Goal: Task Accomplishment & Management: Manage account settings

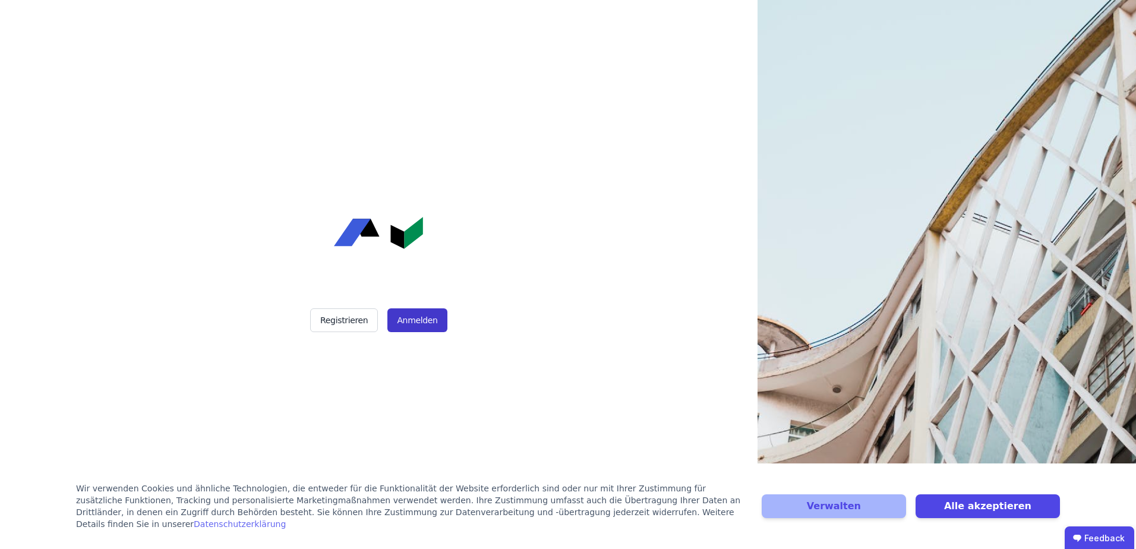
click at [421, 324] on button "Anmelden" at bounding box center [416, 320] width 59 height 24
click at [987, 515] on button "Alle akzeptieren" at bounding box center [987, 506] width 144 height 24
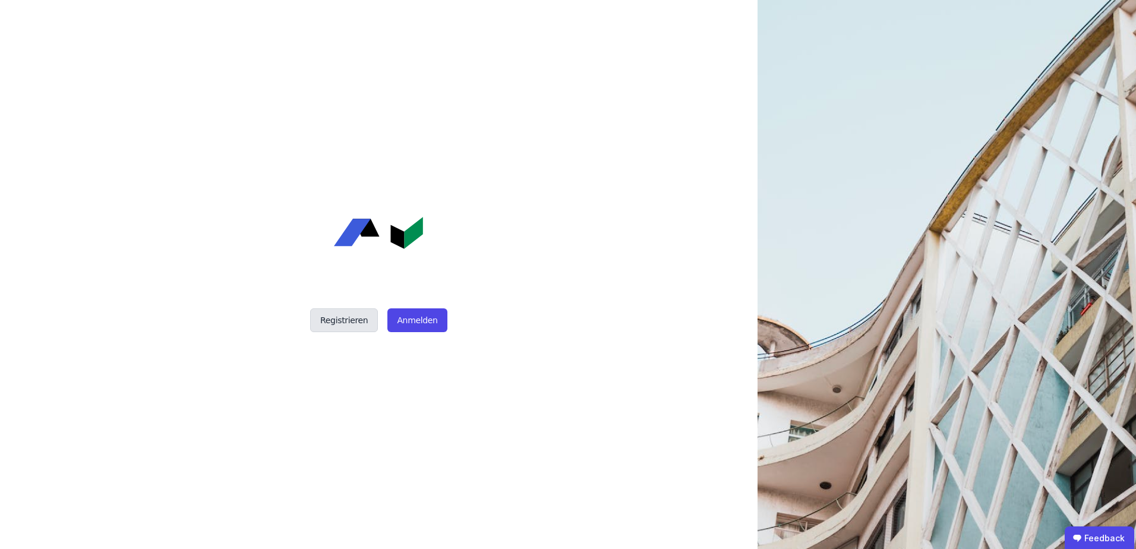
click at [348, 315] on button "Registrieren" at bounding box center [344, 320] width 68 height 24
click at [416, 320] on button "Anmelden" at bounding box center [416, 320] width 59 height 24
click at [421, 319] on button "Anmelden" at bounding box center [416, 320] width 59 height 24
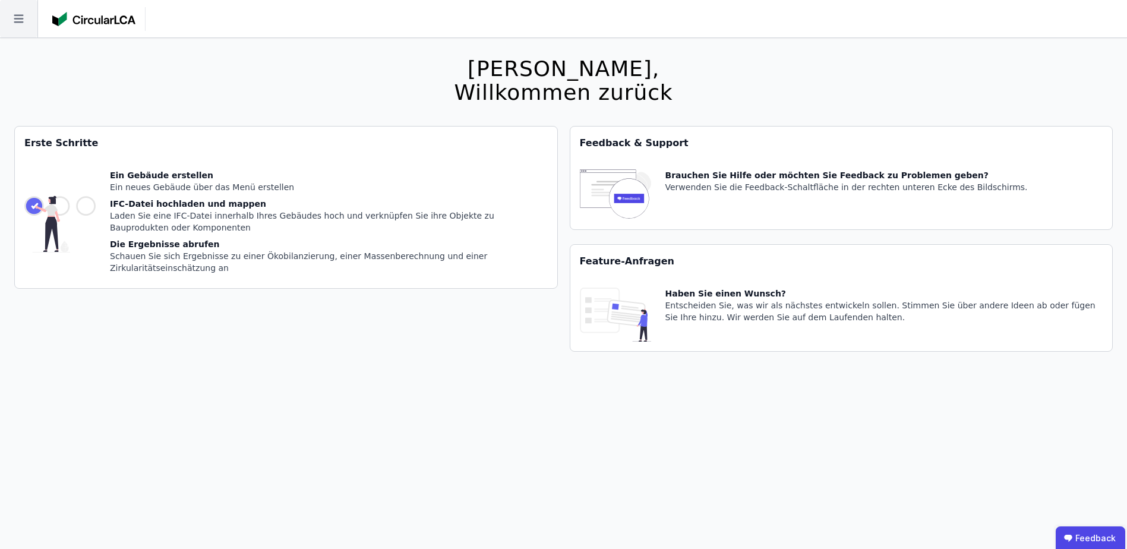
click at [14, 24] on icon at bounding box center [18, 18] width 37 height 37
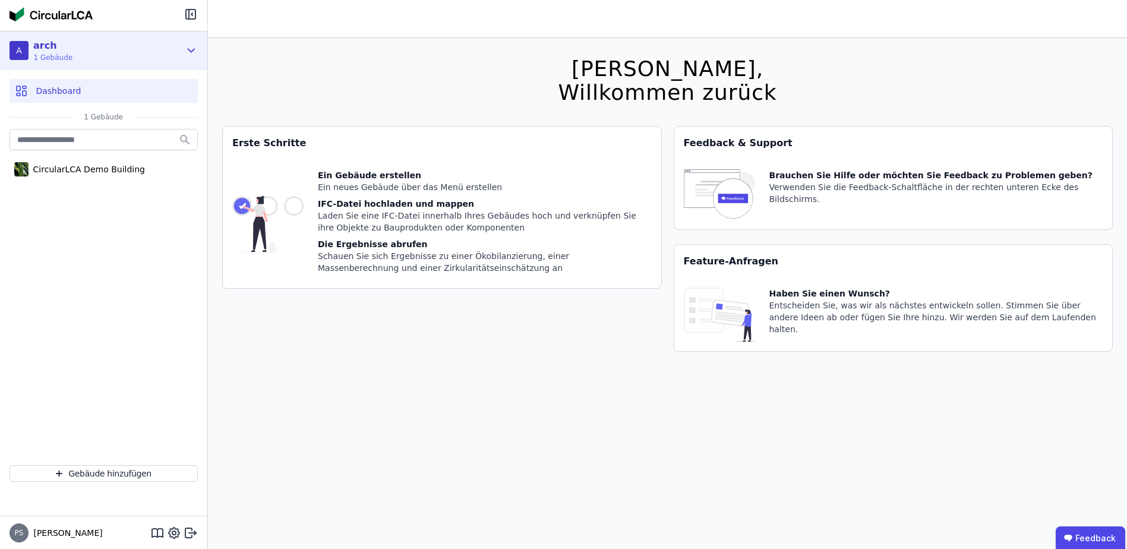
click at [97, 56] on div "A arch 1 Gebäude" at bounding box center [95, 51] width 170 height 24
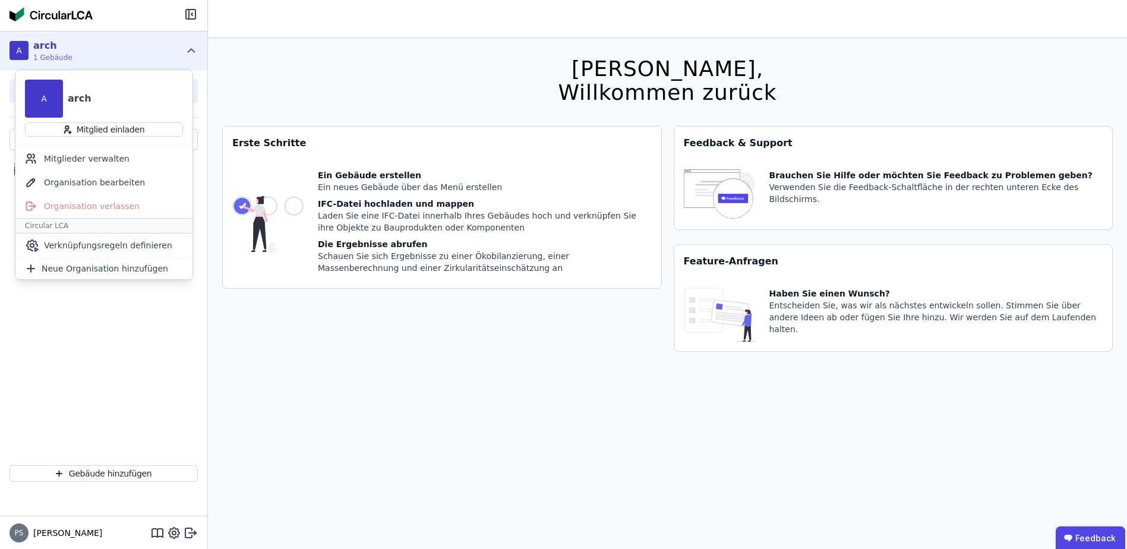
click at [75, 320] on div "CircularLCA Demo Building" at bounding box center [103, 291] width 207 height 329
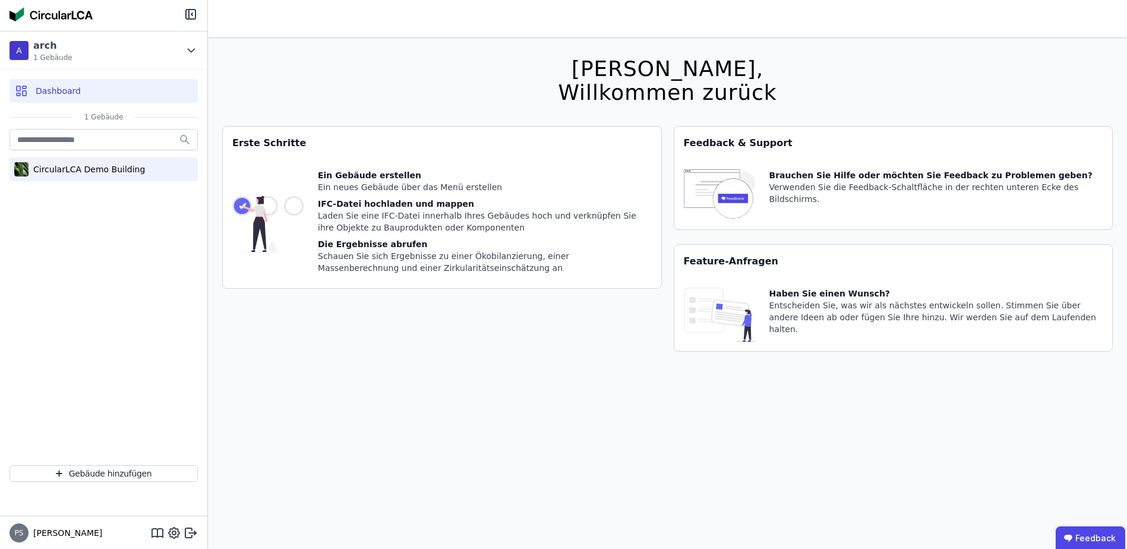
click at [56, 172] on div "CircularLCA Demo Building" at bounding box center [87, 169] width 116 height 12
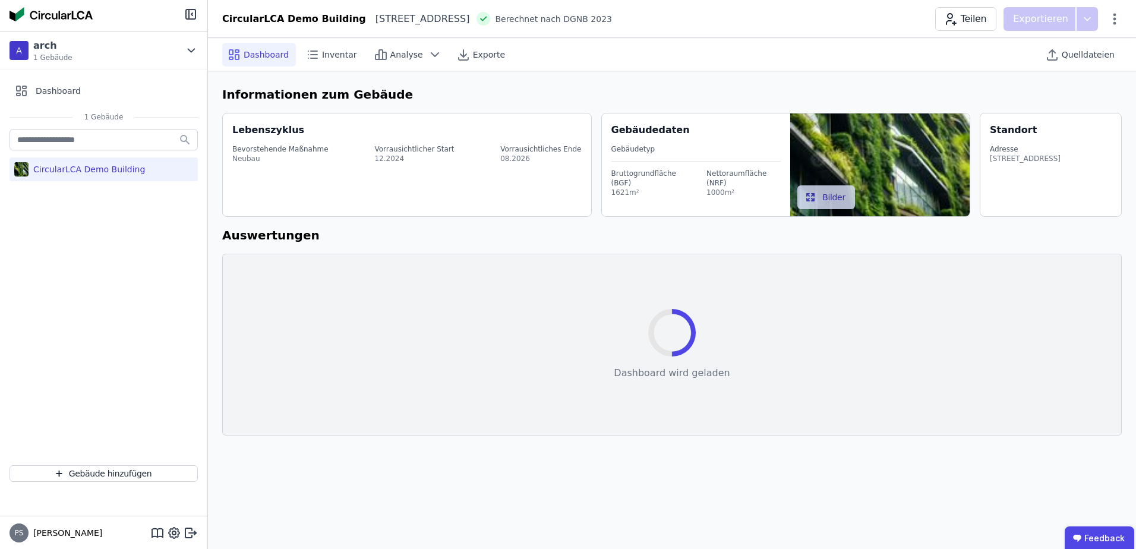
select select "*"
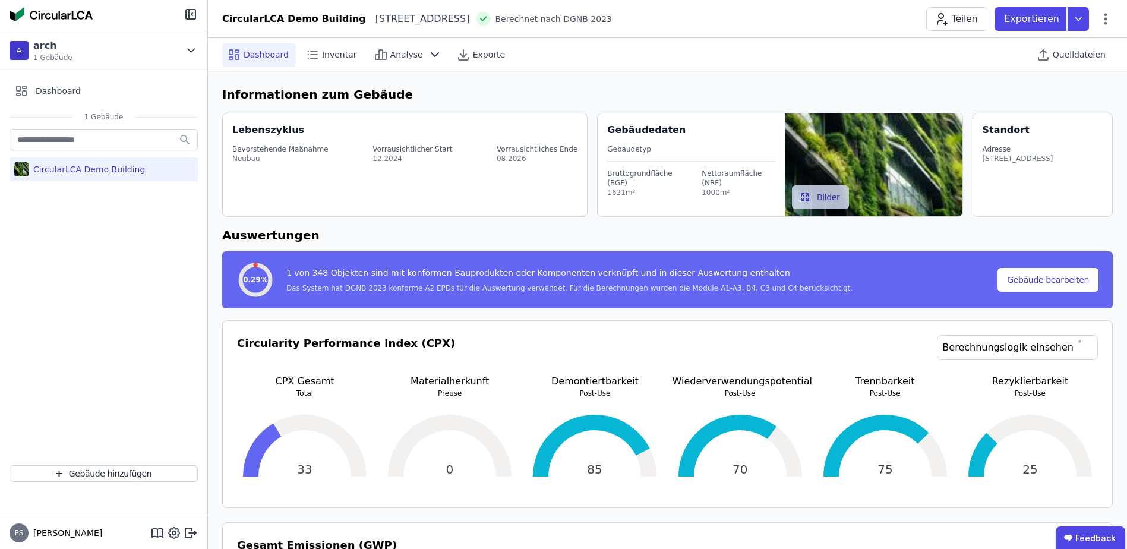
click at [251, 55] on span "Dashboard" at bounding box center [266, 55] width 45 height 12
select select "*"
click at [271, 150] on div "Bevorstehende Maßnahme" at bounding box center [280, 149] width 96 height 10
click at [385, 155] on div "12.2024" at bounding box center [412, 159] width 80 height 10
click at [520, 157] on div "08.2026" at bounding box center [537, 159] width 81 height 10
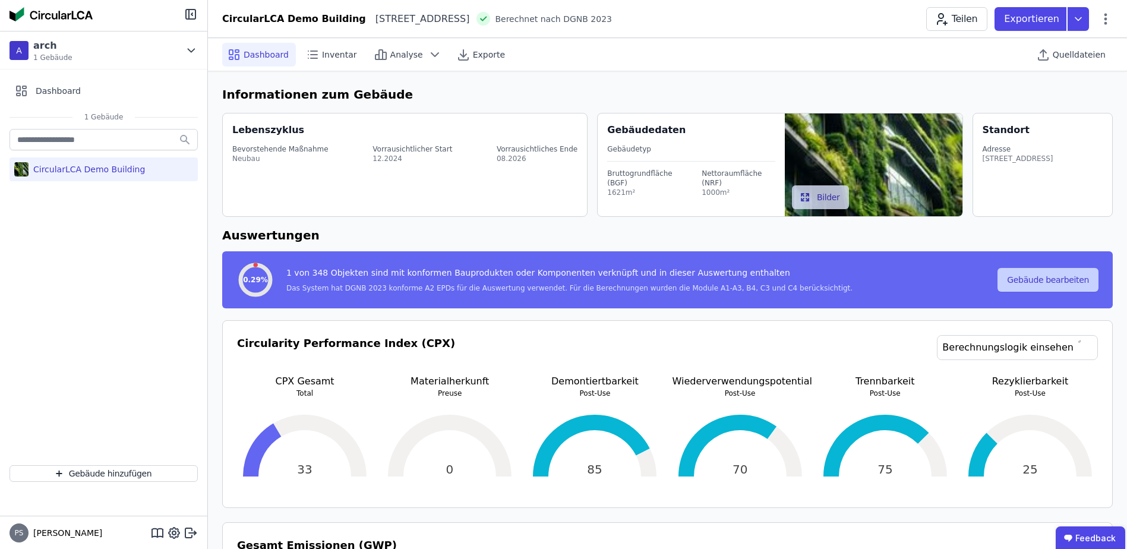
click at [1053, 277] on button "Gebäude bearbeiten" at bounding box center [1047, 280] width 101 height 24
select select "*"
select select "**********"
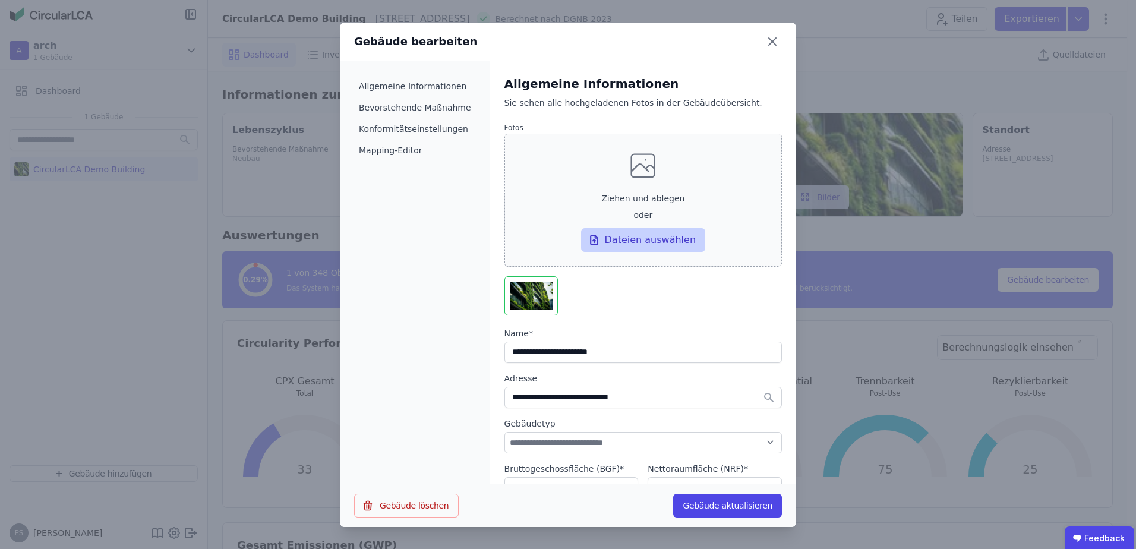
click at [608, 238] on div "Dateien auswählen" at bounding box center [643, 240] width 125 height 24
click at [0, 0] on input "Ziehen und ablegen oder Dateien auswählen" at bounding box center [0, 0] width 0 height 0
click at [554, 295] on icon "button" at bounding box center [549, 296] width 10 height 10
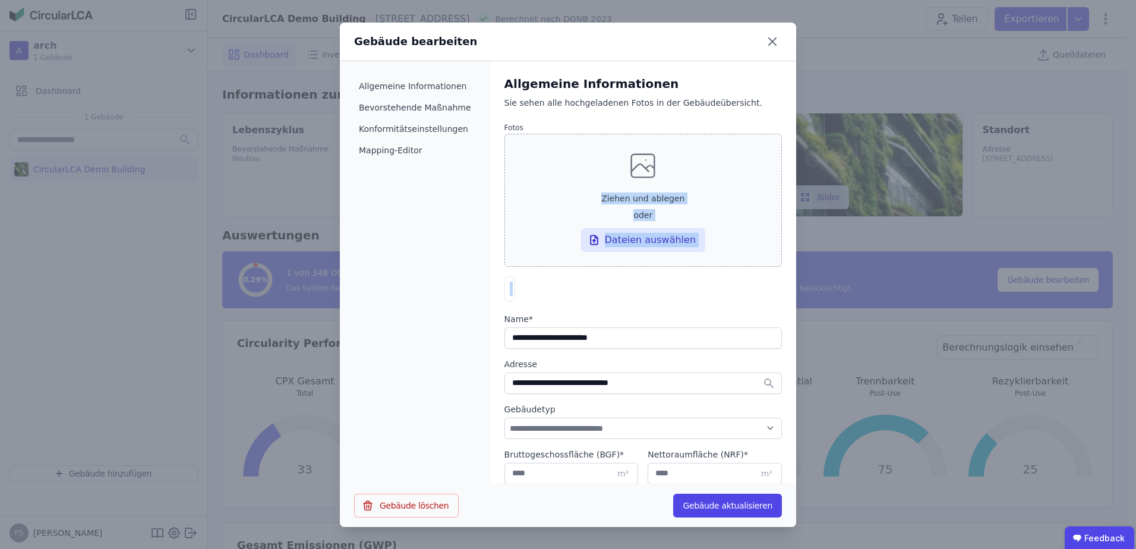
drag, startPoint x: 535, startPoint y: 285, endPoint x: 577, endPoint y: 192, distance: 102.3
click at [577, 192] on div "Fotos Ziehen und ablegen oder Dateien auswählen" at bounding box center [642, 214] width 277 height 183
drag, startPoint x: 577, startPoint y: 192, endPoint x: 546, endPoint y: 218, distance: 40.5
click at [546, 218] on label "Ziehen und ablegen oder Dateien auswählen" at bounding box center [642, 200] width 277 height 133
click at [0, 0] on input "Ziehen und ablegen oder Dateien auswählen" at bounding box center [0, 0] width 0 height 0
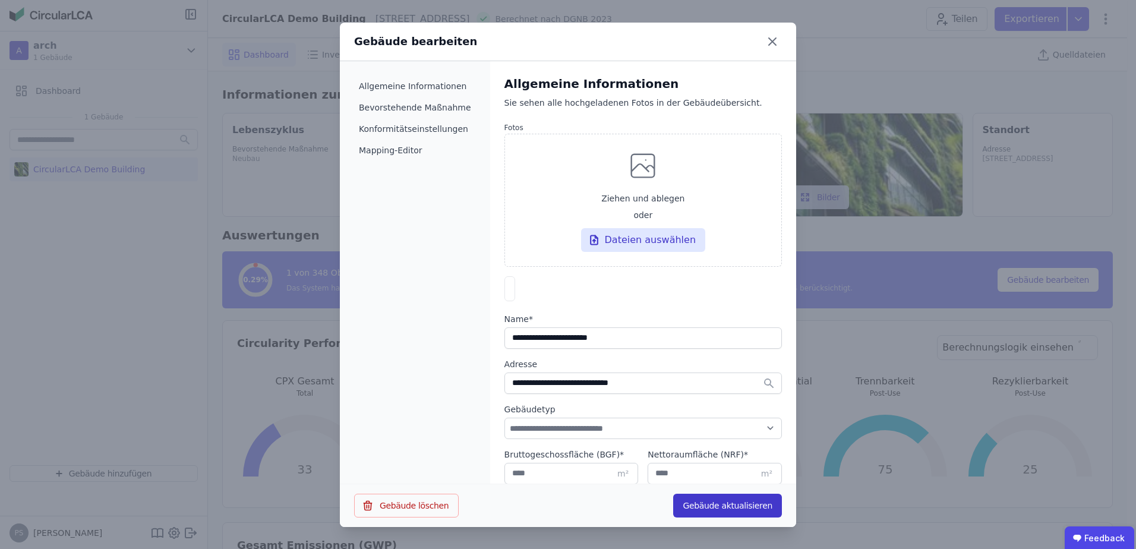
click at [713, 504] on button "Gebäude aktualisieren" at bounding box center [727, 506] width 109 height 24
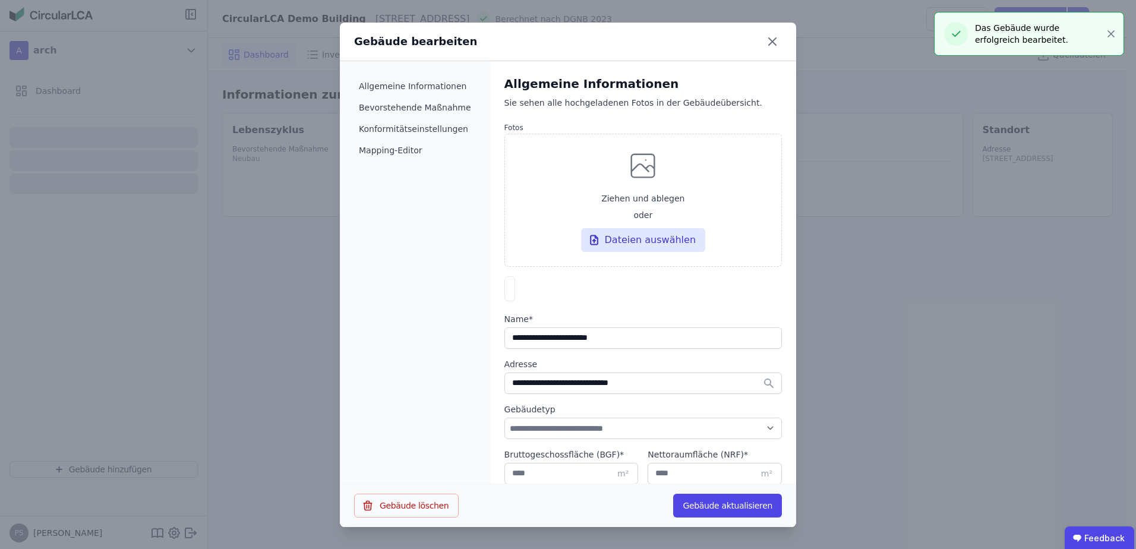
select select "*"
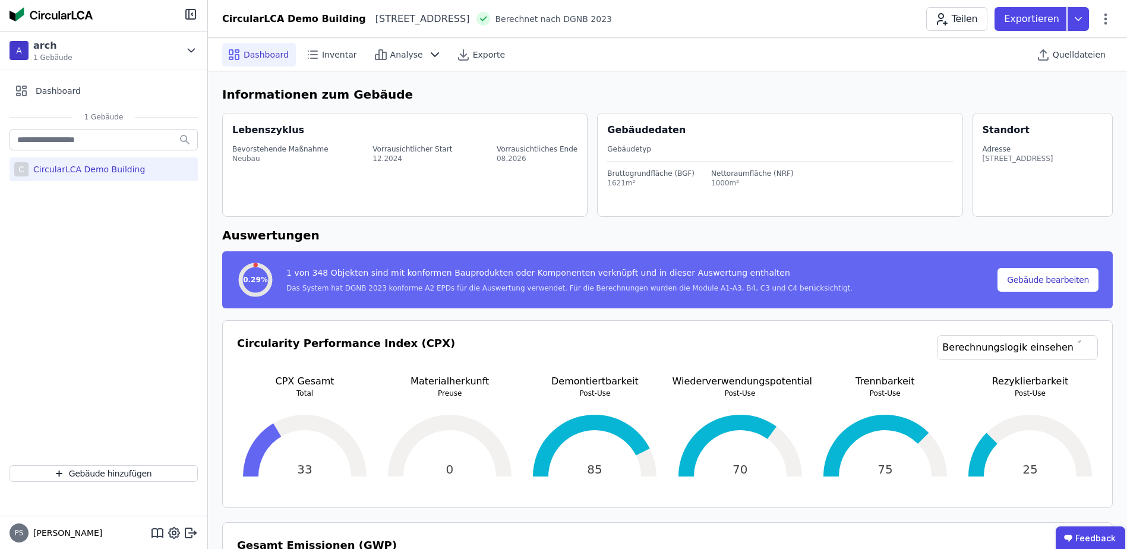
click at [274, 54] on span "Dashboard" at bounding box center [266, 55] width 45 height 12
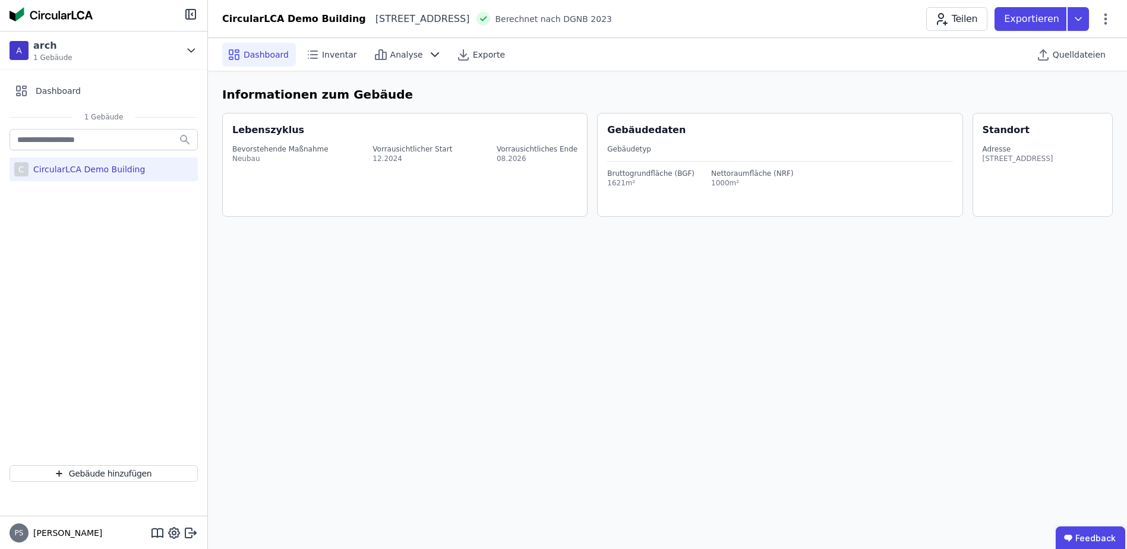
select select "*"
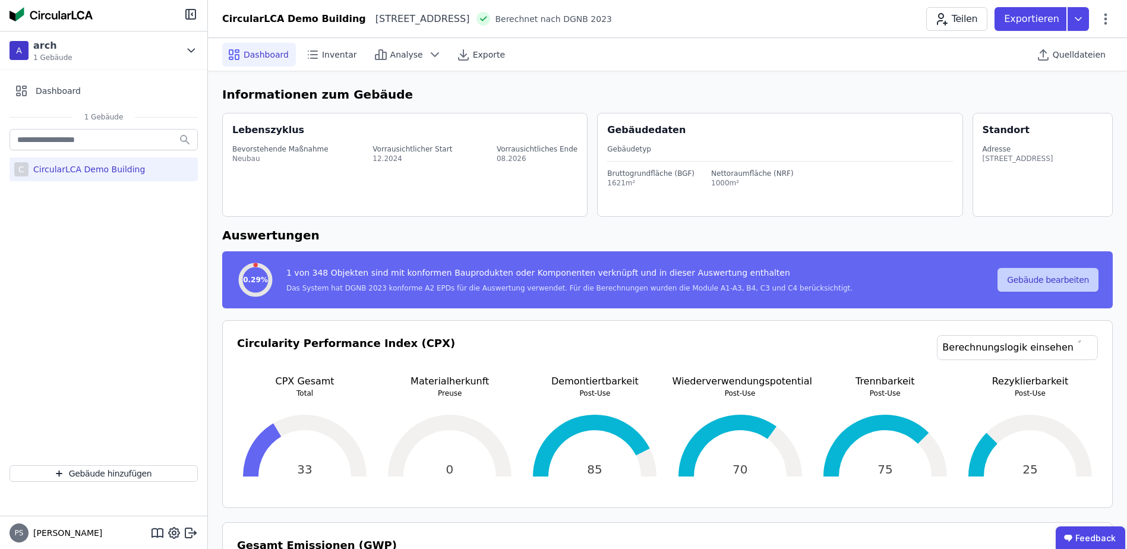
click at [1037, 282] on button "Gebäude bearbeiten" at bounding box center [1047, 280] width 101 height 24
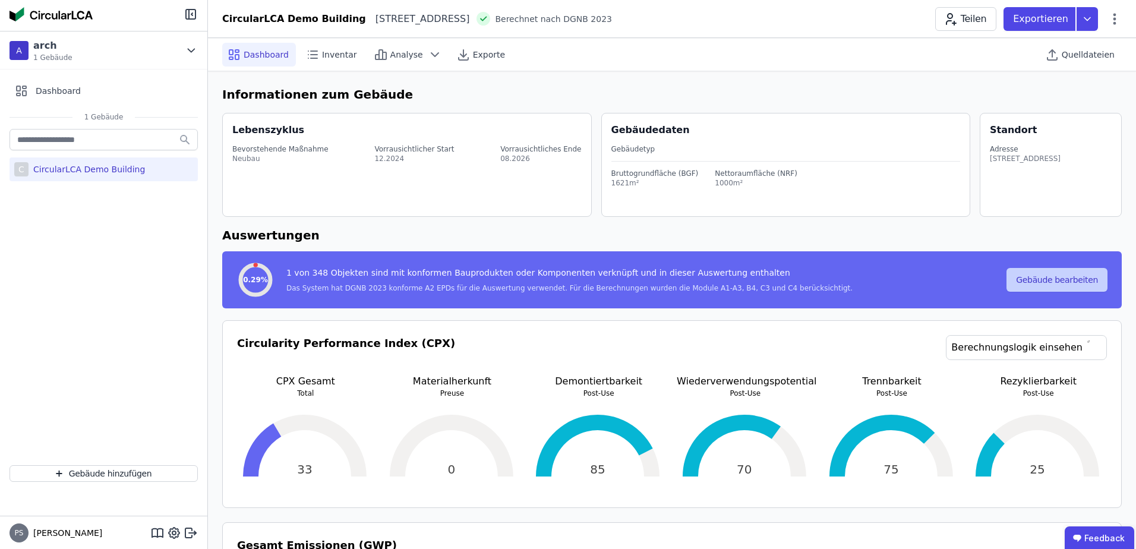
select select "*"
select select "**********"
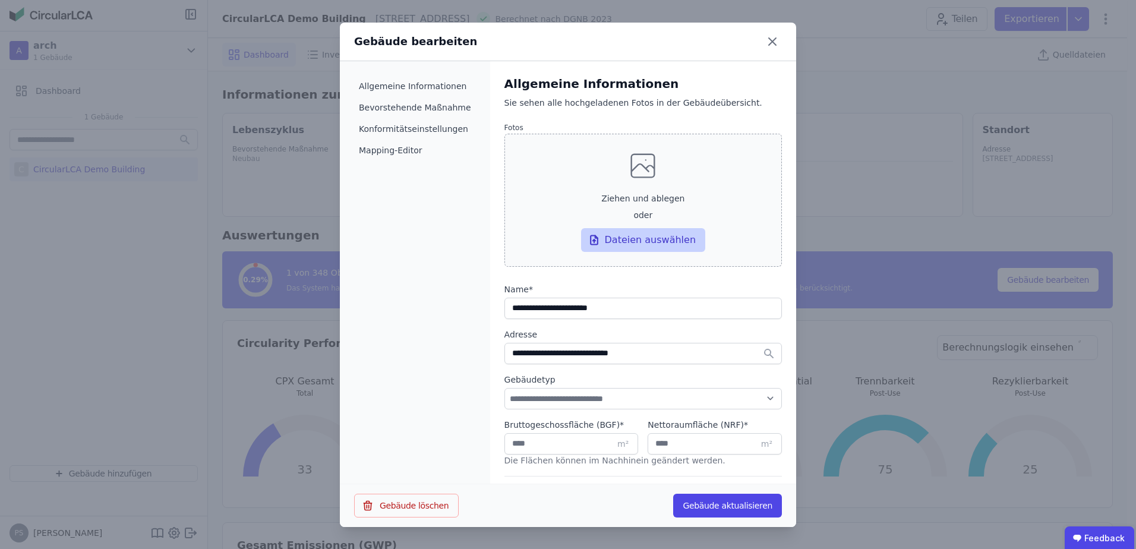
click at [616, 242] on div "Dateien auswählen" at bounding box center [643, 240] width 125 height 24
click at [0, 0] on input "Ziehen und ablegen oder Dateien auswählen" at bounding box center [0, 0] width 0 height 0
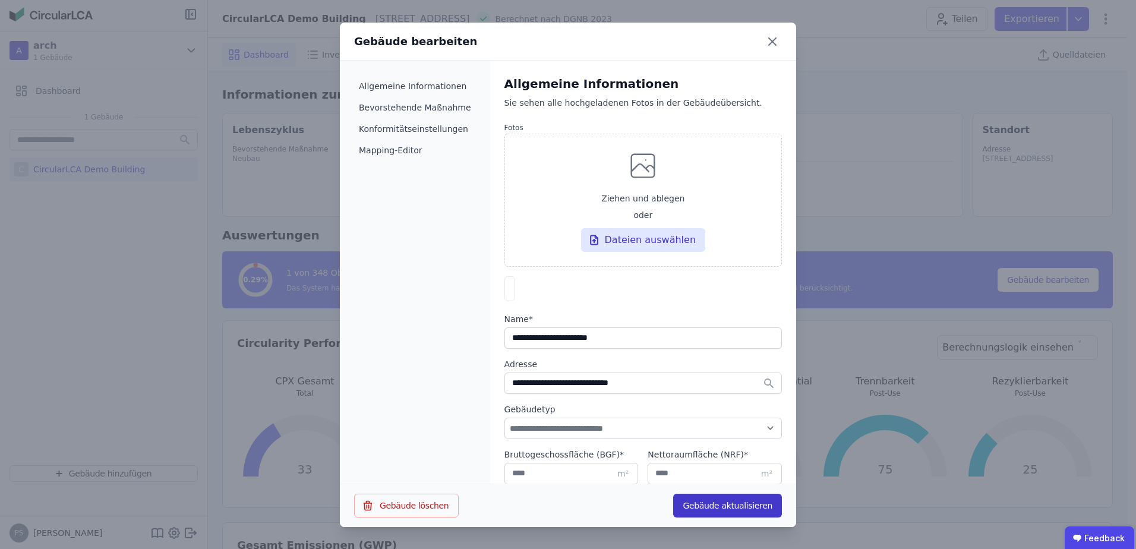
click at [713, 505] on button "Gebäude aktualisieren" at bounding box center [727, 506] width 109 height 24
select select "*"
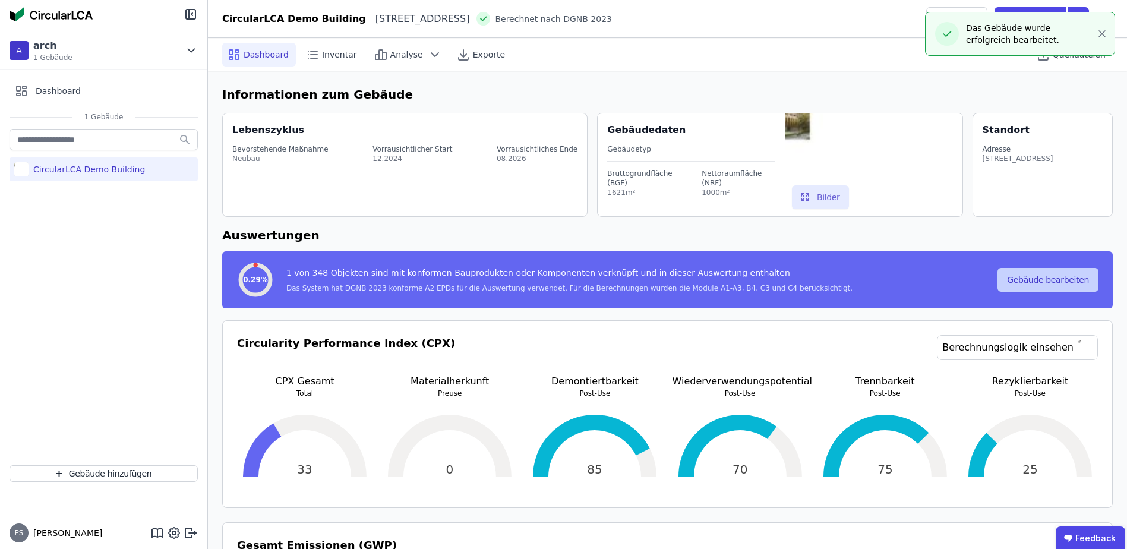
click at [1057, 278] on button "Gebäude bearbeiten" at bounding box center [1047, 280] width 101 height 24
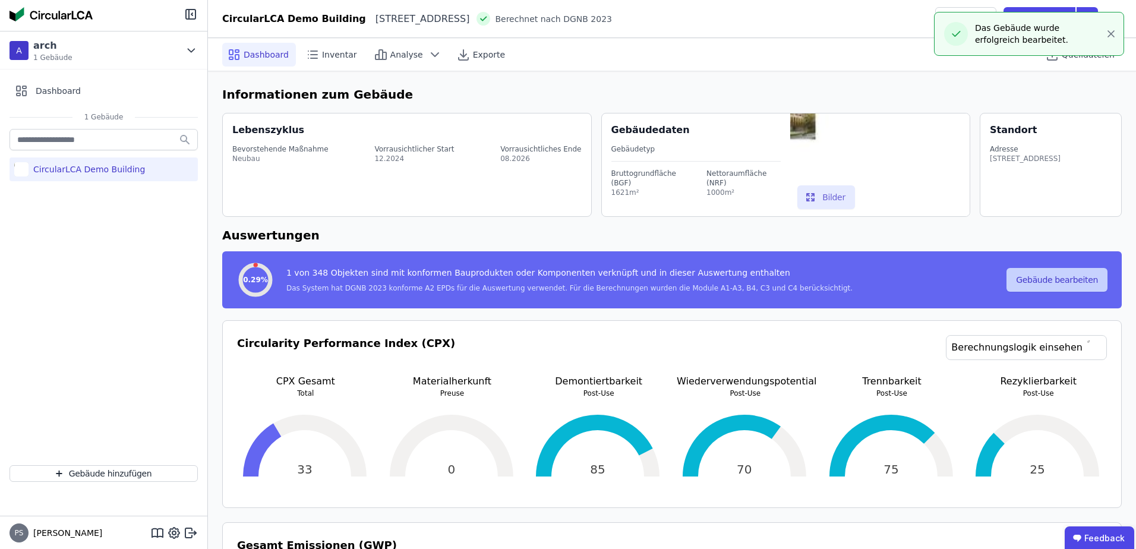
select select "*"
select select "**********"
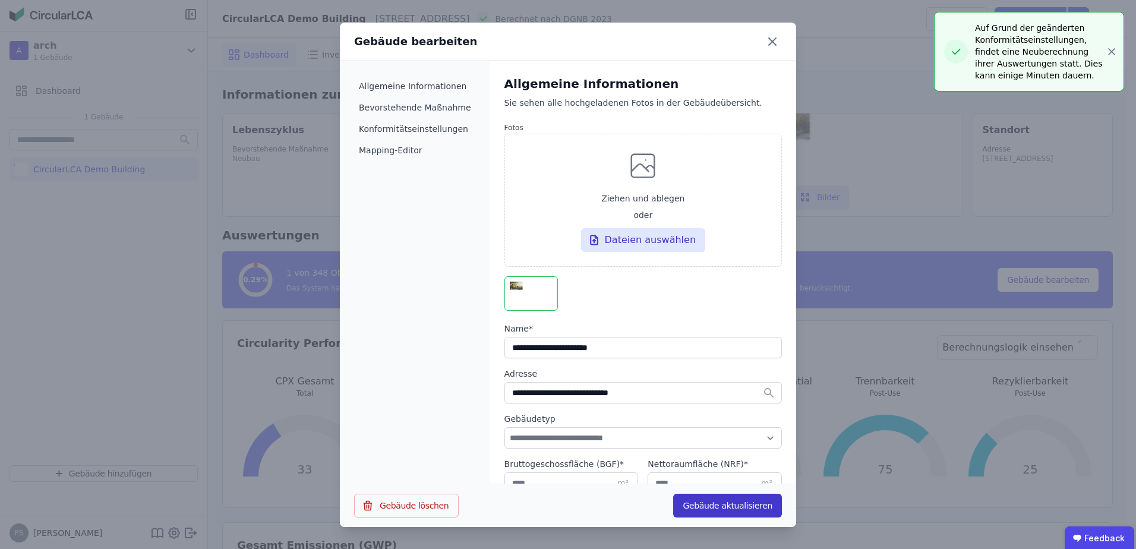
click at [731, 504] on button "Gebäude aktualisieren" at bounding box center [727, 506] width 109 height 24
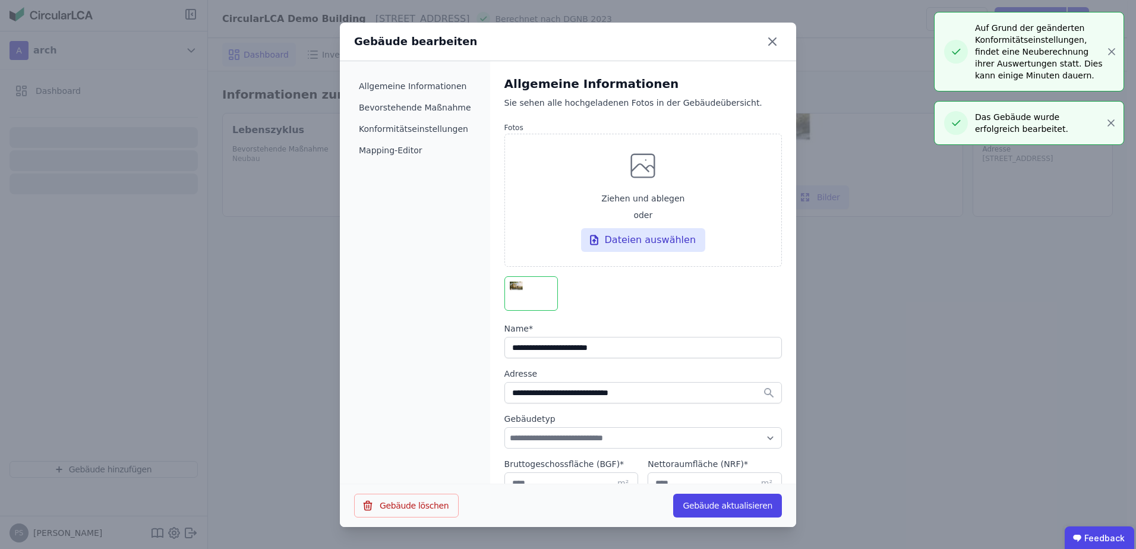
select select "*"
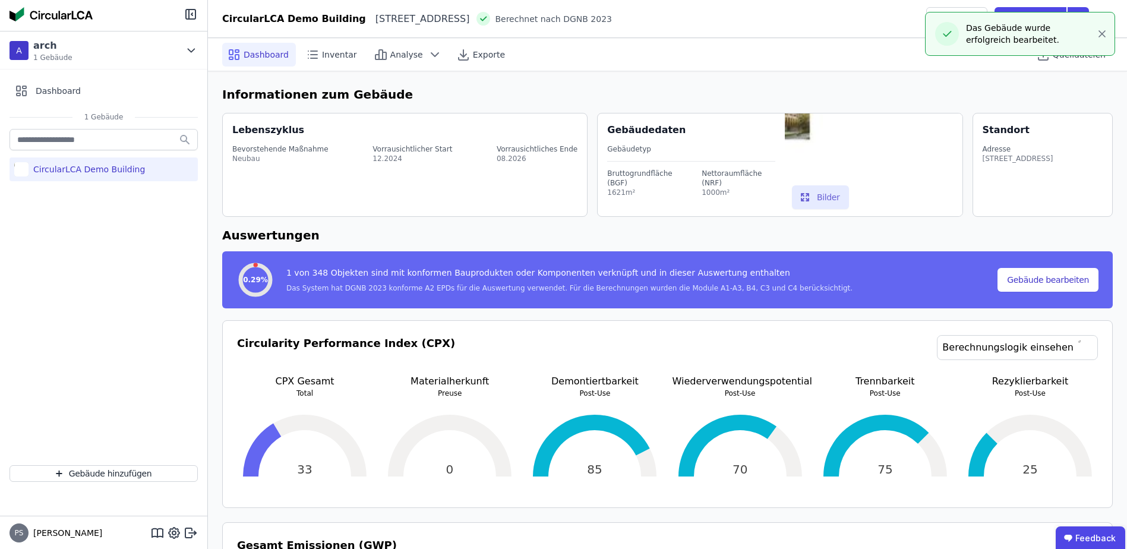
click at [798, 129] on img at bounding box center [874, 164] width 178 height 103
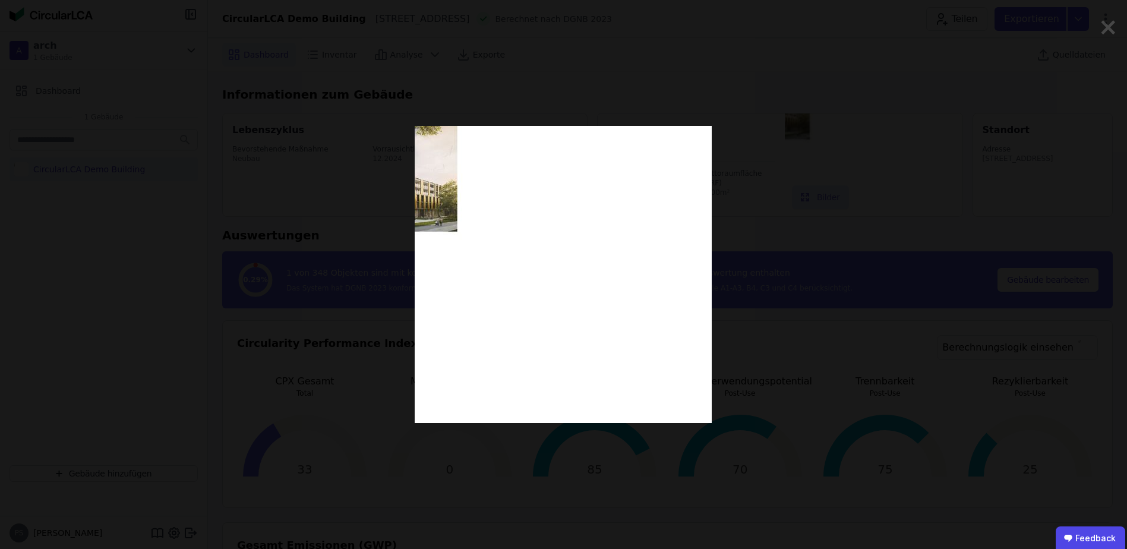
select select "*"
click at [389, 380] on div at bounding box center [564, 274] width 950 height 549
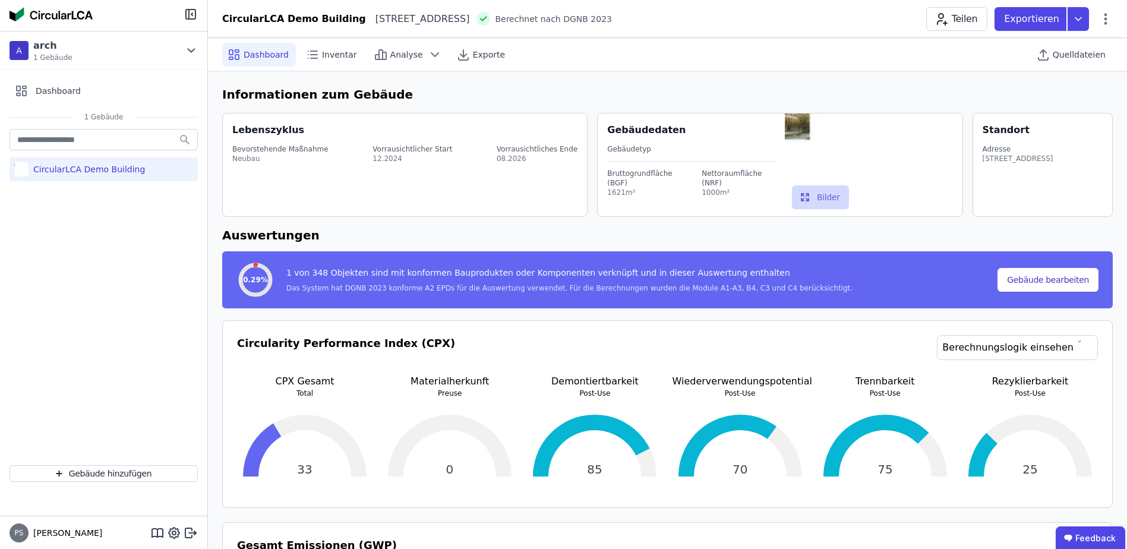
click at [823, 199] on button "Bilder" at bounding box center [821, 197] width 58 height 24
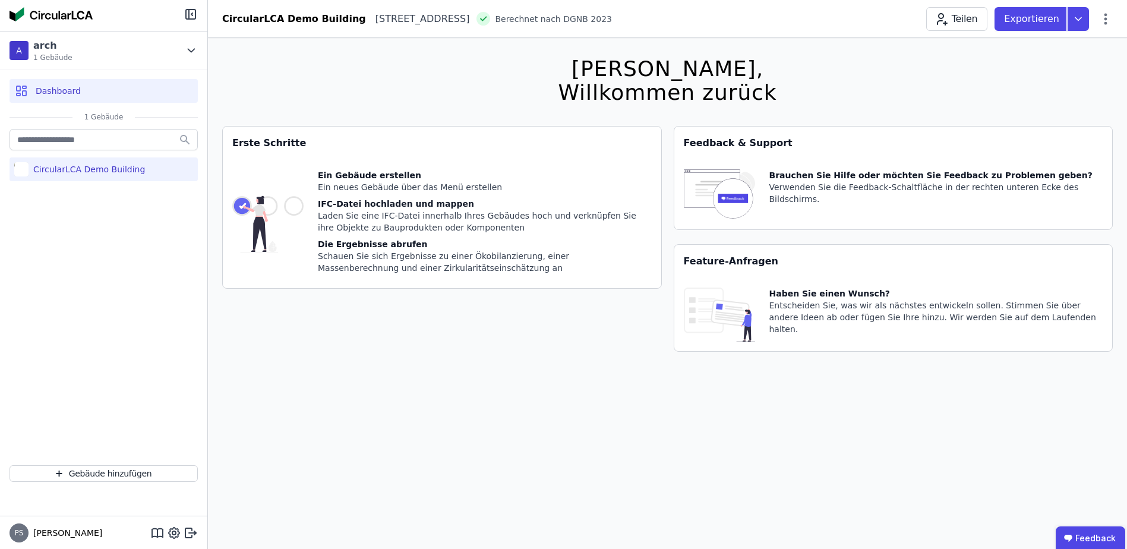
click at [77, 168] on div "CircularLCA Demo Building" at bounding box center [87, 169] width 116 height 12
select select "*"
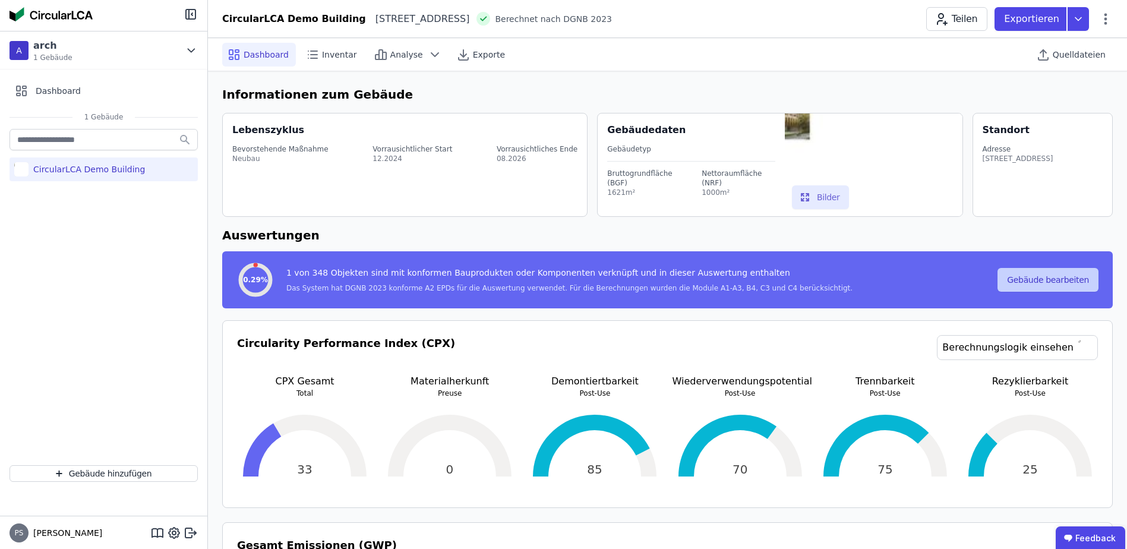
click at [1045, 286] on button "Gebäude bearbeiten" at bounding box center [1047, 280] width 101 height 24
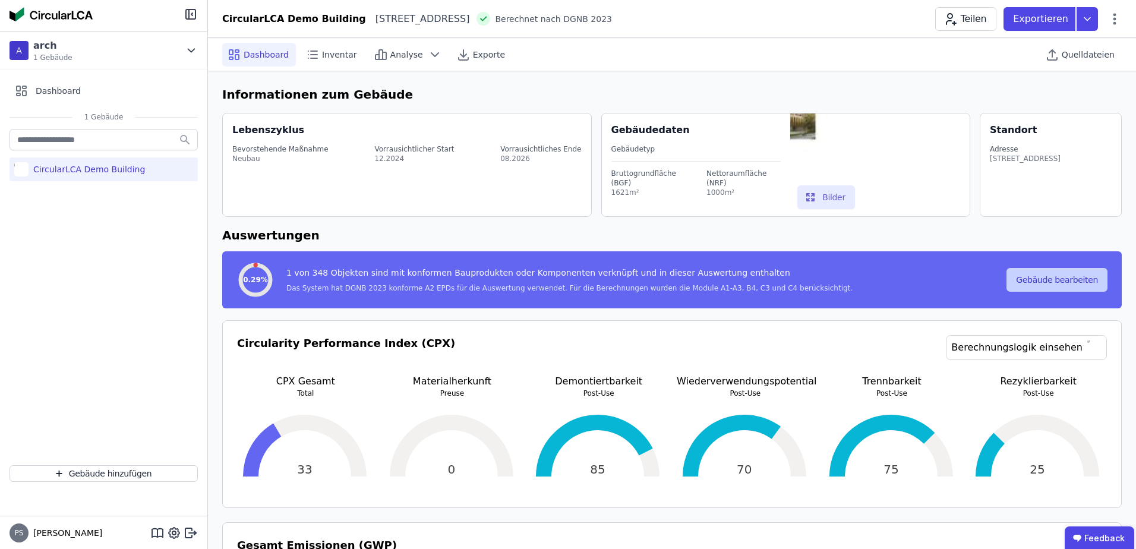
select select "*"
select select "**********"
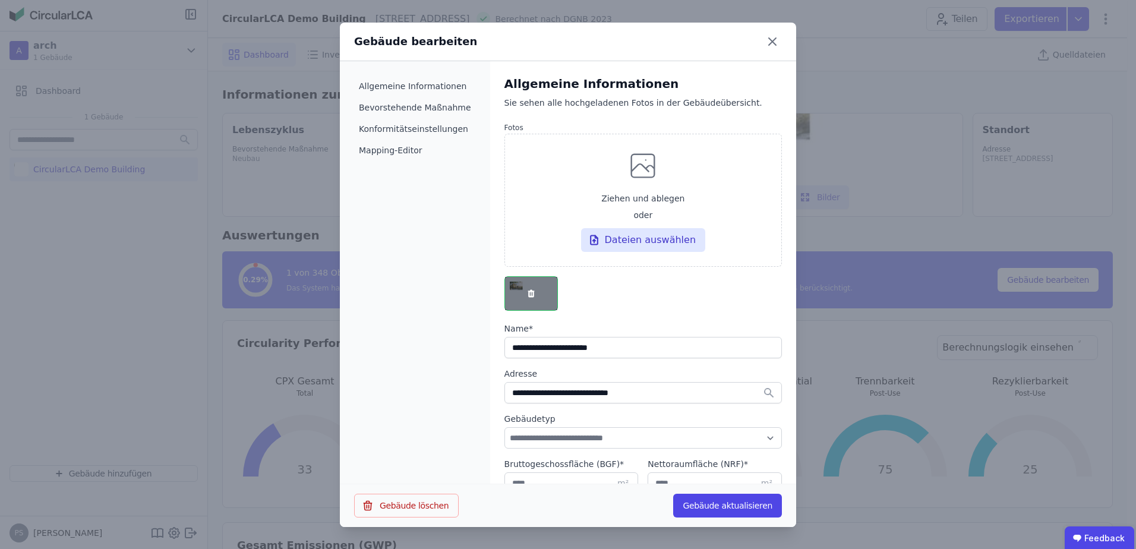
click at [526, 292] on icon "button" at bounding box center [531, 294] width 10 height 10
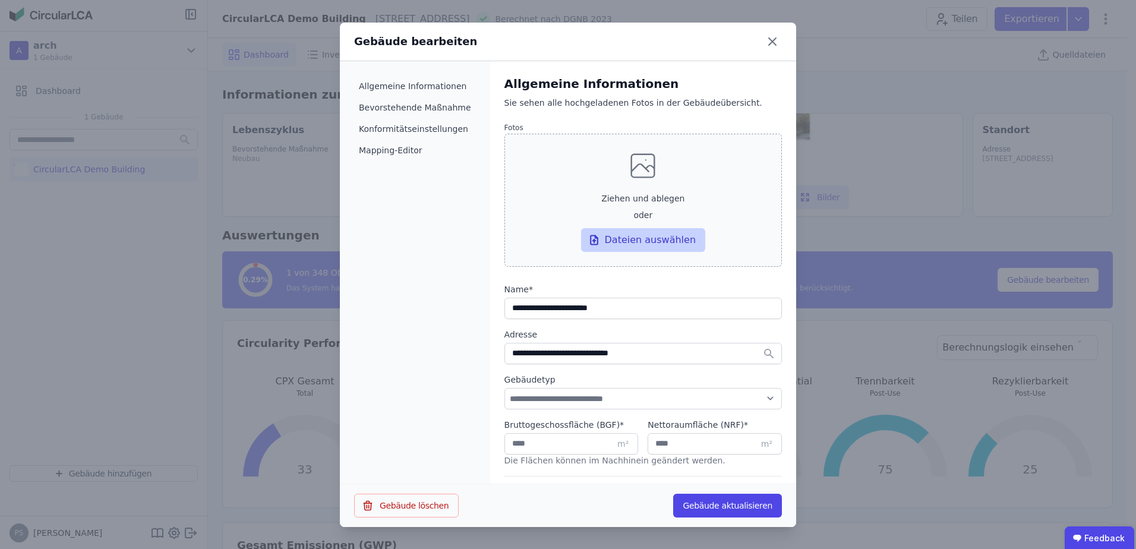
click at [636, 238] on div "Dateien auswählen" at bounding box center [643, 240] width 125 height 24
click at [0, 0] on input "Ziehen und ablegen oder Dateien auswählen" at bounding box center [0, 0] width 0 height 0
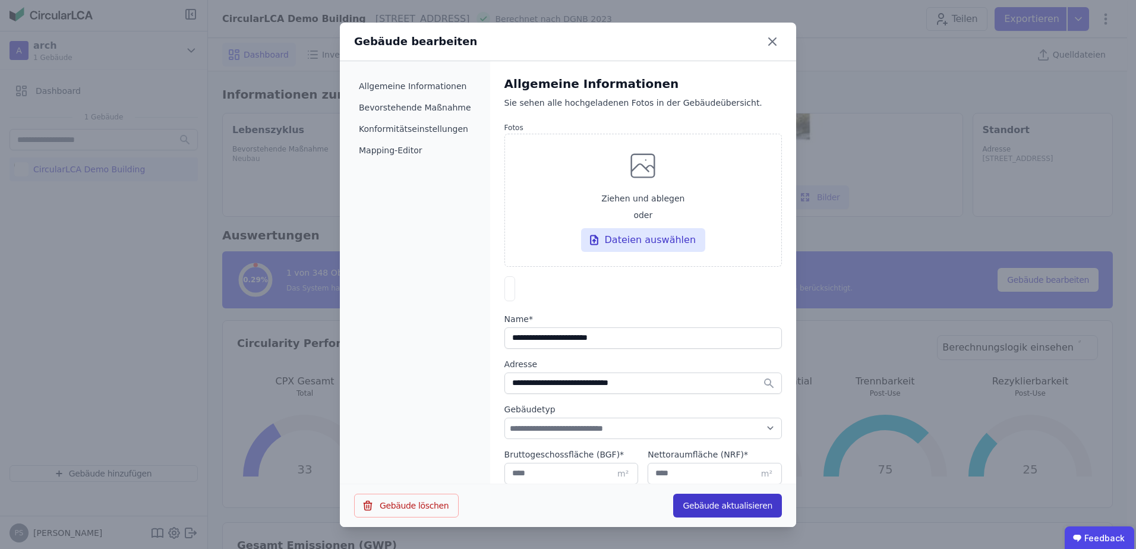
click at [710, 506] on button "Gebäude aktualisieren" at bounding box center [727, 506] width 109 height 24
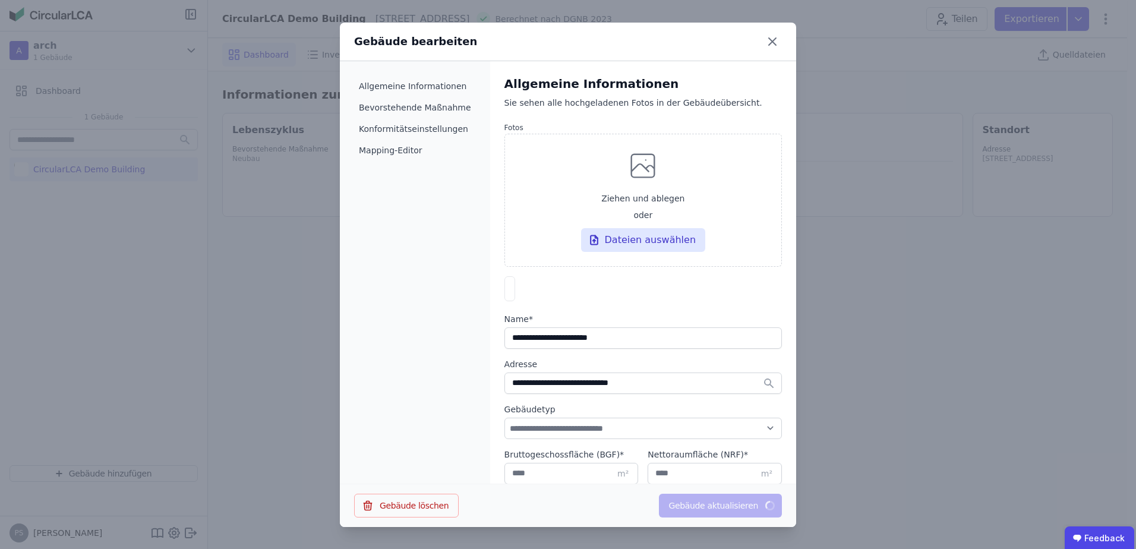
select select "*"
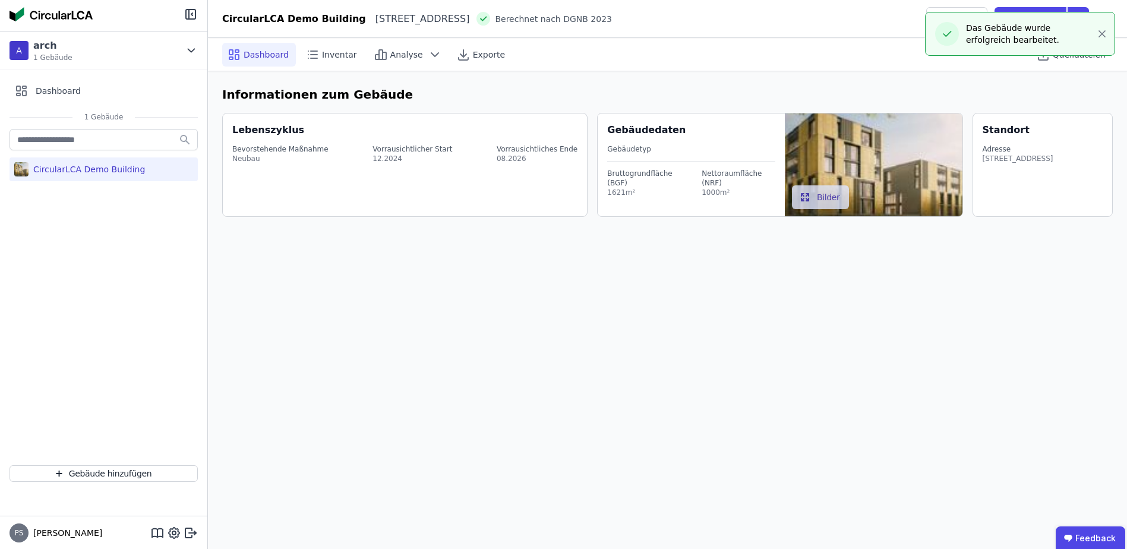
select select "*"
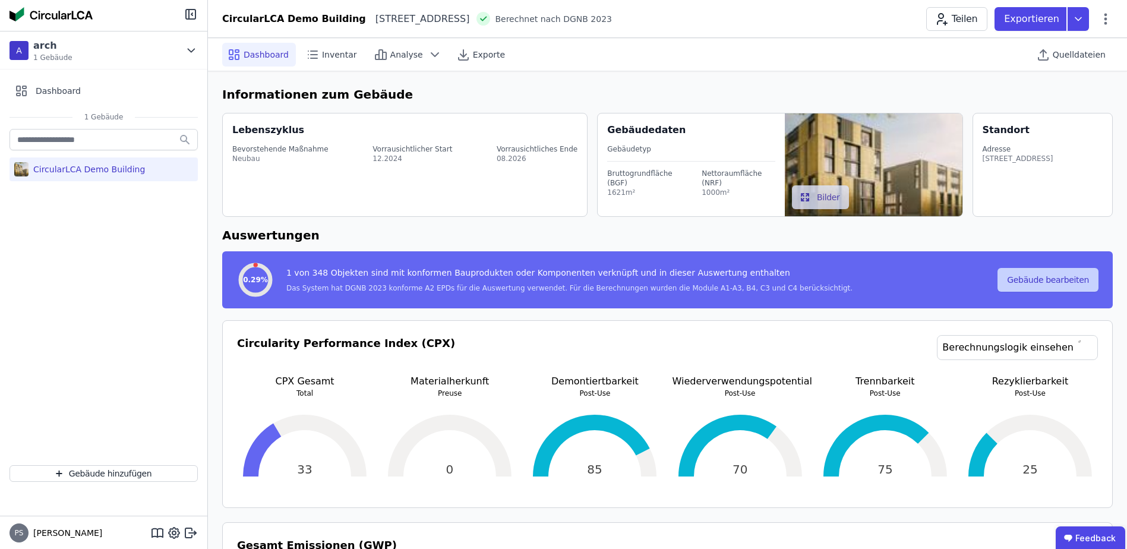
click at [1028, 279] on button "Gebäude bearbeiten" at bounding box center [1047, 280] width 101 height 24
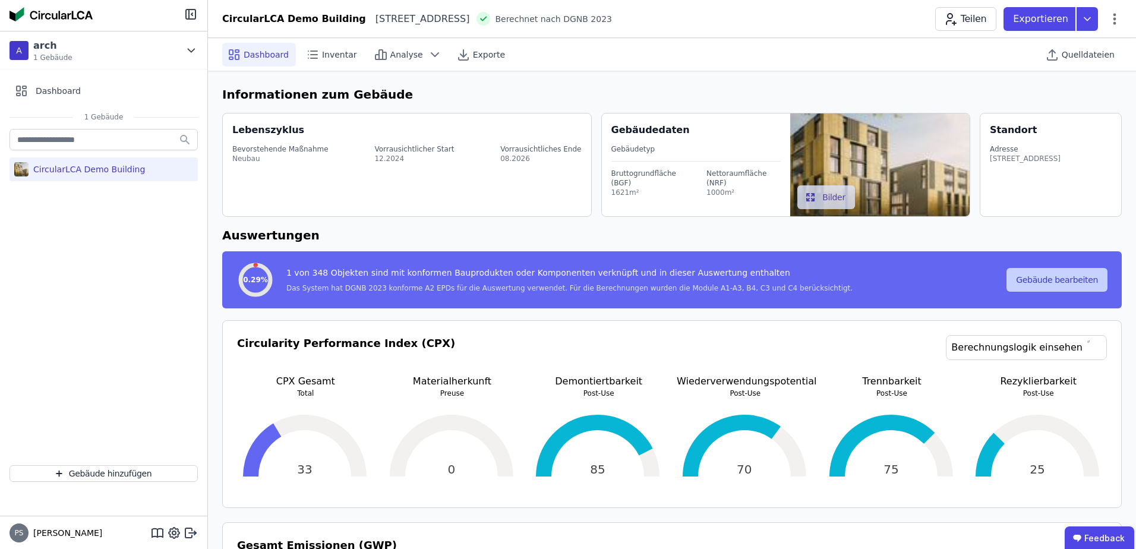
select select "*"
select select "**********"
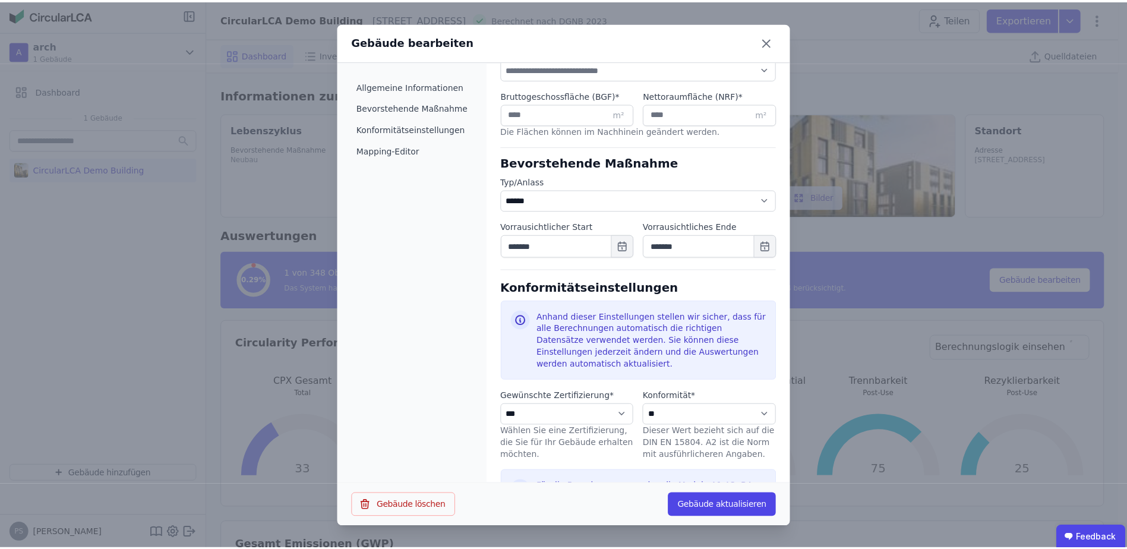
scroll to position [370, 0]
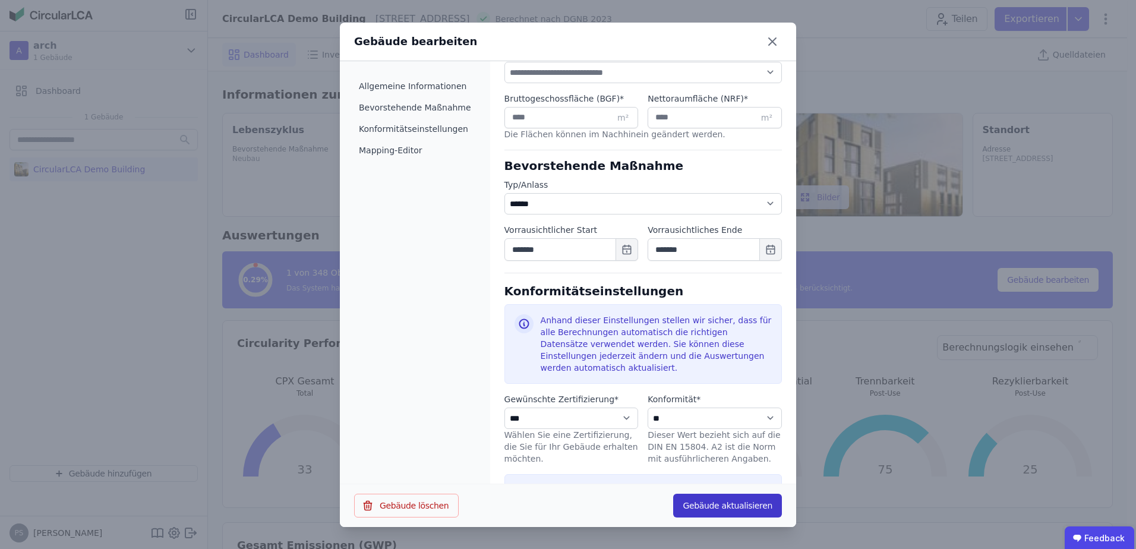
click at [729, 507] on button "Gebäude aktualisieren" at bounding box center [727, 506] width 109 height 24
select select "*"
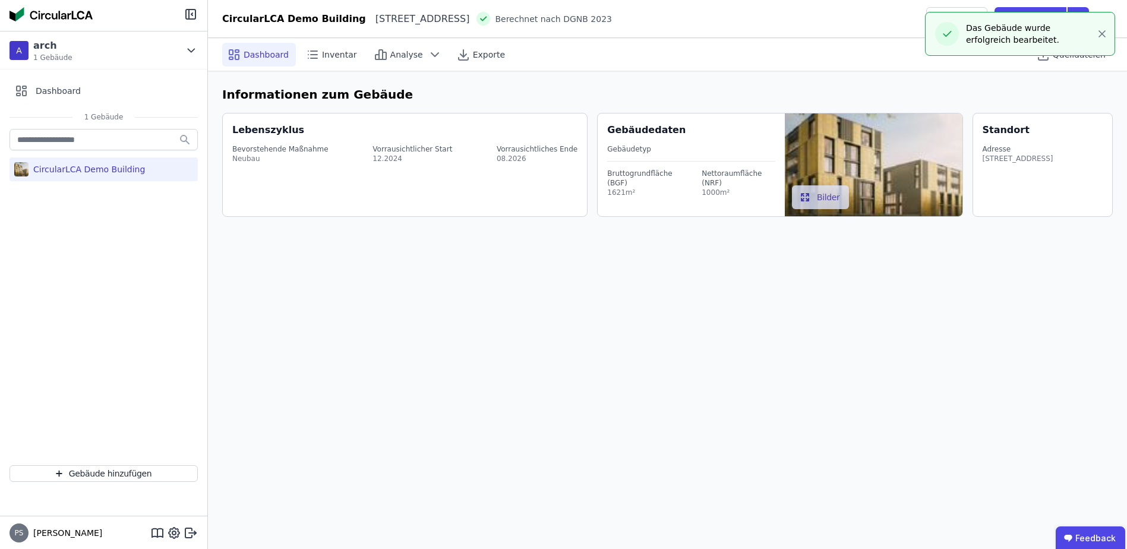
select select "*"
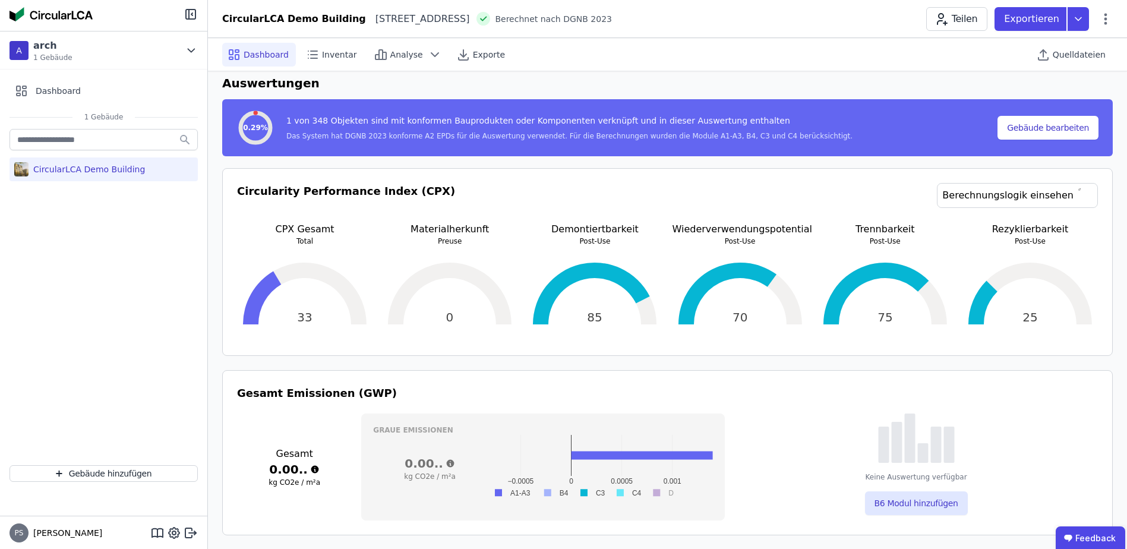
scroll to position [36, 0]
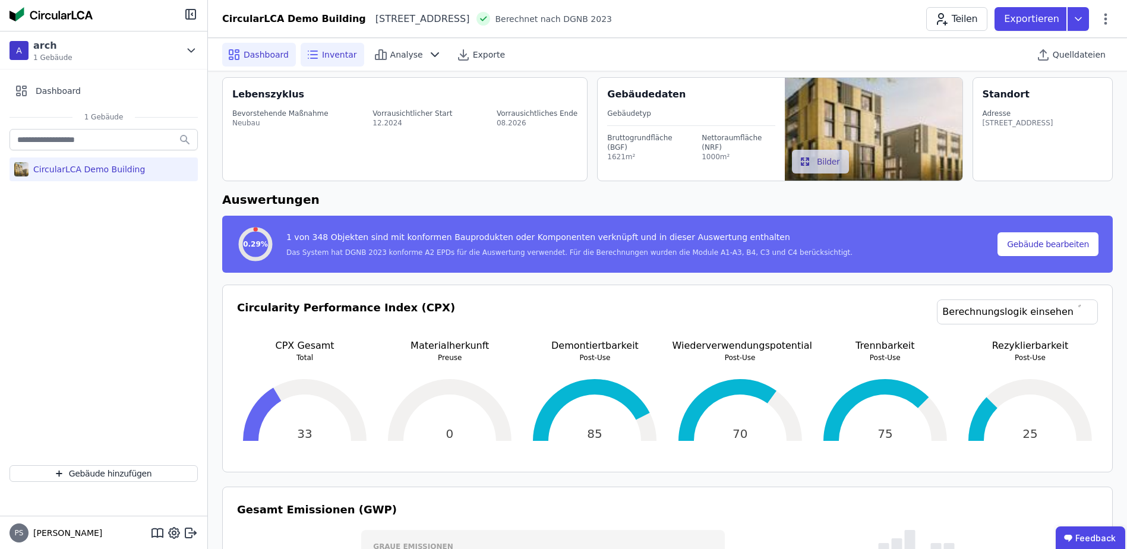
click at [323, 53] on span "Inventar" at bounding box center [339, 55] width 35 height 12
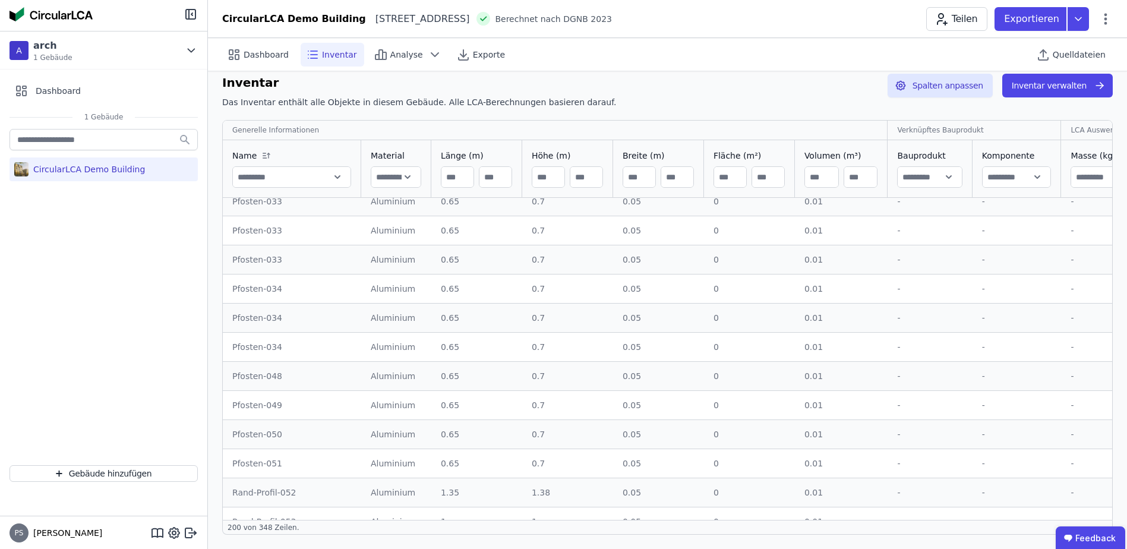
scroll to position [3306, 0]
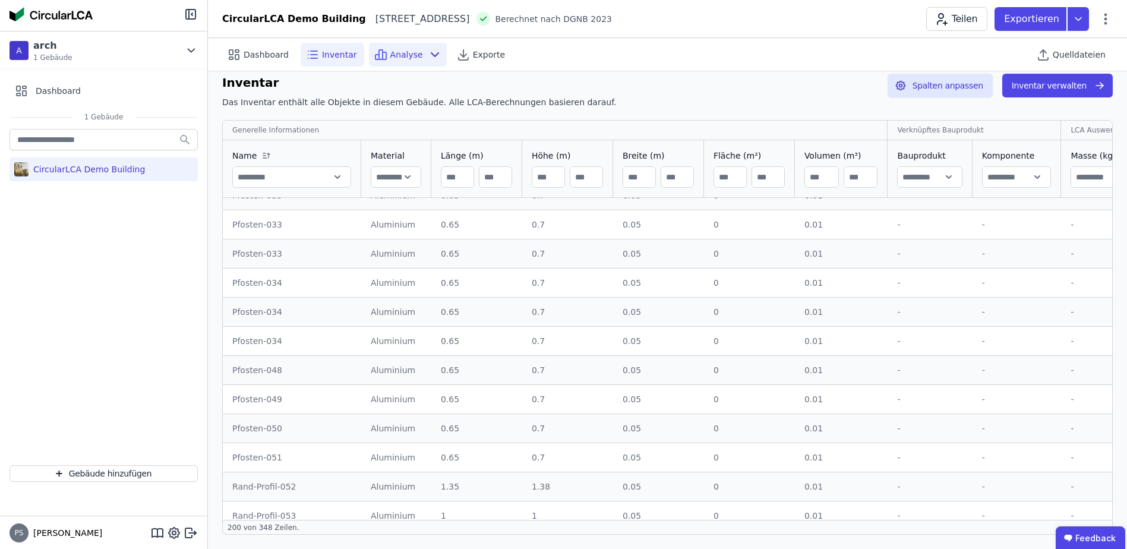
click at [399, 52] on span "Analyse" at bounding box center [406, 55] width 33 height 12
click at [247, 55] on span "Dashboard" at bounding box center [266, 55] width 45 height 12
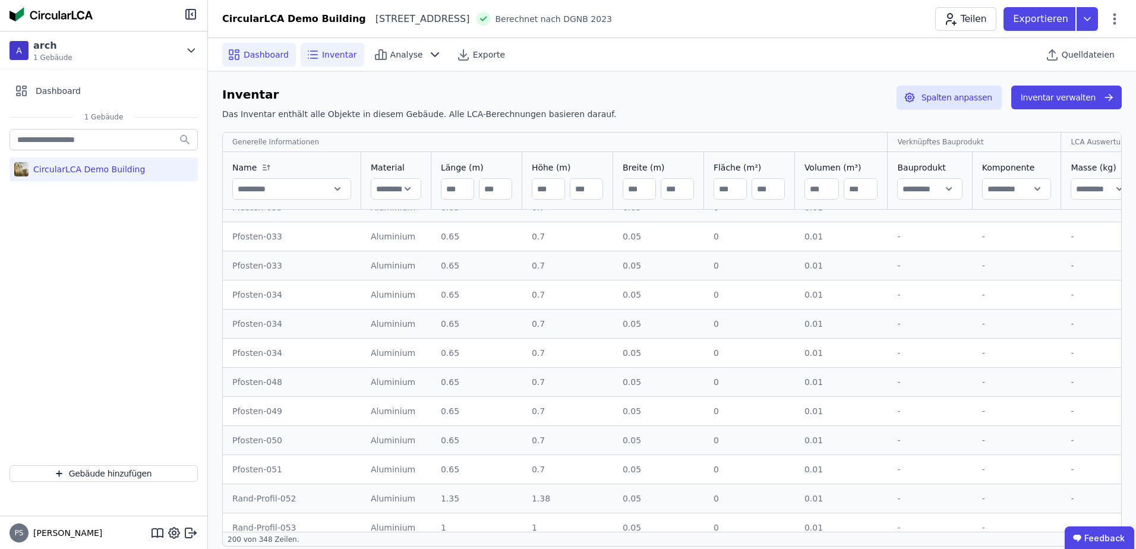
select select "*"
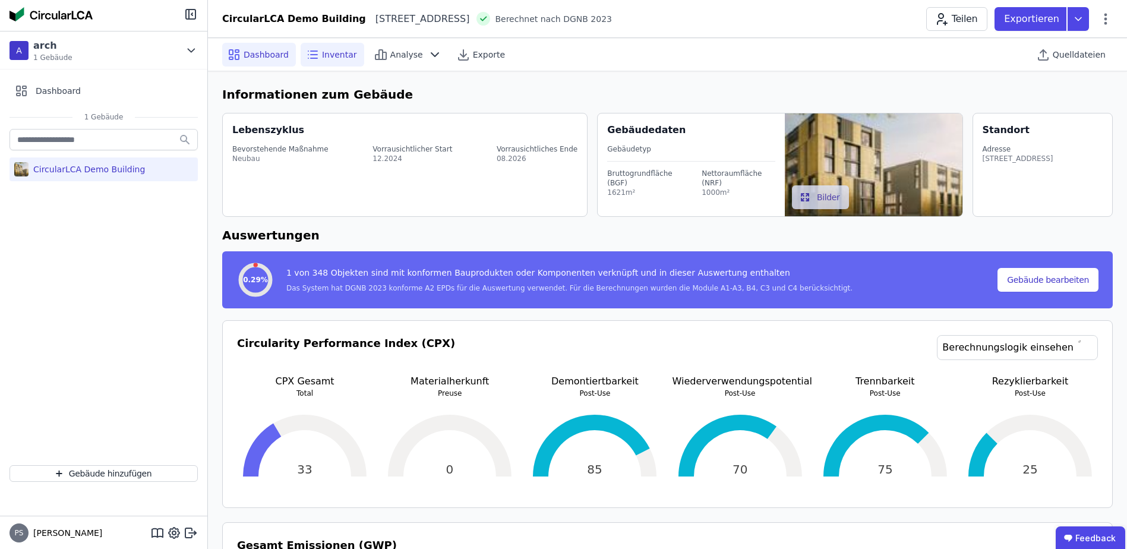
click at [331, 53] on span "Inventar" at bounding box center [339, 55] width 35 height 12
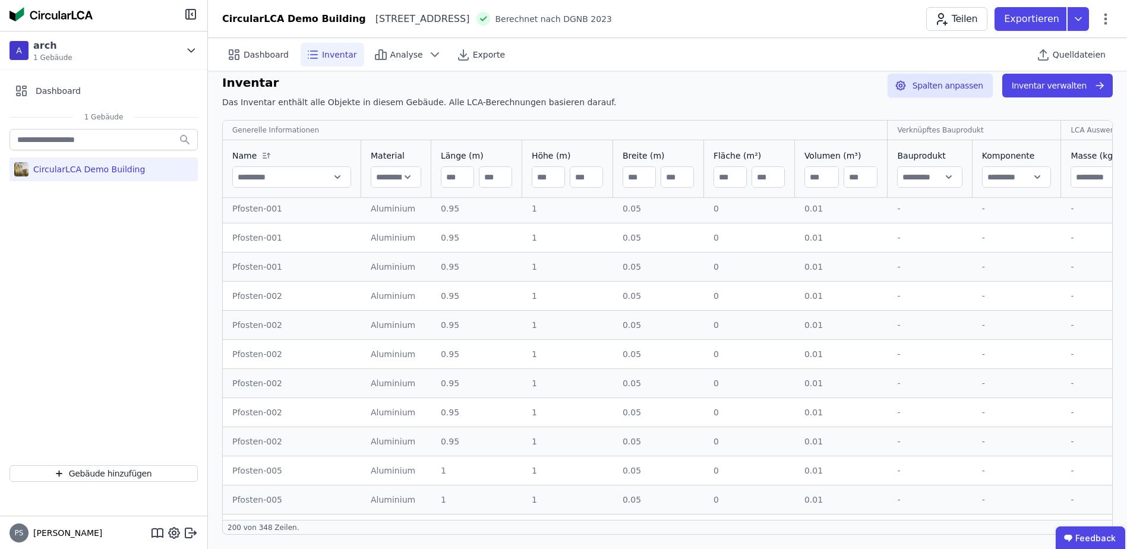
scroll to position [2058, 0]
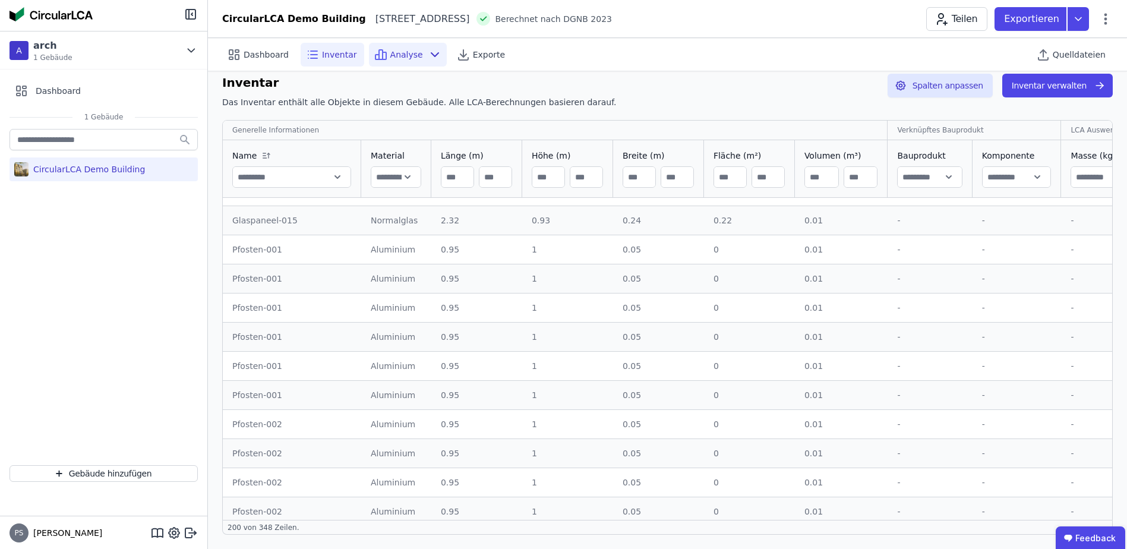
click at [406, 52] on span "Analyse" at bounding box center [406, 55] width 33 height 12
click at [473, 51] on span "Exporte" at bounding box center [489, 55] width 32 height 12
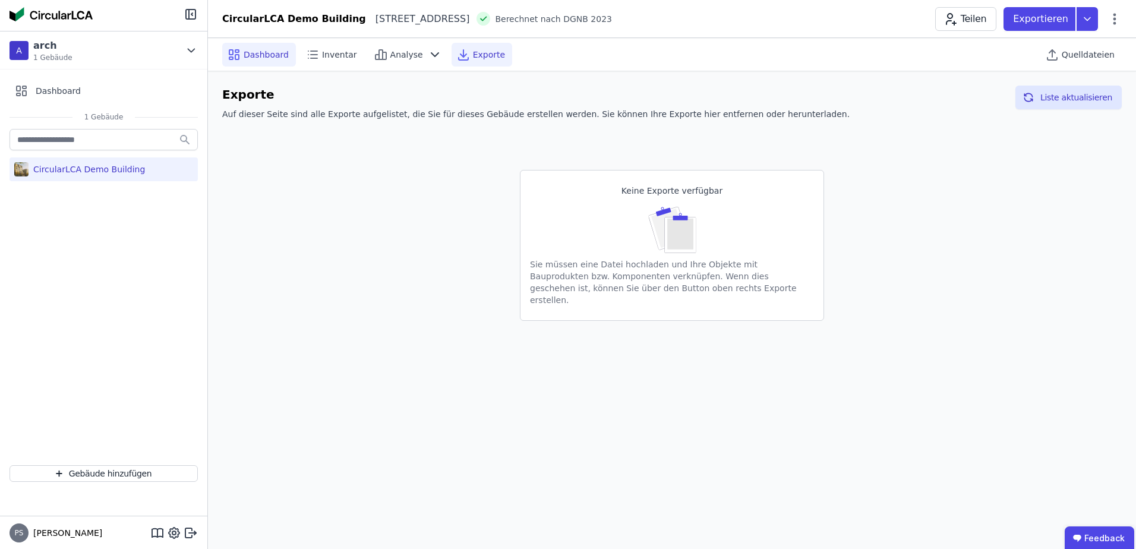
click at [269, 50] on span "Dashboard" at bounding box center [266, 55] width 45 height 12
select select "*"
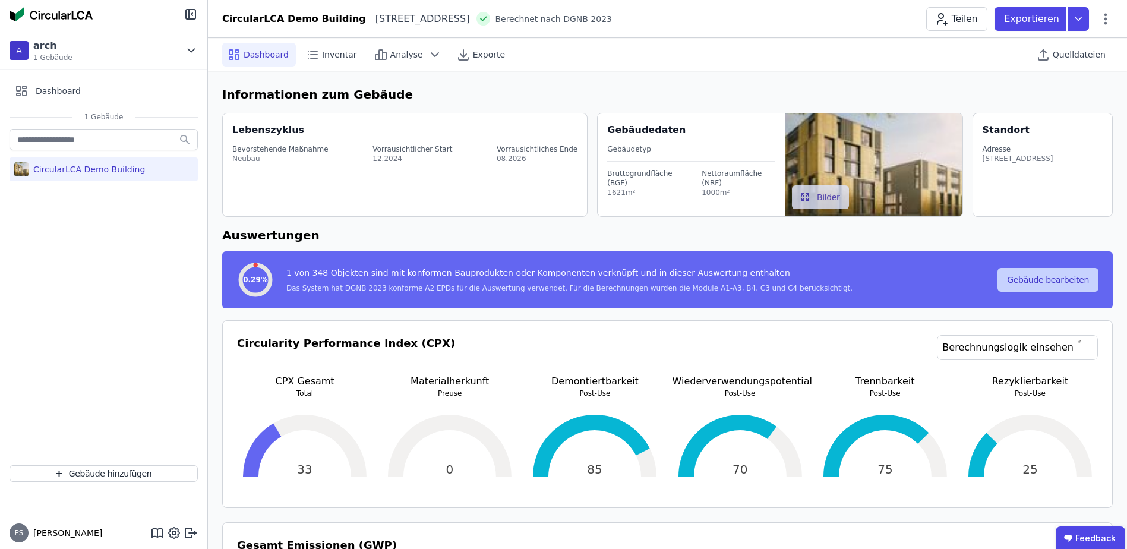
click at [1053, 275] on button "Gebäude bearbeiten" at bounding box center [1047, 280] width 101 height 24
select select "*"
select select "**********"
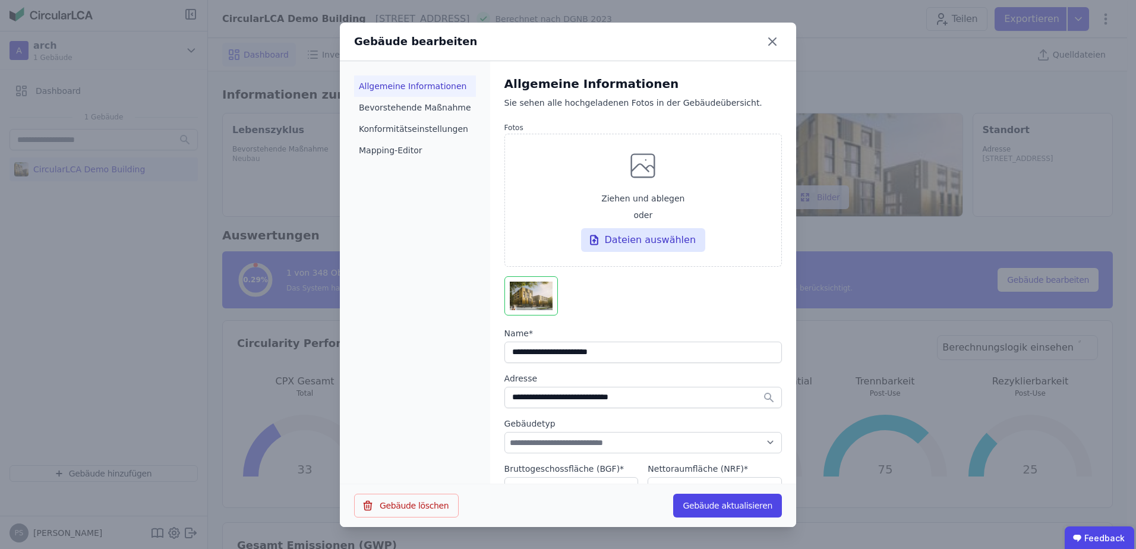
click at [393, 85] on li "Allgemeine Informationen" at bounding box center [415, 85] width 122 height 21
click at [392, 110] on li "Bevorstehende Maßnahme" at bounding box center [415, 107] width 122 height 21
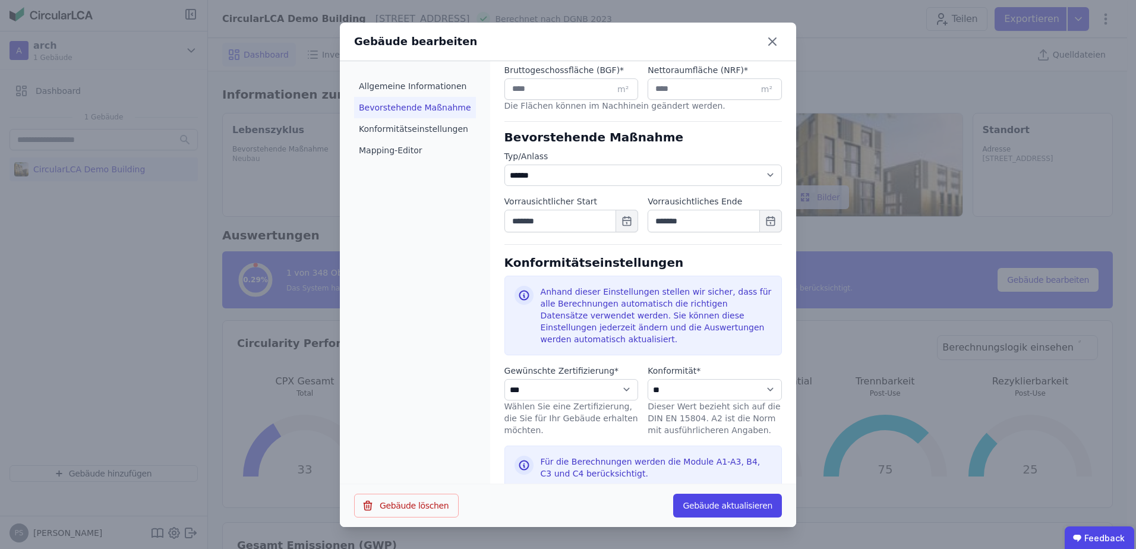
scroll to position [451, 0]
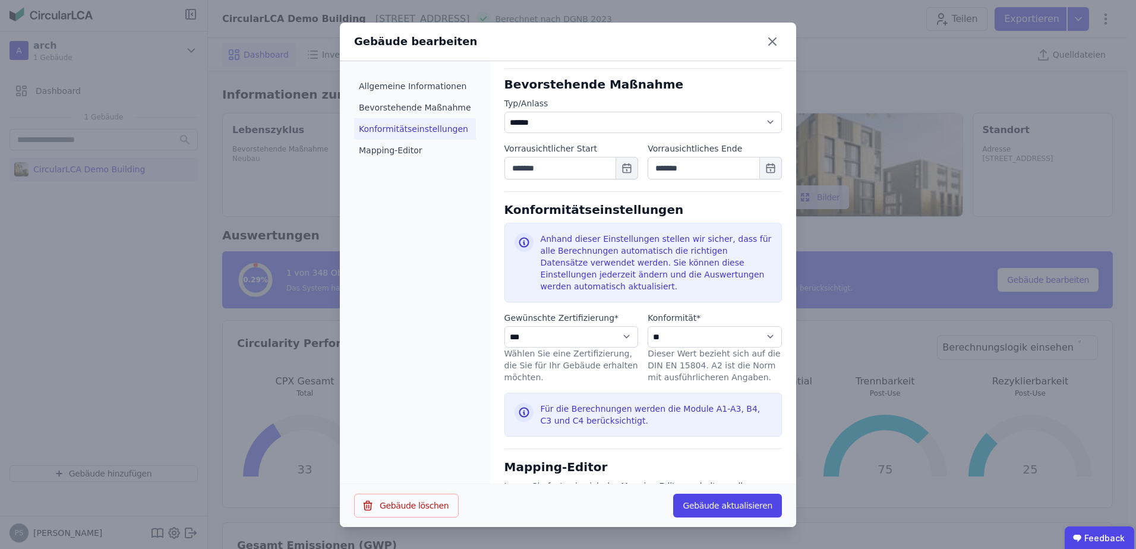
click at [394, 129] on li "Konformitätseinstellungen" at bounding box center [415, 128] width 122 height 21
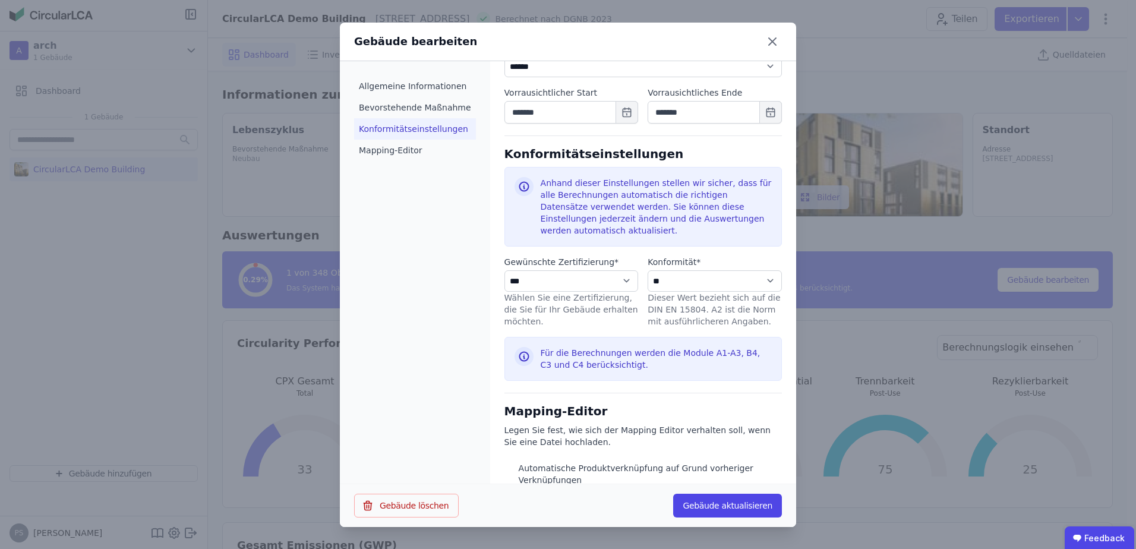
scroll to position [548, 0]
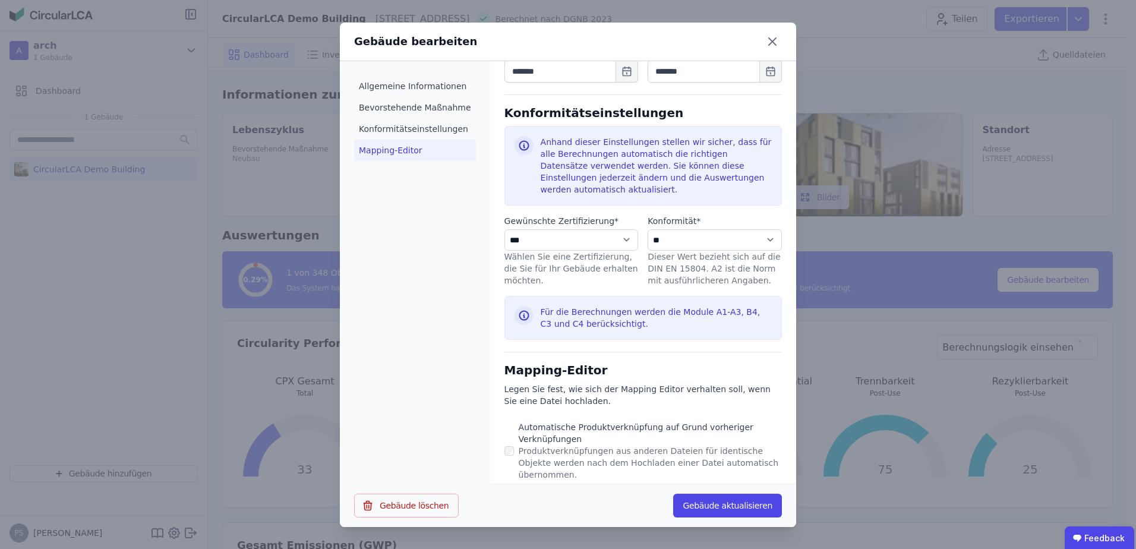
click at [393, 151] on li "Mapping-Editor" at bounding box center [415, 150] width 122 height 21
click at [718, 504] on button "Gebäude aktualisieren" at bounding box center [727, 506] width 109 height 24
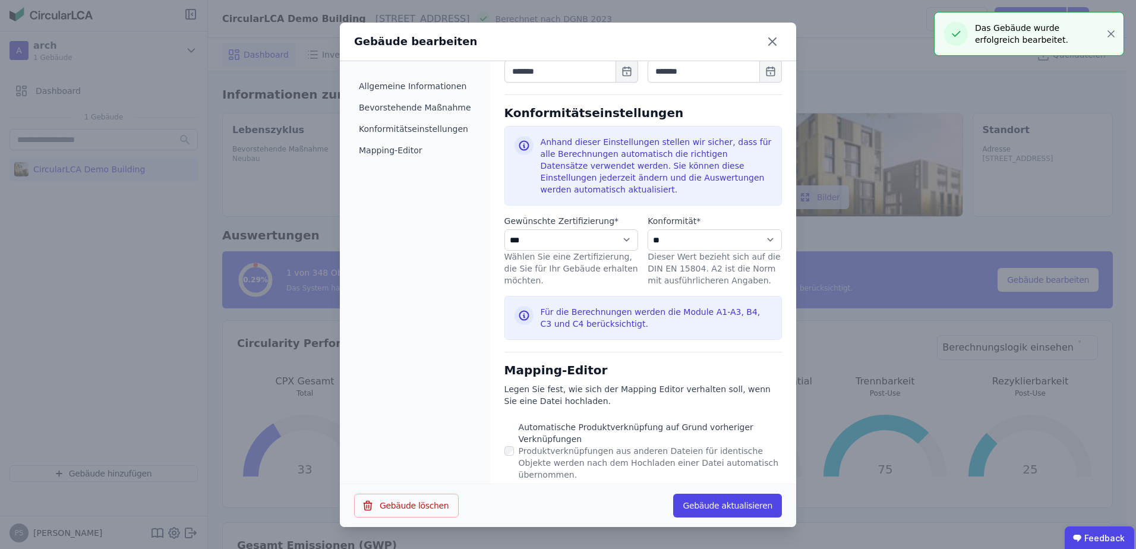
select select "*"
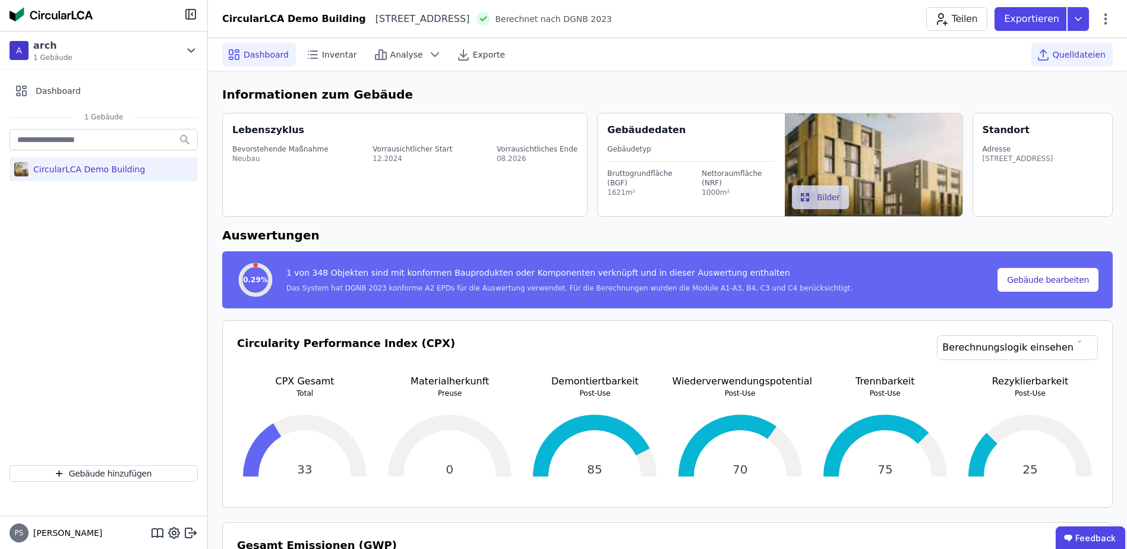
click at [1076, 57] on span "Quelldateien" at bounding box center [1079, 55] width 53 height 12
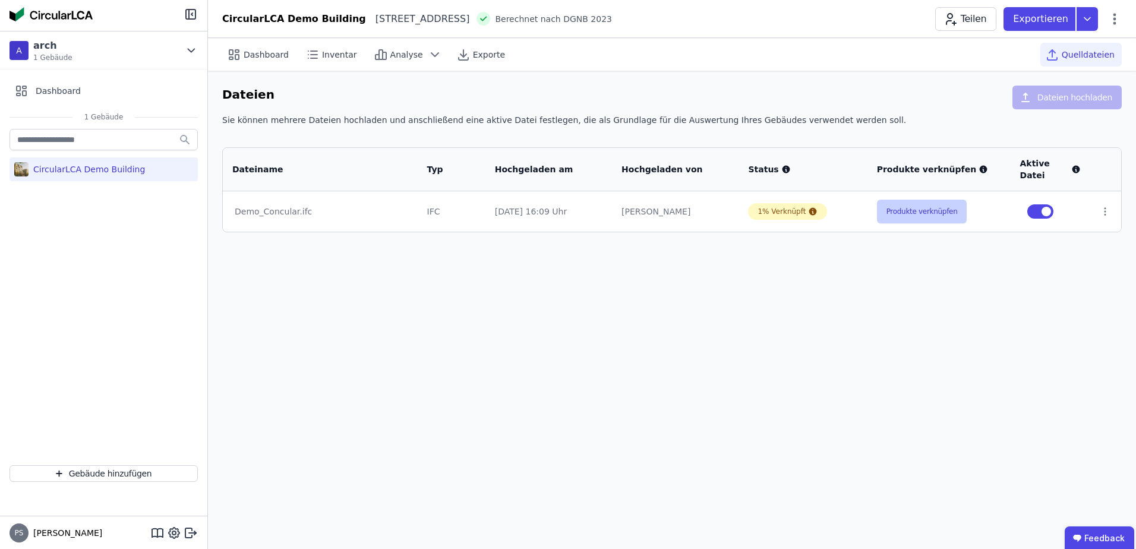
click at [907, 217] on button "Produkte verknüpfen" at bounding box center [922, 212] width 90 height 24
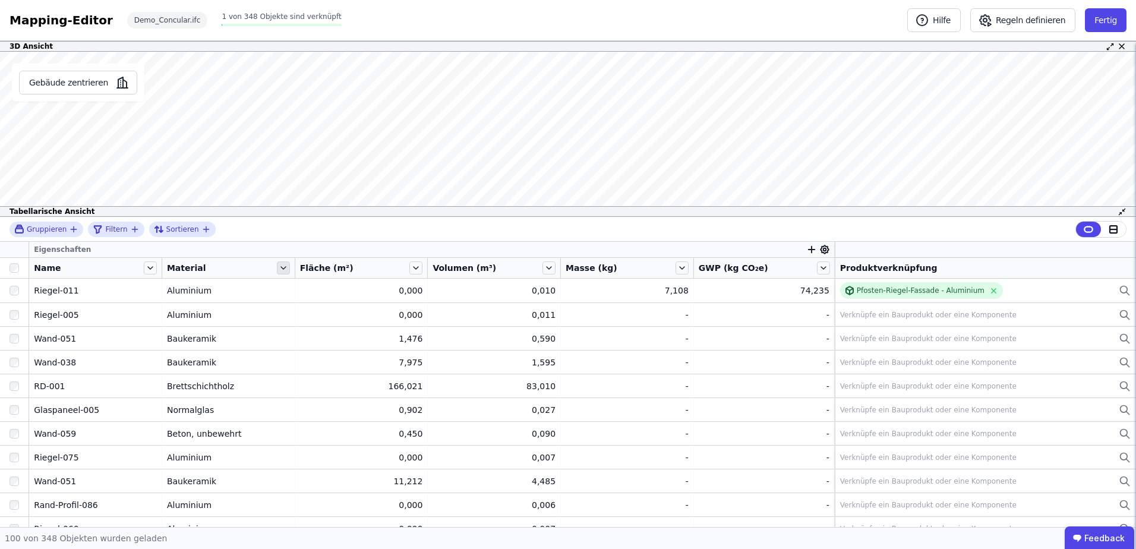
click at [286, 269] on icon at bounding box center [283, 267] width 13 height 13
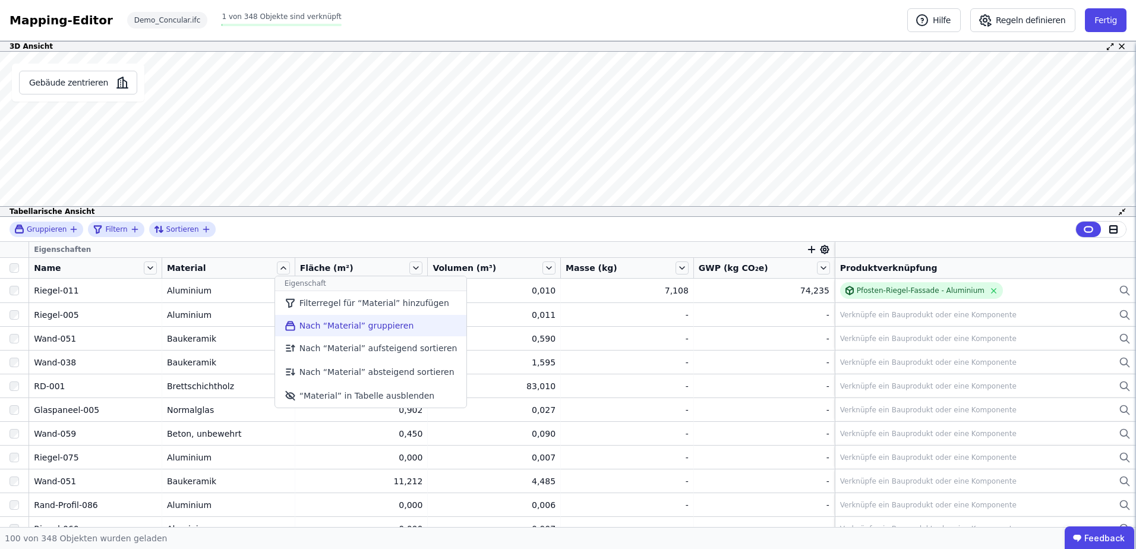
click at [312, 324] on li "Nach “Material” gruppieren" at bounding box center [371, 325] width 192 height 21
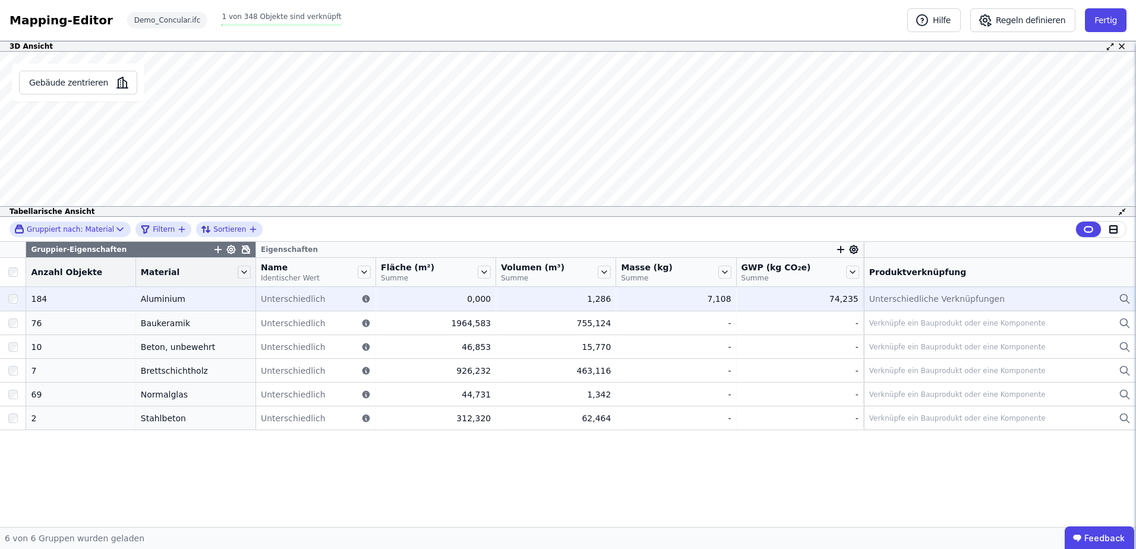
click at [906, 299] on span "Unterschiedliche Verknüpfungen" at bounding box center [936, 299] width 135 height 12
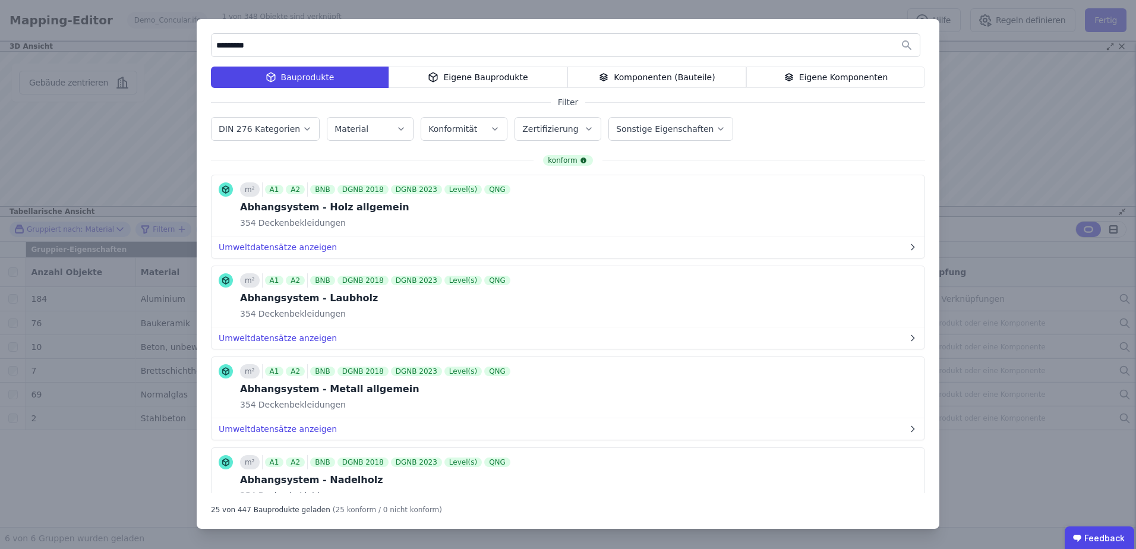
type input "*********"
click at [345, 125] on label "Material" at bounding box center [352, 129] width 36 height 10
type input "***"
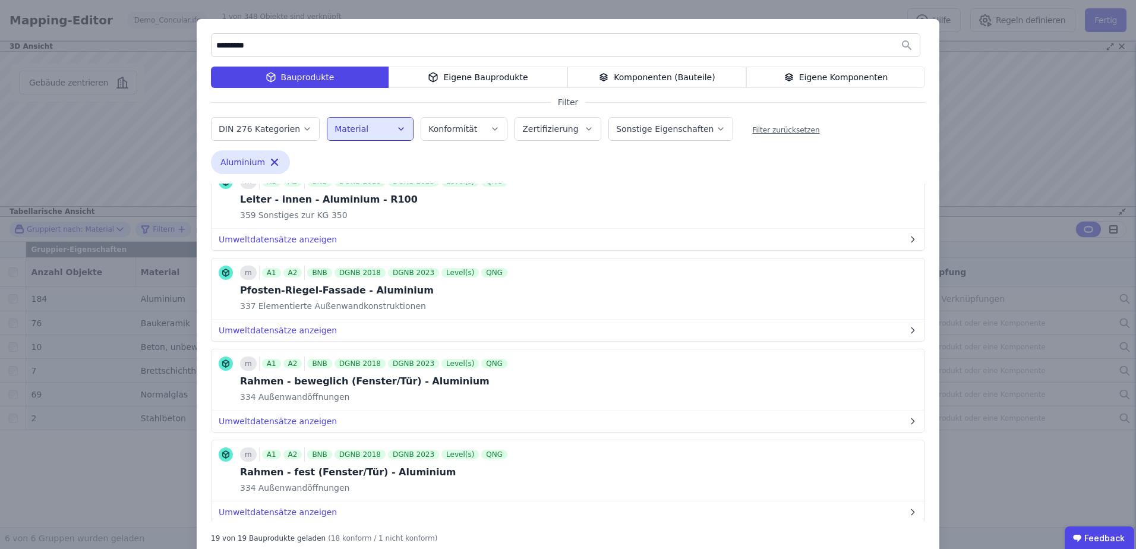
scroll to position [772, 0]
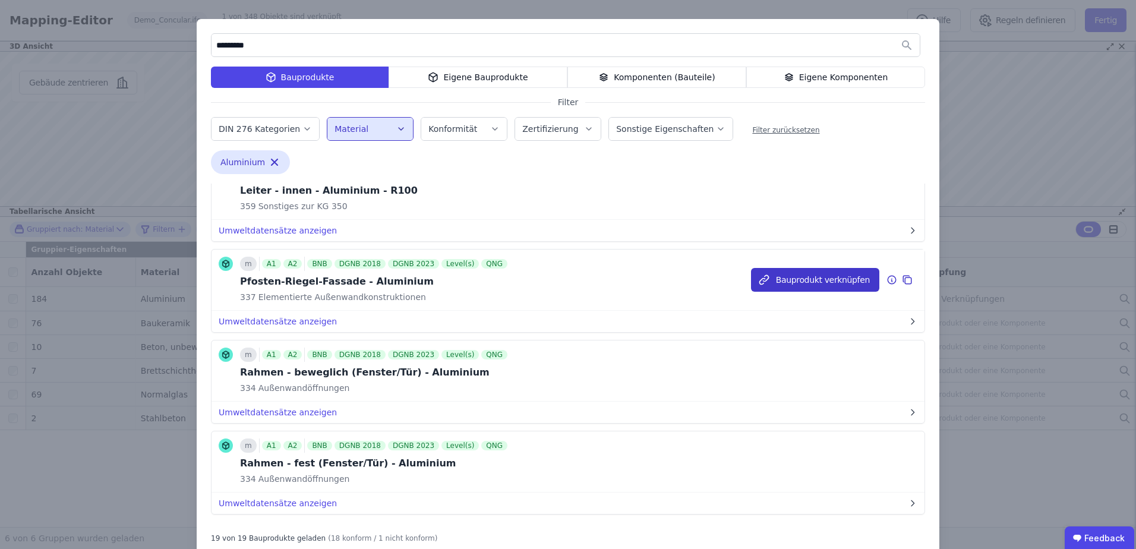
click at [791, 281] on button "Bauprodukt verknüpfen" at bounding box center [815, 280] width 128 height 24
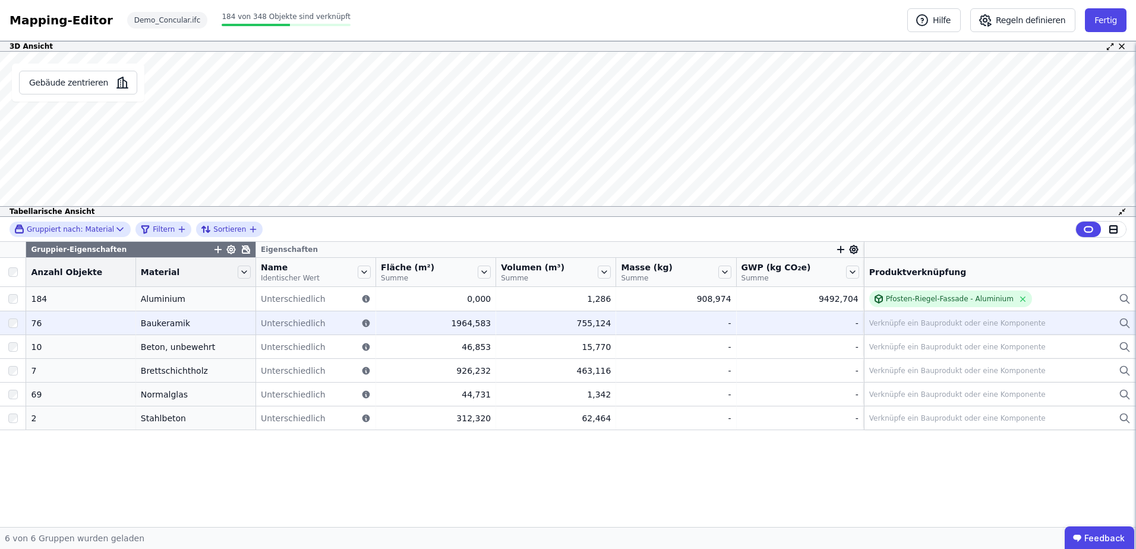
click at [35, 324] on div "76" at bounding box center [80, 323] width 99 height 12
click at [148, 325] on div "Baukeramik" at bounding box center [196, 323] width 110 height 12
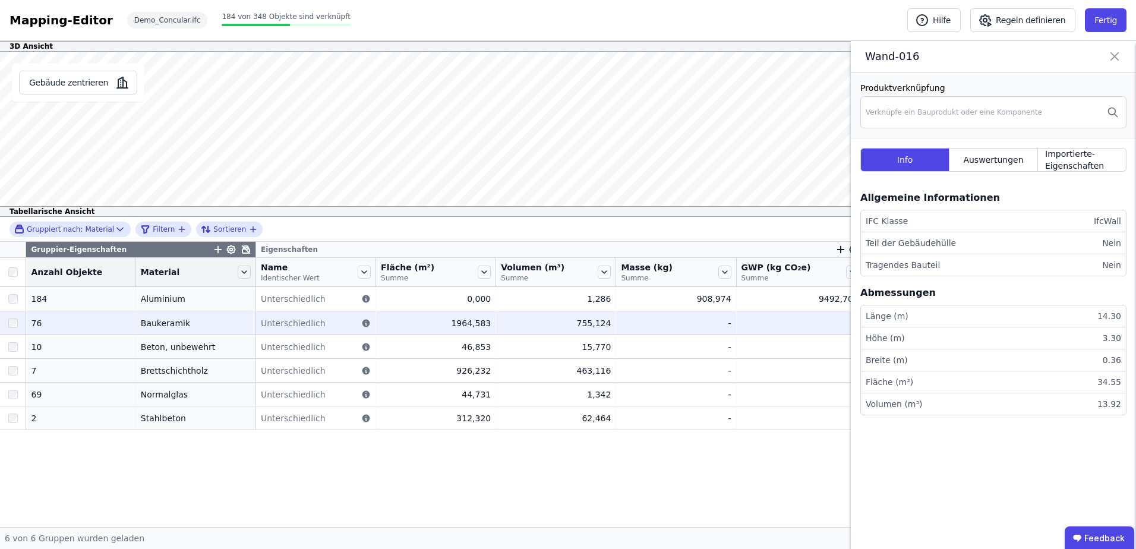
click at [151, 324] on div "Baukeramik" at bounding box center [196, 323] width 110 height 12
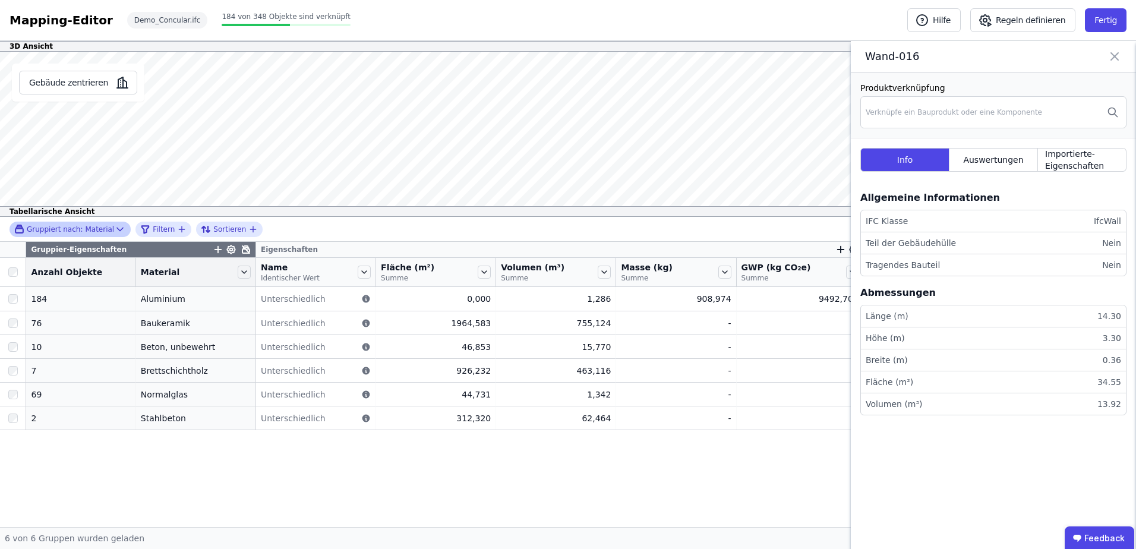
click at [103, 228] on div "Gruppiert nach: Material" at bounding box center [64, 229] width 100 height 10
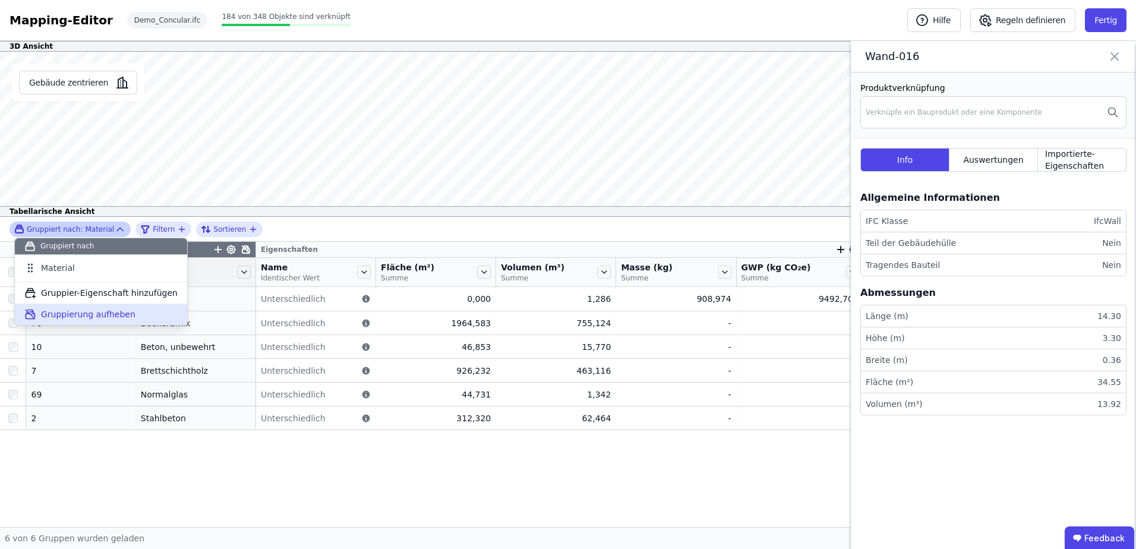
click at [83, 314] on span "Gruppierung aufheben" at bounding box center [88, 314] width 94 height 12
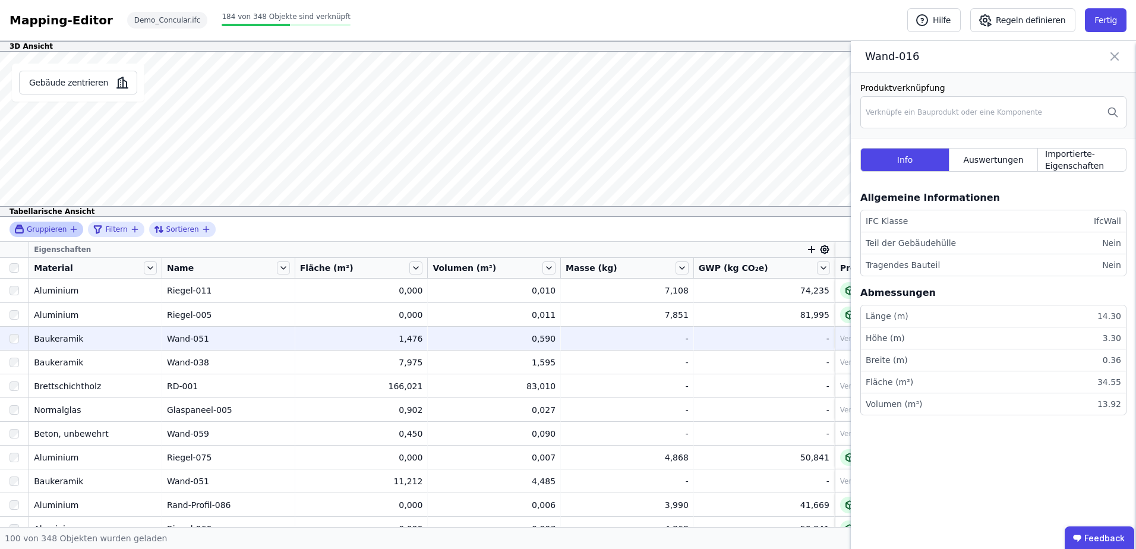
click at [183, 338] on div "Wand-051" at bounding box center [228, 339] width 123 height 12
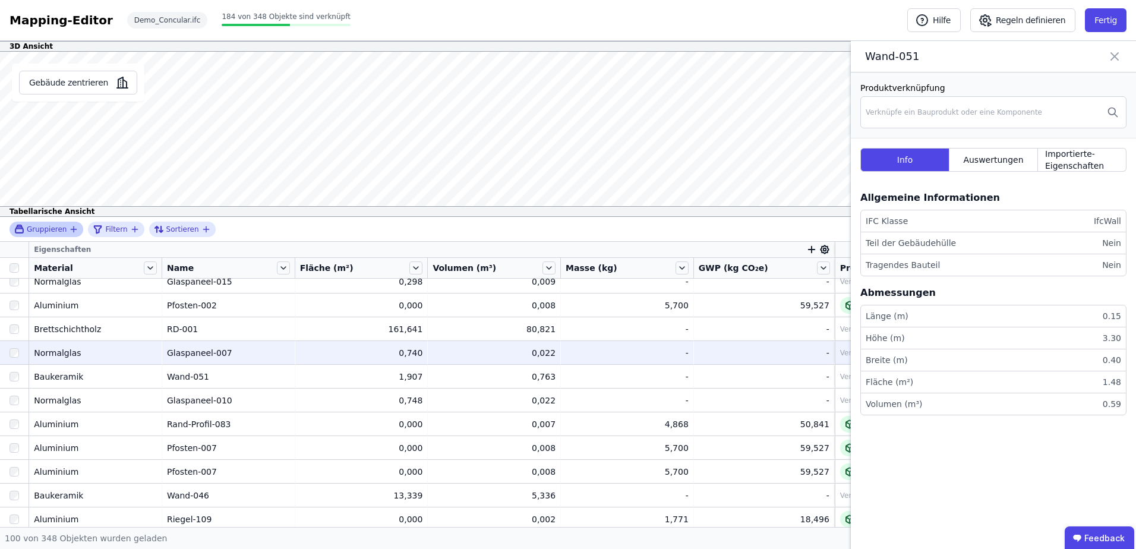
scroll to position [594, 0]
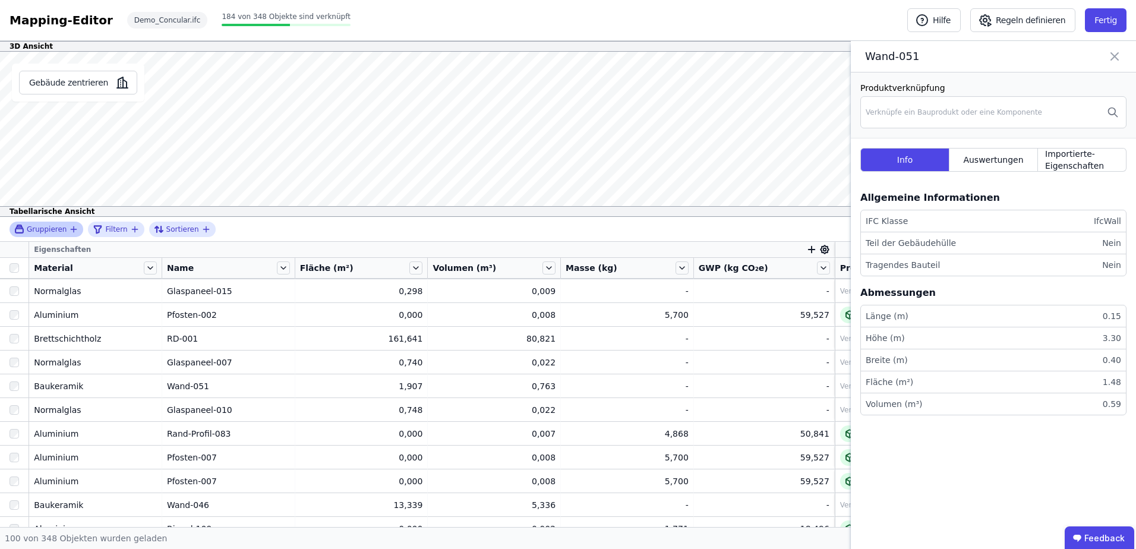
click at [80, 267] on div "Material" at bounding box center [88, 268] width 108 height 12
click at [152, 266] on icon at bounding box center [150, 267] width 13 height 13
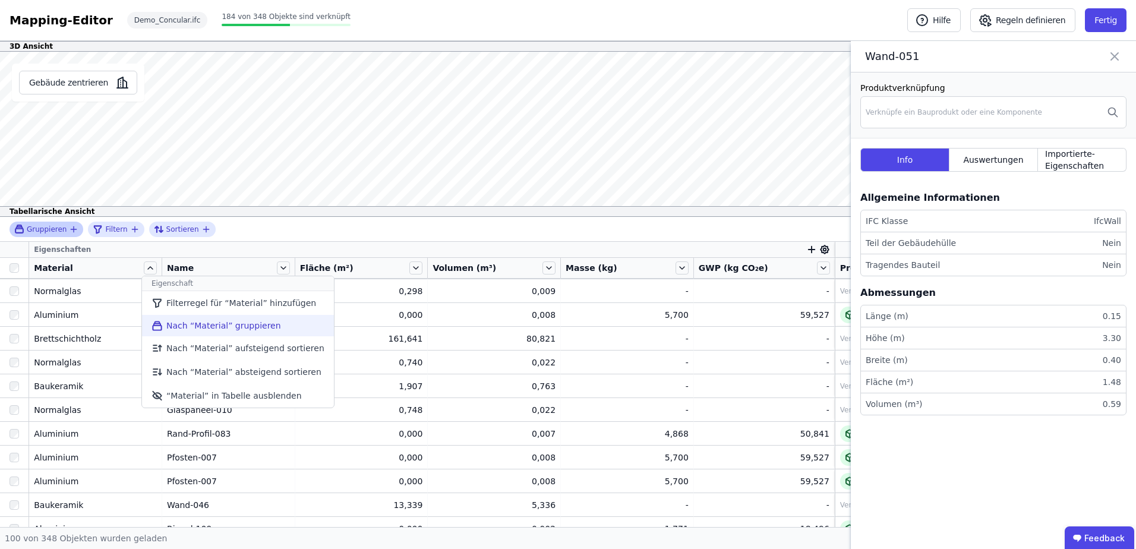
click at [168, 324] on li "Nach “Material” gruppieren" at bounding box center [238, 325] width 192 height 21
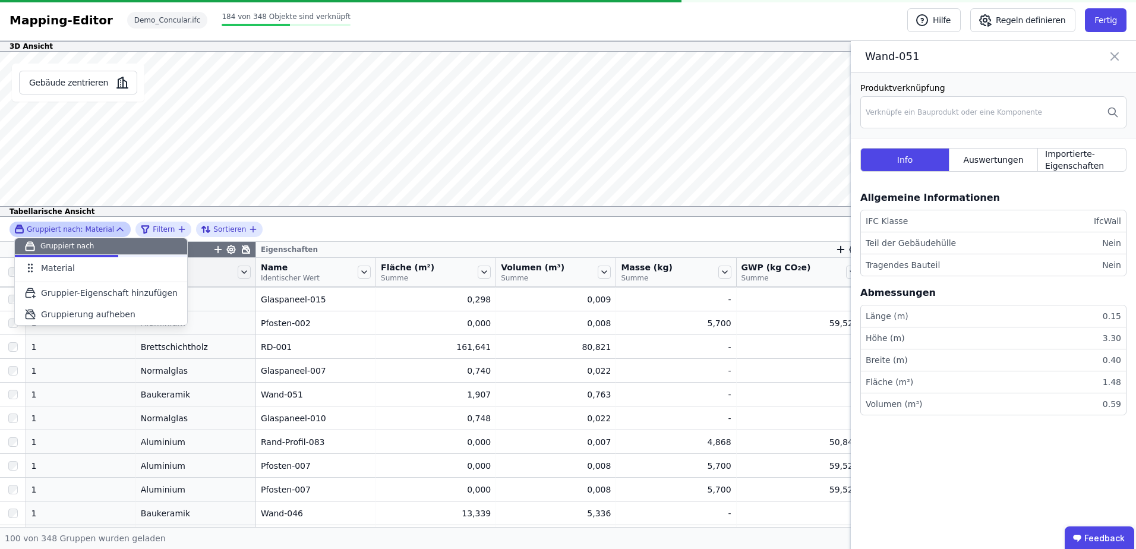
scroll to position [0, 0]
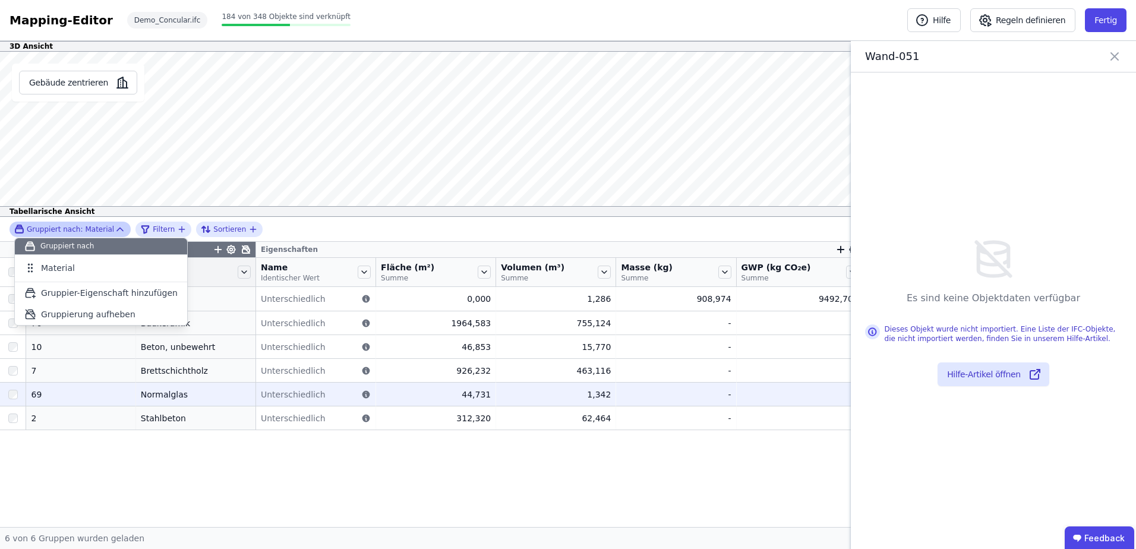
click at [141, 398] on div "Normalglas" at bounding box center [196, 394] width 110 height 12
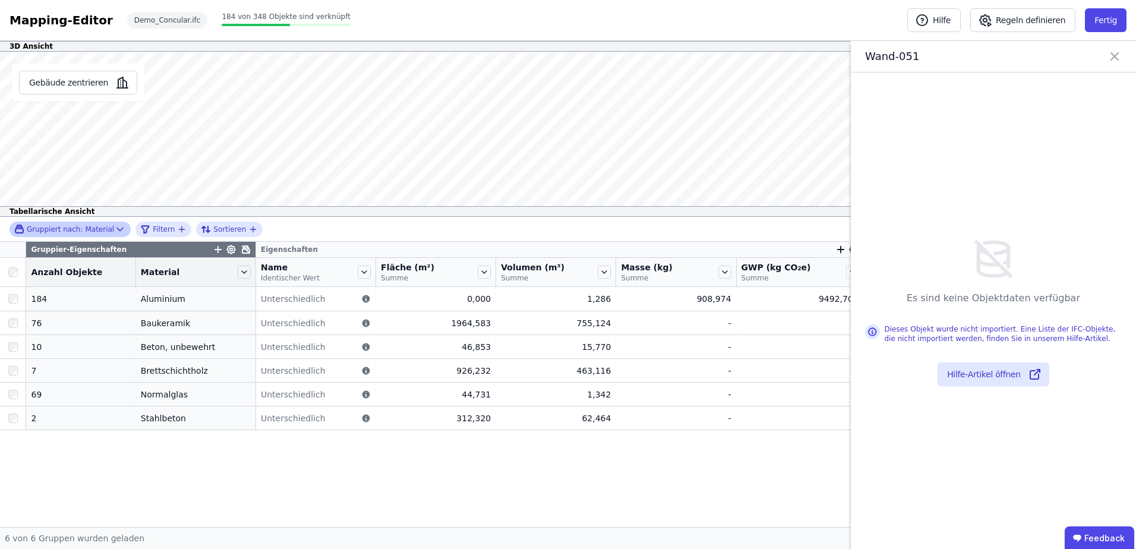
click at [1117, 56] on icon at bounding box center [1114, 56] width 14 height 17
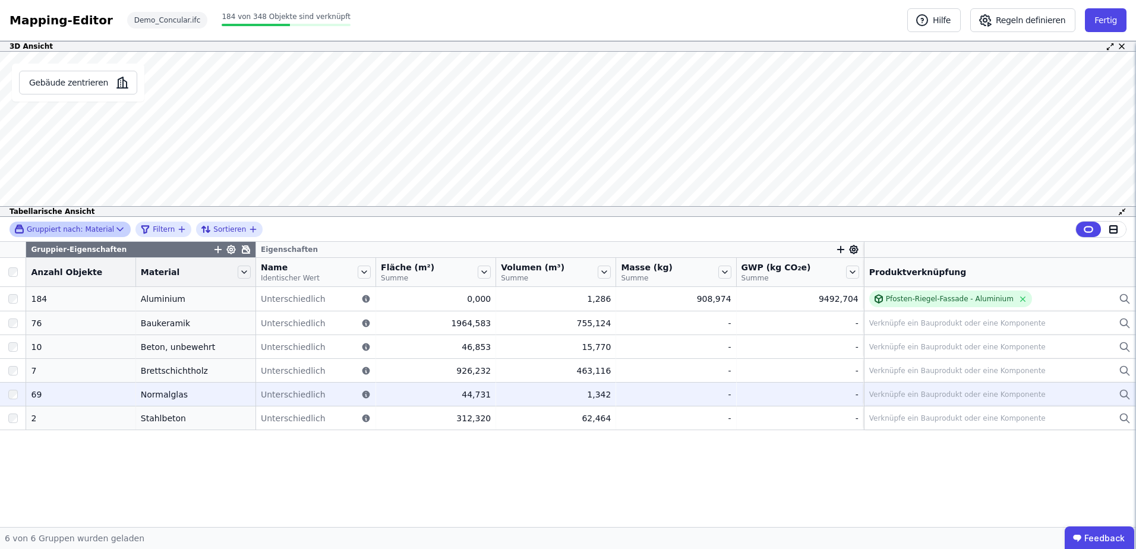
click at [901, 394] on div "Verknüpfe ein Bauprodukt oder eine Komponente" at bounding box center [957, 395] width 176 height 10
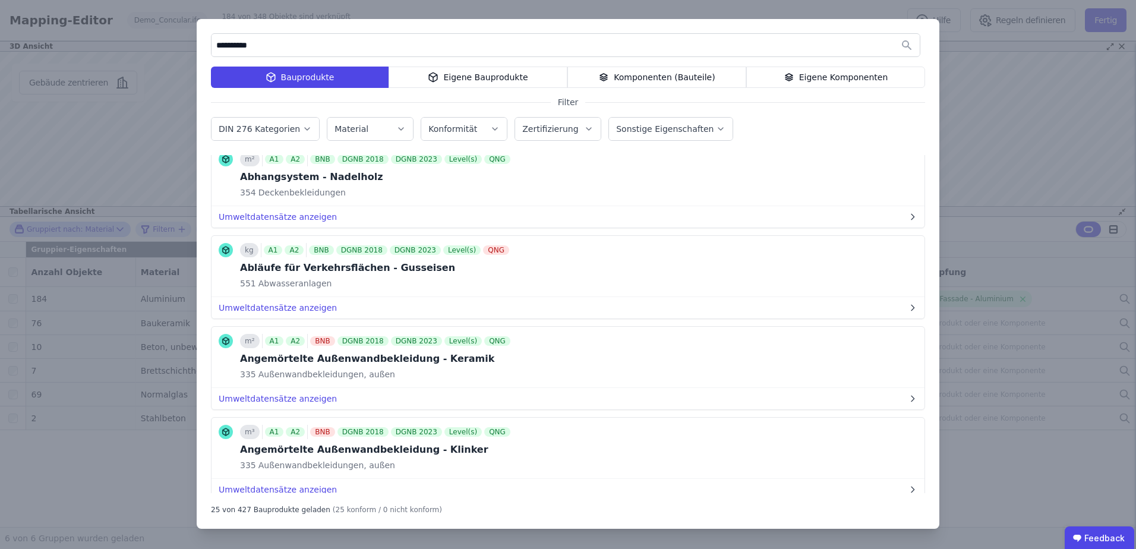
scroll to position [297, 0]
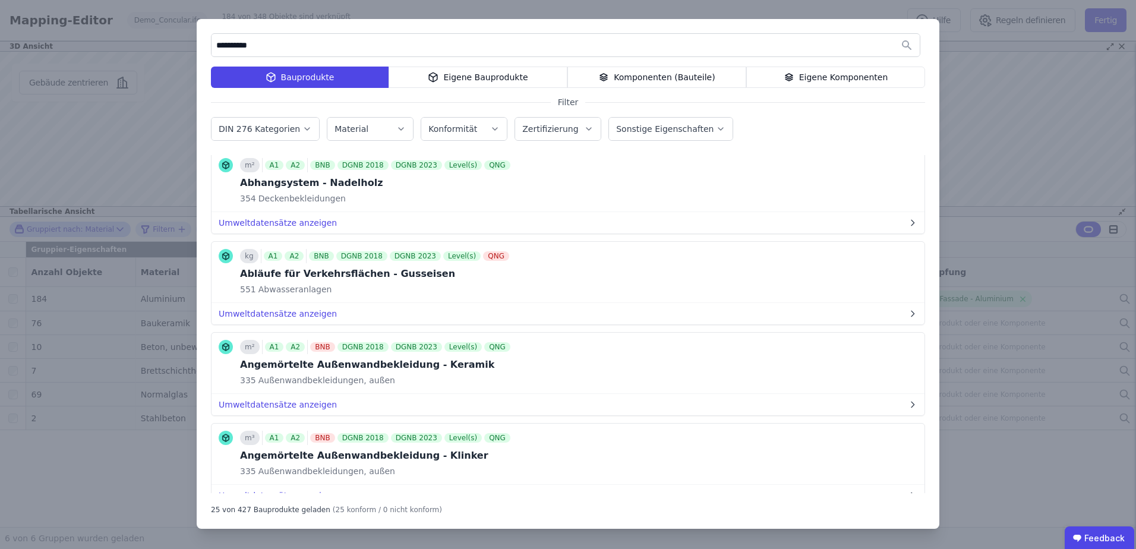
drag, startPoint x: 240, startPoint y: 46, endPoint x: 194, endPoint y: 48, distance: 46.4
click at [194, 48] on div "**********" at bounding box center [568, 274] width 1136 height 549
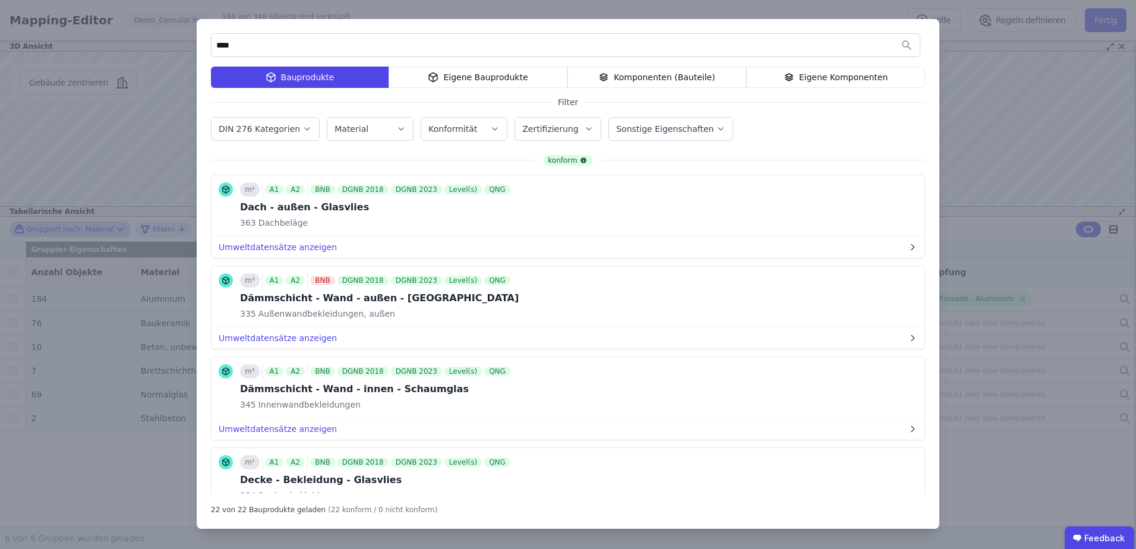
type input "****"
click at [362, 131] on div "Material" at bounding box center [369, 129] width 71 height 12
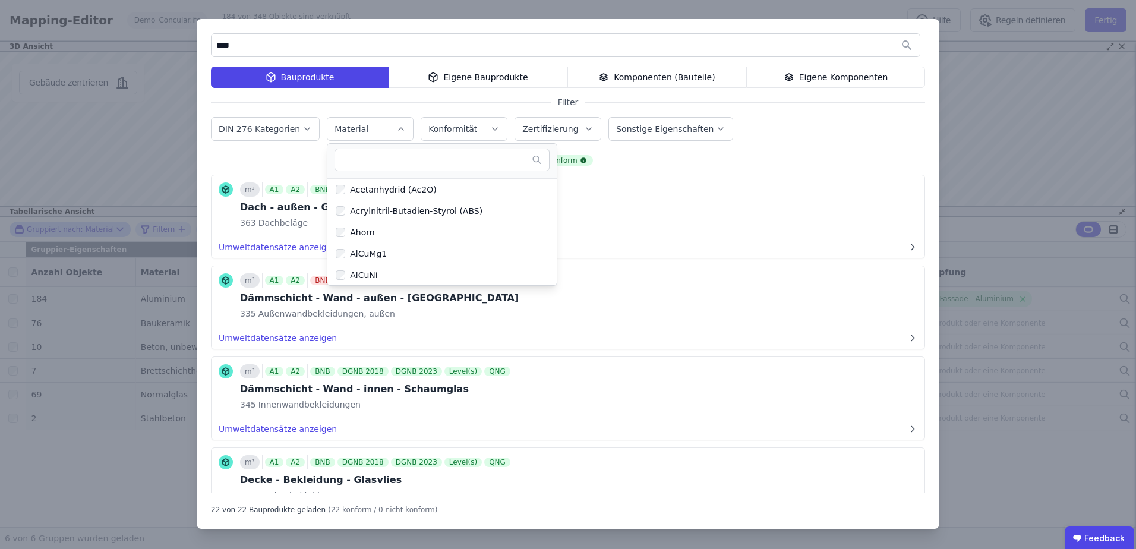
click at [357, 163] on input "text" at bounding box center [435, 159] width 191 height 21
type input "****"
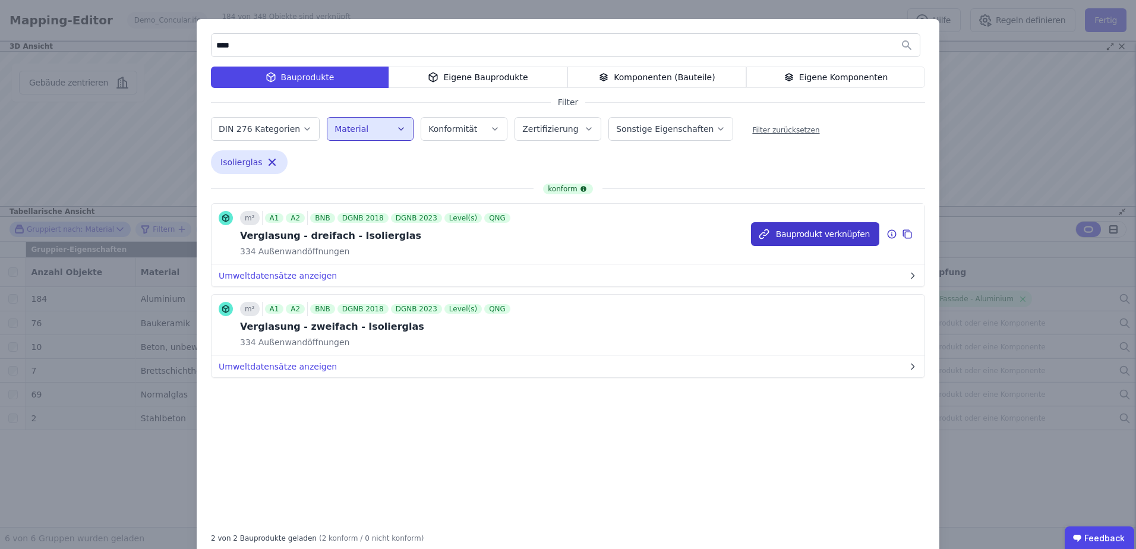
click at [798, 233] on button "Bauprodukt verknüpfen" at bounding box center [815, 234] width 128 height 24
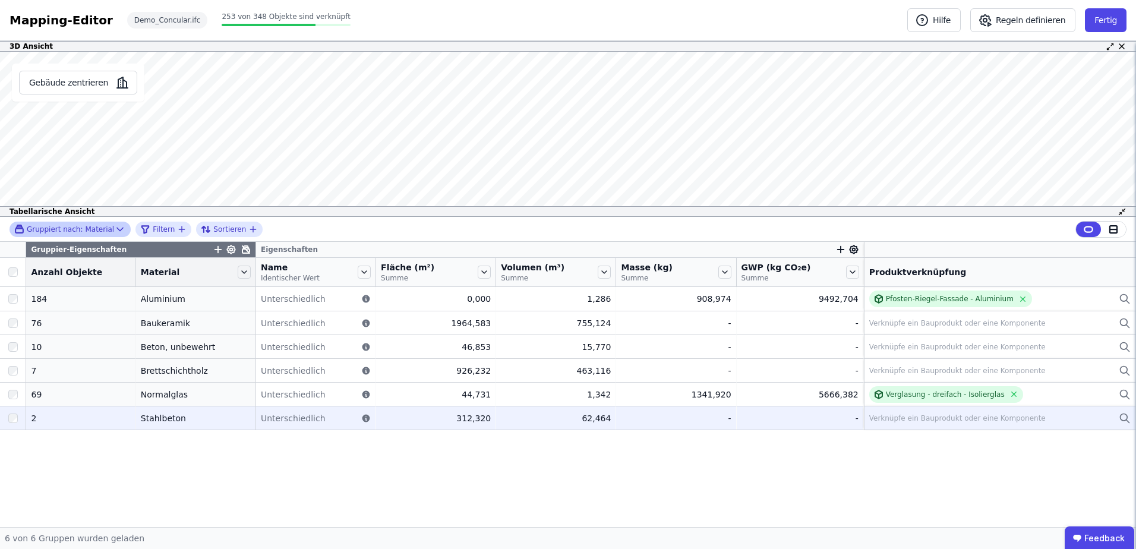
click at [887, 418] on div "Verknüpfe ein Bauprodukt oder eine Komponente" at bounding box center [957, 418] width 176 height 10
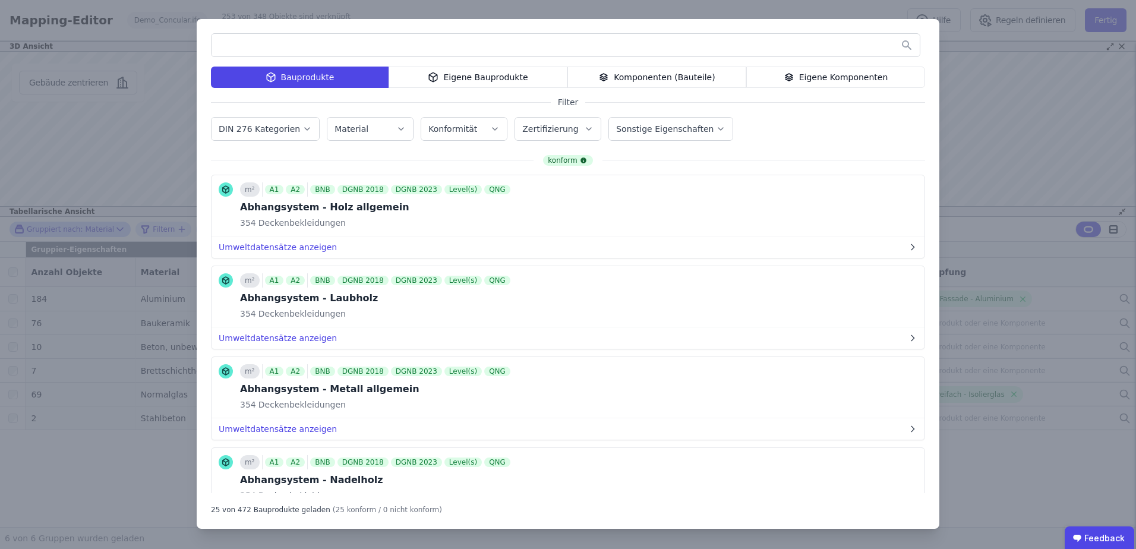
click at [354, 131] on label "Material" at bounding box center [352, 129] width 36 height 10
type input "**********"
click at [367, 188] on div "Stahlbeton" at bounding box center [370, 190] width 50 height 12
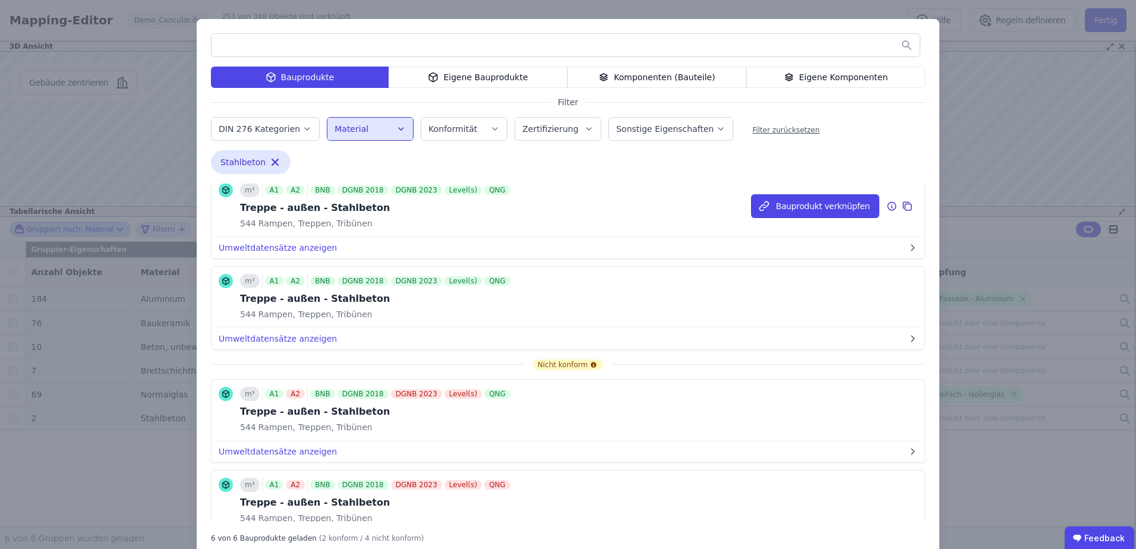
scroll to position [0, 0]
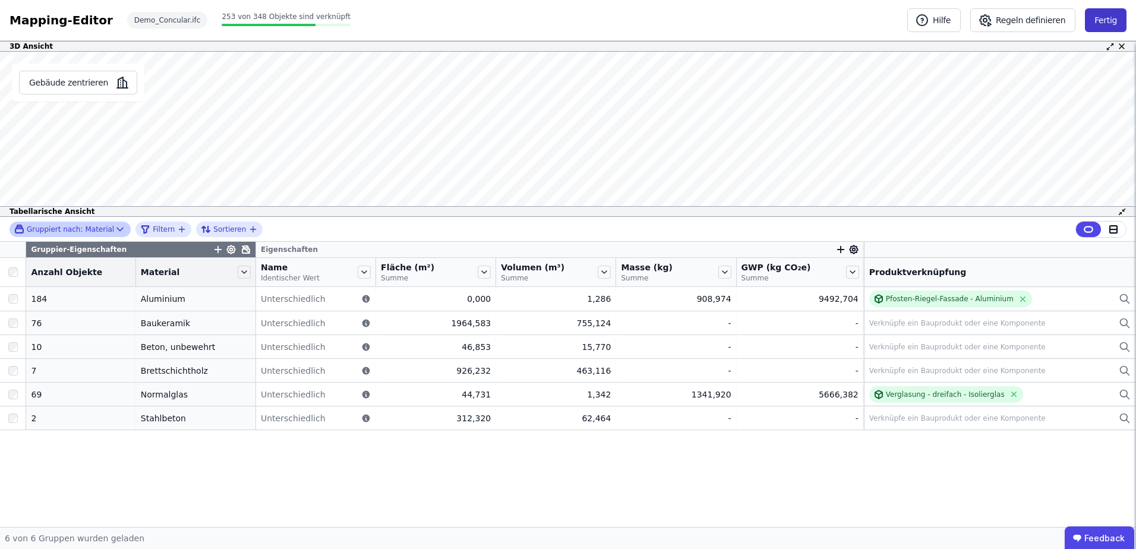
click at [1101, 22] on button "Fertig" at bounding box center [1106, 20] width 42 height 24
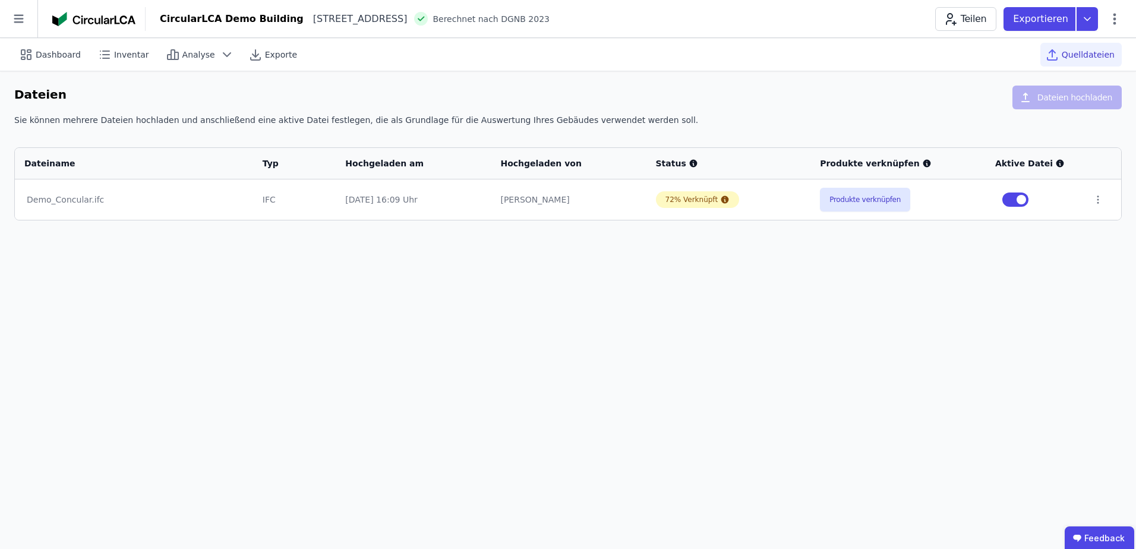
click at [1059, 52] on icon at bounding box center [1052, 55] width 14 height 14
click at [1069, 52] on span "Quelldateien" at bounding box center [1087, 55] width 53 height 12
click at [48, 201] on div "Demo_Concular.ifc" at bounding box center [134, 200] width 214 height 12
click at [1101, 203] on div at bounding box center [1101, 199] width 19 height 11
click at [1096, 201] on icon at bounding box center [1097, 199] width 11 height 11
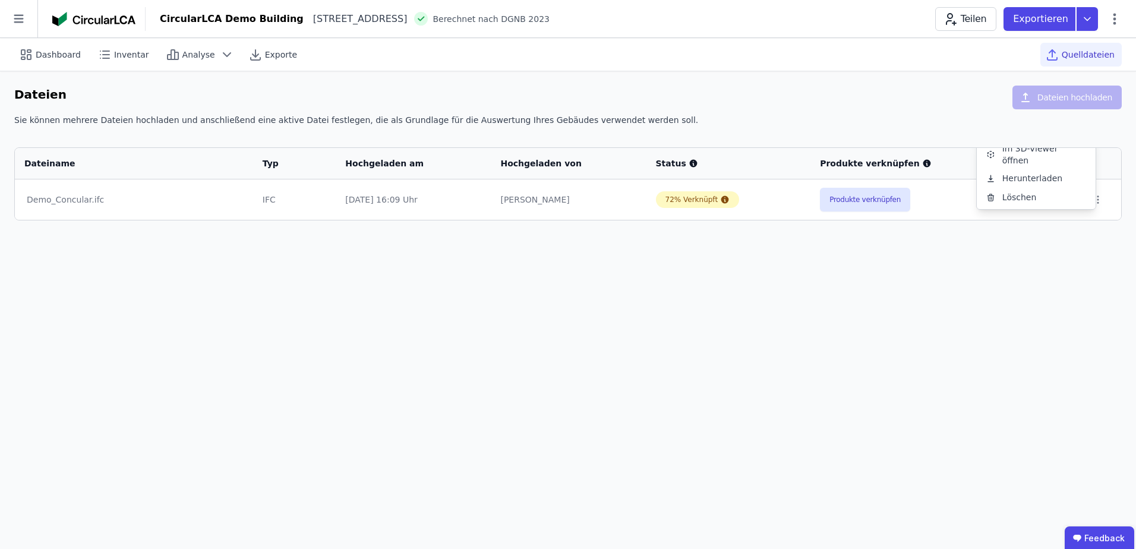
click at [1009, 256] on div "Dashboard Inventar Analyse Exporte Quelldateien Dateien Dateien hochladen Sie k…" at bounding box center [568, 293] width 1136 height 511
click at [849, 199] on button "Produkte verknüpfen" at bounding box center [865, 200] width 90 height 24
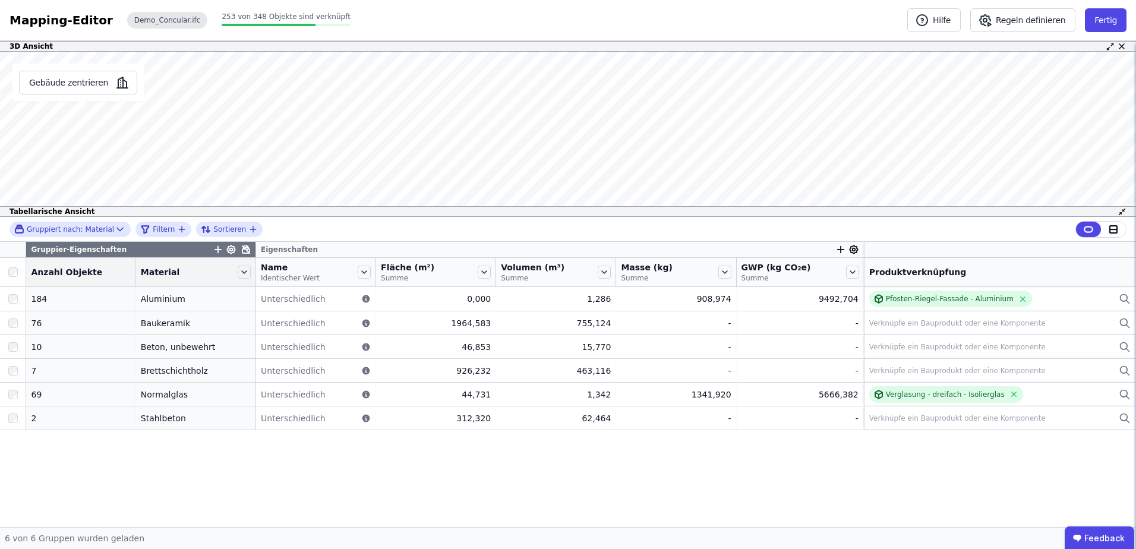
click at [136, 18] on div "Demo_Concular.ifc" at bounding box center [167, 20] width 81 height 17
click at [1104, 20] on button "Fertig" at bounding box center [1106, 20] width 42 height 24
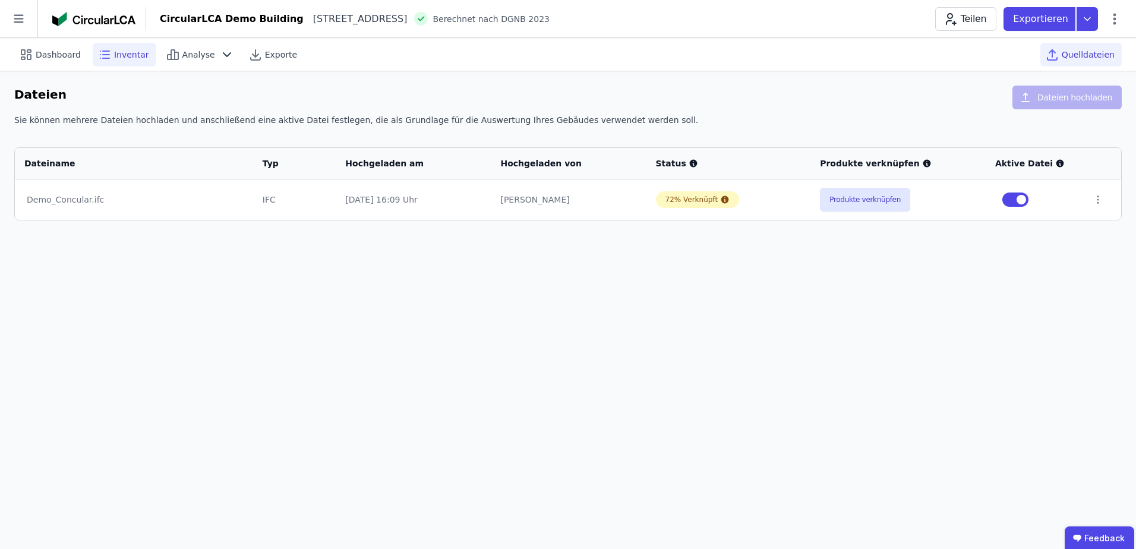
click at [119, 53] on span "Inventar" at bounding box center [131, 55] width 35 height 12
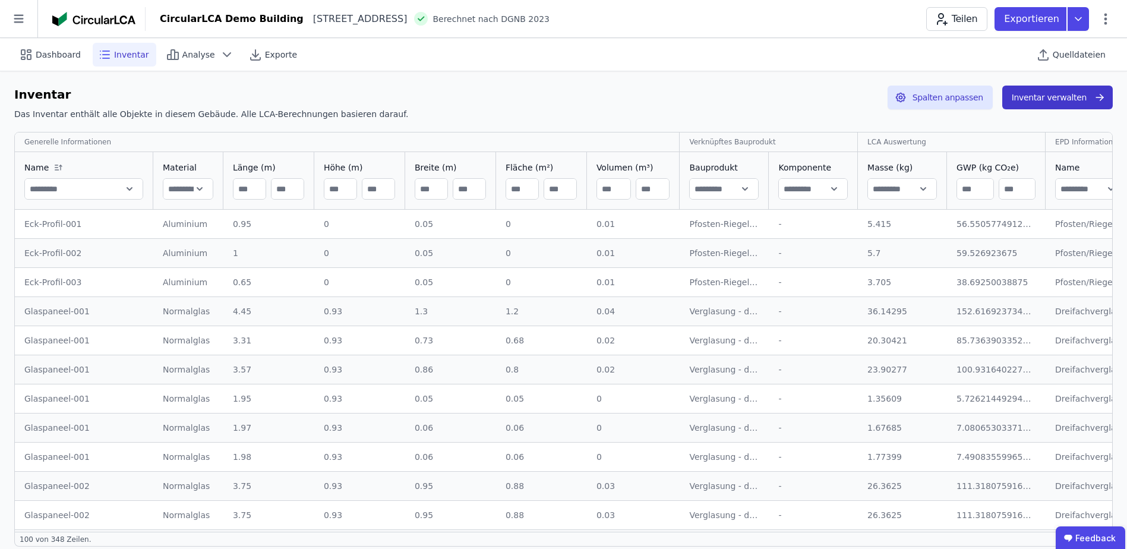
click at [1055, 95] on button "Inventar verwalten" at bounding box center [1057, 98] width 110 height 24
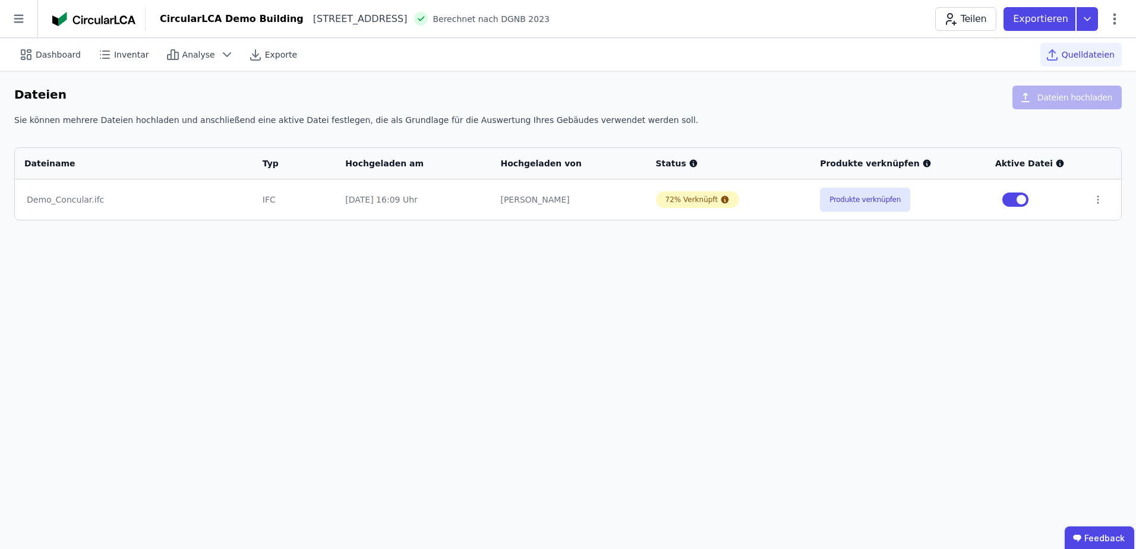
click at [1065, 52] on div "Quelldateien" at bounding box center [1080, 55] width 81 height 24
click at [189, 53] on span "Analyse" at bounding box center [198, 55] width 33 height 12
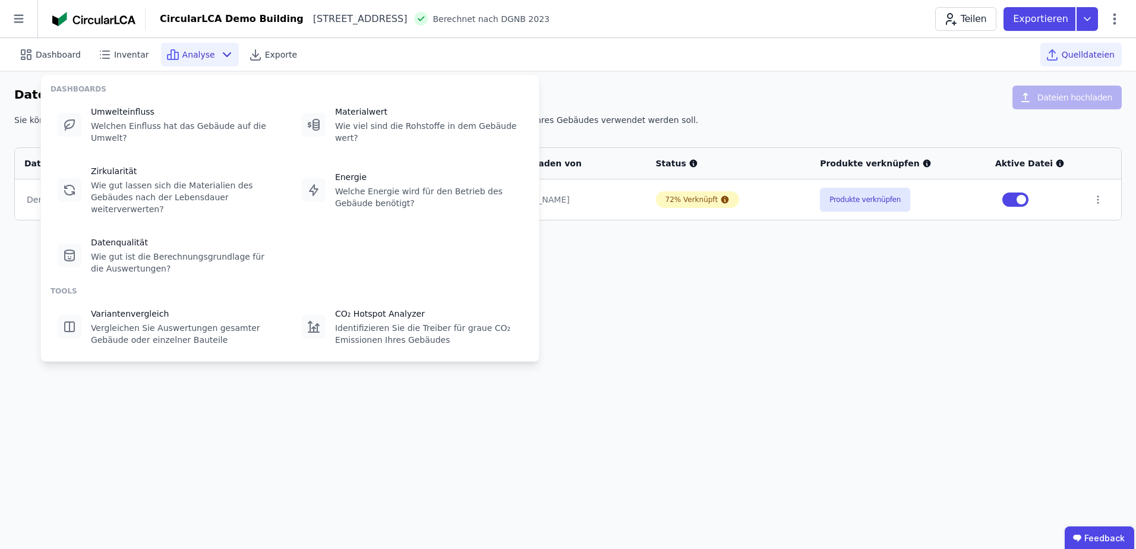
click at [189, 53] on span "Analyse" at bounding box center [198, 55] width 33 height 12
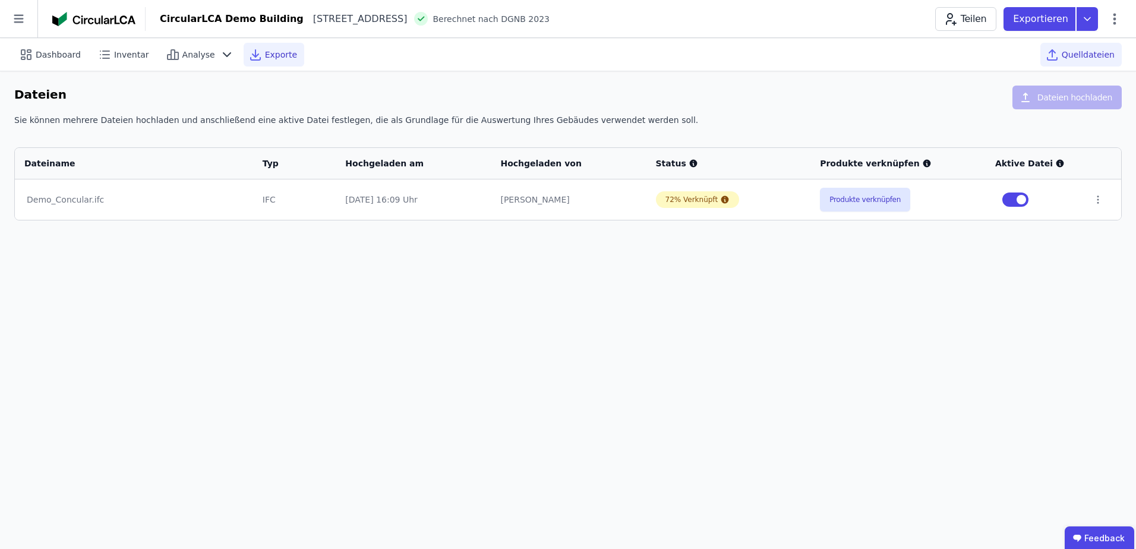
click at [265, 52] on span "Exporte" at bounding box center [281, 55] width 32 height 12
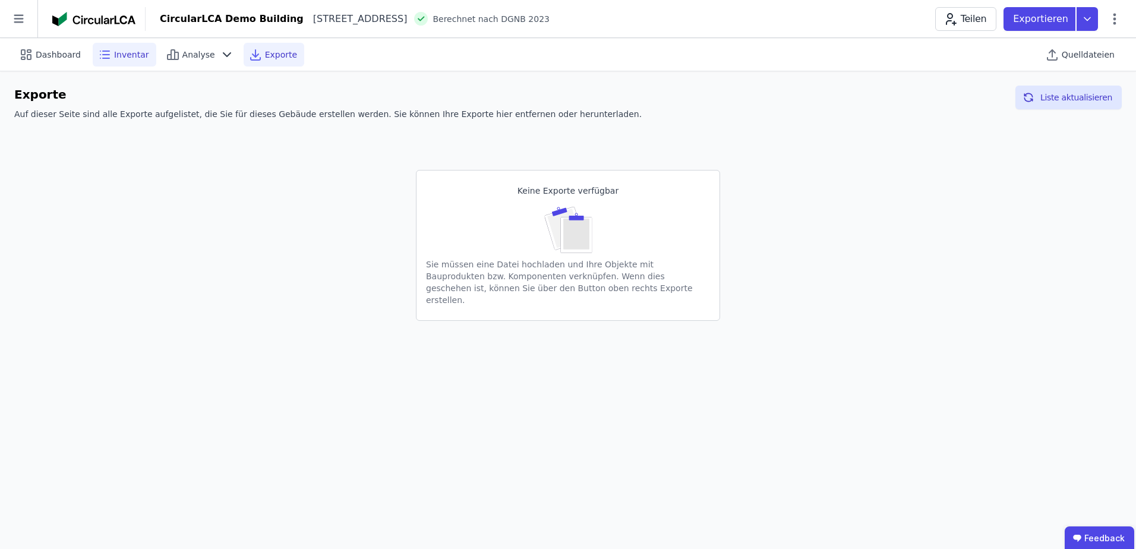
click at [114, 52] on span "Inventar" at bounding box center [131, 55] width 35 height 12
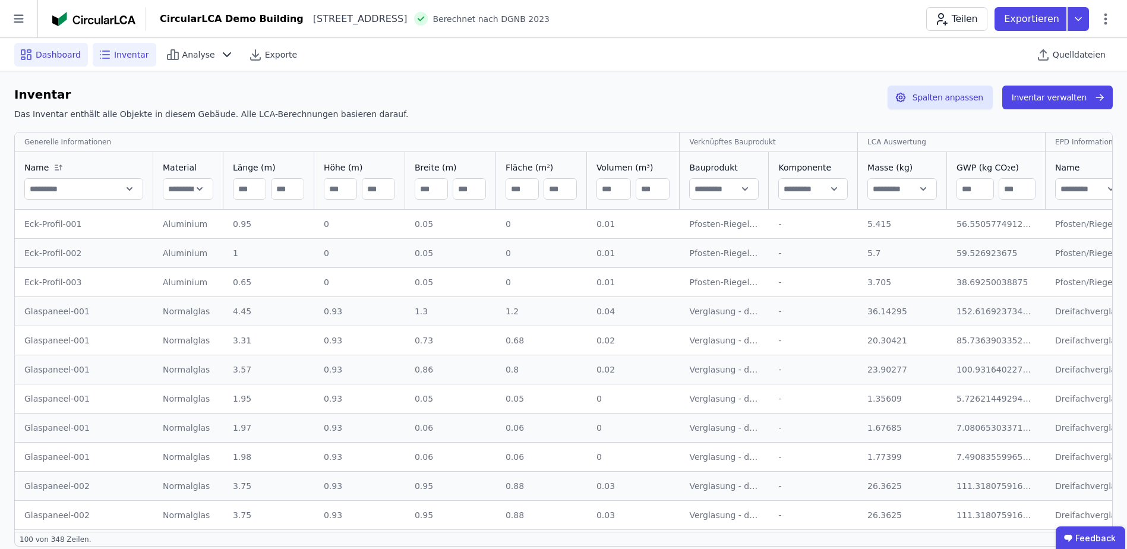
click at [62, 50] on span "Dashboard" at bounding box center [58, 55] width 45 height 12
select select "*"
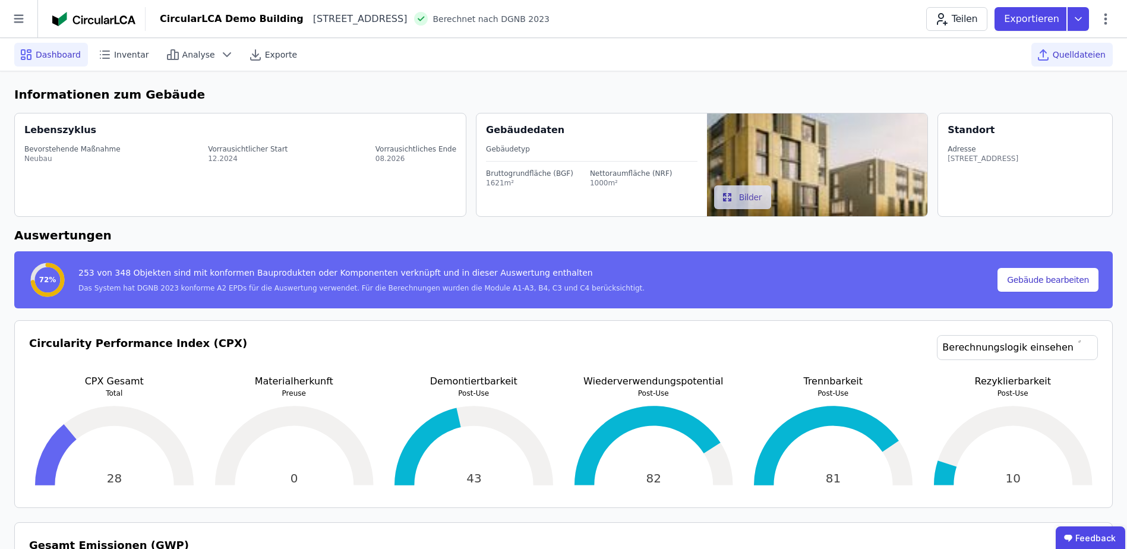
click at [1061, 51] on span "Quelldateien" at bounding box center [1079, 55] width 53 height 12
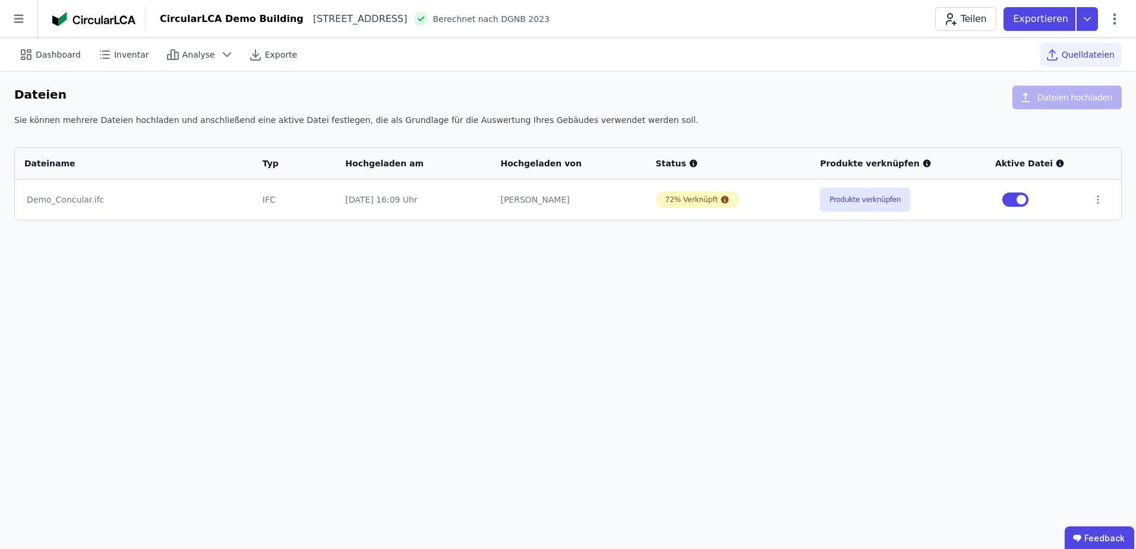
click at [77, 198] on div "Demo_Concular.ifc" at bounding box center [134, 200] width 214 height 12
click at [1080, 55] on span "Quelldateien" at bounding box center [1087, 55] width 53 height 12
click at [1118, 19] on icon at bounding box center [1114, 19] width 14 height 14
click at [1065, 44] on span "Gebäude bearbeiten" at bounding box center [1059, 47] width 86 height 12
select select "*"
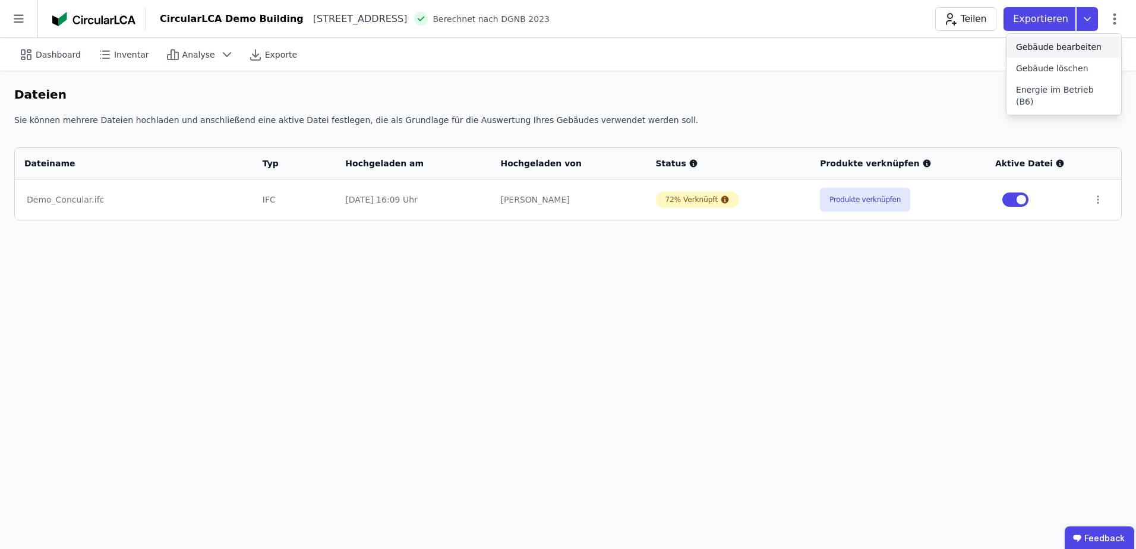
select select "**********"
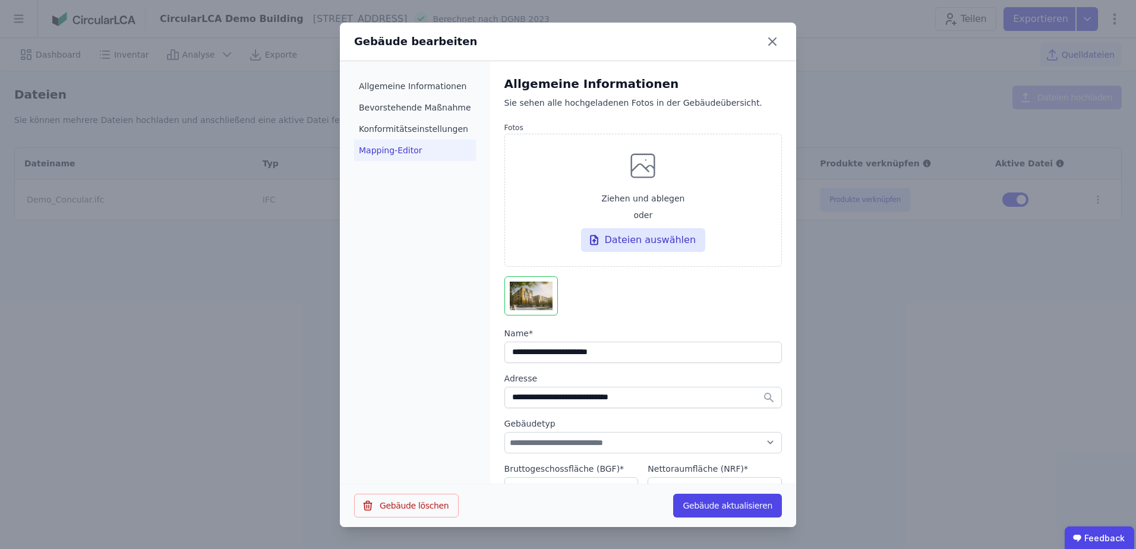
click at [376, 148] on li "Mapping-Editor" at bounding box center [415, 150] width 122 height 21
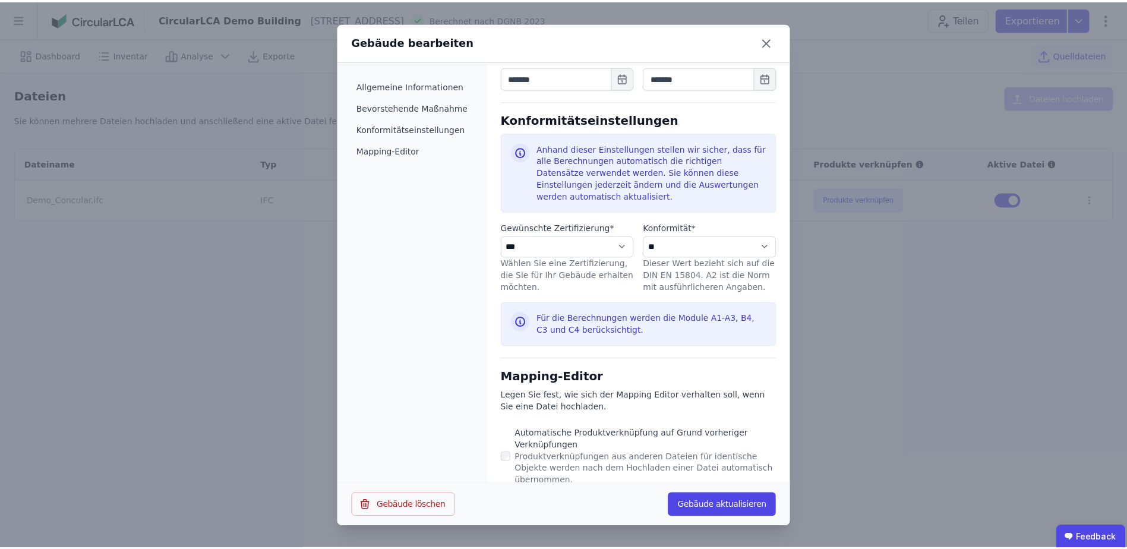
scroll to position [548, 0]
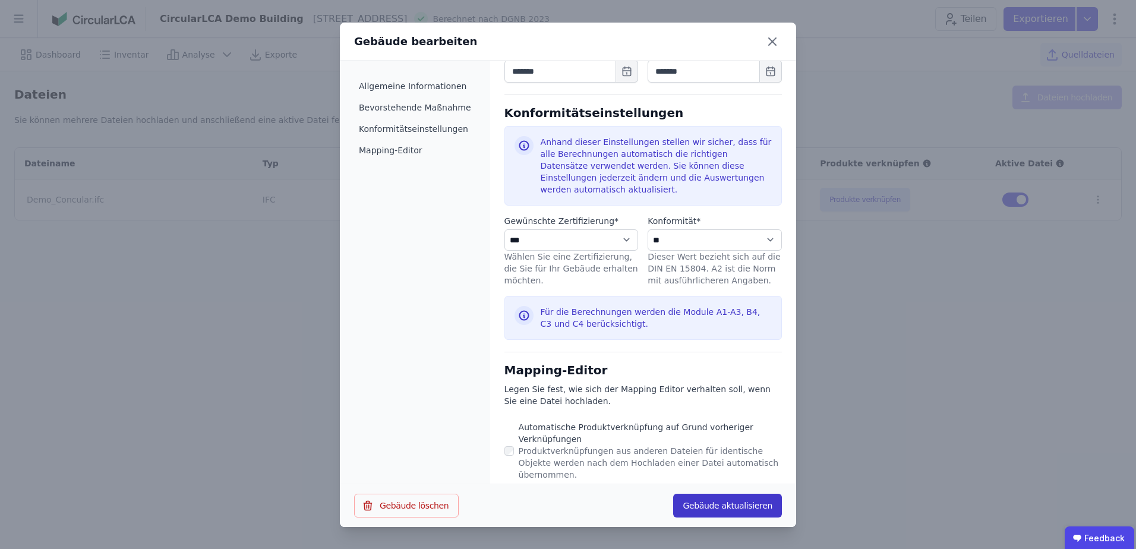
click at [728, 509] on button "Gebäude aktualisieren" at bounding box center [727, 506] width 109 height 24
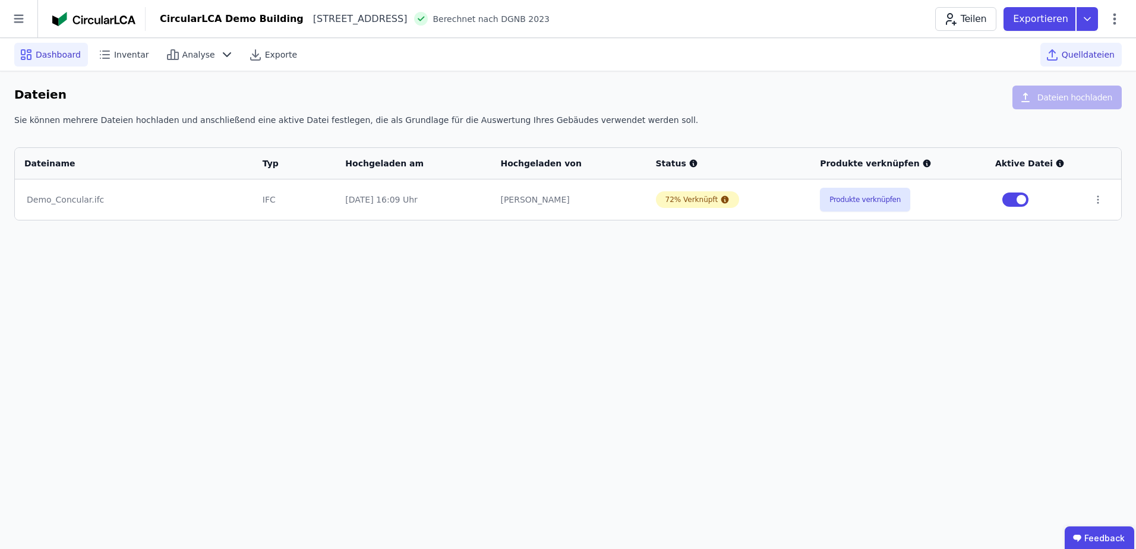
click at [68, 56] on span "Dashboard" at bounding box center [58, 55] width 45 height 12
select select "*"
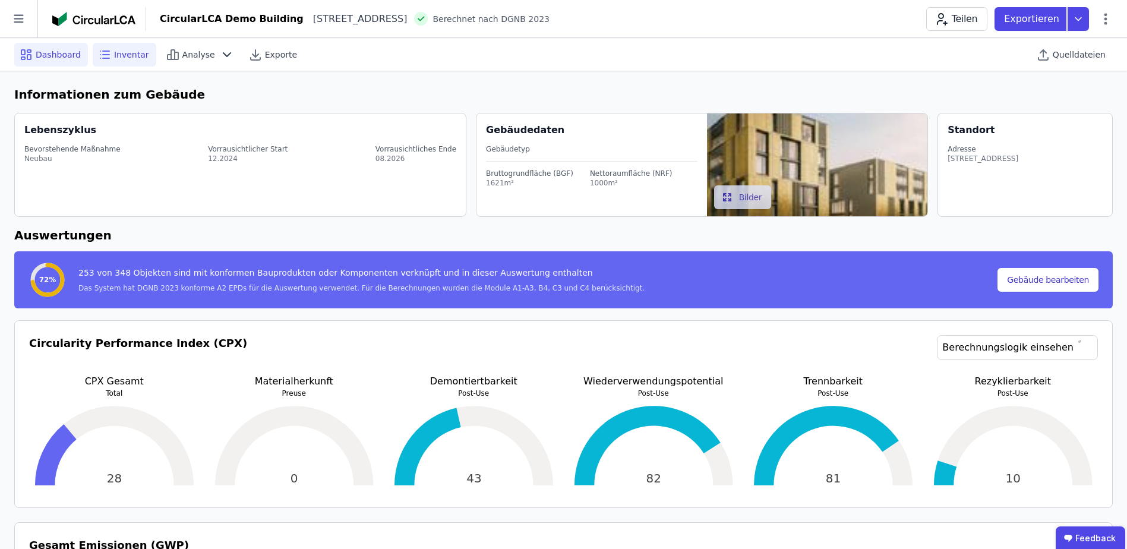
click at [122, 58] on span "Inventar" at bounding box center [131, 55] width 35 height 12
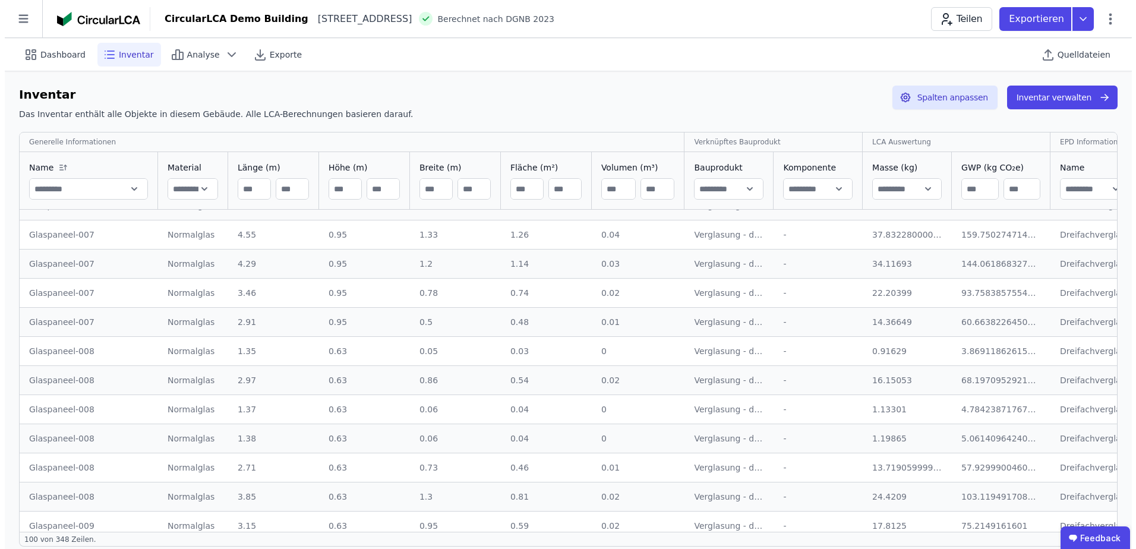
scroll to position [1188, 0]
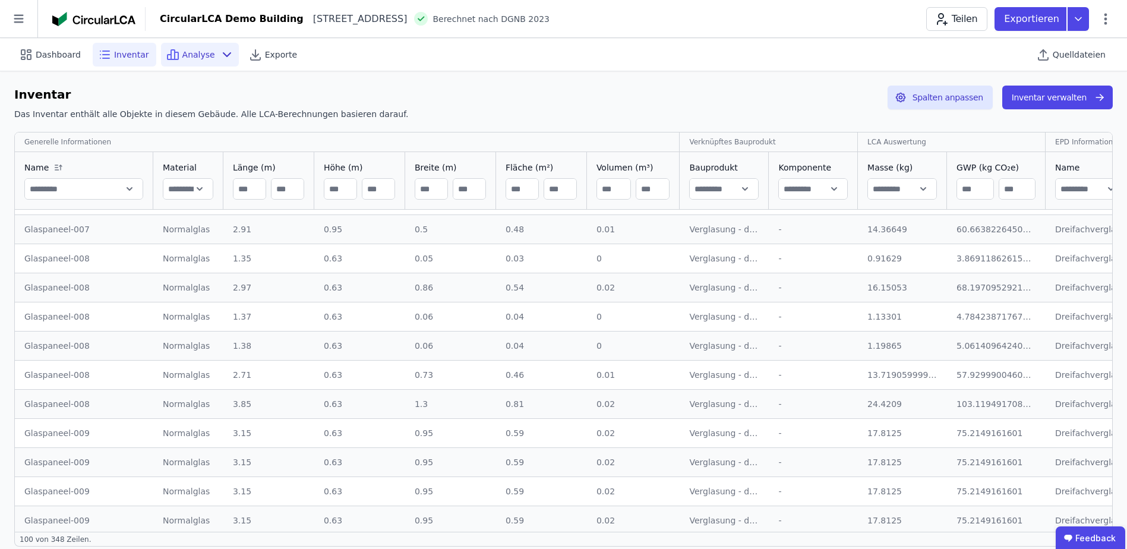
click at [182, 58] on span "Analyse" at bounding box center [198, 55] width 33 height 12
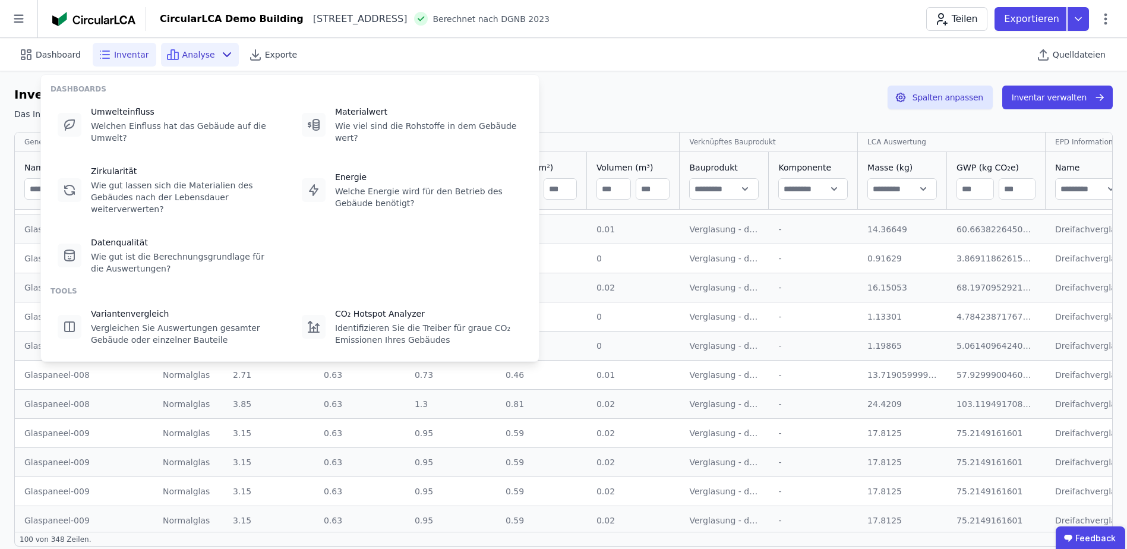
click at [122, 50] on span "Inventar" at bounding box center [131, 55] width 35 height 12
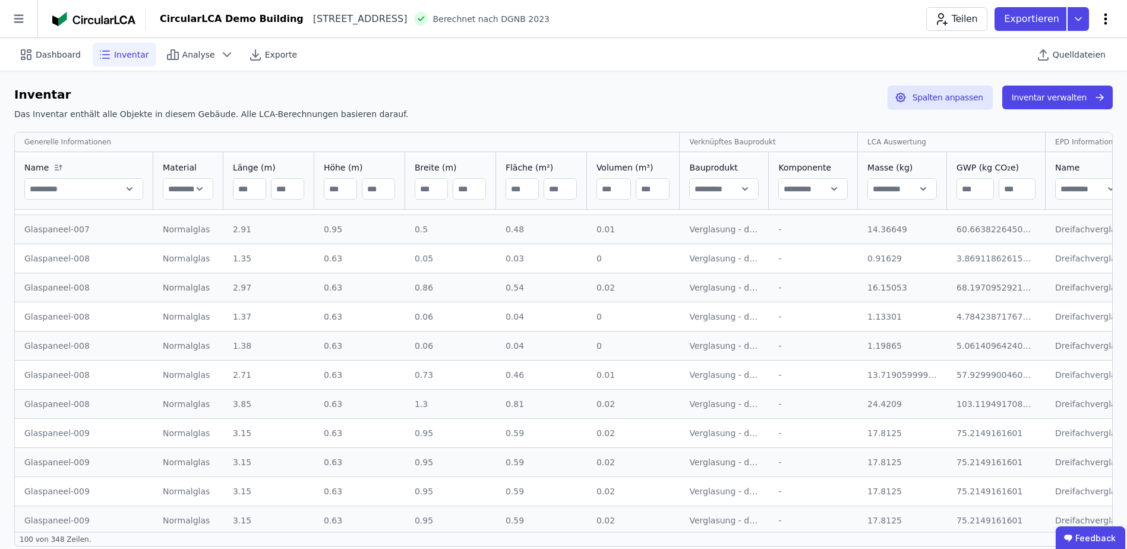
click at [1109, 18] on icon at bounding box center [1105, 19] width 14 height 14
click at [1066, 55] on span "Quelldateien" at bounding box center [1079, 55] width 53 height 12
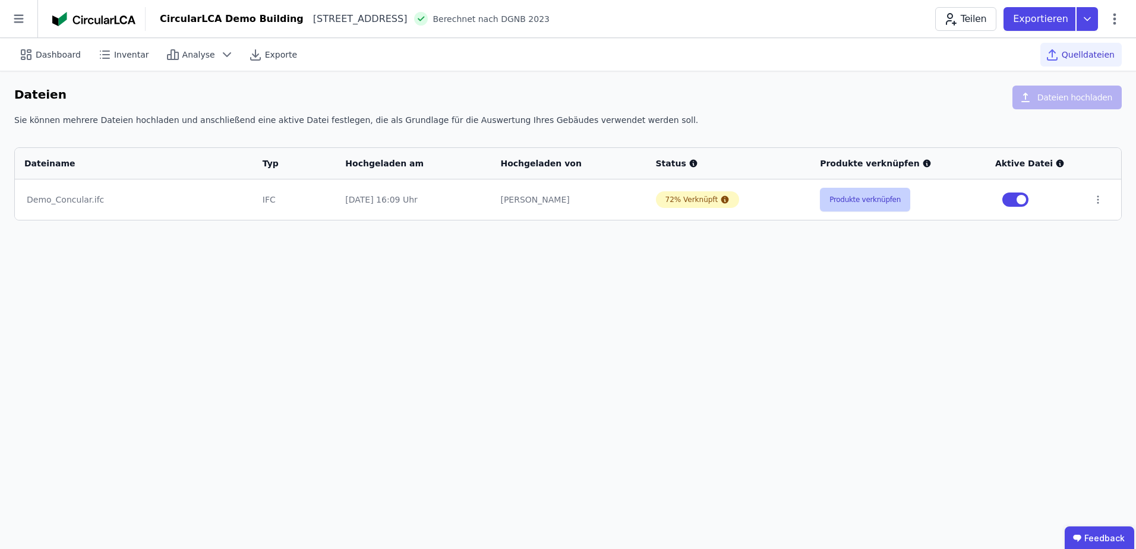
click at [861, 203] on button "Produkte verknüpfen" at bounding box center [865, 200] width 90 height 24
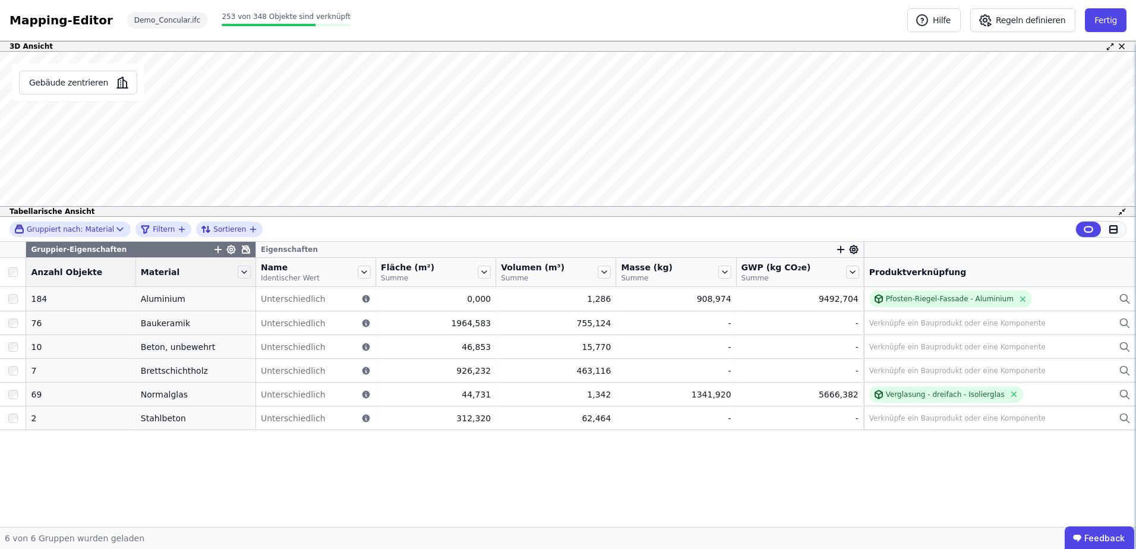
click at [1115, 228] on icon at bounding box center [1113, 229] width 11 height 11
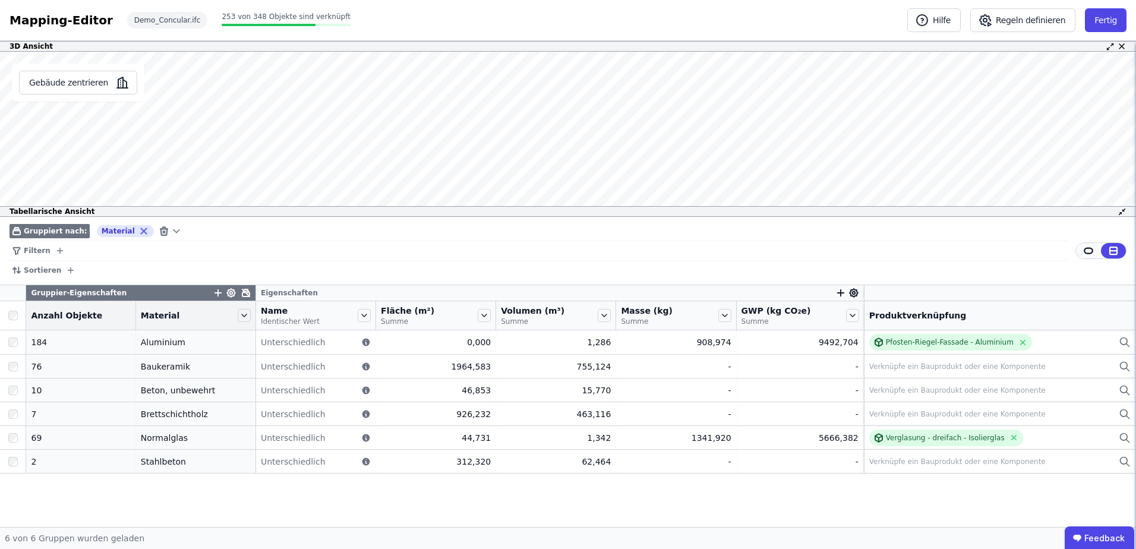
click at [1085, 249] on icon at bounding box center [1088, 250] width 11 height 11
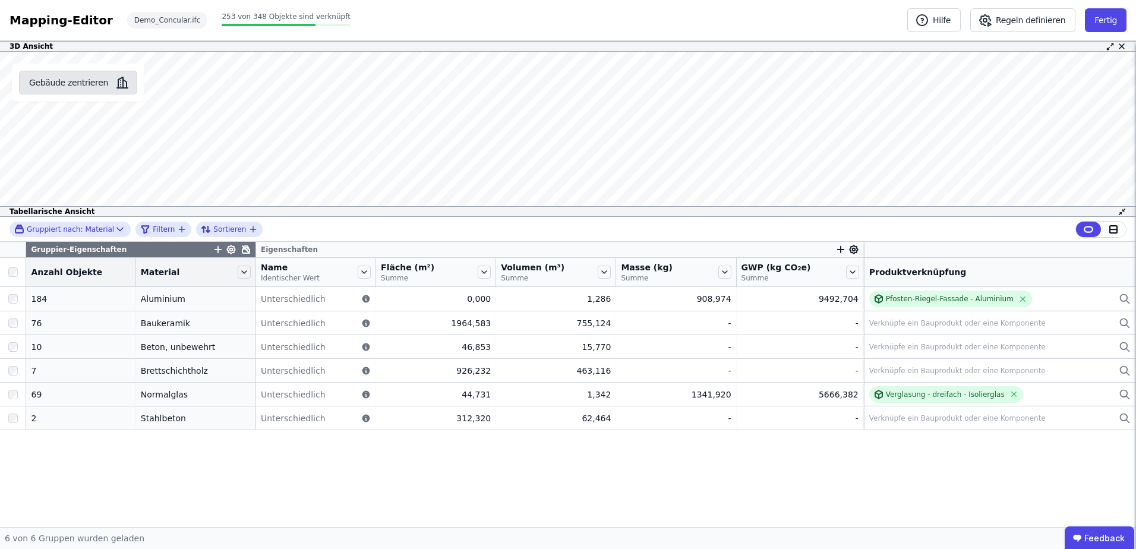
click at [85, 78] on button "Gebäude zentrieren" at bounding box center [78, 83] width 118 height 24
click at [213, 248] on icon "button" at bounding box center [218, 249] width 11 height 11
click at [61, 232] on span "Gruppiert nach:" at bounding box center [55, 230] width 56 height 10
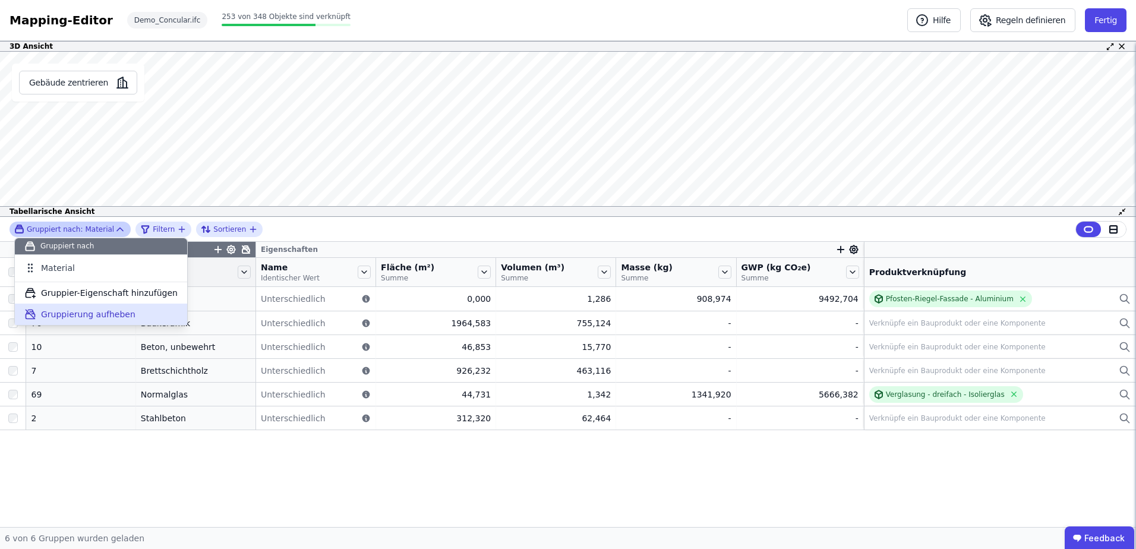
click at [67, 317] on span "Gruppierung aufheben" at bounding box center [88, 314] width 94 height 12
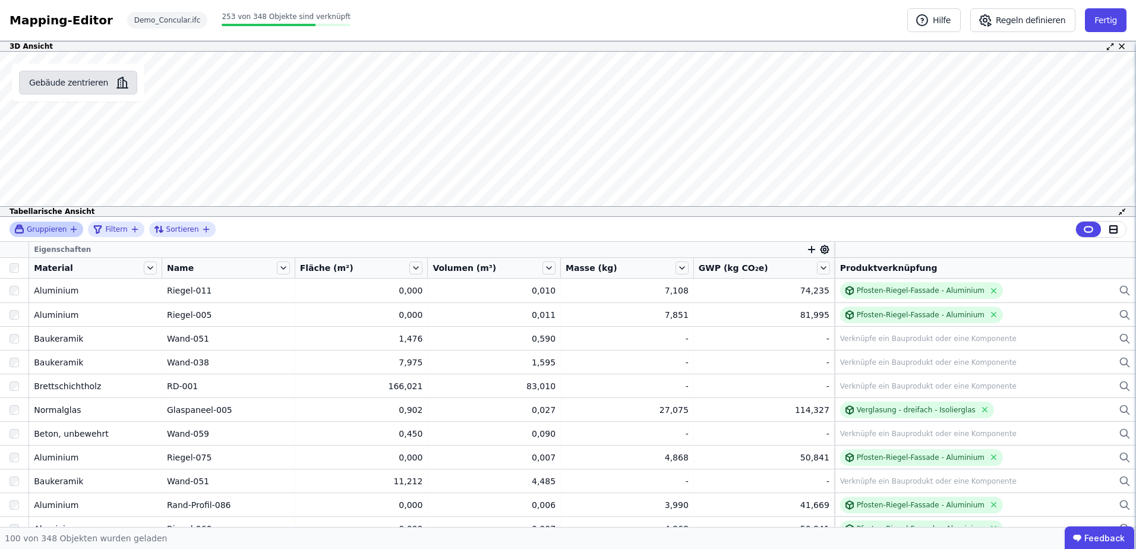
click at [82, 84] on button "Gebäude zentrieren" at bounding box center [78, 83] width 118 height 24
click at [1107, 20] on button "Fertig" at bounding box center [1106, 20] width 42 height 24
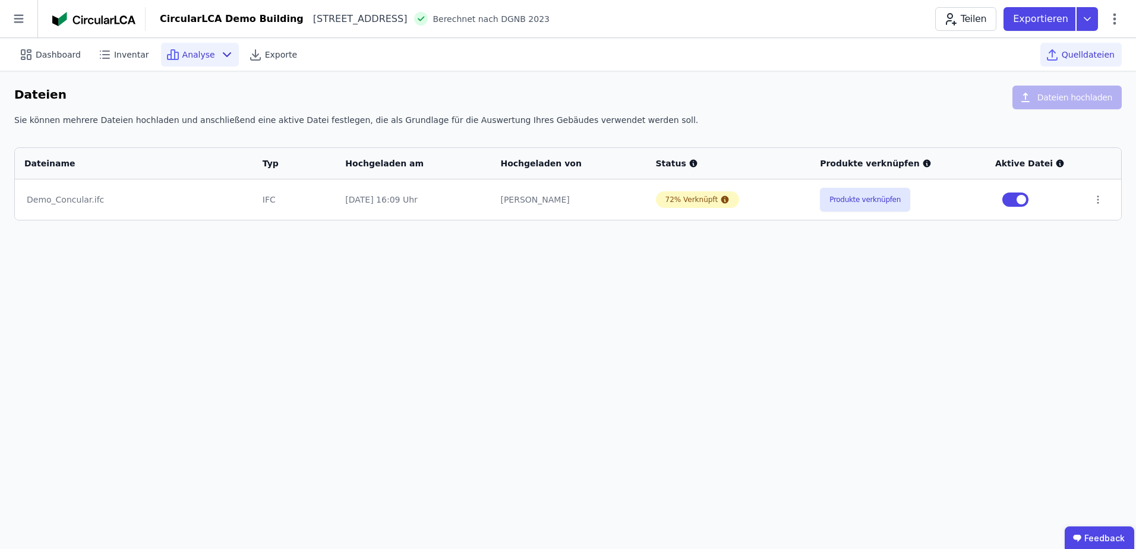
click at [182, 52] on span "Analyse" at bounding box center [198, 55] width 33 height 12
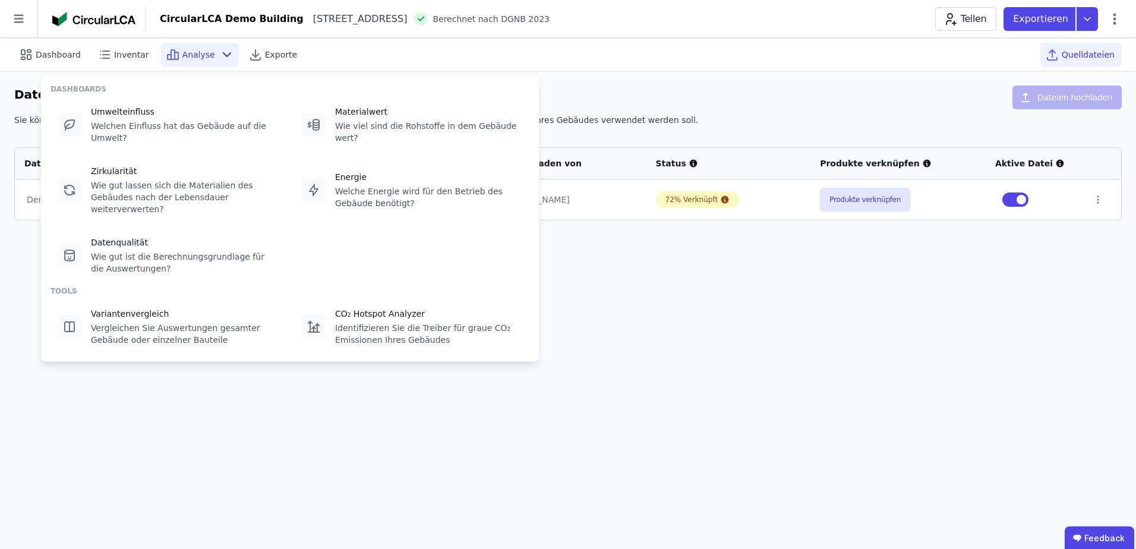
click at [182, 52] on span "Analyse" at bounding box center [198, 55] width 33 height 12
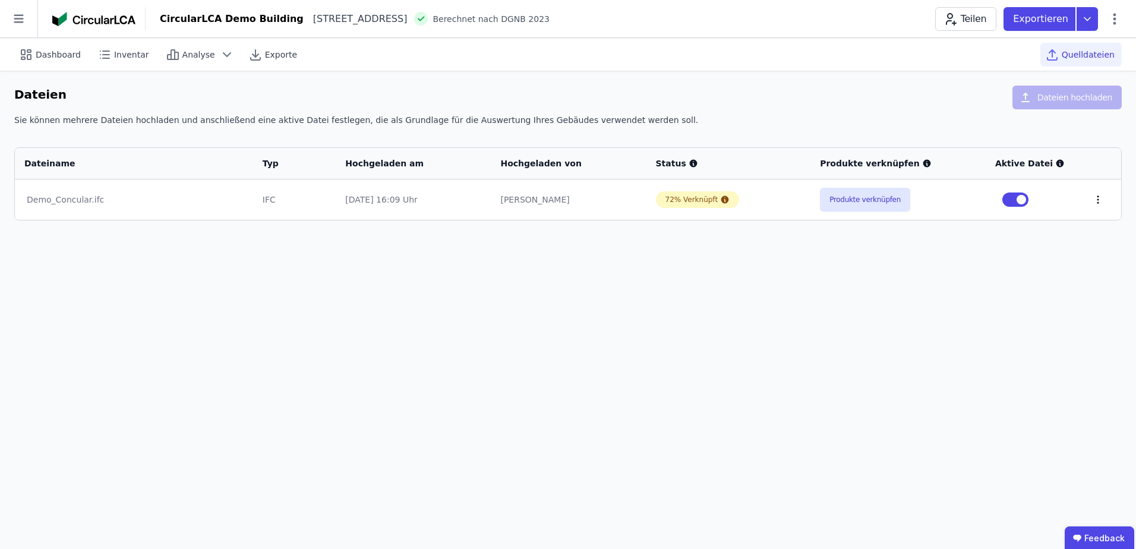
click at [1092, 203] on icon at bounding box center [1097, 199] width 11 height 11
click at [1092, 203] on div "Löschen" at bounding box center [1036, 197] width 119 height 19
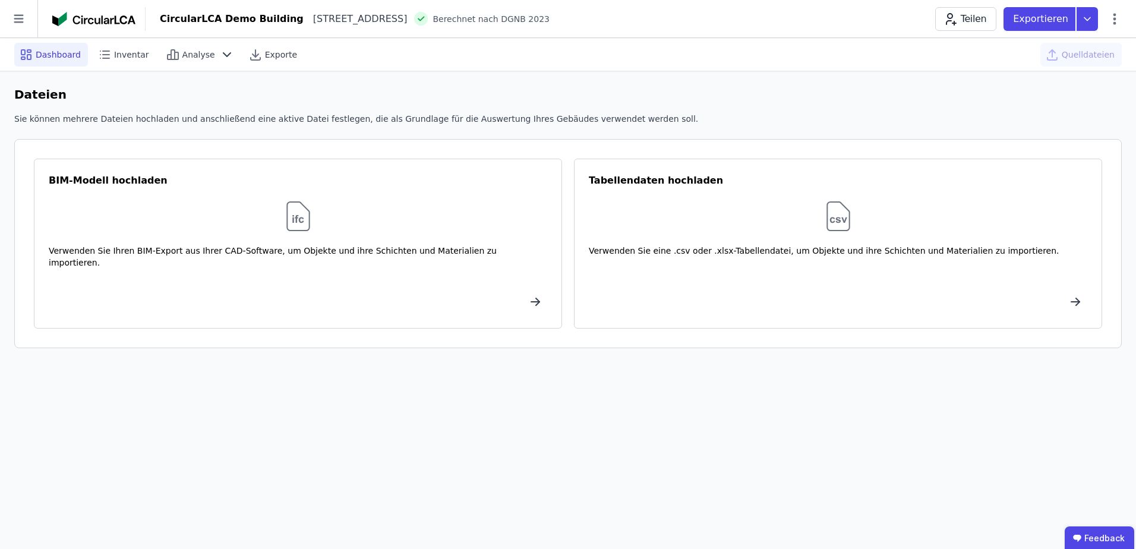
click at [34, 52] on div "Dashboard" at bounding box center [51, 55] width 74 height 24
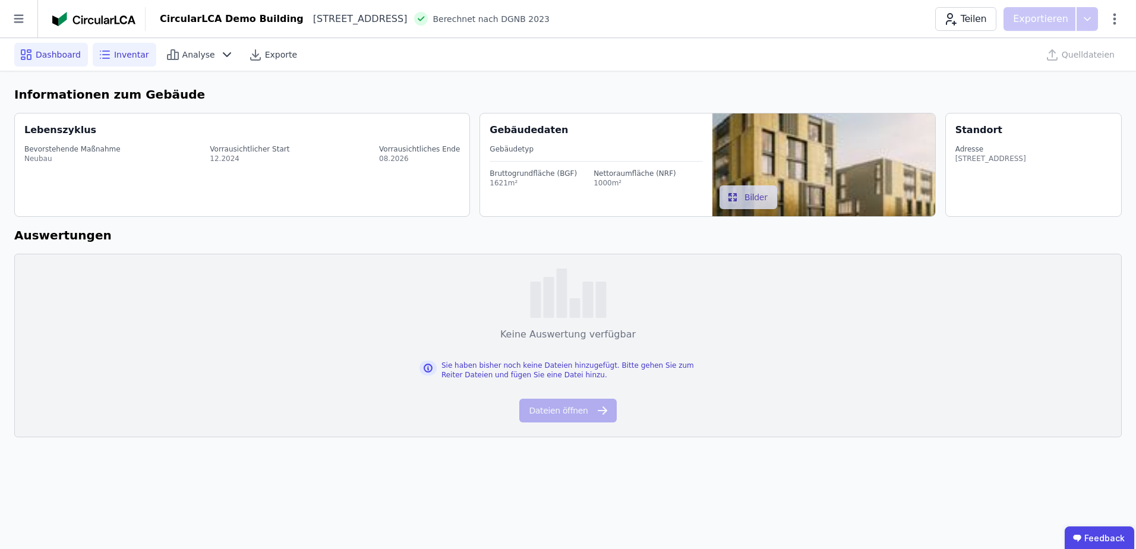
click at [125, 55] on span "Inventar" at bounding box center [131, 55] width 35 height 12
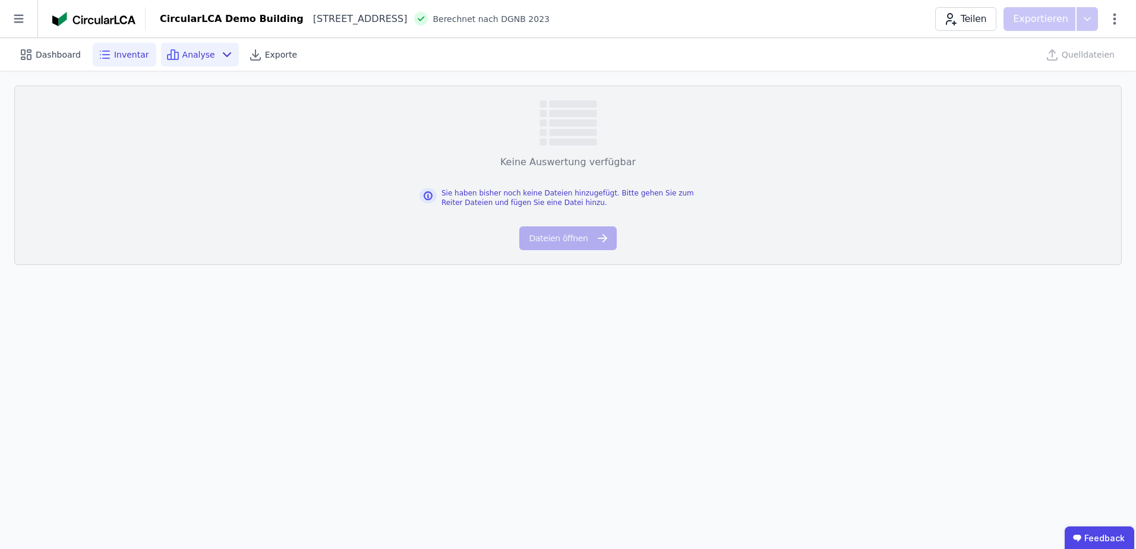
click at [192, 57] on span "Analyse" at bounding box center [198, 55] width 33 height 12
click at [276, 60] on span "Exporte" at bounding box center [281, 55] width 32 height 12
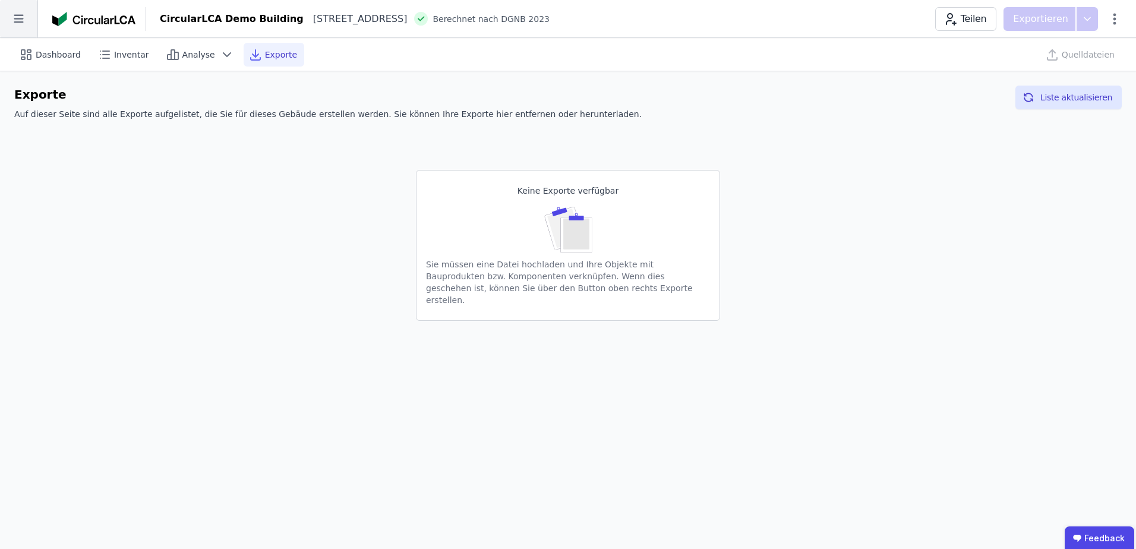
click at [17, 18] on icon at bounding box center [19, 19] width 10 height 8
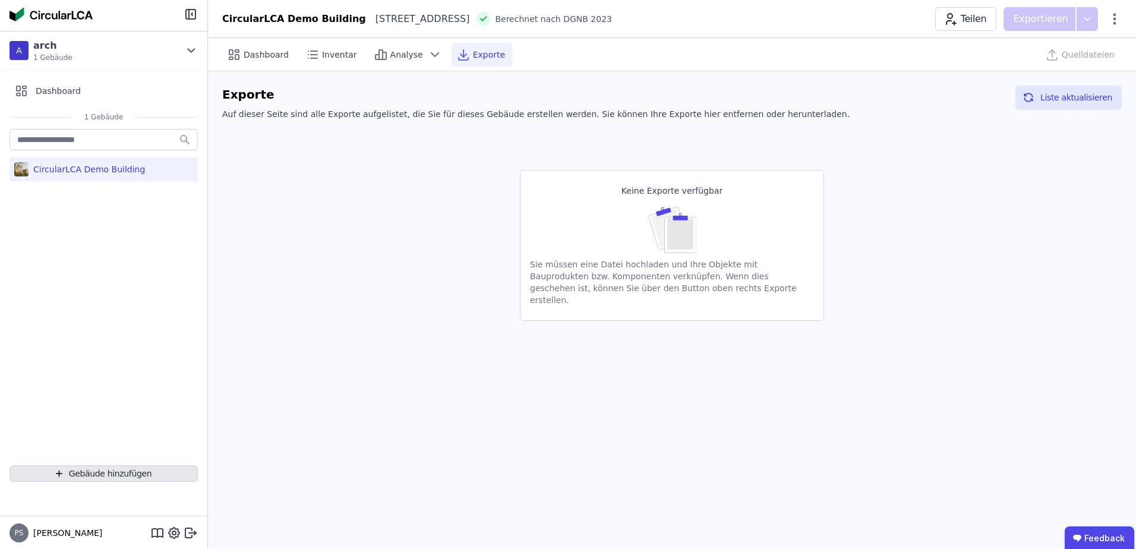
click at [100, 473] on button "Gebäude hinzufügen" at bounding box center [104, 473] width 188 height 17
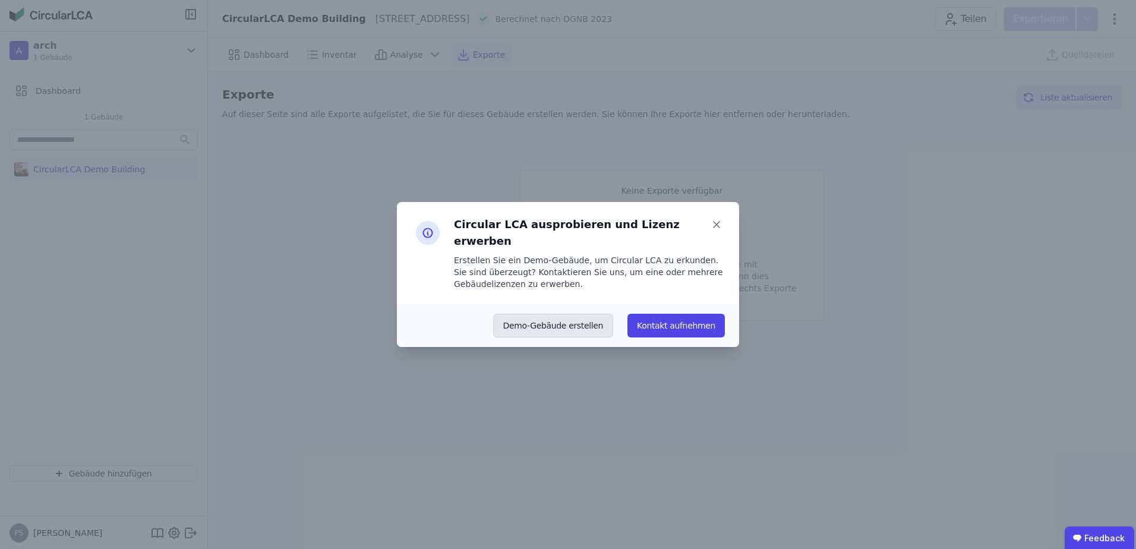
click at [563, 320] on button "Demo-Gebäude erstellen" at bounding box center [553, 326] width 121 height 24
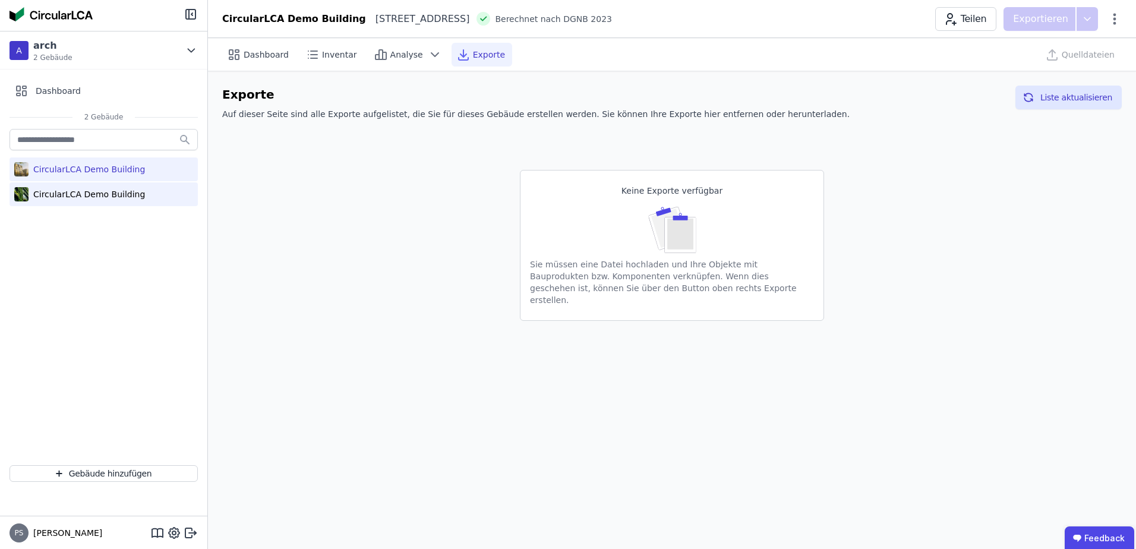
click at [75, 192] on div "CircularLCA Demo Building" at bounding box center [87, 194] width 116 height 12
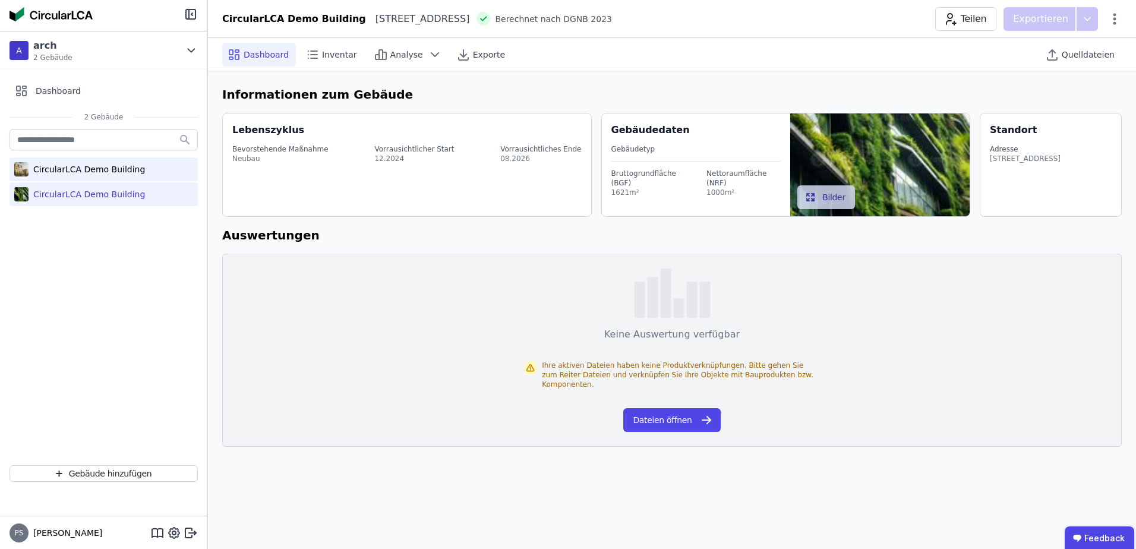
click at [80, 167] on div "CircularLCA Demo Building" at bounding box center [87, 169] width 116 height 12
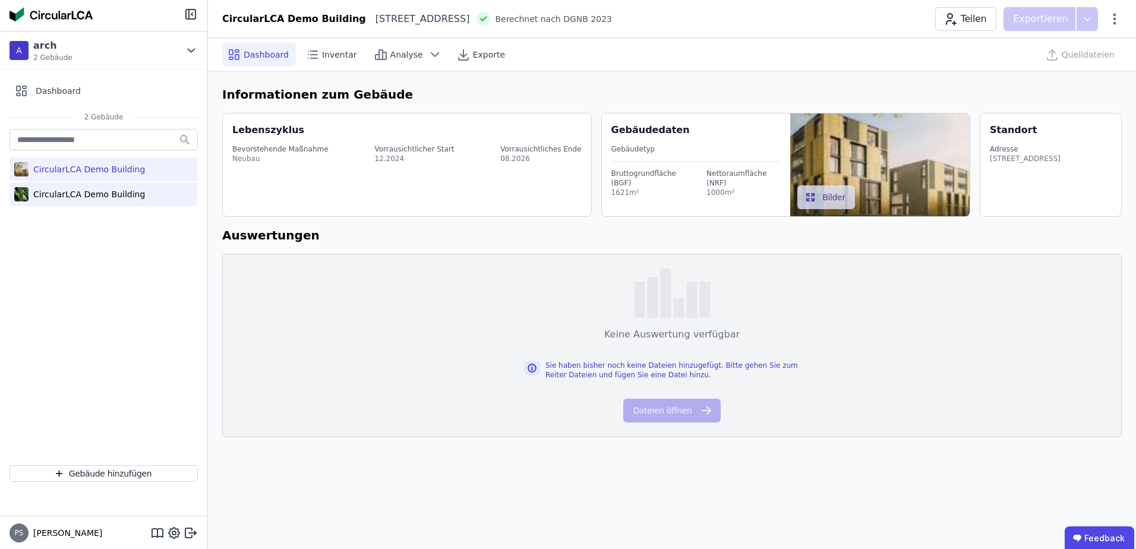
click at [75, 191] on div "CircularLCA Demo Building" at bounding box center [87, 194] width 116 height 12
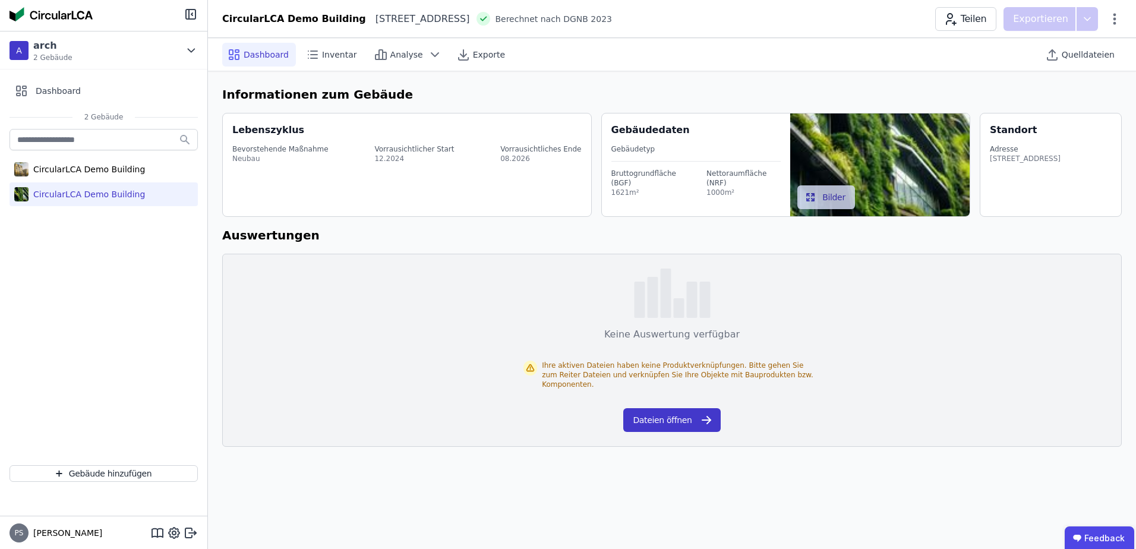
click at [642, 416] on button "Dateien öffnen" at bounding box center [671, 420] width 97 height 24
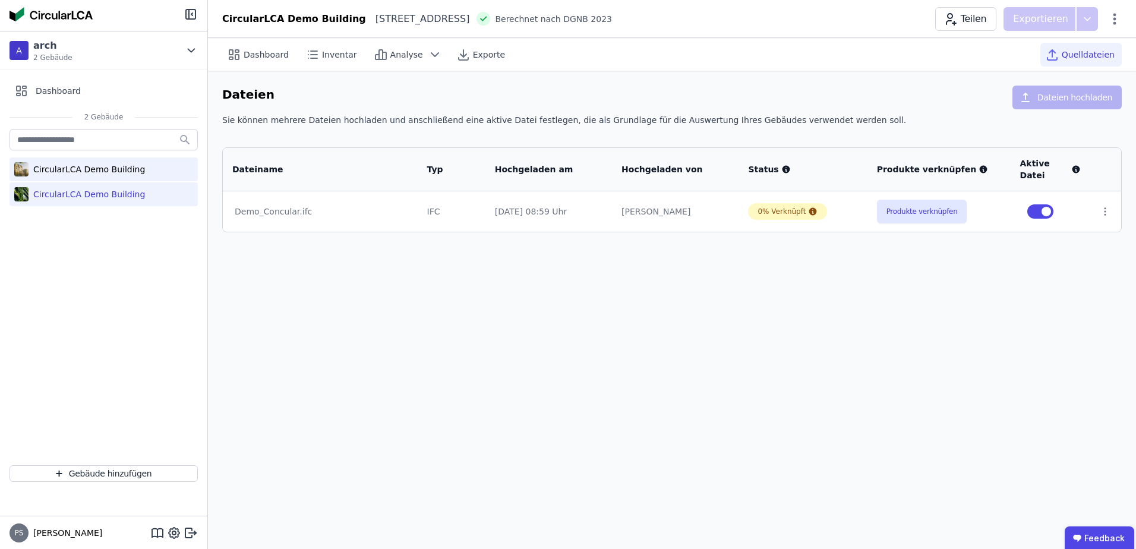
click at [72, 165] on div "CircularLCA Demo Building" at bounding box center [87, 169] width 116 height 12
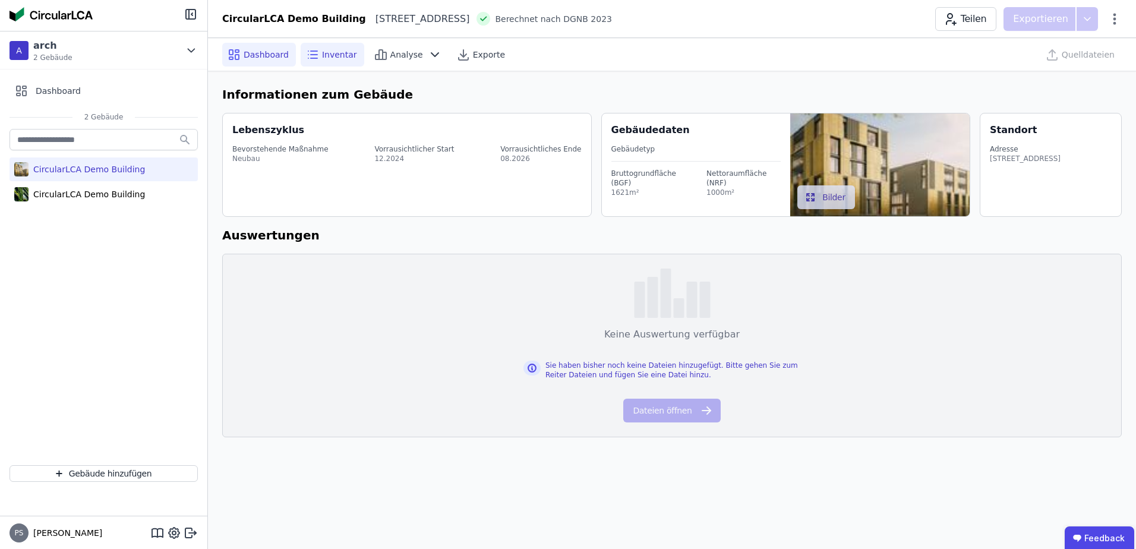
click at [326, 57] on span "Inventar" at bounding box center [339, 55] width 35 height 12
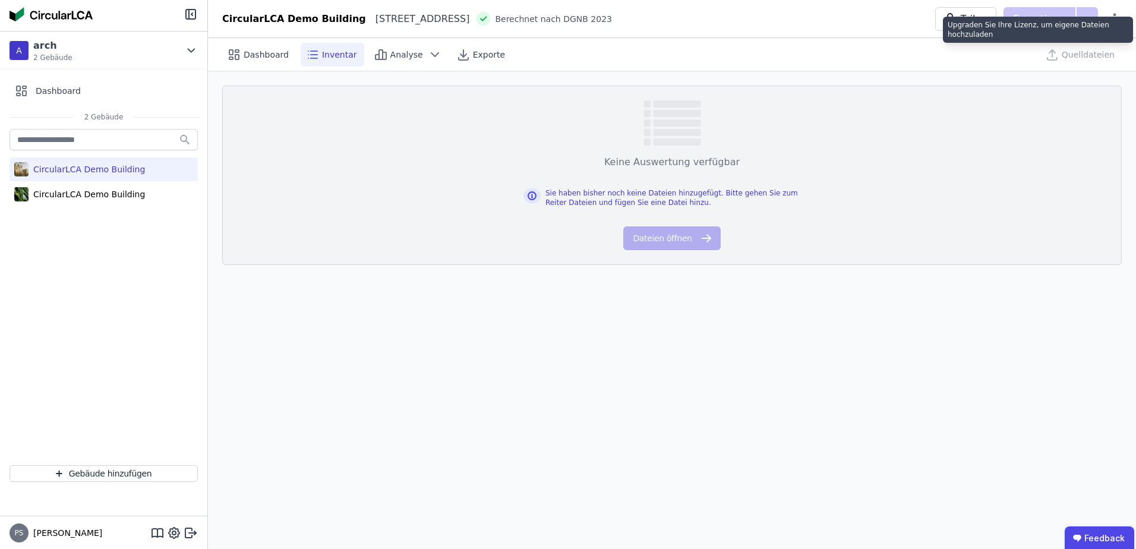
click at [1086, 55] on div "Quelldateien" at bounding box center [1080, 55] width 81 height 24
click at [1063, 55] on div "Quelldateien" at bounding box center [1080, 55] width 81 height 24
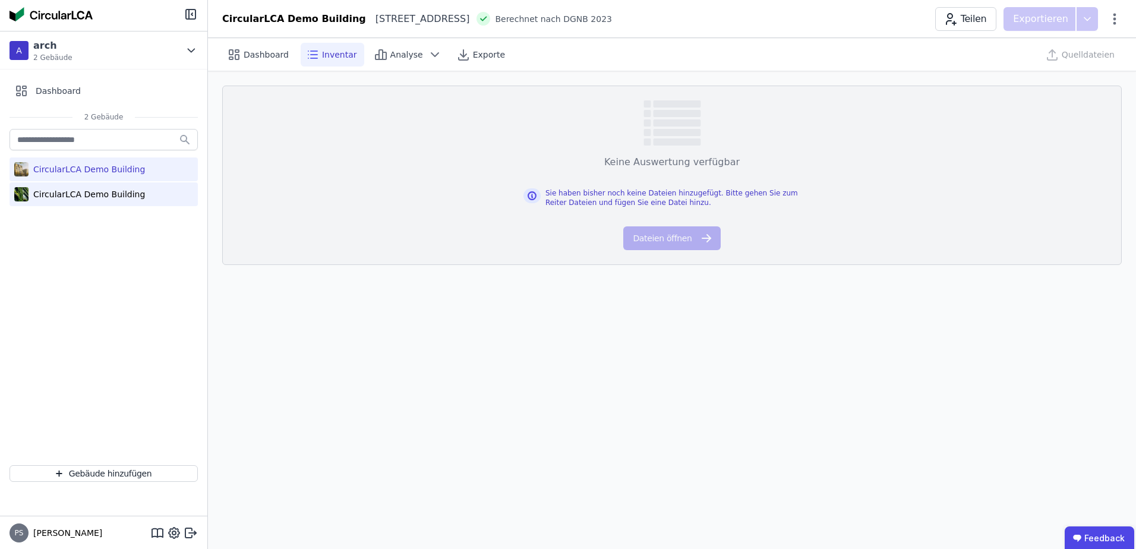
click at [48, 195] on div "CircularLCA Demo Building" at bounding box center [87, 194] width 116 height 12
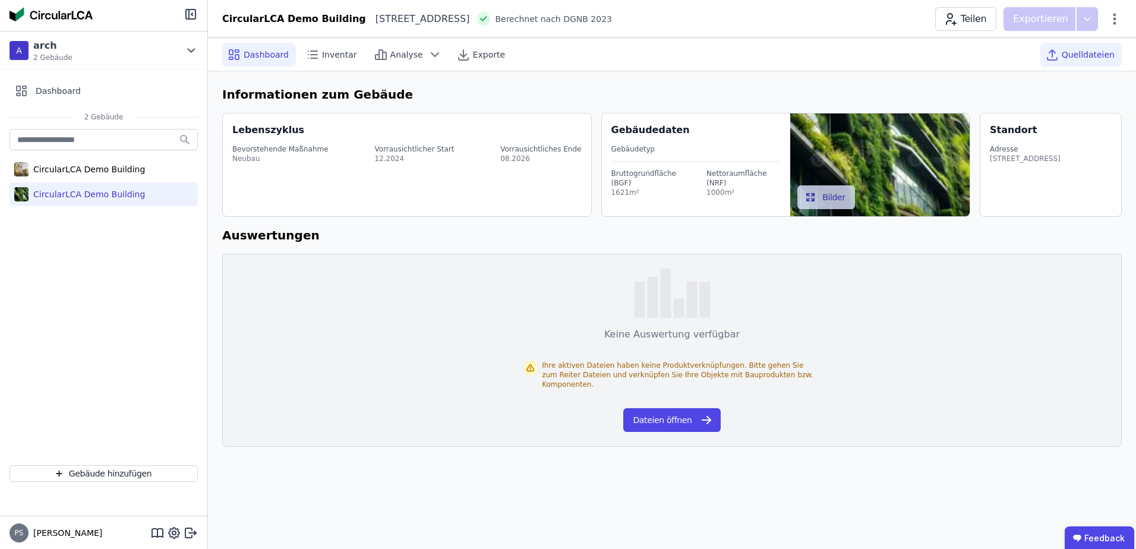
click at [1072, 55] on span "Quelldateien" at bounding box center [1087, 55] width 53 height 12
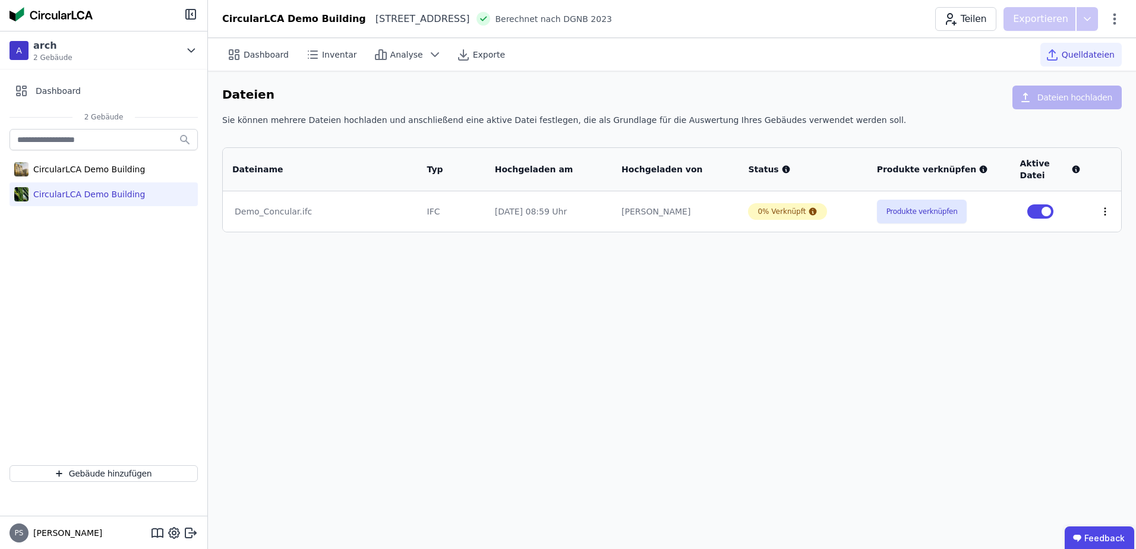
click at [1104, 212] on icon at bounding box center [1104, 211] width 1 height 7
click at [1037, 206] on div "Löschen" at bounding box center [1043, 209] width 119 height 19
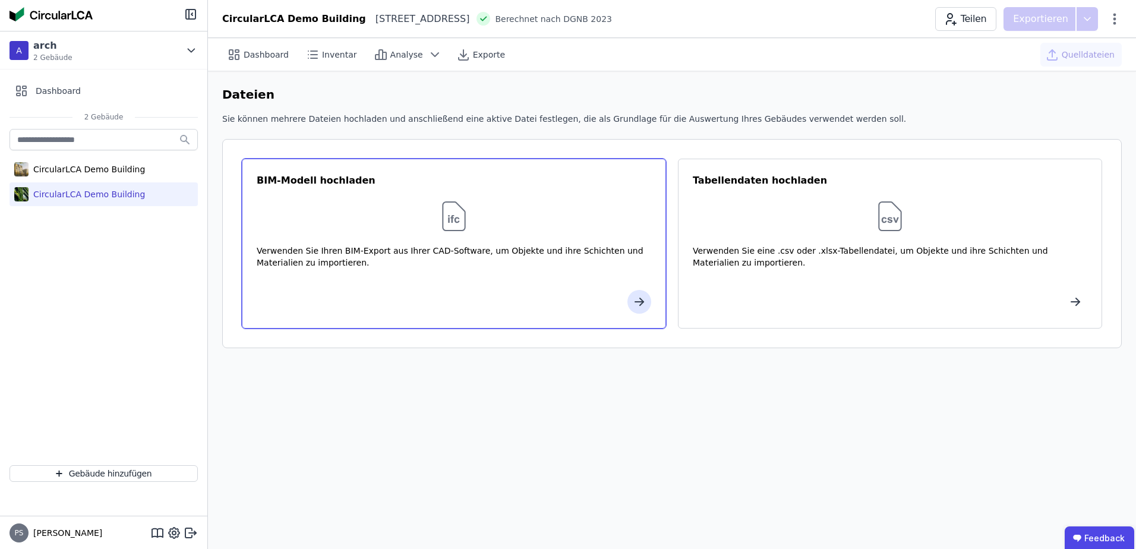
click at [446, 220] on img at bounding box center [454, 216] width 38 height 38
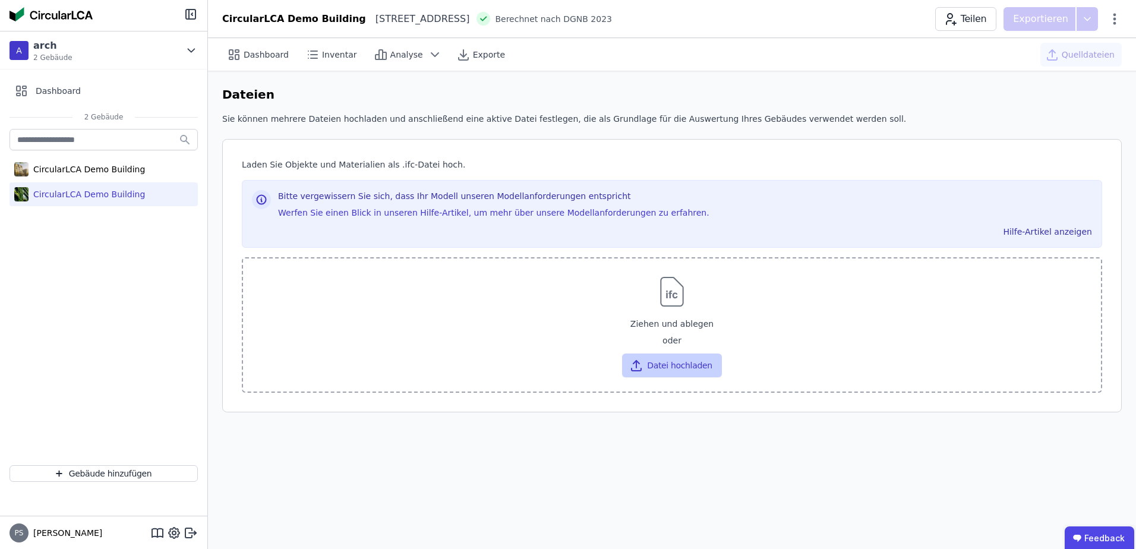
click at [665, 368] on button "Datei hochladen" at bounding box center [671, 365] width 99 height 24
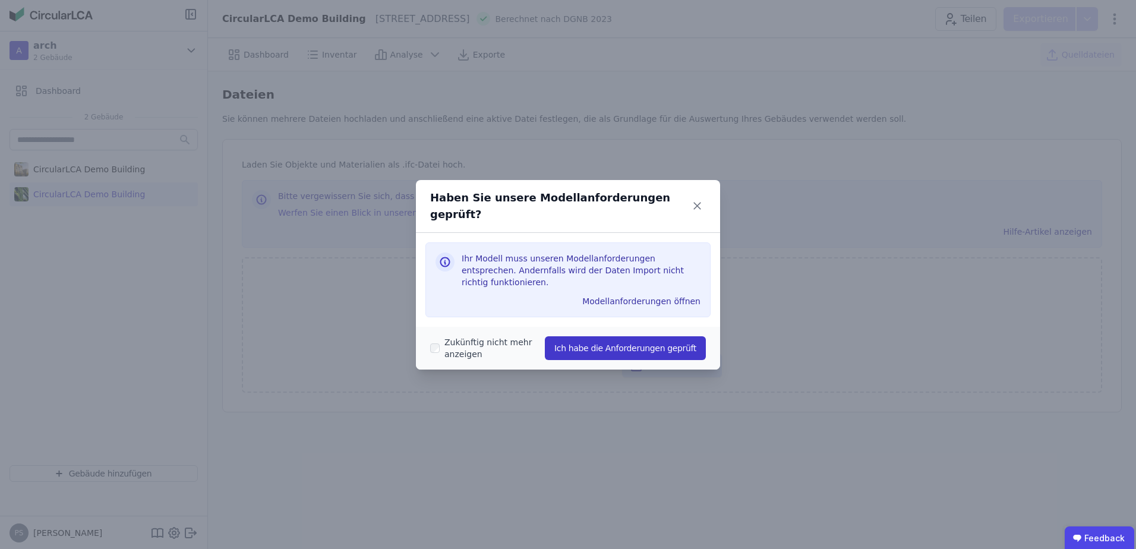
click at [598, 337] on button "Ich habe die Anforderungen geprüft" at bounding box center [625, 348] width 161 height 24
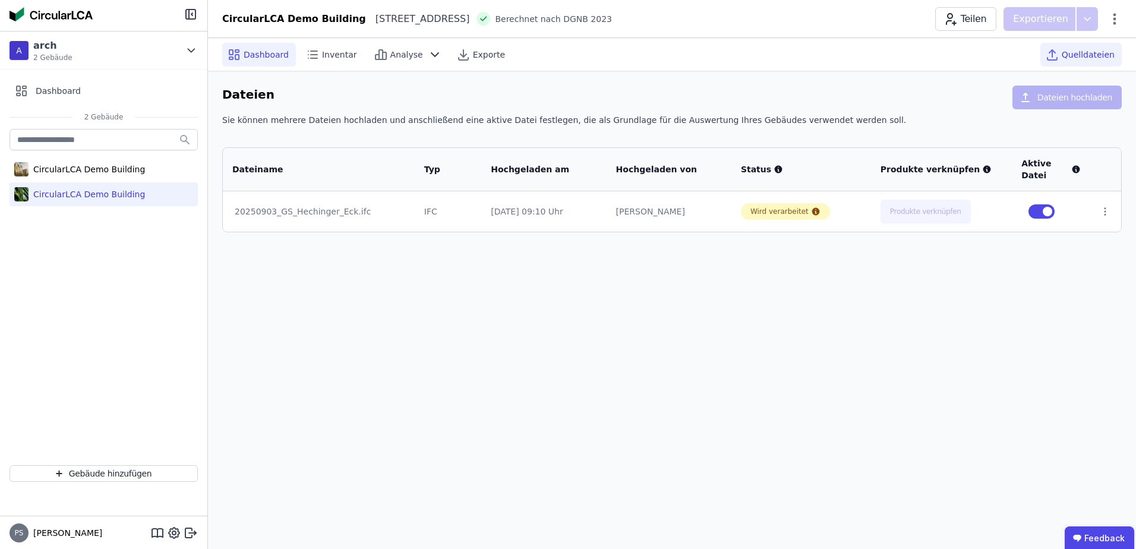
click at [258, 49] on span "Dashboard" at bounding box center [266, 55] width 45 height 12
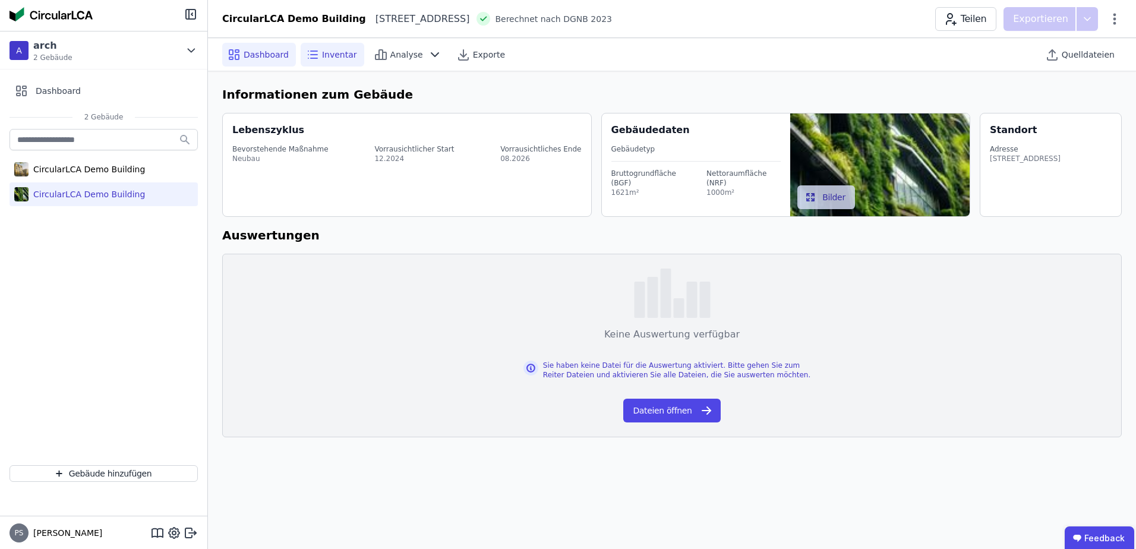
click at [331, 55] on span "Inventar" at bounding box center [339, 55] width 35 height 12
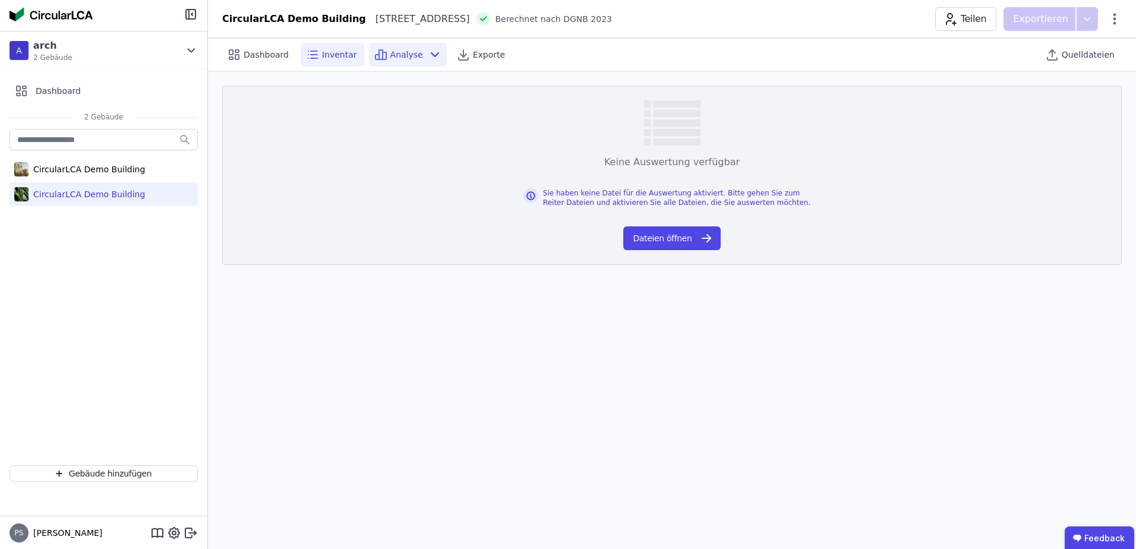
click at [394, 55] on span "Analyse" at bounding box center [406, 55] width 33 height 12
click at [473, 49] on span "Exporte" at bounding box center [489, 55] width 32 height 12
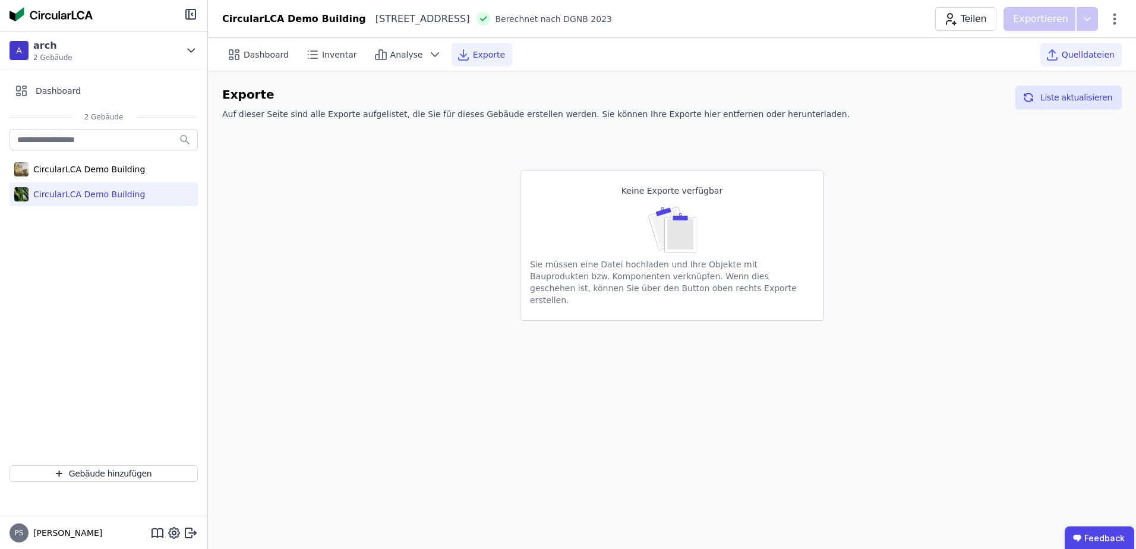
click at [1069, 58] on span "Quelldateien" at bounding box center [1087, 55] width 53 height 12
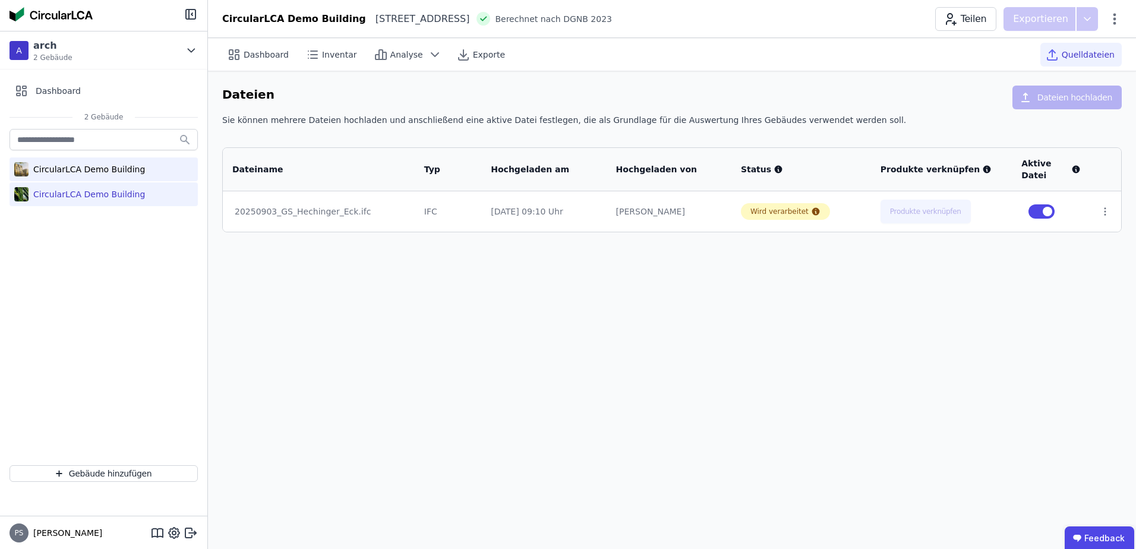
click at [58, 170] on div "CircularLCA Demo Building" at bounding box center [87, 169] width 116 height 12
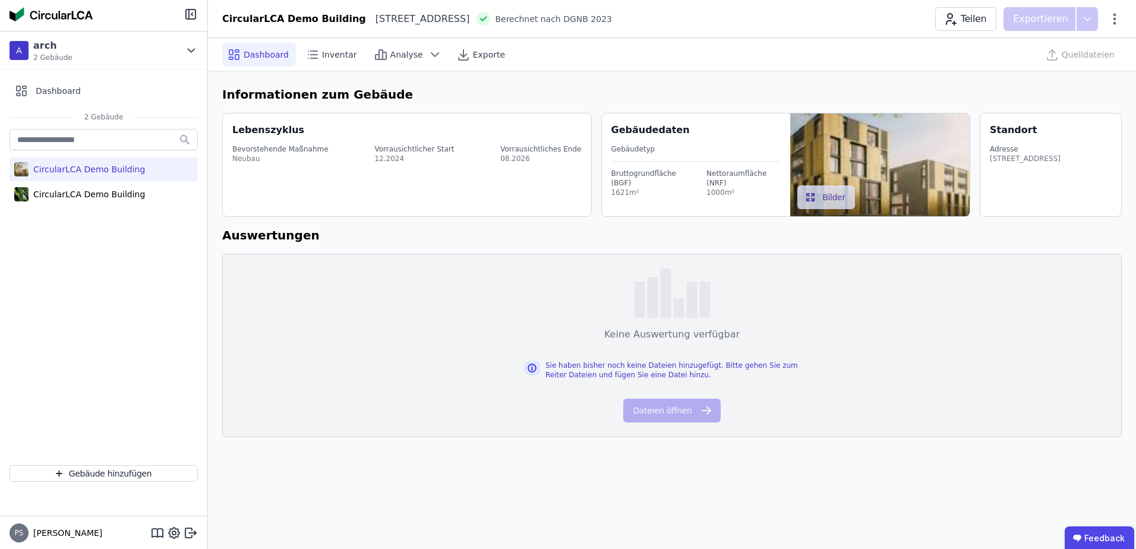
drag, startPoint x: 80, startPoint y: 170, endPoint x: 53, endPoint y: 166, distance: 26.4
click at [53, 166] on div "CircularLCA Demo Building" at bounding box center [87, 169] width 116 height 12
drag, startPoint x: 63, startPoint y: 168, endPoint x: 23, endPoint y: 170, distance: 40.5
click at [23, 170] on img at bounding box center [21, 169] width 14 height 19
click at [1119, 20] on icon at bounding box center [1114, 19] width 14 height 14
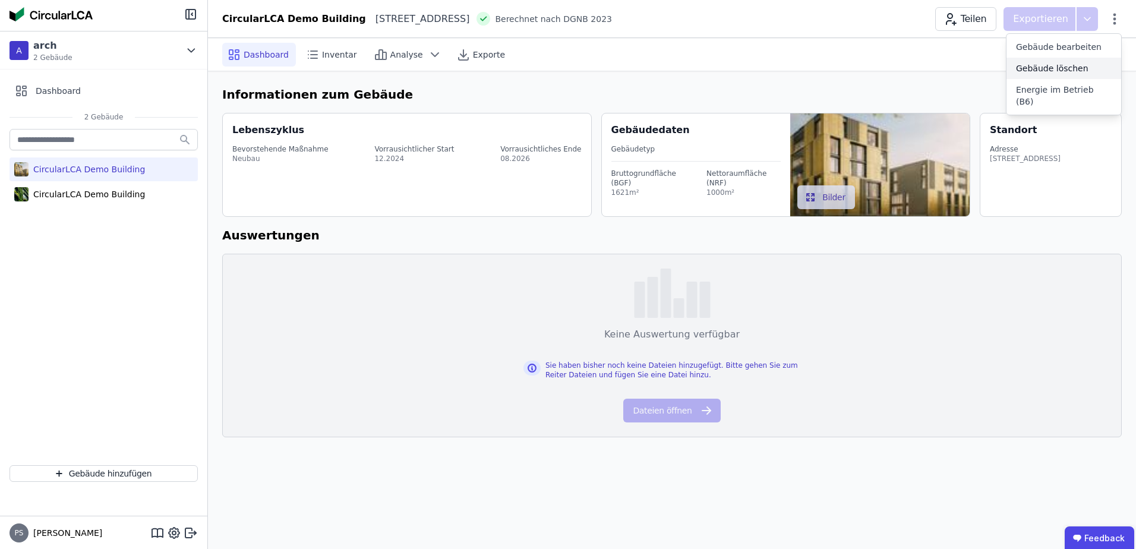
click at [1071, 69] on span "Gebäude löschen" at bounding box center [1052, 68] width 72 height 12
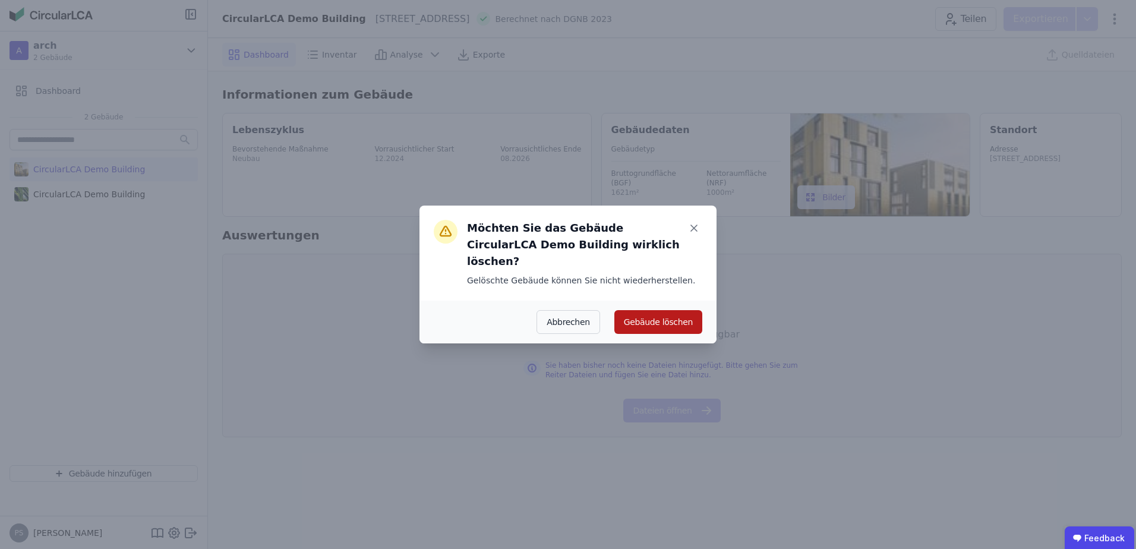
click at [646, 313] on button "Gebäude löschen" at bounding box center [658, 322] width 88 height 24
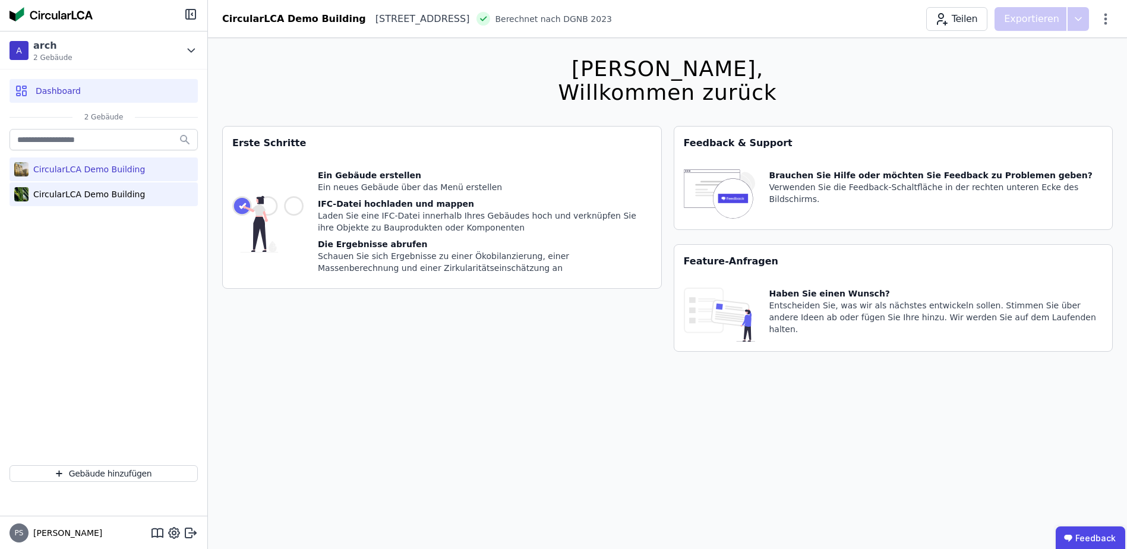
click at [68, 191] on div "CircularLCA Demo Building" at bounding box center [87, 194] width 116 height 12
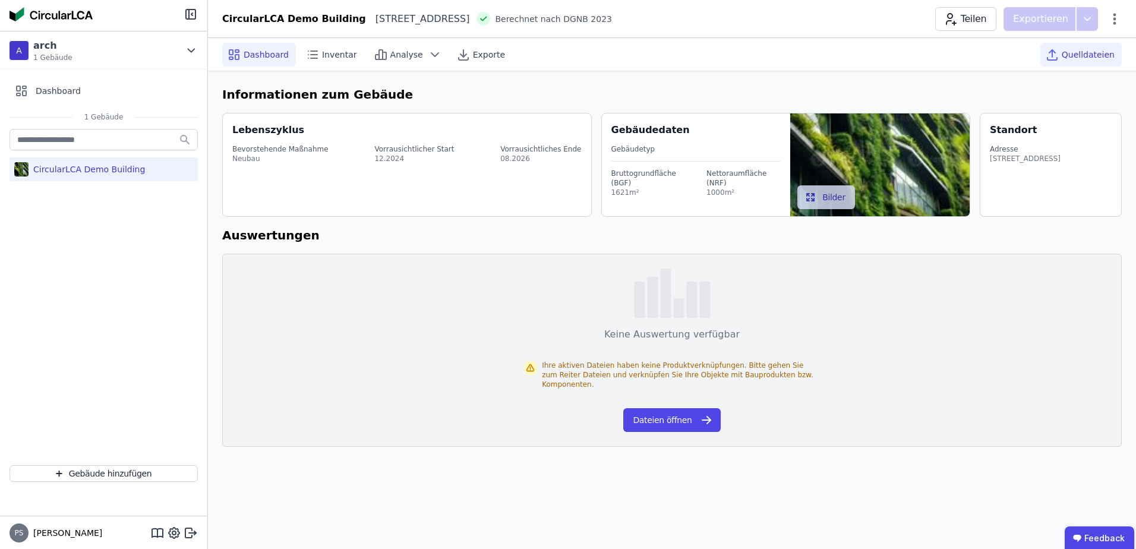
click at [1086, 55] on span "Quelldateien" at bounding box center [1087, 55] width 53 height 12
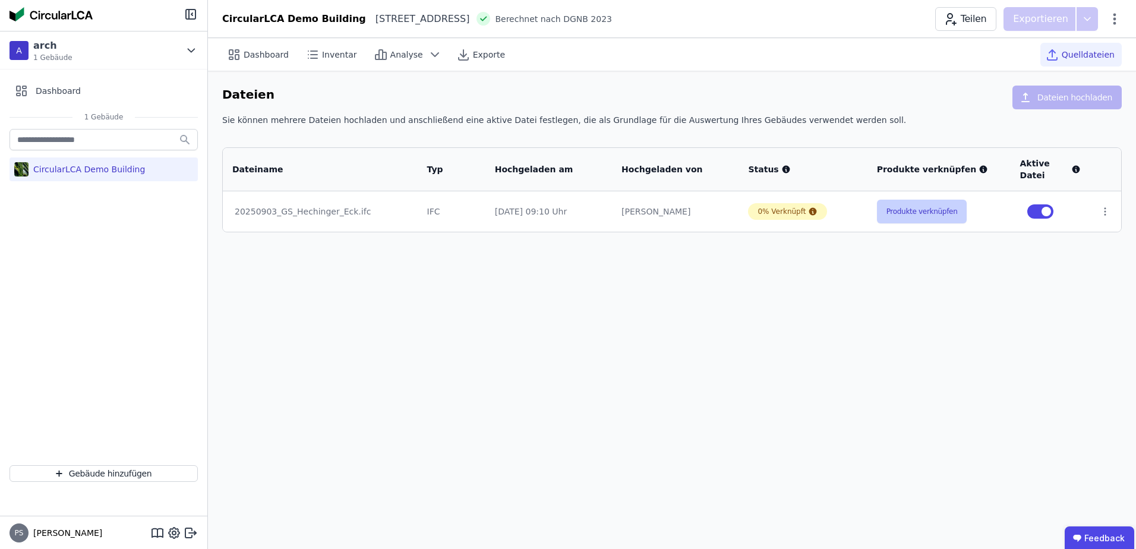
click at [902, 215] on button "Produkte verknüpfen" at bounding box center [922, 212] width 90 height 24
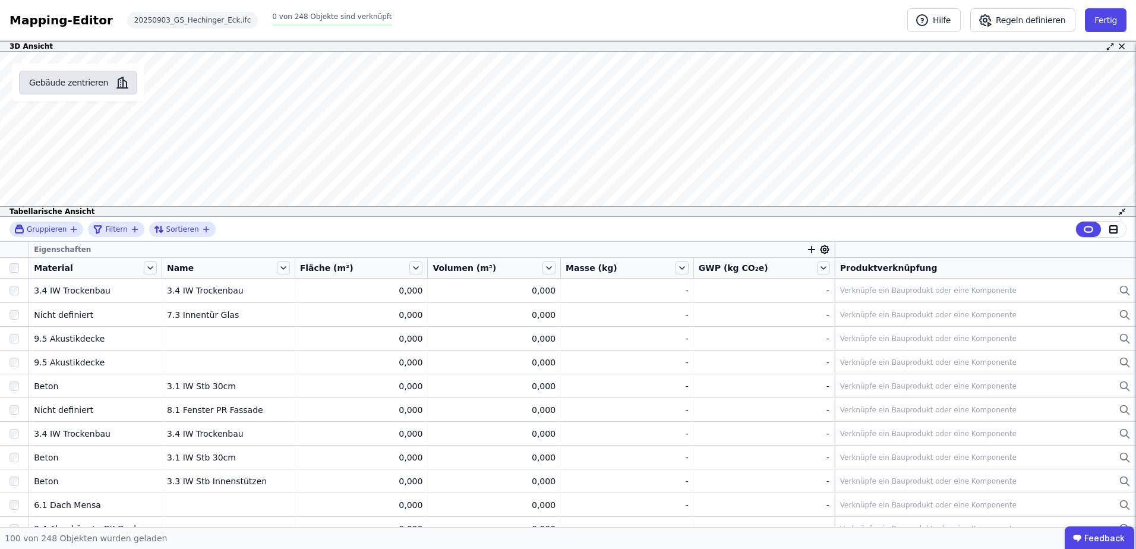
click at [52, 83] on button "Gebäude zentrieren" at bounding box center [78, 83] width 118 height 24
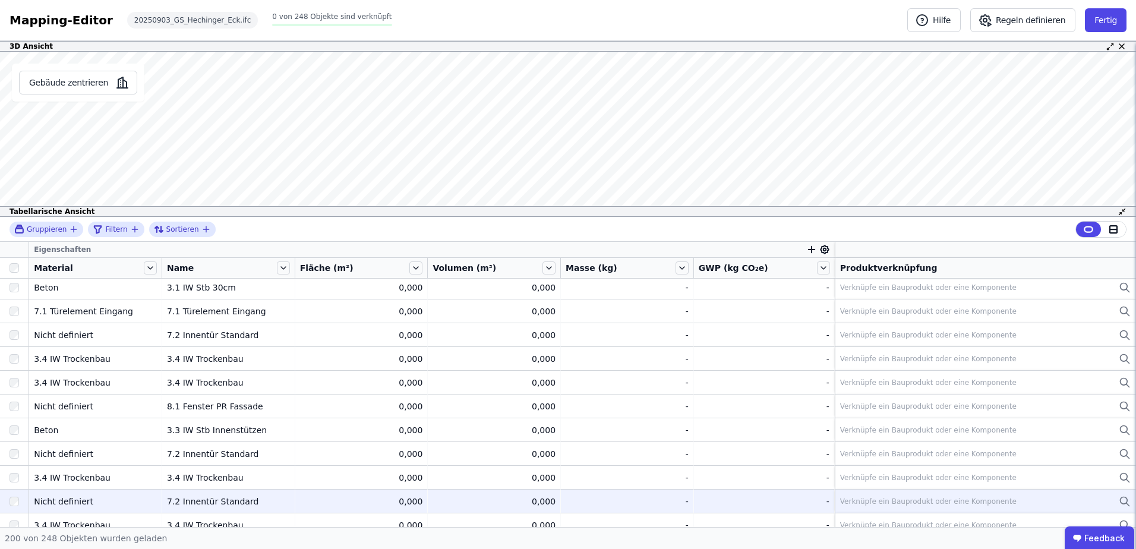
scroll to position [3791, 0]
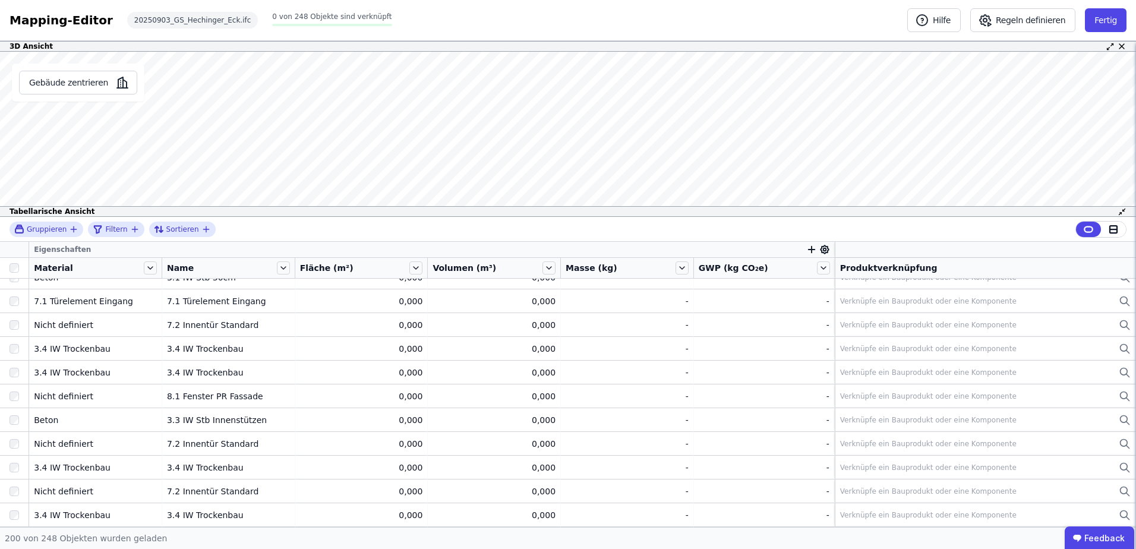
click at [202, 266] on div "Name" at bounding box center [221, 268] width 108 height 12
click at [283, 267] on icon at bounding box center [283, 267] width 13 height 13
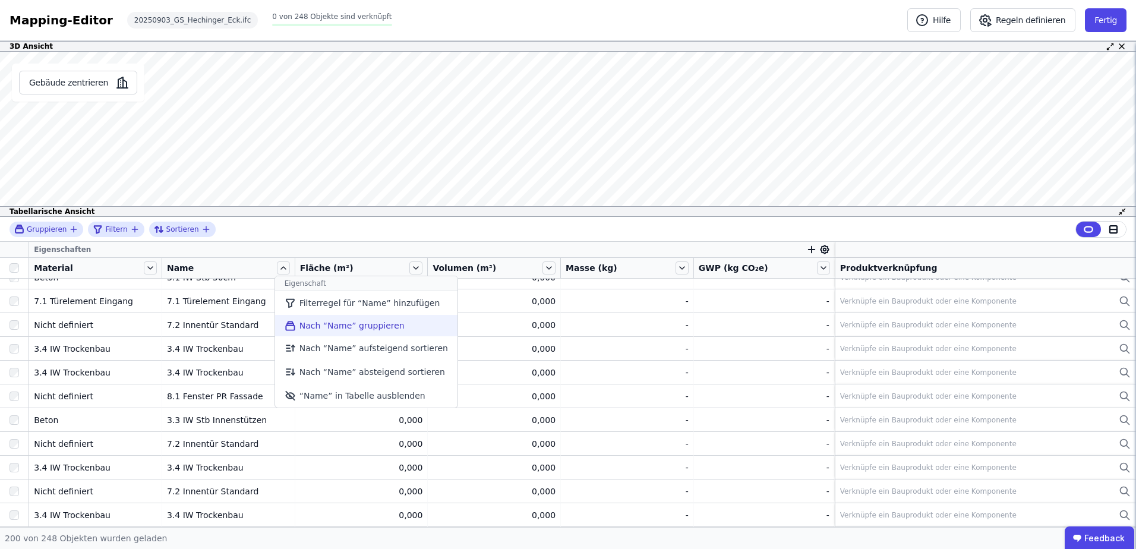
click at [311, 324] on li "Nach “Name” gruppieren" at bounding box center [366, 325] width 182 height 21
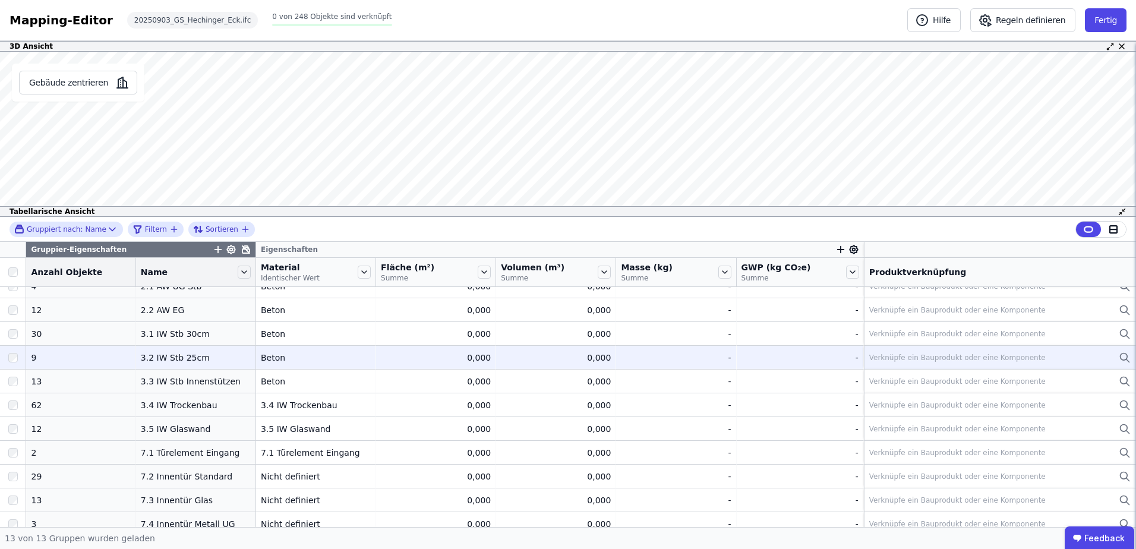
scroll to position [69, 0]
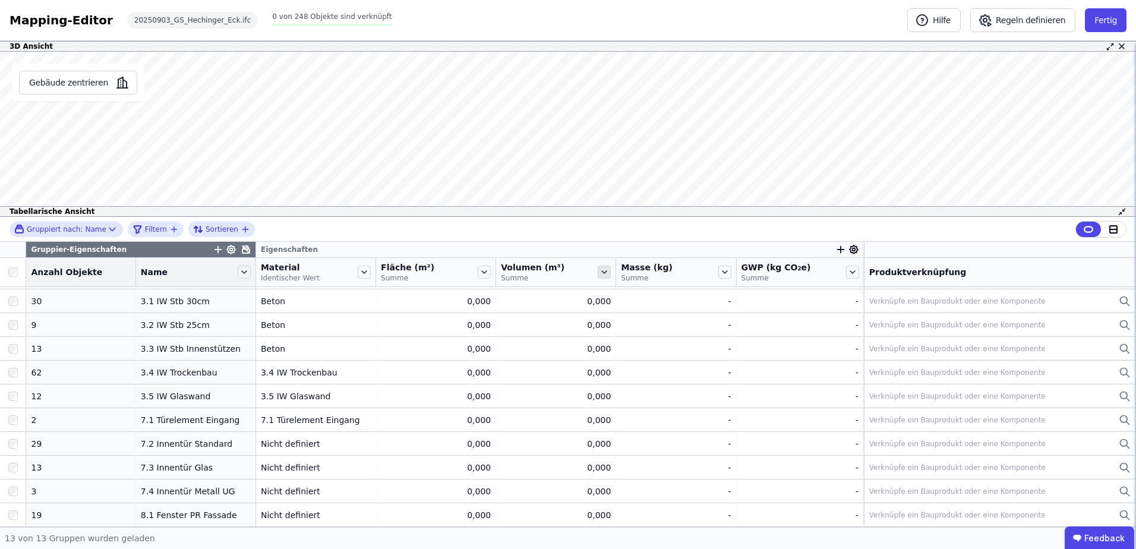
click at [602, 271] on icon at bounding box center [604, 272] width 5 height 2
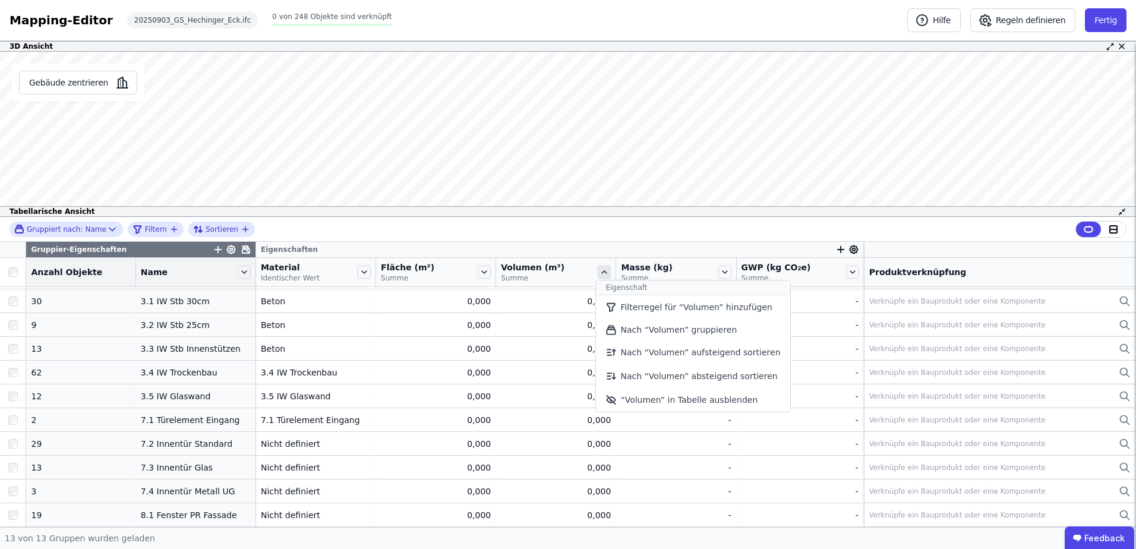
click at [598, 271] on icon at bounding box center [604, 272] width 13 height 13
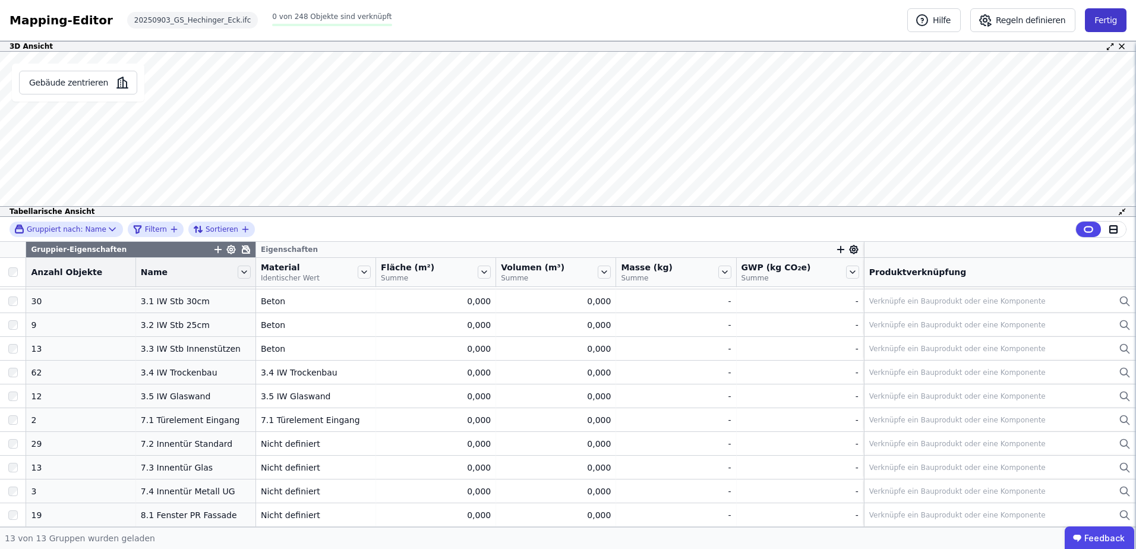
click at [1104, 21] on button "Fertig" at bounding box center [1106, 20] width 42 height 24
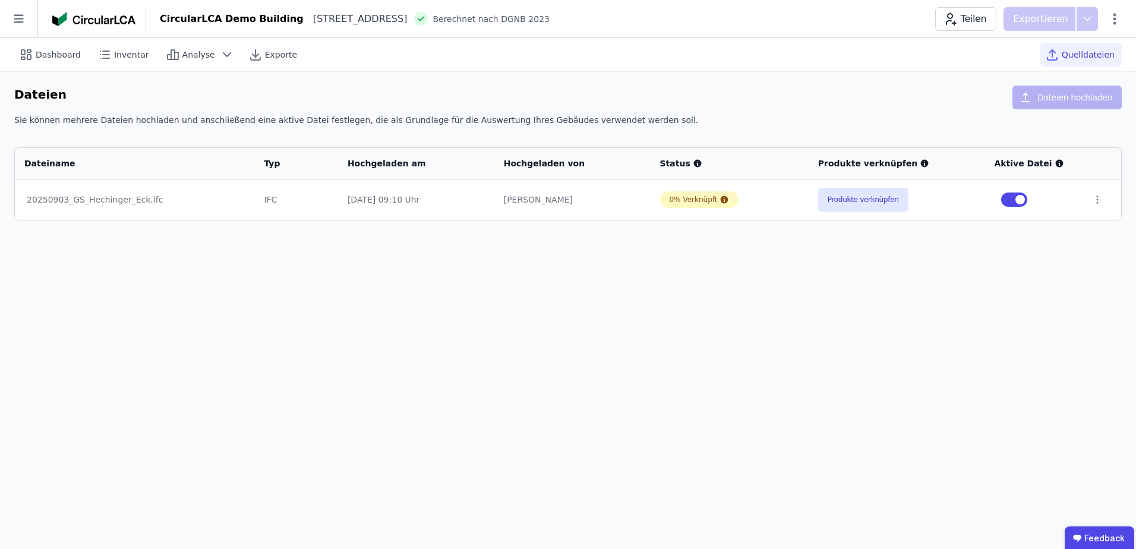
click at [1069, 55] on span "Quelldateien" at bounding box center [1087, 55] width 53 height 12
click at [1093, 198] on icon at bounding box center [1097, 199] width 11 height 11
click at [1031, 197] on div "Löschen" at bounding box center [1035, 197] width 119 height 19
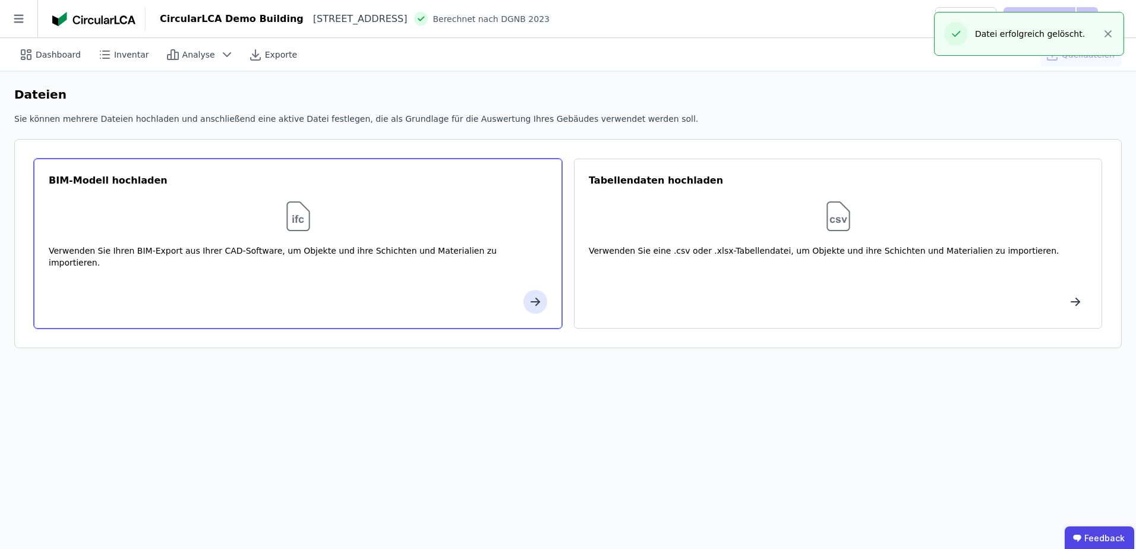
click at [318, 245] on div "Verwenden Sie Ihren BIM-Export aus Ihrer CAD-Software, um Objekte und ihre Schi…" at bounding box center [298, 263] width 498 height 36
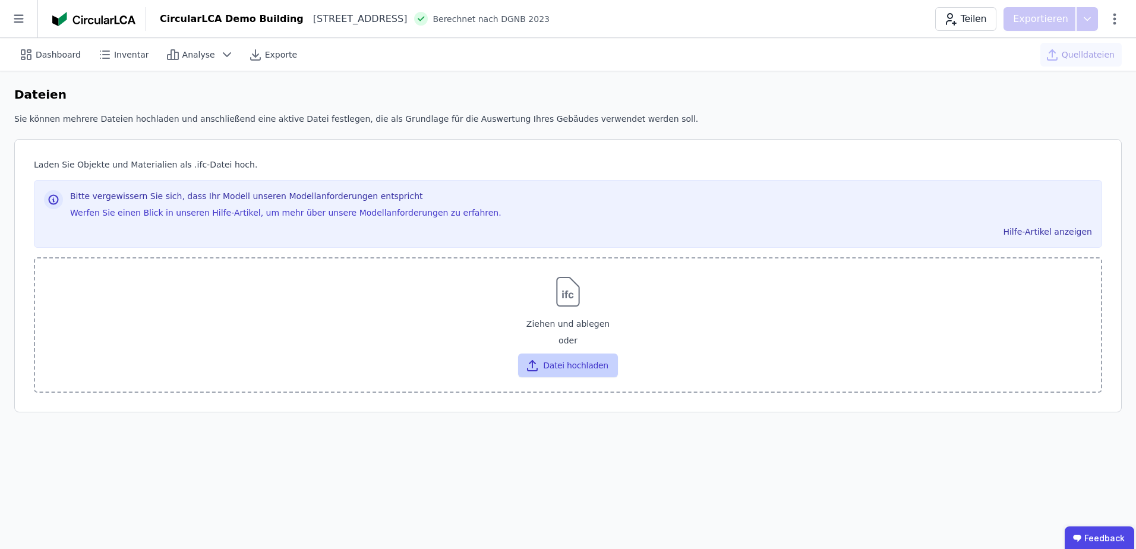
click at [562, 363] on button "Datei hochladen" at bounding box center [567, 365] width 99 height 24
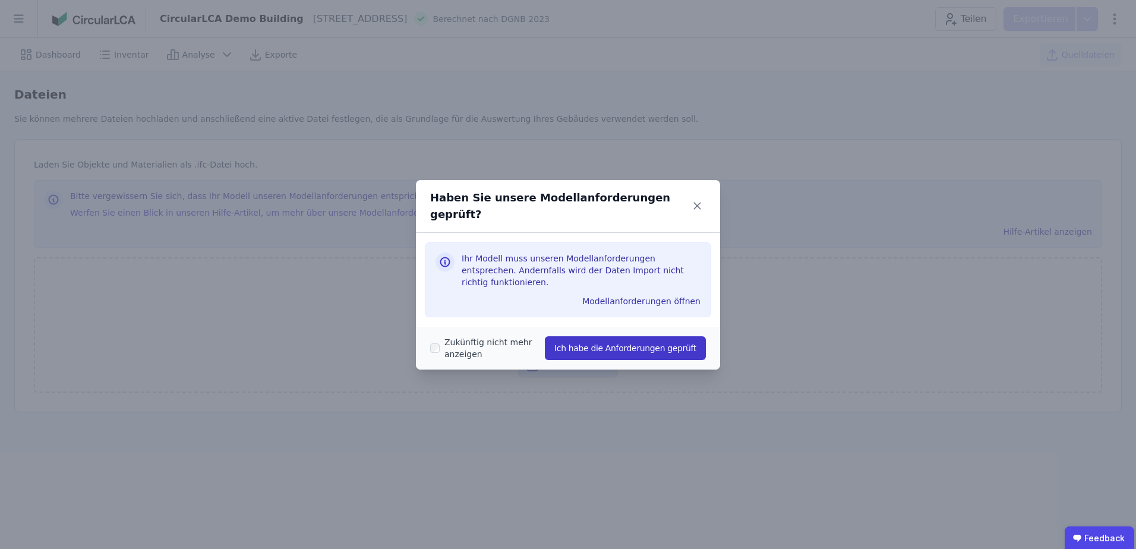
click at [601, 336] on button "Ich habe die Anforderungen geprüft" at bounding box center [625, 348] width 161 height 24
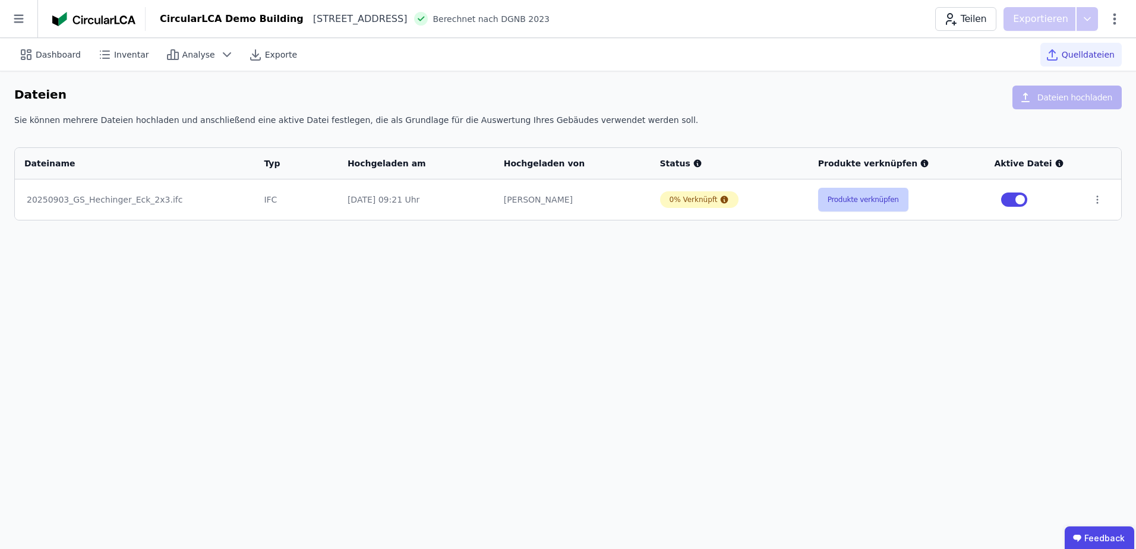
click at [838, 207] on button "Produkte verknüpfen" at bounding box center [863, 200] width 90 height 24
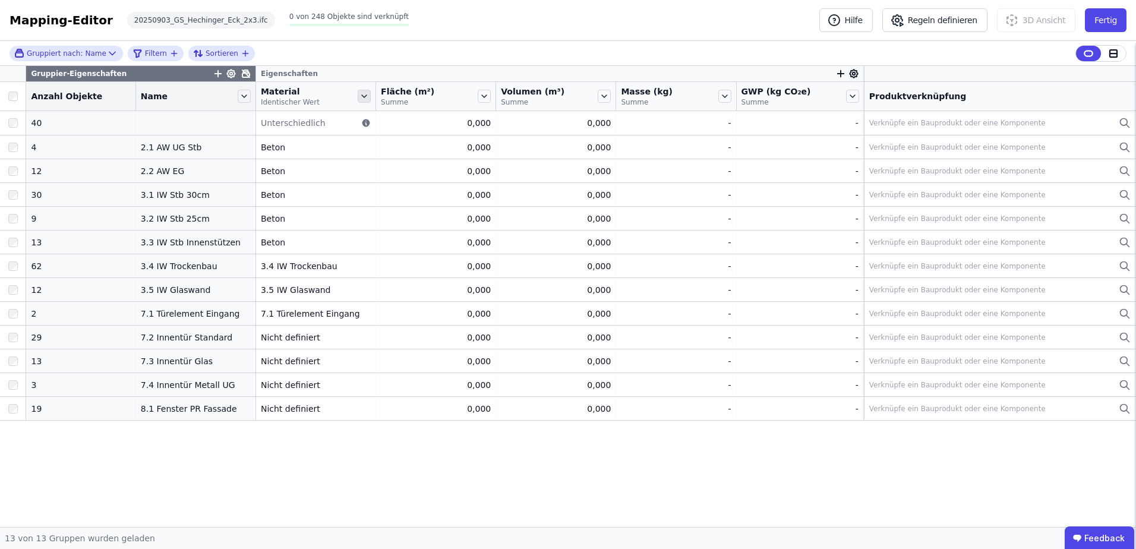
click at [358, 96] on icon at bounding box center [364, 96] width 13 height 13
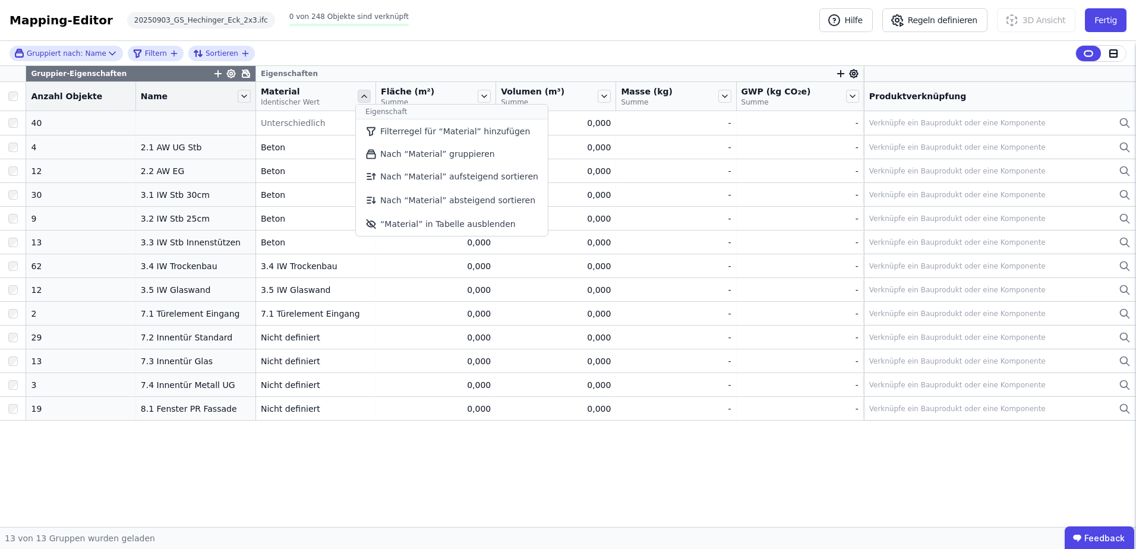
click at [358, 96] on icon at bounding box center [364, 96] width 13 height 13
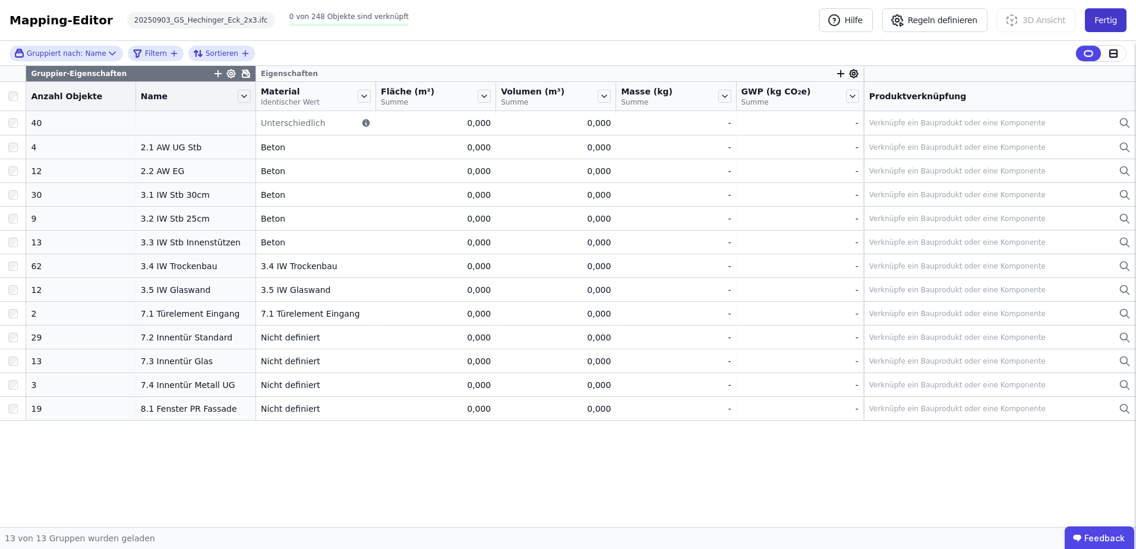
click at [1115, 24] on button "Fertig" at bounding box center [1106, 20] width 42 height 24
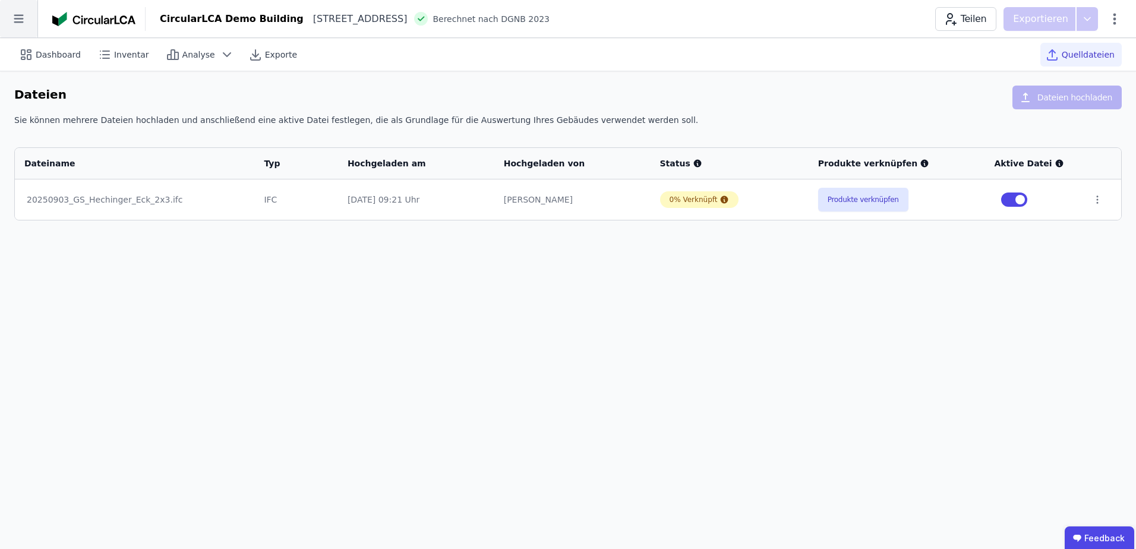
click at [21, 24] on icon at bounding box center [18, 18] width 37 height 37
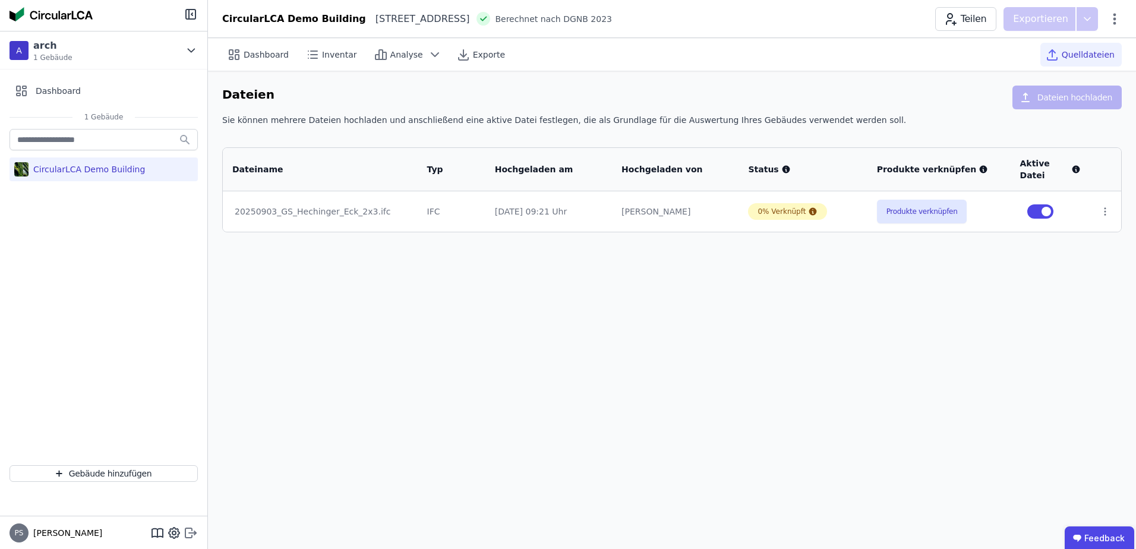
click at [194, 535] on icon at bounding box center [195, 534] width 2 height 2
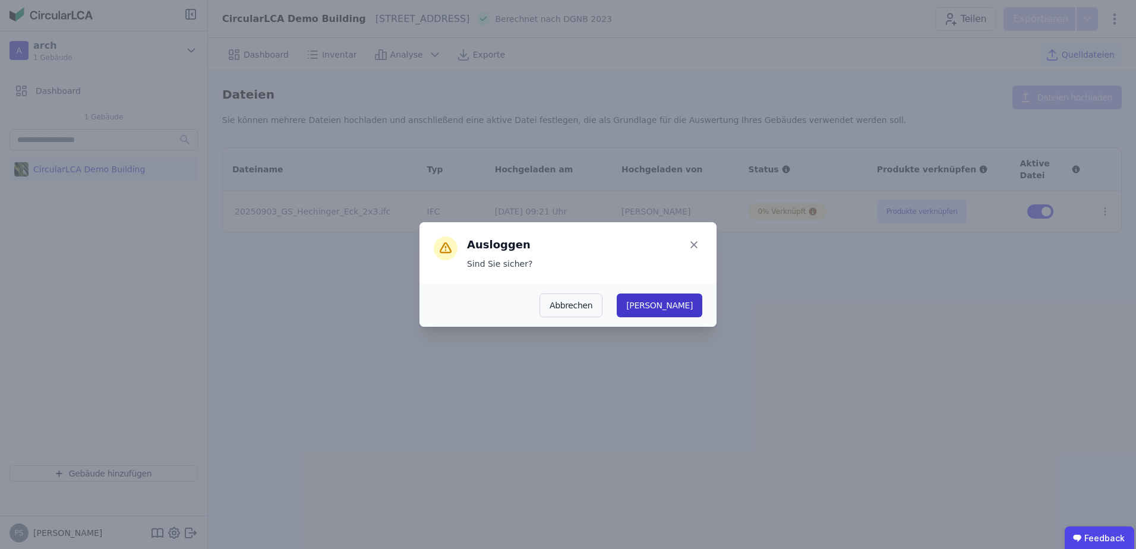
click at [699, 308] on button "[PERSON_NAME]" at bounding box center [660, 305] width 86 height 24
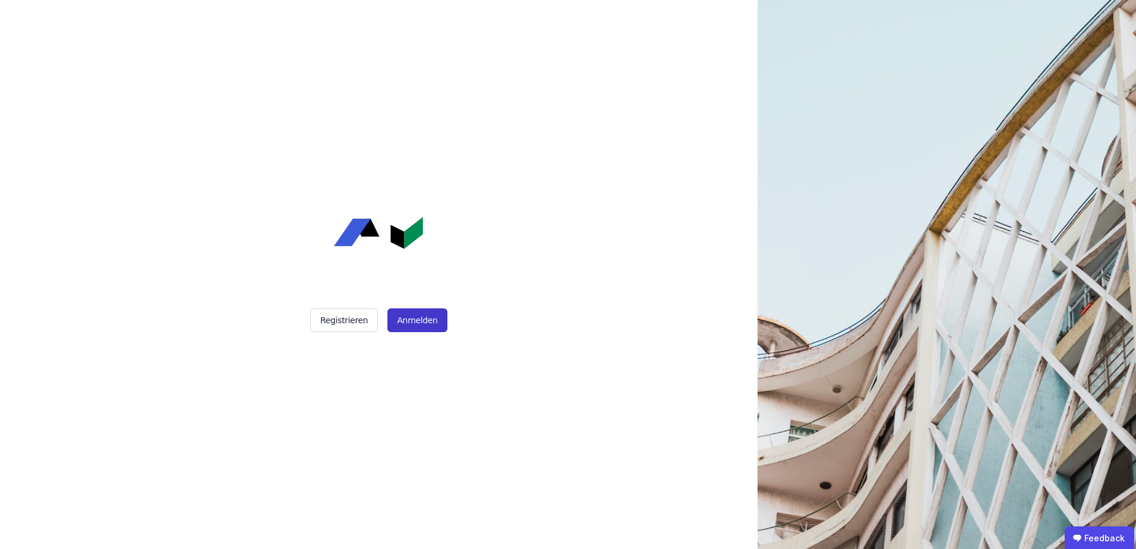
click at [415, 317] on button "Anmelden" at bounding box center [416, 320] width 59 height 24
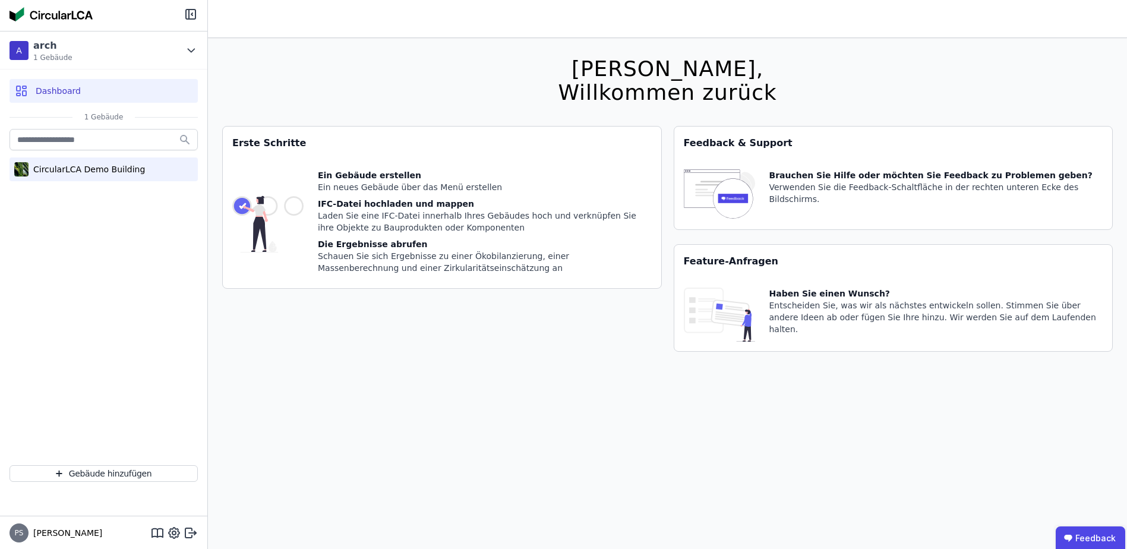
click at [113, 169] on div "CircularLCA Demo Building" at bounding box center [87, 169] width 116 height 12
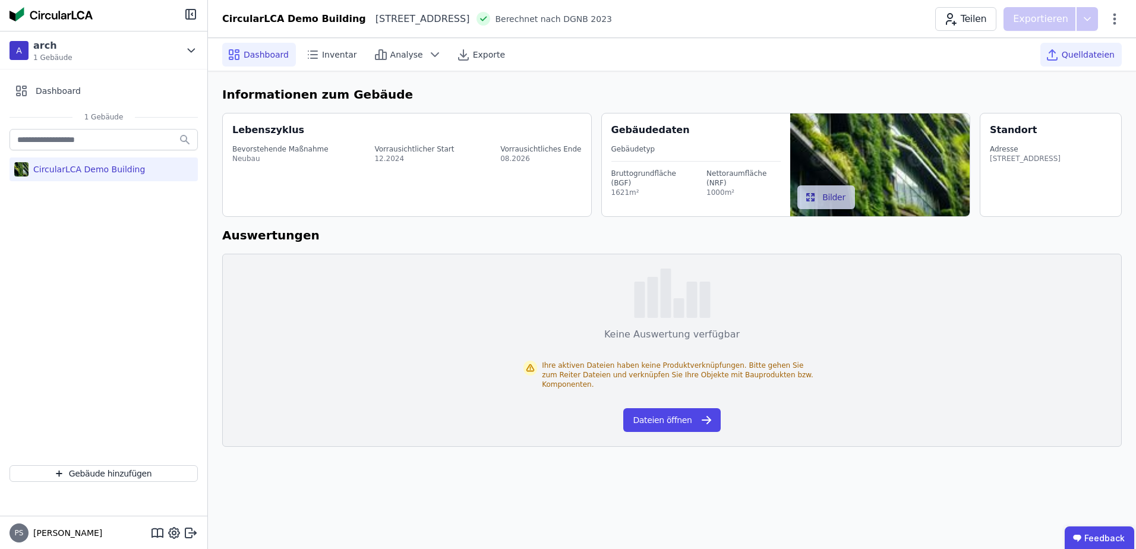
click at [1076, 59] on span "Quelldateien" at bounding box center [1087, 55] width 53 height 12
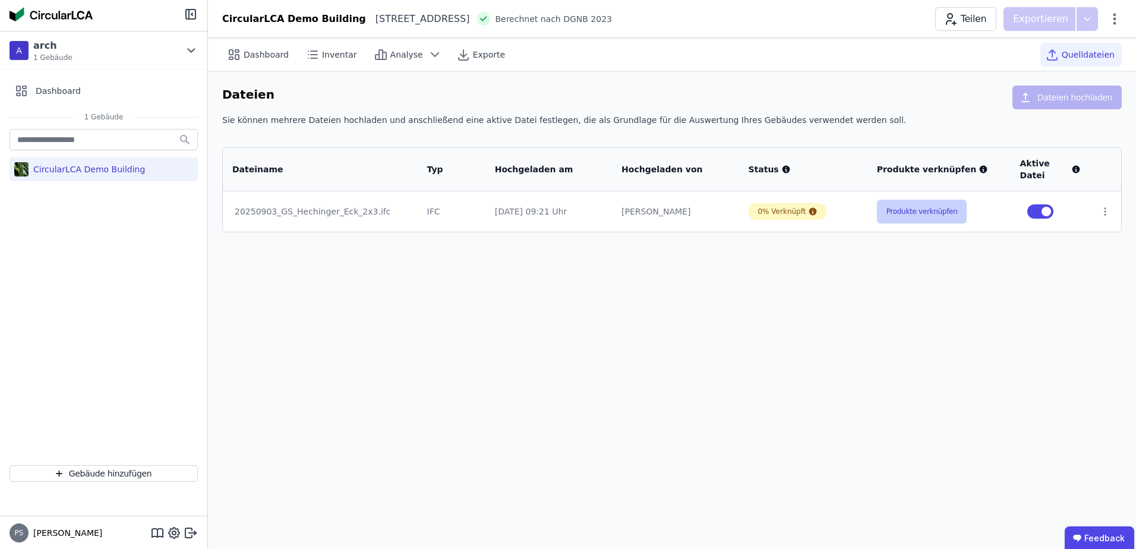
click at [919, 214] on button "Produkte verknüpfen" at bounding box center [922, 212] width 90 height 24
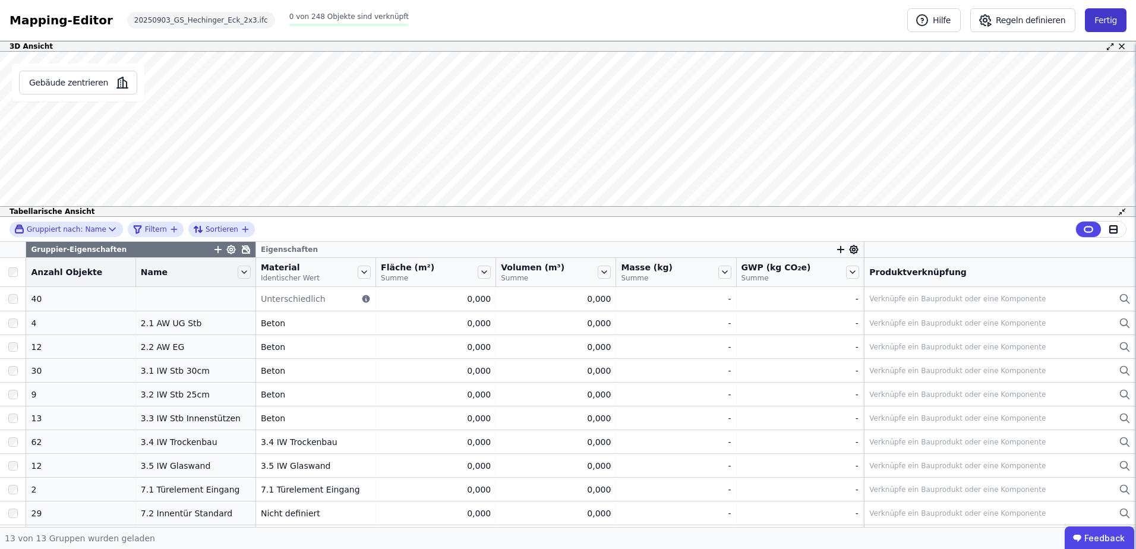
click at [1105, 18] on button "Fertig" at bounding box center [1106, 20] width 42 height 24
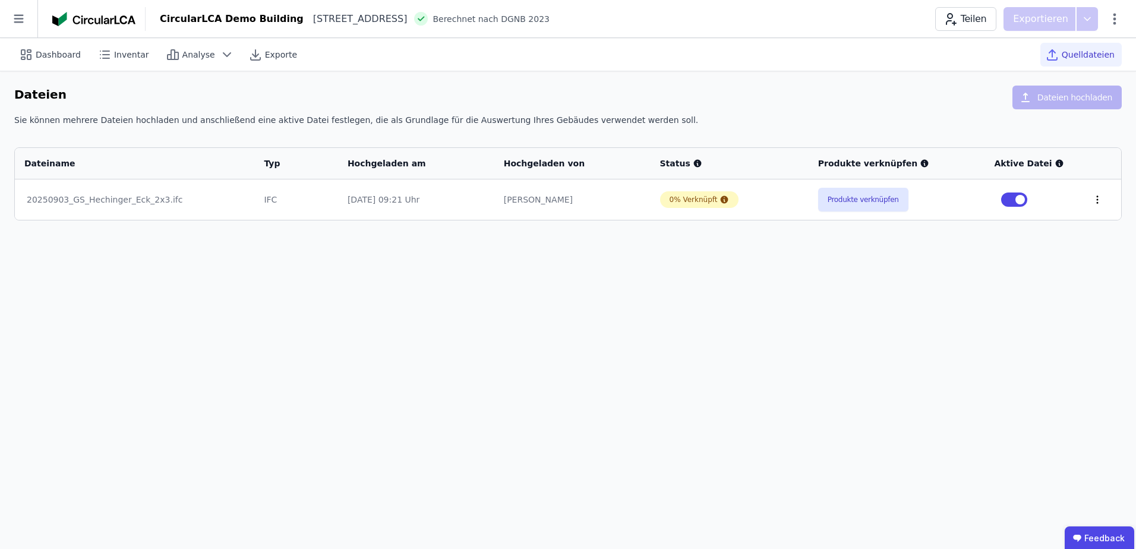
click at [1099, 199] on icon at bounding box center [1097, 199] width 11 height 11
click at [1035, 200] on div "Löschen" at bounding box center [1035, 197] width 119 height 19
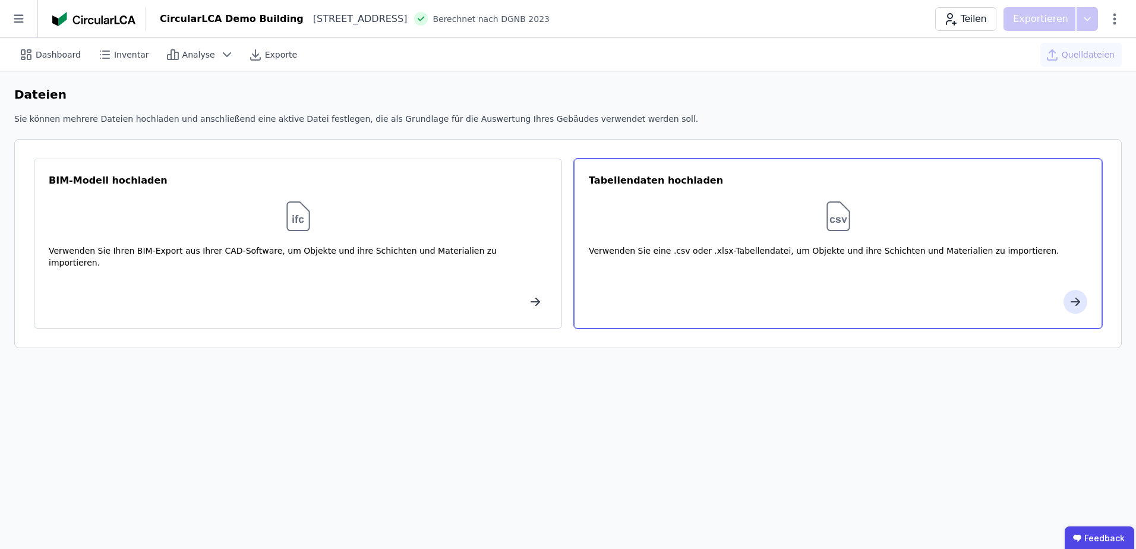
click at [839, 220] on img at bounding box center [838, 216] width 38 height 38
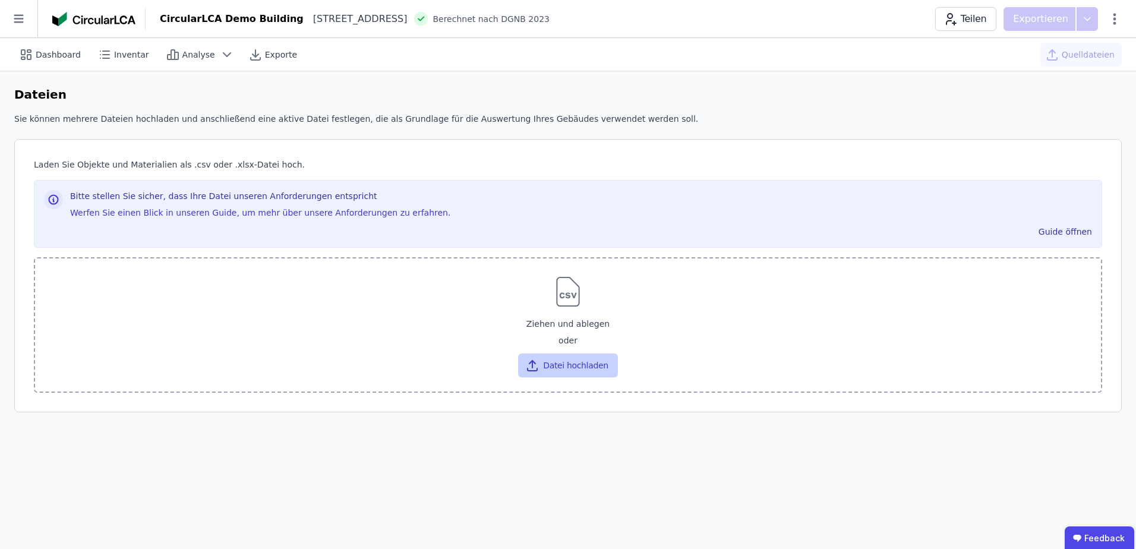
click at [533, 365] on icon "button" at bounding box center [532, 365] width 14 height 14
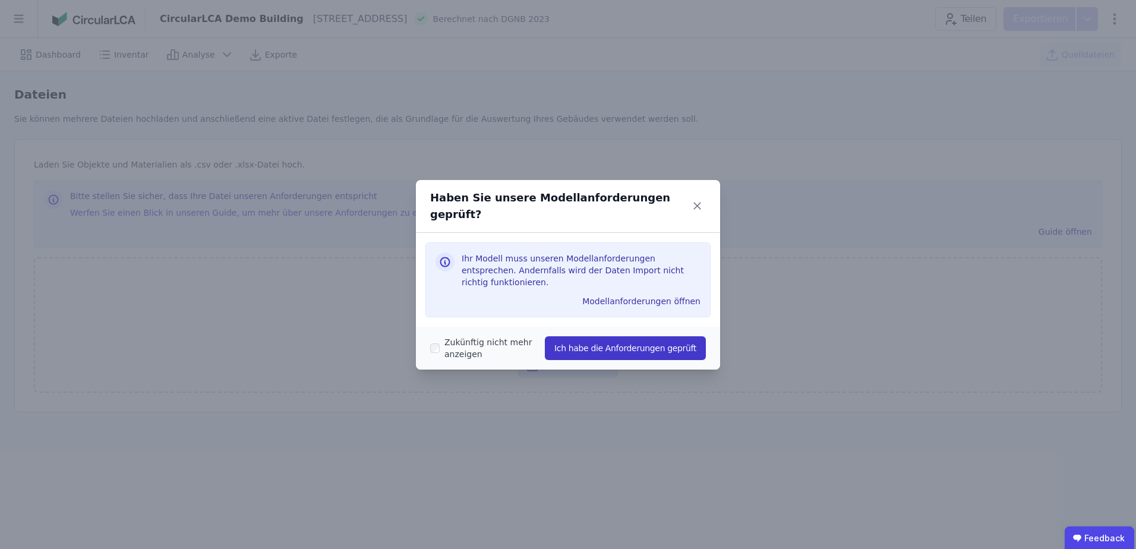
click at [610, 336] on button "Ich habe die Anforderungen geprüft" at bounding box center [625, 348] width 161 height 24
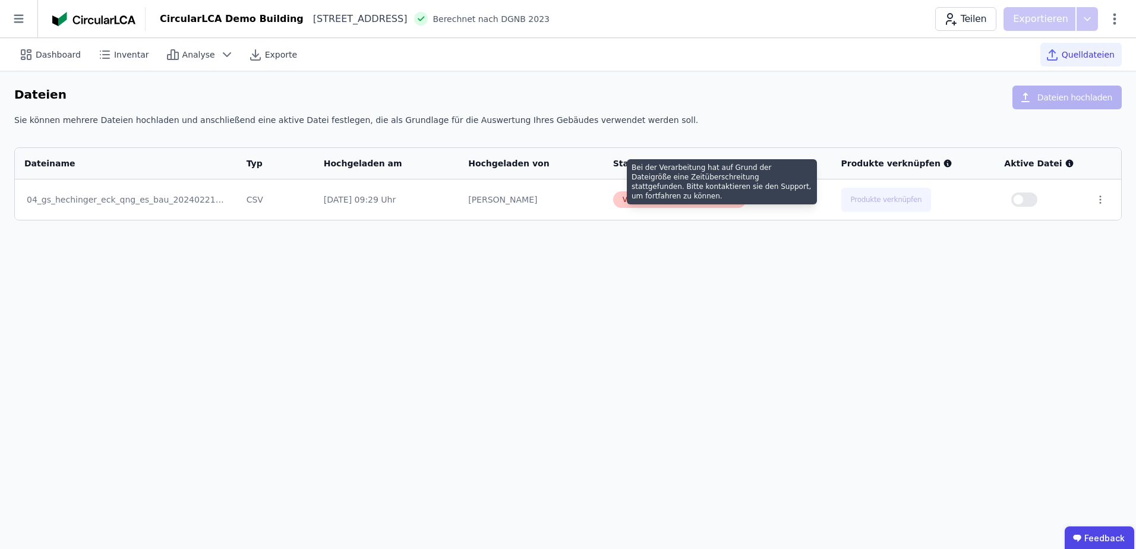
click at [728, 200] on icon at bounding box center [732, 200] width 8 height 8
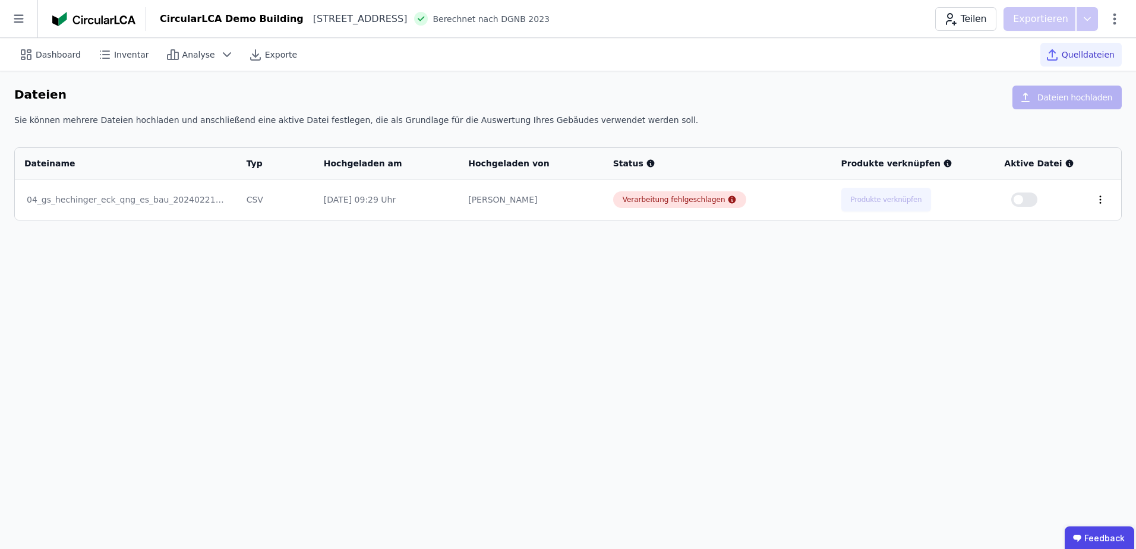
click at [1098, 201] on icon at bounding box center [1100, 199] width 11 height 11
click at [1028, 200] on div "Löschen" at bounding box center [1038, 197] width 119 height 19
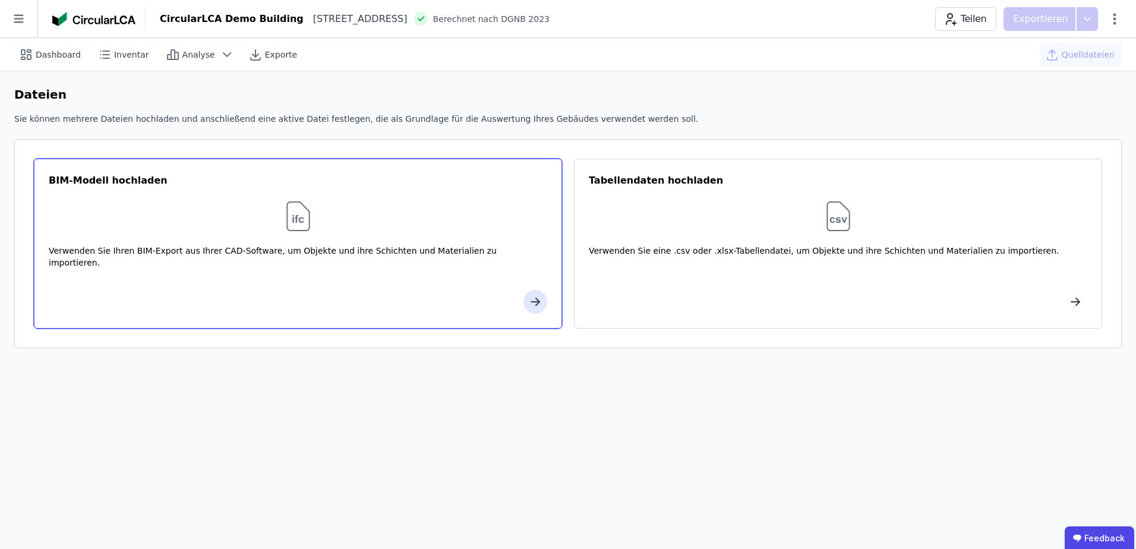
click at [299, 219] on img at bounding box center [298, 216] width 38 height 38
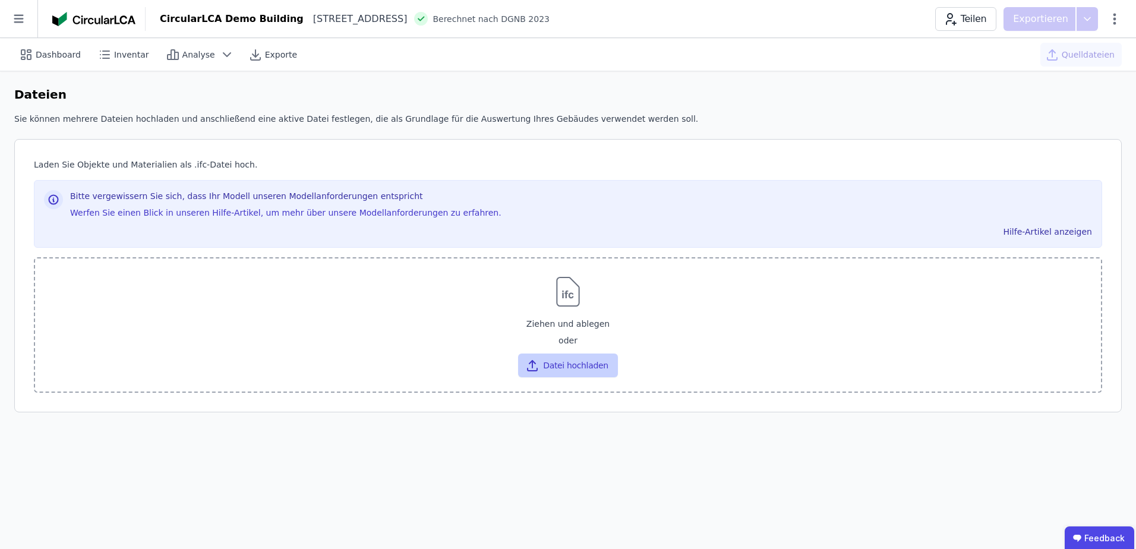
click at [564, 364] on button "Datei hochladen" at bounding box center [567, 365] width 99 height 24
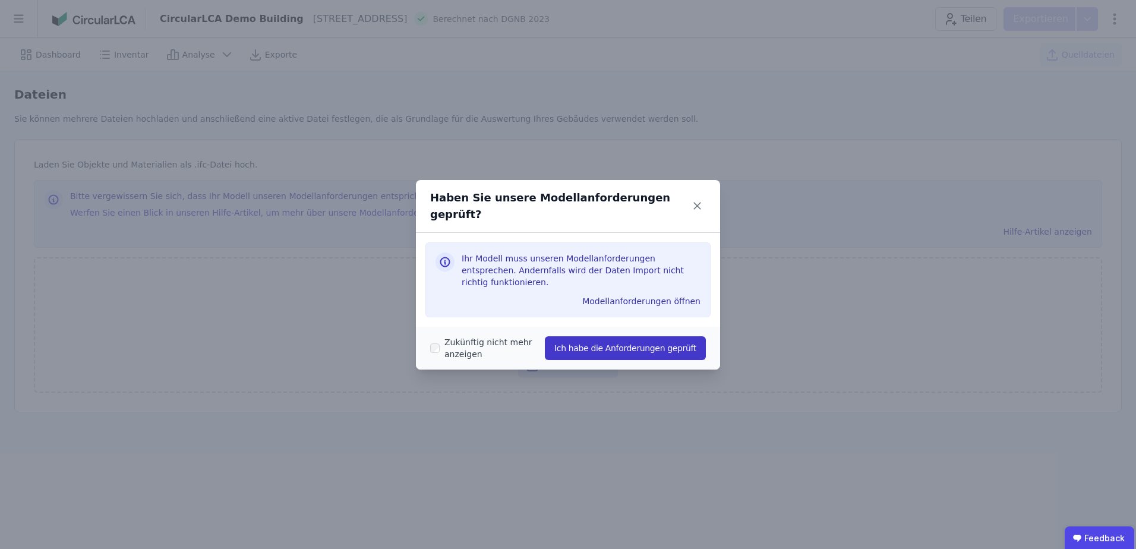
click at [593, 336] on button "Ich habe die Anforderungen geprüft" at bounding box center [625, 348] width 161 height 24
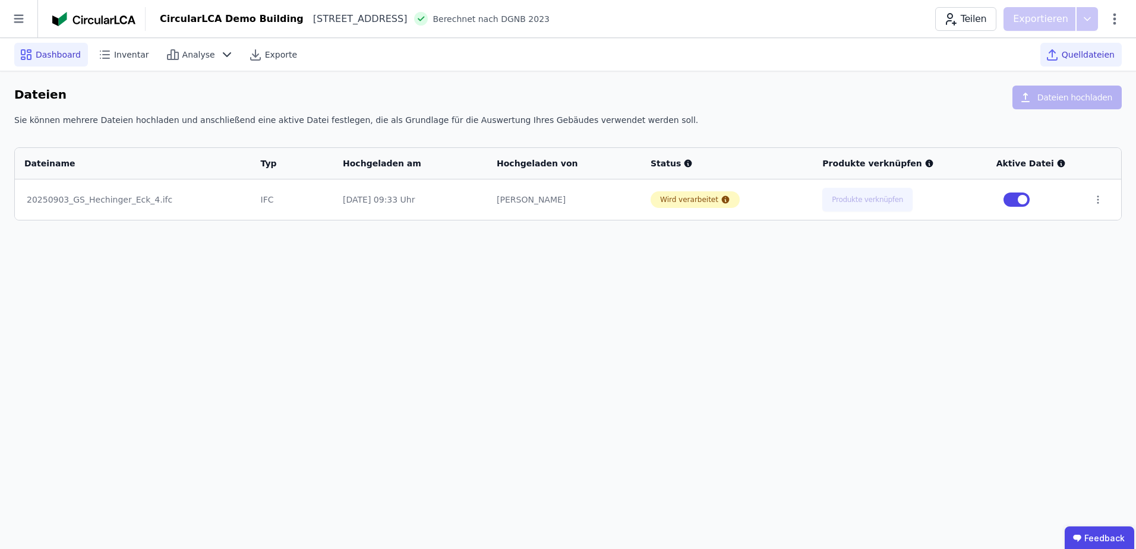
click at [53, 59] on span "Dashboard" at bounding box center [58, 55] width 45 height 12
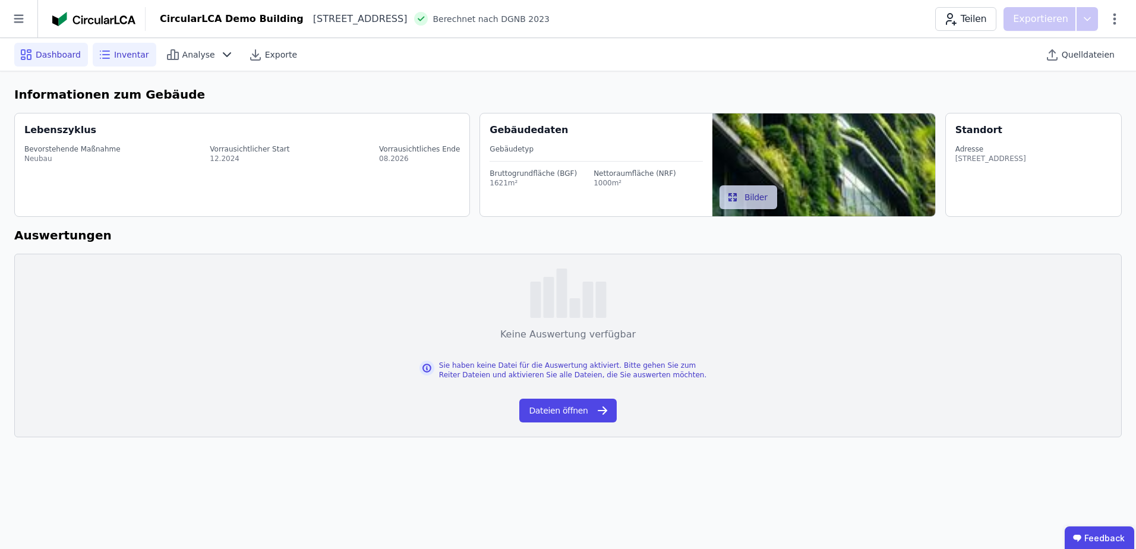
click at [125, 52] on span "Inventar" at bounding box center [131, 55] width 35 height 12
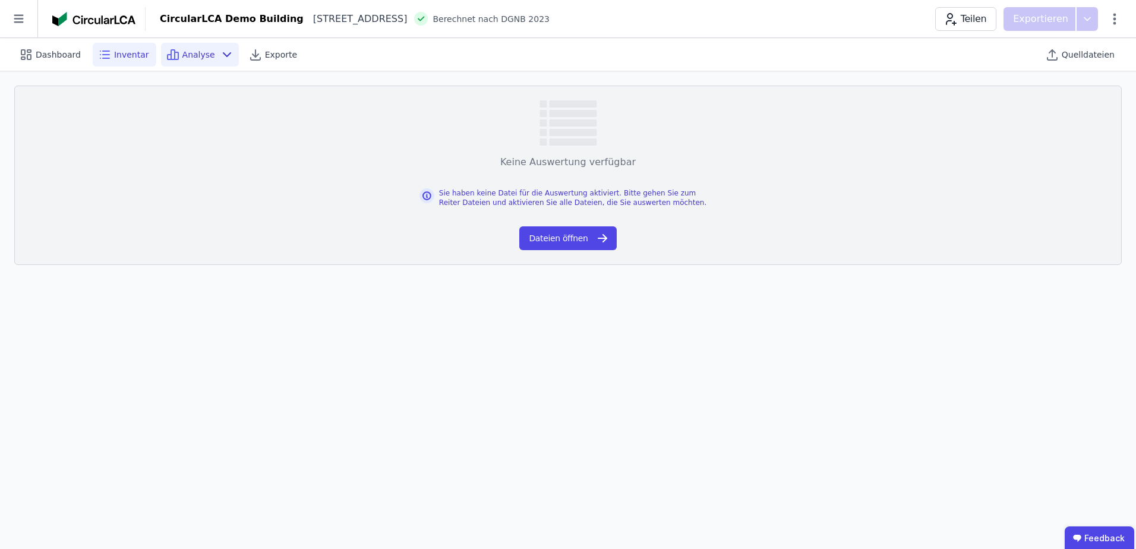
click at [202, 49] on span "Analyse" at bounding box center [198, 55] width 33 height 12
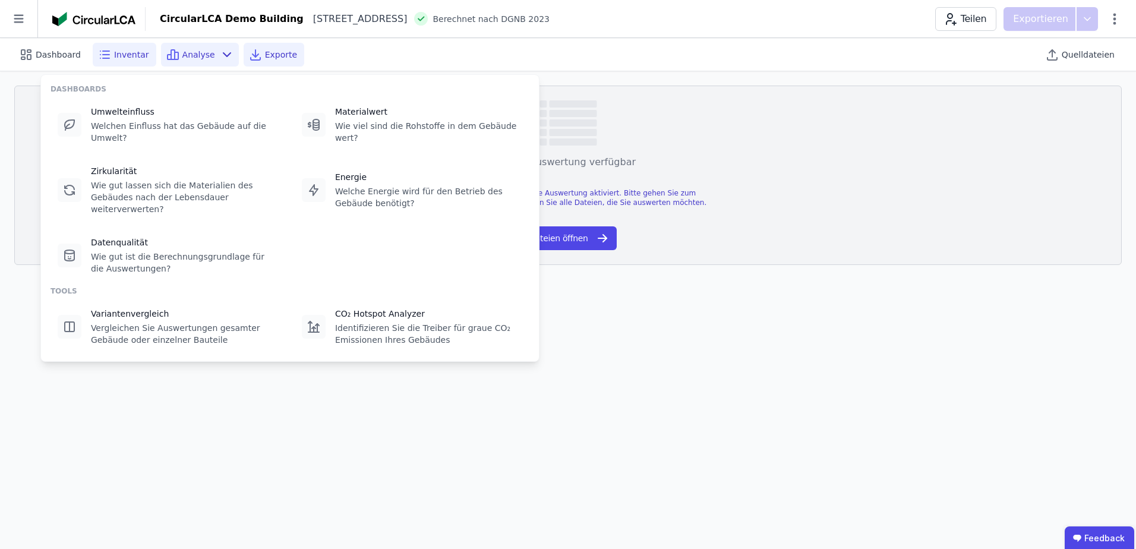
click at [285, 57] on div "Exporte" at bounding box center [274, 55] width 61 height 24
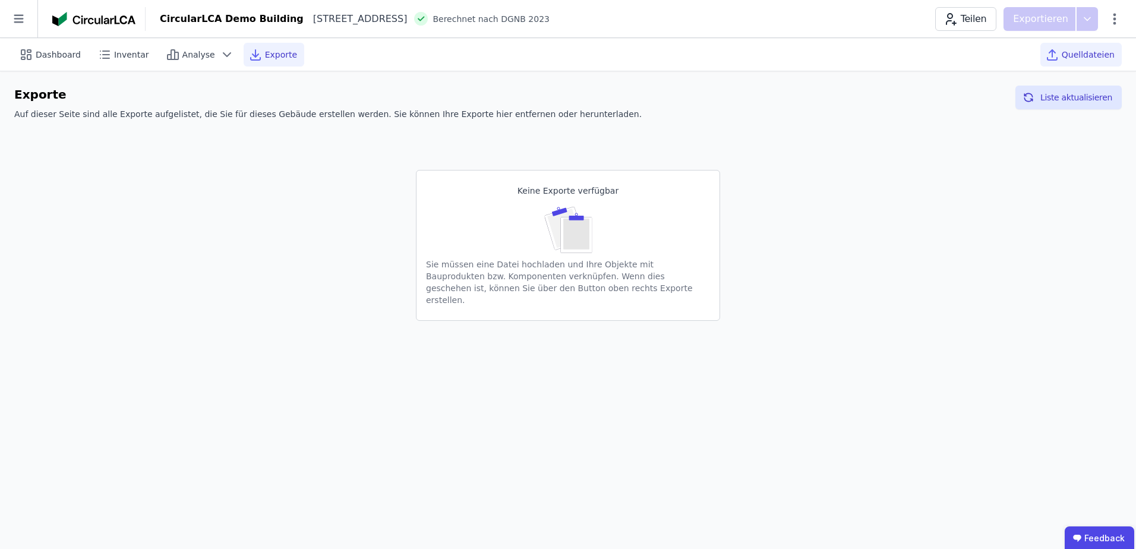
click at [1075, 51] on span "Quelldateien" at bounding box center [1087, 55] width 53 height 12
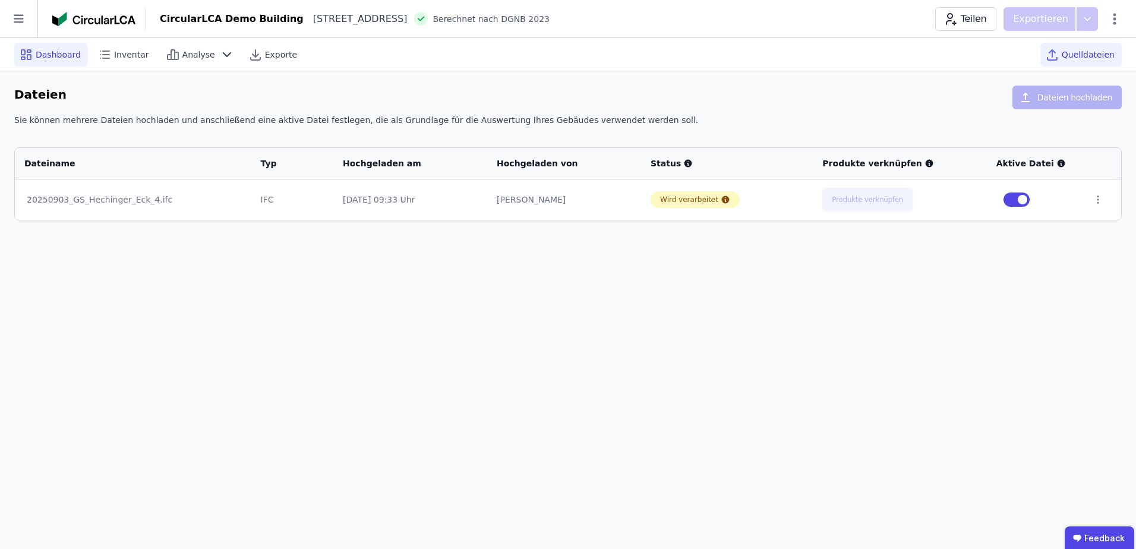
click at [38, 55] on span "Dashboard" at bounding box center [58, 55] width 45 height 12
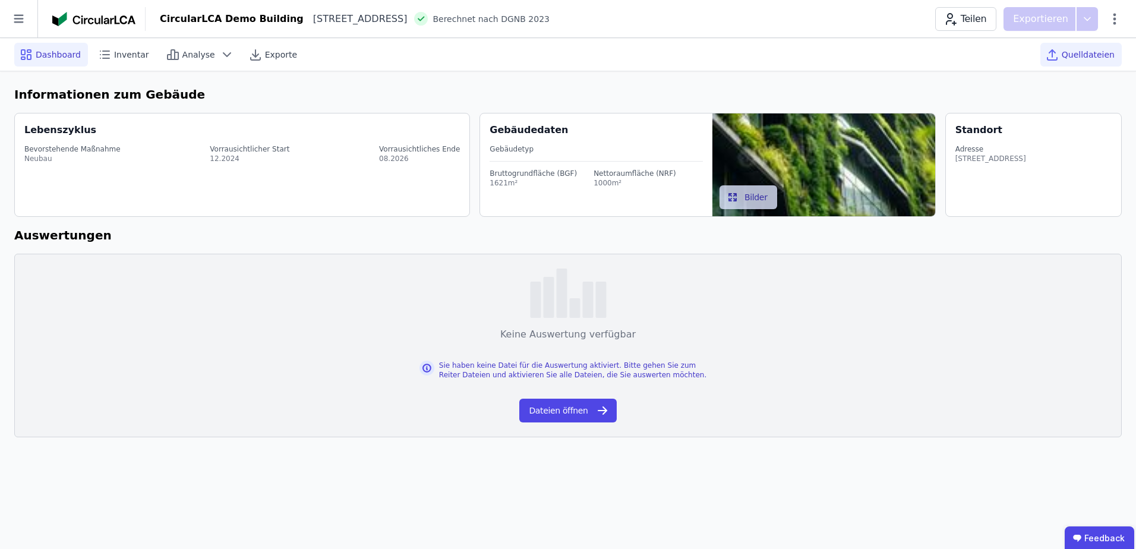
click at [1080, 61] on div "Quelldateien" at bounding box center [1080, 55] width 81 height 24
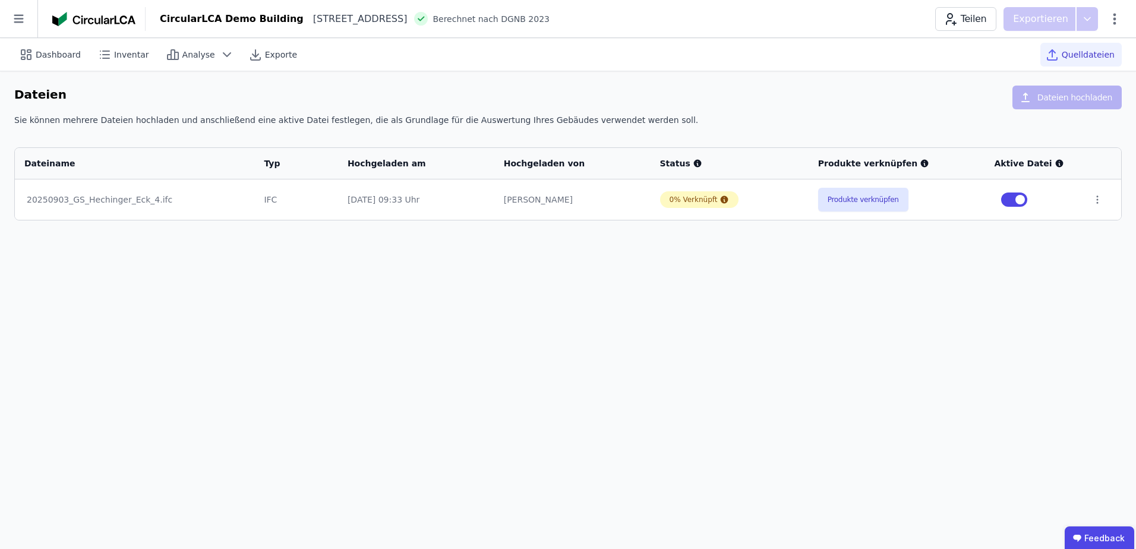
click at [1076, 50] on span "Quelldateien" at bounding box center [1087, 55] width 53 height 12
click at [42, 50] on span "Dashboard" at bounding box center [58, 55] width 45 height 12
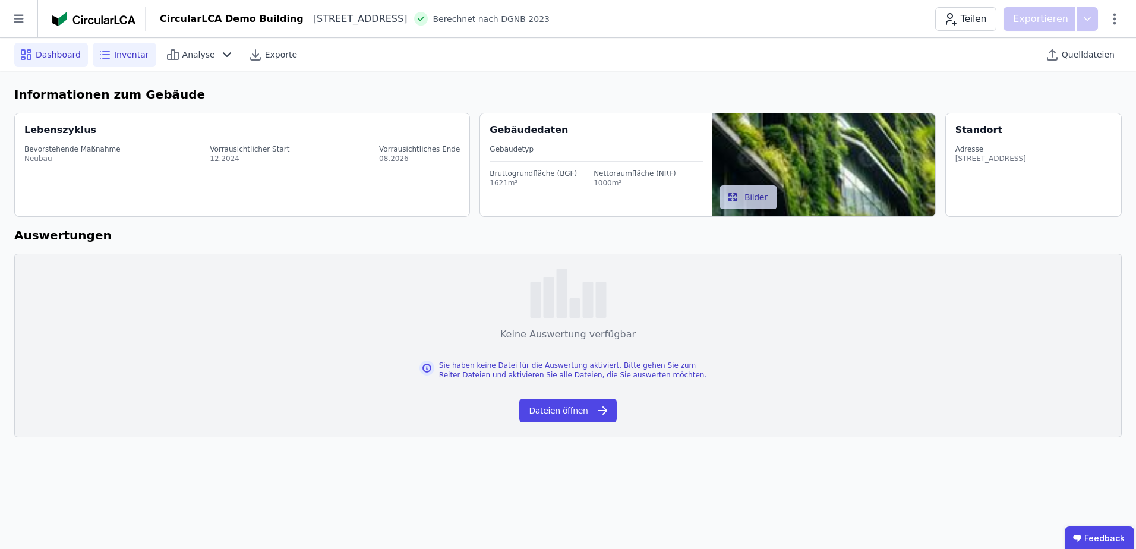
click at [124, 55] on span "Inventar" at bounding box center [131, 55] width 35 height 12
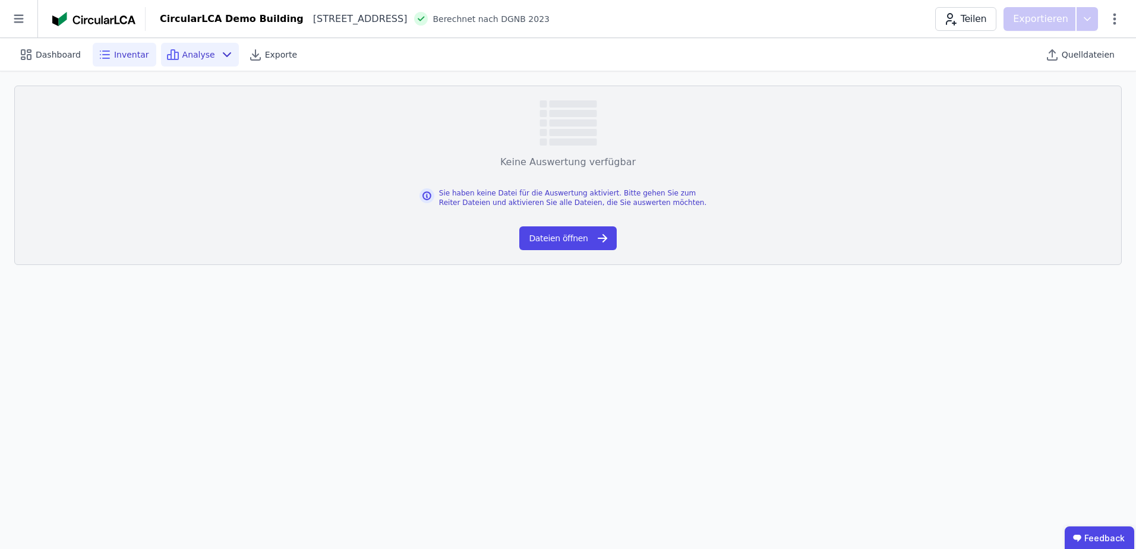
click at [192, 55] on span "Analyse" at bounding box center [198, 55] width 33 height 12
click at [265, 54] on span "Exporte" at bounding box center [281, 55] width 32 height 12
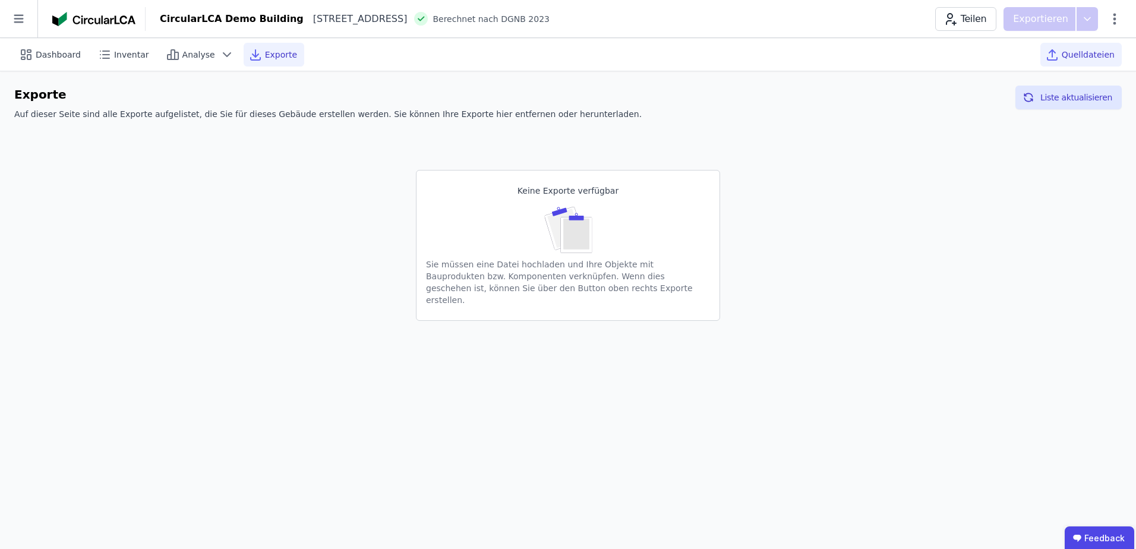
click at [1081, 54] on span "Quelldateien" at bounding box center [1087, 55] width 53 height 12
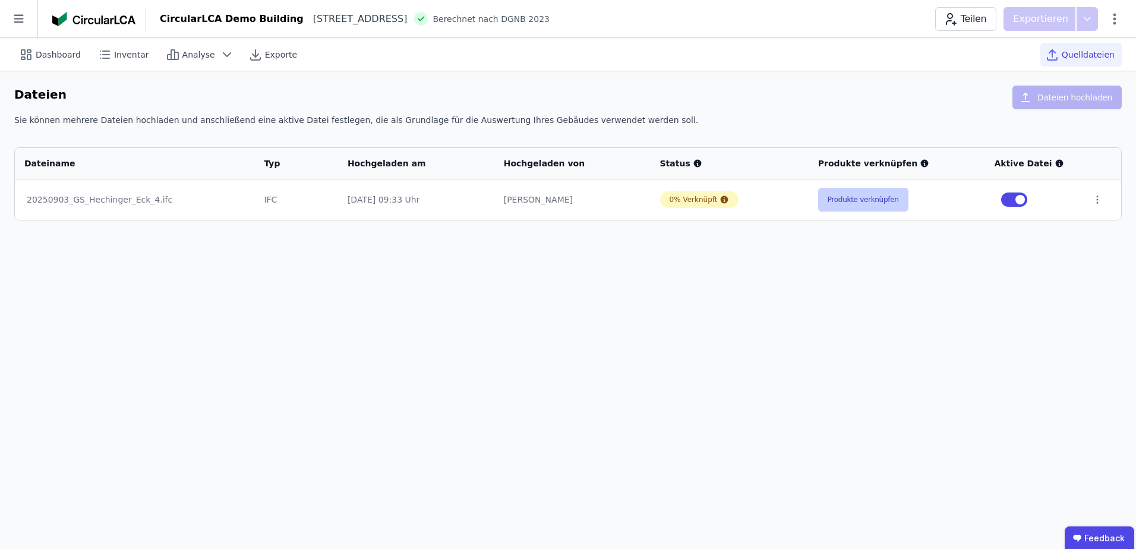
click at [857, 199] on button "Produkte verknüpfen" at bounding box center [863, 200] width 90 height 24
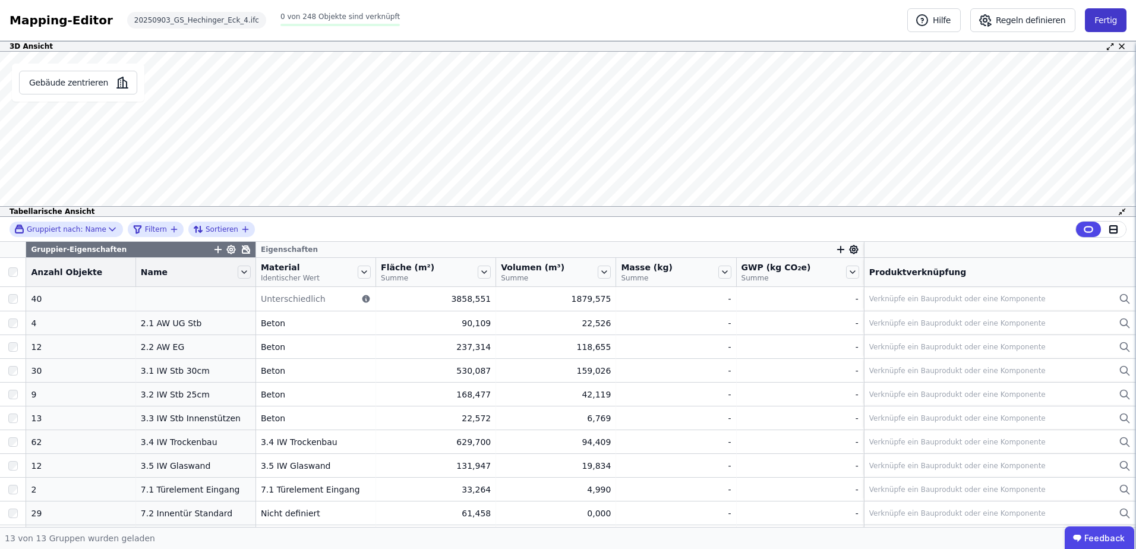
click at [1105, 20] on button "Fertig" at bounding box center [1106, 20] width 42 height 24
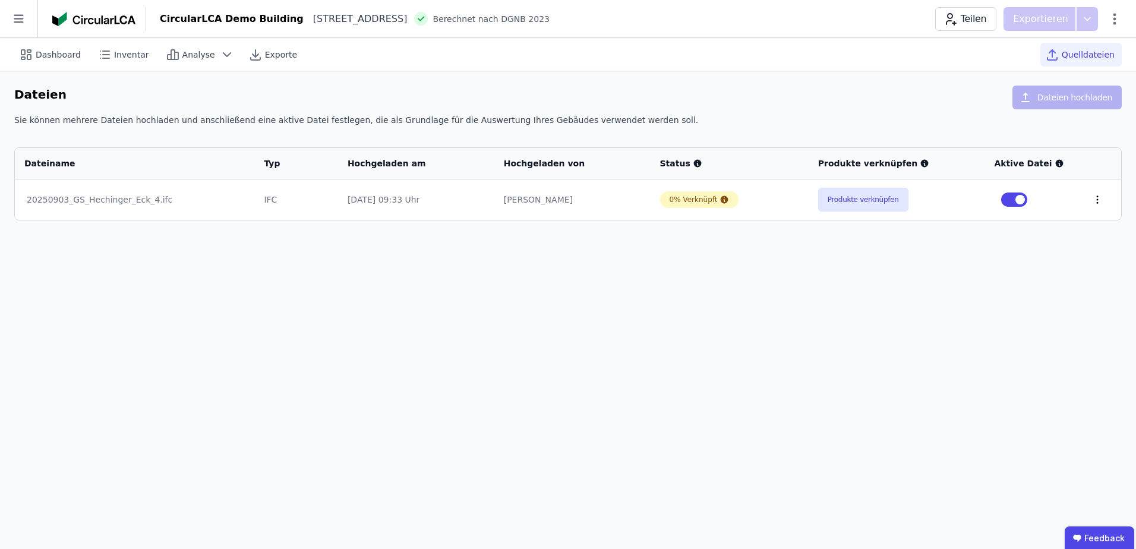
click at [1094, 199] on icon at bounding box center [1097, 199] width 11 height 11
click at [1026, 198] on div "Löschen" at bounding box center [1035, 197] width 119 height 19
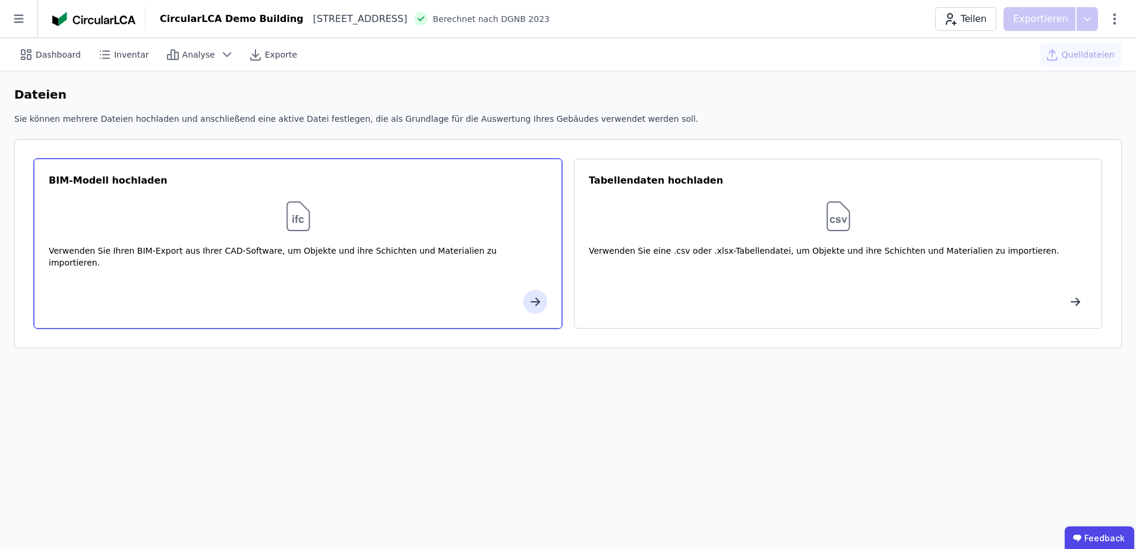
click at [297, 214] on img at bounding box center [298, 216] width 38 height 38
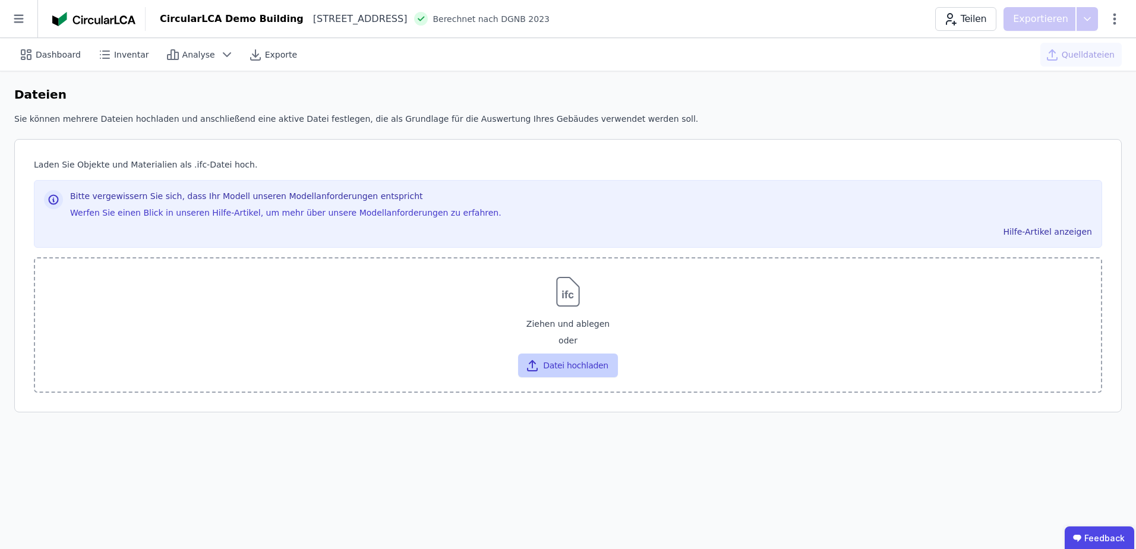
click at [567, 363] on button "Datei hochladen" at bounding box center [567, 365] width 99 height 24
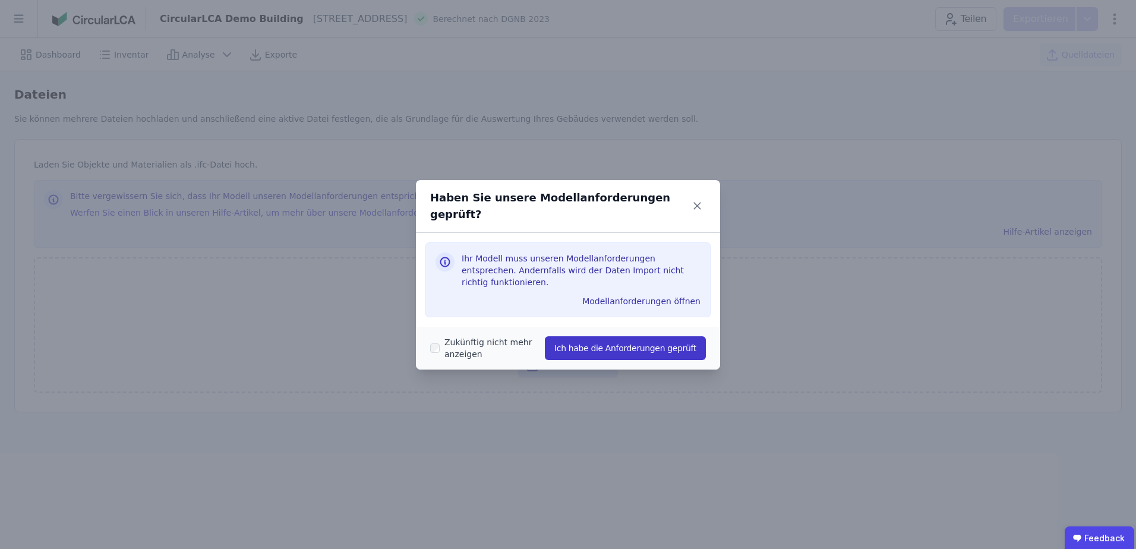
click at [586, 337] on button "Ich habe die Anforderungen geprüft" at bounding box center [625, 348] width 161 height 24
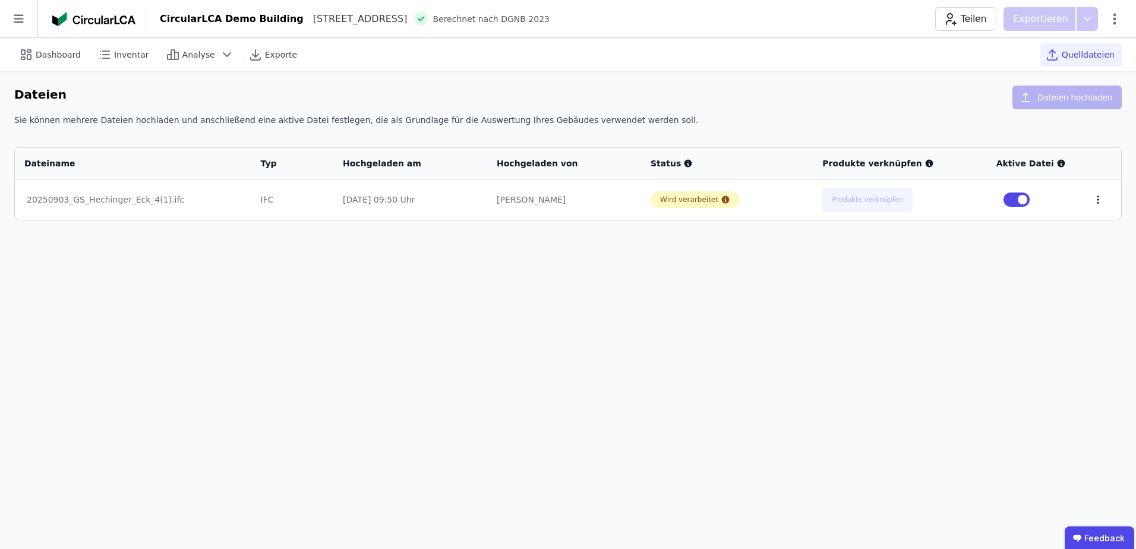
click at [1094, 200] on icon at bounding box center [1097, 199] width 11 height 11
click at [1036, 204] on div "Löschen" at bounding box center [1036, 197] width 119 height 19
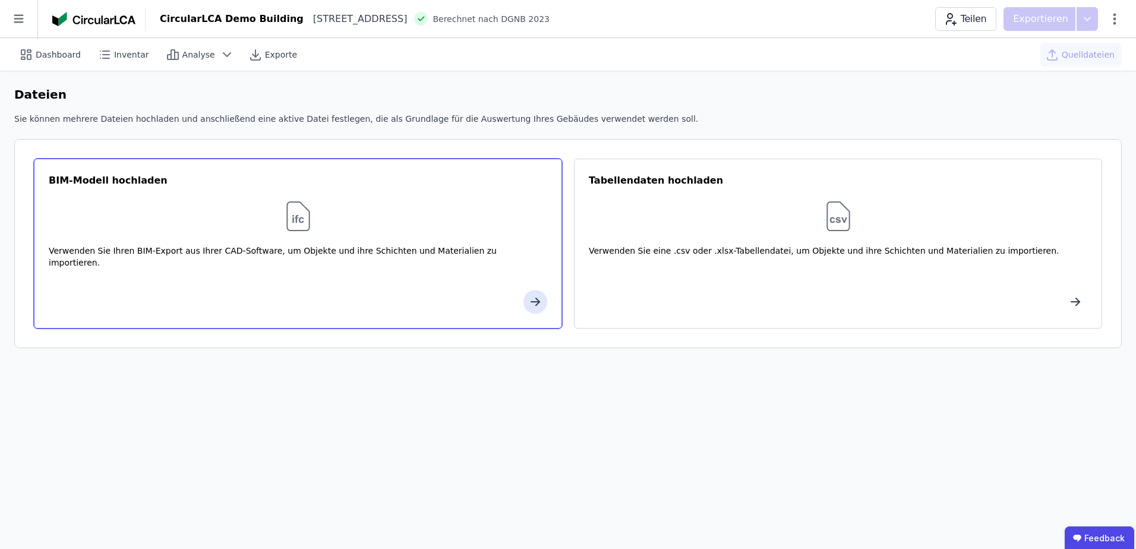
click at [426, 273] on div "Verwenden Sie Ihren BIM-Export aus Ihrer CAD-Software, um Objekte und ihre Schi…" at bounding box center [298, 263] width 498 height 36
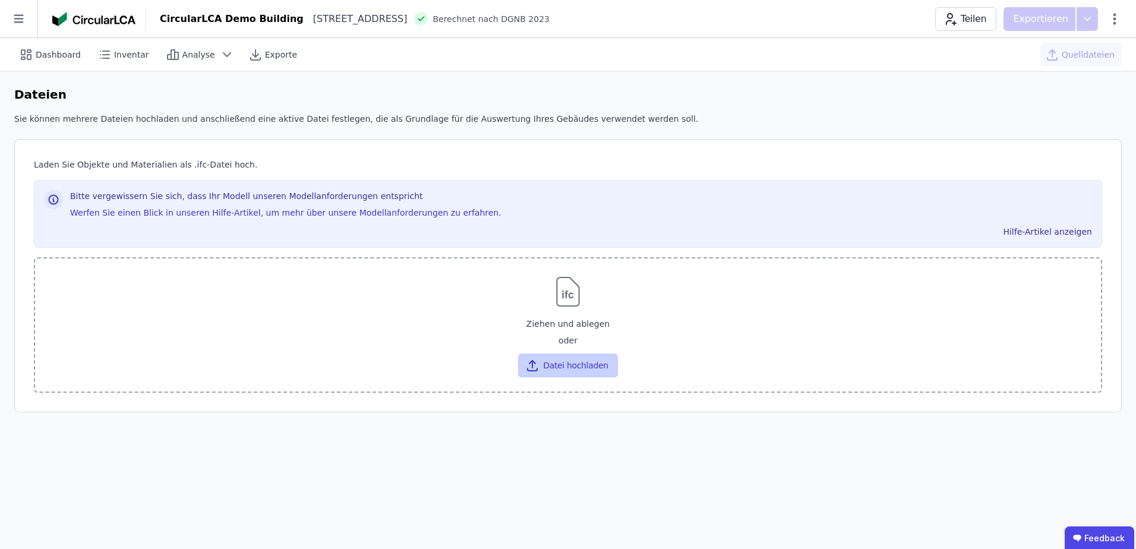
click at [563, 368] on button "Datei hochladen" at bounding box center [567, 365] width 99 height 24
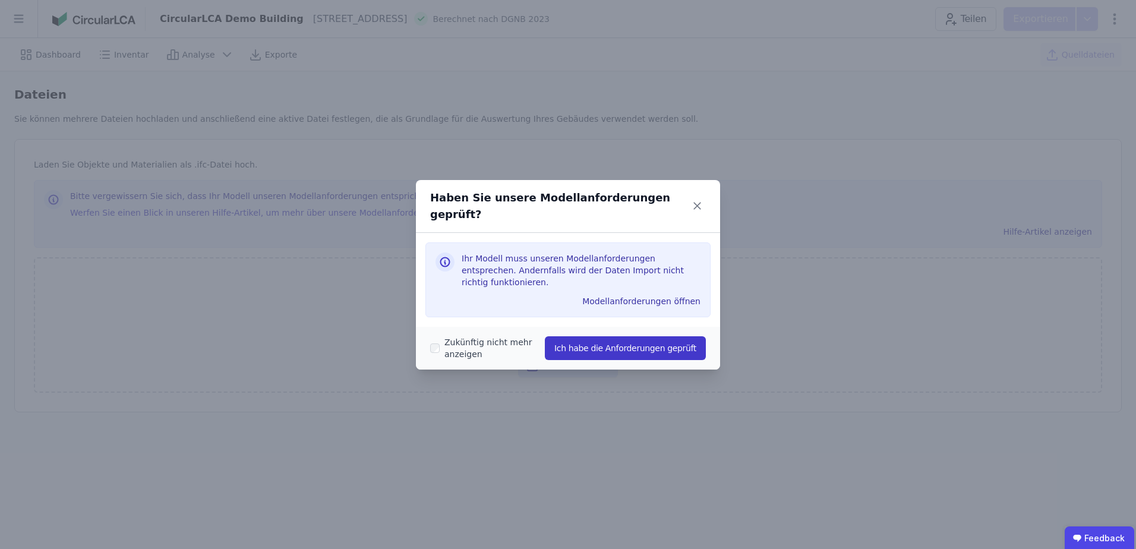
click at [598, 336] on button "Ich habe die Anforderungen geprüft" at bounding box center [625, 348] width 161 height 24
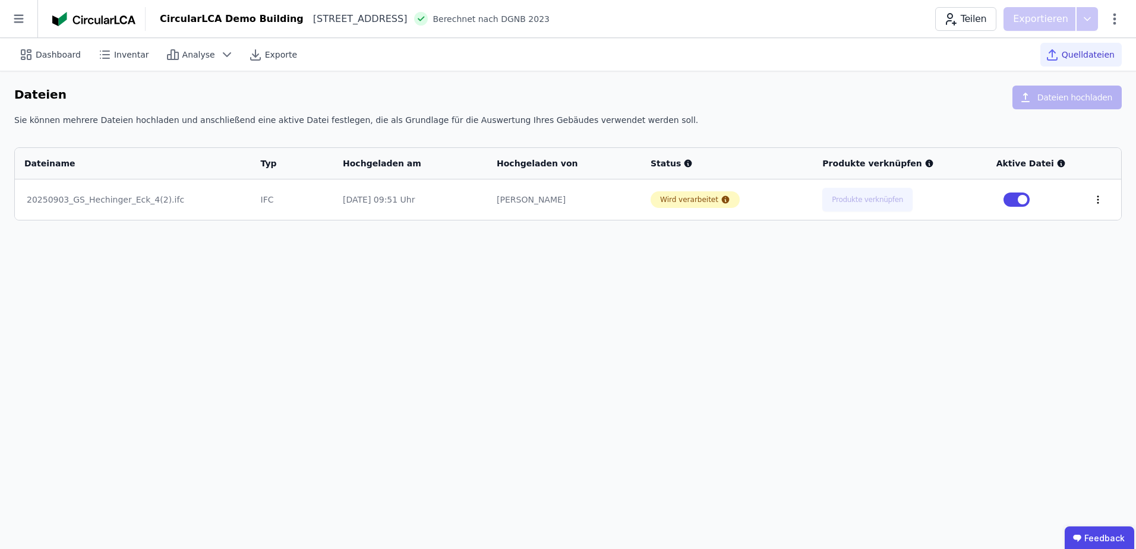
click at [1095, 202] on icon at bounding box center [1097, 199] width 11 height 11
click at [998, 198] on div "Löschen" at bounding box center [1036, 197] width 119 height 19
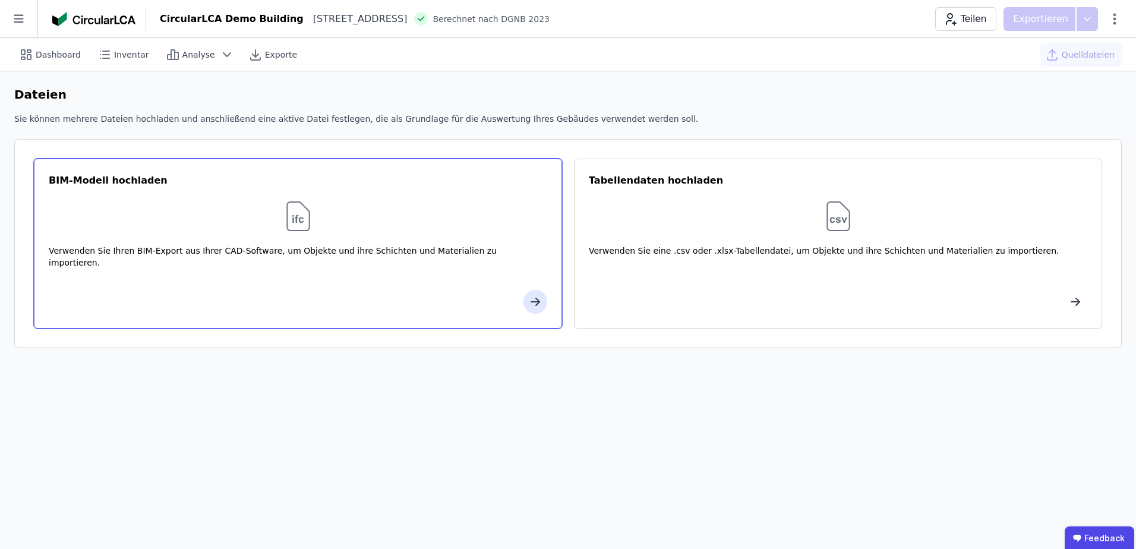
click at [518, 289] on div "BIM-Modell hochladen Verwenden Sie Ihren BIM-Export aus Ihrer CAD-Software, um …" at bounding box center [298, 244] width 528 height 170
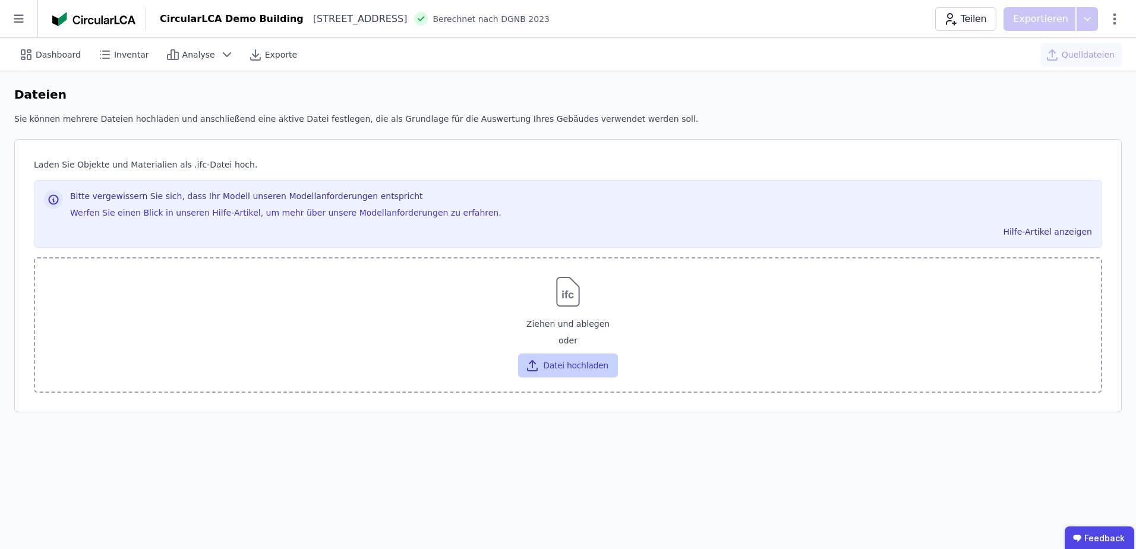
click at [561, 367] on button "Datei hochladen" at bounding box center [567, 365] width 99 height 24
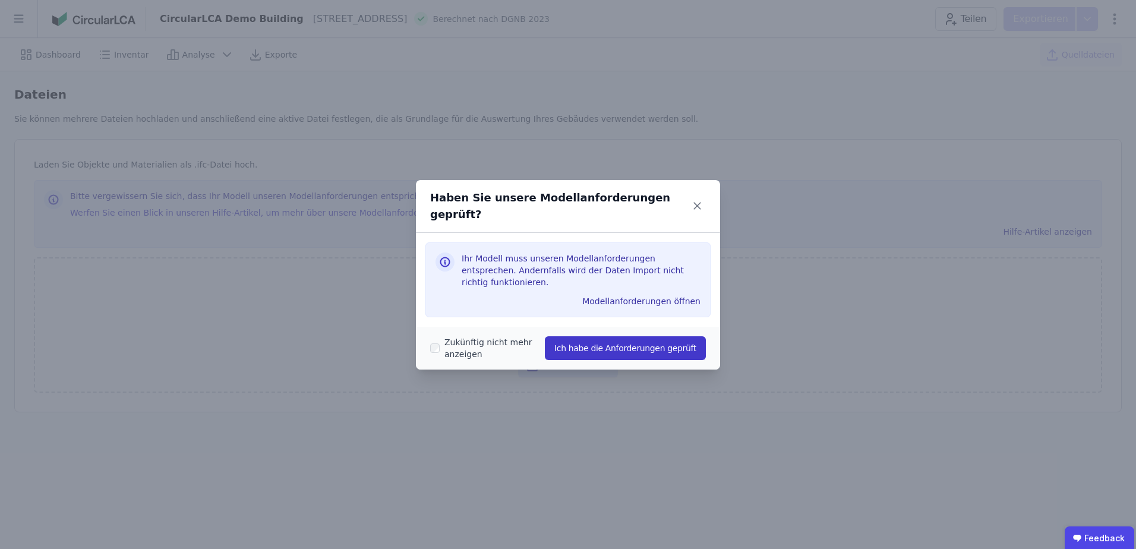
click at [592, 337] on button "Ich habe die Anforderungen geprüft" at bounding box center [625, 348] width 161 height 24
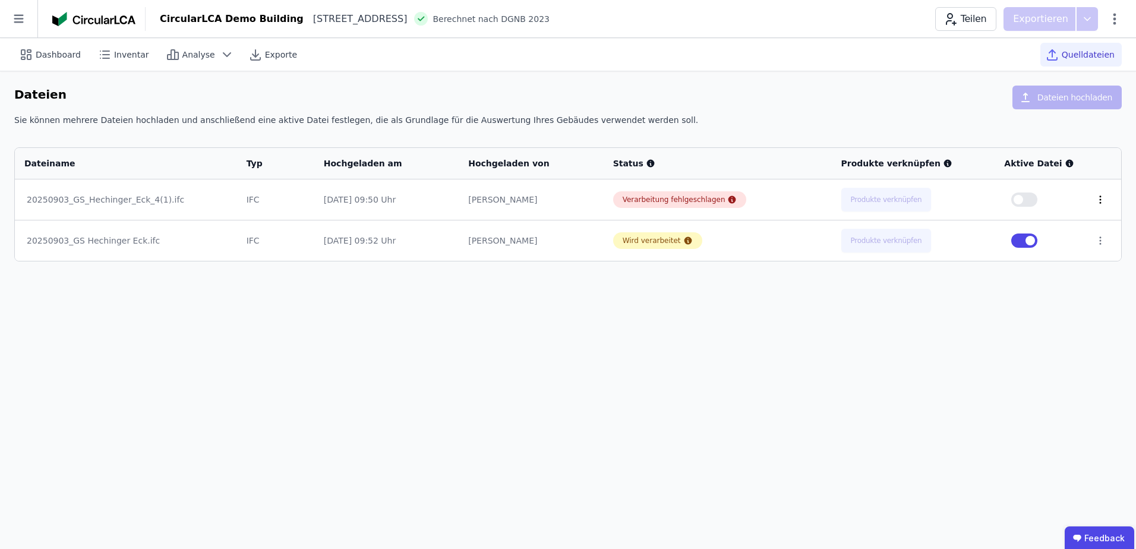
click at [1097, 197] on icon at bounding box center [1100, 199] width 11 height 11
click at [1063, 206] on div "Löschen" at bounding box center [1038, 197] width 119 height 19
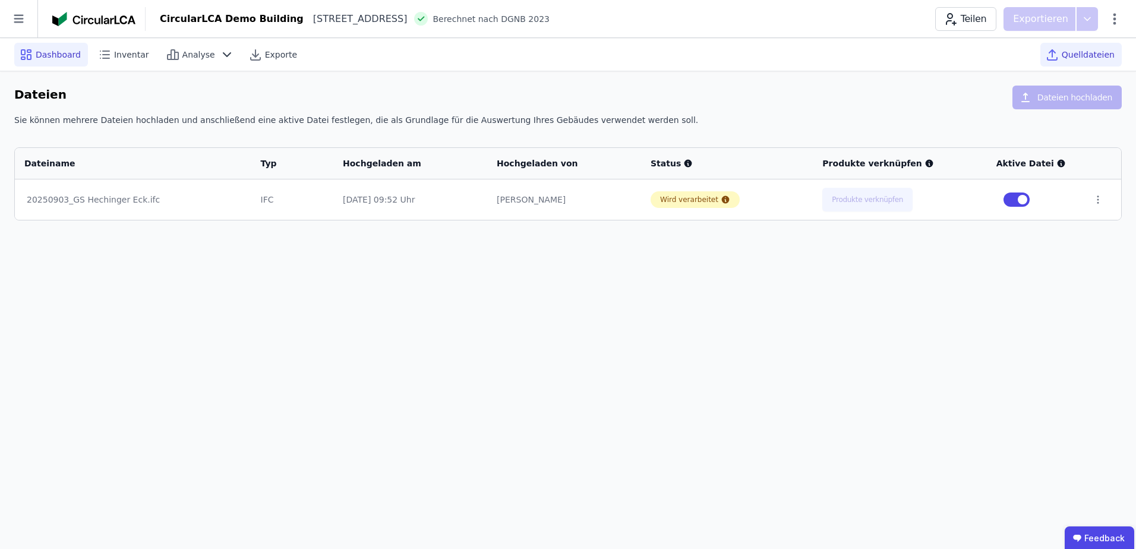
click at [46, 53] on span "Dashboard" at bounding box center [58, 55] width 45 height 12
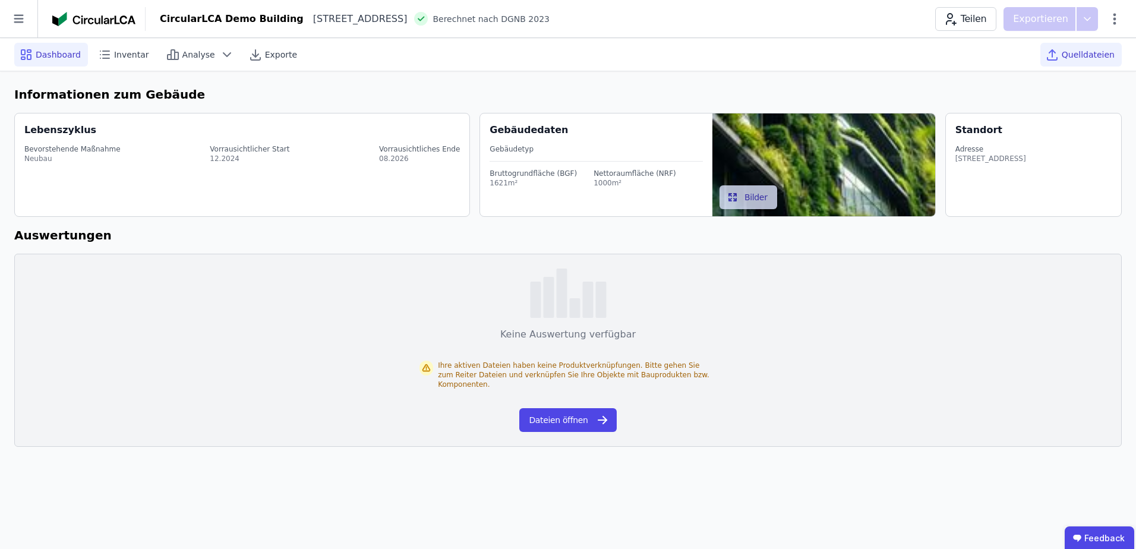
click at [1086, 58] on span "Quelldateien" at bounding box center [1087, 55] width 53 height 12
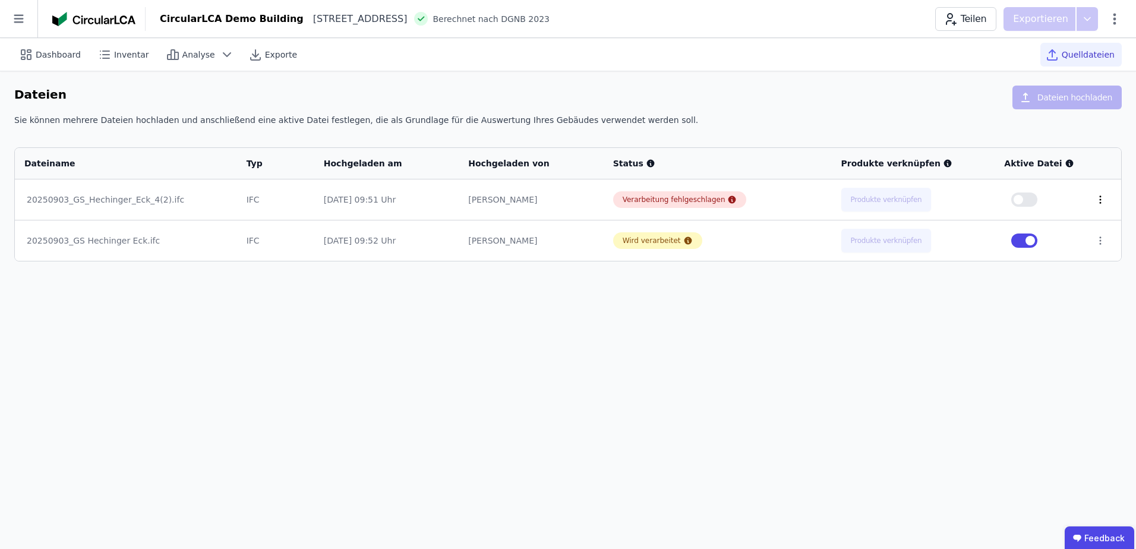
click at [1099, 199] on icon at bounding box center [1099, 199] width 1 height 7
click at [1037, 202] on div "Löschen" at bounding box center [1038, 197] width 119 height 19
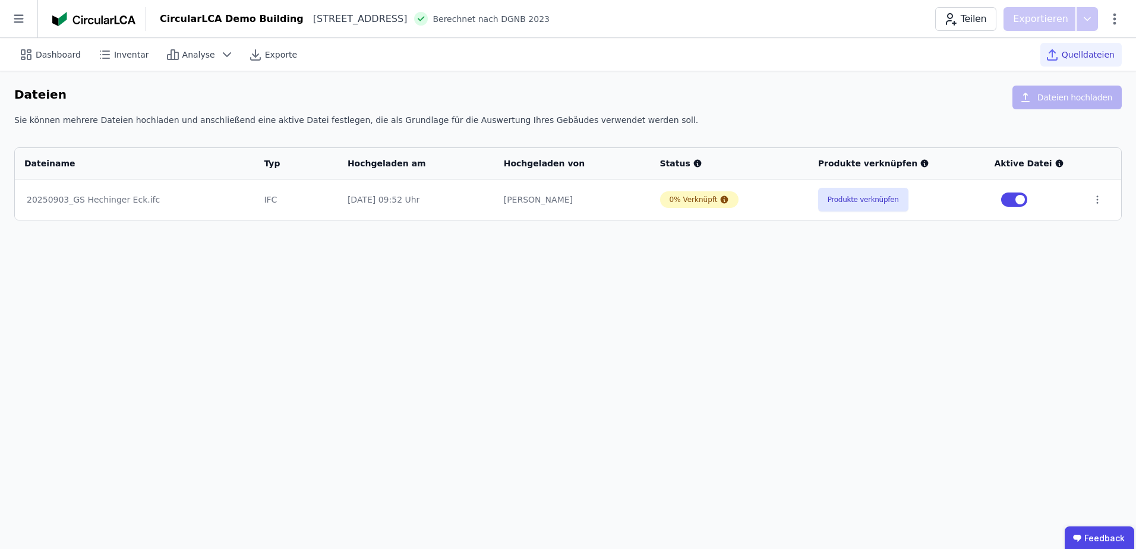
click at [1069, 58] on span "Quelldateien" at bounding box center [1087, 55] width 53 height 12
click at [857, 198] on button "Produkte verknüpfen" at bounding box center [863, 200] width 90 height 24
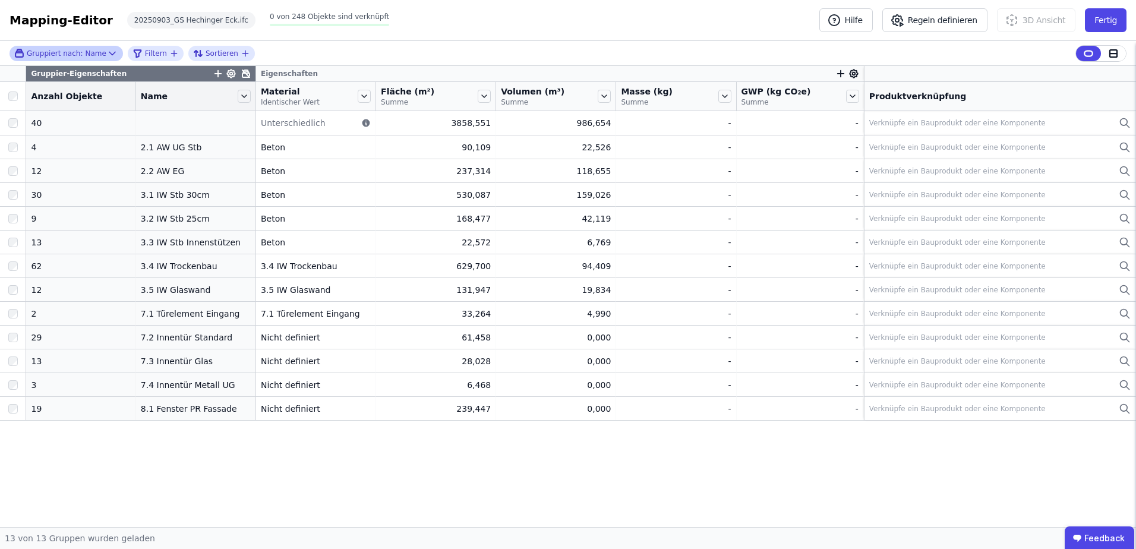
click at [106, 52] on icon at bounding box center [112, 54] width 12 height 12
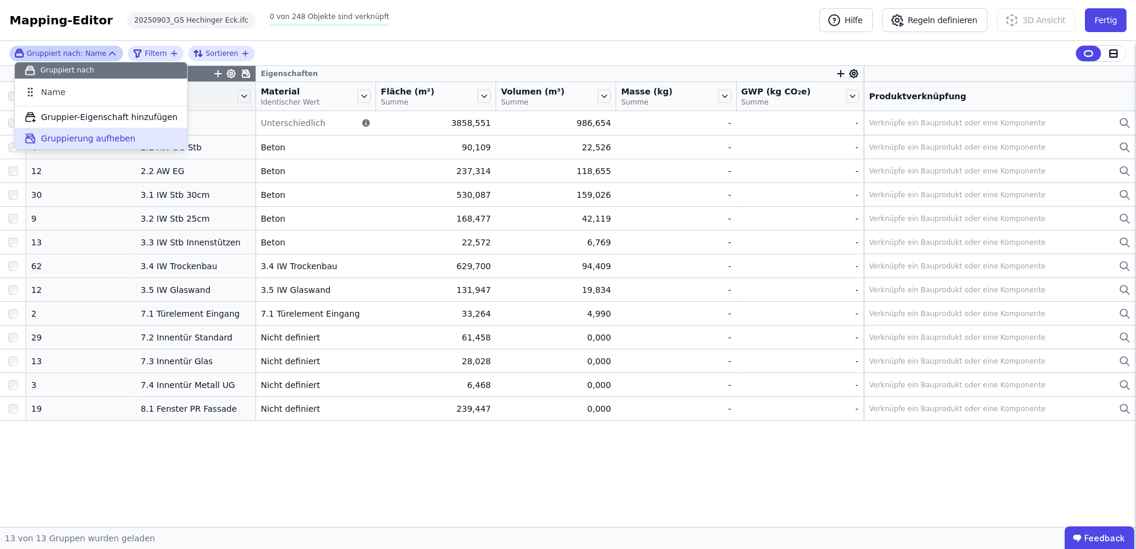
click at [72, 137] on span "Gruppierung aufheben" at bounding box center [88, 138] width 94 height 12
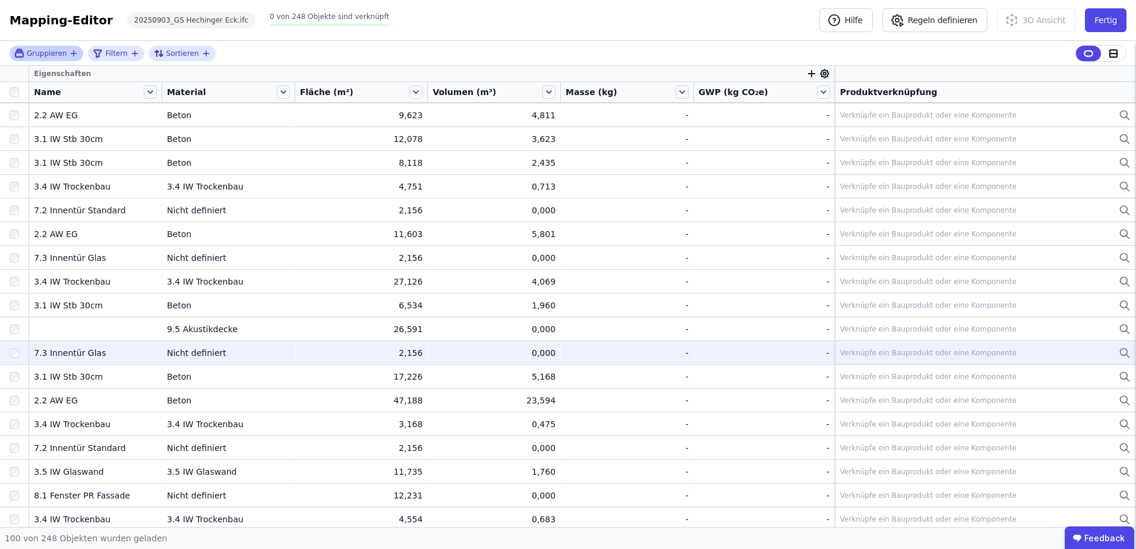
scroll to position [950, 0]
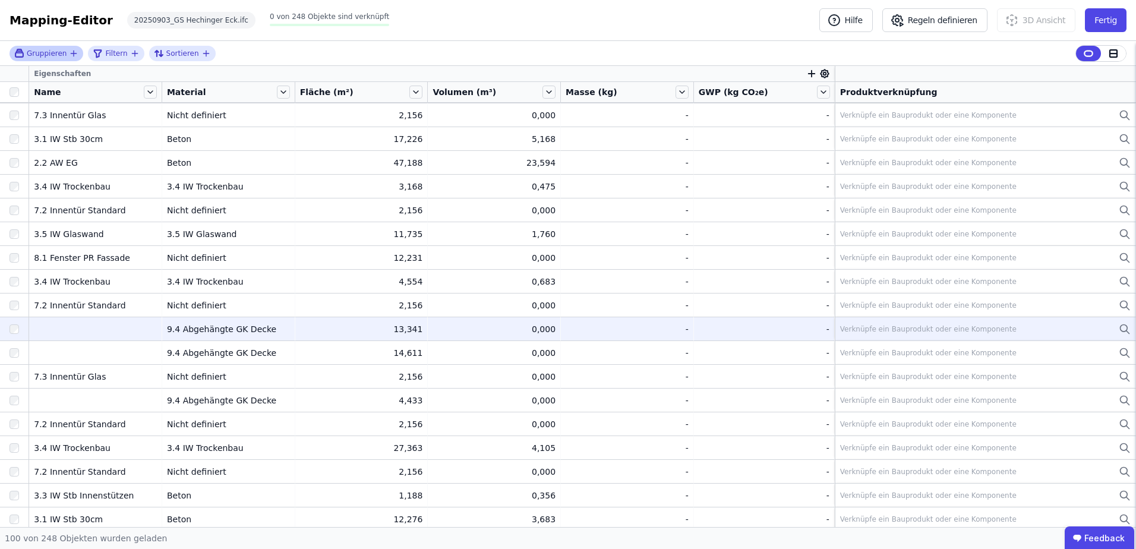
click at [185, 330] on div "9.4 Abgehängte GK Decke" at bounding box center [228, 329] width 123 height 12
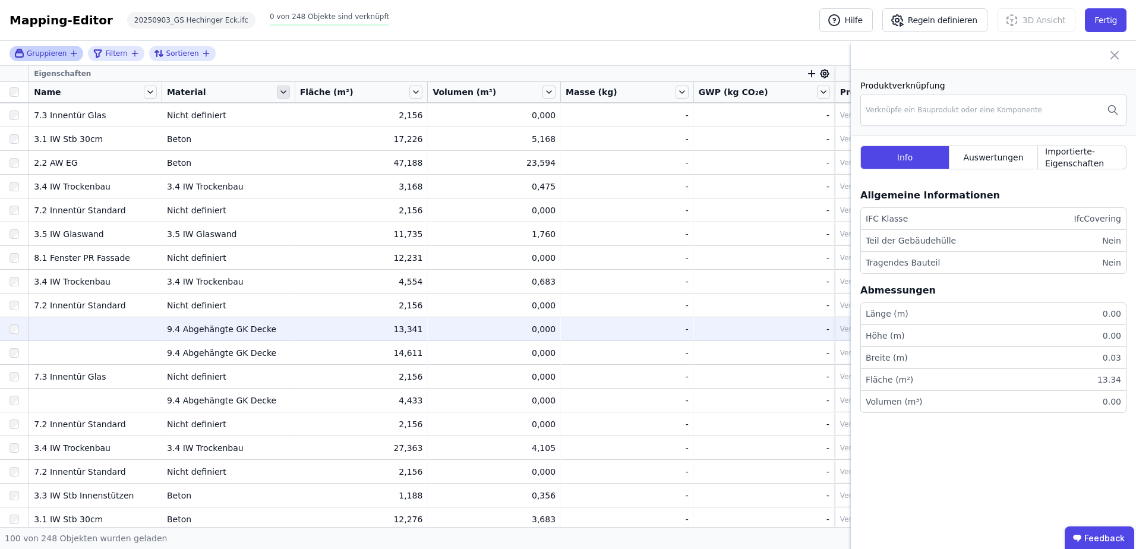
click at [282, 92] on icon at bounding box center [283, 92] width 5 height 2
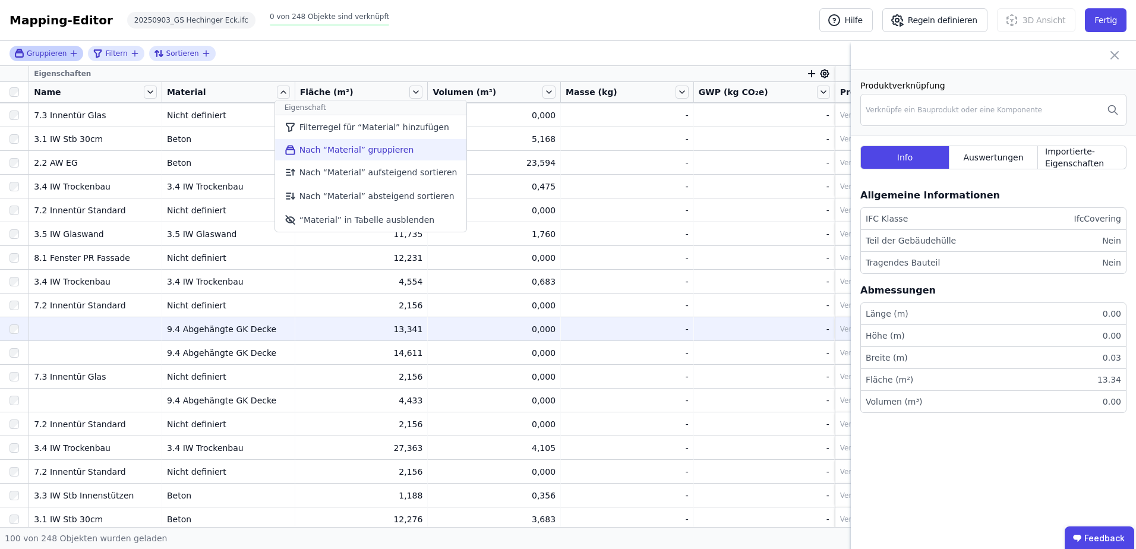
click at [302, 148] on li "Nach “Material” gruppieren" at bounding box center [371, 149] width 192 height 21
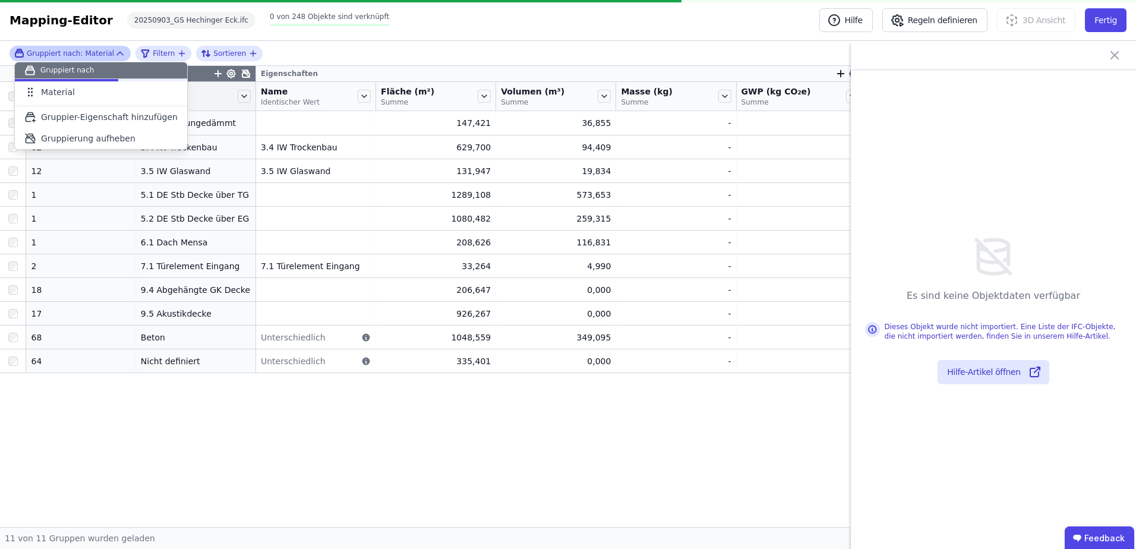
scroll to position [0, 0]
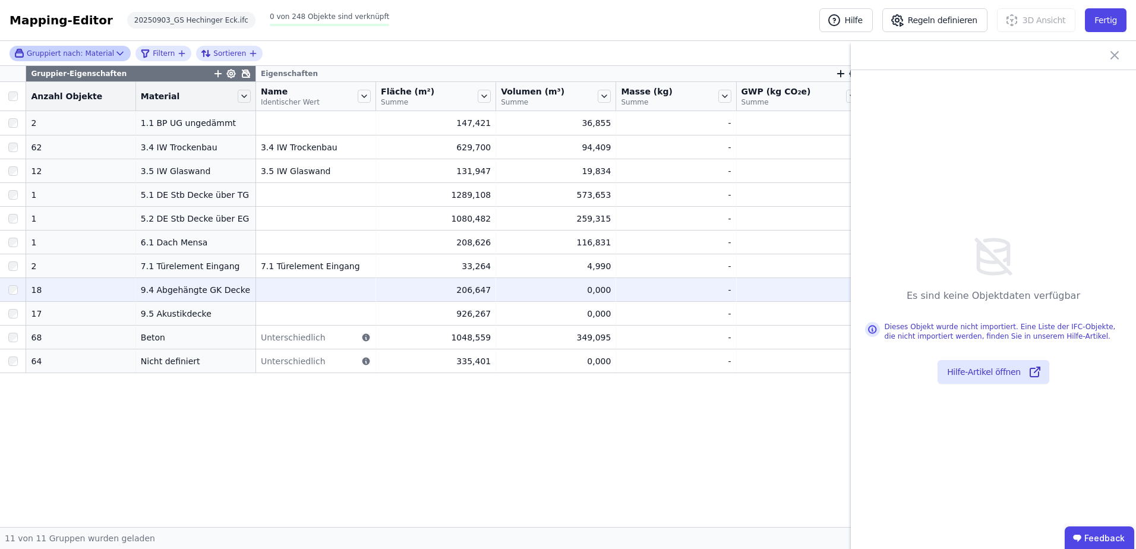
click at [155, 293] on div "9.4 Abgehängte GK Decke" at bounding box center [196, 290] width 110 height 12
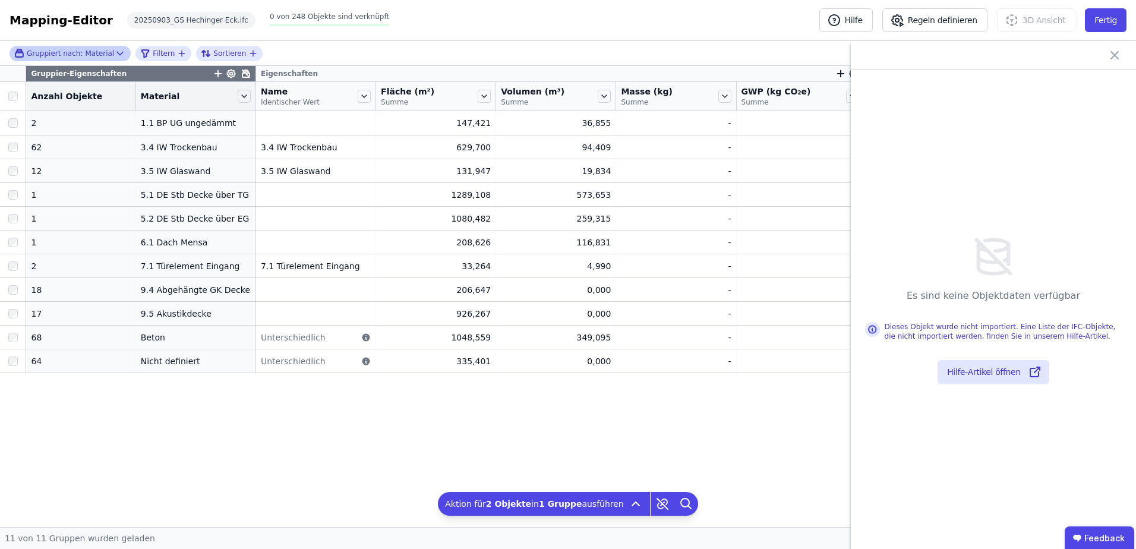
click at [1121, 55] on icon at bounding box center [1114, 55] width 14 height 14
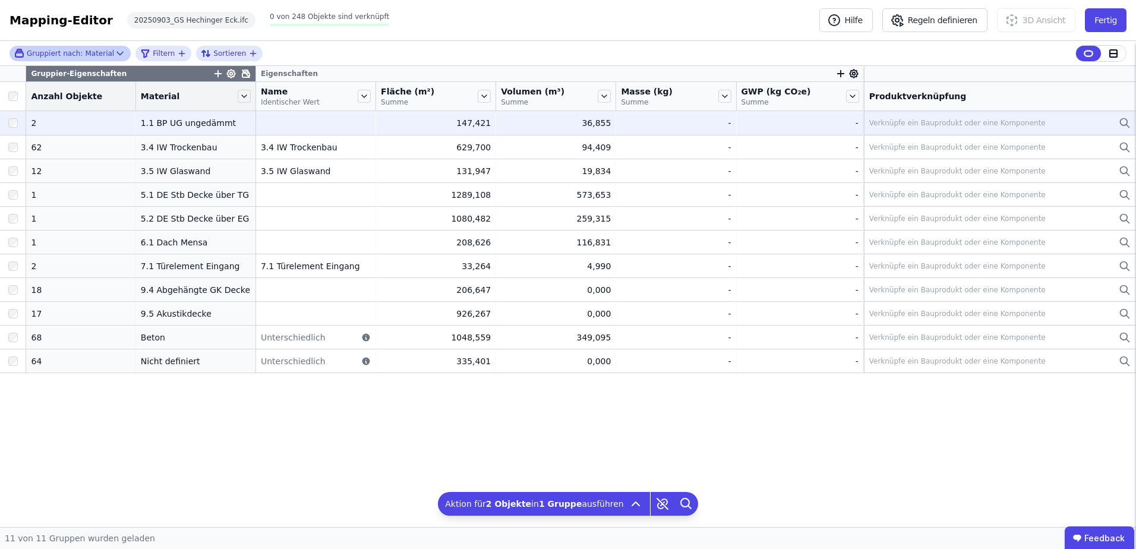
click at [257, 122] on td at bounding box center [316, 123] width 120 height 24
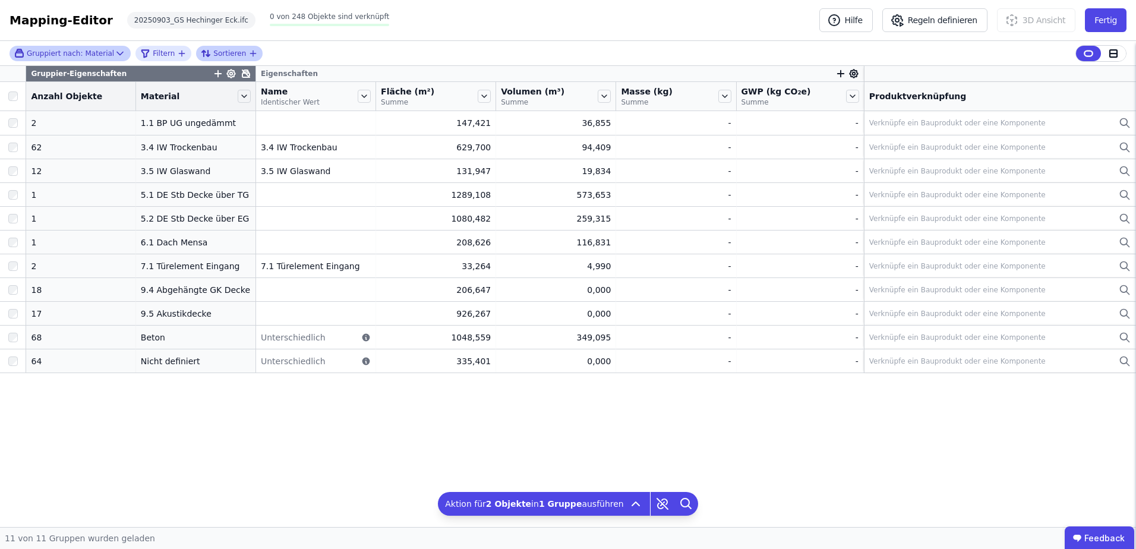
click at [251, 53] on icon "button" at bounding box center [253, 53] width 5 height 0
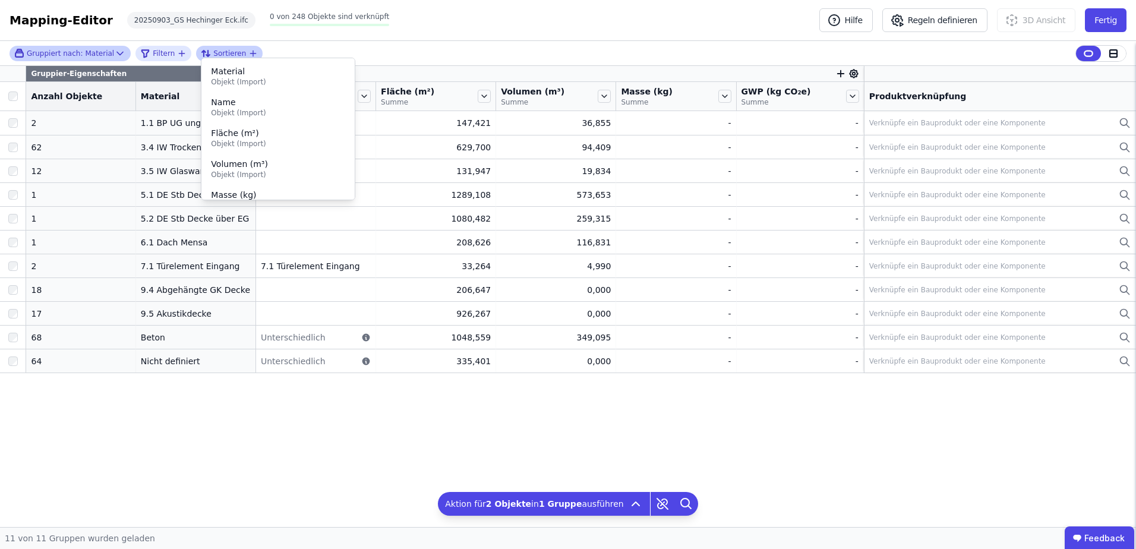
click at [217, 53] on span "Sortieren" at bounding box center [229, 54] width 33 height 10
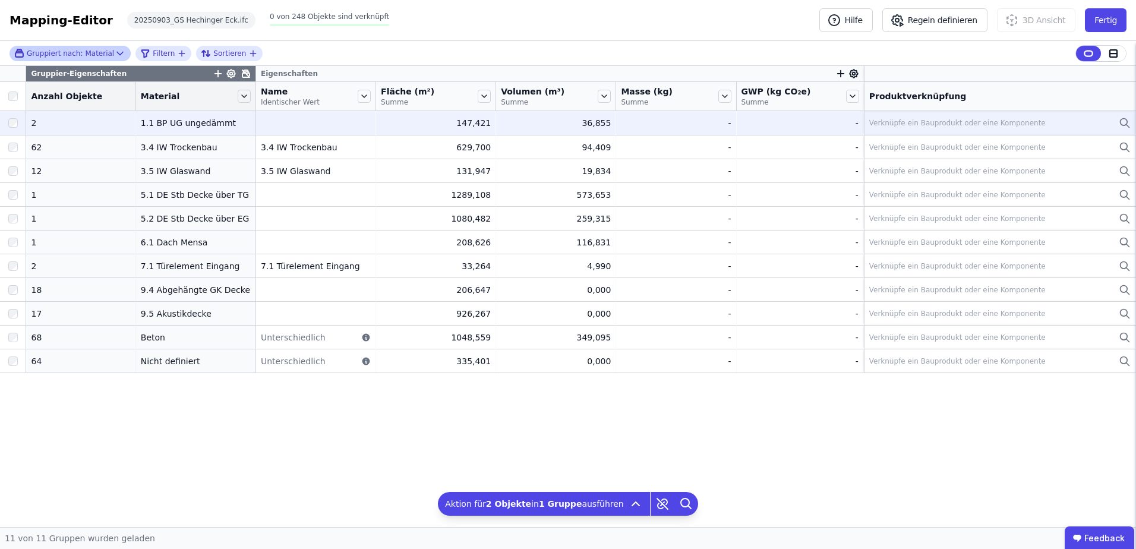
click at [273, 123] on td at bounding box center [316, 123] width 120 height 24
click at [172, 124] on div "1.1 BP UG ungedämmt" at bounding box center [196, 123] width 110 height 12
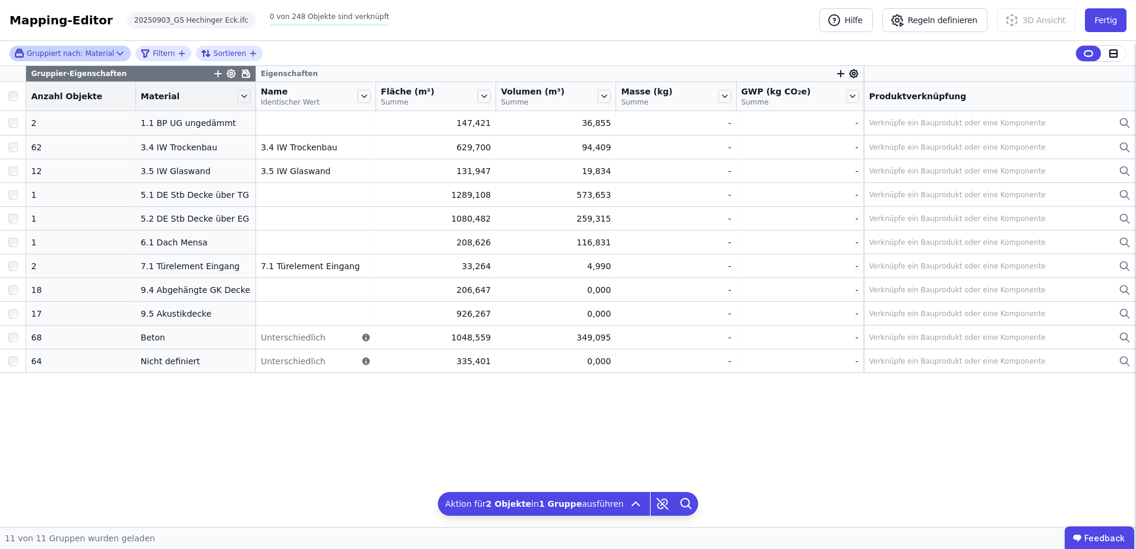
click at [64, 56] on span "Gruppiert nach:" at bounding box center [55, 54] width 56 height 10
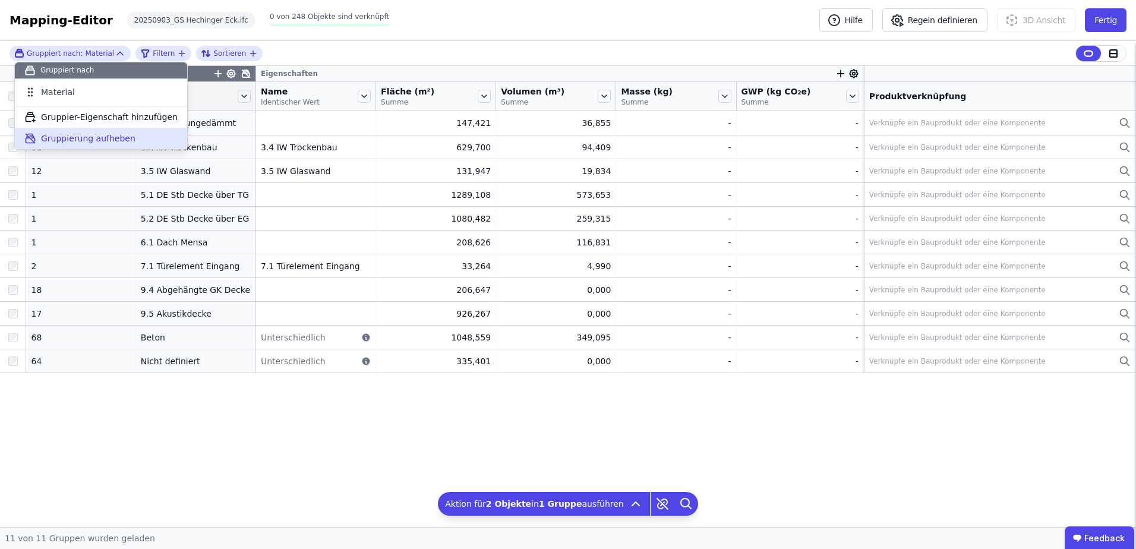
click at [77, 138] on span "Gruppierung aufheben" at bounding box center [88, 138] width 94 height 12
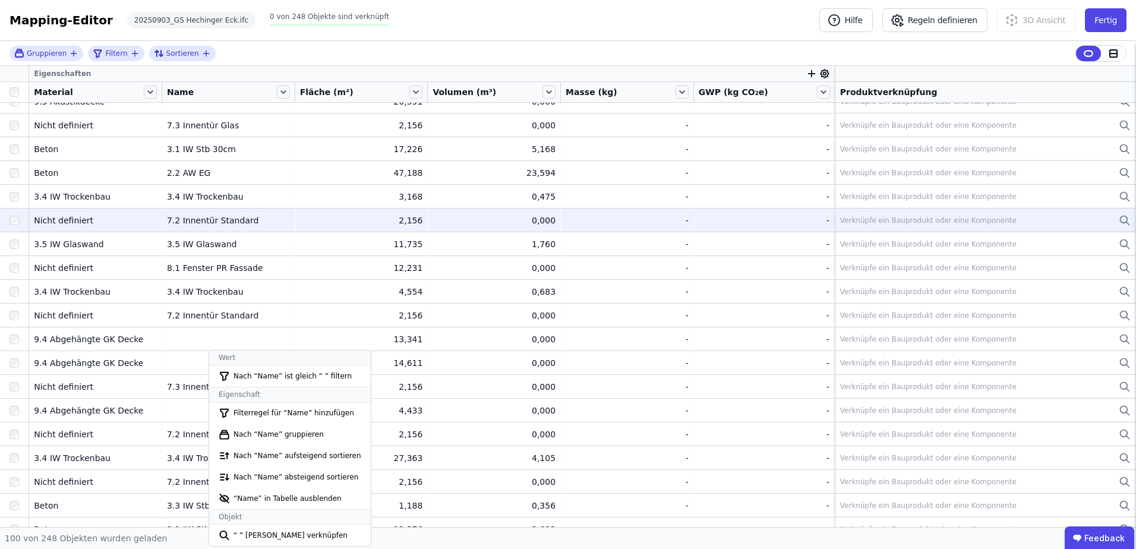
scroll to position [950, 0]
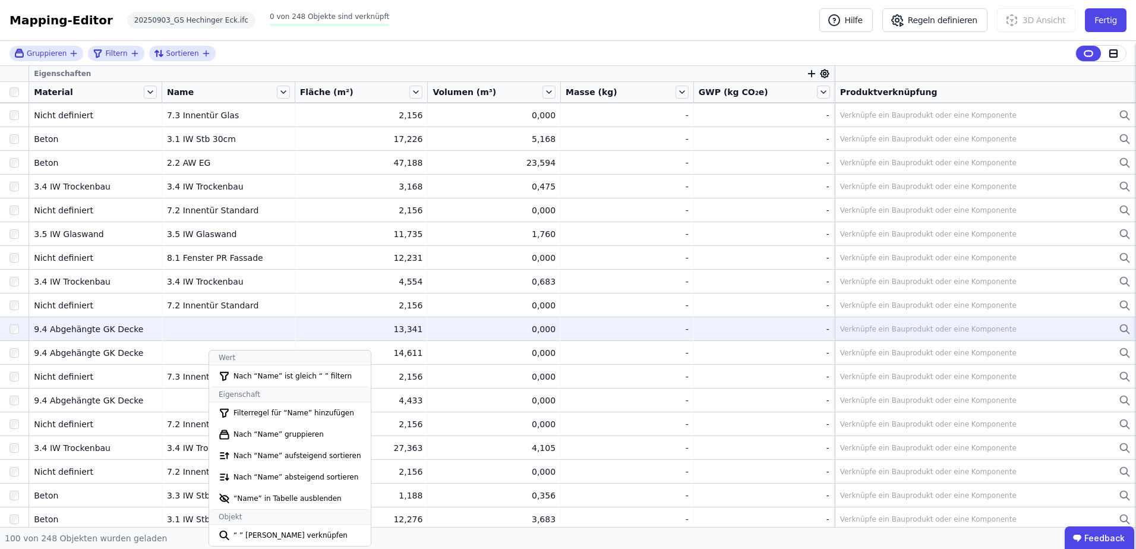
click at [200, 331] on td at bounding box center [228, 329] width 133 height 24
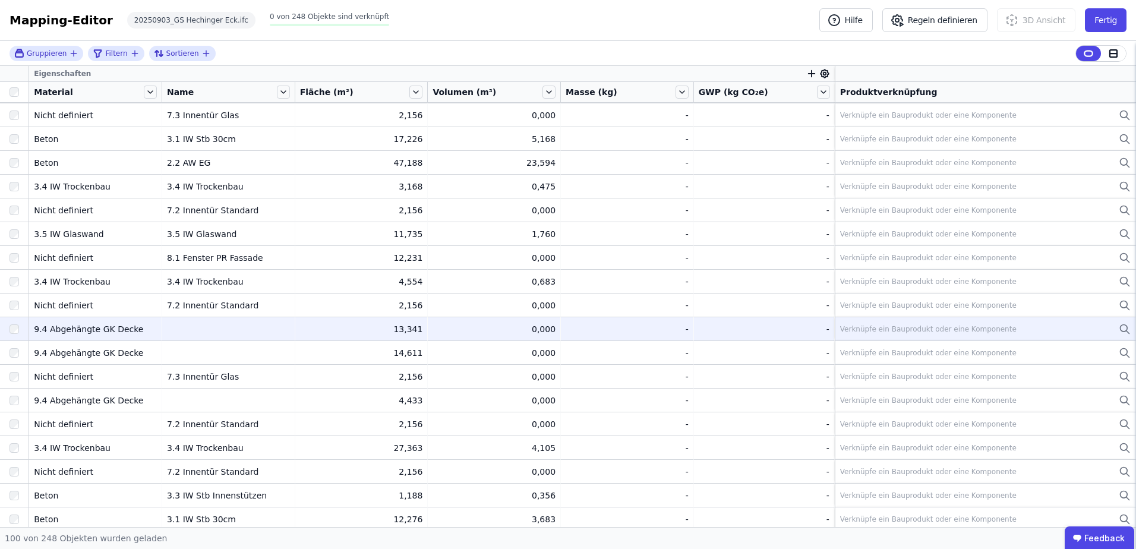
click at [200, 331] on td at bounding box center [228, 329] width 133 height 24
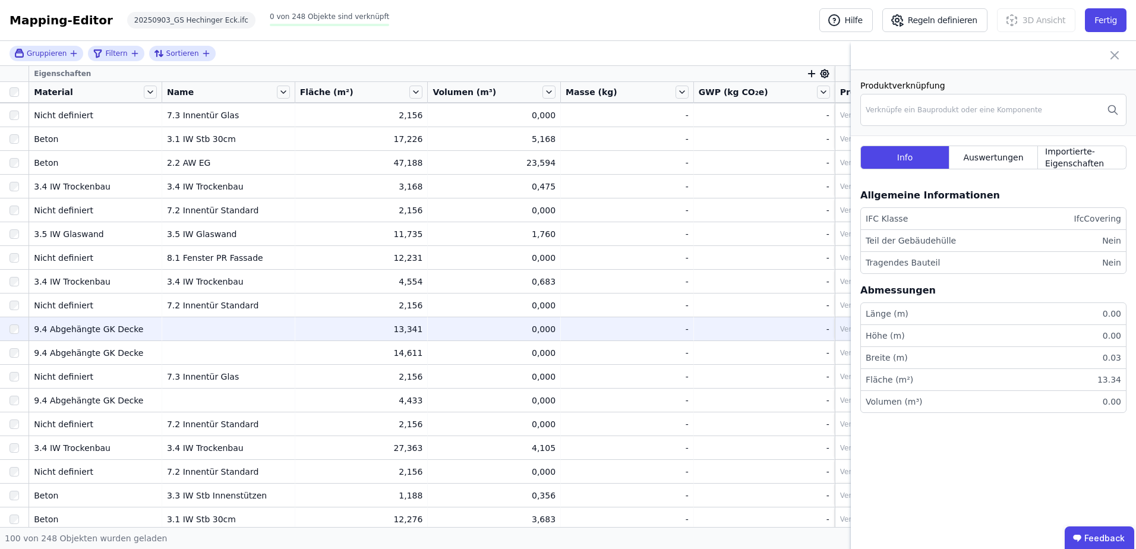
click at [200, 331] on td at bounding box center [228, 329] width 133 height 24
click at [1013, 157] on span "Auswertungen" at bounding box center [993, 157] width 60 height 12
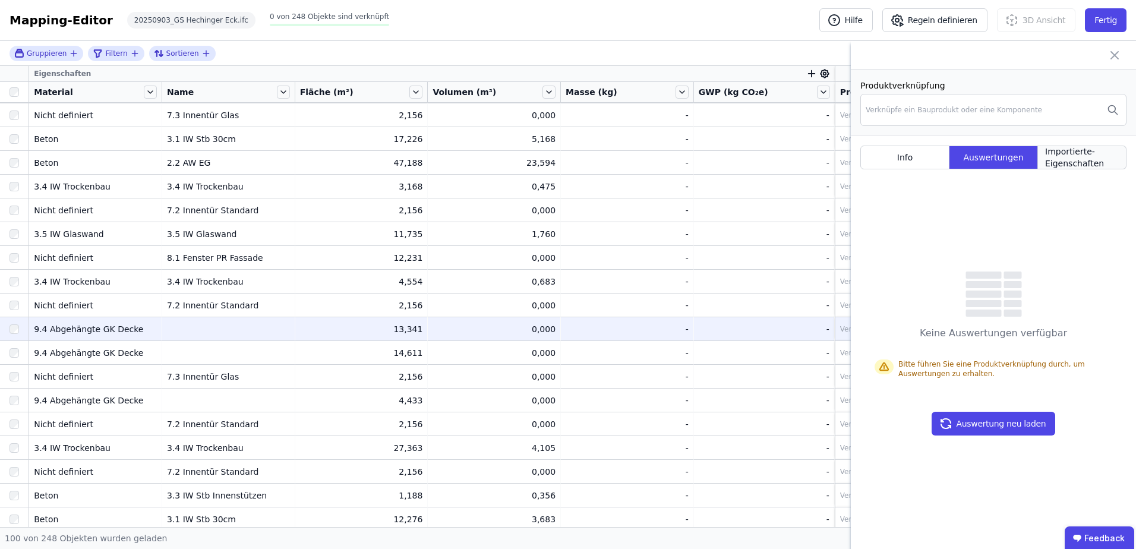
click at [1075, 158] on span "Importierte-Eigenschaften" at bounding box center [1082, 158] width 74 height 24
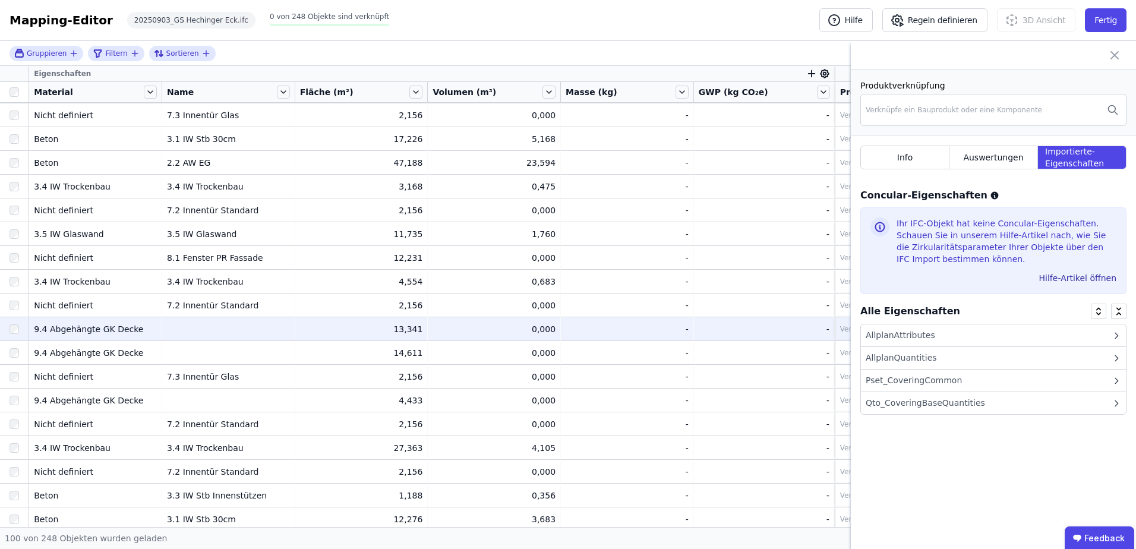
click at [1116, 53] on icon at bounding box center [1114, 55] width 7 height 7
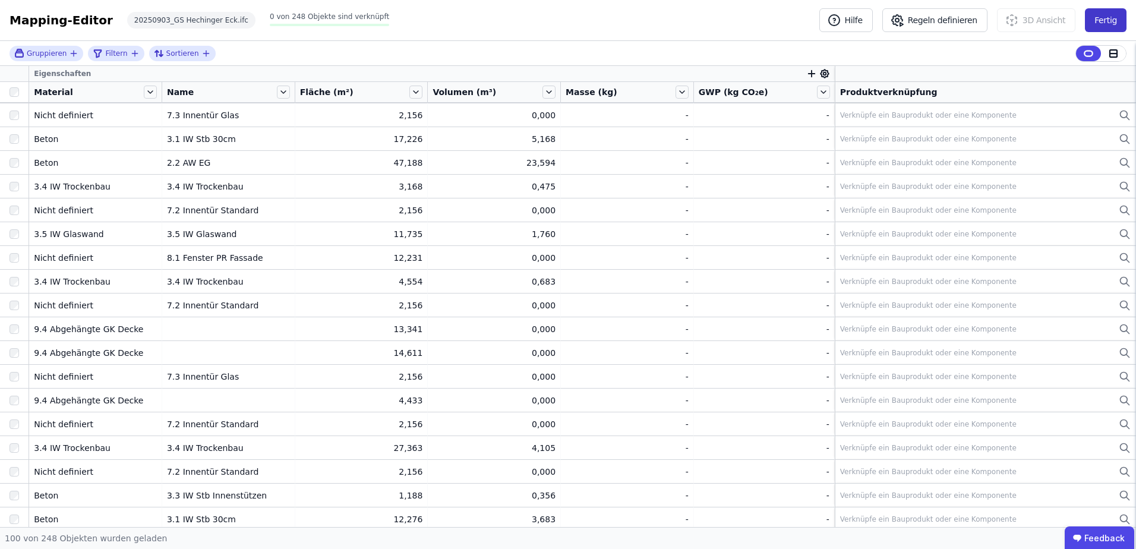
click at [1098, 18] on button "Fertig" at bounding box center [1106, 20] width 42 height 24
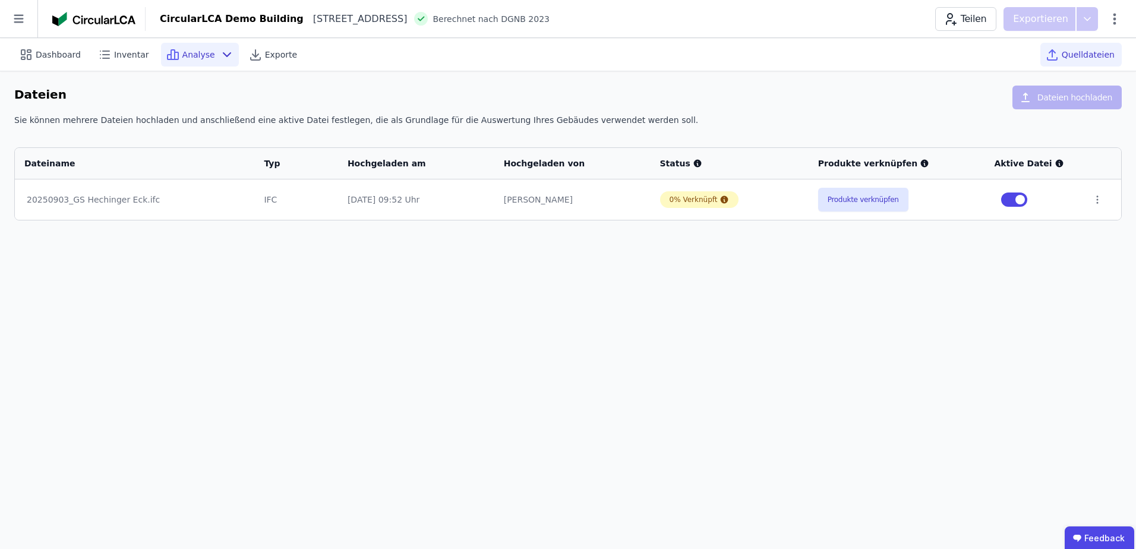
click at [188, 54] on span "Analyse" at bounding box center [198, 55] width 33 height 12
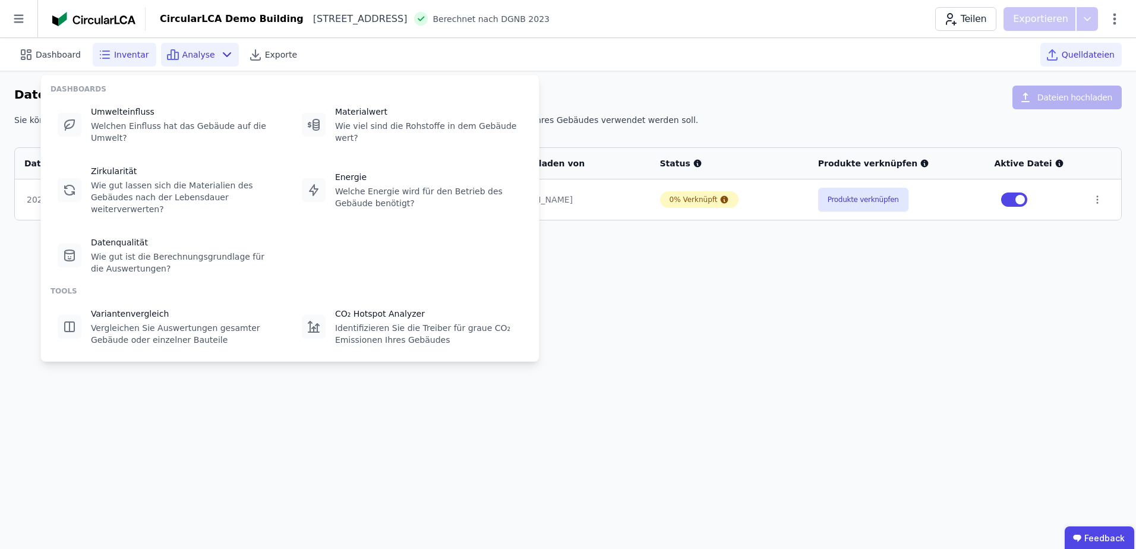
click at [122, 52] on span "Inventar" at bounding box center [131, 55] width 35 height 12
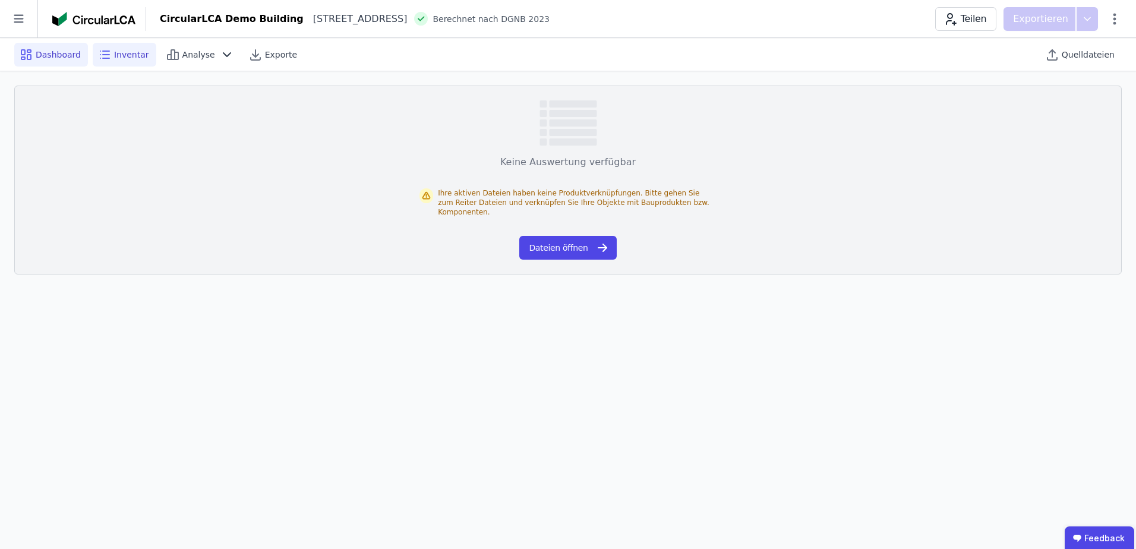
click at [60, 53] on span "Dashboard" at bounding box center [58, 55] width 45 height 12
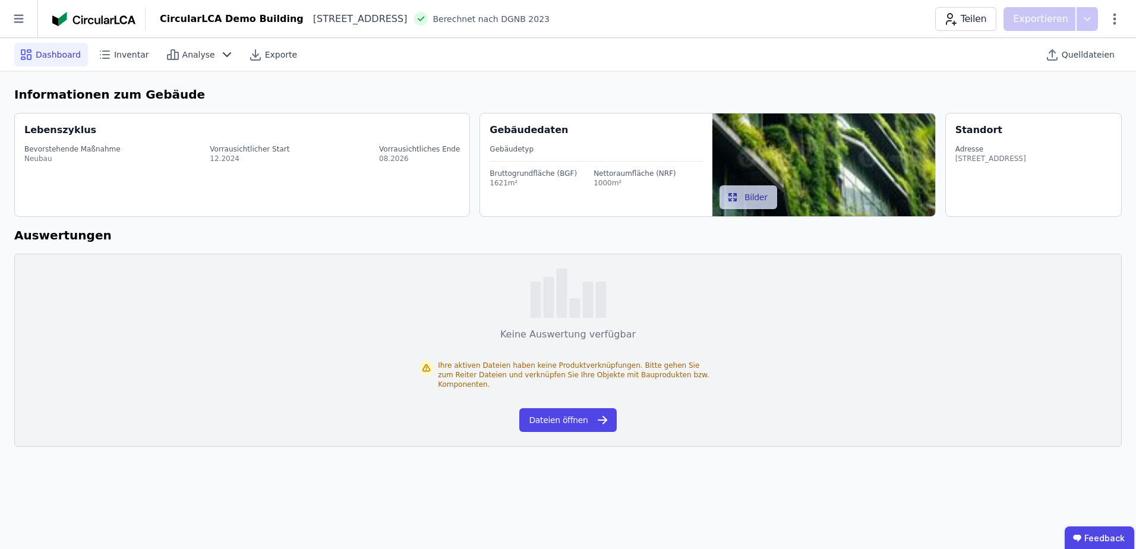
click at [52, 55] on span "Dashboard" at bounding box center [58, 55] width 45 height 12
click at [68, 149] on div "Bevorstehende Maßnahme" at bounding box center [72, 149] width 96 height 10
click at [550, 408] on button "Dateien öffnen" at bounding box center [567, 420] width 97 height 24
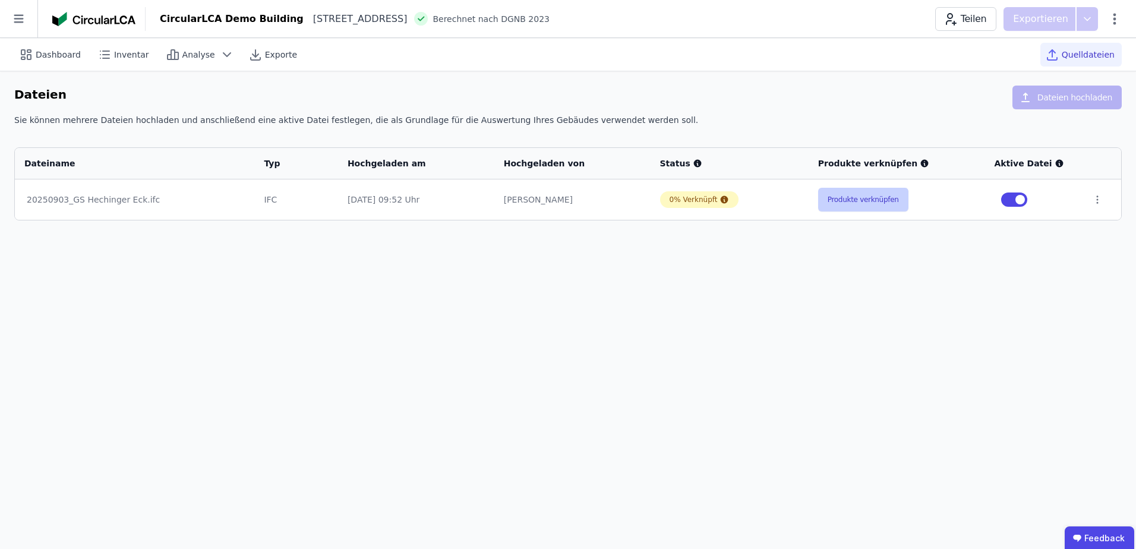
click at [855, 198] on button "Produkte verknüpfen" at bounding box center [863, 200] width 90 height 24
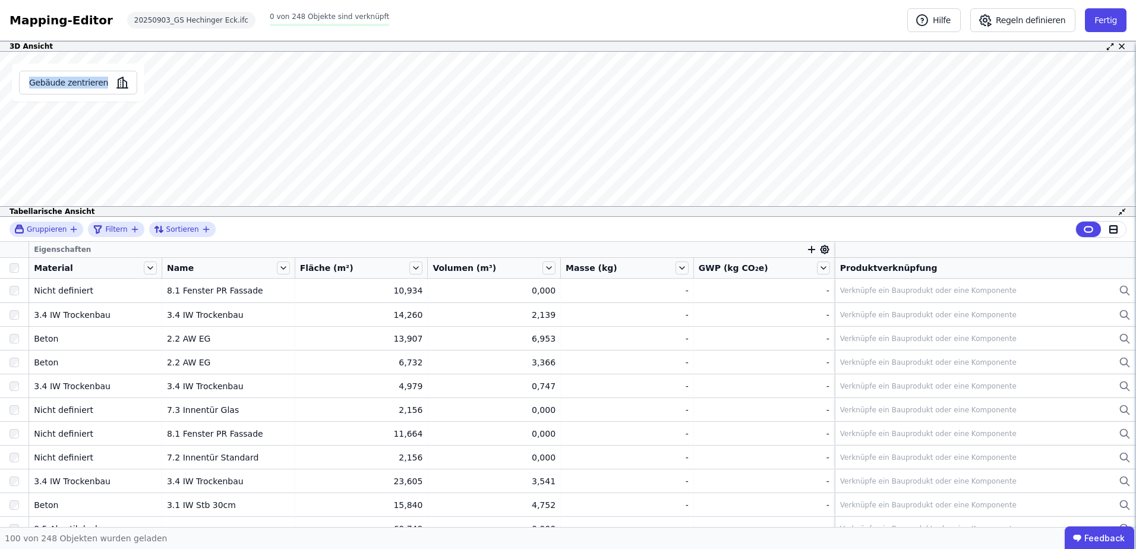
click at [267, 160] on div "Gebäude zentrieren Es sind keine Objektdaten verfügbar Dieses Objekt wurde nich…" at bounding box center [568, 134] width 1136 height 165
click at [73, 83] on button "Gebäude zentrieren" at bounding box center [78, 83] width 118 height 24
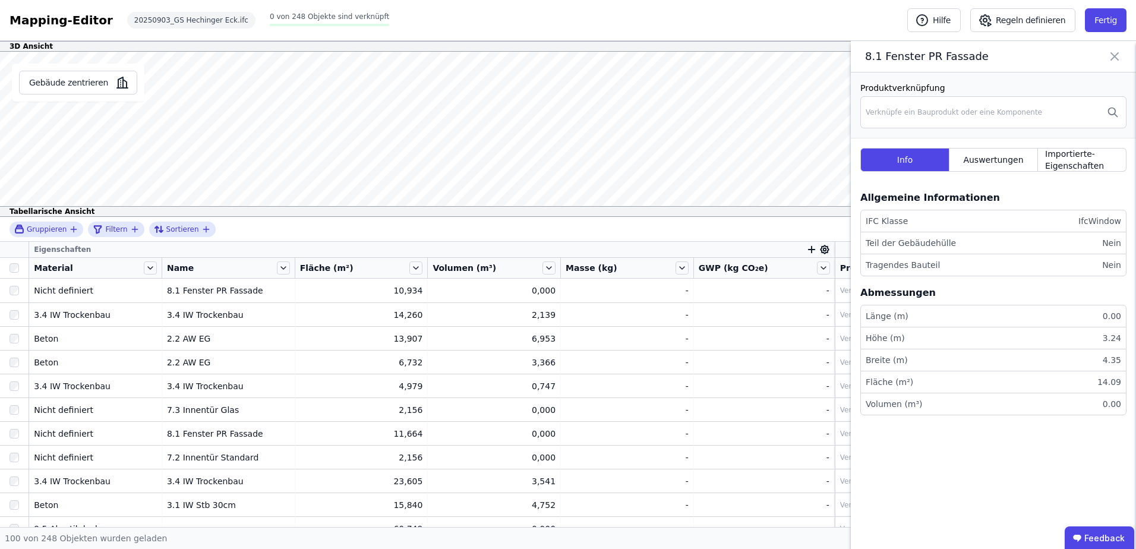
click at [1112, 56] on icon at bounding box center [1114, 56] width 14 height 17
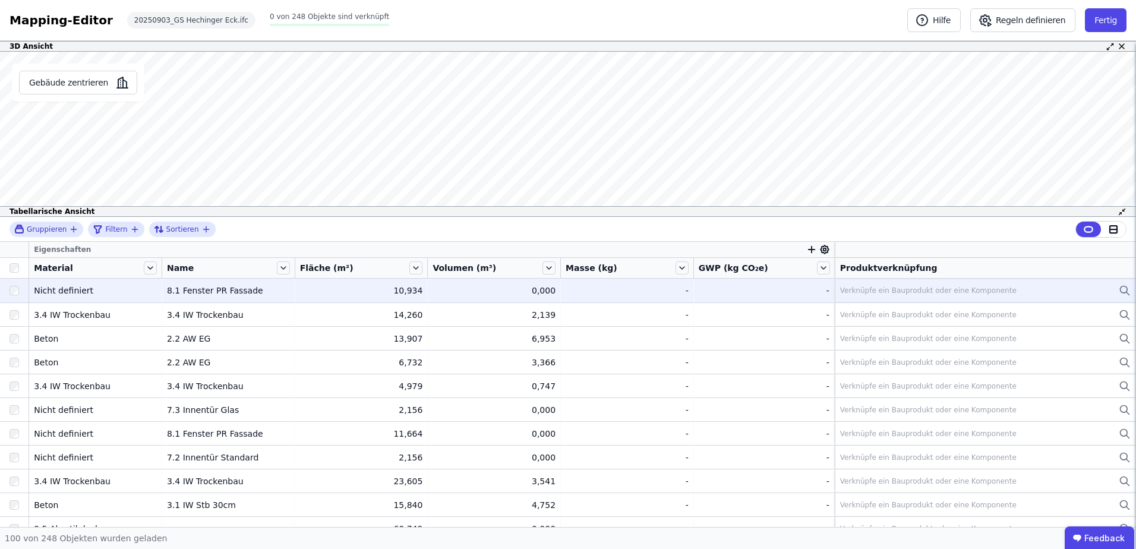
click at [860, 290] on div "Verknüpfe ein Bauprodukt oder eine Komponente" at bounding box center [928, 291] width 176 height 10
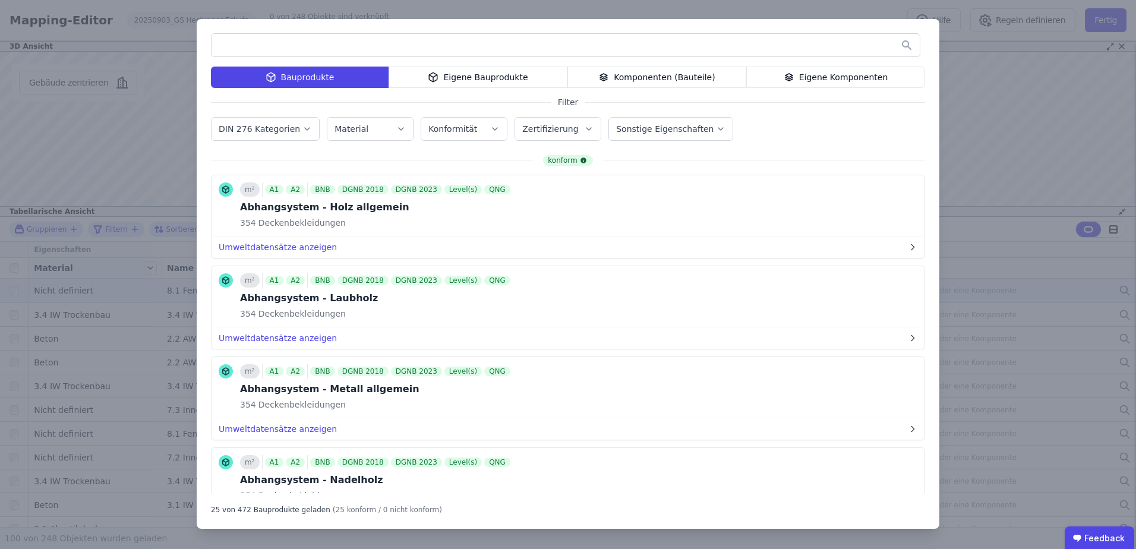
click at [631, 80] on div "Komponenten (Bauteile)" at bounding box center [656, 77] width 179 height 21
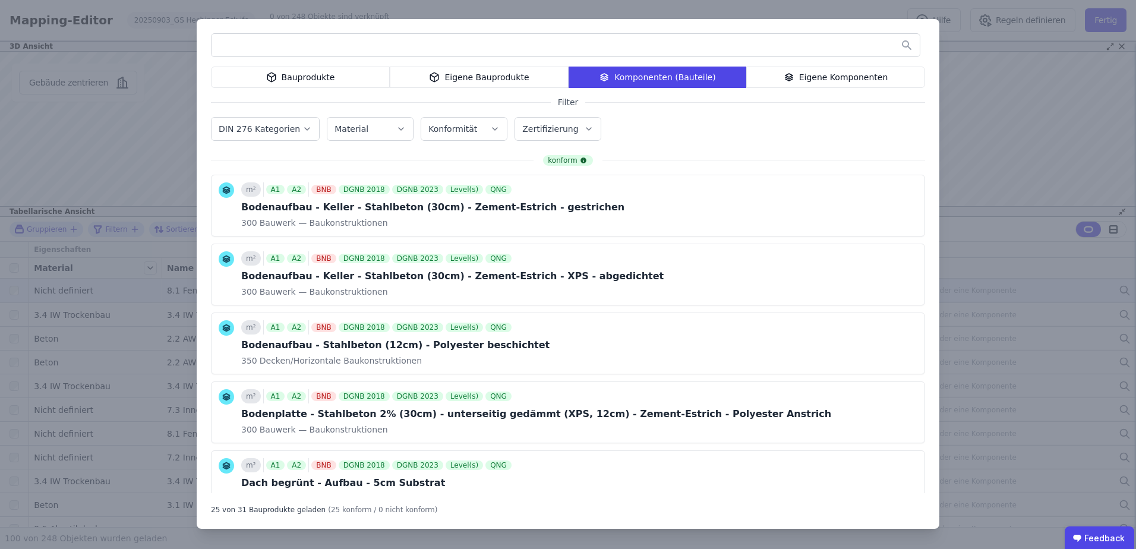
click at [305, 129] on icon "button" at bounding box center [307, 129] width 5 height 2
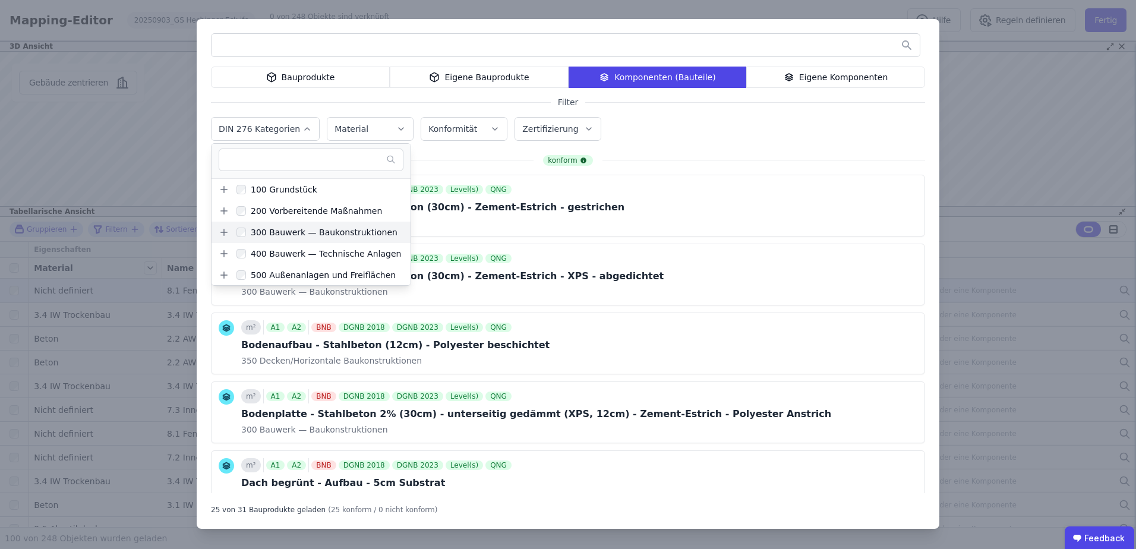
click at [223, 230] on icon at bounding box center [224, 232] width 11 height 11
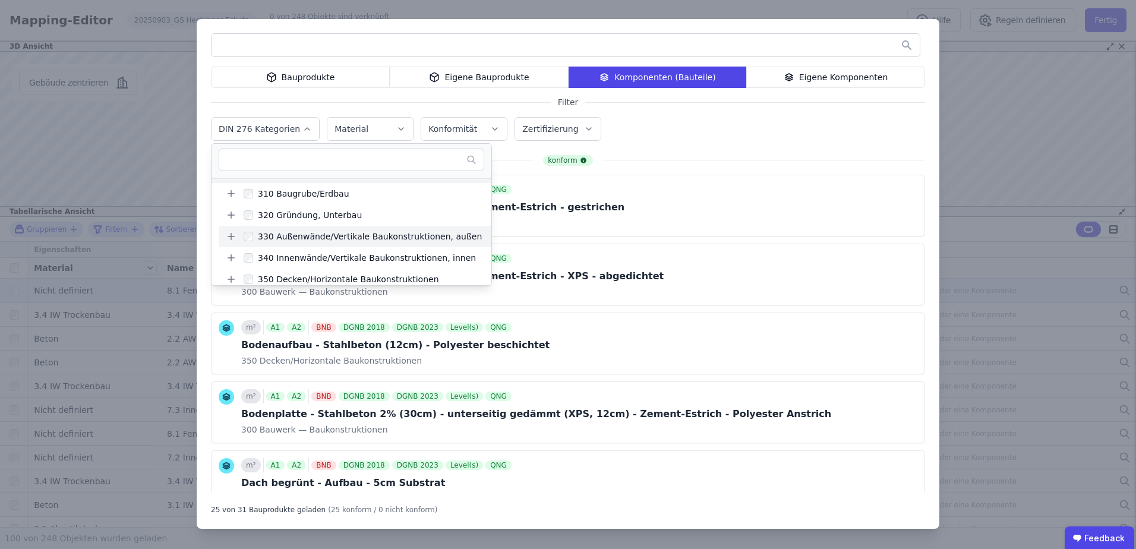
scroll to position [59, 0]
click at [232, 238] on icon at bounding box center [231, 237] width 11 height 11
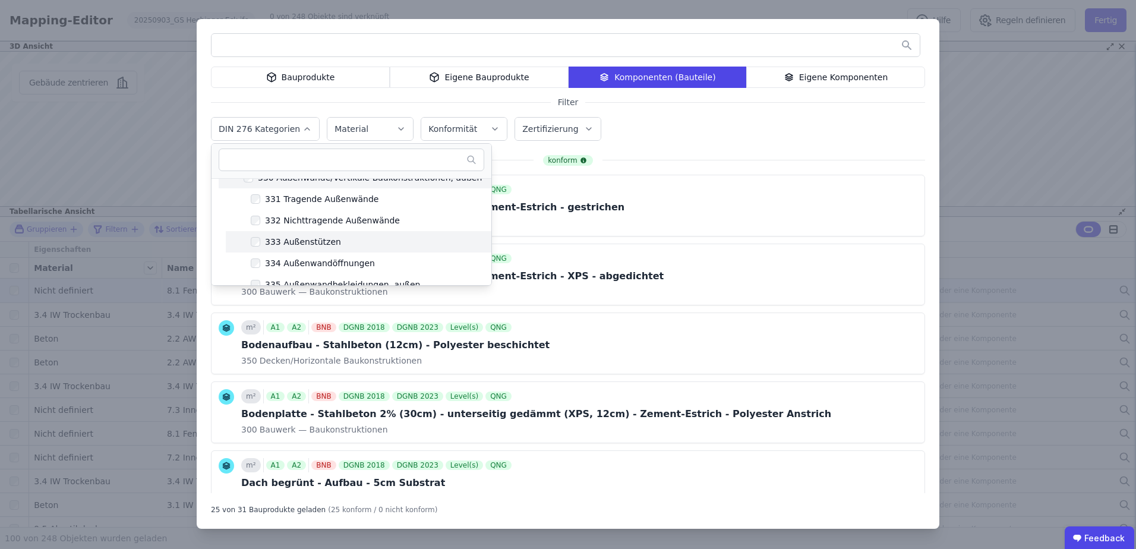
scroll to position [178, 0]
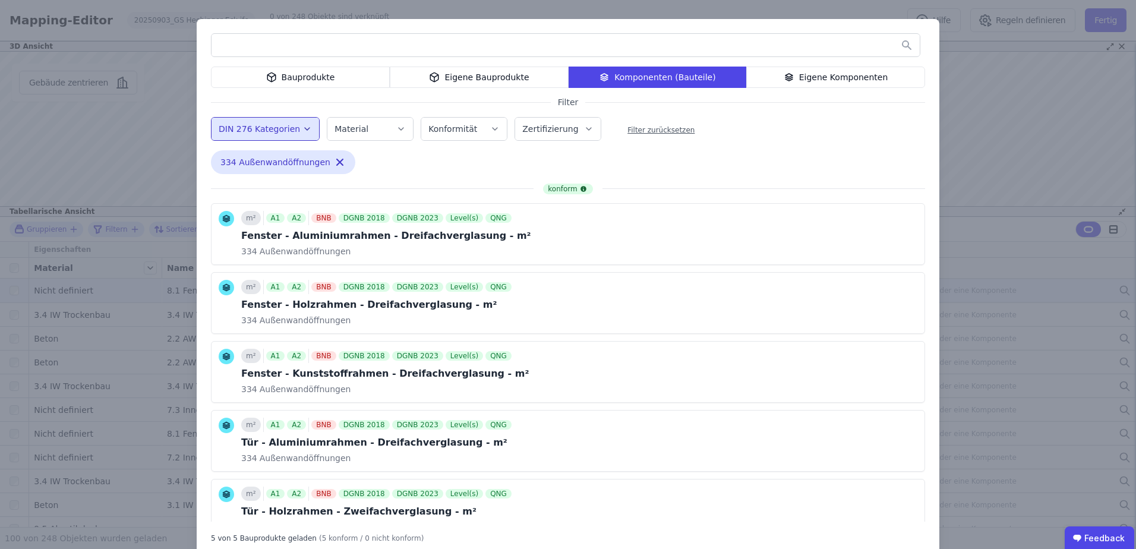
click at [725, 153] on div "Bauprodukte Eigene Bauprodukte Komponenten (Bauteile) Eigene Komponenten Filter…" at bounding box center [568, 288] width 742 height 538
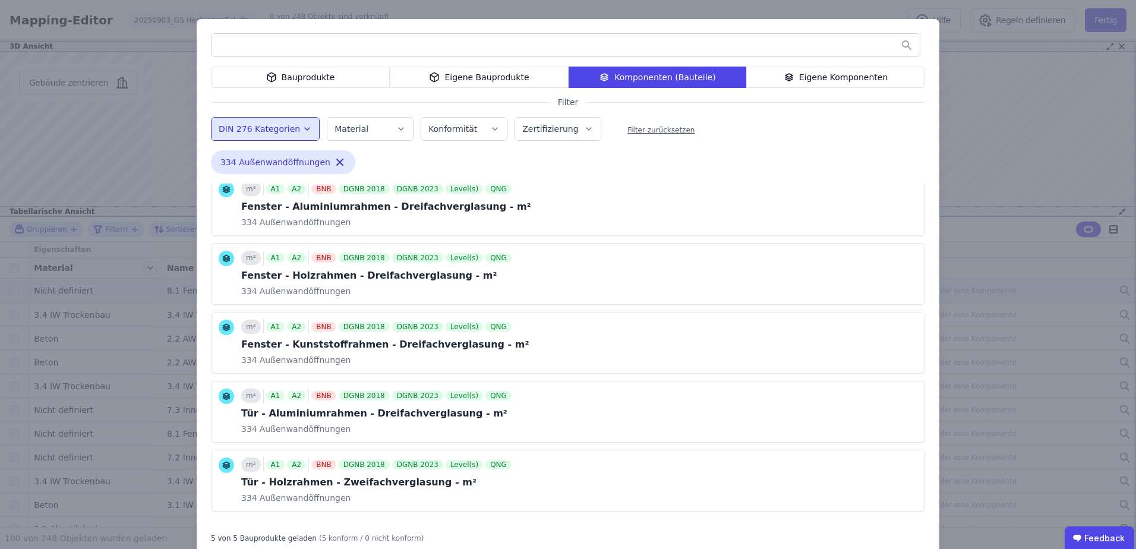
scroll to position [43, 0]
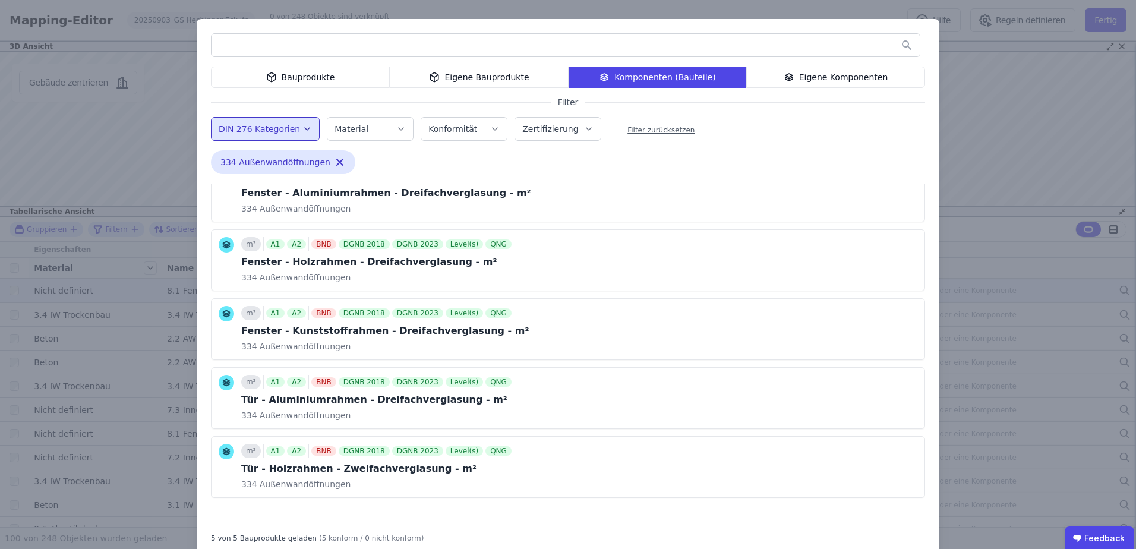
click at [801, 74] on div "Eigene Komponenten" at bounding box center [835, 77] width 179 height 21
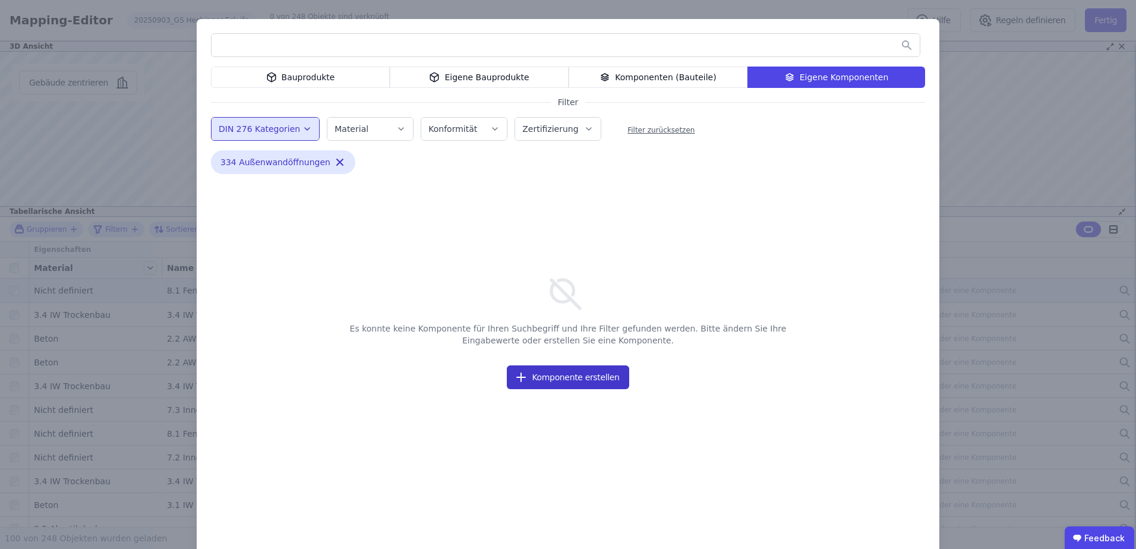
click at [561, 376] on button "Komponente erstellen" at bounding box center [568, 377] width 122 height 24
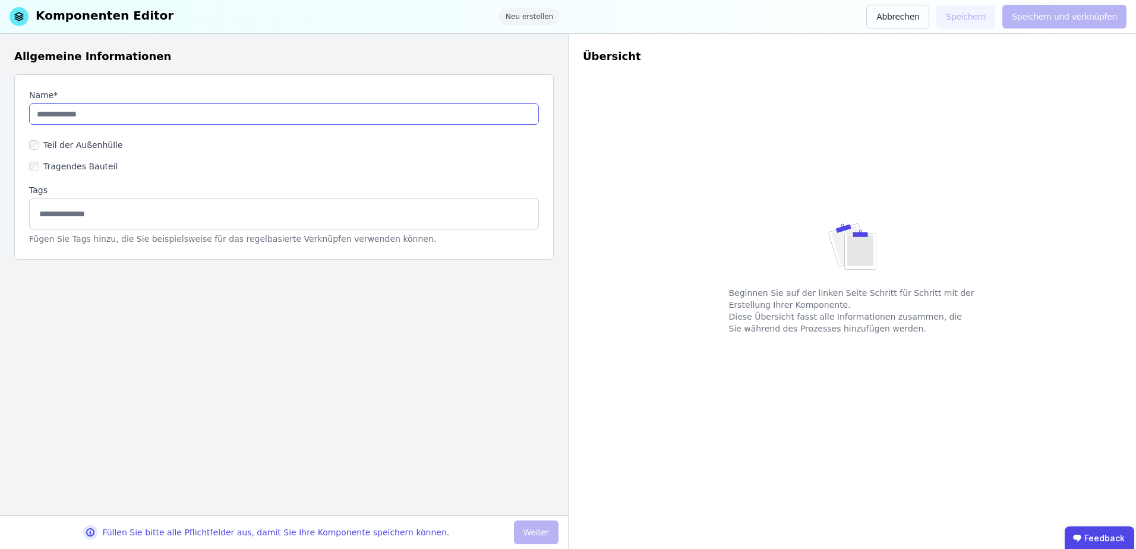
click at [200, 109] on input "string" at bounding box center [284, 113] width 510 height 21
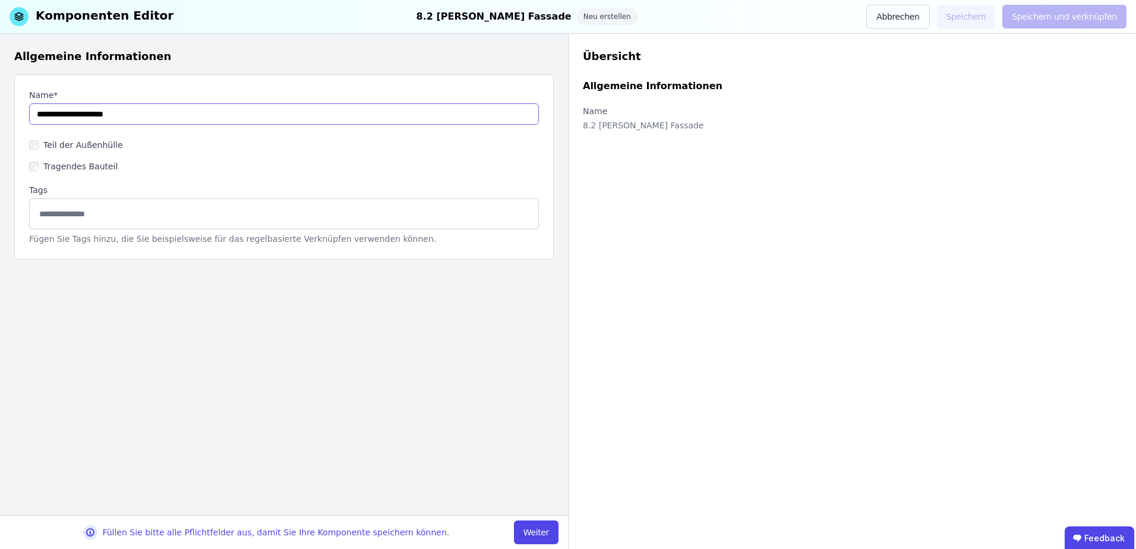
type input "**********"
drag, startPoint x: 125, startPoint y: 113, endPoint x: 50, endPoint y: 116, distance: 74.3
click at [50, 116] on input "string" at bounding box center [284, 113] width 510 height 21
click at [76, 216] on input at bounding box center [284, 213] width 494 height 19
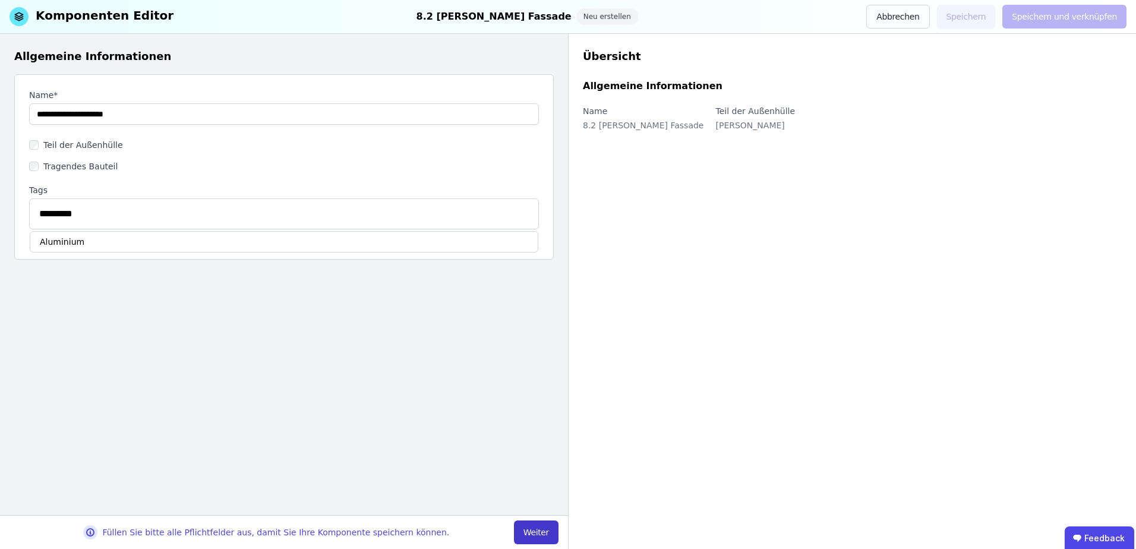
type input "*********"
click at [529, 529] on button "Weiter" at bounding box center [536, 532] width 45 height 24
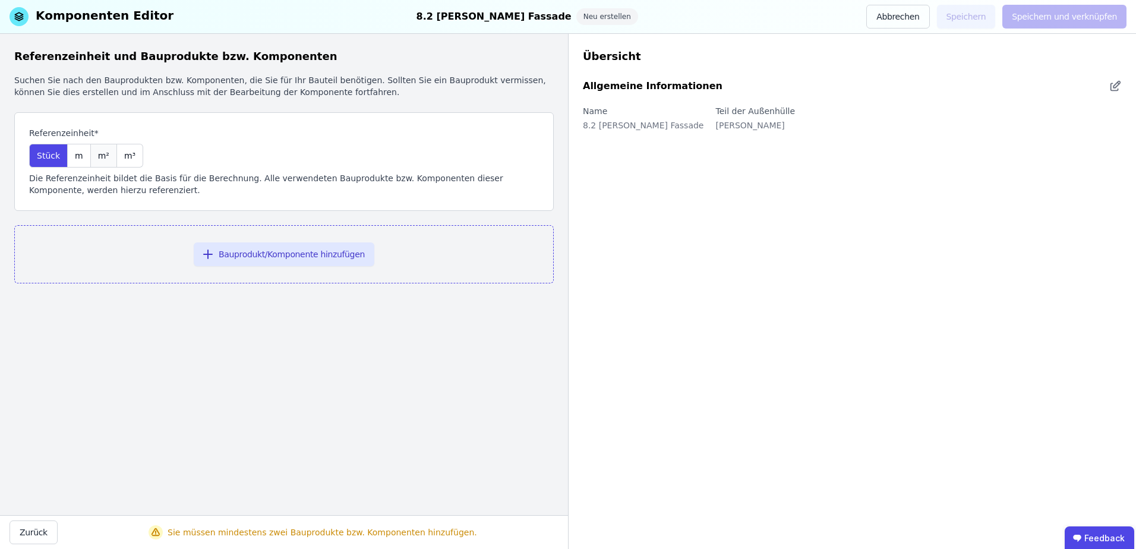
click at [98, 156] on span "m²" at bounding box center [103, 156] width 11 height 12
click at [242, 257] on button "Bauprodukt/Komponente hinzufügen" at bounding box center [284, 254] width 181 height 24
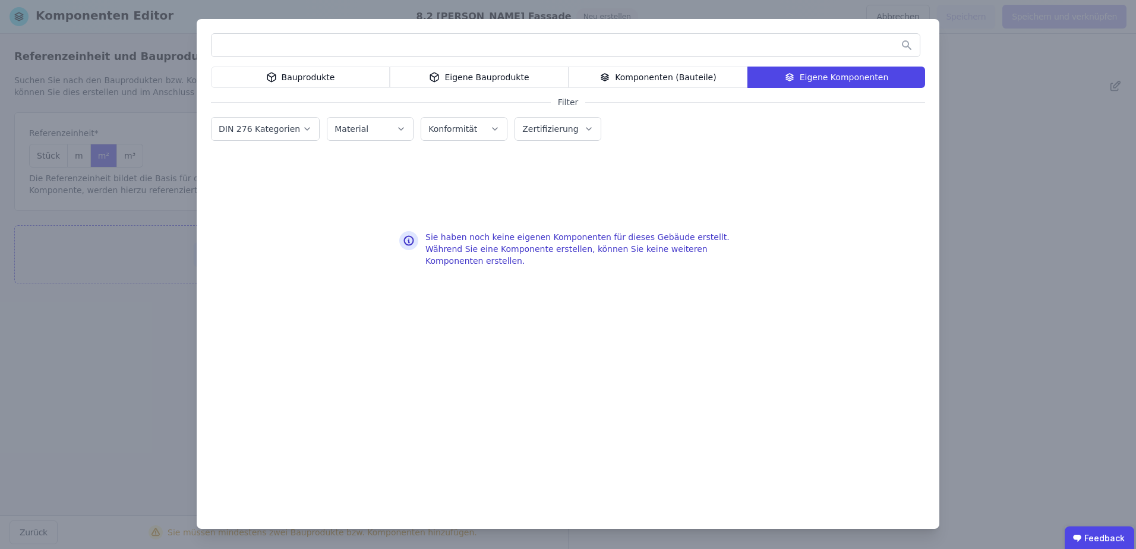
click at [302, 129] on icon "button" at bounding box center [307, 129] width 10 height 12
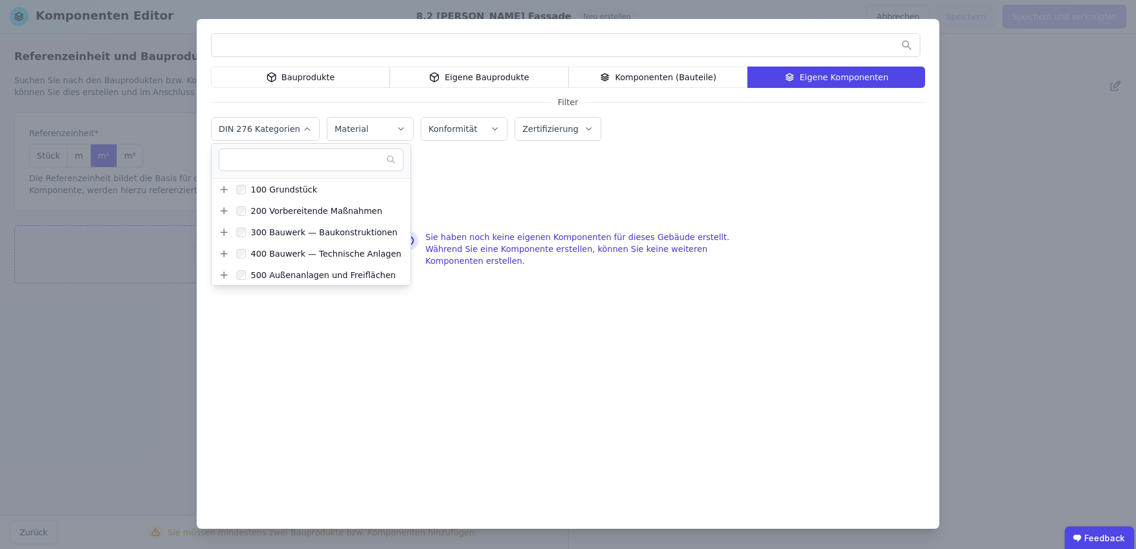
click at [305, 129] on icon "button" at bounding box center [307, 129] width 5 height 2
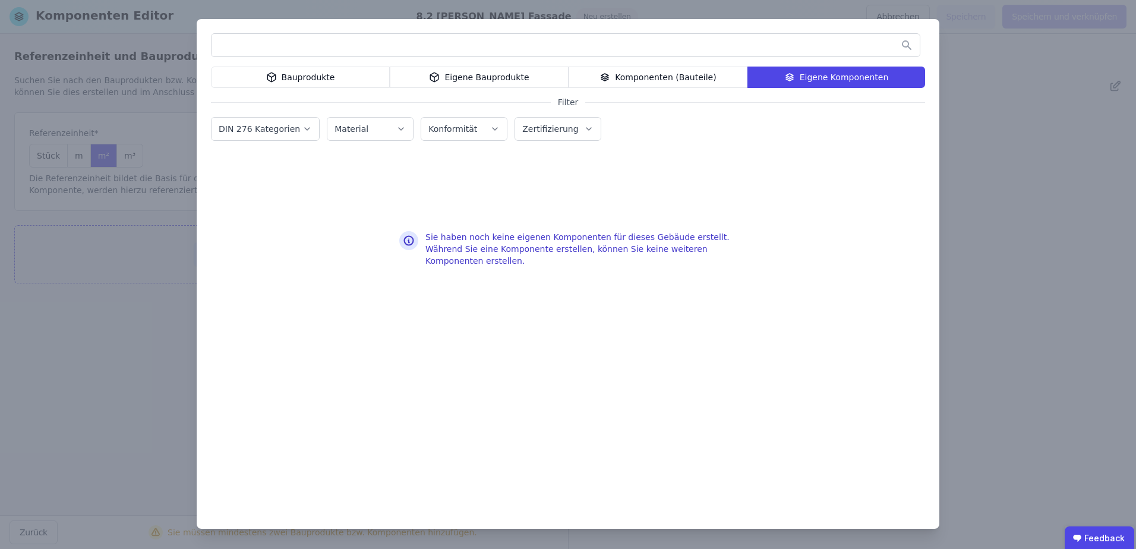
click at [374, 131] on div "Material" at bounding box center [369, 129] width 71 height 12
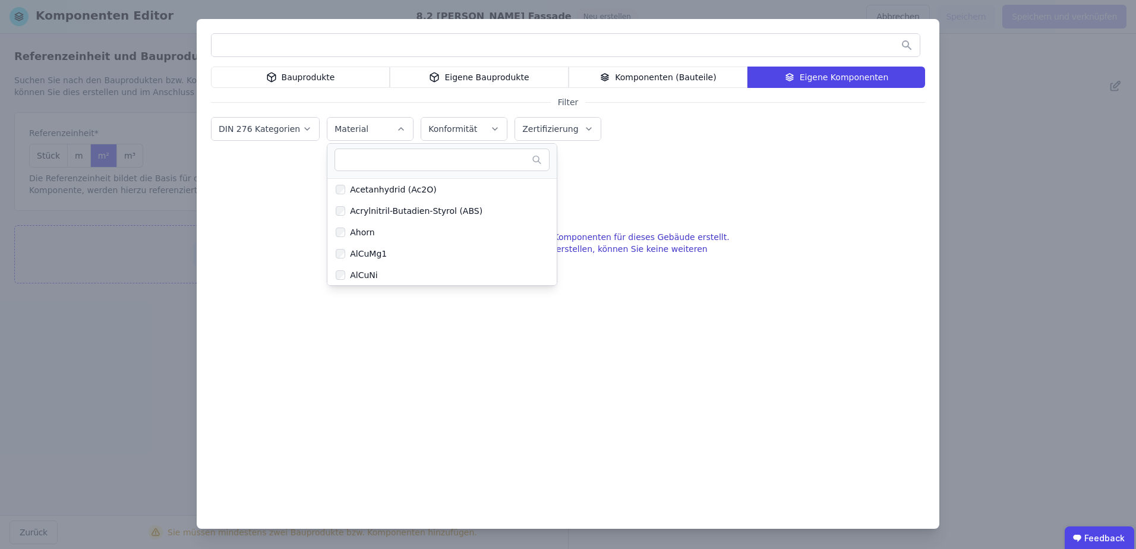
click at [374, 131] on div "Material" at bounding box center [369, 129] width 71 height 12
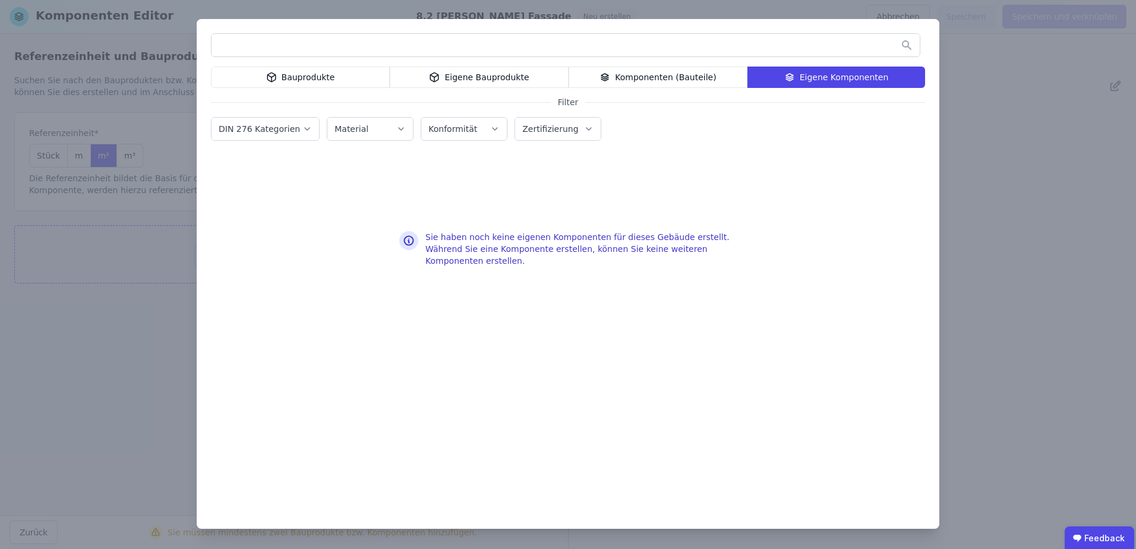
click at [467, 130] on label "Konformität" at bounding box center [453, 129] width 51 height 10
click at [556, 132] on label "Zertifizierung" at bounding box center [551, 129] width 58 height 10
click at [473, 298] on div "Sie haben noch keine eigenen Komponenten für dieses Gebäude erstellt. Während S…" at bounding box center [568, 324] width 714 height 338
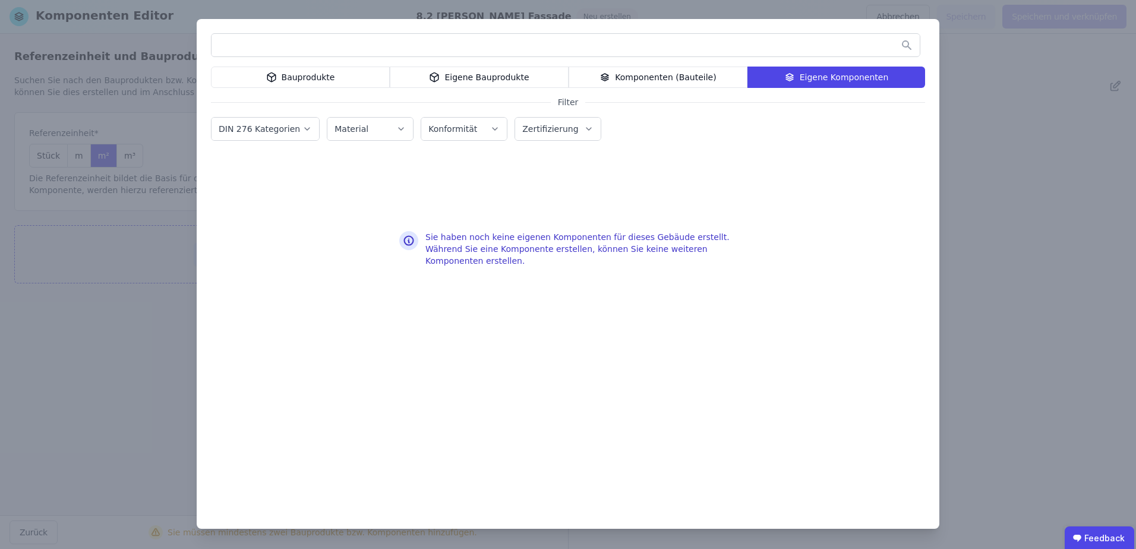
click at [623, 83] on div "Komponenten (Bauteile)" at bounding box center [657, 77] width 179 height 21
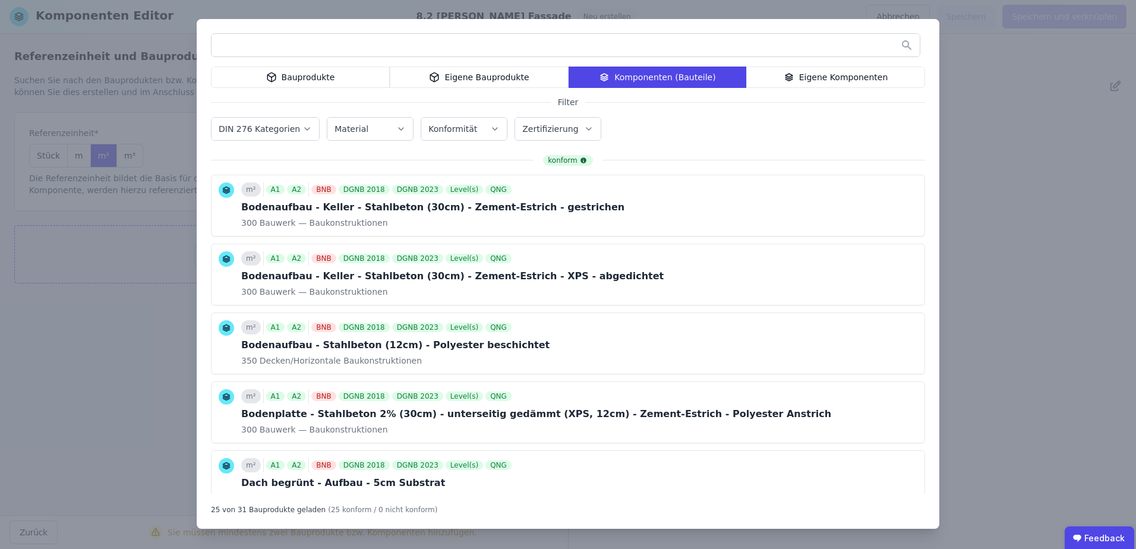
click at [302, 130] on icon "button" at bounding box center [307, 129] width 10 height 12
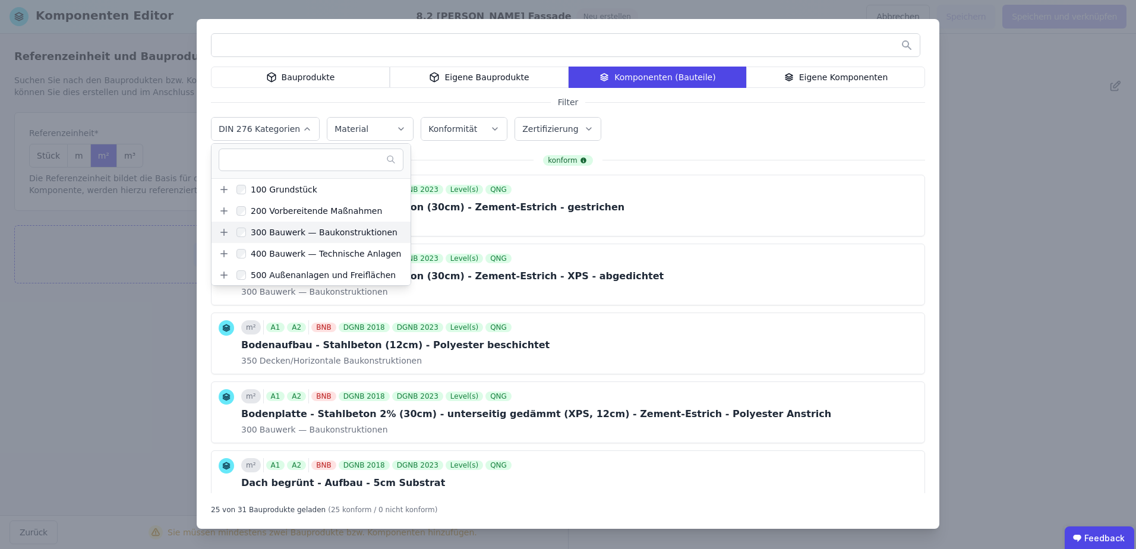
click at [223, 233] on icon at bounding box center [224, 232] width 11 height 11
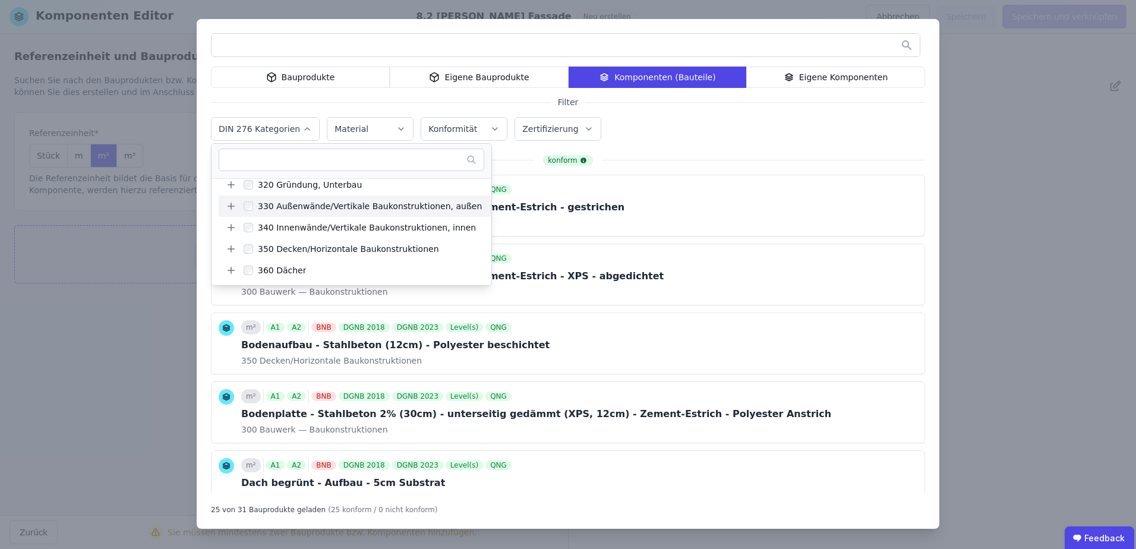
scroll to position [59, 0]
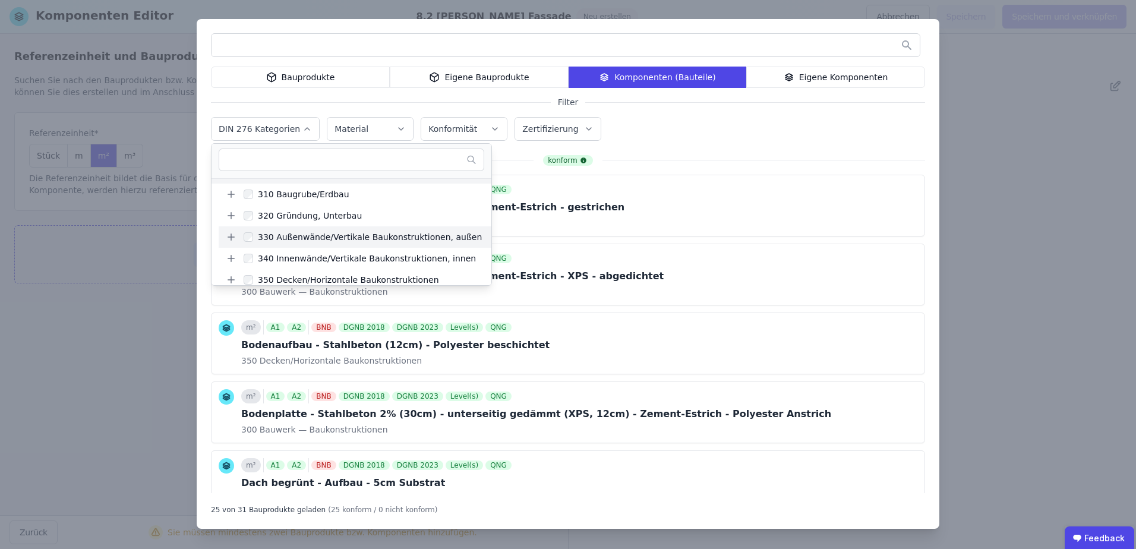
click at [229, 239] on icon at bounding box center [231, 237] width 11 height 11
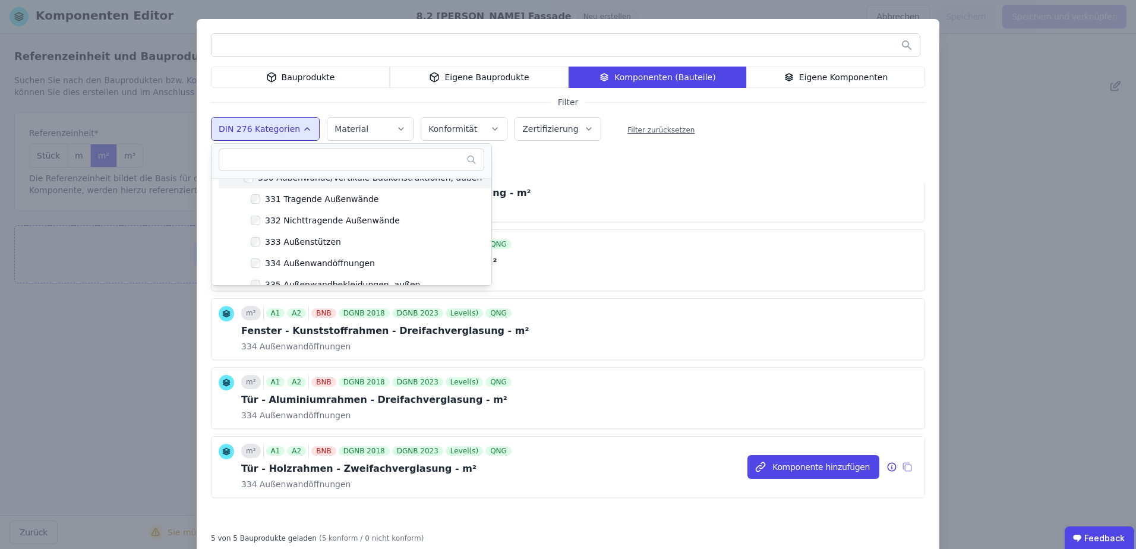
scroll to position [0, 0]
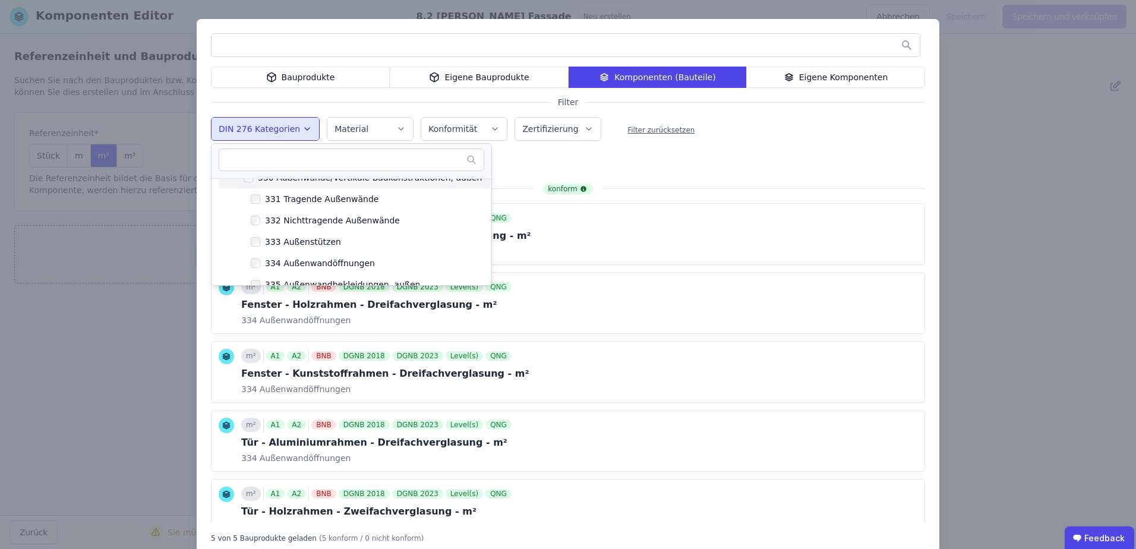
click at [747, 115] on div "DIN 276 Kategorien 100 Grundstück 200 Vorbereitende Maßnahmen 300 Bauwerk — Bau…" at bounding box center [568, 130] width 714 height 31
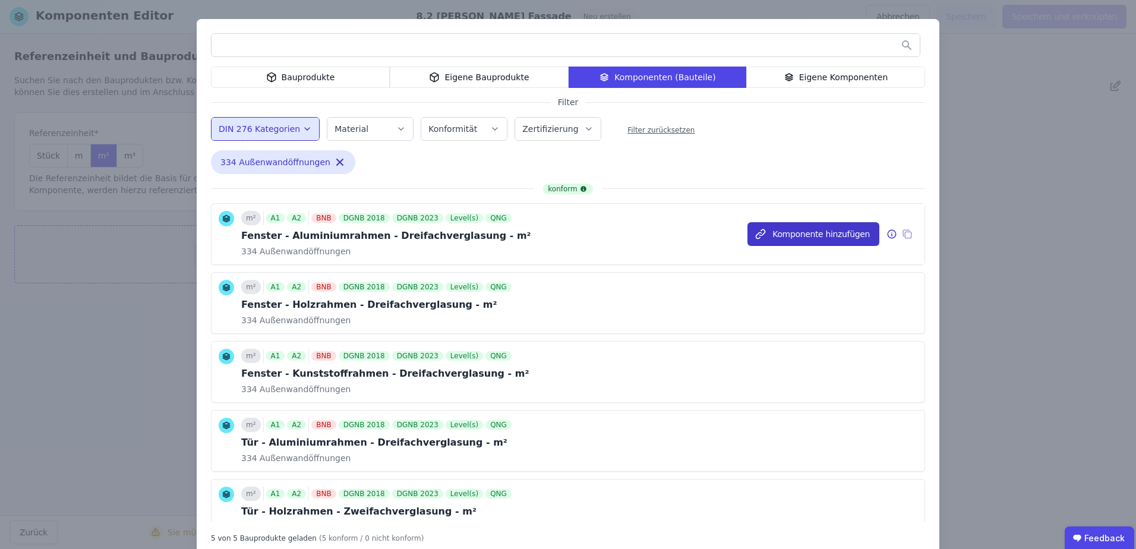
click at [784, 235] on button "Komponente hinzufügen" at bounding box center [813, 234] width 132 height 24
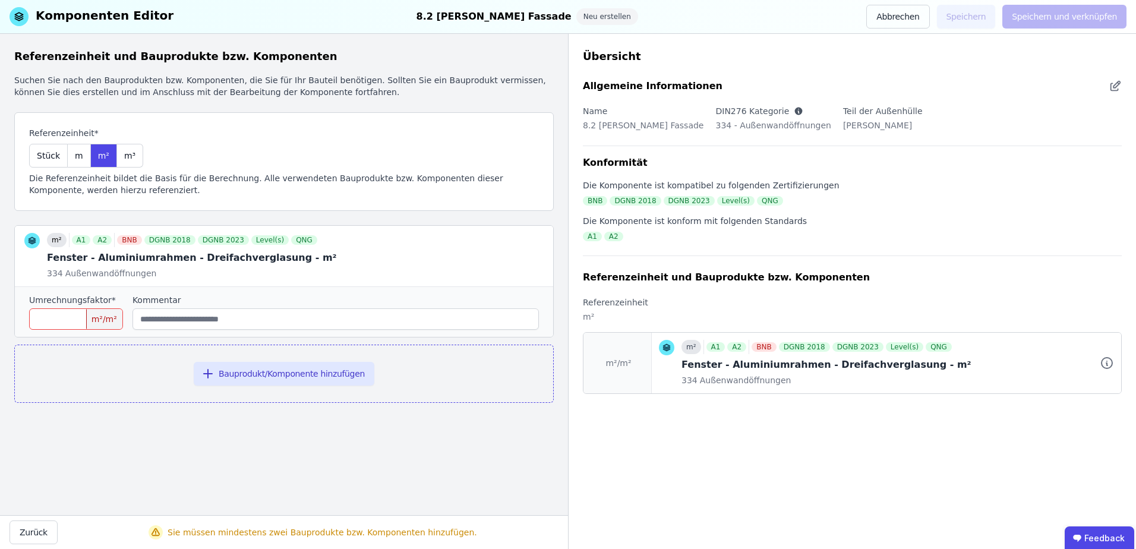
click at [55, 312] on input "number" at bounding box center [76, 318] width 94 height 21
type input "*"
click at [220, 449] on div "Referenzeinheit und Bauprodukte bzw. Komponenten Suchen Sie nach den Bauprodukt…" at bounding box center [284, 274] width 568 height 481
click at [576, 15] on div "Neu erstellen" at bounding box center [607, 16] width 62 height 17
click at [284, 437] on div "Referenzeinheit und Bauprodukte bzw. Komponenten Suchen Sie nach den Bauprodukt…" at bounding box center [284, 274] width 568 height 481
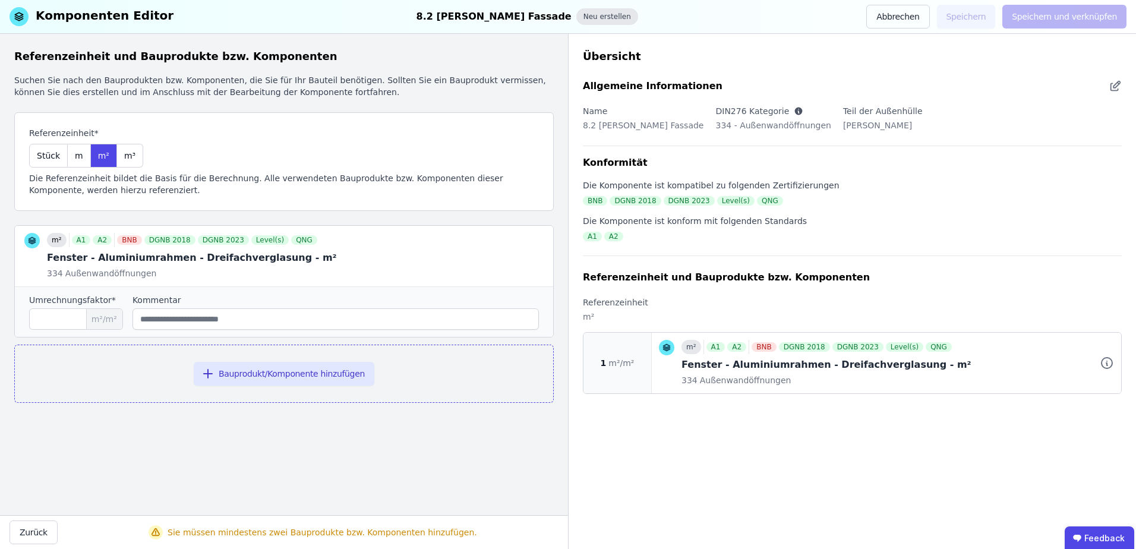
click at [576, 18] on div "Neu erstellen" at bounding box center [607, 16] width 62 height 17
click at [355, 135] on div "Referenzeinheit* Stück m m² m³ Die Referenzeinheit bildet die Basis für die Ber…" at bounding box center [283, 161] width 539 height 99
click at [897, 16] on button "Abbrechen" at bounding box center [897, 17] width 63 height 24
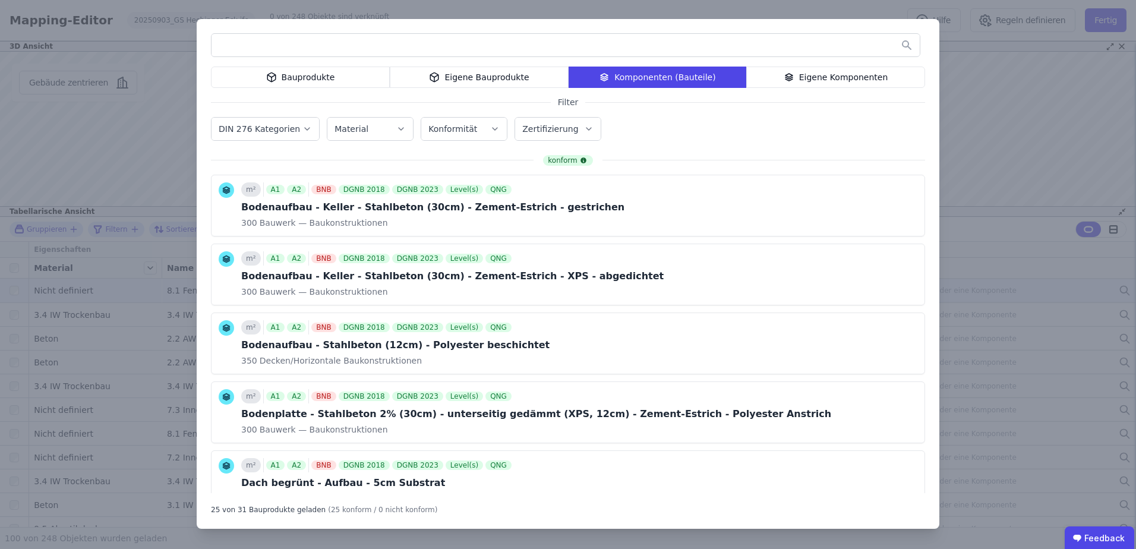
click at [274, 127] on label "DIN 276 Kategorien" at bounding box center [261, 129] width 84 height 10
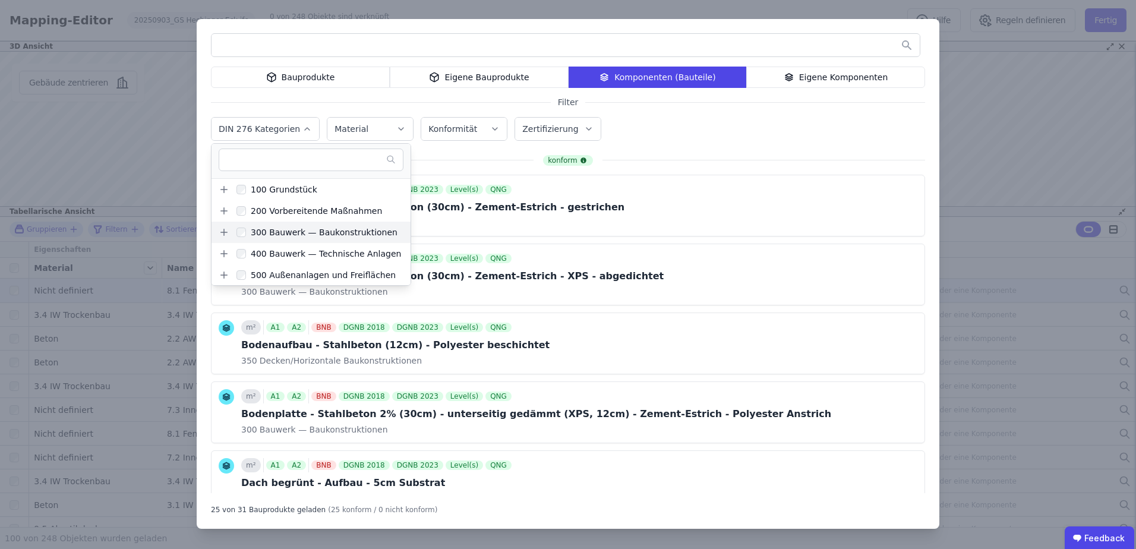
click at [220, 229] on icon at bounding box center [224, 232] width 11 height 11
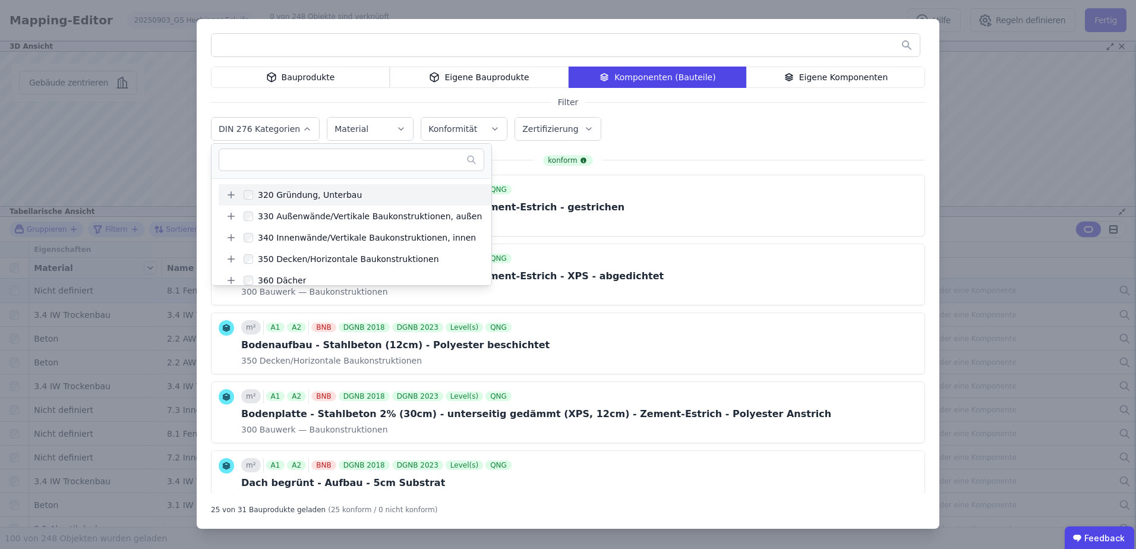
scroll to position [59, 0]
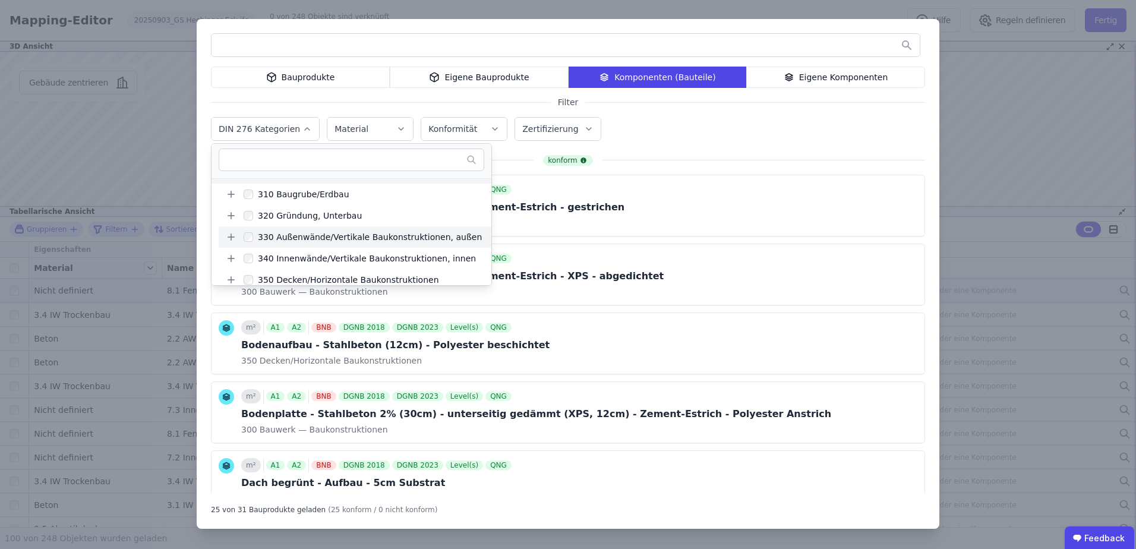
click at [228, 236] on icon at bounding box center [231, 237] width 11 height 11
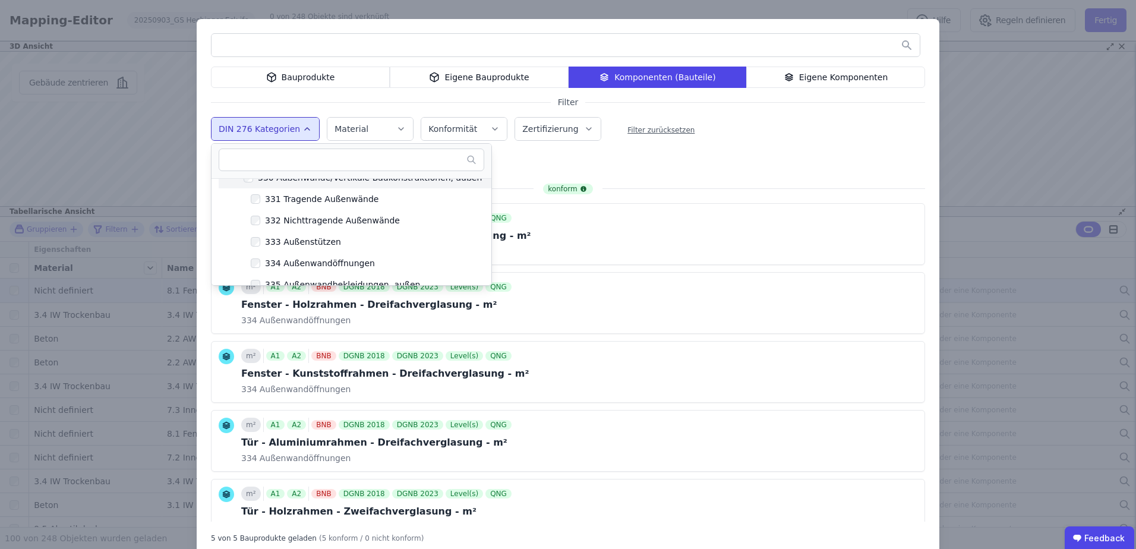
click at [765, 131] on div "DIN 276 Kategorien 100 Grundstück 200 Vorbereitende Maßnahmen 300 Bauwerk — Bau…" at bounding box center [568, 130] width 714 height 31
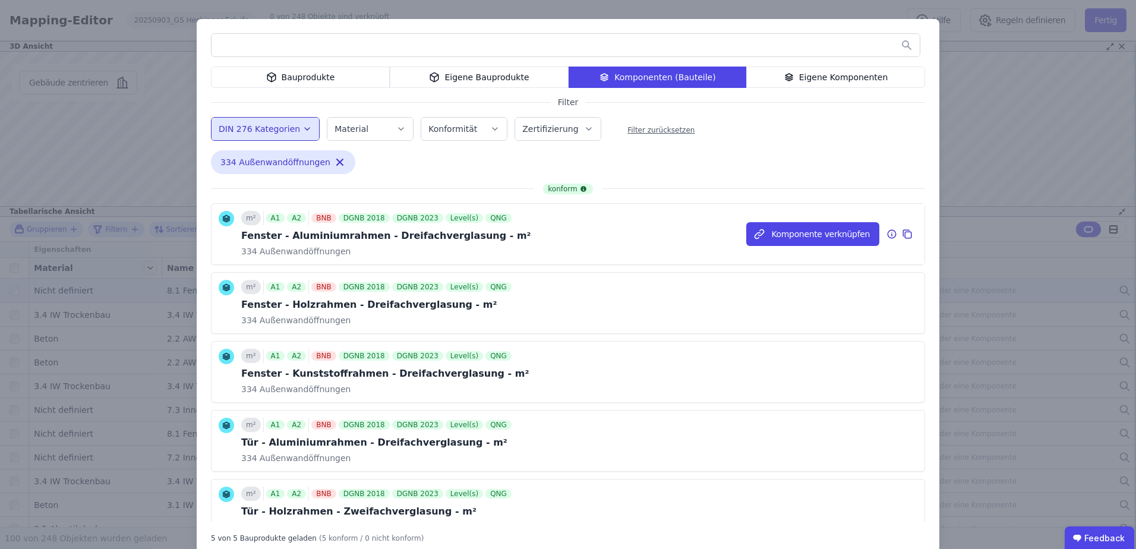
click at [404, 236] on div "Fenster - Aluminiumrahmen - Dreifachverglasung - m²" at bounding box center [386, 236] width 290 height 14
drag, startPoint x: 404, startPoint y: 236, endPoint x: 519, endPoint y: 229, distance: 114.8
click at [519, 229] on div "m² A1 A2 BNB DGNB 2018 DGNB 2023 Level(s) QNG Fenster - Aluminiumrahmen - Dreif…" at bounding box center [567, 234] width 713 height 61
click at [827, 234] on button "Komponente verknüpfen" at bounding box center [812, 234] width 133 height 24
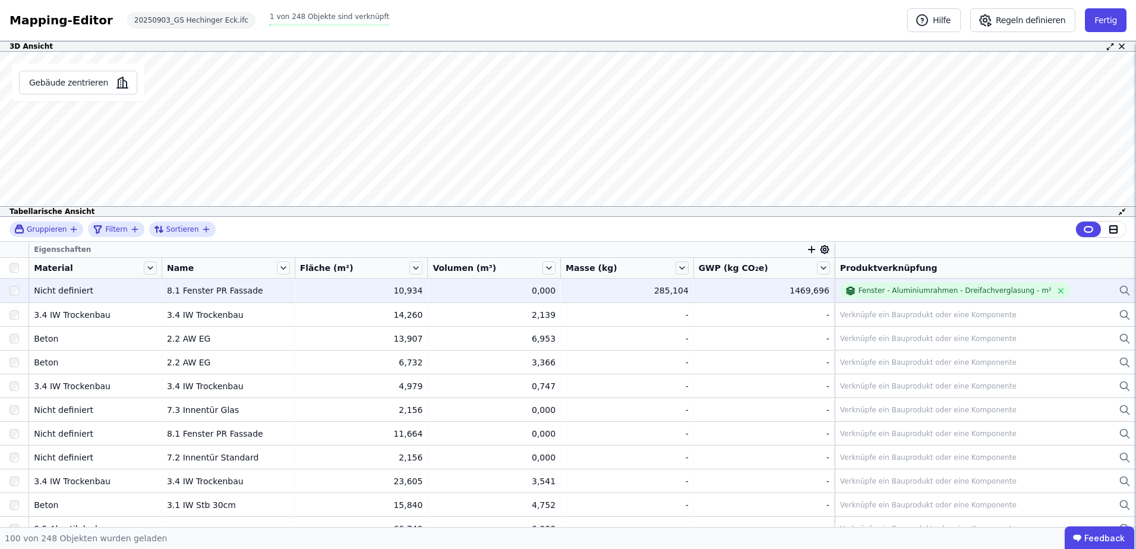
click at [80, 291] on div "Nicht definiert" at bounding box center [95, 291] width 123 height 12
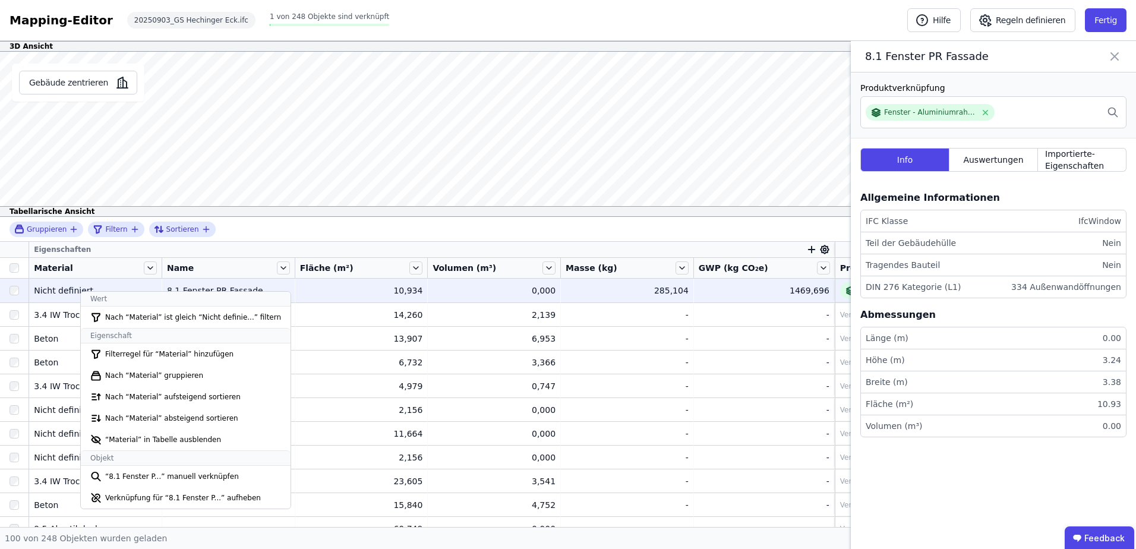
click at [80, 291] on div "Nicht definiert" at bounding box center [95, 291] width 123 height 12
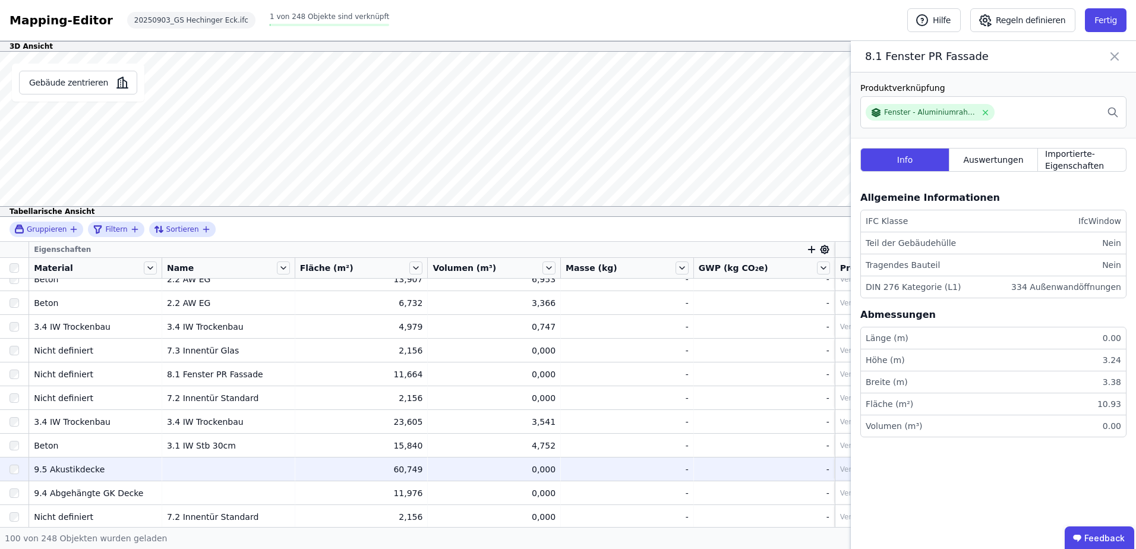
scroll to position [0, 0]
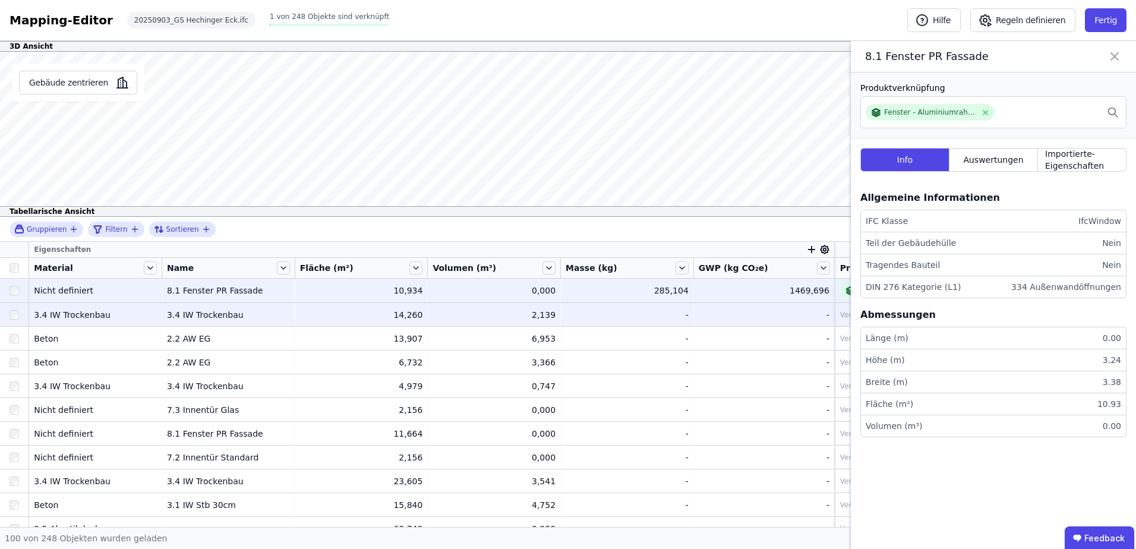
click at [87, 314] on div "3.4 IW Trockenbau" at bounding box center [95, 315] width 123 height 12
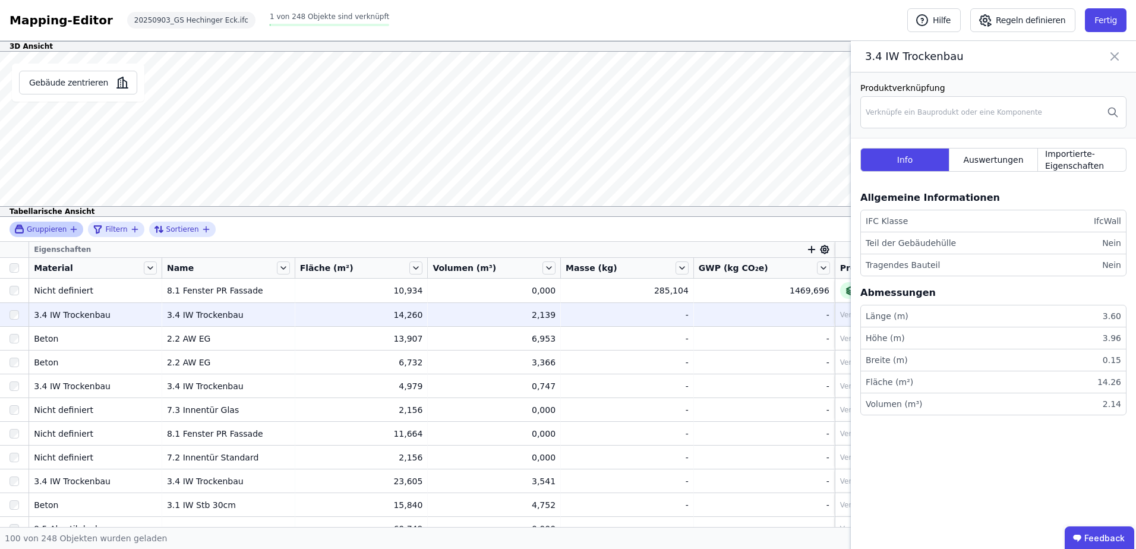
click at [69, 227] on icon "button" at bounding box center [74, 230] width 10 height 10
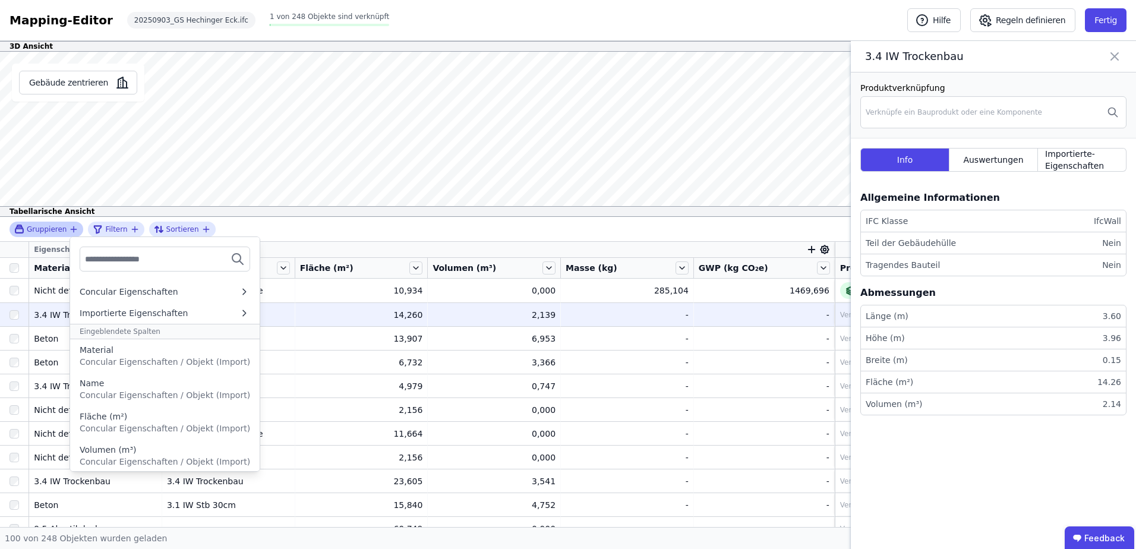
click at [50, 229] on span "Gruppieren" at bounding box center [47, 230] width 40 height 10
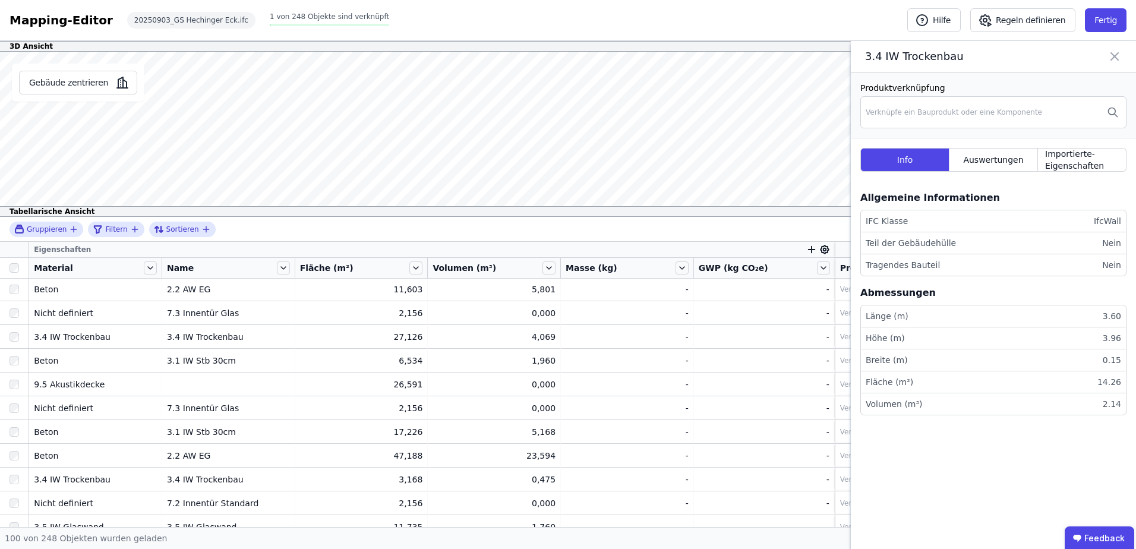
scroll to position [891, 0]
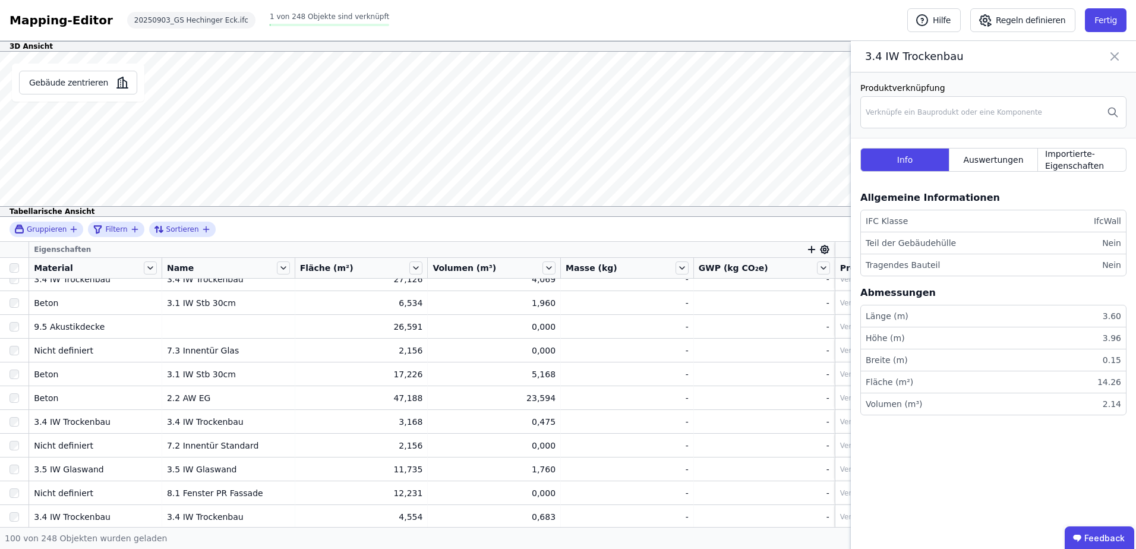
click at [1115, 57] on icon at bounding box center [1114, 56] width 7 height 7
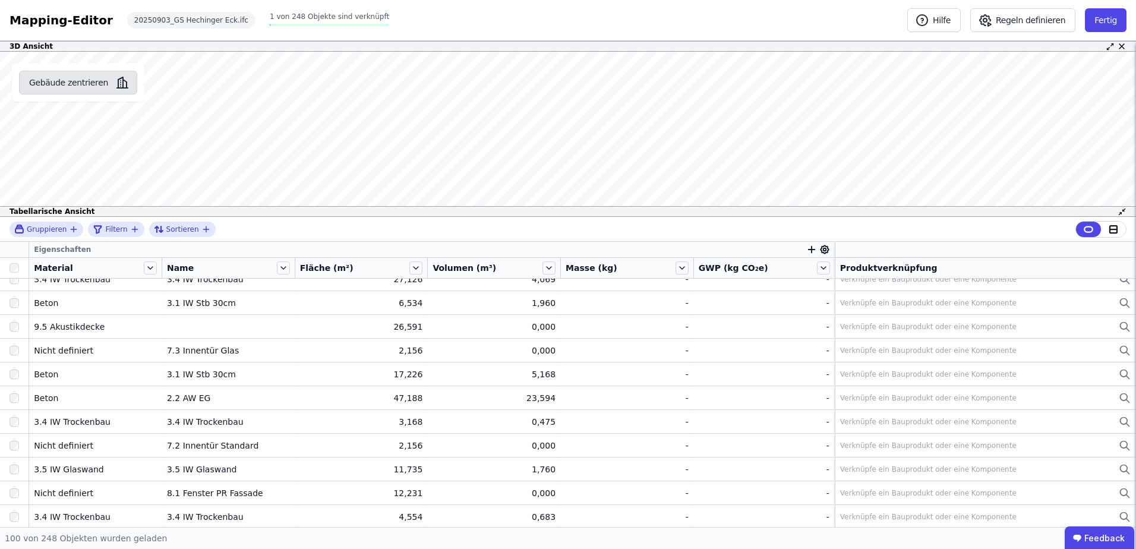
click at [79, 83] on button "Gebäude zentrieren" at bounding box center [78, 83] width 118 height 24
click at [62, 80] on button "Gebäude zentrieren" at bounding box center [78, 83] width 118 height 24
click at [72, 81] on button "Gebäude zentrieren" at bounding box center [78, 83] width 118 height 24
click at [150, 267] on icon at bounding box center [150, 267] width 13 height 13
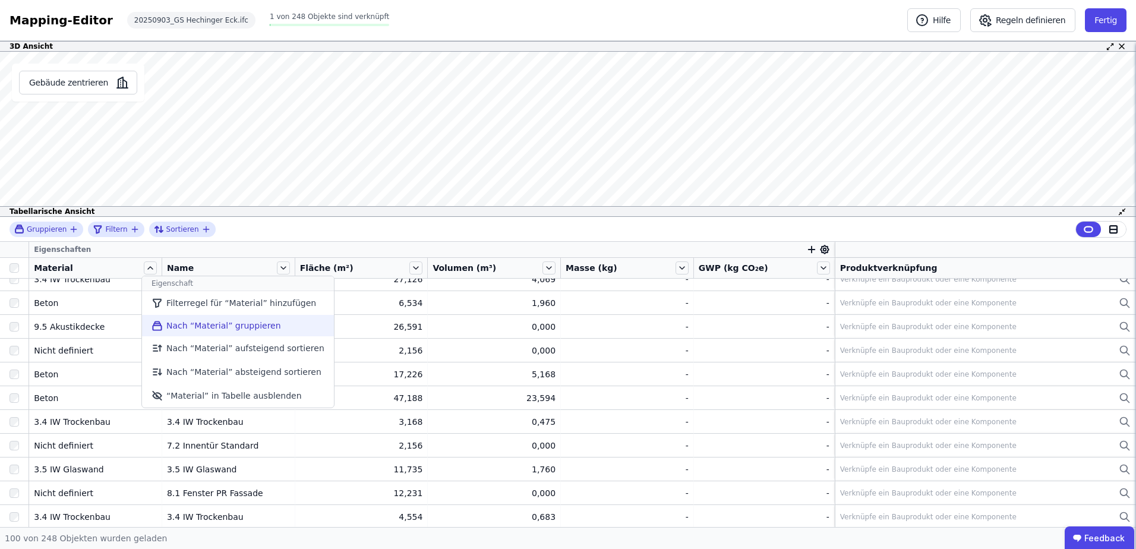
click at [168, 327] on li "Nach “Material” gruppieren" at bounding box center [238, 325] width 192 height 21
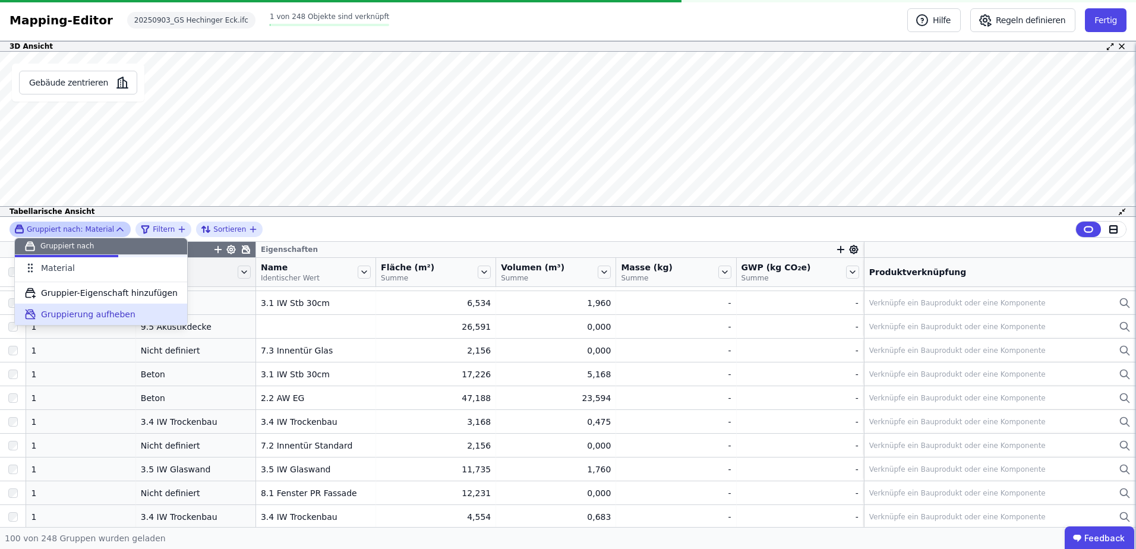
scroll to position [0, 0]
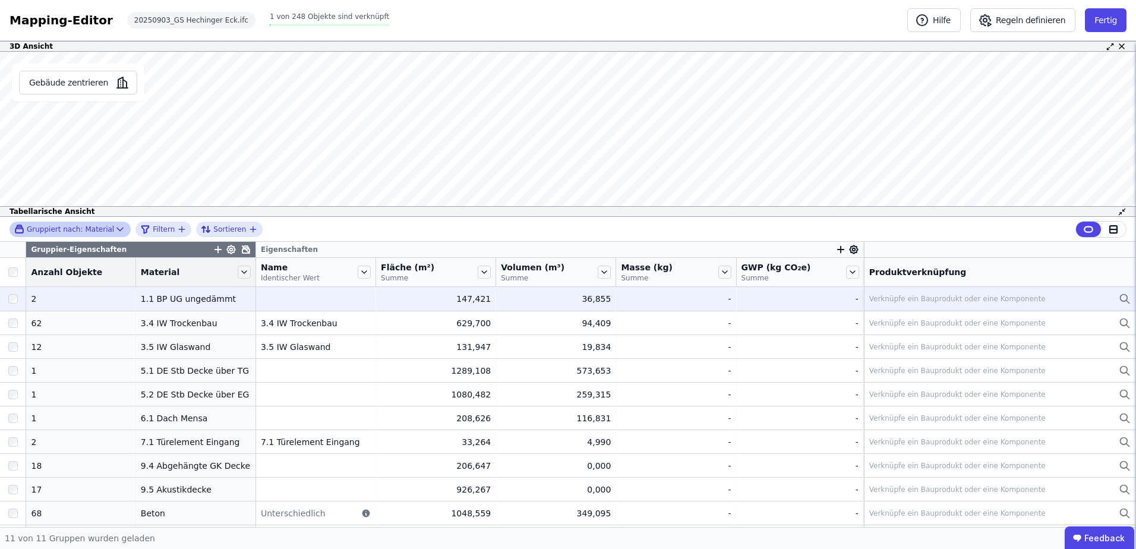
click at [892, 302] on div "Verknüpfe ein Bauprodukt oder eine Komponente" at bounding box center [957, 299] width 176 height 10
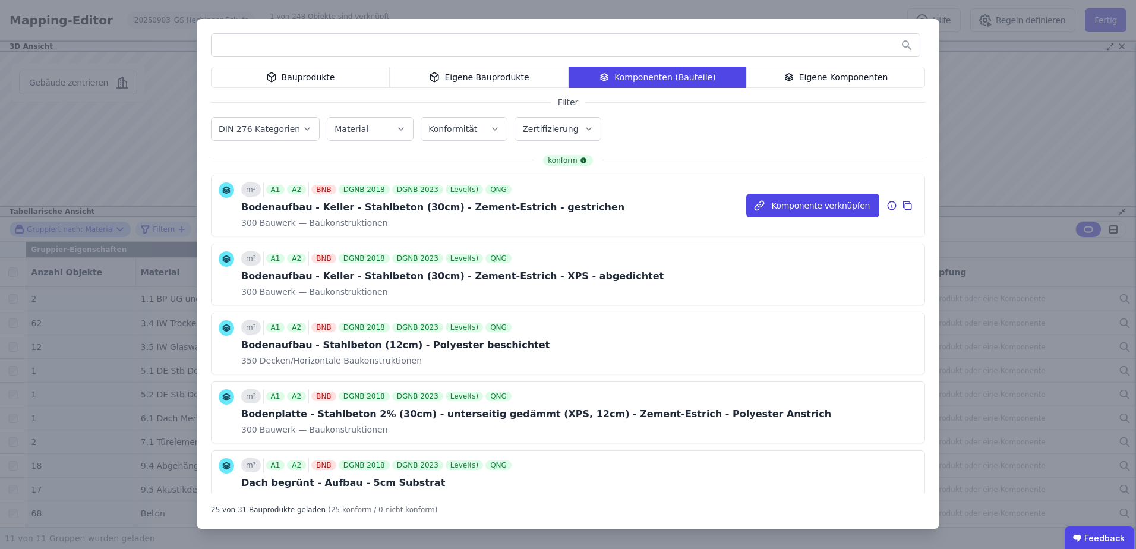
click at [324, 204] on div "Bodenaufbau - Keller - Stahlbeton (30cm) - Zement-Estrich - gestrichen" at bounding box center [432, 207] width 383 height 14
click at [772, 203] on button "Komponente verknüpfen" at bounding box center [812, 206] width 133 height 24
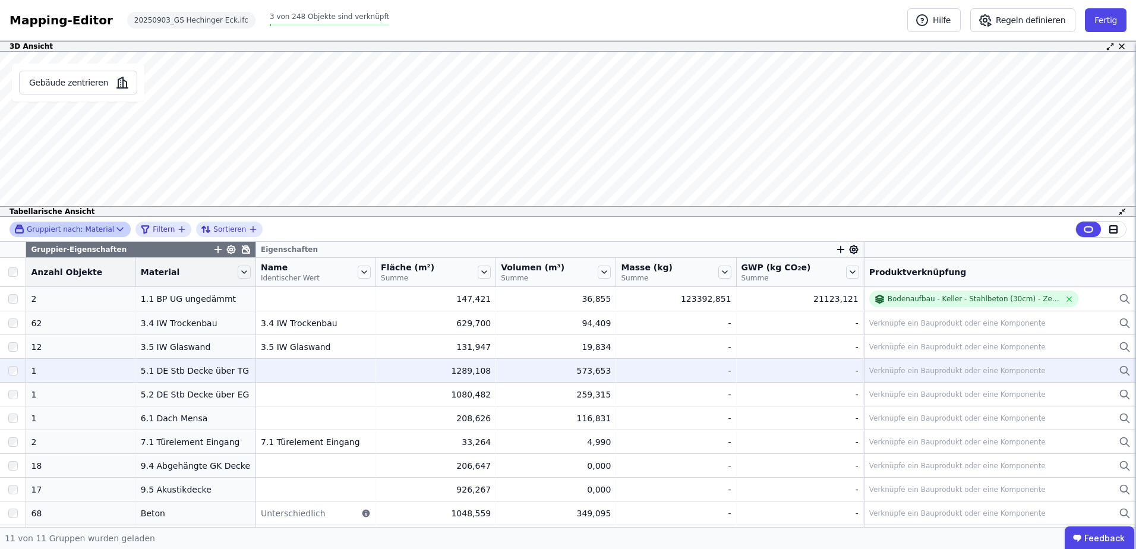
click at [178, 368] on div "5.1 DE Stb Decke über TG" at bounding box center [196, 371] width 110 height 12
click at [877, 366] on div "Verknüpfe ein Bauprodukt oder eine Komponente" at bounding box center [957, 371] width 176 height 10
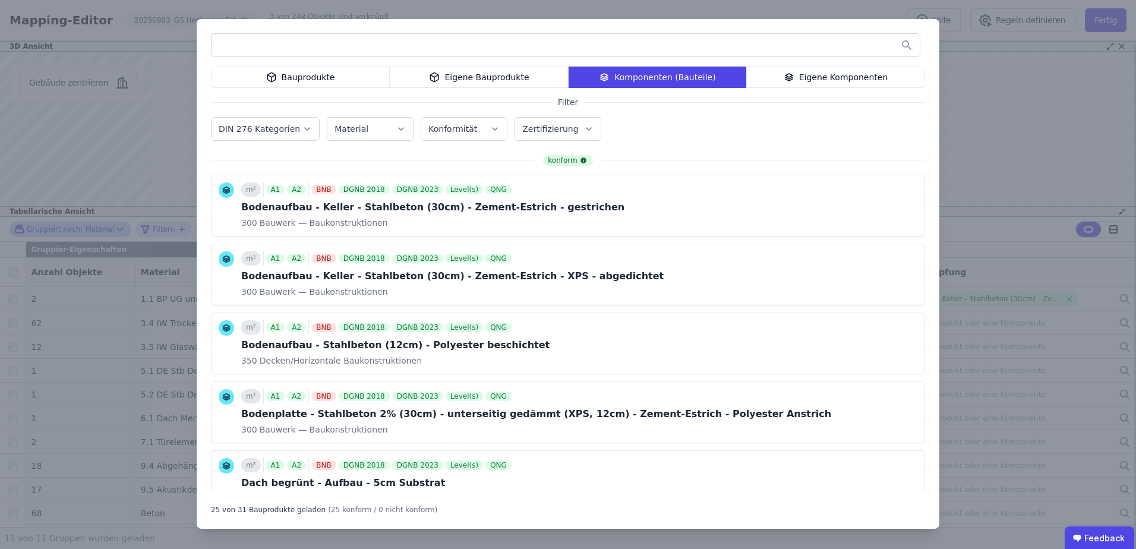
click at [377, 128] on div "Material" at bounding box center [369, 129] width 71 height 12
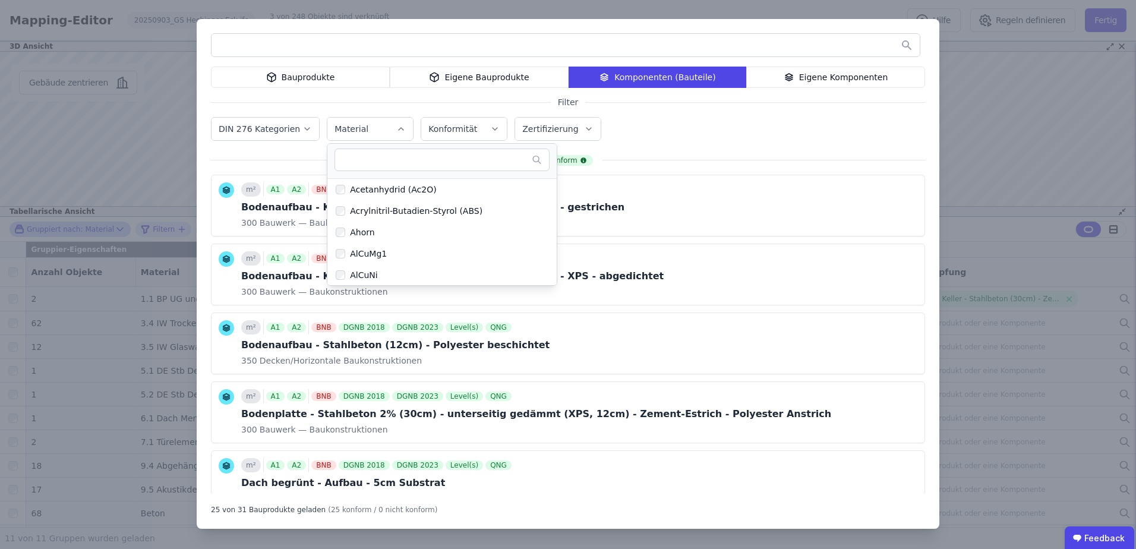
click at [370, 160] on input "text" at bounding box center [435, 159] width 191 height 21
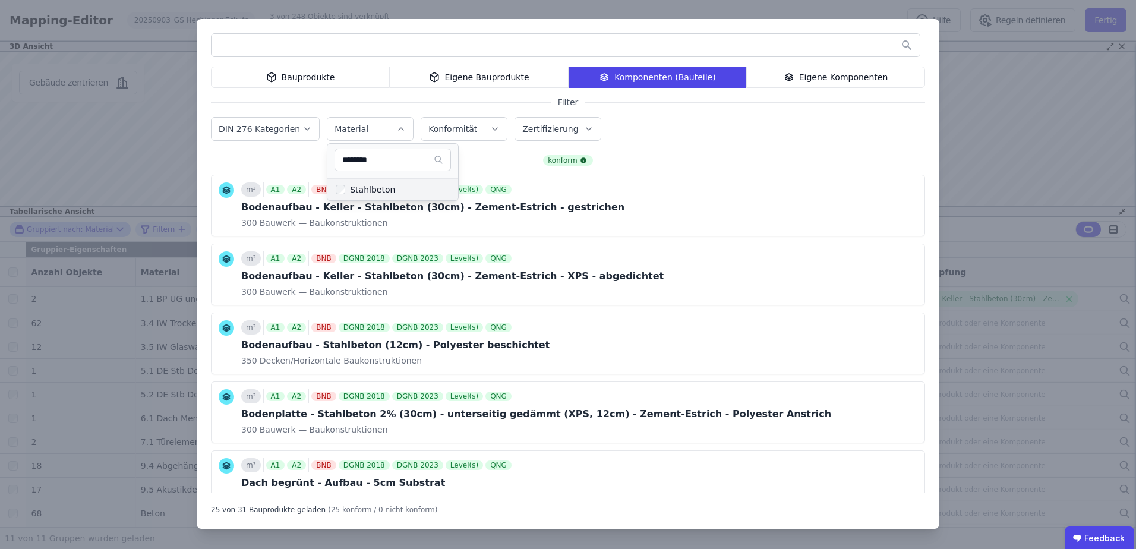
type input "********"
click at [370, 188] on div "Stahlbeton" at bounding box center [370, 190] width 50 height 12
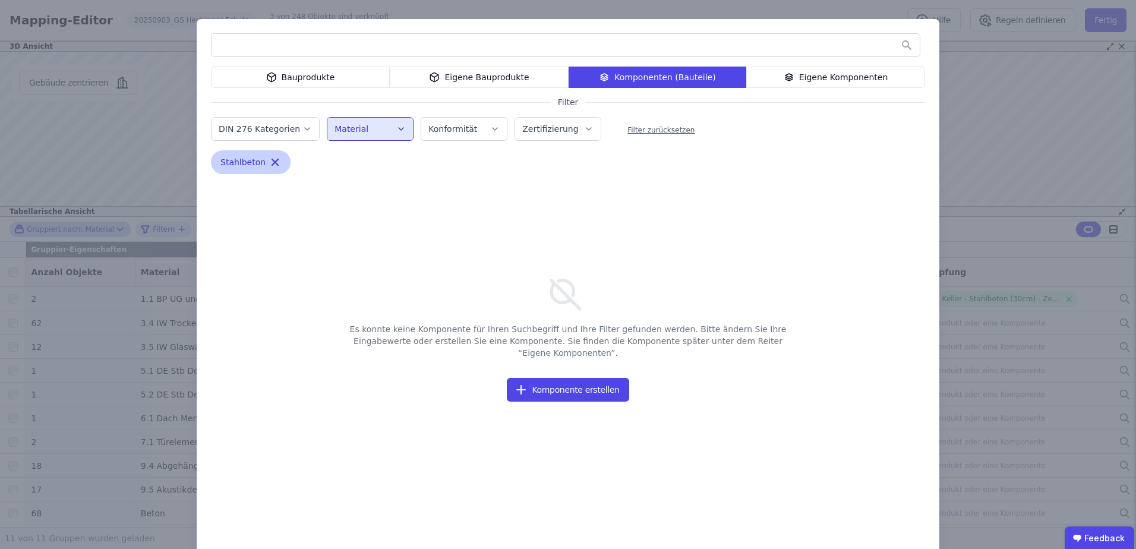
click at [272, 163] on icon "button" at bounding box center [275, 162] width 6 height 6
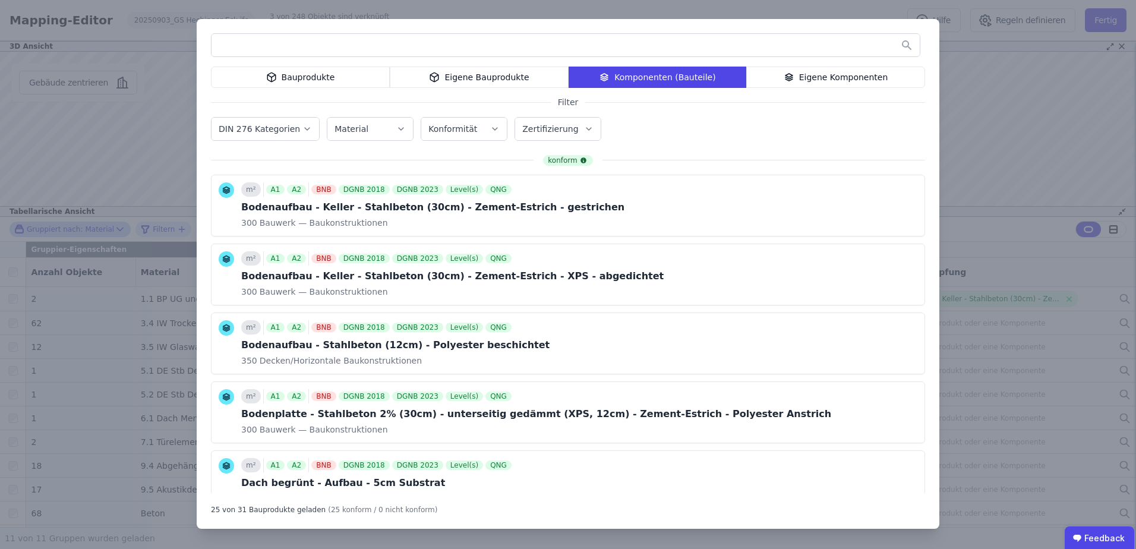
click at [369, 44] on input "text" at bounding box center [565, 44] width 708 height 21
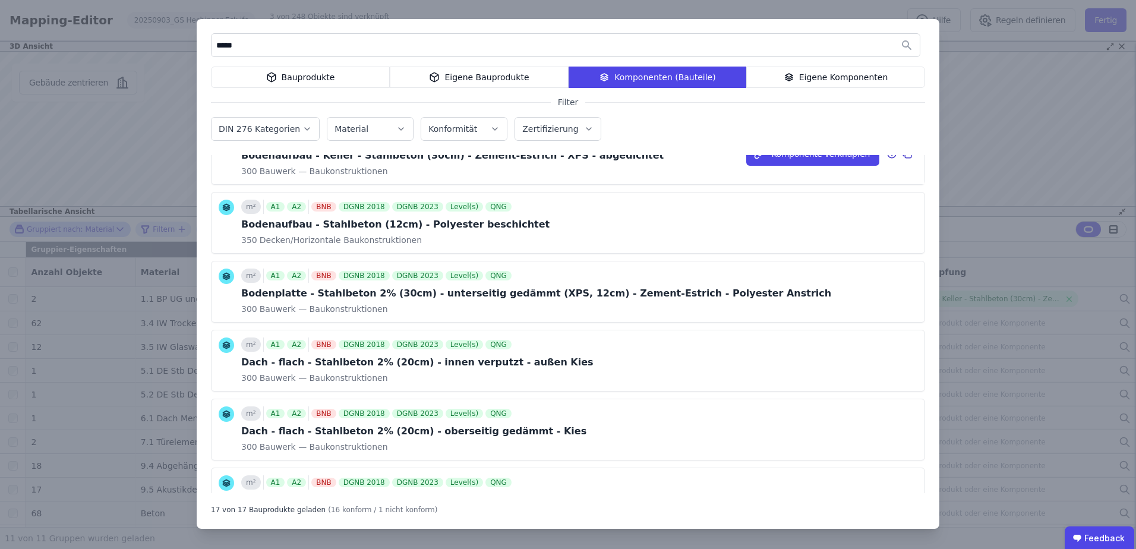
scroll to position [178, 0]
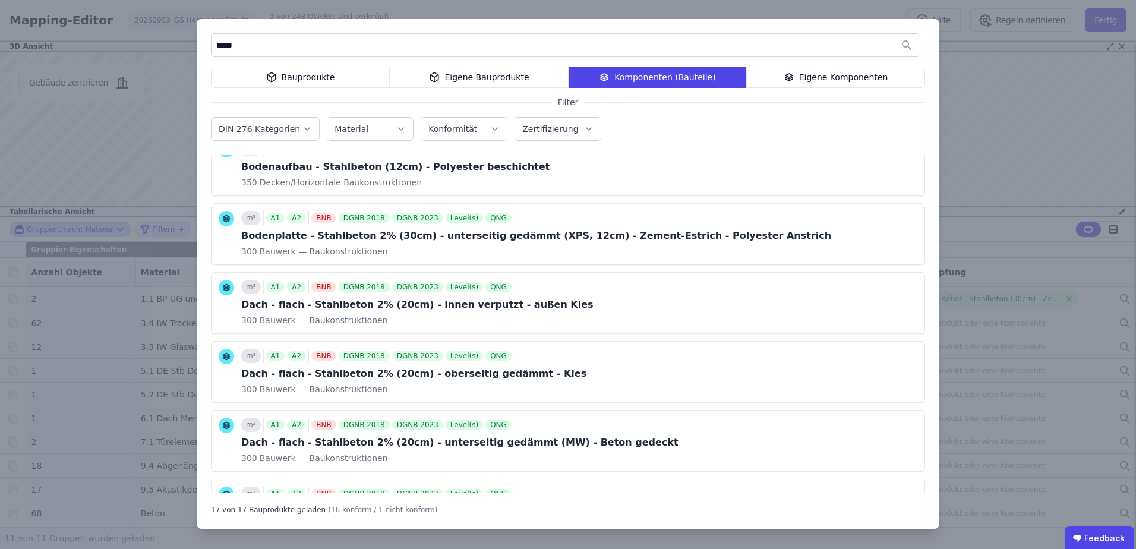
click at [320, 77] on div "Bauprodukte" at bounding box center [300, 77] width 179 height 21
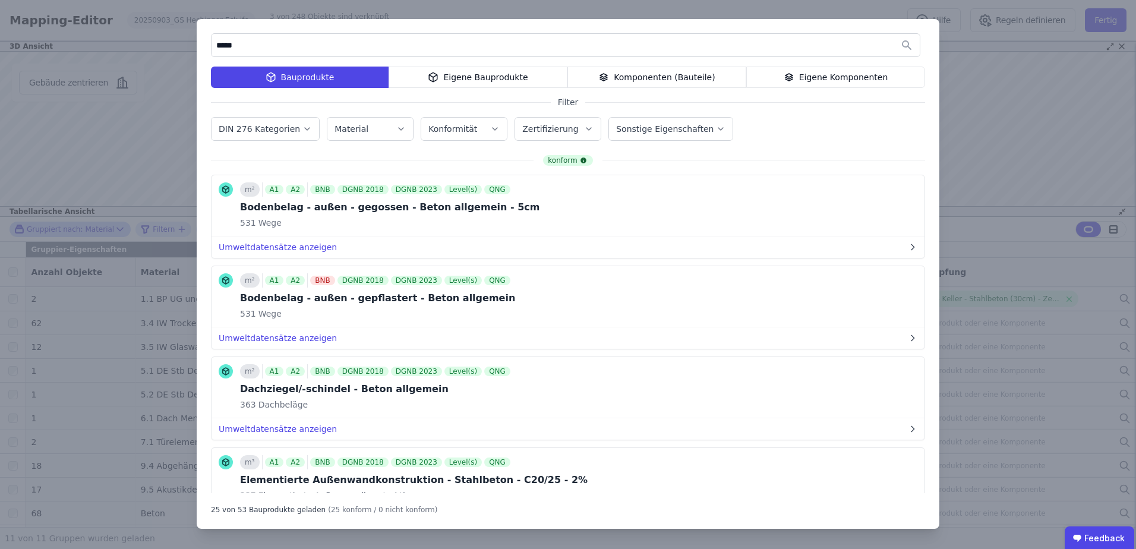
drag, startPoint x: 312, startPoint y: 45, endPoint x: 209, endPoint y: 42, distance: 103.4
click at [209, 42] on div "***** Bauprodukte Eigene Bauprodukte Komponenten (Bauteile) Eigene Komponenten …" at bounding box center [568, 274] width 742 height 510
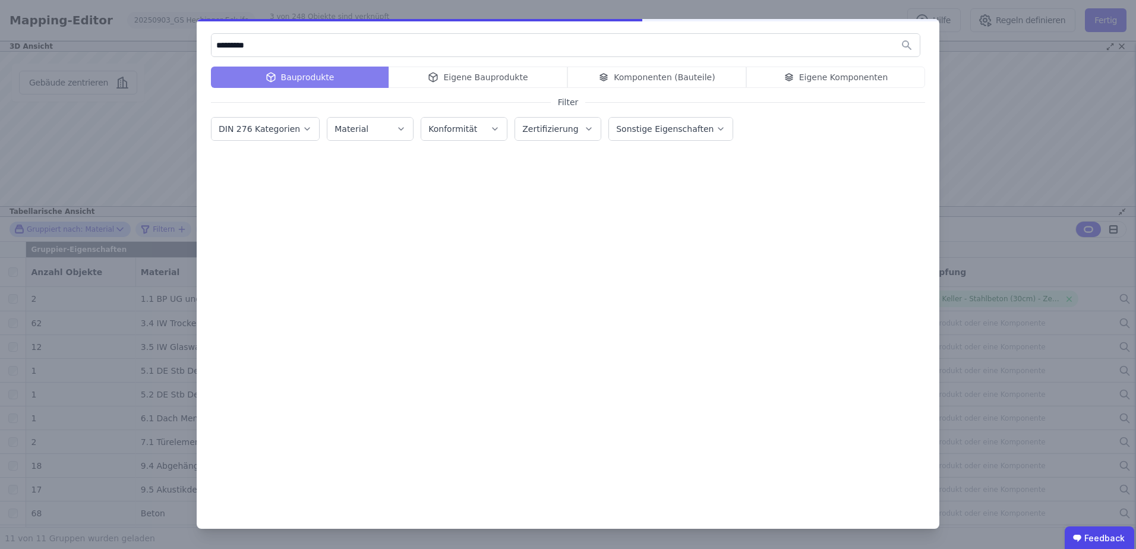
click at [219, 43] on input "*********" at bounding box center [565, 44] width 708 height 21
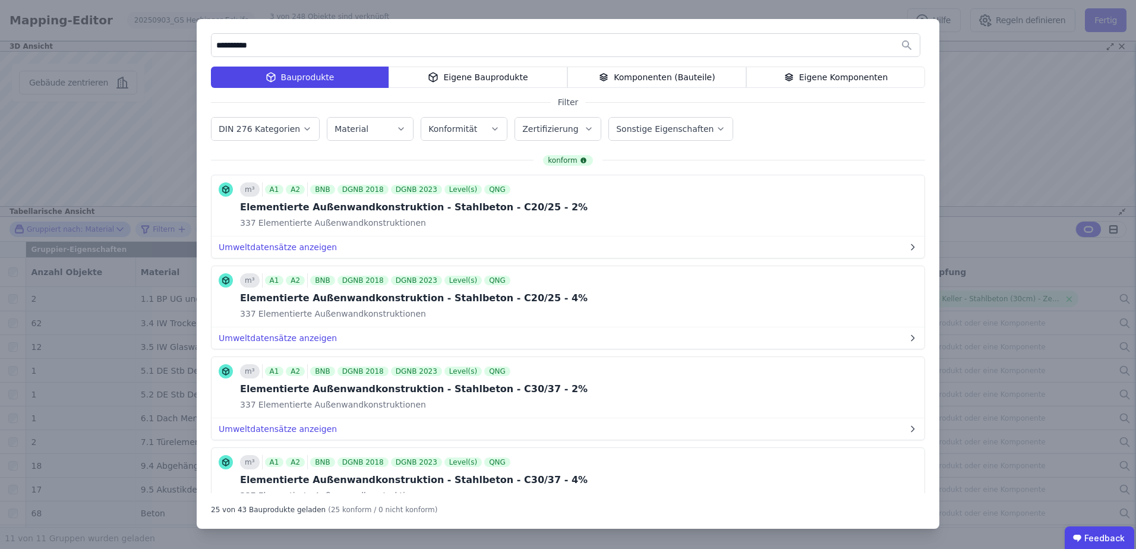
click at [277, 40] on input "**********" at bounding box center [565, 44] width 708 height 21
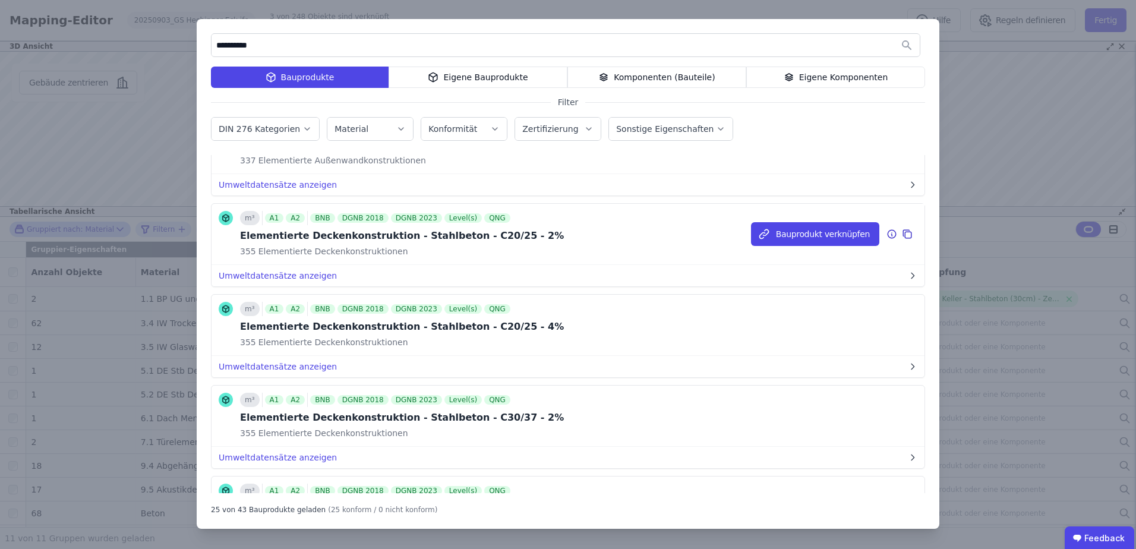
scroll to position [356, 0]
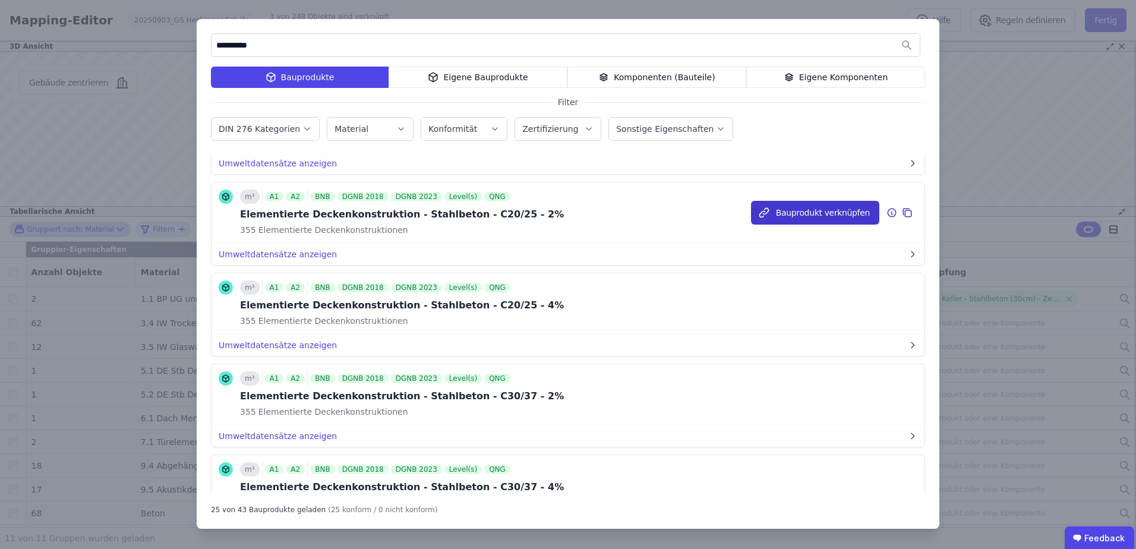
type input "**********"
click at [794, 207] on button "Bauprodukt verknüpfen" at bounding box center [815, 213] width 128 height 24
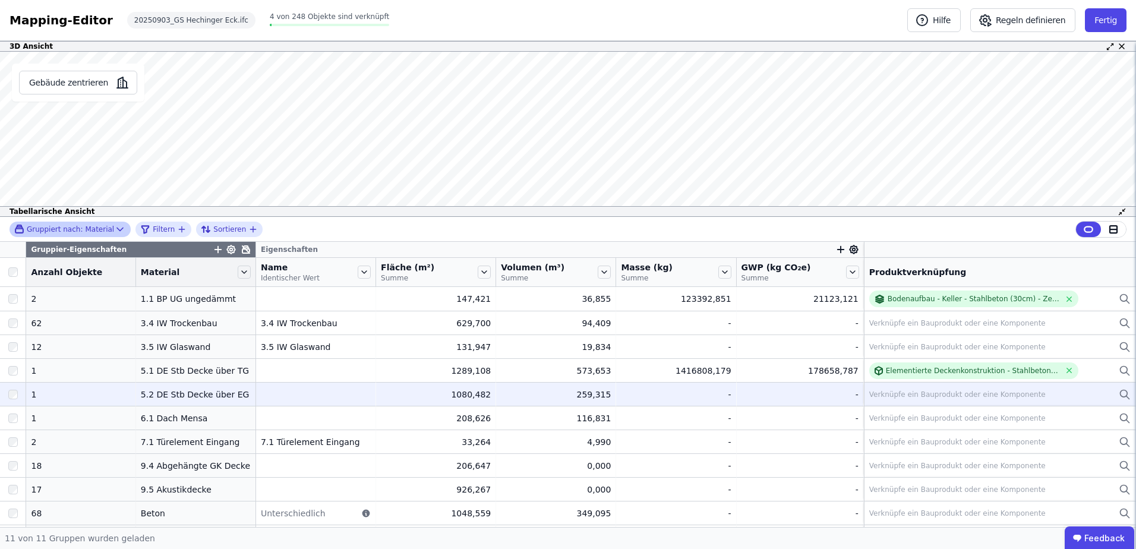
click at [911, 391] on div "Verknüpfe ein Bauprodukt oder eine Komponente" at bounding box center [957, 395] width 176 height 10
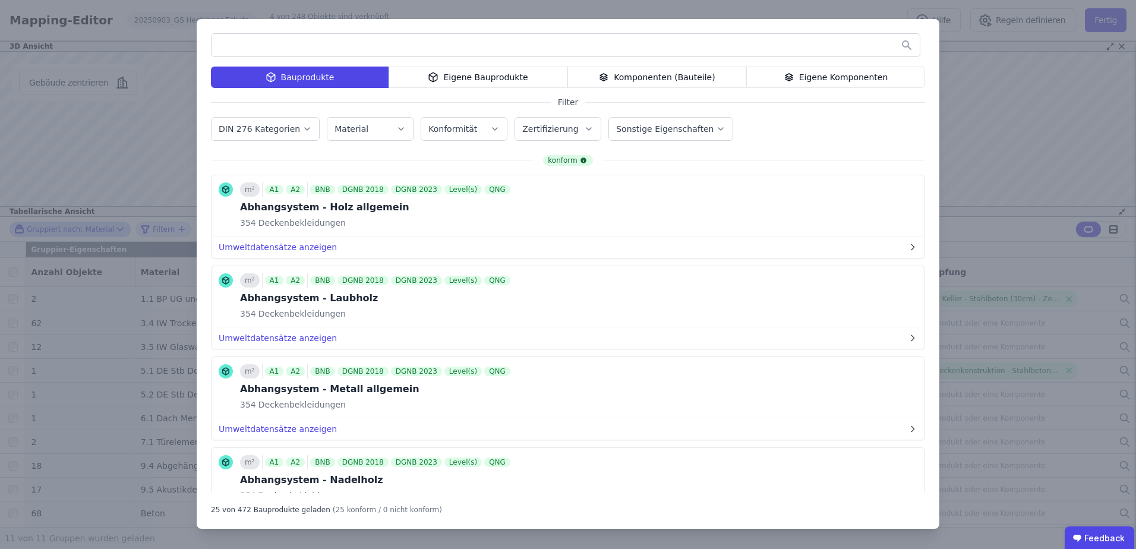
click at [289, 44] on input "text" at bounding box center [565, 44] width 708 height 21
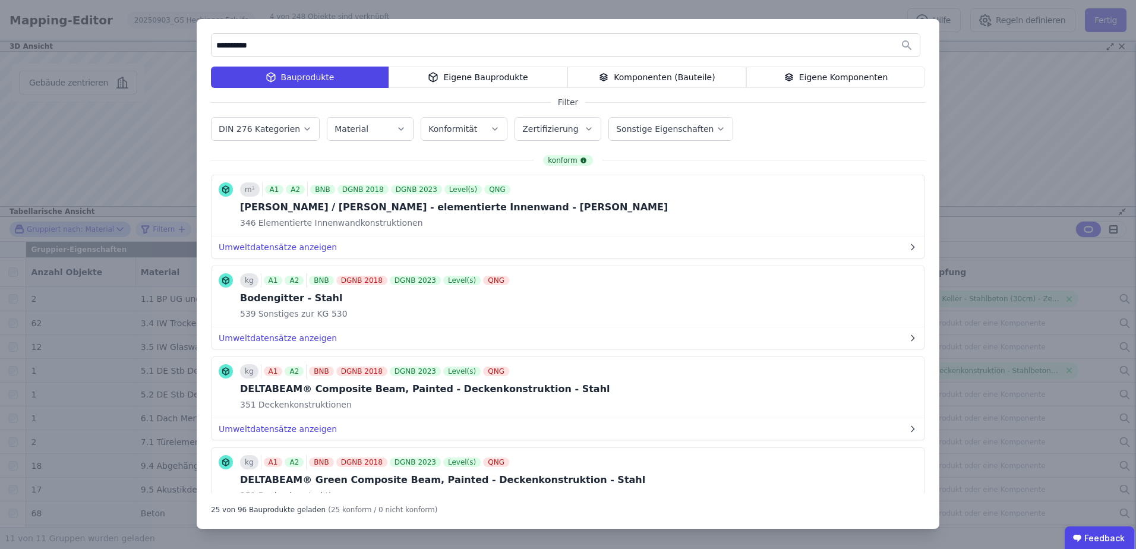
type input "**********"
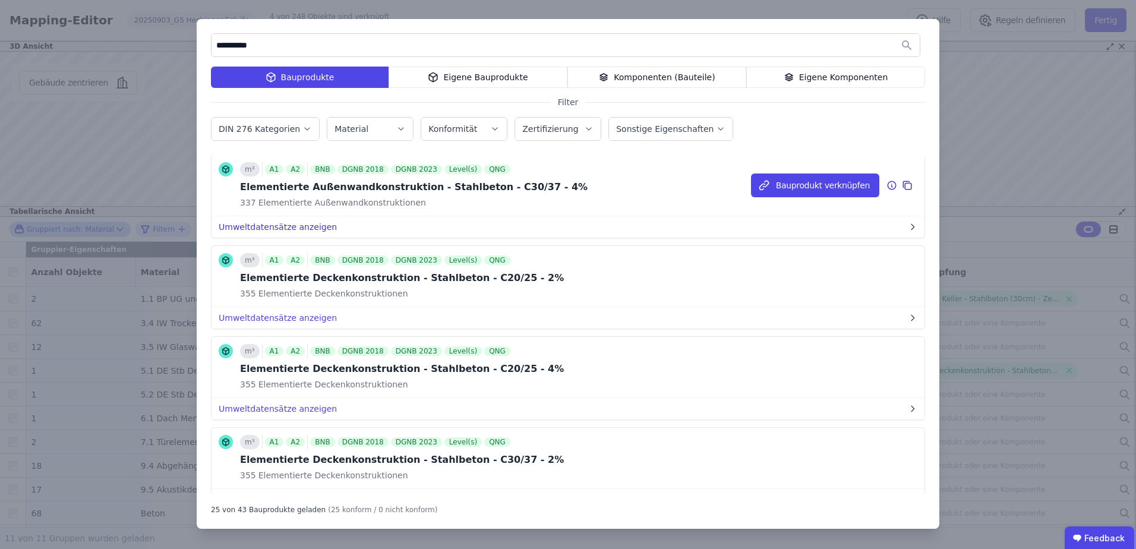
scroll to position [297, 0]
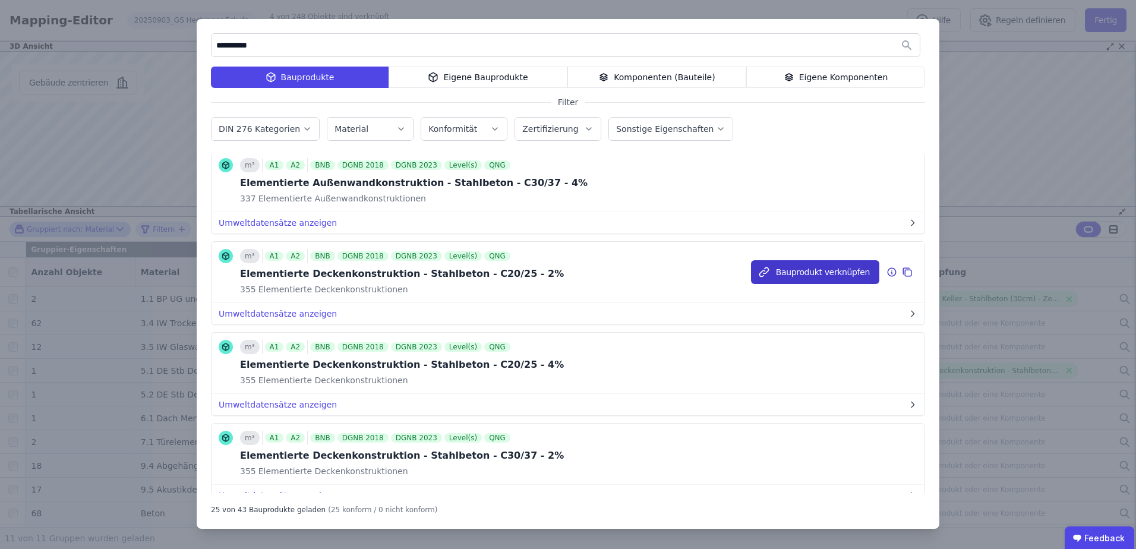
click at [795, 273] on button "Bauprodukt verknüpfen" at bounding box center [815, 272] width 128 height 24
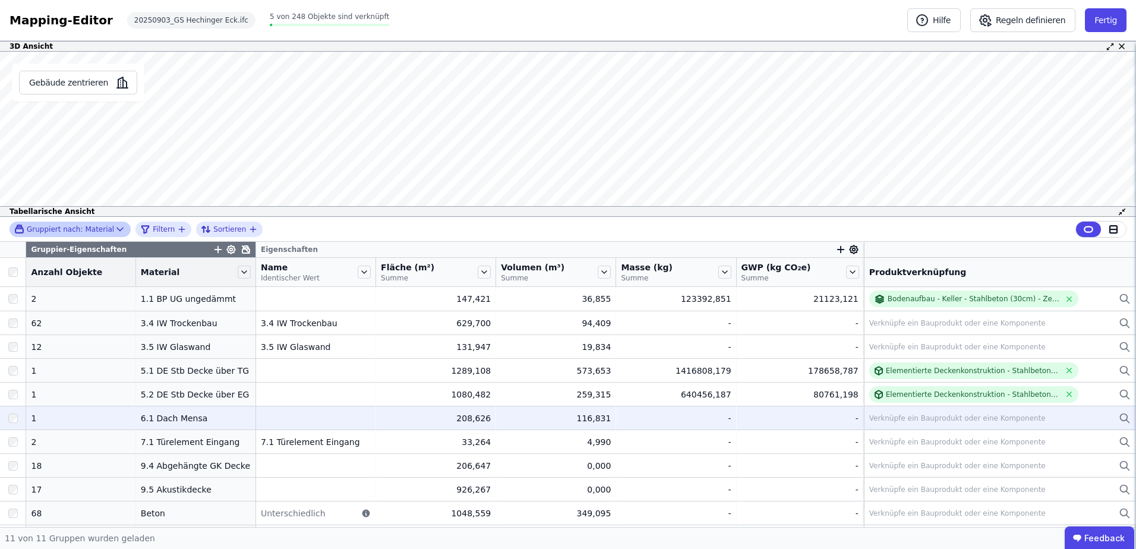
click at [882, 417] on div "Verknüpfe ein Bauprodukt oder eine Komponente" at bounding box center [957, 418] width 176 height 10
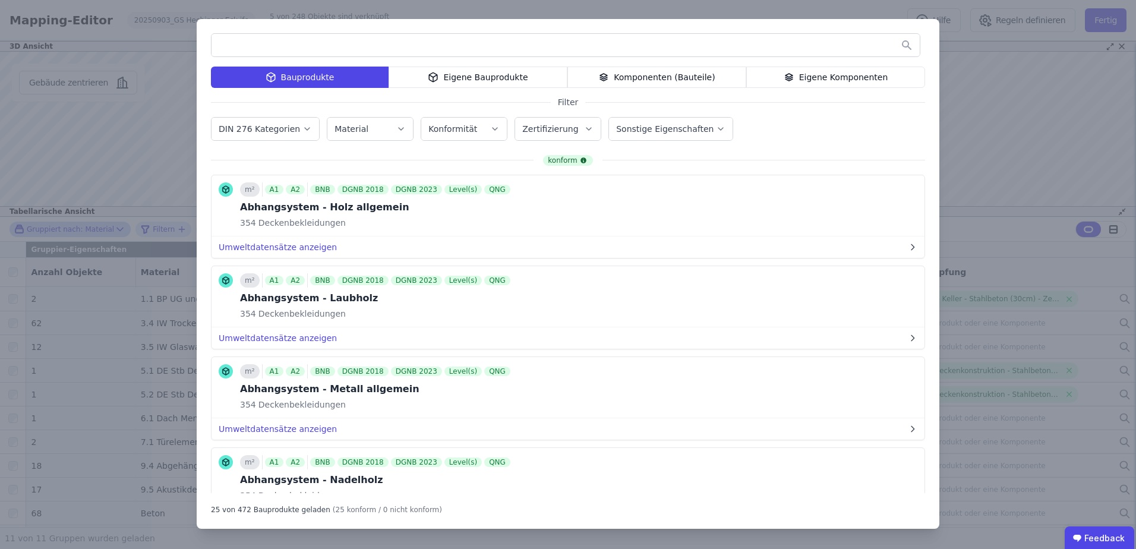
click at [306, 46] on input "text" at bounding box center [565, 44] width 708 height 21
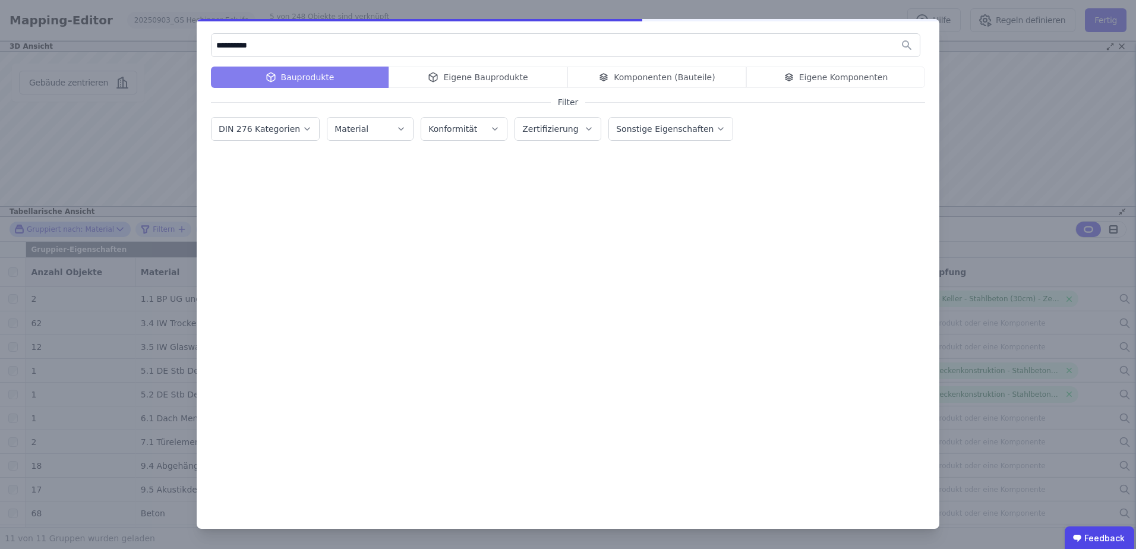
click at [627, 78] on div "Bauprodukte Eigene Bauprodukte Komponenten (Bauteile) Eigene Komponenten" at bounding box center [568, 77] width 714 height 21
click at [621, 77] on div "Bauprodukte Eigene Bauprodukte Komponenten (Bauteile) Eigene Komponenten" at bounding box center [568, 77] width 714 height 21
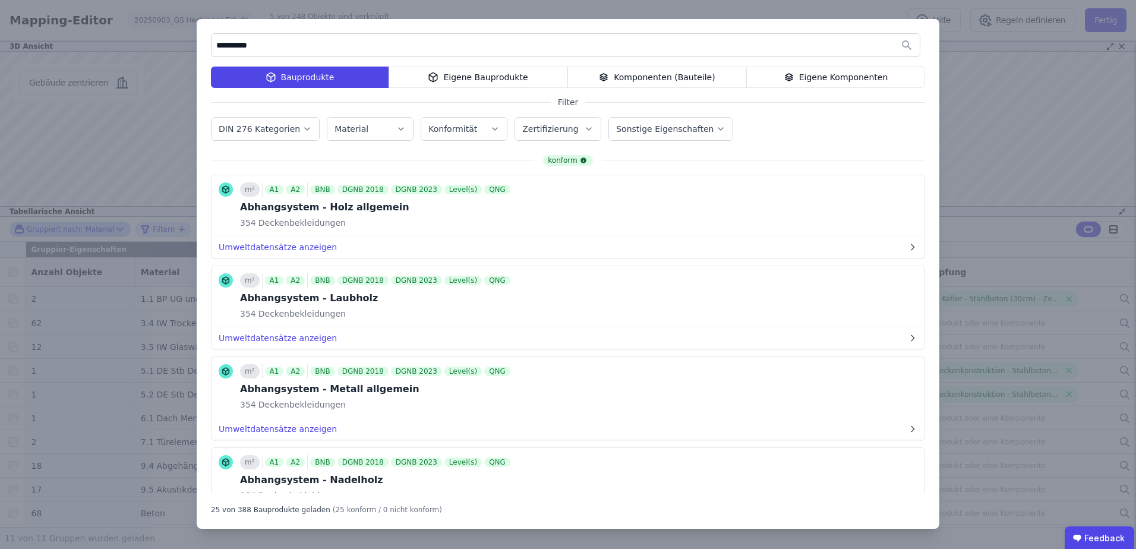
click at [640, 75] on div "Komponenten (Bauteile)" at bounding box center [656, 77] width 179 height 21
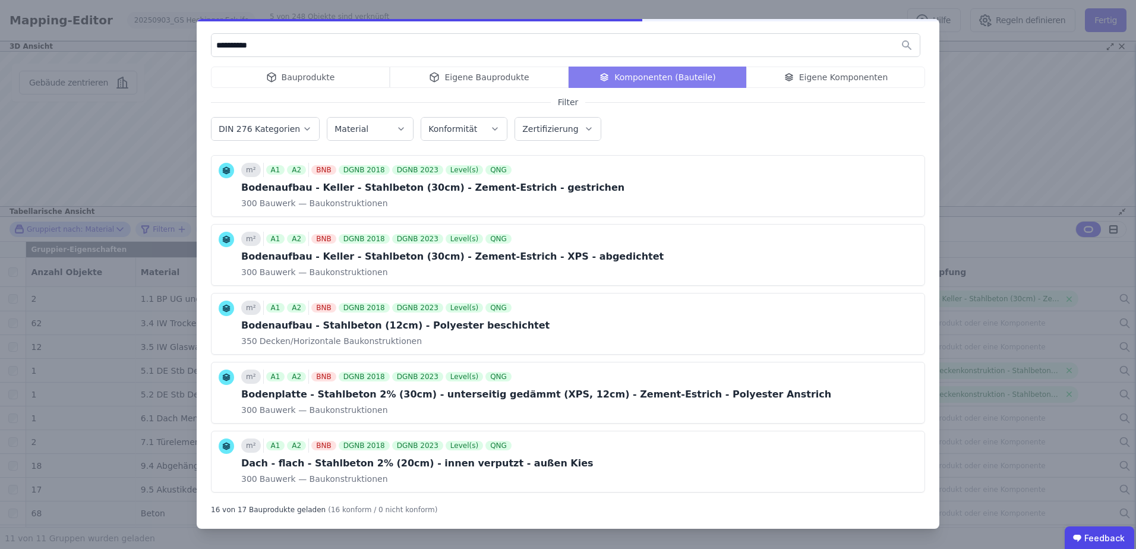
drag, startPoint x: 295, startPoint y: 46, endPoint x: 198, endPoint y: 61, distance: 97.4
click at [195, 56] on div "**********" at bounding box center [568, 274] width 1136 height 549
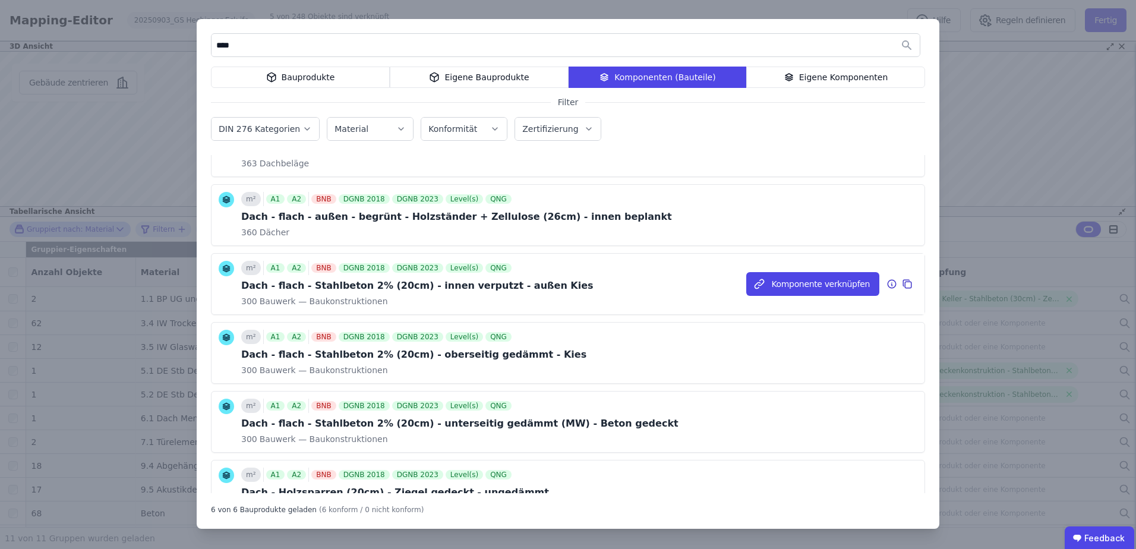
scroll to position [112, 0]
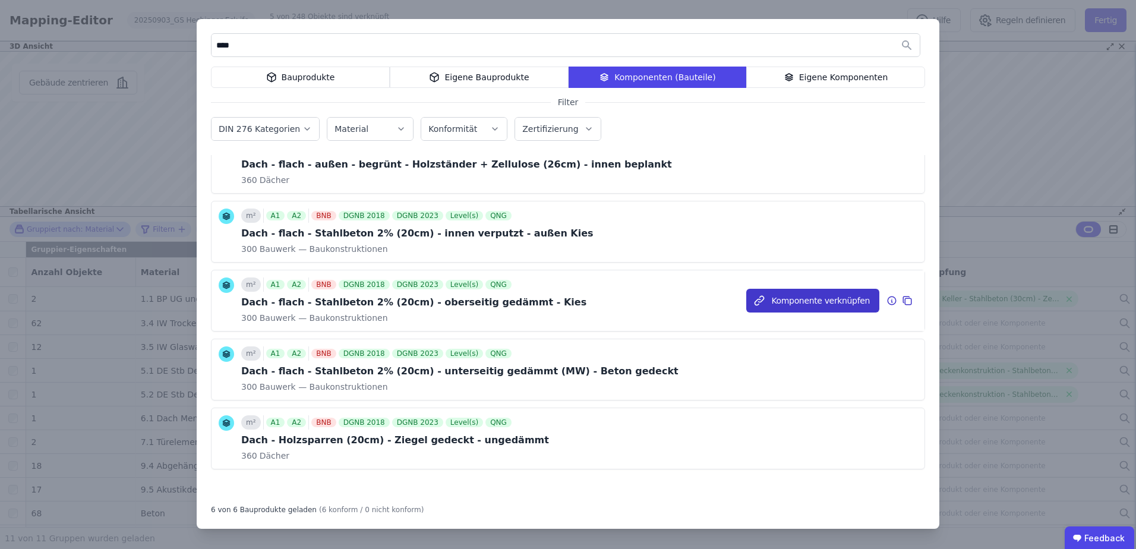
type input "****"
click at [776, 301] on button "Komponente verknüpfen" at bounding box center [812, 301] width 133 height 24
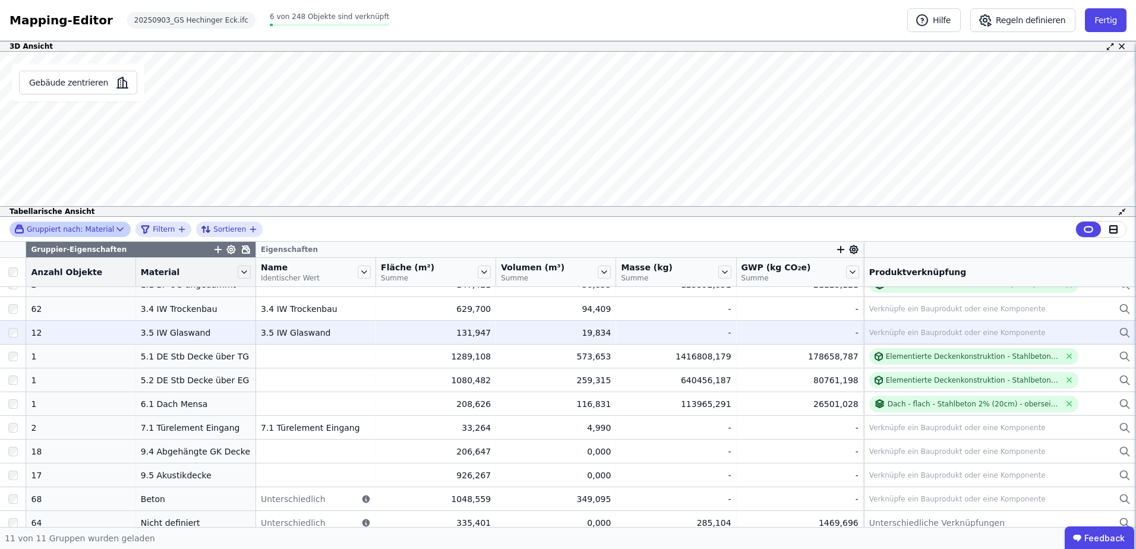
scroll to position [22, 0]
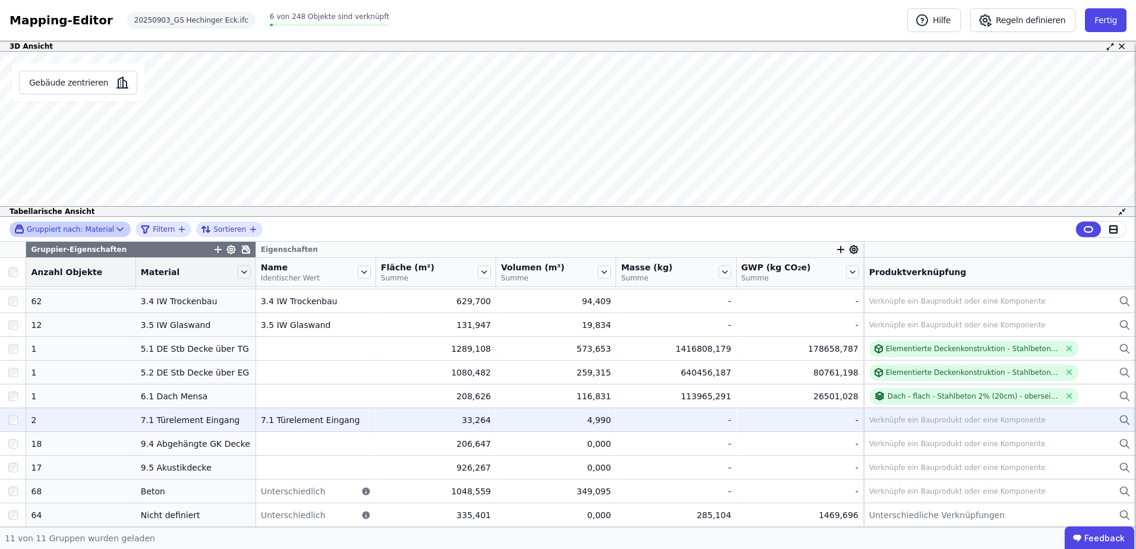
click at [903, 421] on div "Verknüpfe ein Bauprodukt oder eine Komponente" at bounding box center [957, 420] width 176 height 10
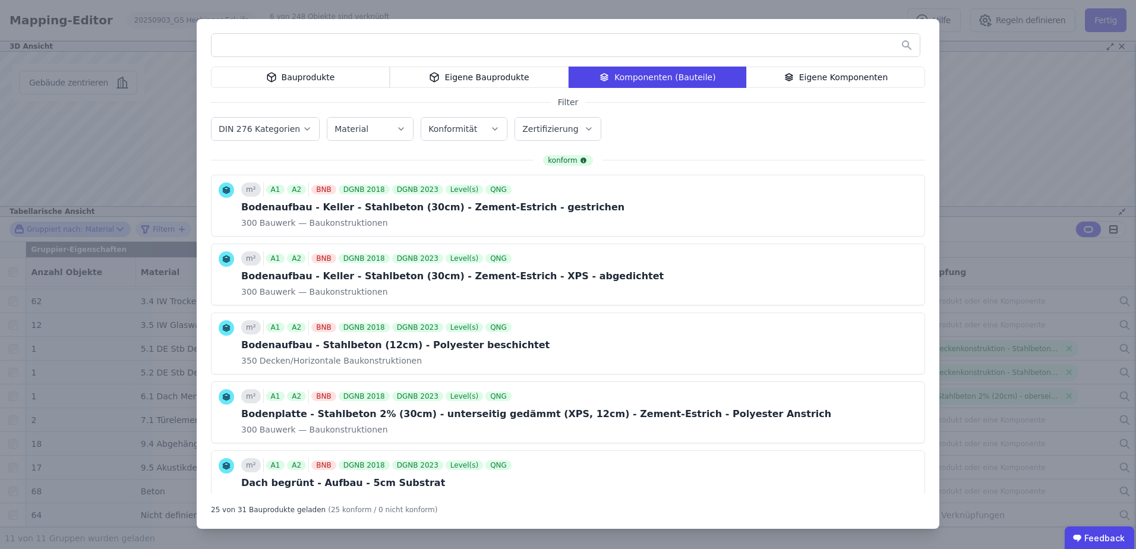
click at [347, 46] on input "text" at bounding box center [565, 44] width 708 height 21
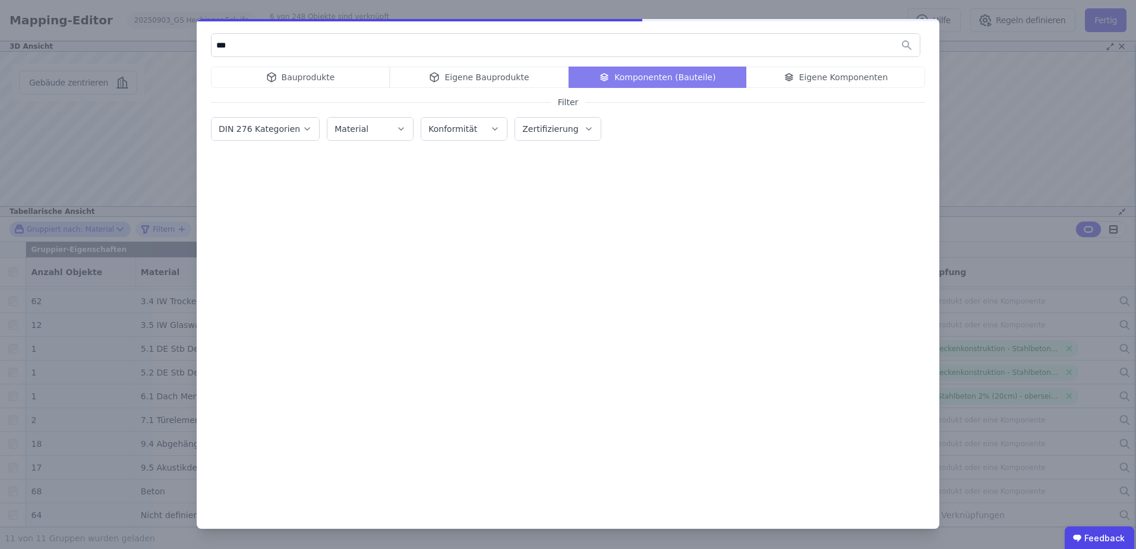
type input "***"
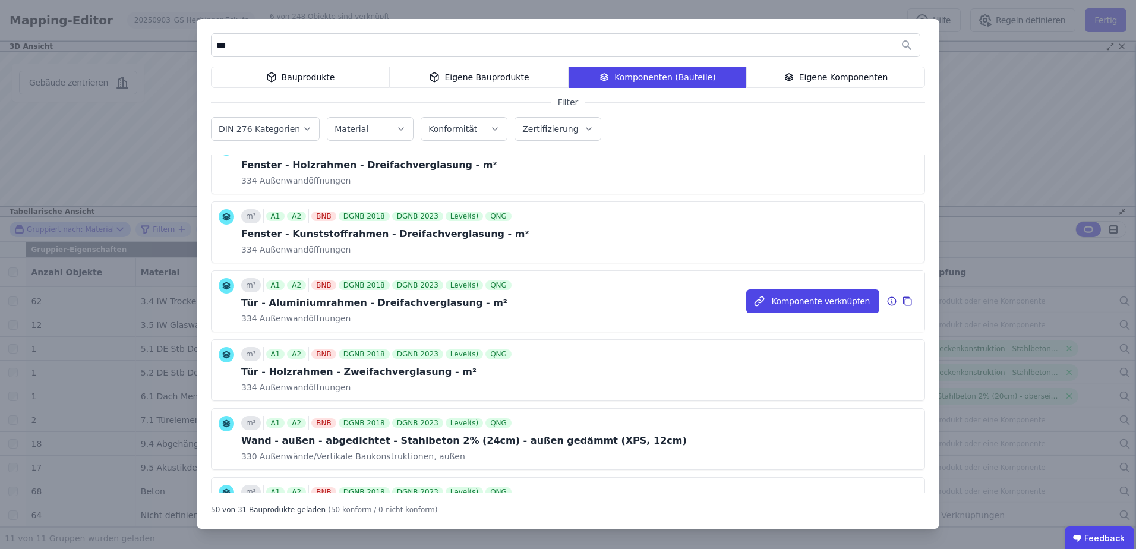
scroll to position [1302, 0]
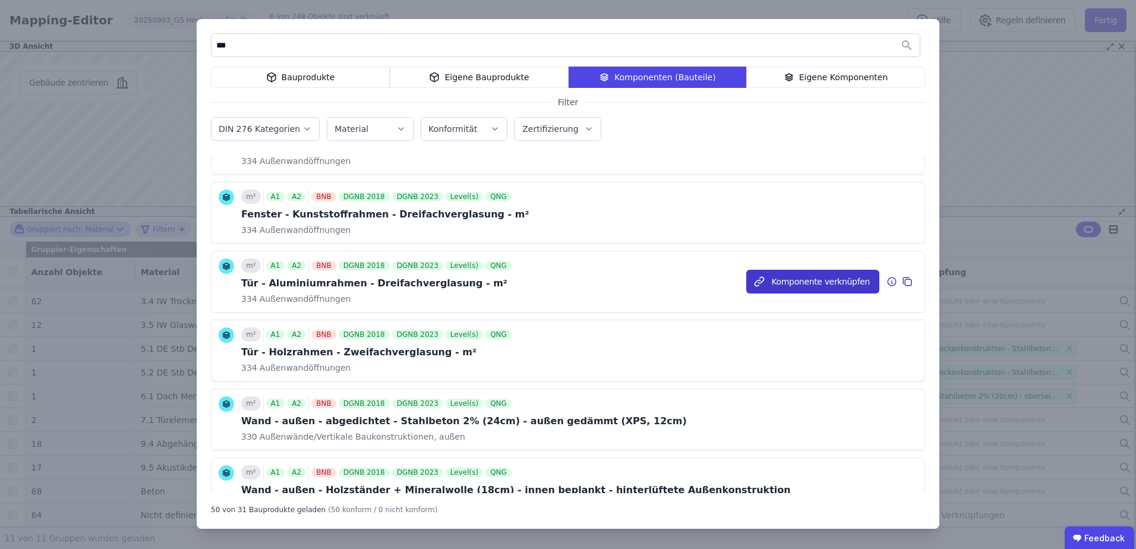
click at [830, 285] on button "Komponente verknüpfen" at bounding box center [812, 282] width 133 height 24
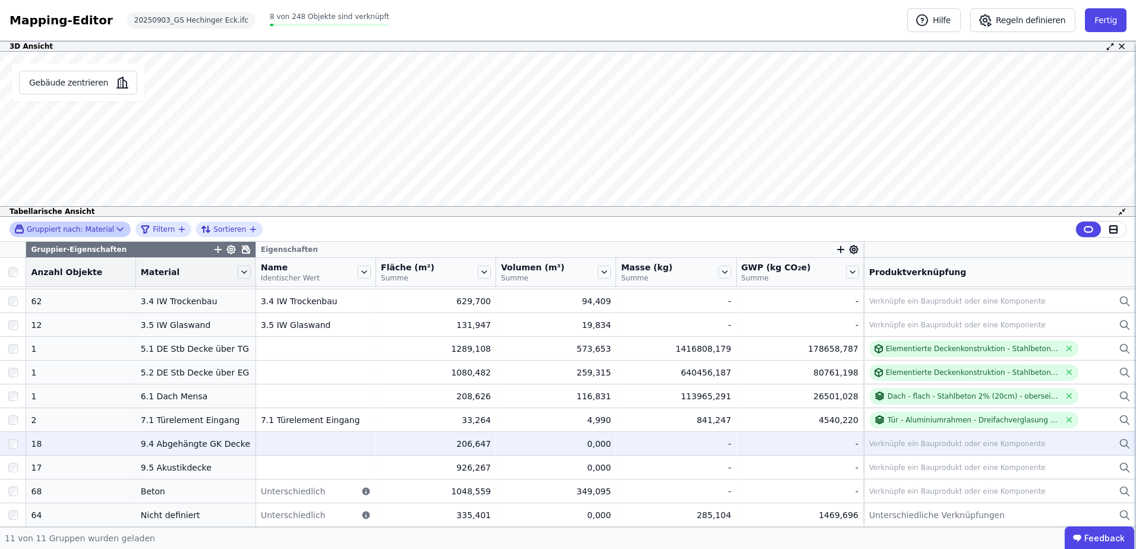
click at [904, 447] on div "Verknüpfe ein Bauprodukt oder eine Komponente" at bounding box center [957, 444] width 176 height 10
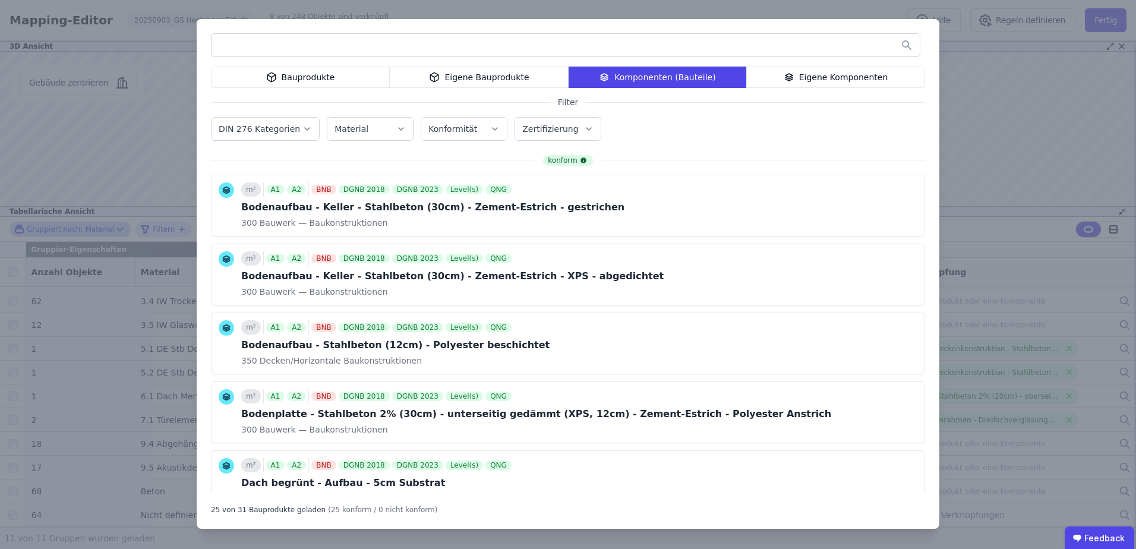
click at [317, 80] on div "Bauprodukte" at bounding box center [300, 77] width 179 height 21
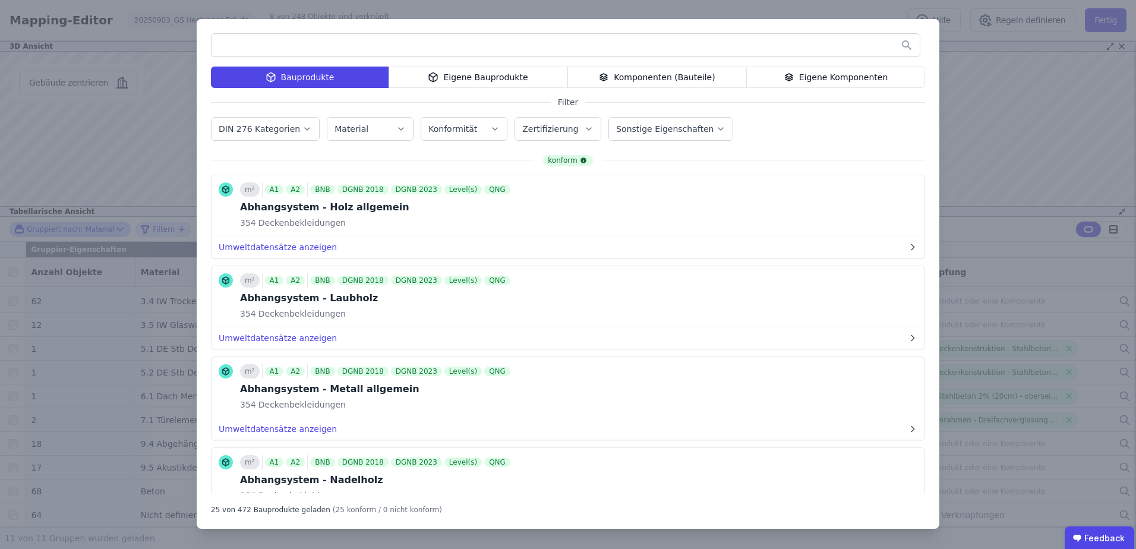
click at [350, 130] on label "Material" at bounding box center [352, 129] width 36 height 10
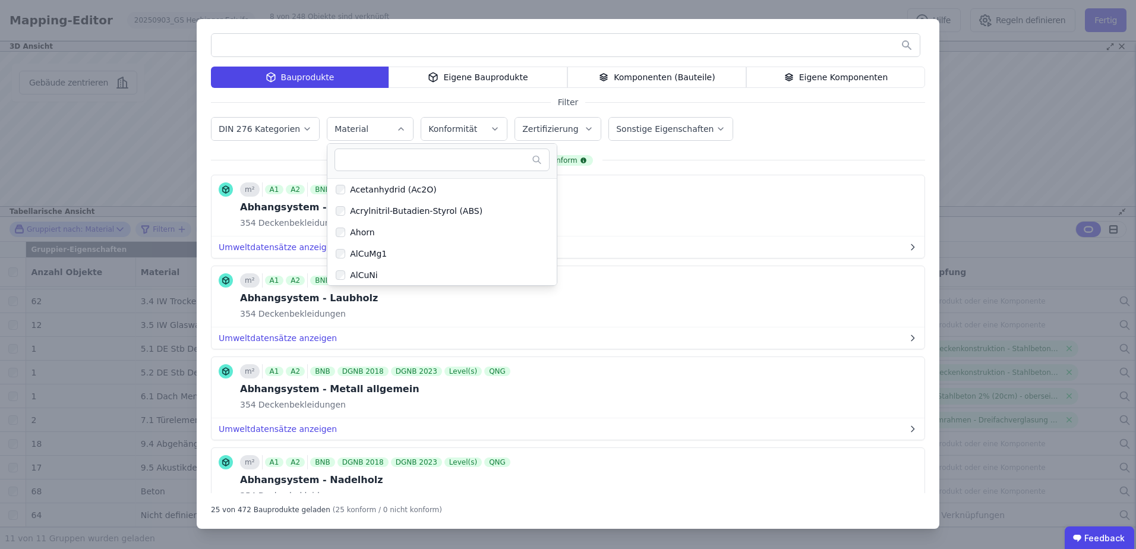
click at [356, 161] on input "text" at bounding box center [435, 159] width 191 height 21
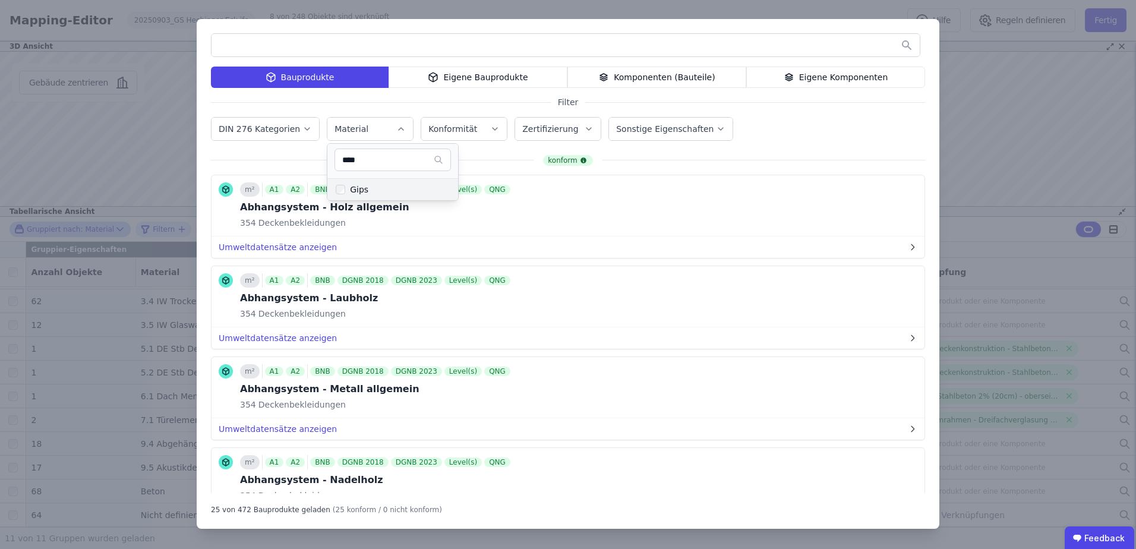
type input "****"
click at [346, 187] on div "Gips" at bounding box center [356, 190] width 23 height 12
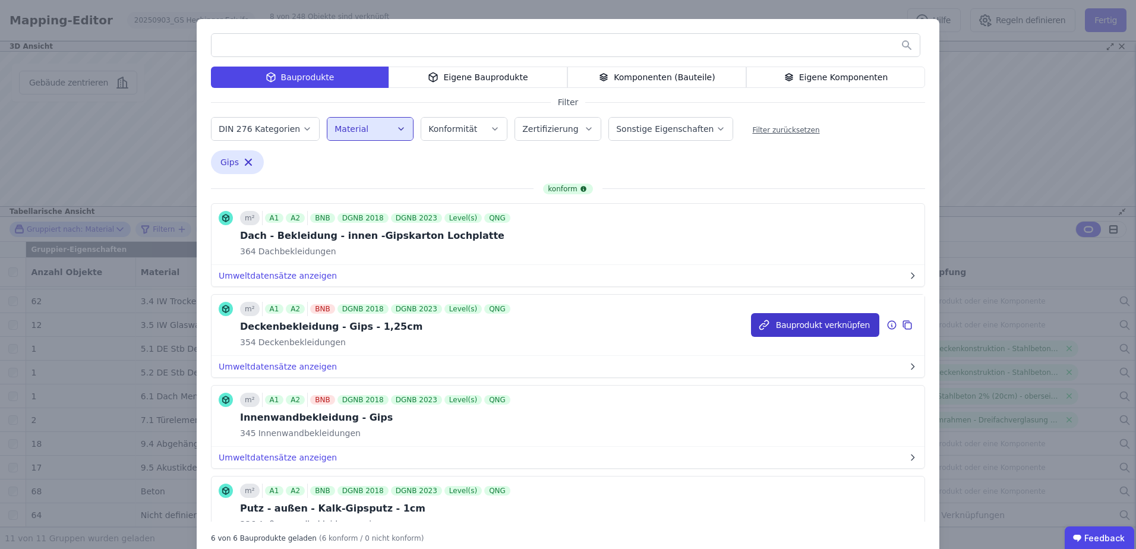
click at [797, 324] on button "Bauprodukt verknüpfen" at bounding box center [815, 325] width 128 height 24
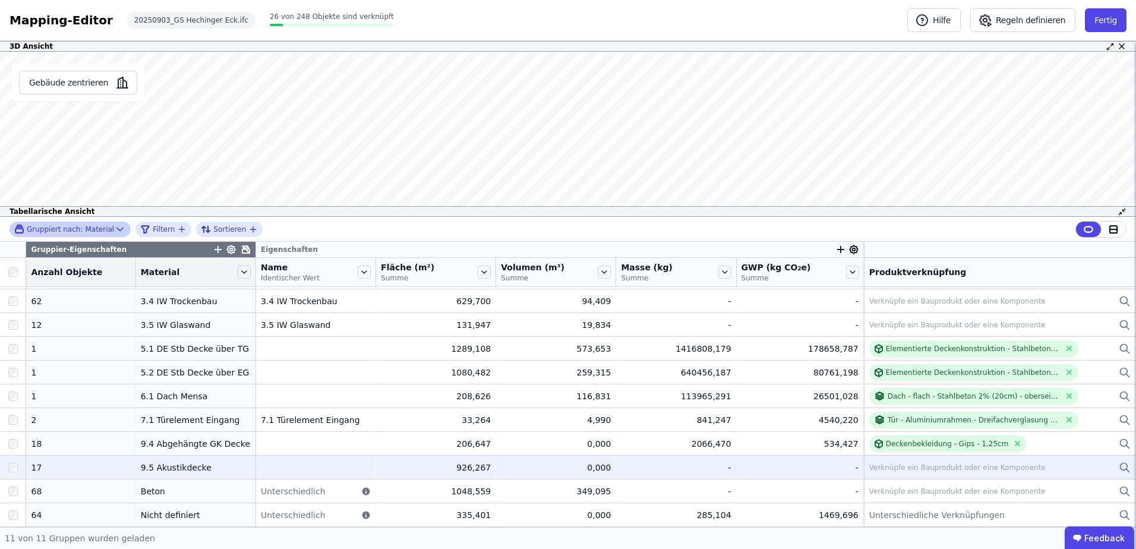
click at [876, 470] on div "Verknüpfe ein Bauprodukt oder eine Komponente" at bounding box center [957, 468] width 176 height 10
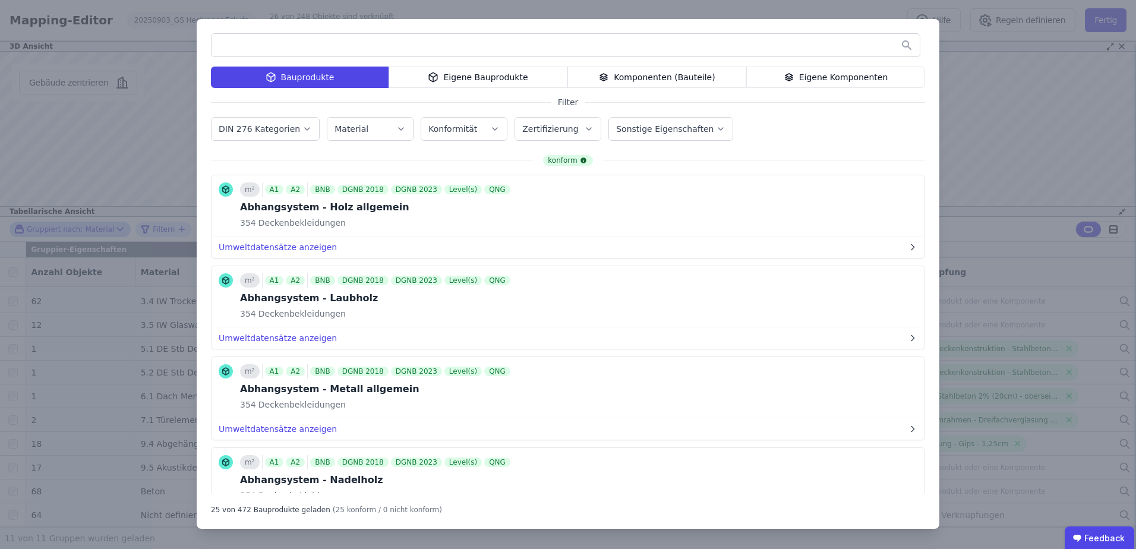
click at [338, 48] on input "text" at bounding box center [565, 44] width 708 height 21
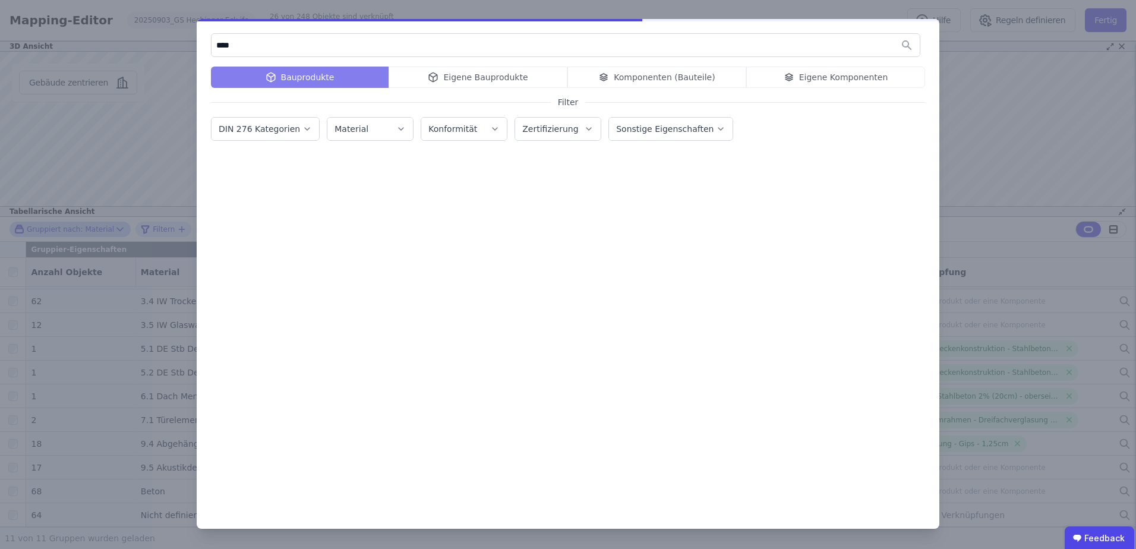
type input "****"
click at [356, 130] on label "Material" at bounding box center [352, 129] width 36 height 10
click at [358, 160] on input "text" at bounding box center [435, 159] width 191 height 21
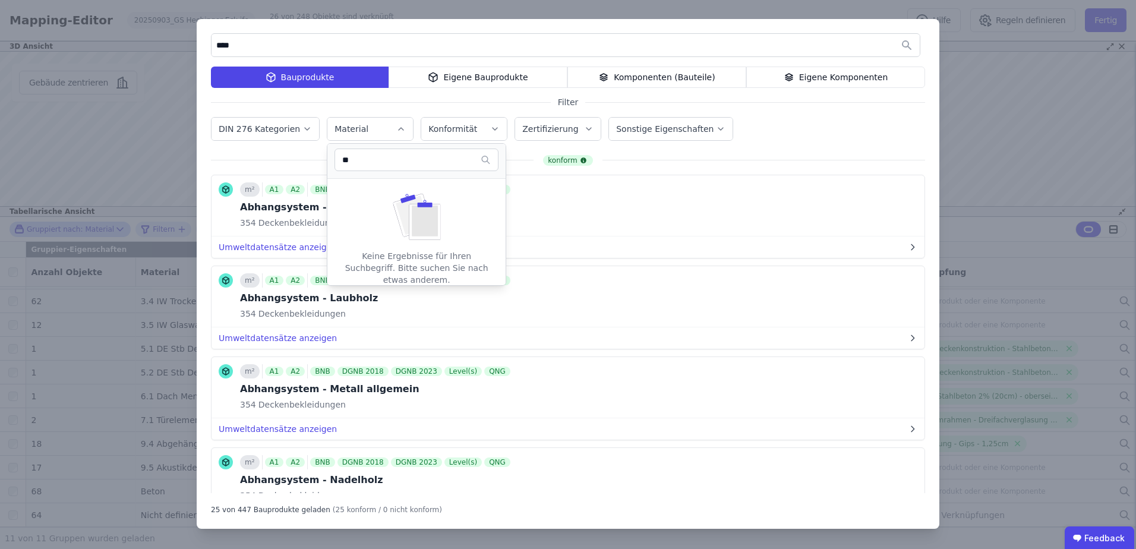
type input "*"
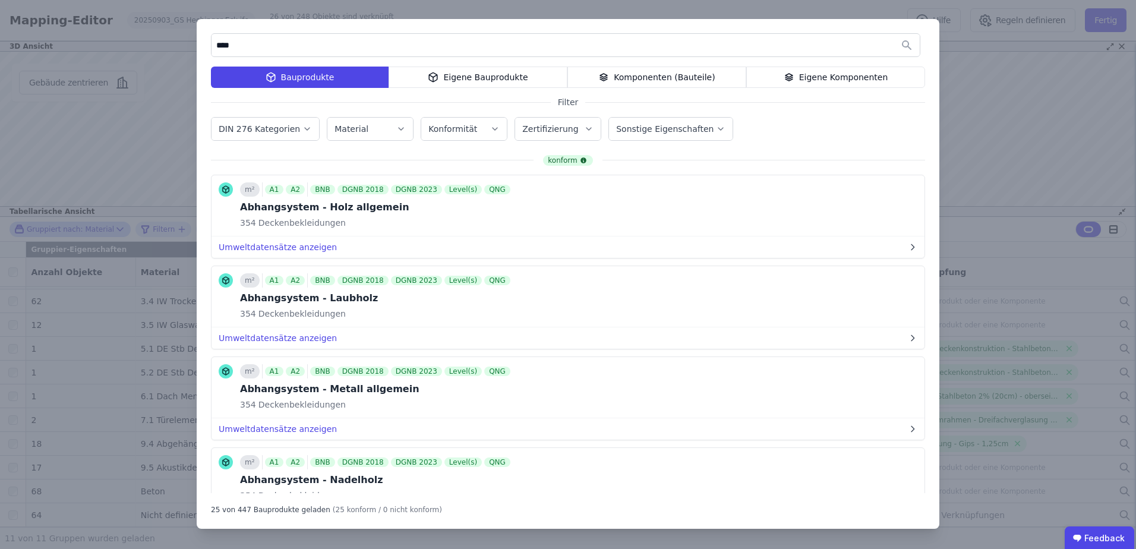
drag, startPoint x: 245, startPoint y: 43, endPoint x: 203, endPoint y: 47, distance: 42.3
click at [203, 47] on div "**** Bauprodukte Eigene Bauprodukte Komponenten (Bauteile) Eigene Komponenten F…" at bounding box center [568, 274] width 742 height 510
click at [252, 128] on label "DIN 276 Kategorien" at bounding box center [261, 129] width 84 height 10
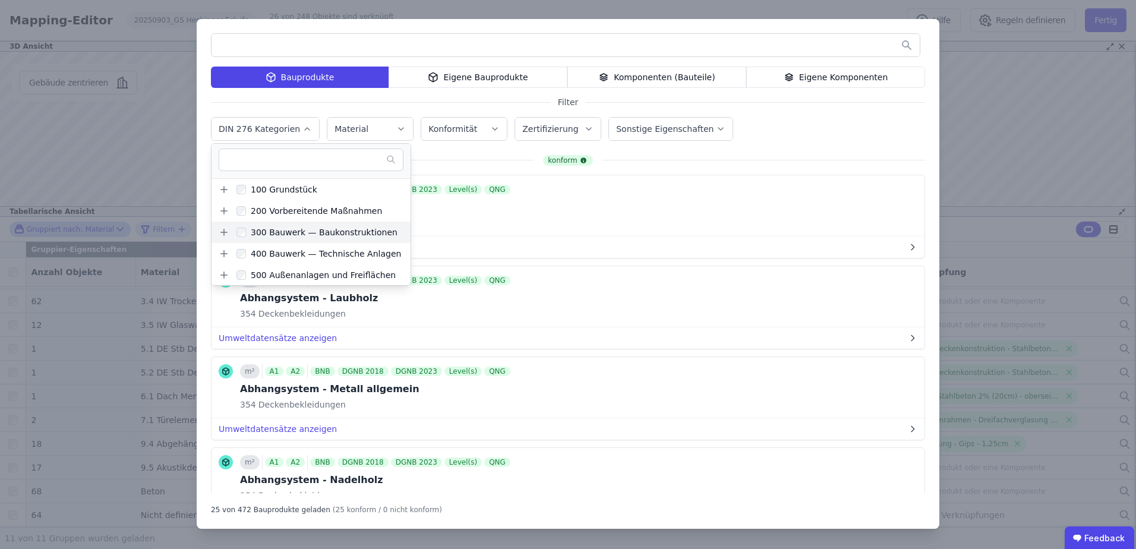
click at [222, 232] on icon at bounding box center [224, 232] width 11 height 11
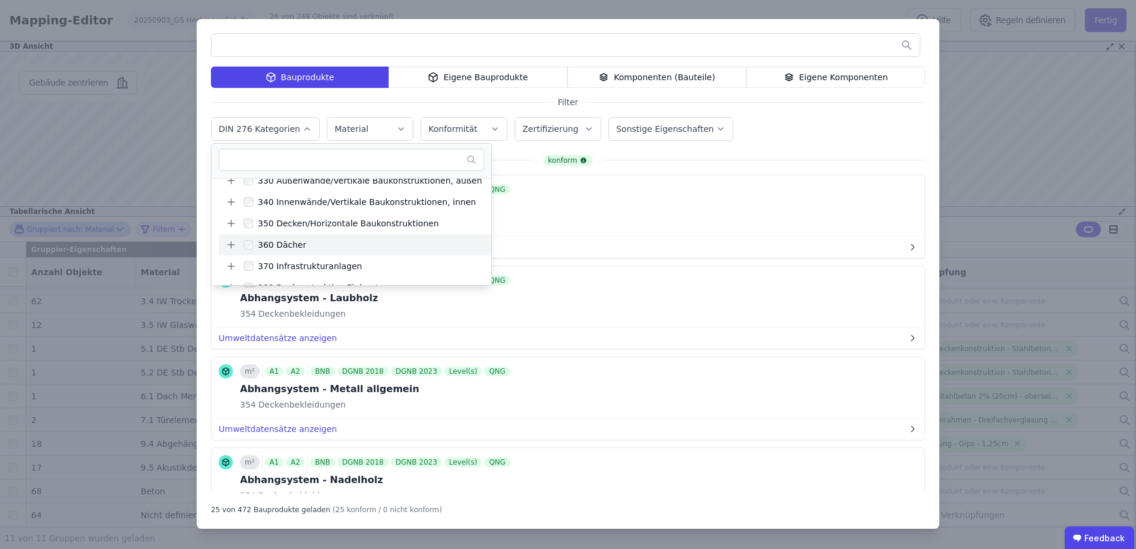
scroll to position [119, 0]
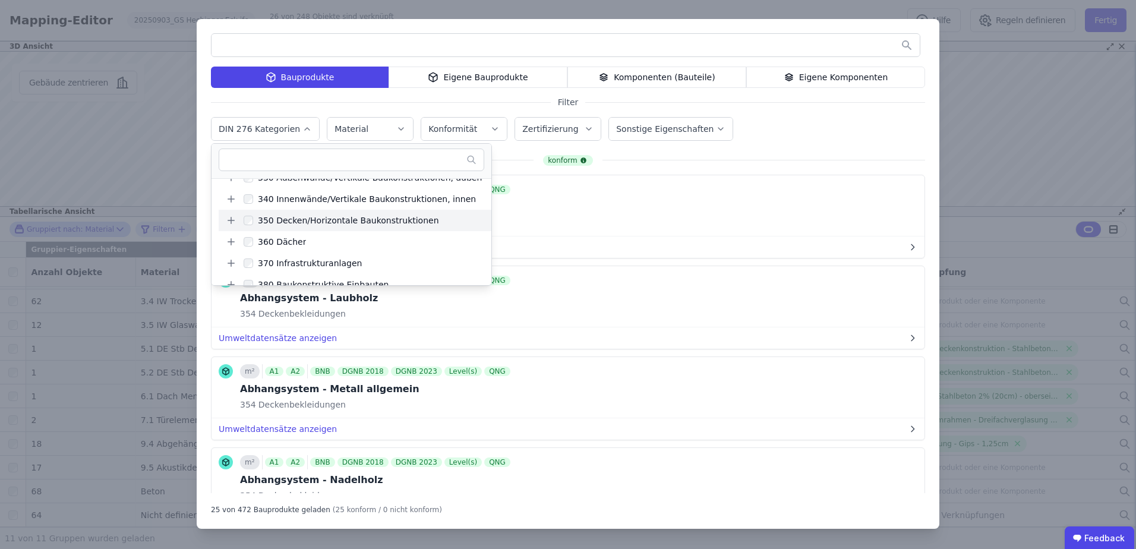
click at [231, 221] on icon at bounding box center [231, 220] width 0 height 7
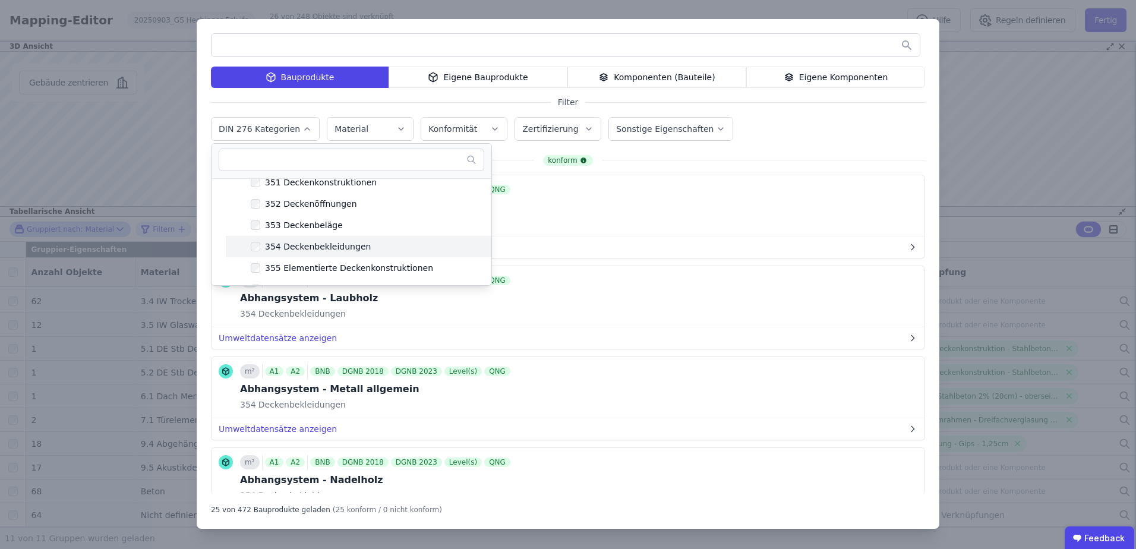
scroll to position [238, 0]
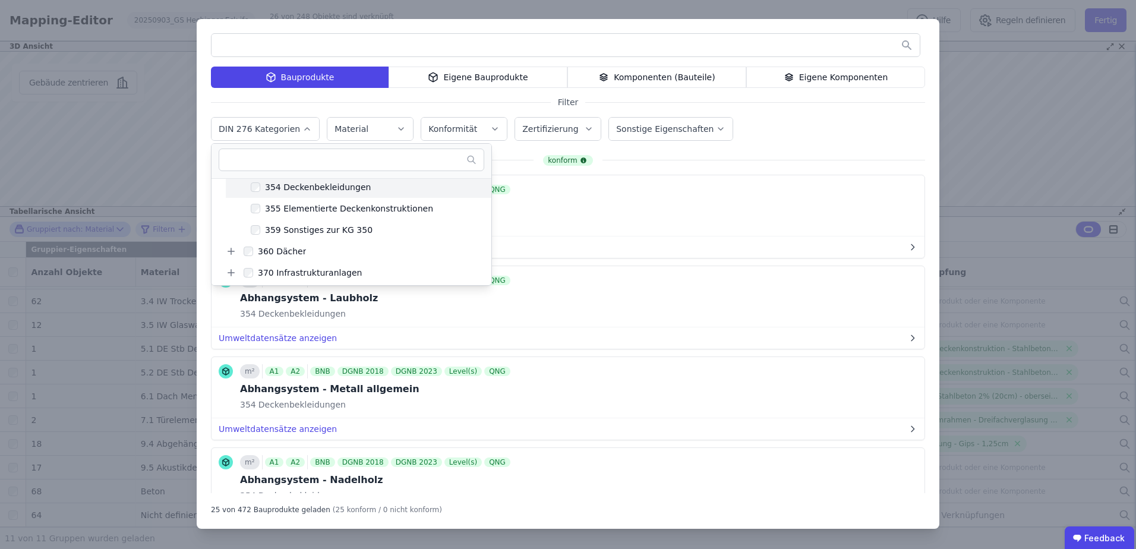
click at [284, 190] on div "354 Deckenbekleidungen" at bounding box center [315, 187] width 110 height 12
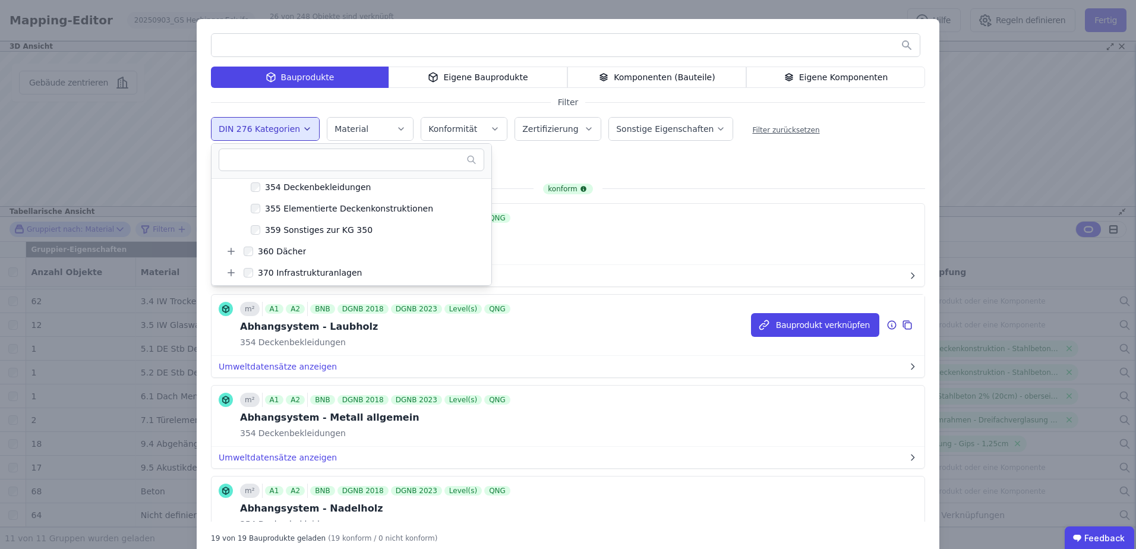
click at [435, 344] on div "354 Deckenbekleidungen" at bounding box center [376, 342] width 273 height 12
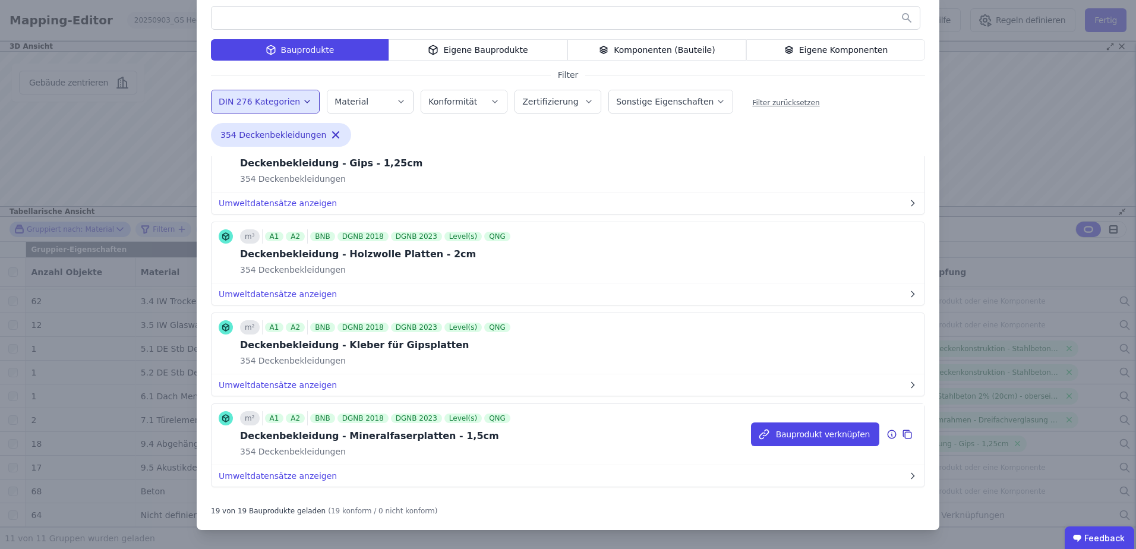
scroll to position [1128, 0]
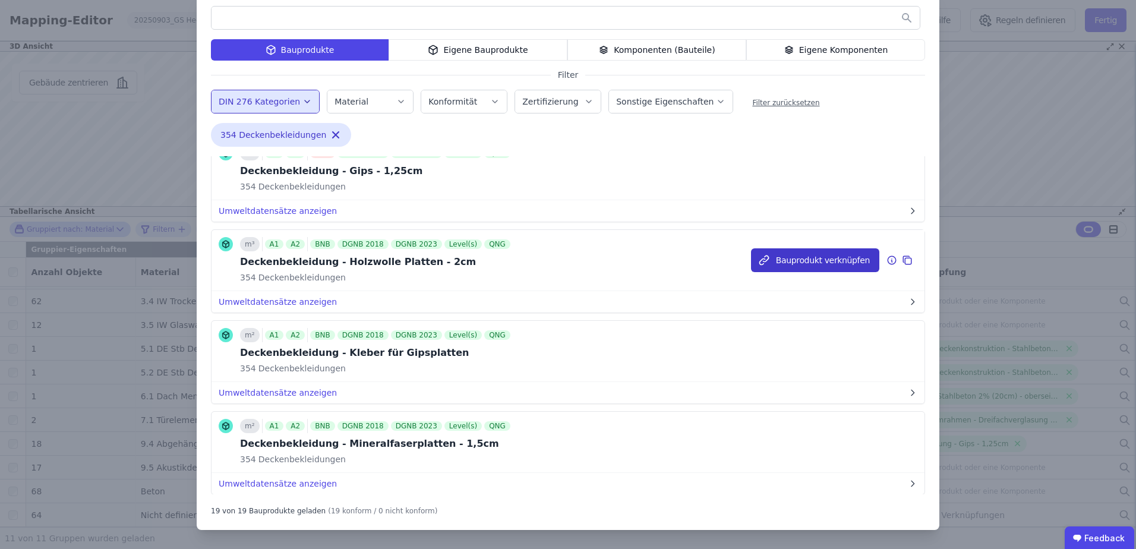
click at [789, 255] on button "Bauprodukt verknüpfen" at bounding box center [815, 260] width 128 height 24
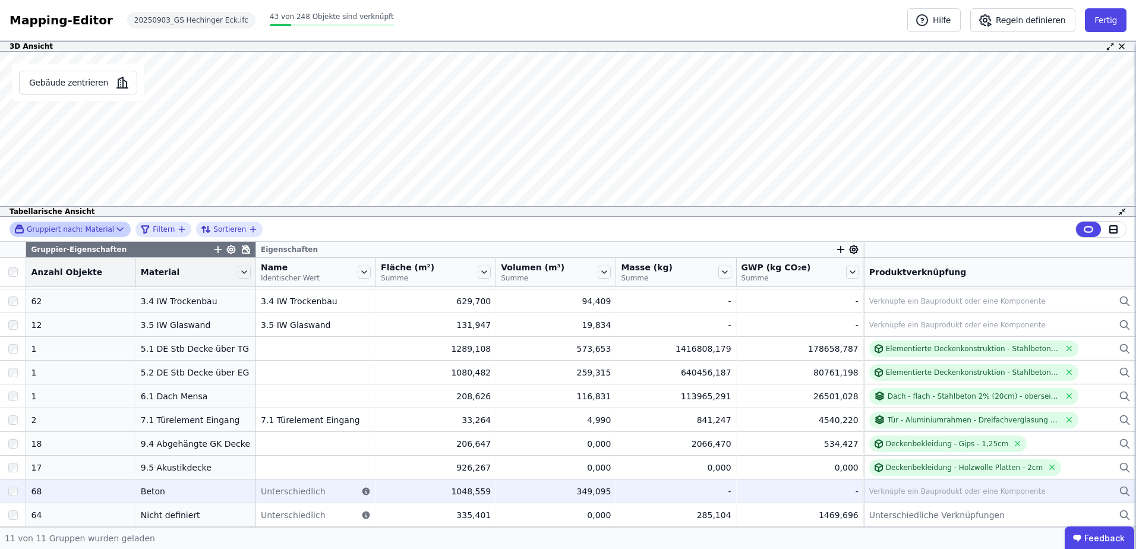
click at [908, 493] on div "Verknüpfe ein Bauprodukt oder eine Komponente" at bounding box center [957, 491] width 176 height 10
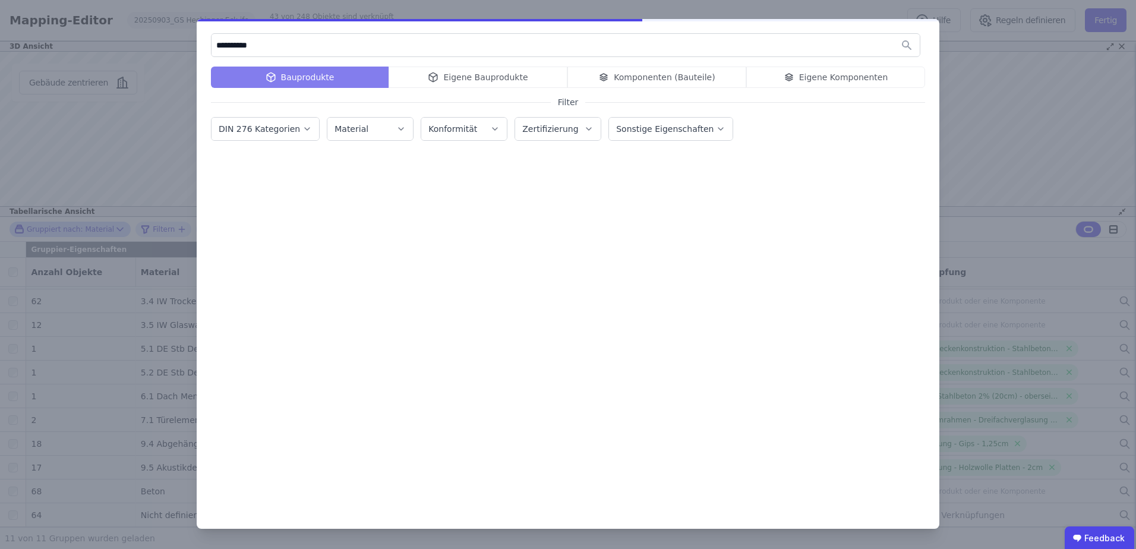
type input "**********"
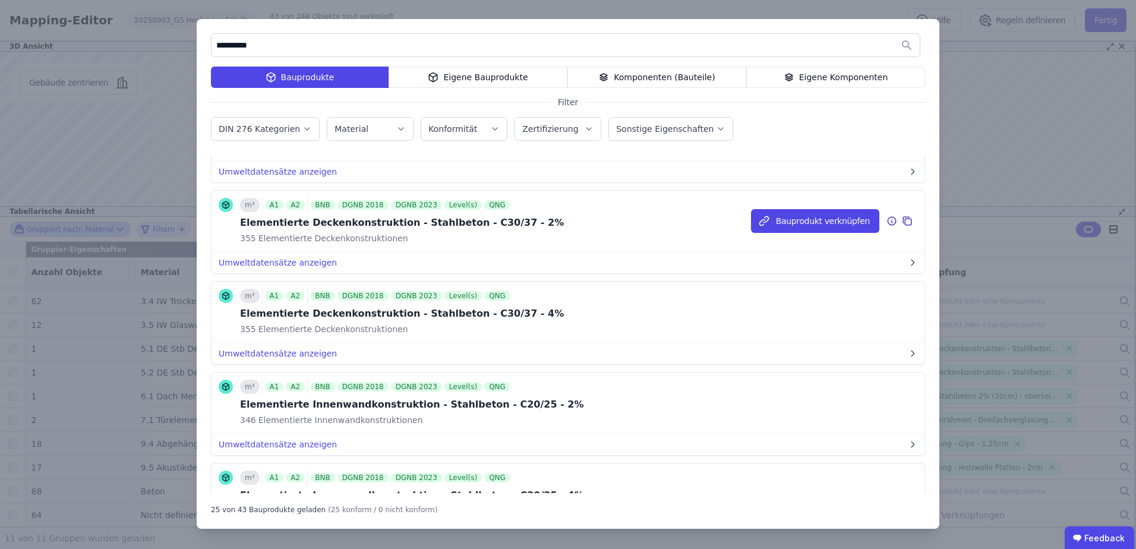
scroll to position [594, 0]
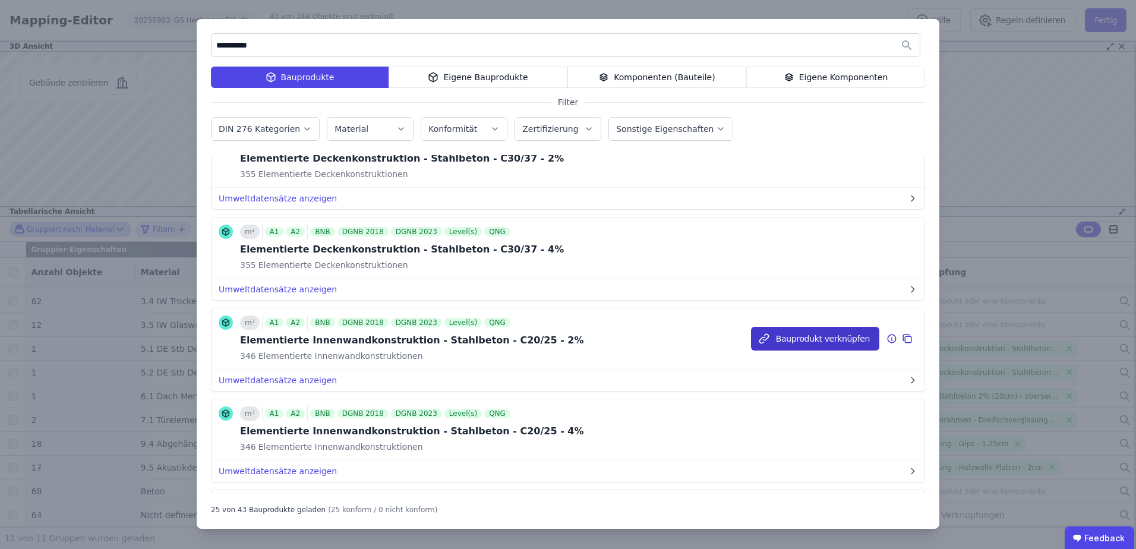
click at [792, 331] on button "Bauprodukt verknüpfen" at bounding box center [815, 339] width 128 height 24
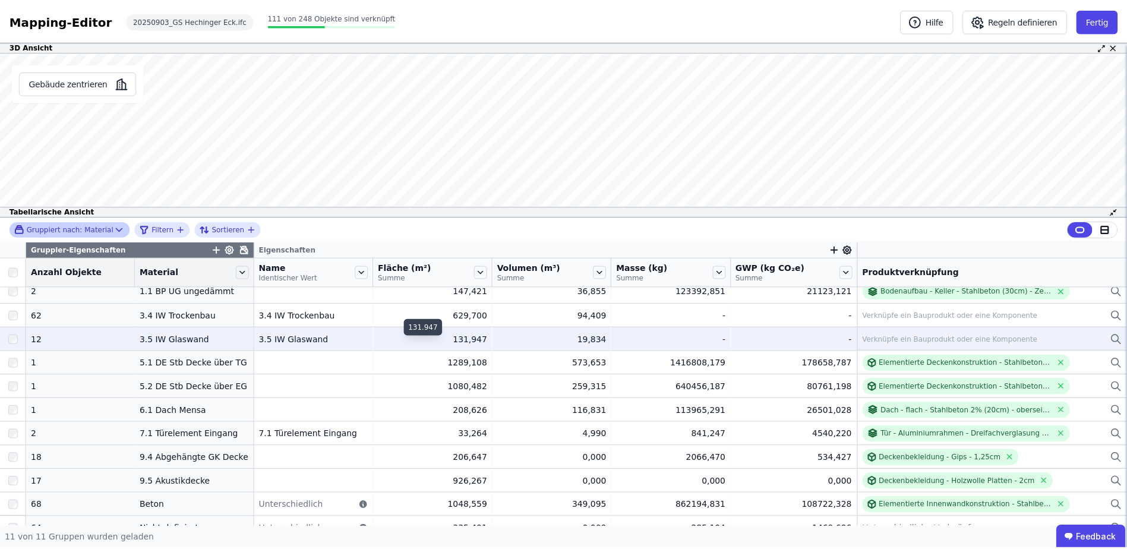
scroll to position [0, 0]
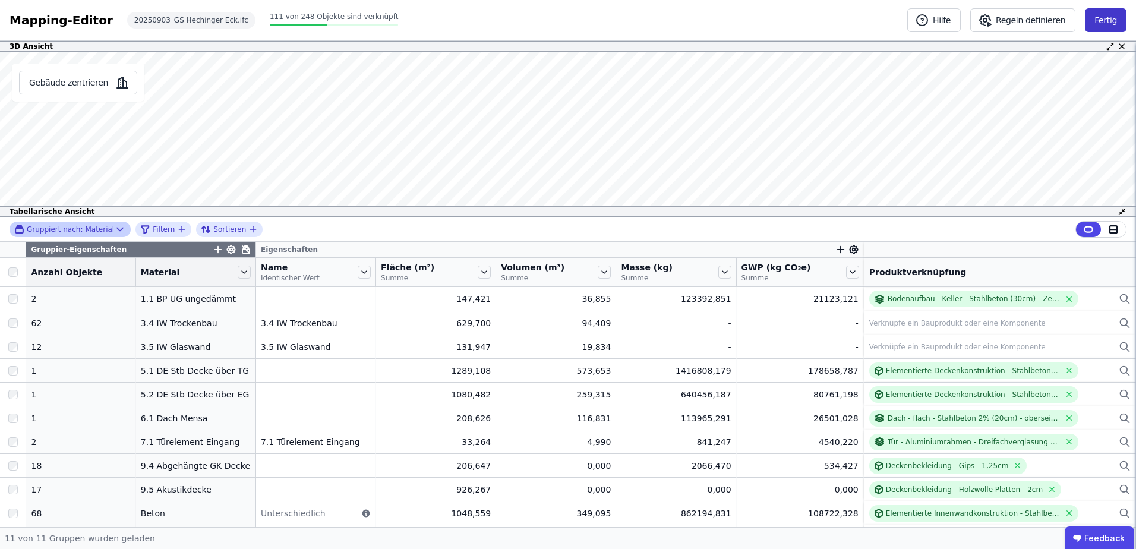
click at [1111, 18] on button "Fertig" at bounding box center [1106, 20] width 42 height 24
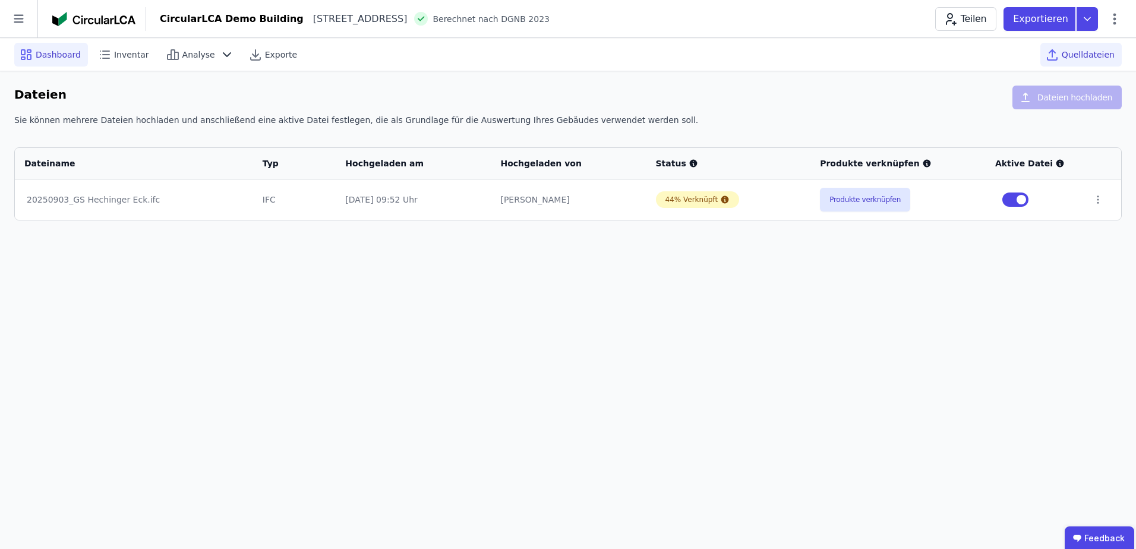
click at [53, 55] on span "Dashboard" at bounding box center [58, 55] width 45 height 12
select select "*"
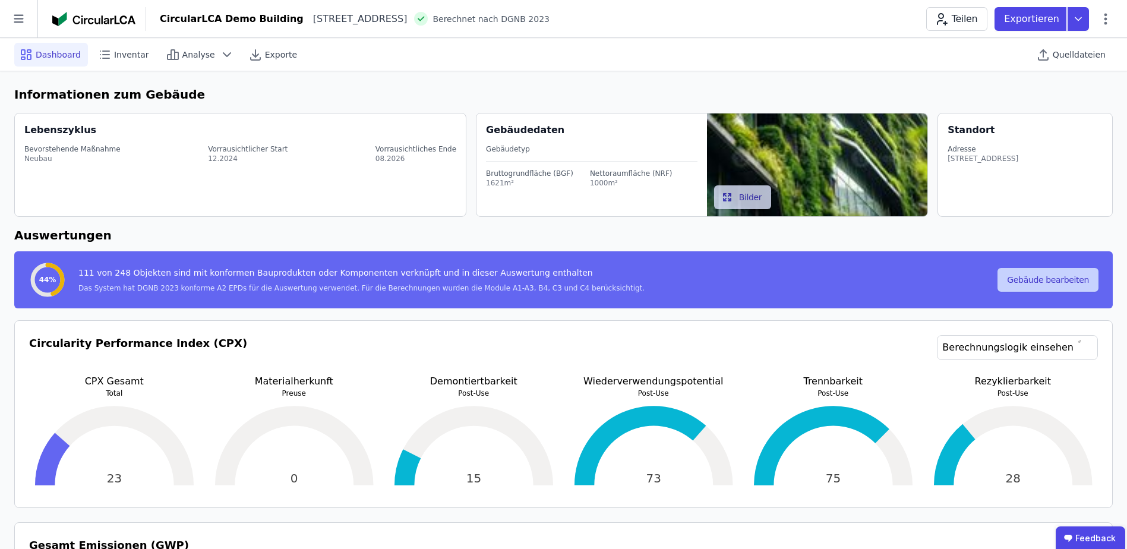
click at [1046, 280] on button "Gebäude bearbeiten" at bounding box center [1047, 280] width 101 height 24
select select "*"
select select "**********"
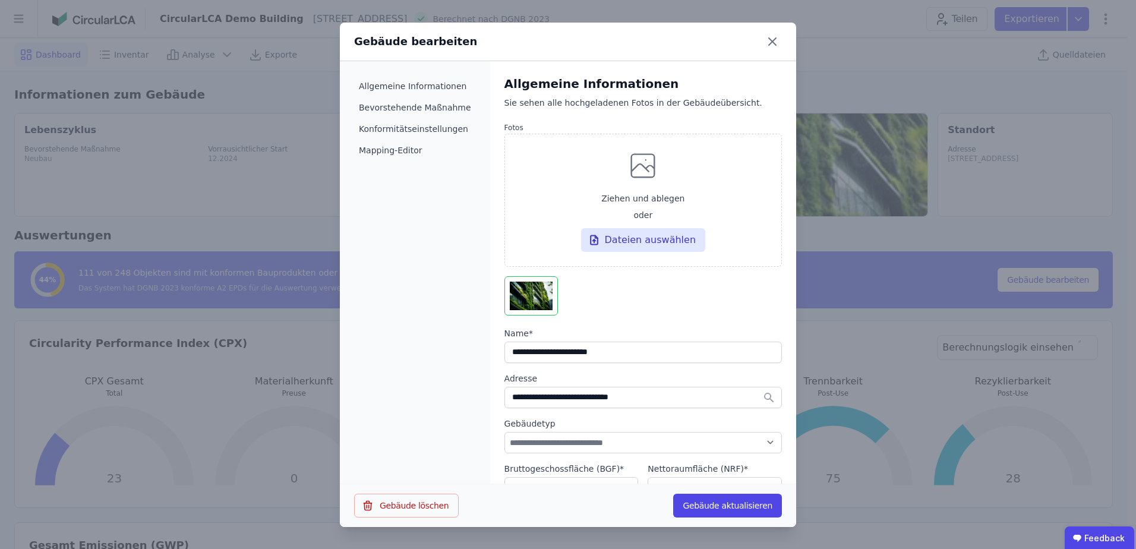
click at [399, 197] on div "Allgemeine Informationen Bevorstehende Maßnahme Konformitätseinstellungen Mappi…" at bounding box center [415, 273] width 150 height 424
click at [741, 508] on button "Gebäude aktualisieren" at bounding box center [727, 506] width 109 height 24
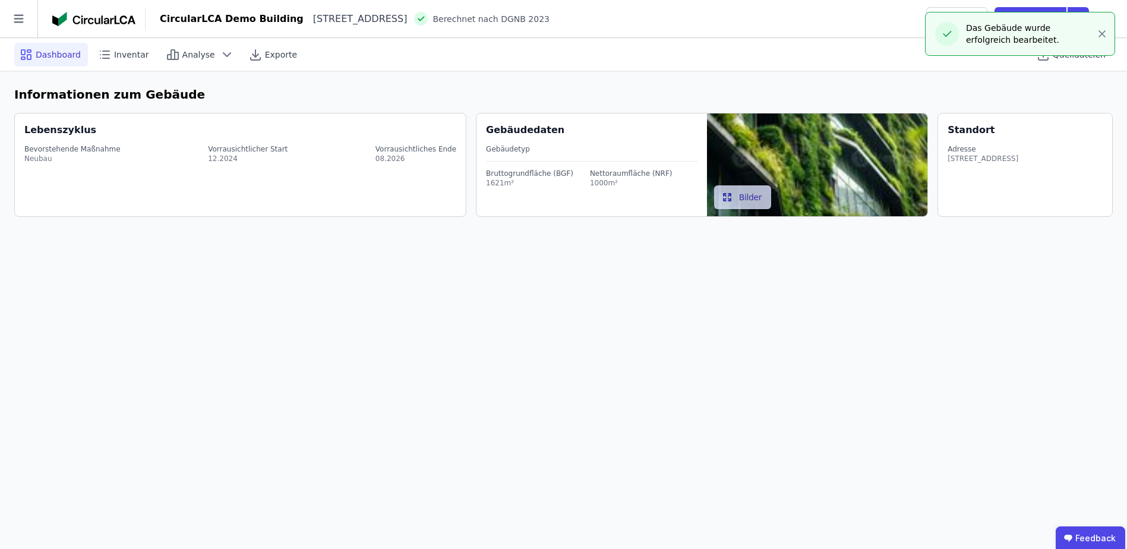
select select "*"
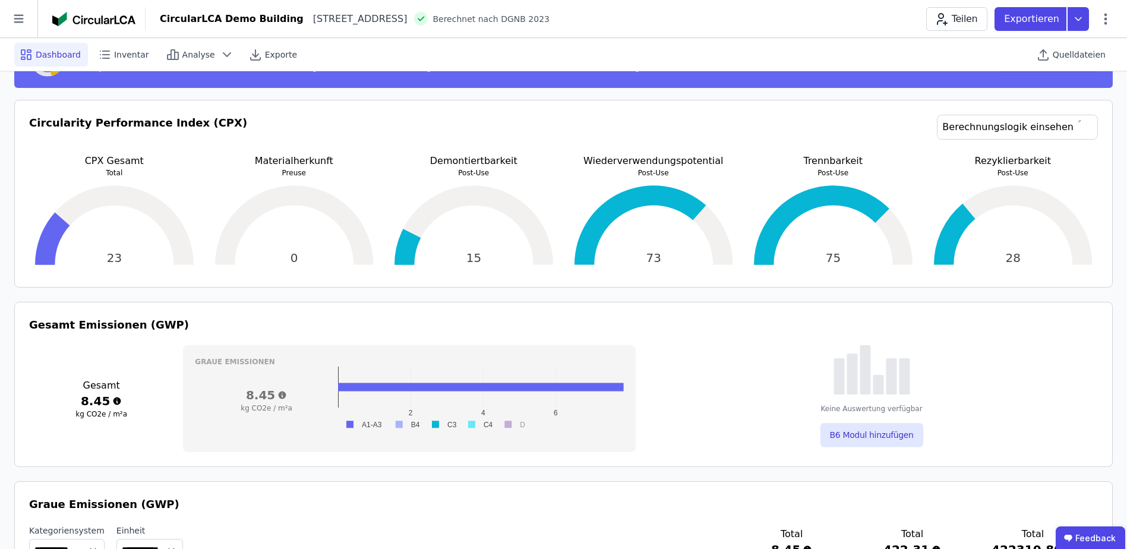
scroll to position [238, 0]
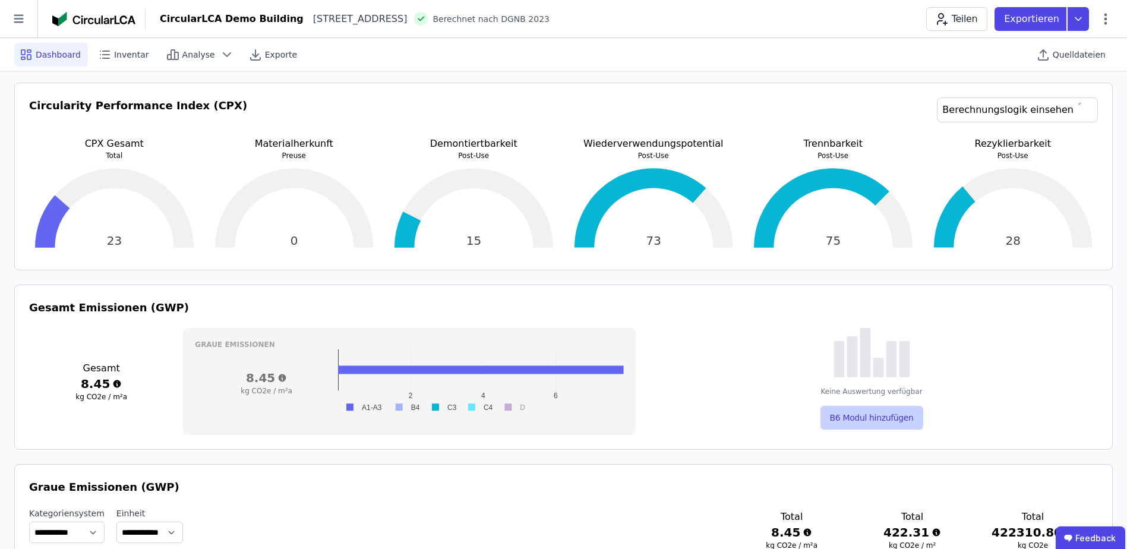
click at [861, 415] on button "B6 Modul hinzufügen" at bounding box center [871, 418] width 103 height 24
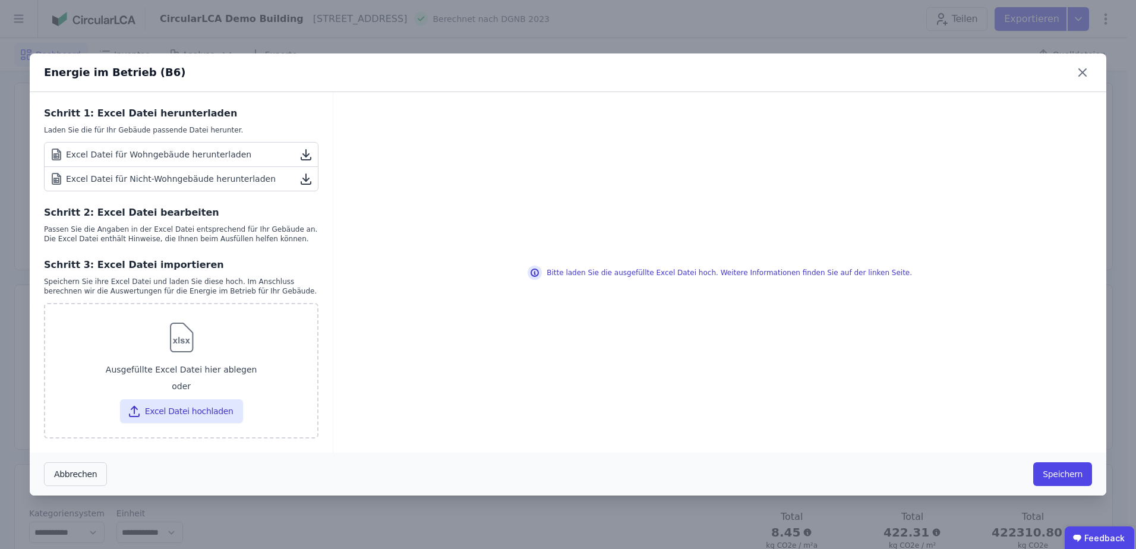
click at [125, 181] on div "Excel Datei für Nicht-Wohngebäude herunterladen" at bounding box center [162, 179] width 226 height 14
click at [75, 476] on button "Abbrechen" at bounding box center [75, 474] width 63 height 24
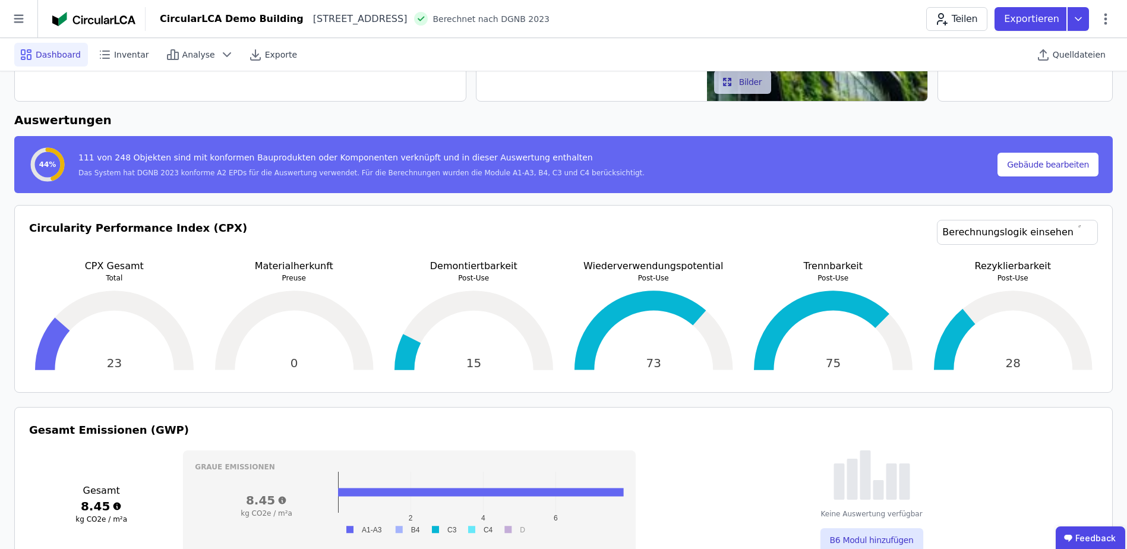
scroll to position [0, 0]
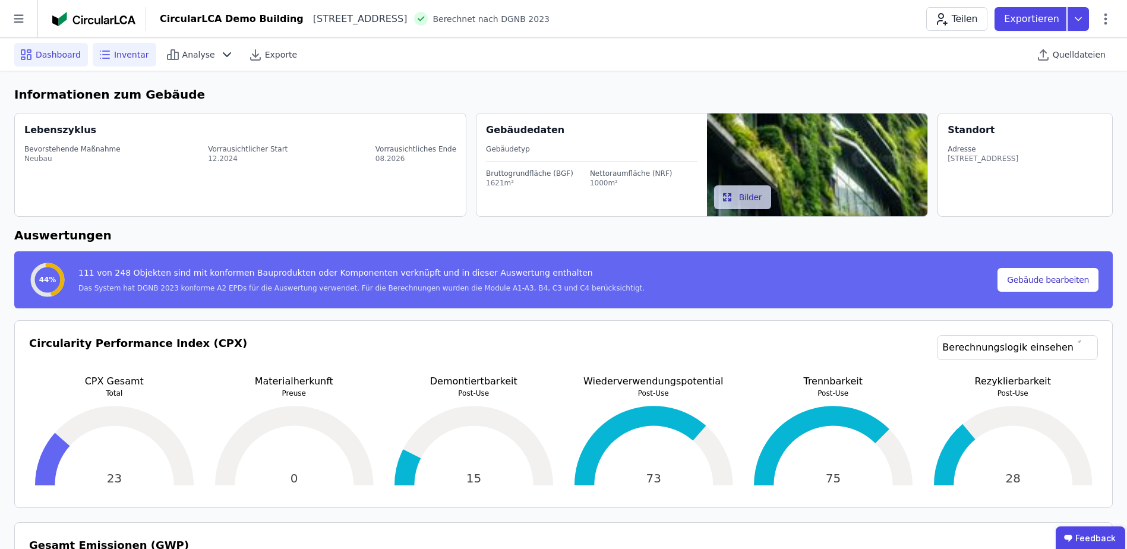
click at [115, 56] on span "Inventar" at bounding box center [131, 55] width 35 height 12
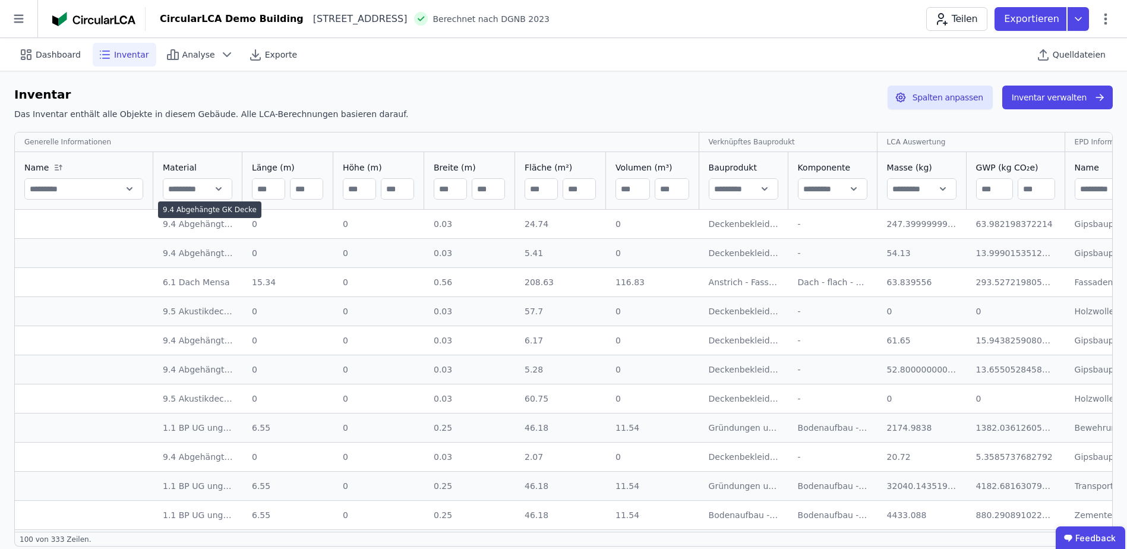
click at [191, 225] on div "9.4 Abgehängte GK Decke" at bounding box center [198, 224] width 70 height 12
click at [191, 226] on div "9.4 Abgehängte GK Decke" at bounding box center [198, 224] width 70 height 12
click at [1079, 101] on button "Inventar verwalten" at bounding box center [1057, 98] width 110 height 24
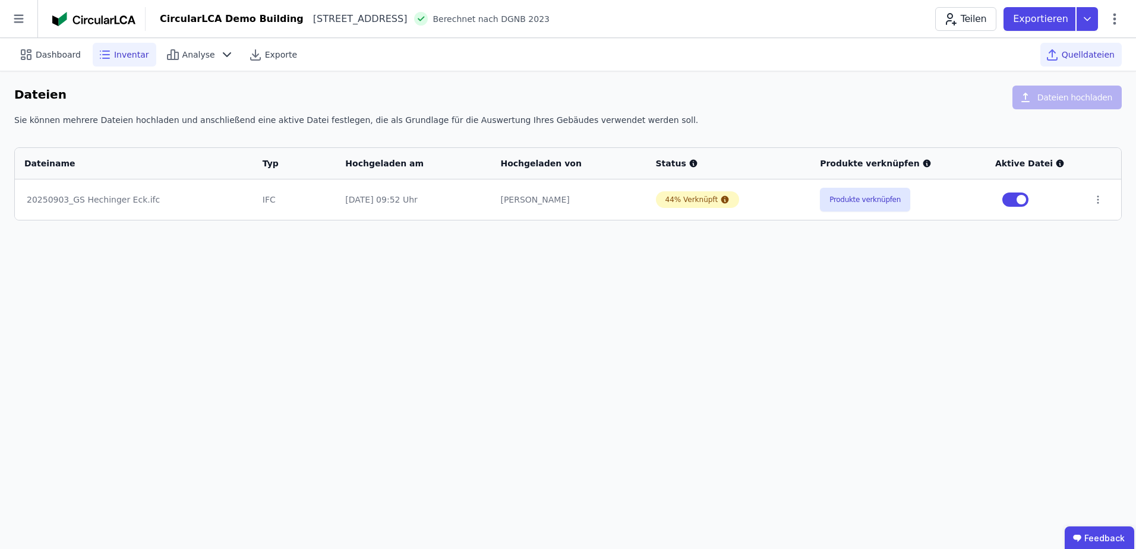
click at [103, 55] on icon at bounding box center [106, 55] width 7 height 0
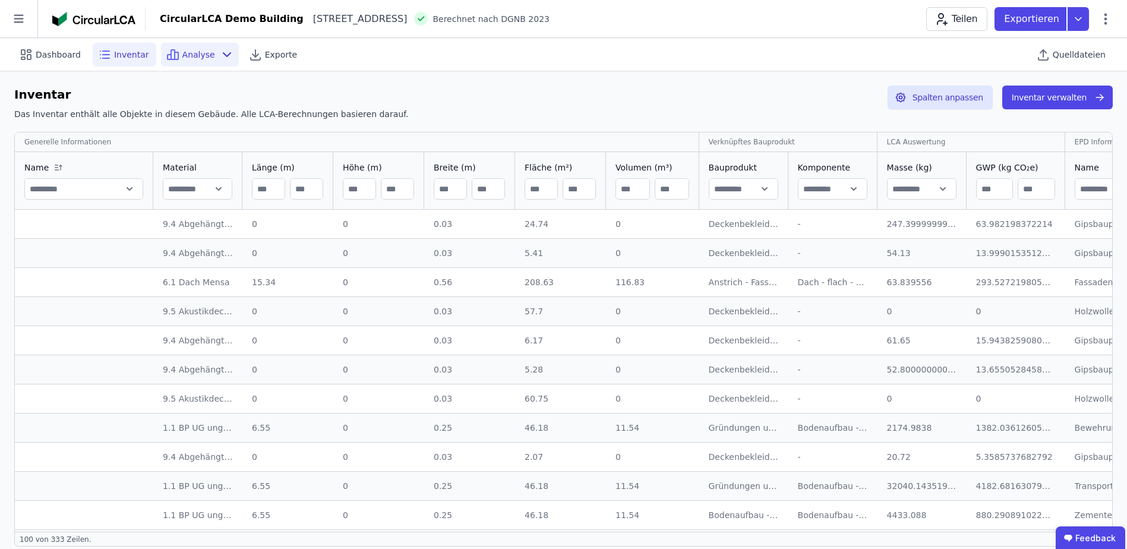
click at [186, 59] on span "Analyse" at bounding box center [198, 55] width 33 height 12
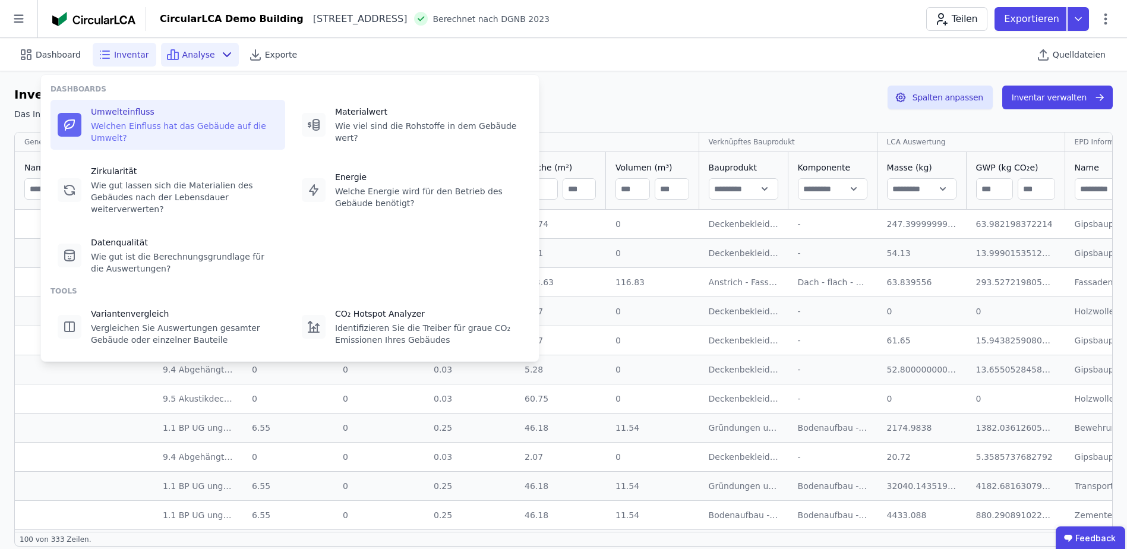
click at [134, 126] on div "Welchen Einfluss hat das Gebäude auf die Umwelt?" at bounding box center [184, 132] width 187 height 24
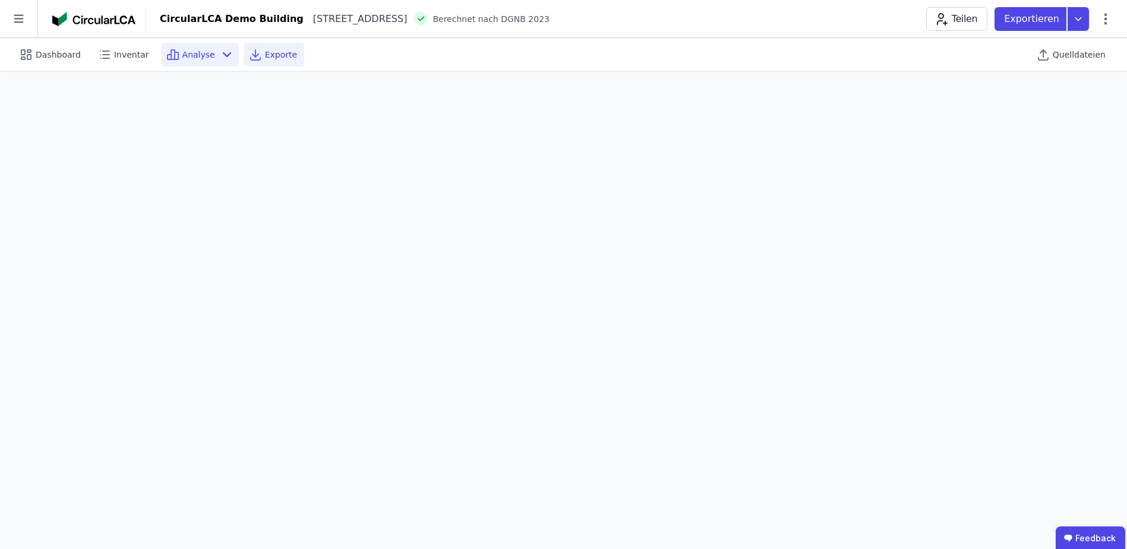
click at [268, 54] on span "Exporte" at bounding box center [281, 55] width 32 height 12
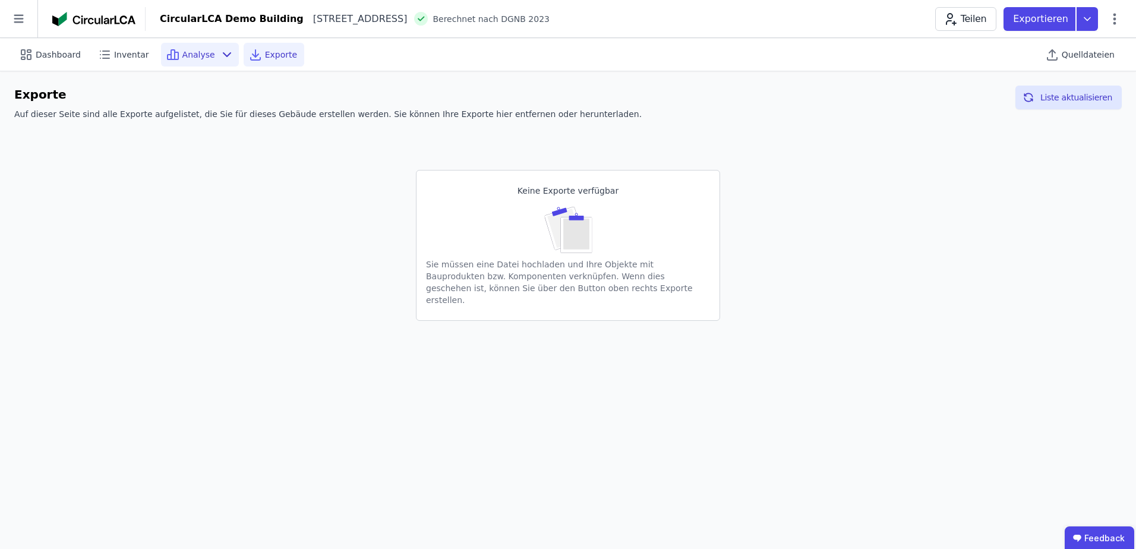
click at [188, 54] on span "Analyse" at bounding box center [198, 55] width 33 height 12
click at [118, 59] on span "Inventar" at bounding box center [131, 55] width 35 height 12
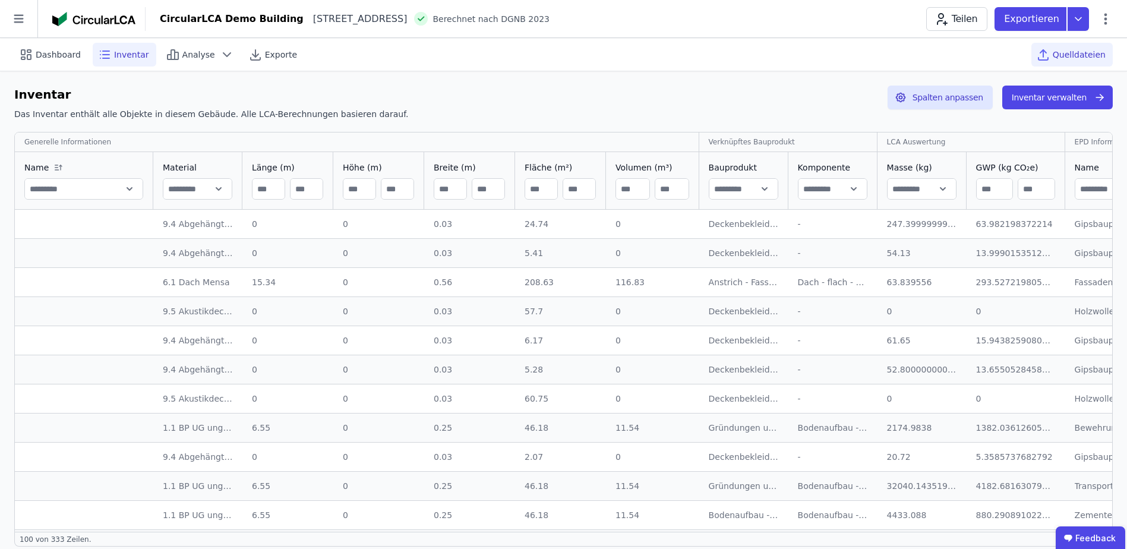
click at [1069, 56] on span "Quelldateien" at bounding box center [1079, 55] width 53 height 12
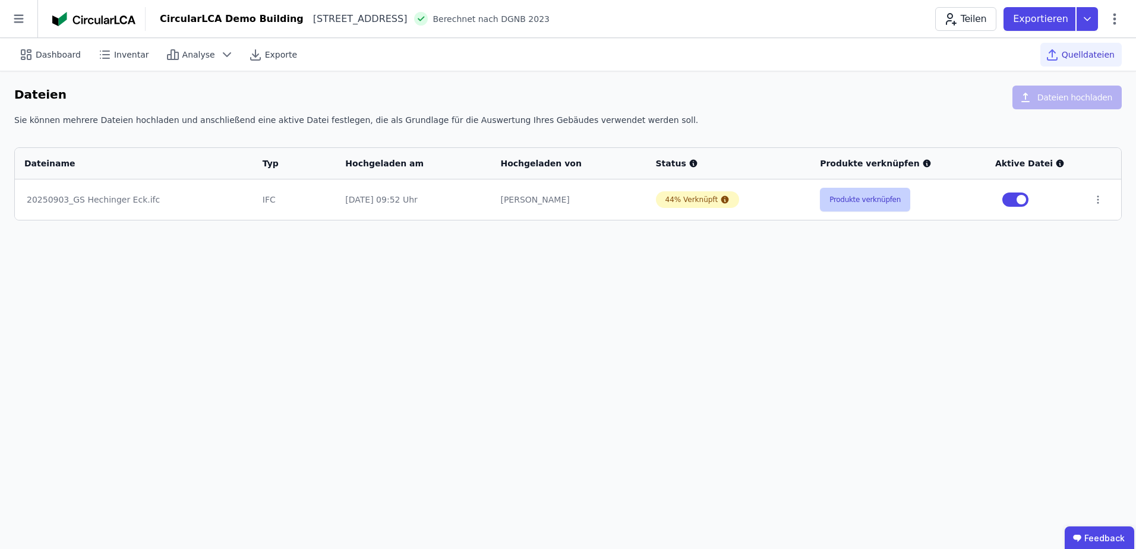
click at [868, 204] on button "Produkte verknüpfen" at bounding box center [865, 200] width 90 height 24
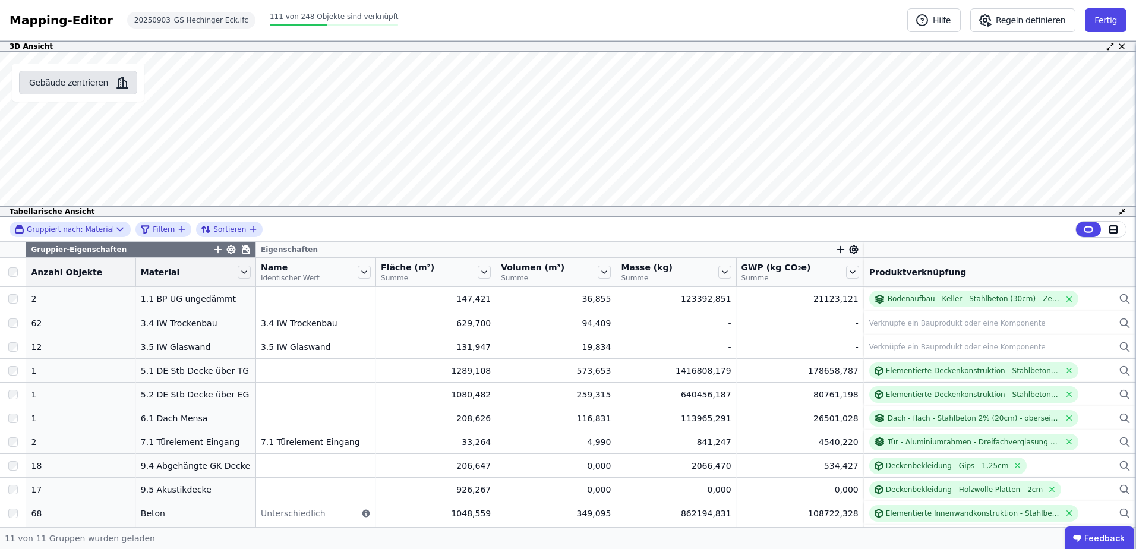
click at [65, 80] on button "Gebäude zentrieren" at bounding box center [78, 83] width 118 height 24
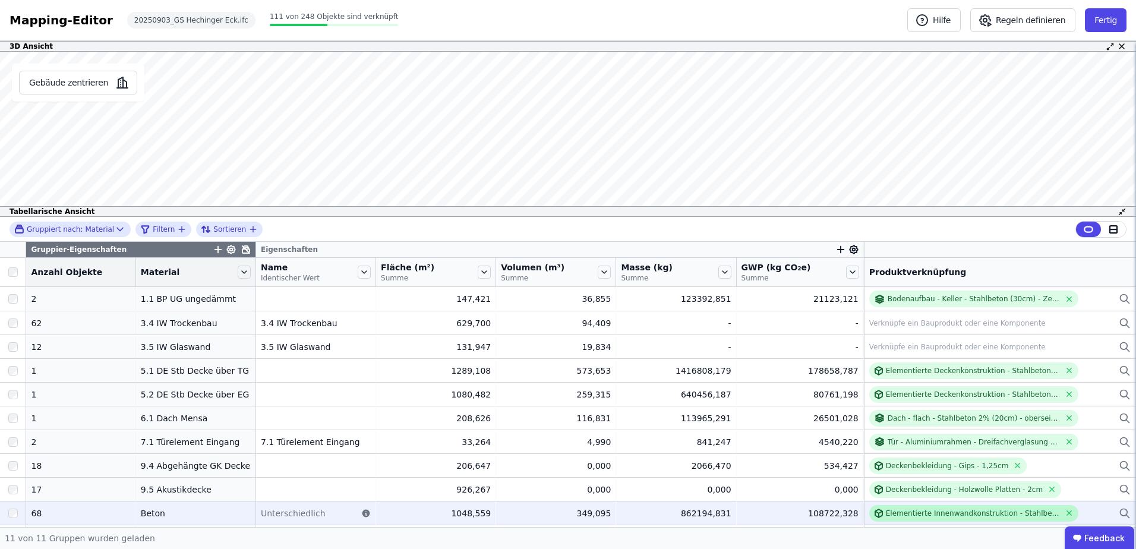
scroll to position [22, 0]
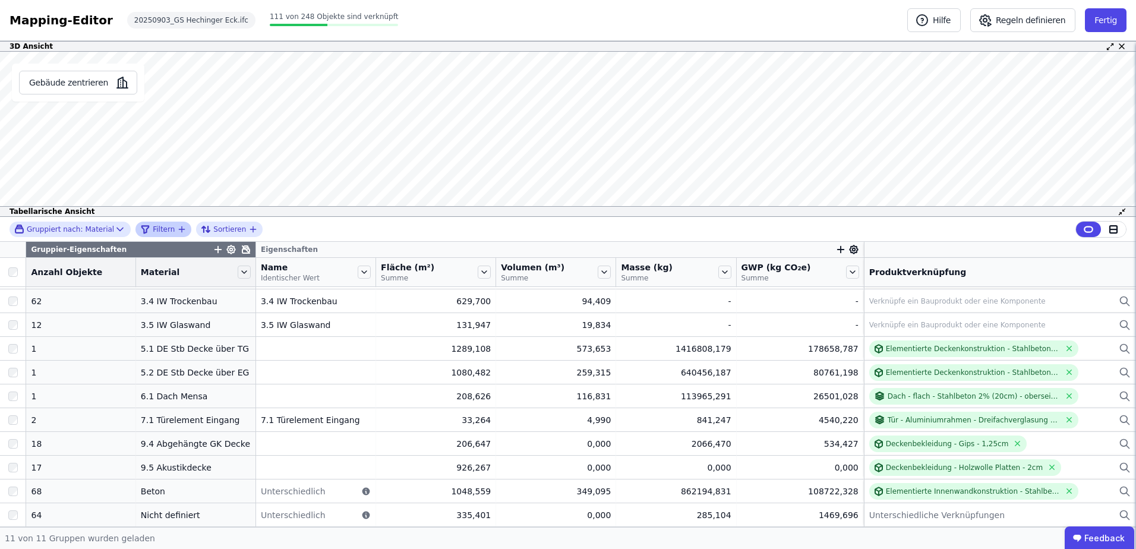
click at [165, 227] on span "Filtern" at bounding box center [164, 230] width 22 height 10
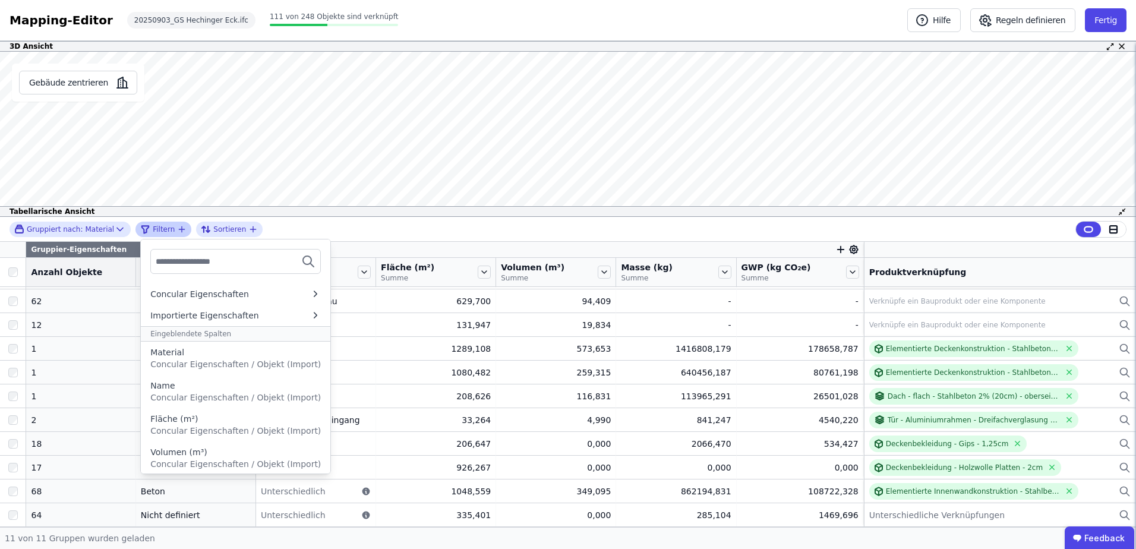
click at [165, 227] on span "Filtern" at bounding box center [164, 230] width 22 height 10
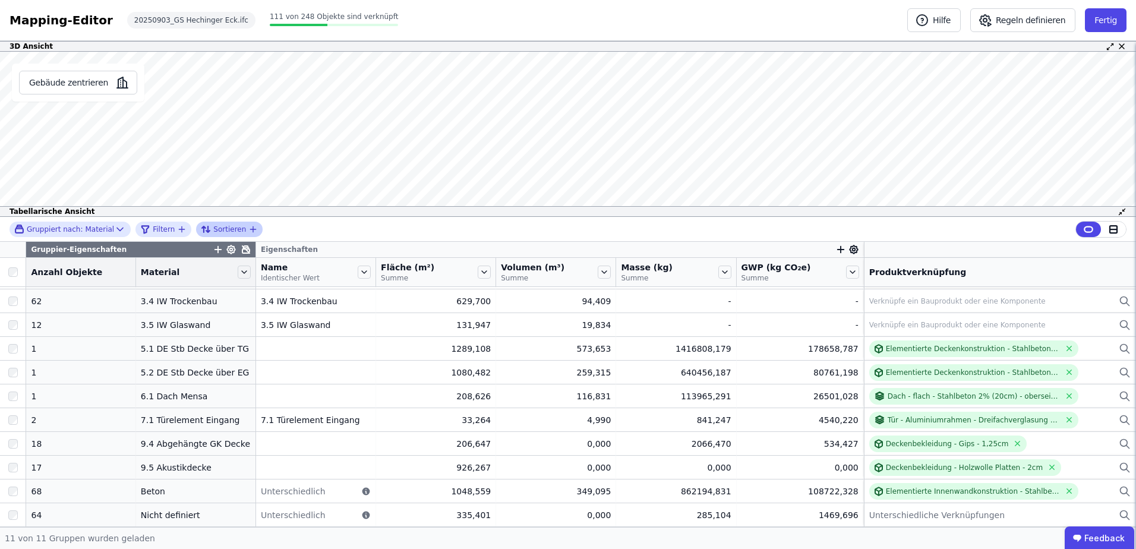
click at [224, 228] on span "Sortieren" at bounding box center [229, 230] width 33 height 10
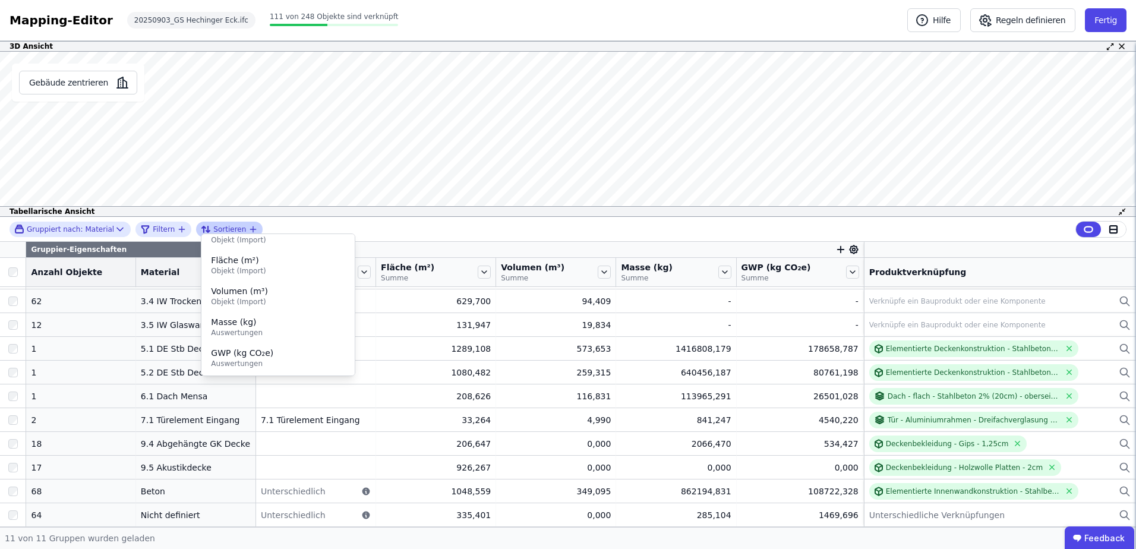
scroll to position [0, 0]
click at [215, 225] on span "Sortieren" at bounding box center [229, 230] width 33 height 10
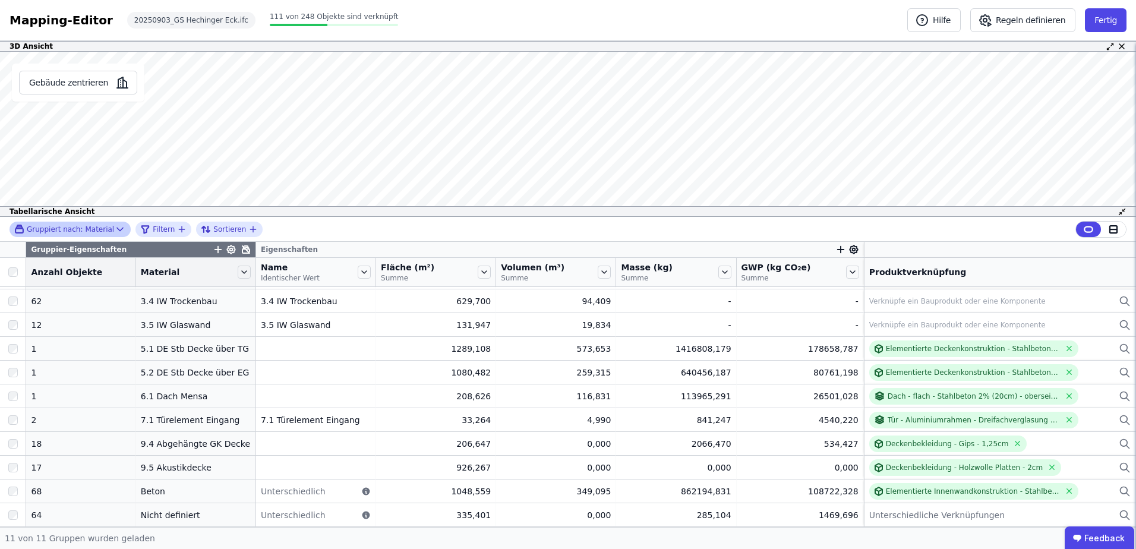
click at [74, 226] on span "Gruppiert nach:" at bounding box center [55, 230] width 56 height 10
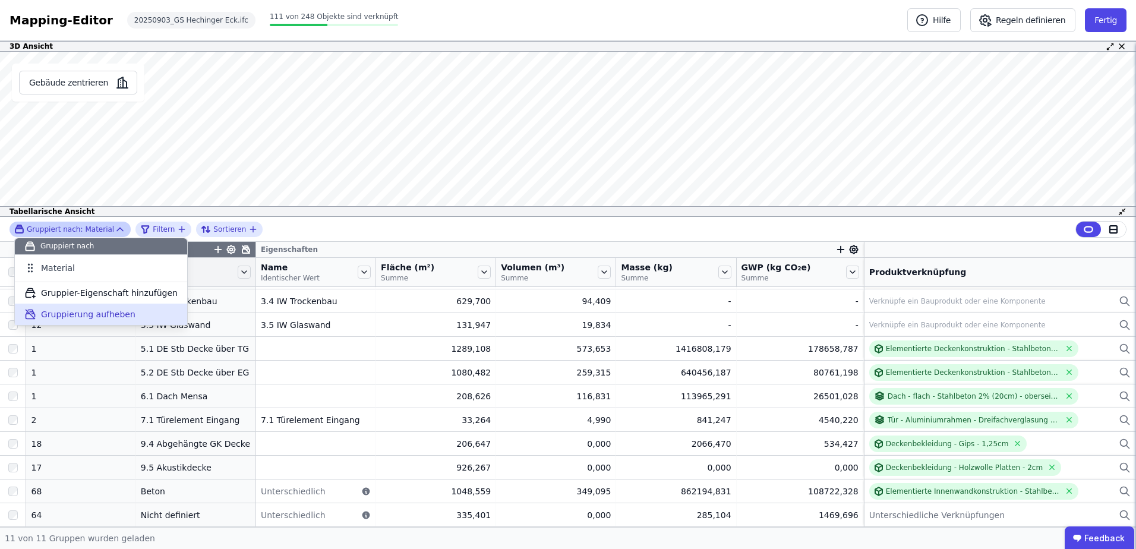
click at [72, 315] on span "Gruppierung aufheben" at bounding box center [88, 314] width 94 height 12
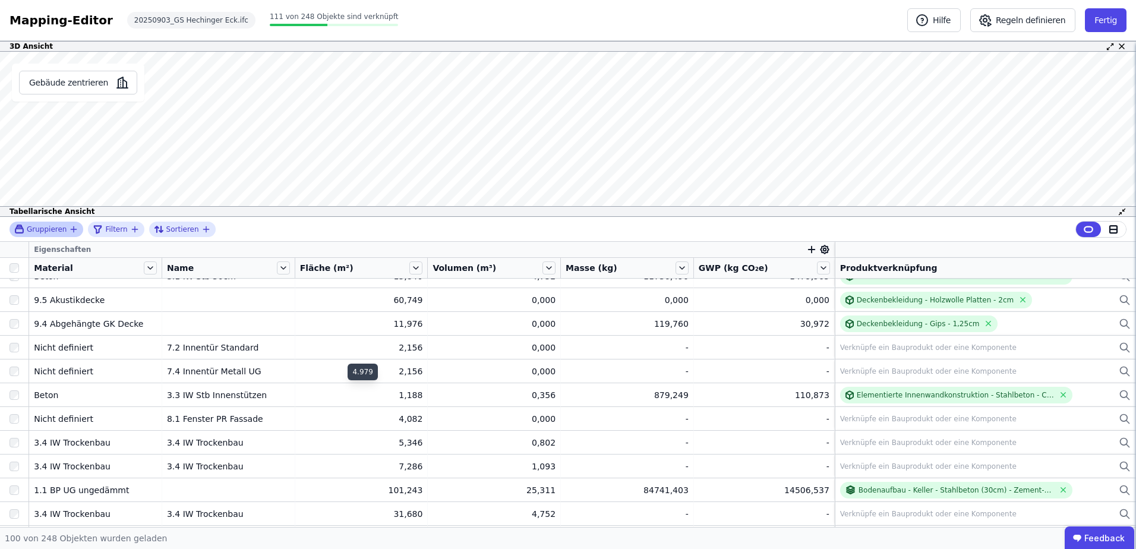
scroll to position [238, 0]
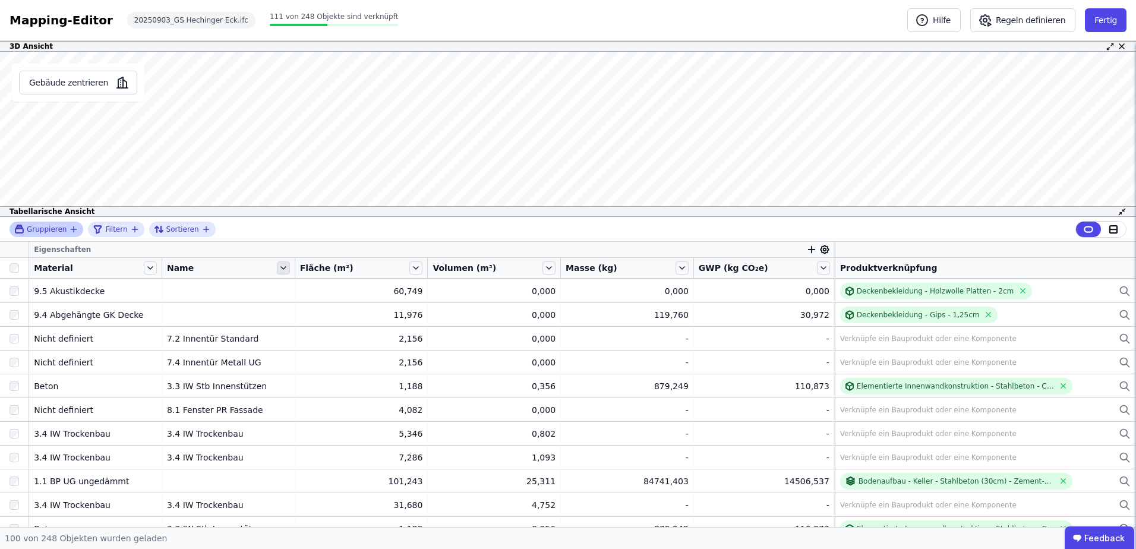
click at [283, 267] on icon at bounding box center [283, 267] width 13 height 13
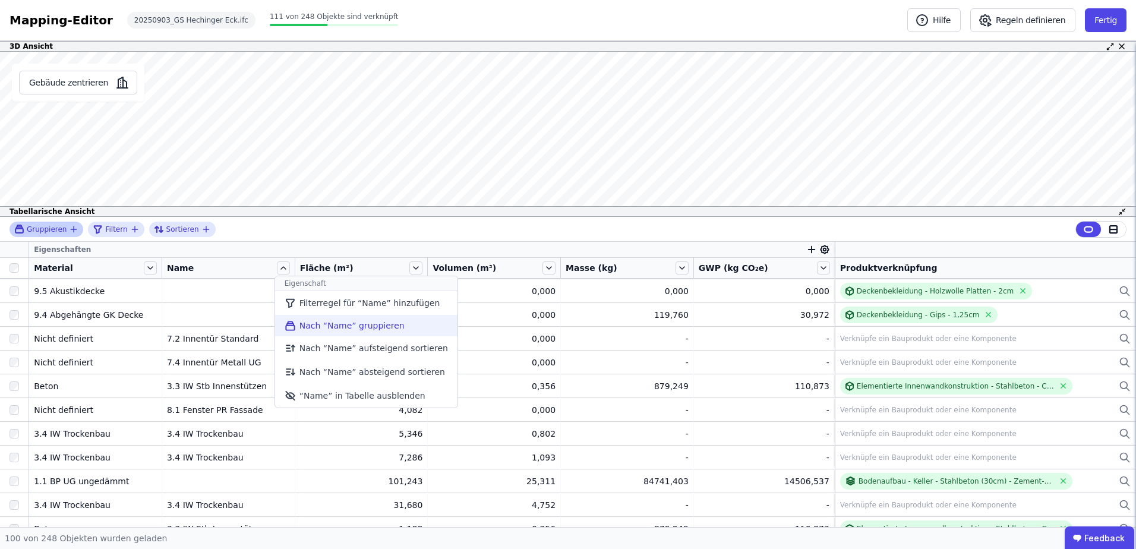
click at [304, 327] on li "Nach “Name” gruppieren" at bounding box center [366, 325] width 182 height 21
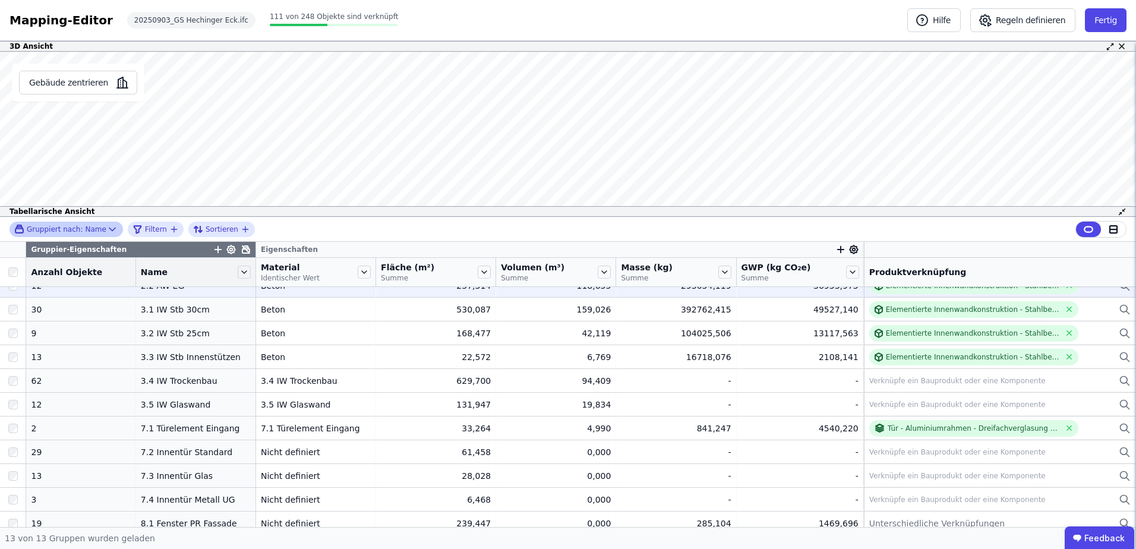
scroll to position [69, 0]
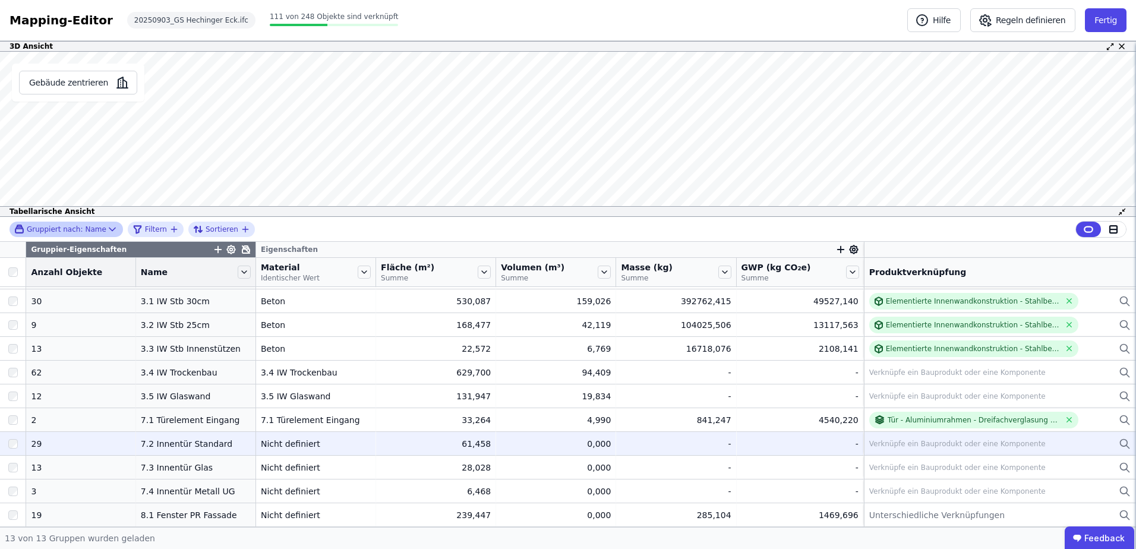
click at [885, 444] on div "Verknüpfe ein Bauprodukt oder eine Komponente" at bounding box center [957, 444] width 176 height 10
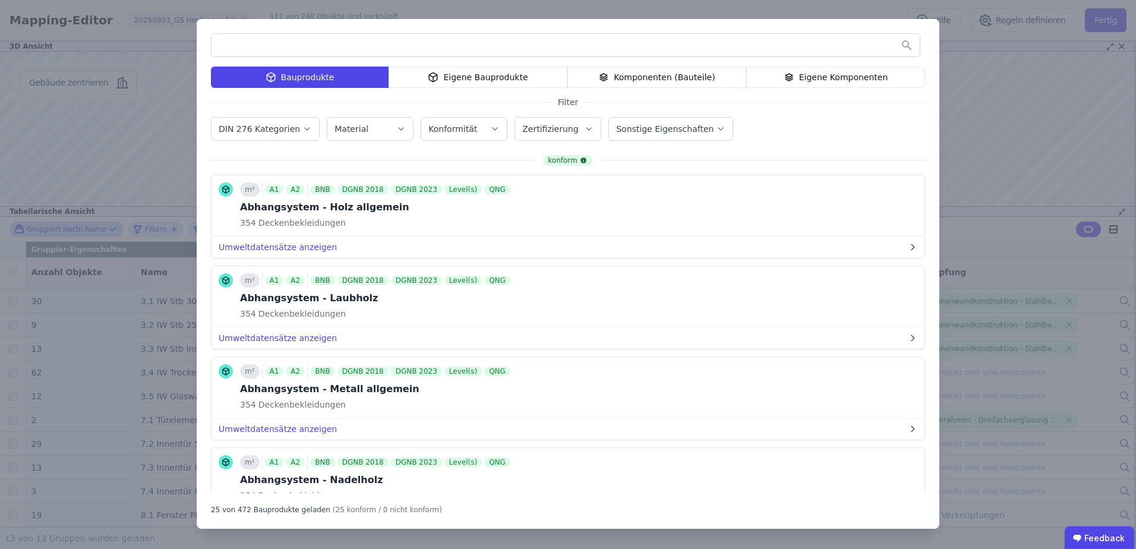
click at [467, 78] on div "Eigene Bauprodukte" at bounding box center [477, 77] width 179 height 21
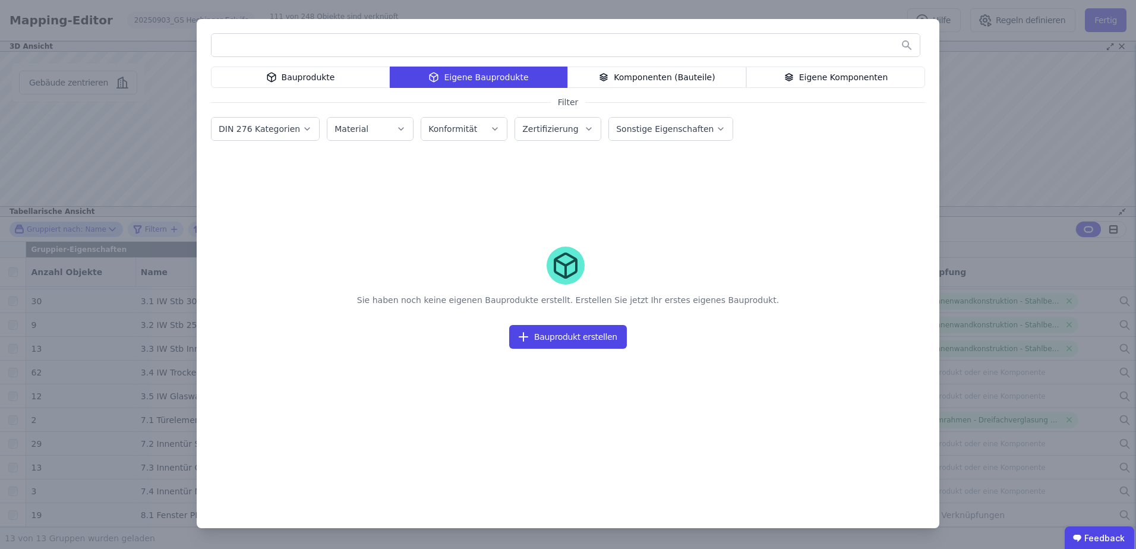
click at [328, 74] on div "Bauprodukte" at bounding box center [300, 77] width 179 height 21
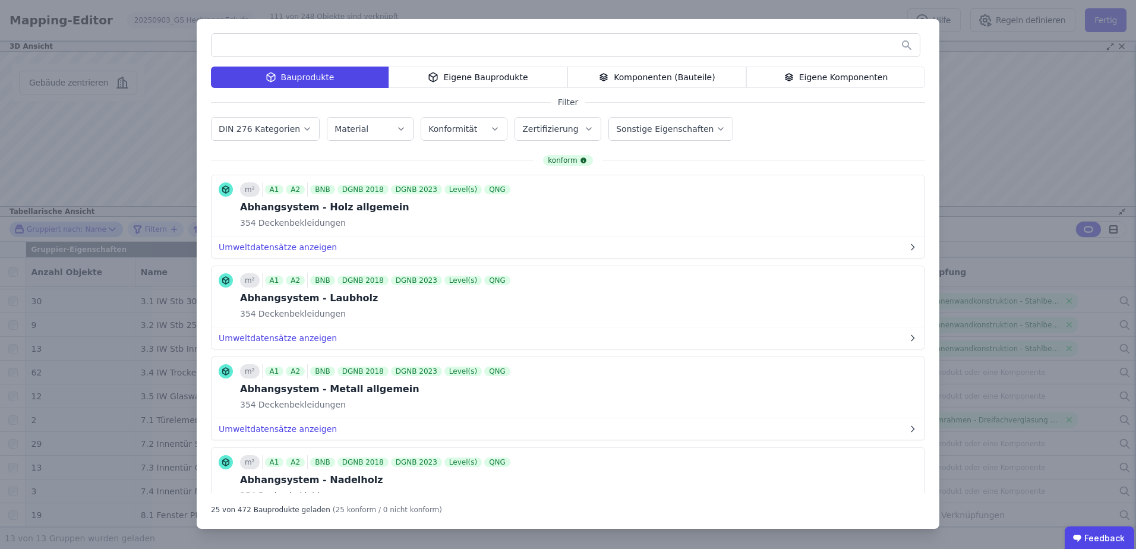
click at [288, 126] on label "DIN 276 Kategorien" at bounding box center [261, 129] width 84 height 10
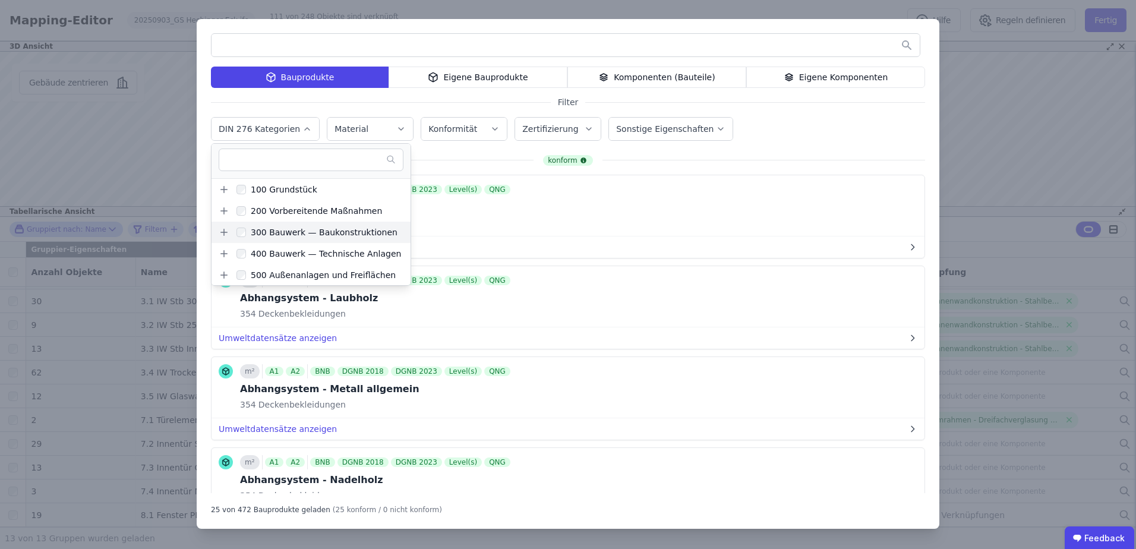
click at [218, 233] on div "300 Bauwerk — Baukonstruktionen" at bounding box center [310, 232] width 199 height 21
click at [224, 233] on icon at bounding box center [224, 232] width 0 height 7
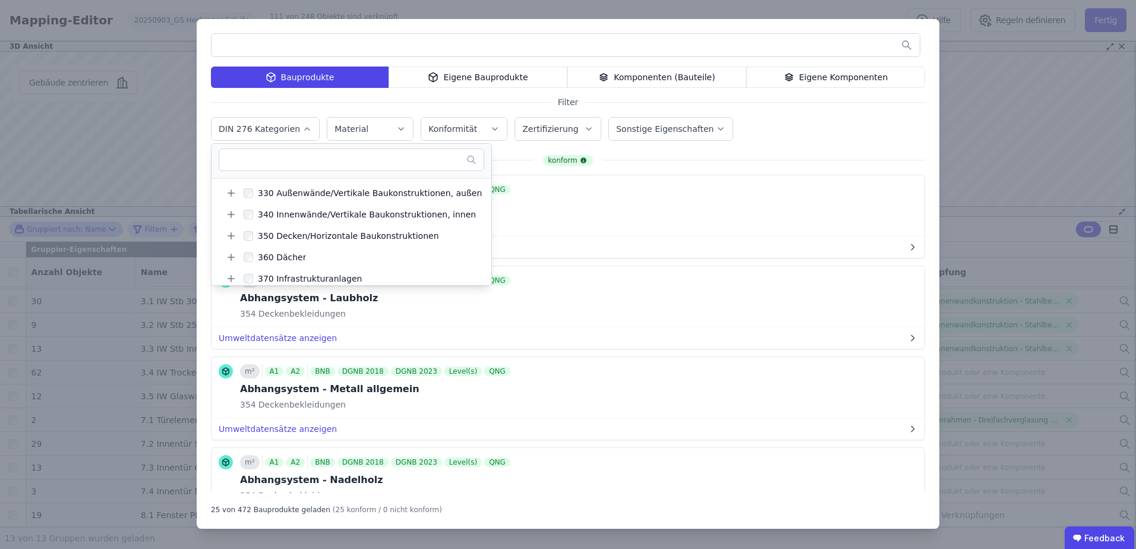
scroll to position [119, 0]
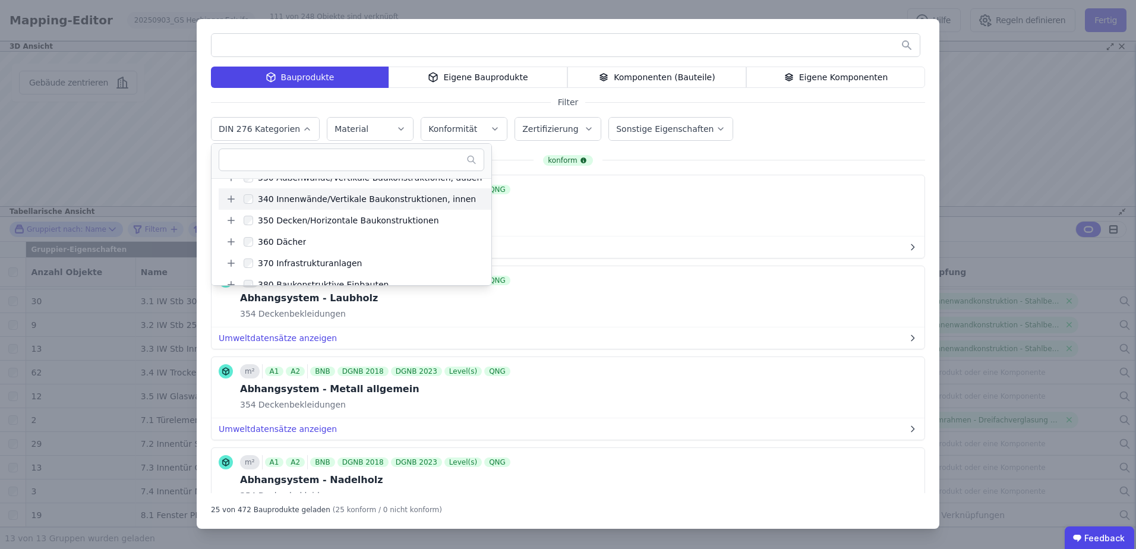
click at [230, 201] on icon at bounding box center [231, 199] width 11 height 11
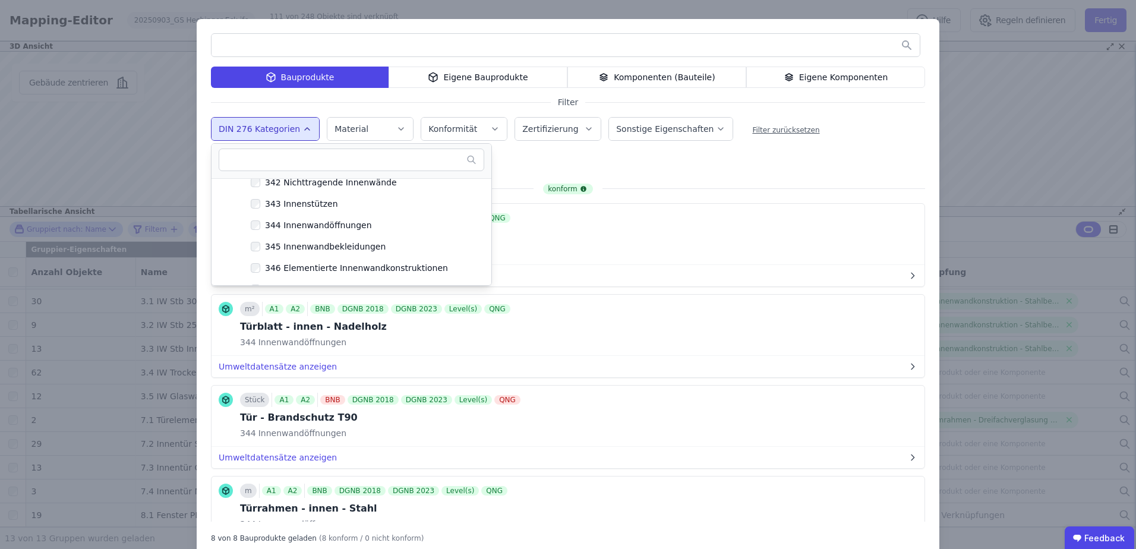
click at [680, 157] on div "Bauprodukte Eigene Bauprodukte Komponenten (Bauteile) Eigene Komponenten Filter…" at bounding box center [568, 288] width 742 height 538
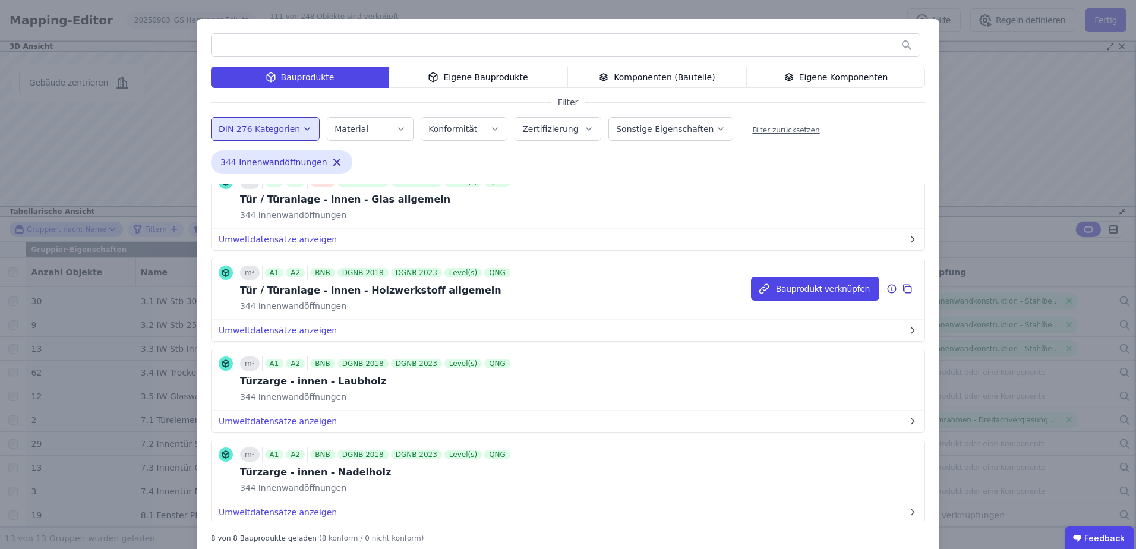
scroll to position [416, 0]
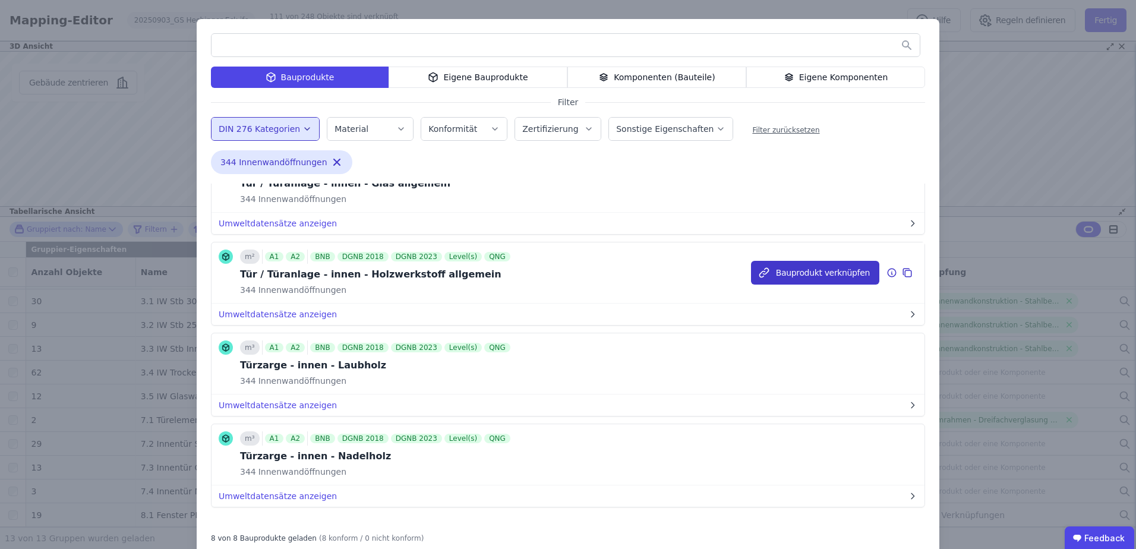
click at [788, 270] on button "Bauprodukt verknüpfen" at bounding box center [815, 273] width 128 height 24
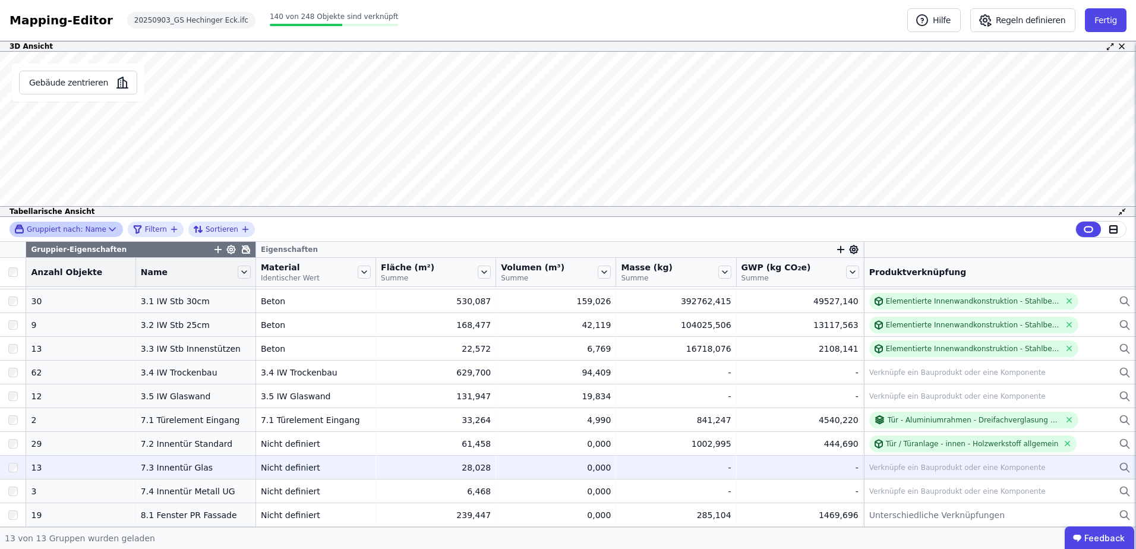
click at [913, 467] on div "Verknüpfe ein Bauprodukt oder eine Komponente" at bounding box center [957, 468] width 176 height 10
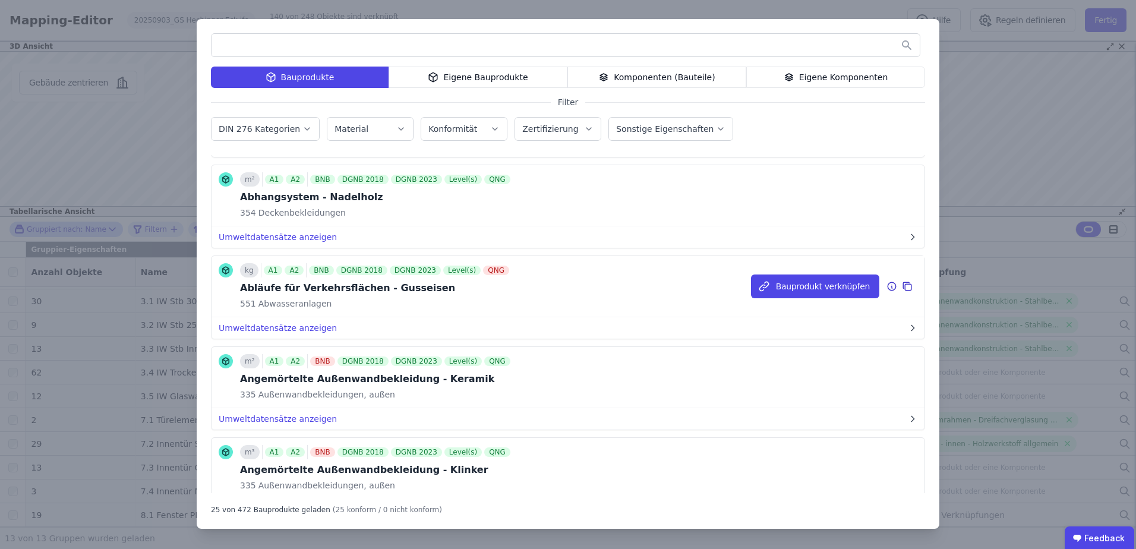
scroll to position [356, 0]
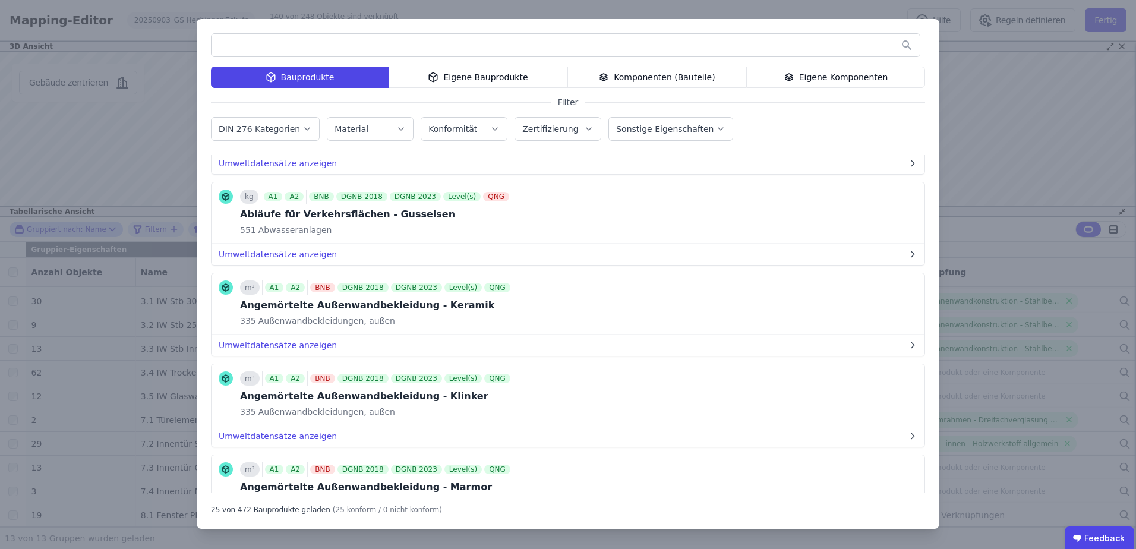
click at [292, 127] on label "DIN 276 Kategorien" at bounding box center [261, 129] width 84 height 10
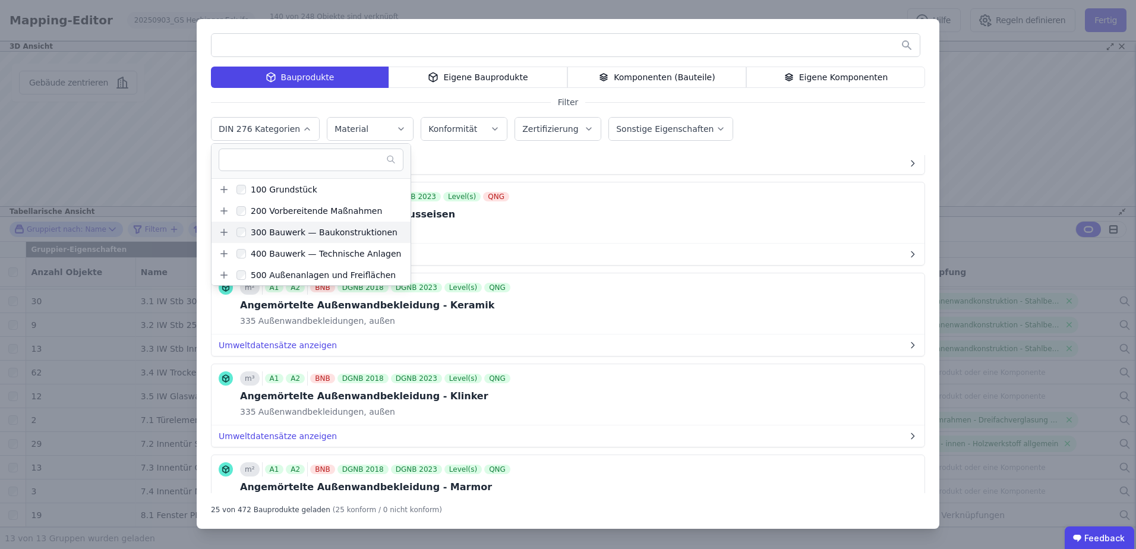
click at [226, 232] on icon at bounding box center [224, 232] width 11 height 11
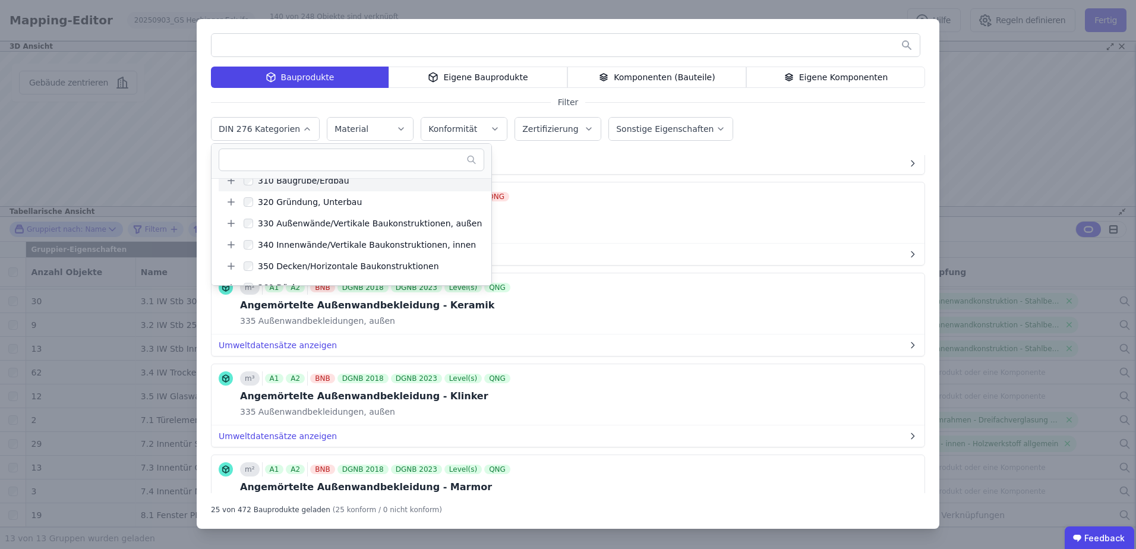
scroll to position [119, 0]
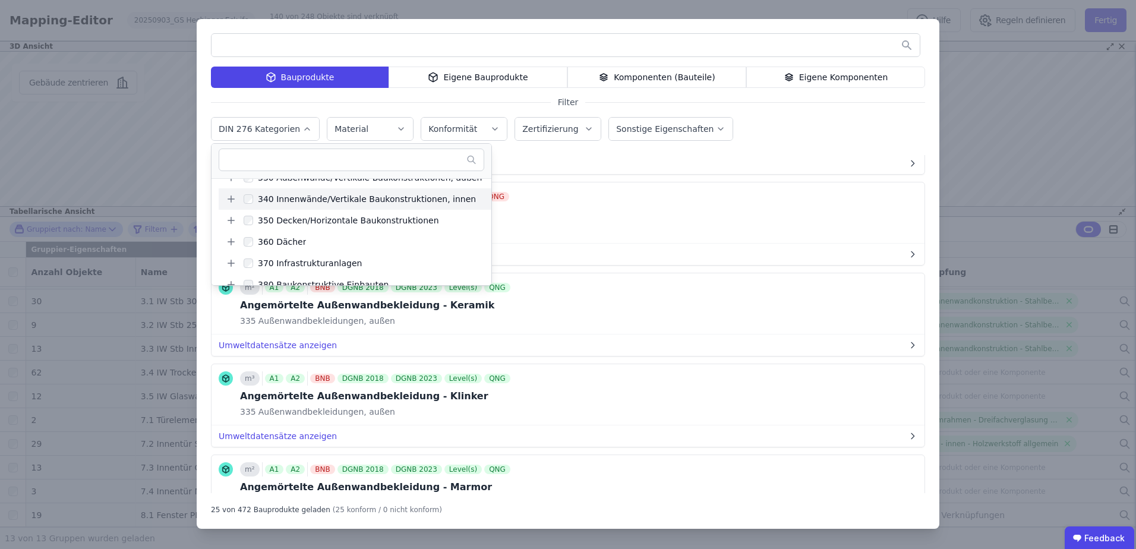
click at [226, 200] on icon at bounding box center [231, 199] width 11 height 11
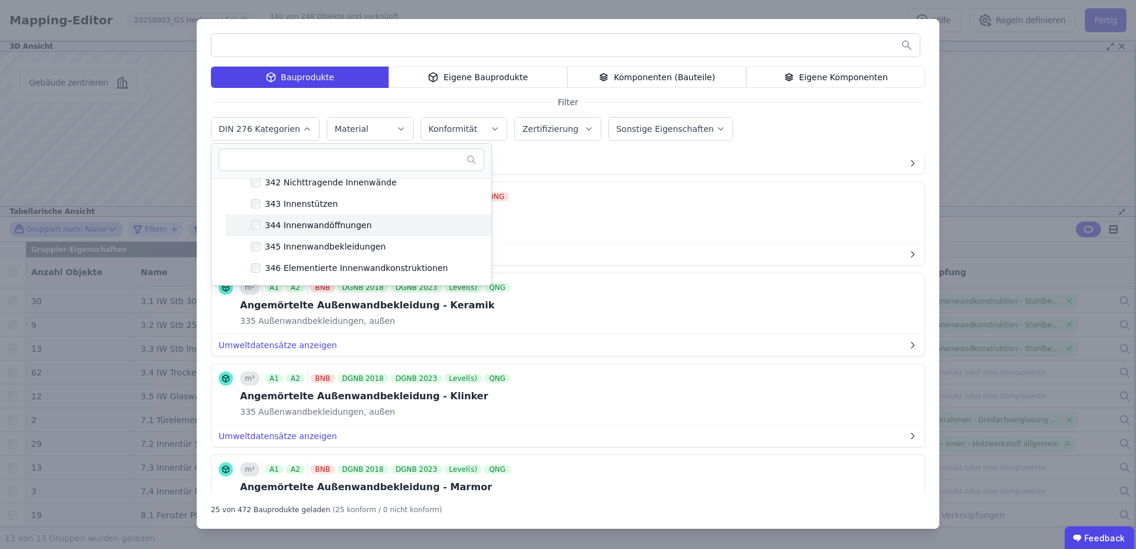
scroll to position [0, 0]
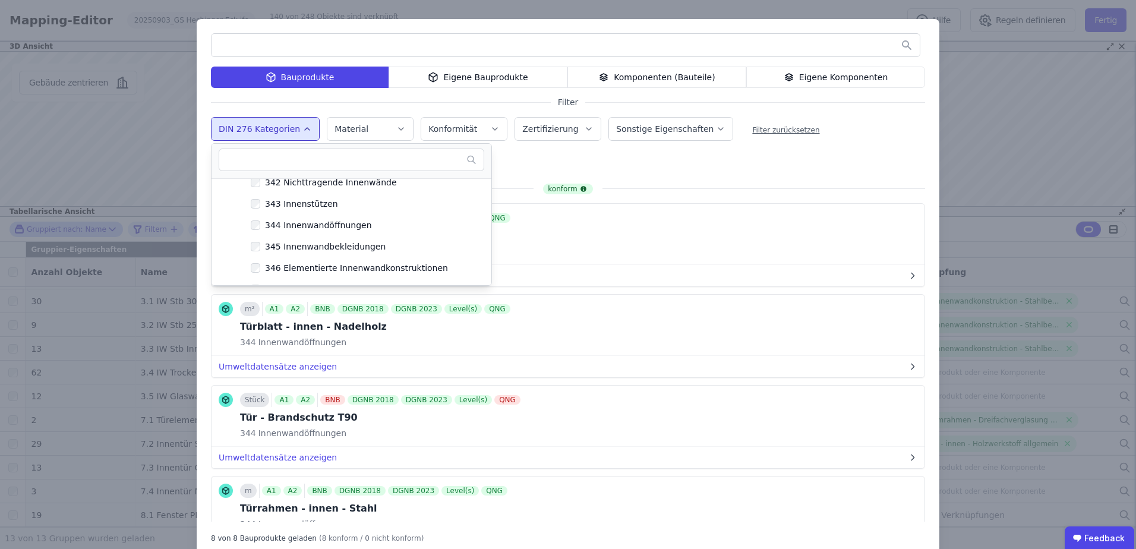
click at [686, 168] on div "Bauprodukte Eigene Bauprodukte Komponenten (Bauteile) Eigene Komponenten Filter…" at bounding box center [568, 288] width 742 height 538
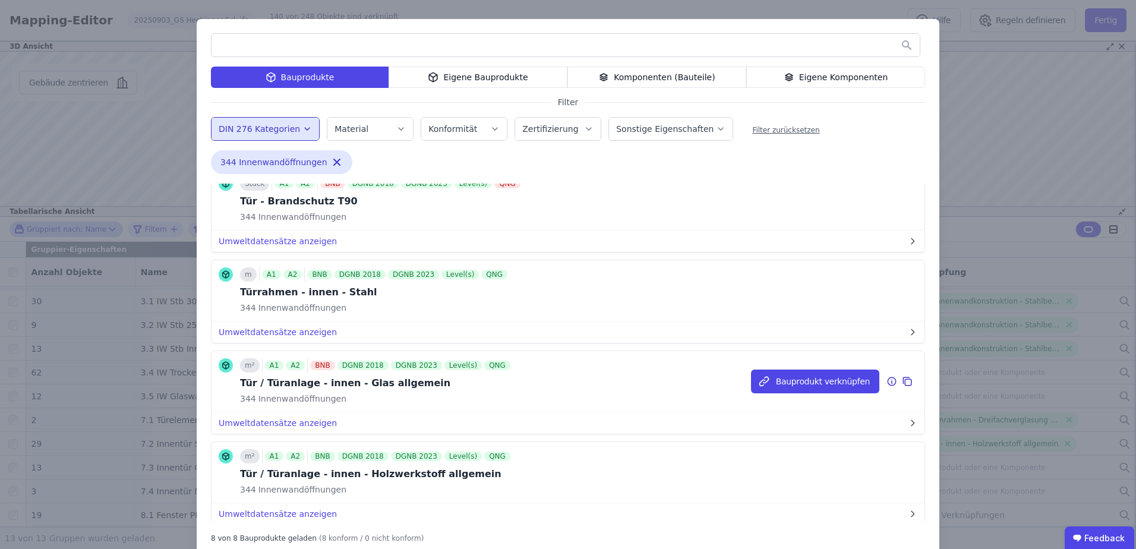
scroll to position [238, 0]
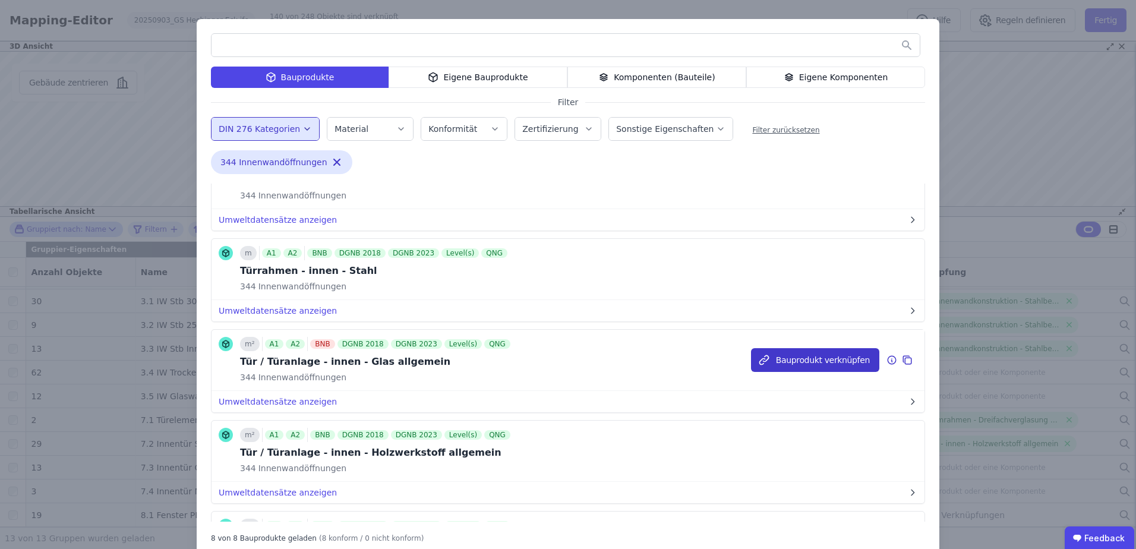
click at [794, 362] on button "Bauprodukt verknüpfen" at bounding box center [815, 360] width 128 height 24
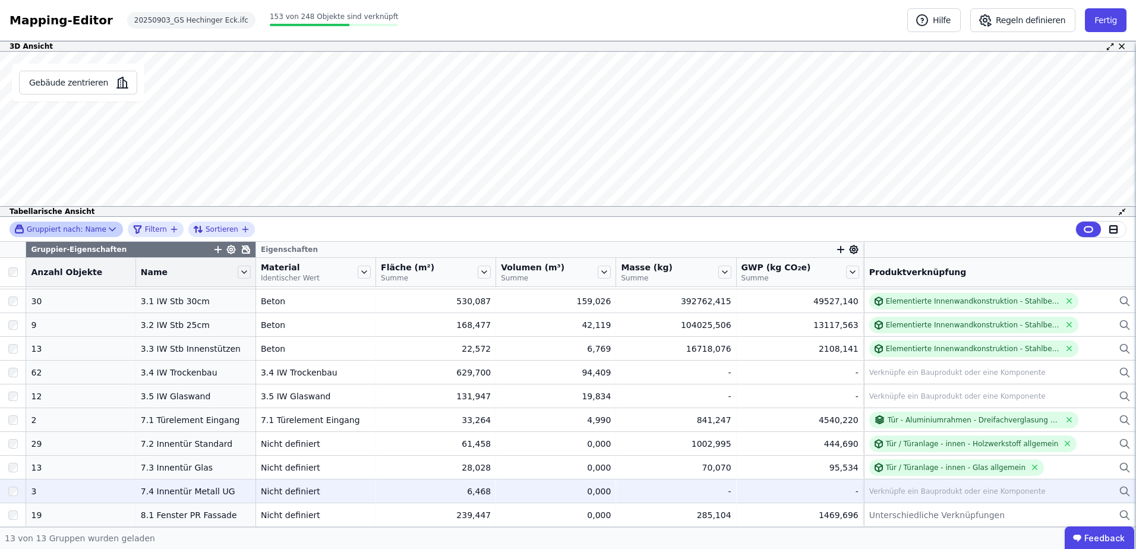
click at [885, 495] on div "Verknüpfe ein Bauprodukt oder eine Komponente" at bounding box center [957, 491] width 176 height 10
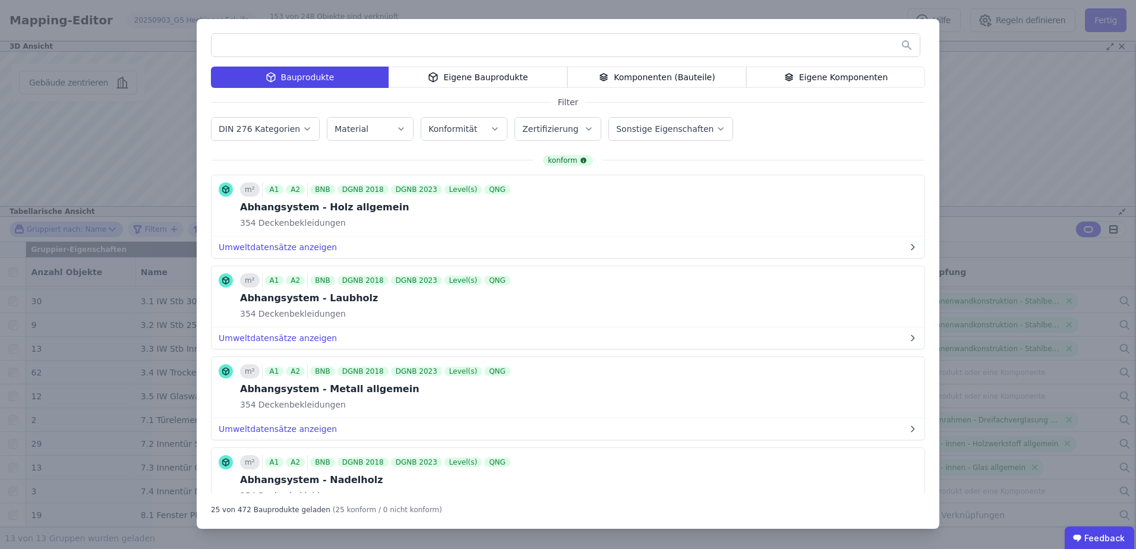
click at [266, 131] on label "DIN 276 Kategorien" at bounding box center [261, 129] width 84 height 10
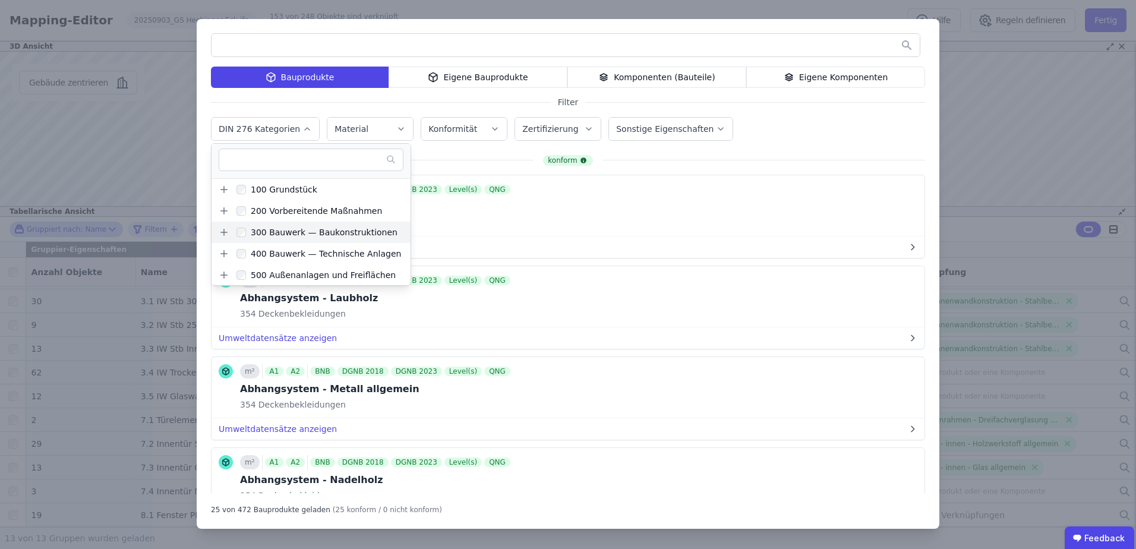
click at [225, 233] on icon at bounding box center [224, 232] width 11 height 11
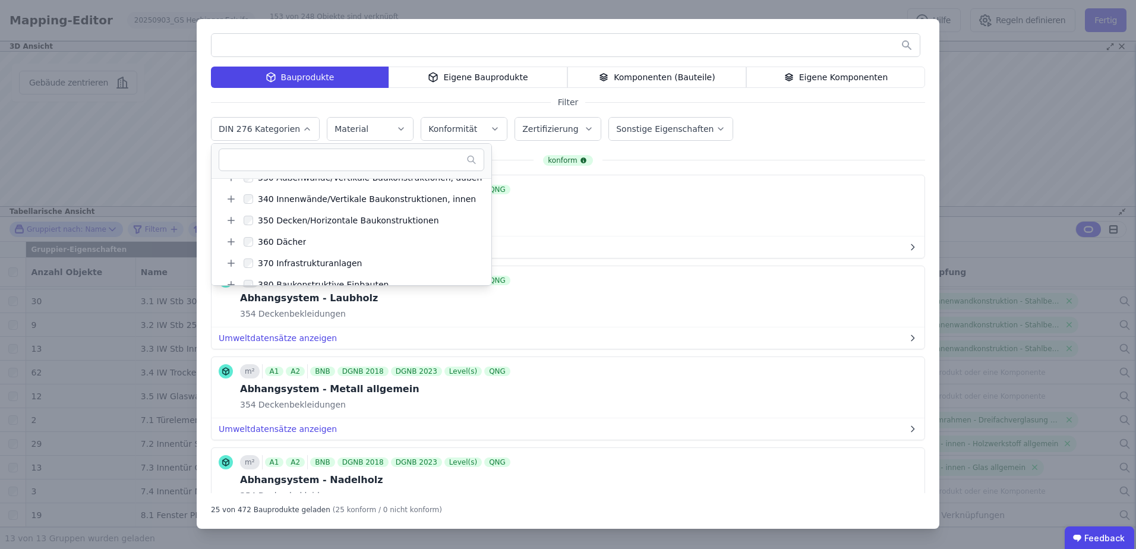
scroll to position [59, 0]
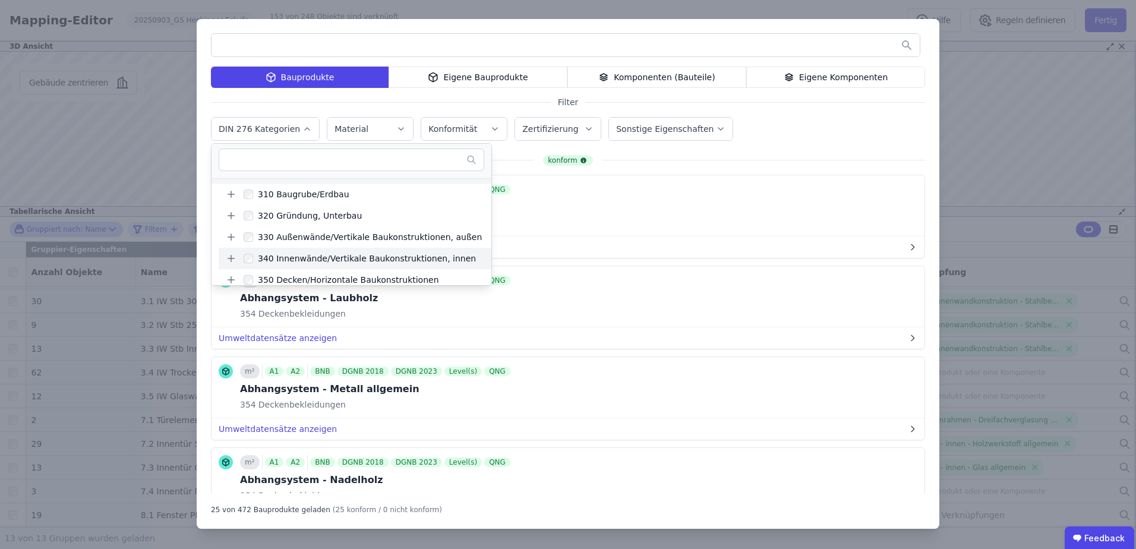
click at [228, 259] on icon at bounding box center [231, 258] width 11 height 11
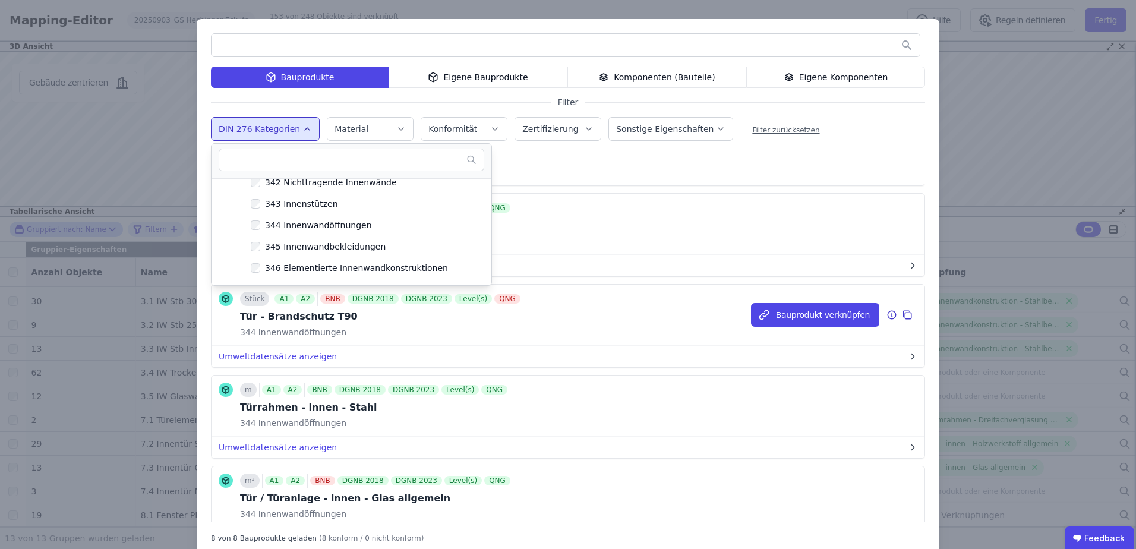
scroll to position [119, 0]
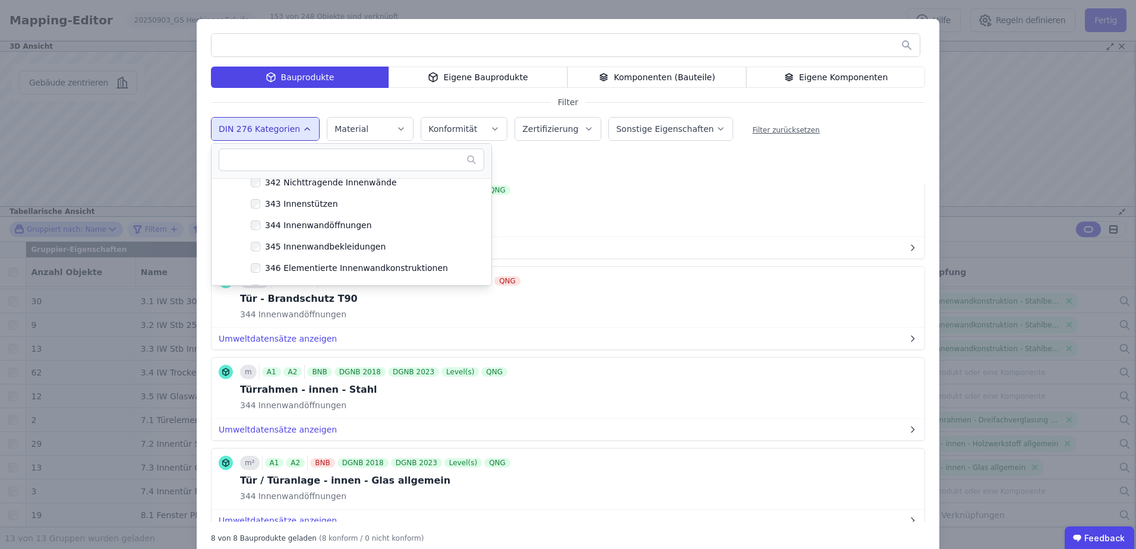
click at [364, 130] on div "Material" at bounding box center [369, 129] width 71 height 12
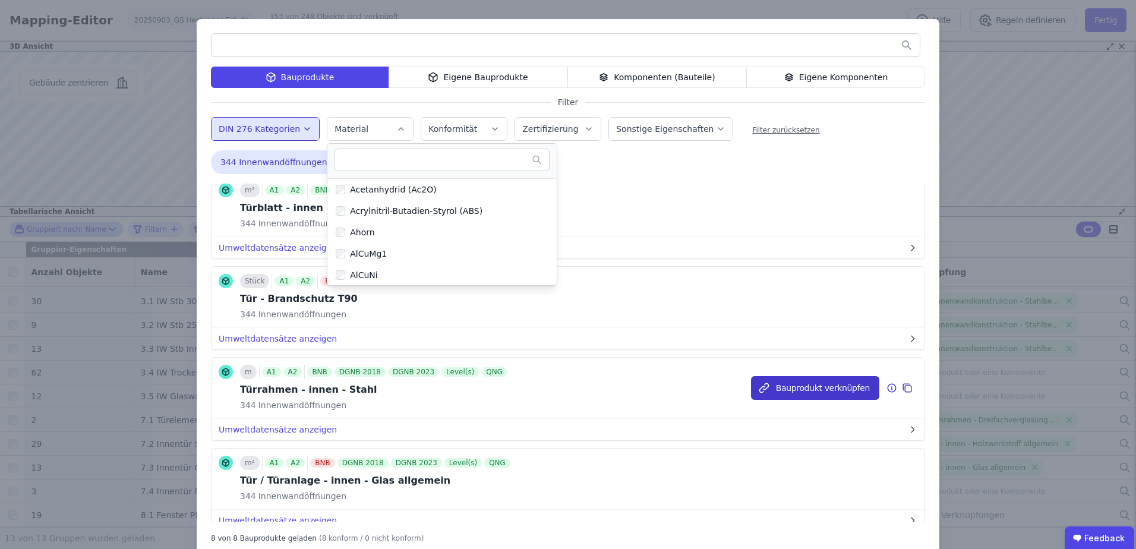
click at [781, 382] on button "Bauprodukt verknüpfen" at bounding box center [815, 388] width 128 height 24
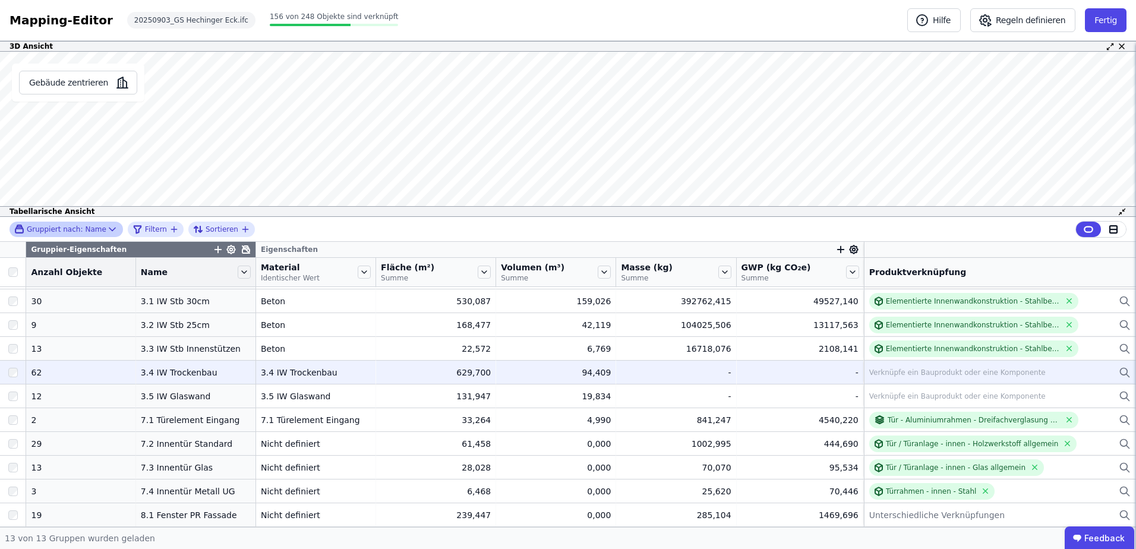
click at [890, 371] on div "Verknüpfe ein Bauprodukt oder eine Komponente" at bounding box center [957, 373] width 176 height 10
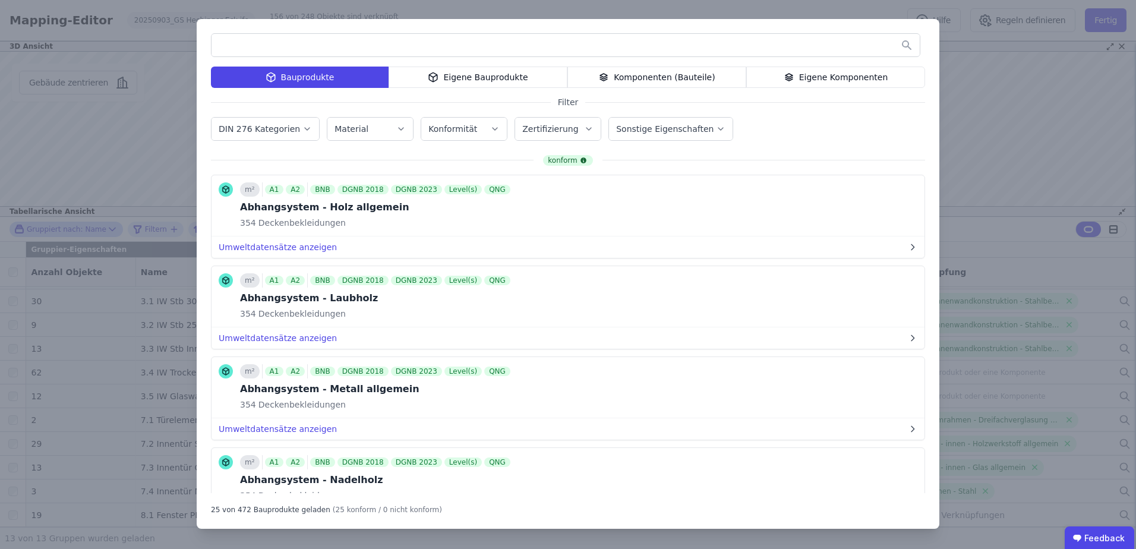
click at [302, 127] on icon "button" at bounding box center [307, 129] width 10 height 12
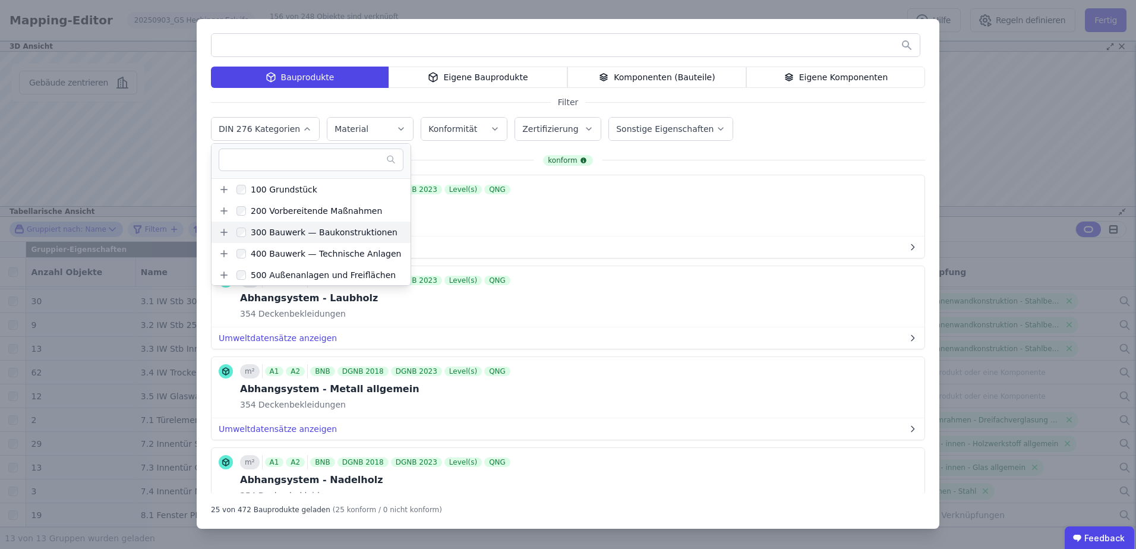
click at [222, 230] on icon at bounding box center [224, 232] width 11 height 11
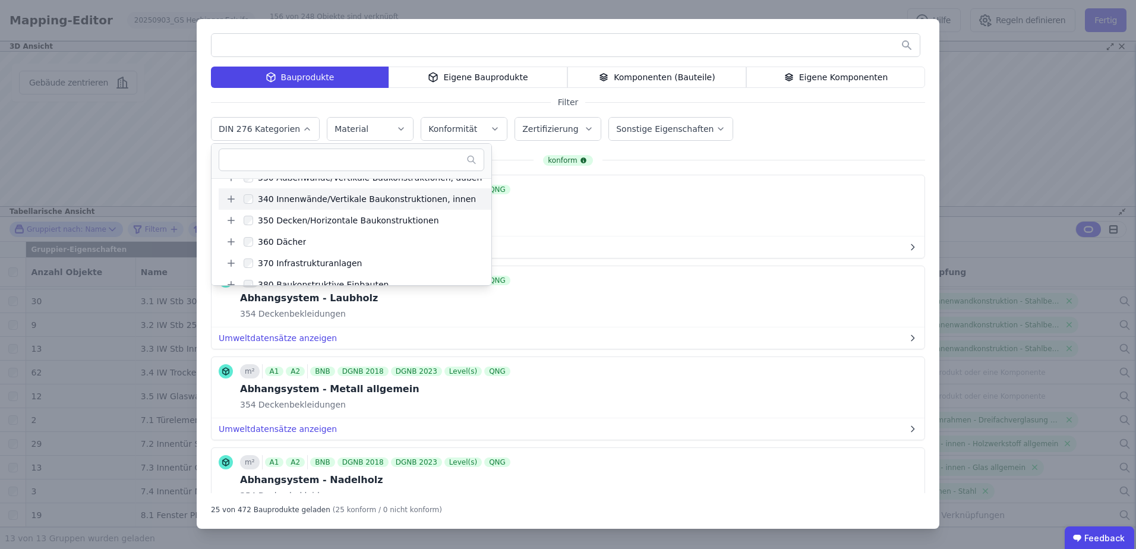
click at [228, 196] on icon at bounding box center [231, 199] width 11 height 11
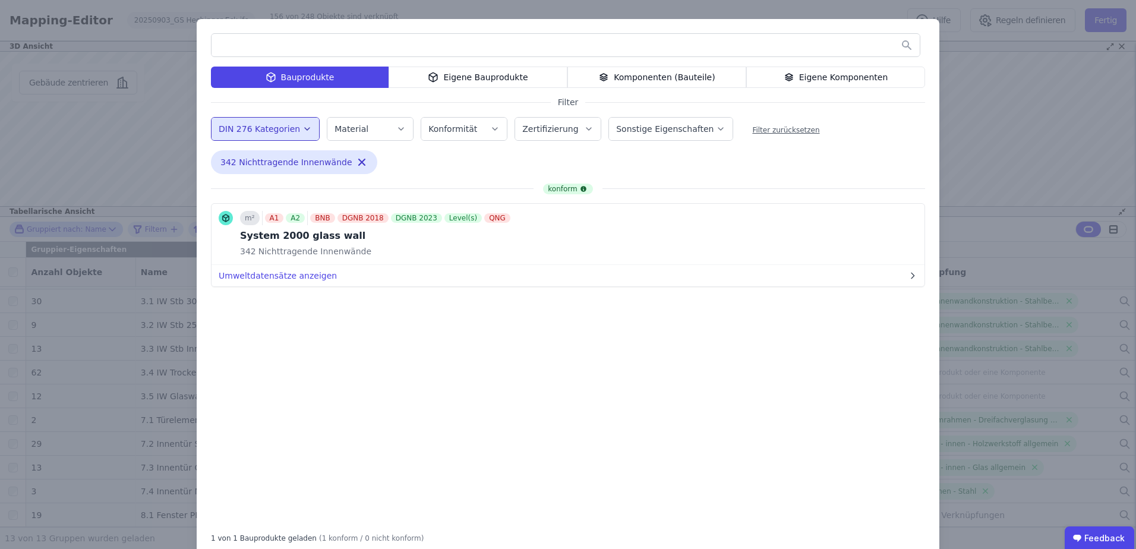
click at [662, 154] on div "Bauprodukte Eigene Bauprodukte Komponenten (Bauteile) Eigene Komponenten Filter…" at bounding box center [568, 288] width 742 height 538
click at [359, 162] on icon "button" at bounding box center [362, 162] width 6 height 6
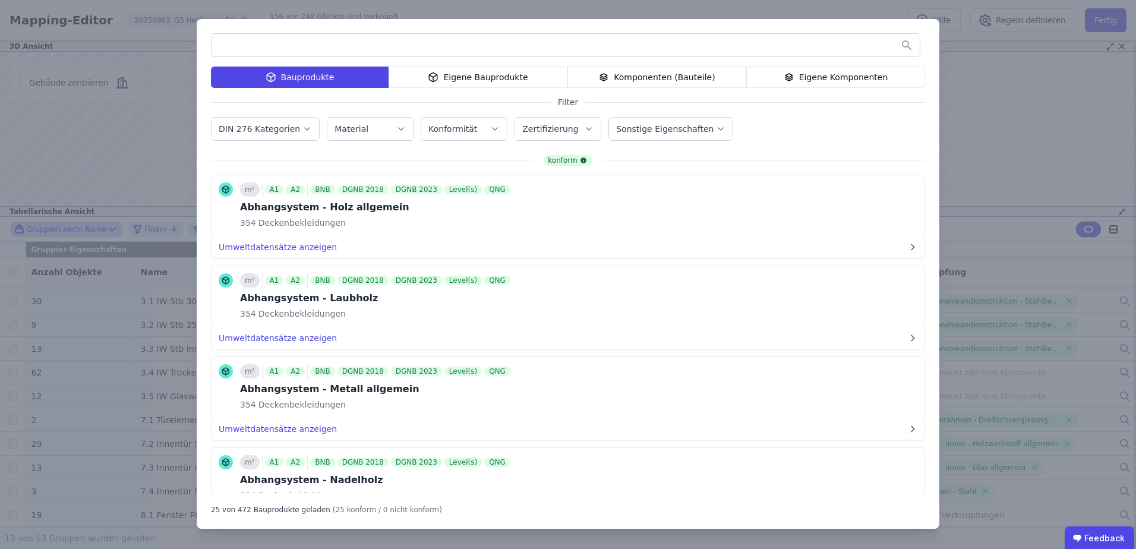
click at [277, 125] on label "DIN 276 Kategorien" at bounding box center [261, 129] width 84 height 10
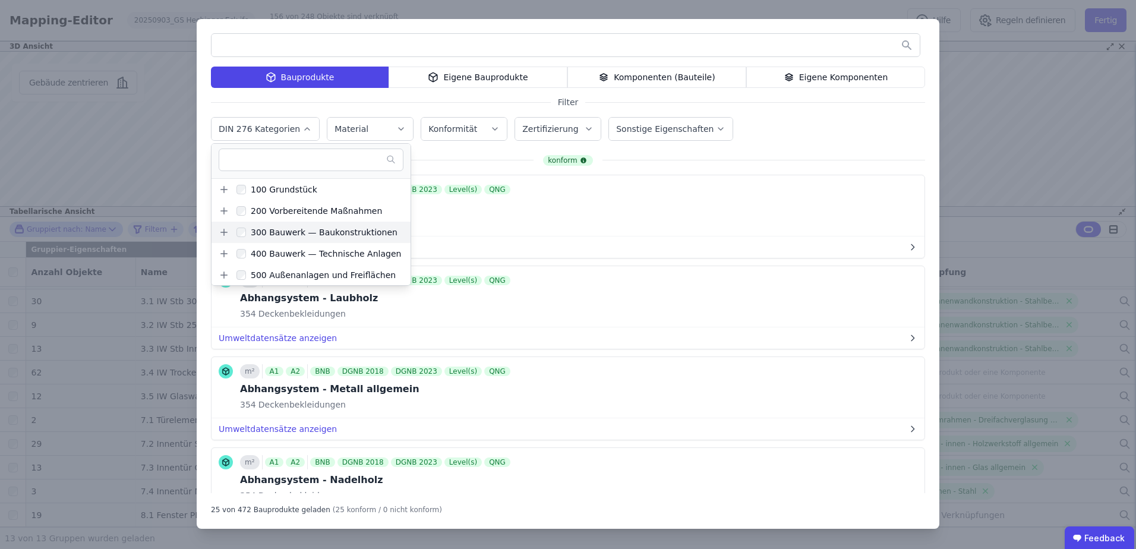
click at [222, 231] on icon at bounding box center [224, 232] width 11 height 11
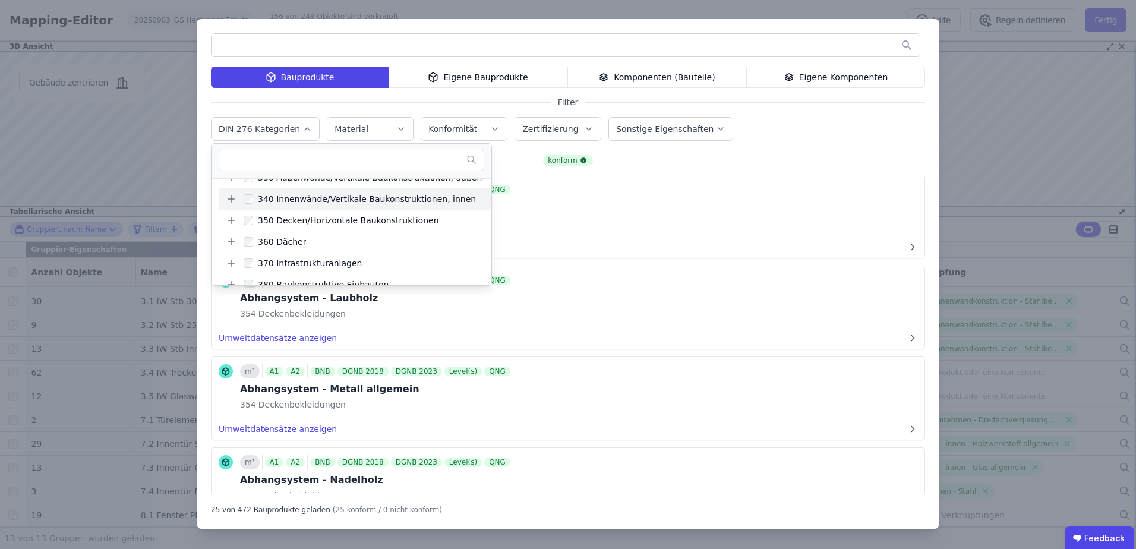
click at [228, 202] on icon at bounding box center [231, 199] width 11 height 11
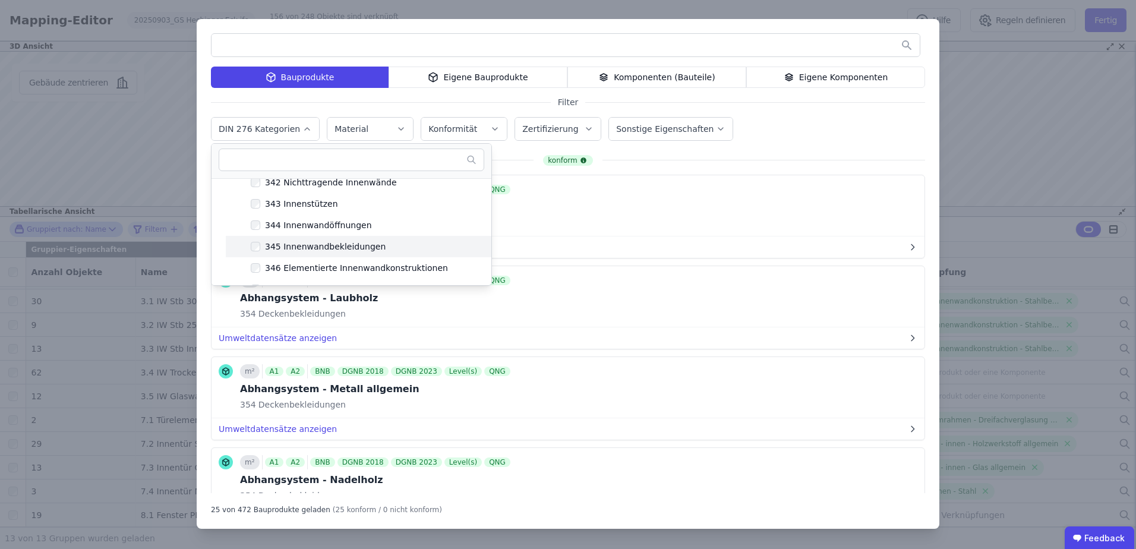
scroll to position [238, 0]
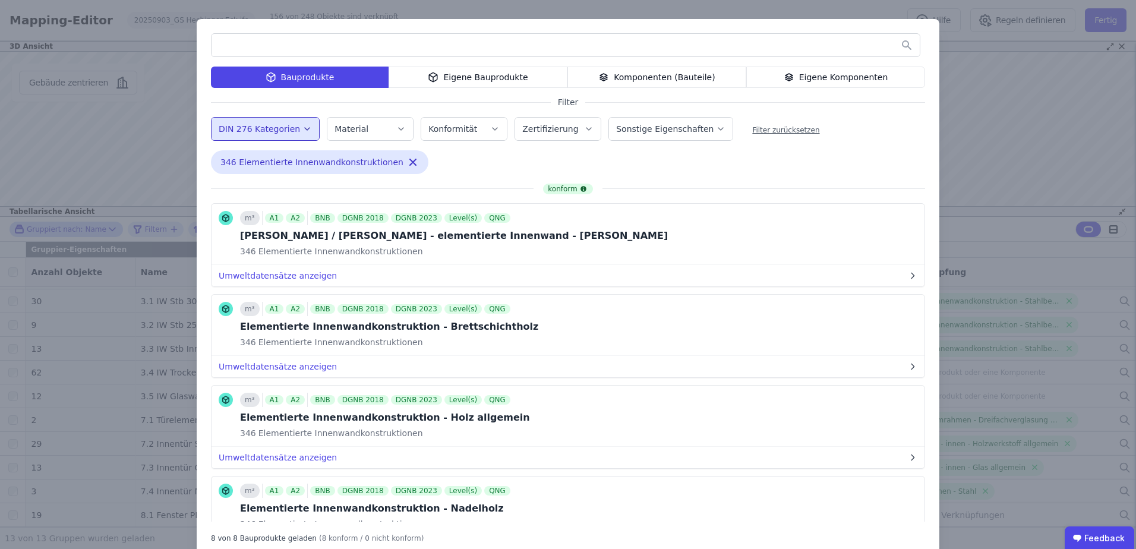
click at [674, 159] on div "Bauprodukte Eigene Bauprodukte Komponenten (Bauteile) Eigene Komponenten Filter…" at bounding box center [568, 288] width 742 height 538
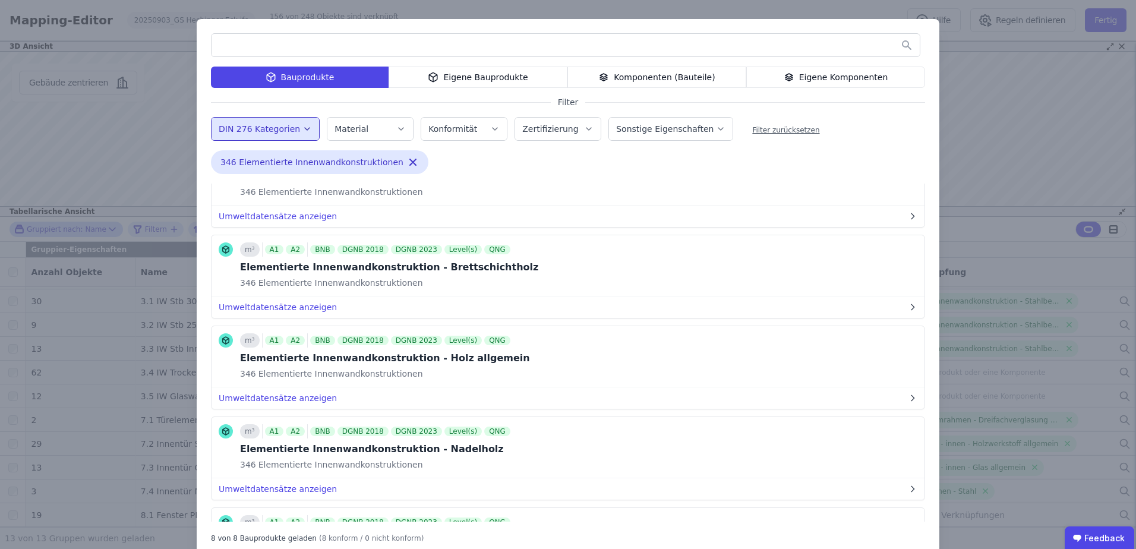
drag, startPoint x: 576, startPoint y: 29, endPoint x: 745, endPoint y: 52, distance: 171.5
click at [745, 52] on div "Bauprodukte Eigene Bauprodukte Komponenten (Bauteile) Eigene Komponenten Filter…" at bounding box center [568, 288] width 742 height 538
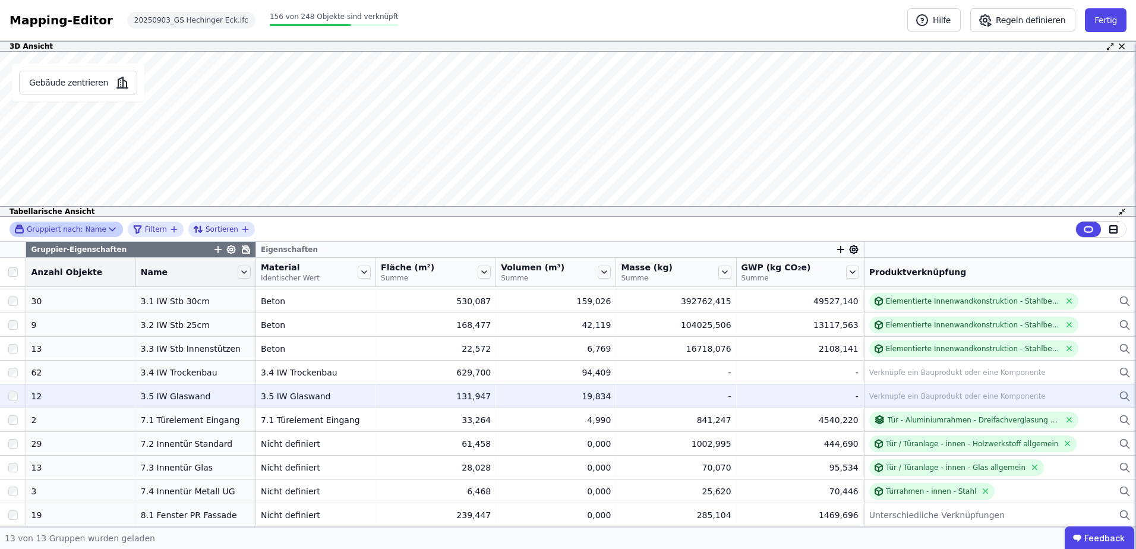
click at [916, 394] on div "Verknüpfe ein Bauprodukt oder eine Komponente" at bounding box center [957, 396] width 176 height 10
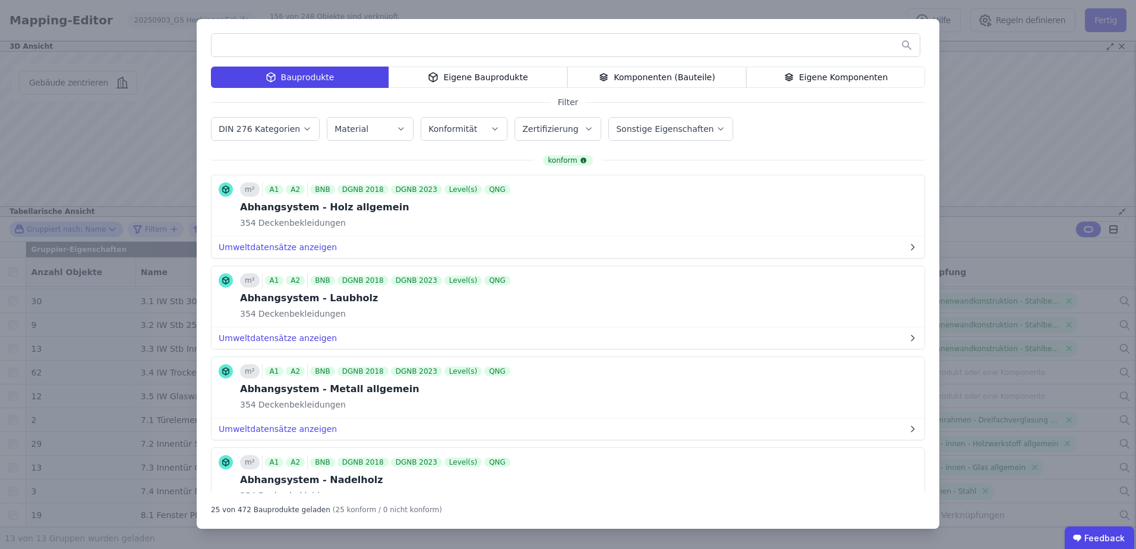
click at [267, 128] on label "DIN 276 Kategorien" at bounding box center [261, 129] width 84 height 10
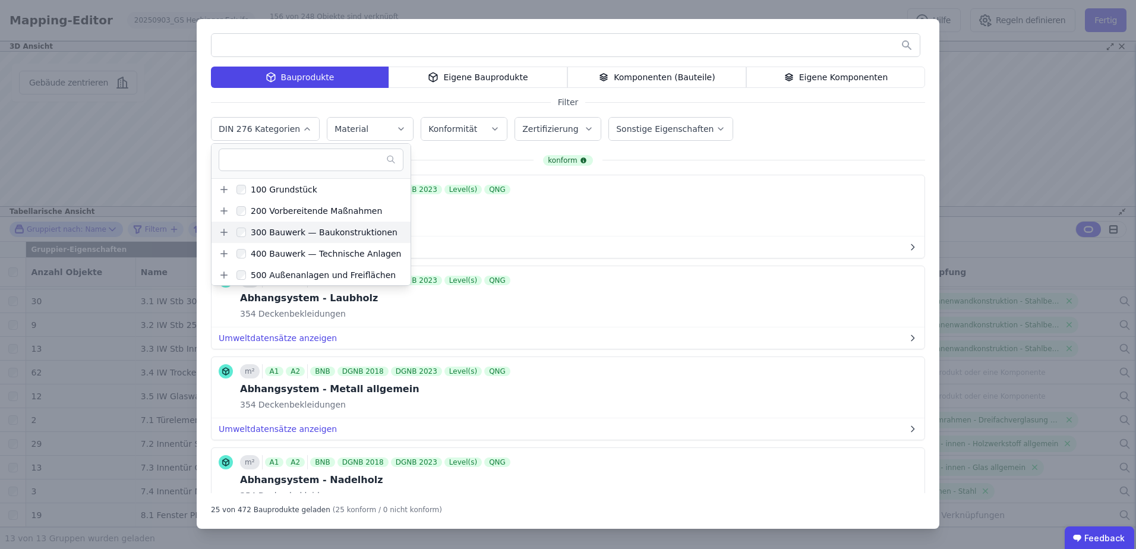
click at [226, 233] on icon at bounding box center [224, 232] width 11 height 11
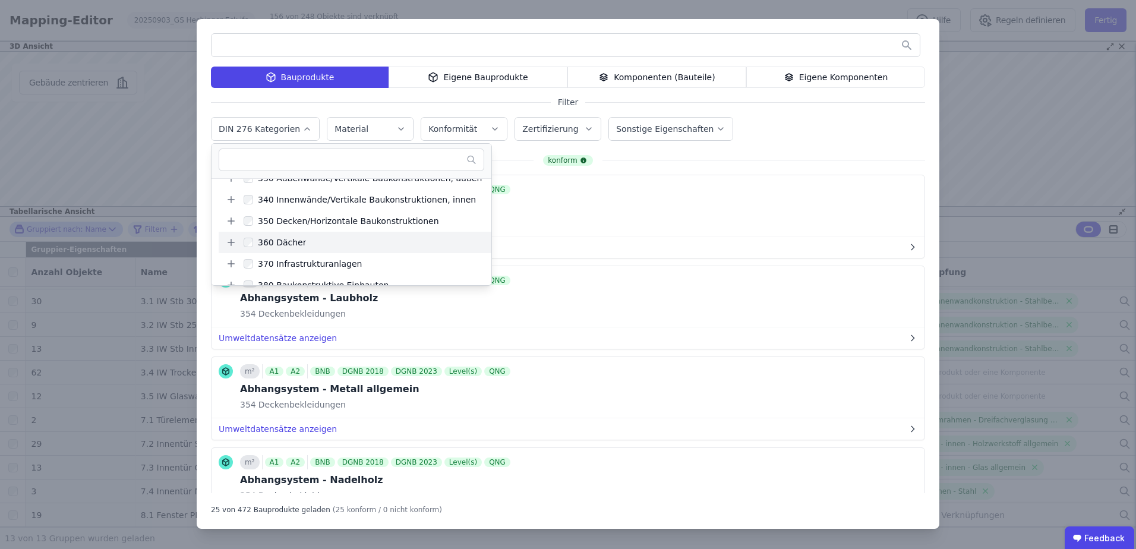
scroll to position [119, 0]
click at [227, 198] on icon at bounding box center [231, 199] width 11 height 11
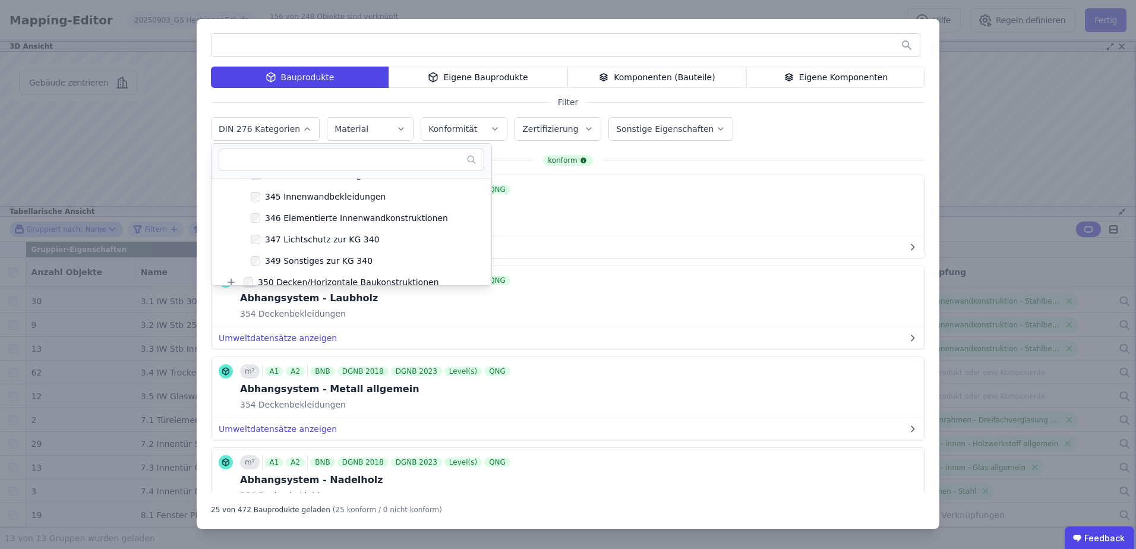
scroll to position [238, 0]
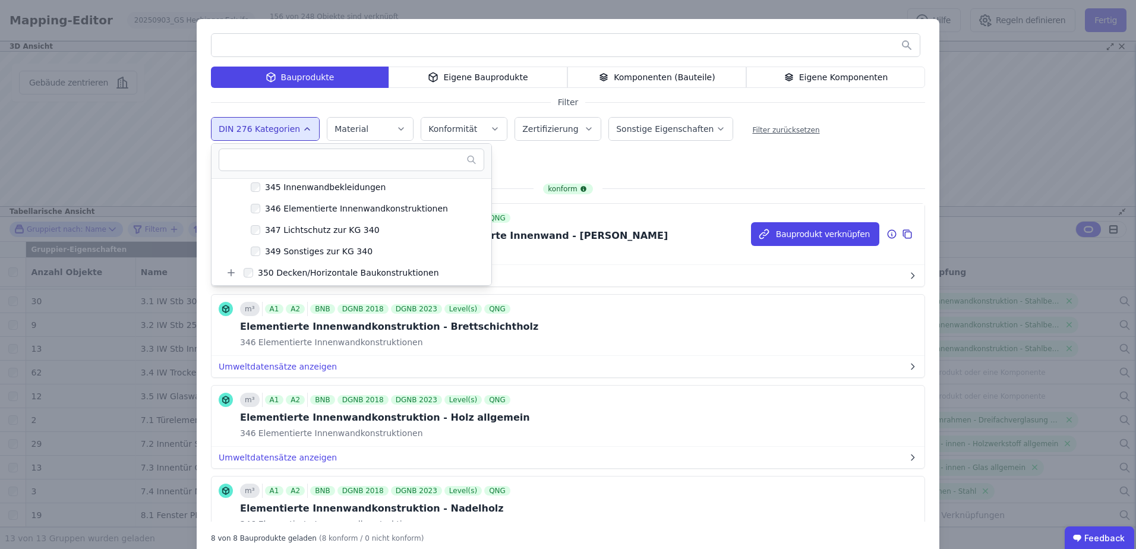
click at [658, 231] on div "m³ A1 A2 BNB DGNB 2018 DGNB 2023 Level(s) QNG [PERSON_NAME] / [PERSON_NAME] - e…" at bounding box center [567, 234] width 713 height 61
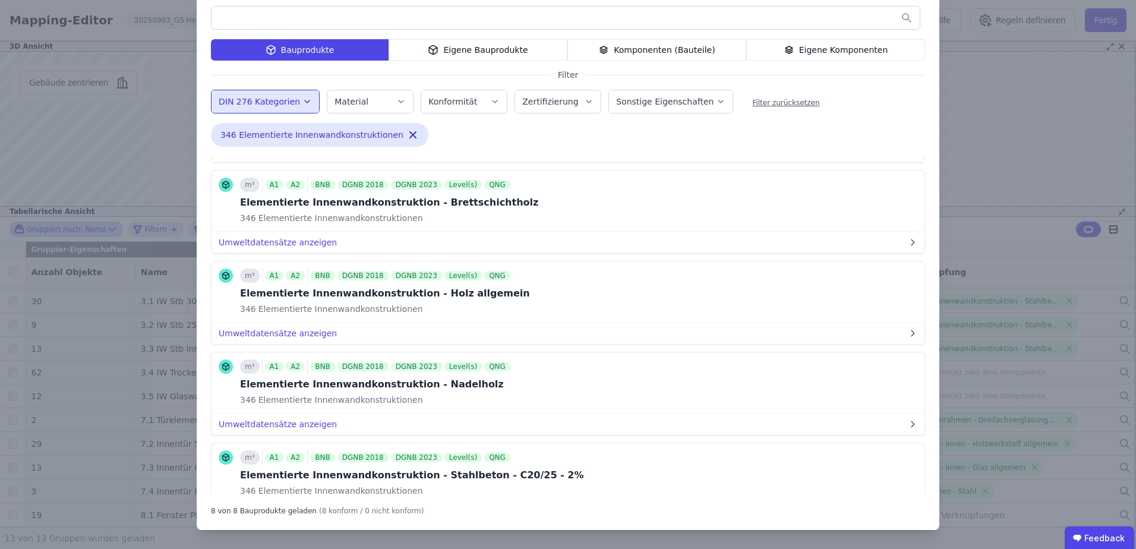
scroll to position [69, 0]
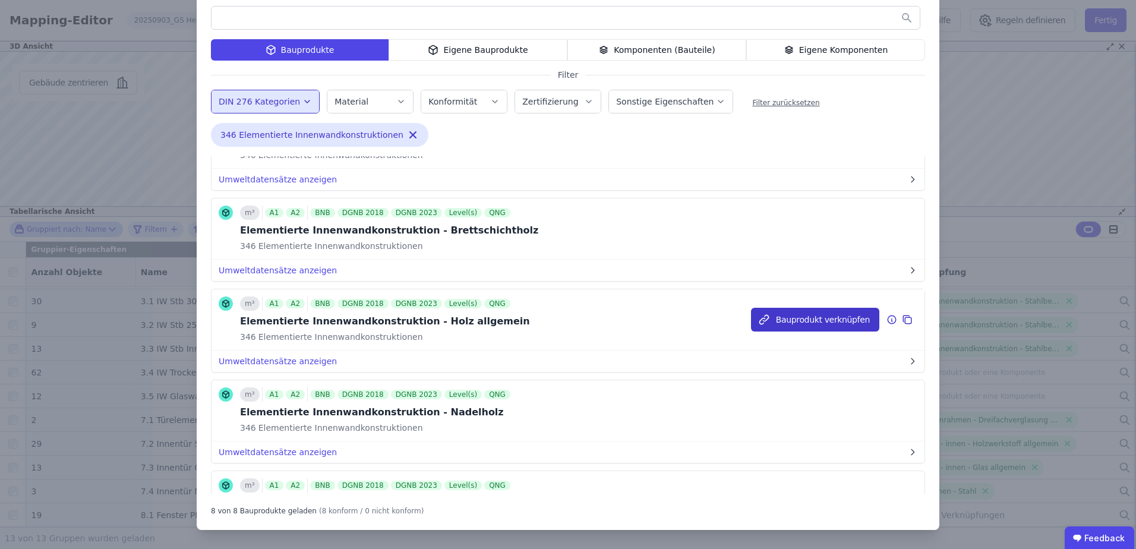
click at [767, 320] on button "Bauprodukt verknüpfen" at bounding box center [815, 320] width 128 height 24
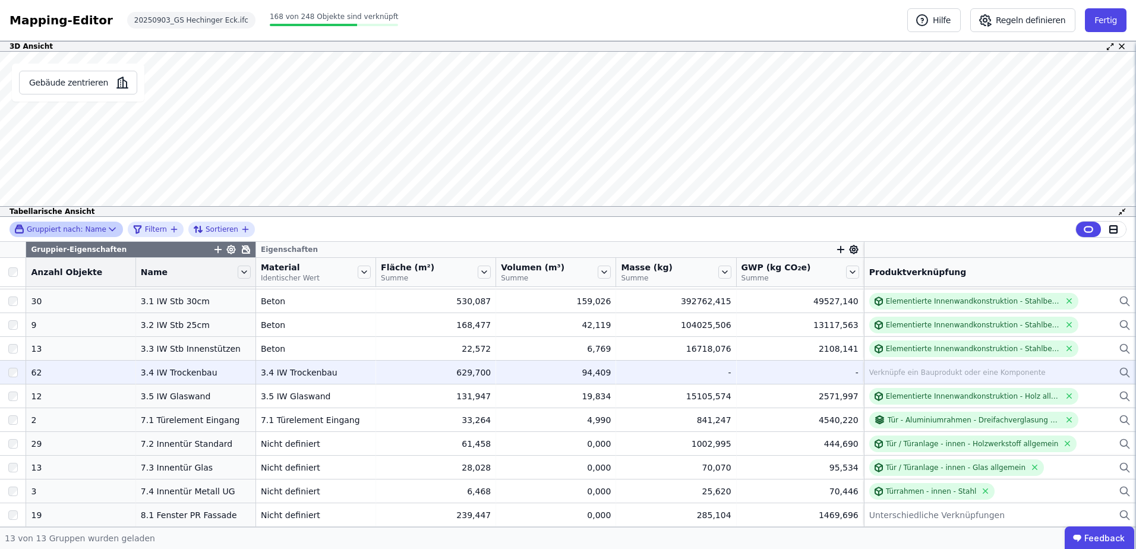
click at [893, 373] on div "Verknüpfe ein Bauprodukt oder eine Komponente" at bounding box center [957, 373] width 176 height 10
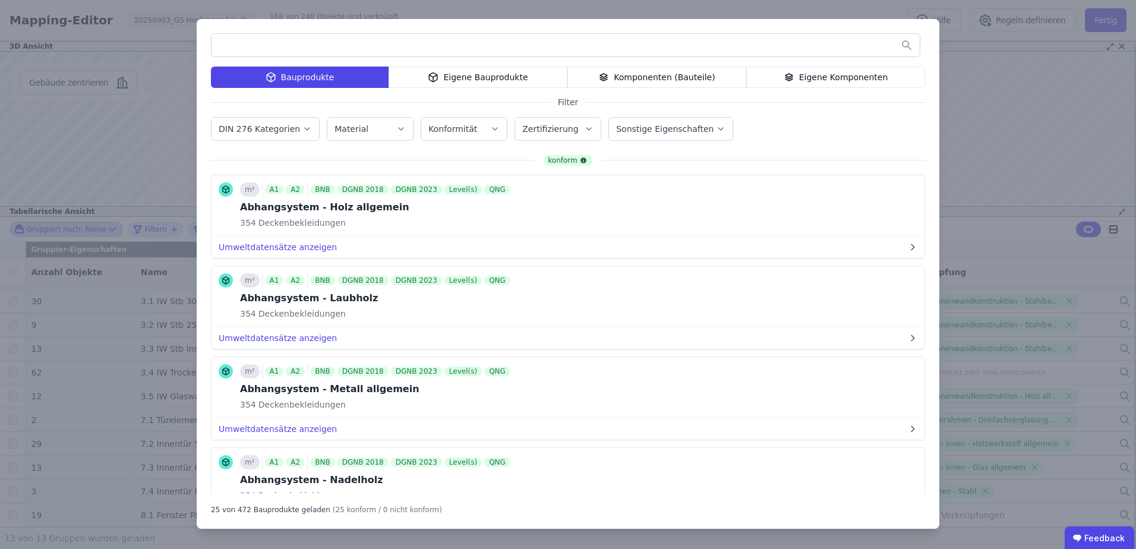
click at [283, 124] on label "DIN 276 Kategorien" at bounding box center [261, 129] width 84 height 10
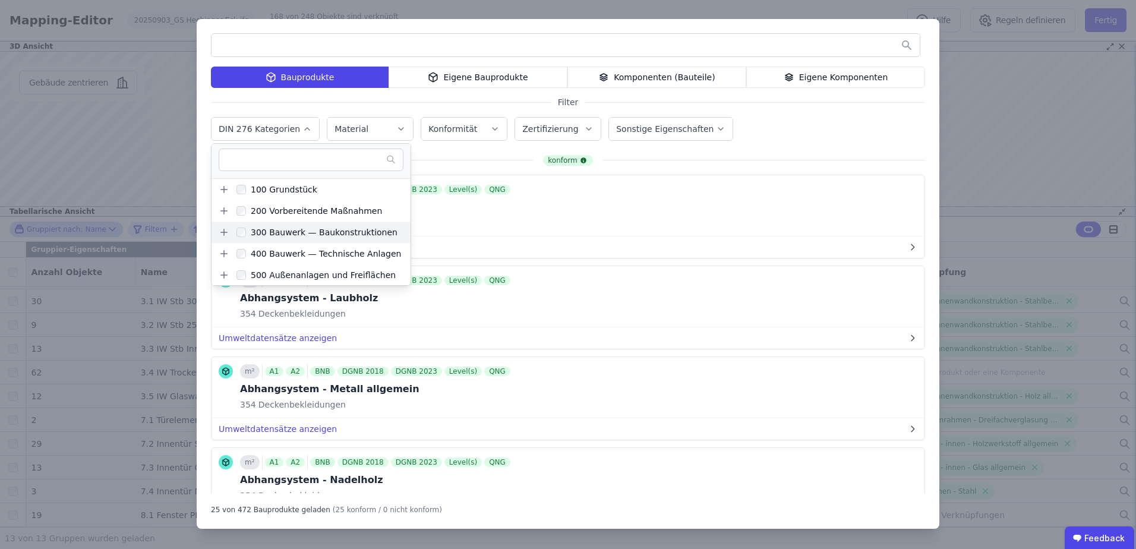
click at [225, 230] on icon at bounding box center [224, 232] width 11 height 11
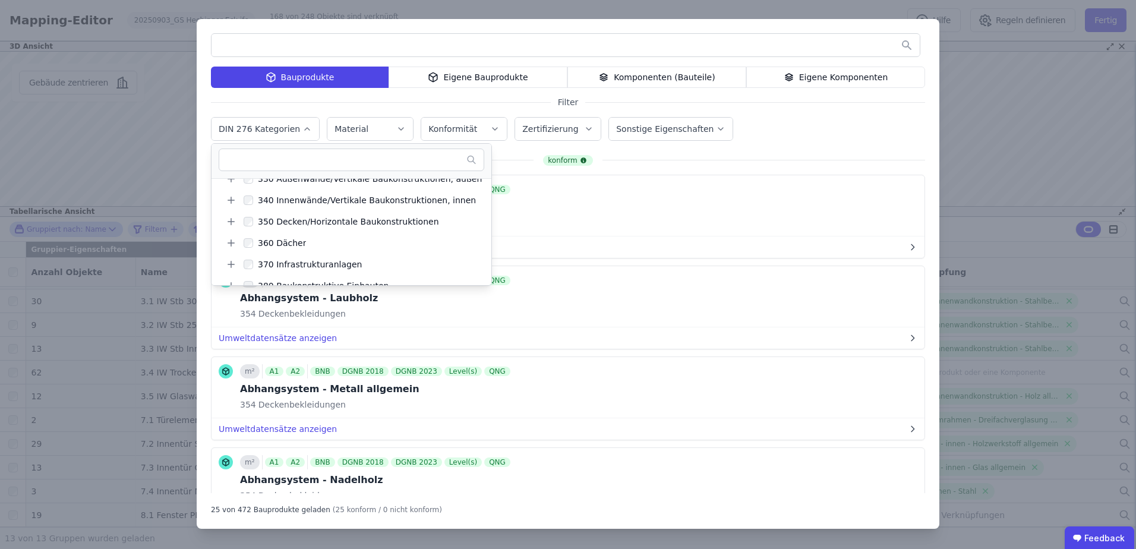
scroll to position [119, 0]
click at [231, 200] on icon at bounding box center [231, 199] width 0 height 7
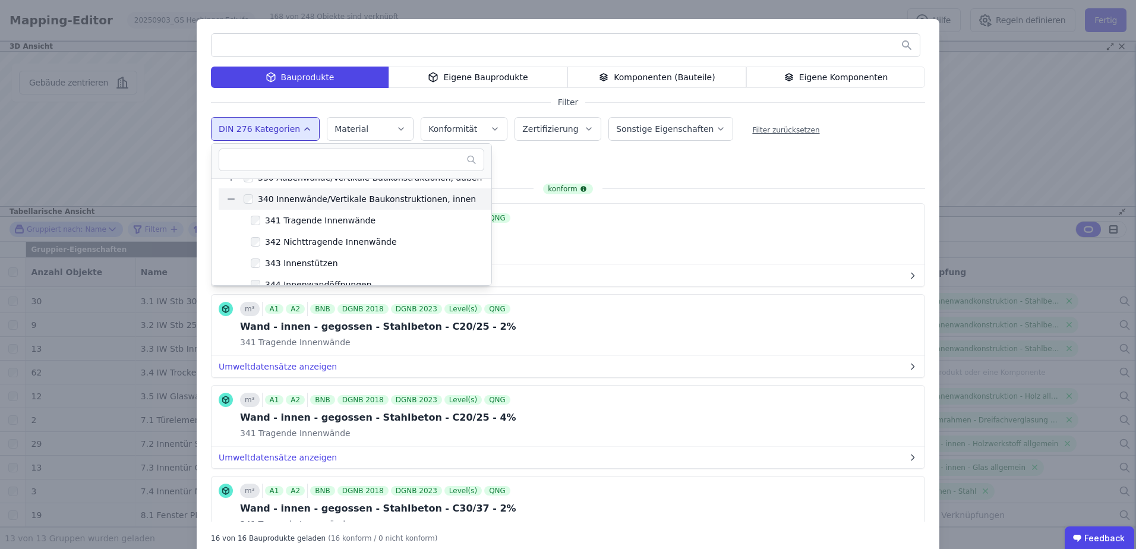
click at [663, 165] on div "Bauprodukte Eigene Bauprodukte Komponenten (Bauteile) Eigene Komponenten Filter…" at bounding box center [568, 288] width 742 height 538
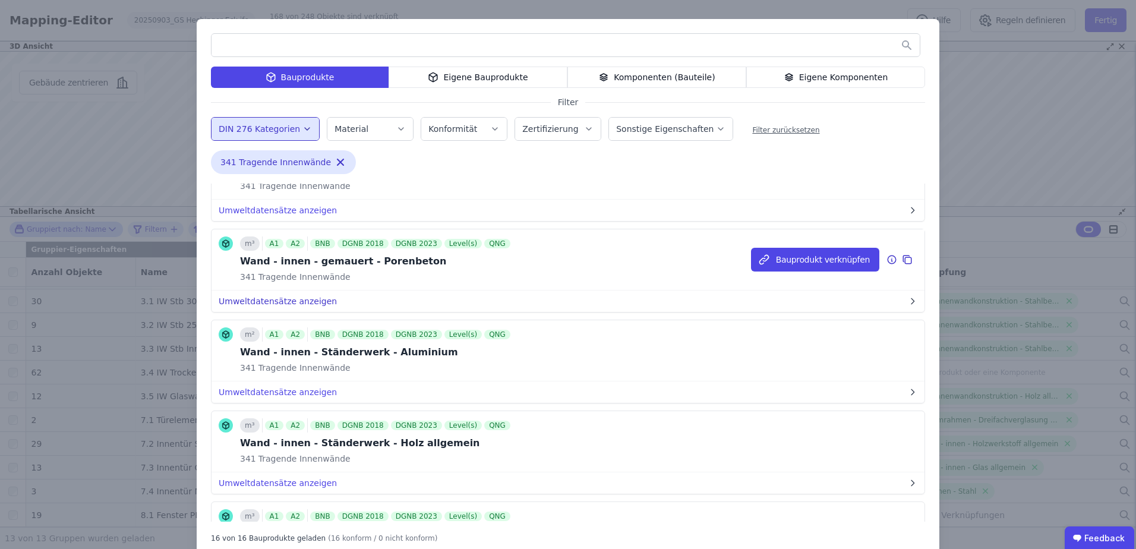
scroll to position [1034, 0]
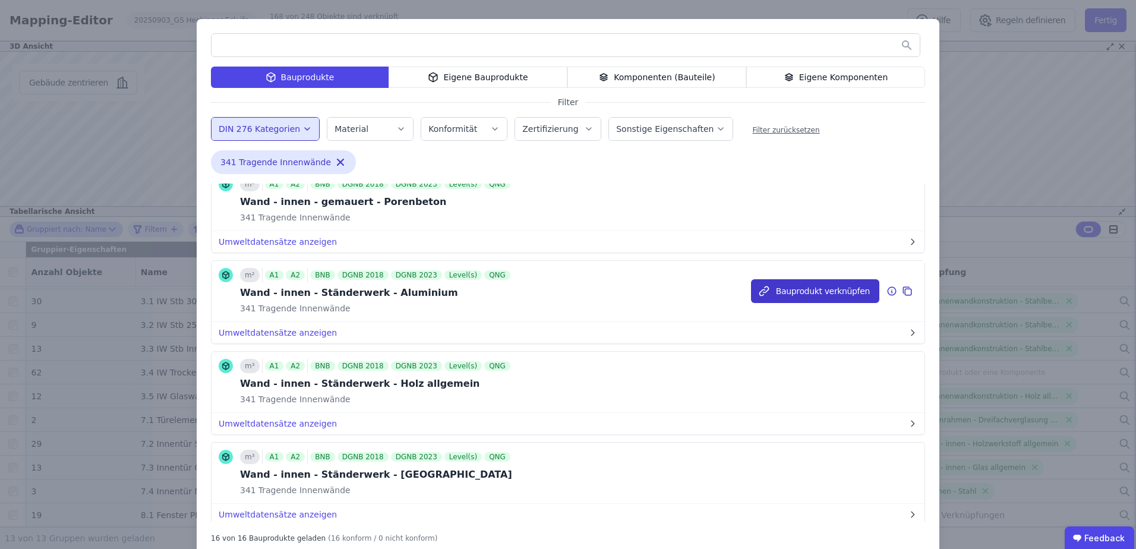
click at [798, 290] on button "Bauprodukt verknüpfen" at bounding box center [815, 291] width 128 height 24
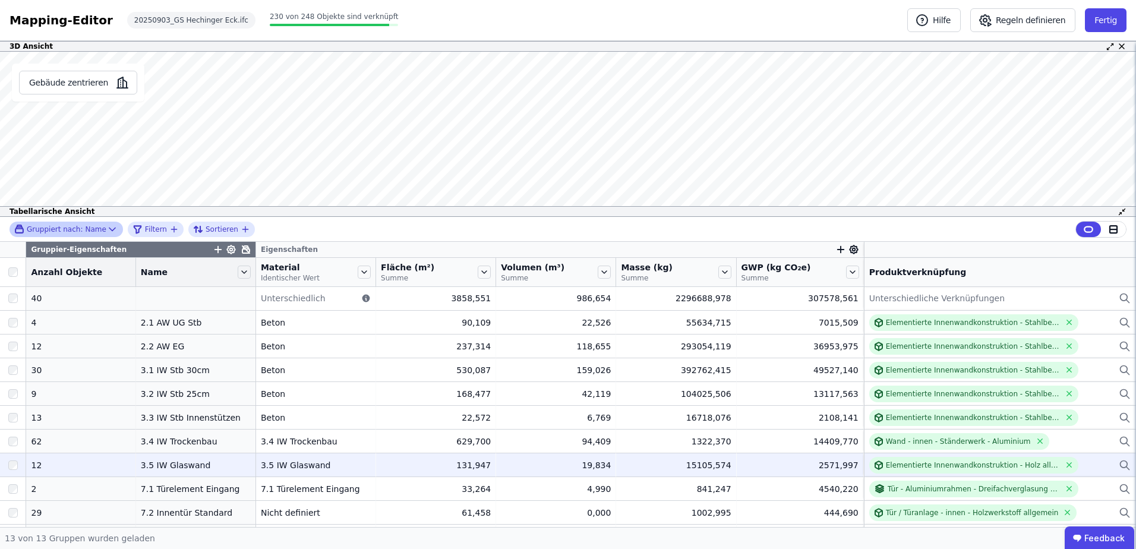
scroll to position [0, 0]
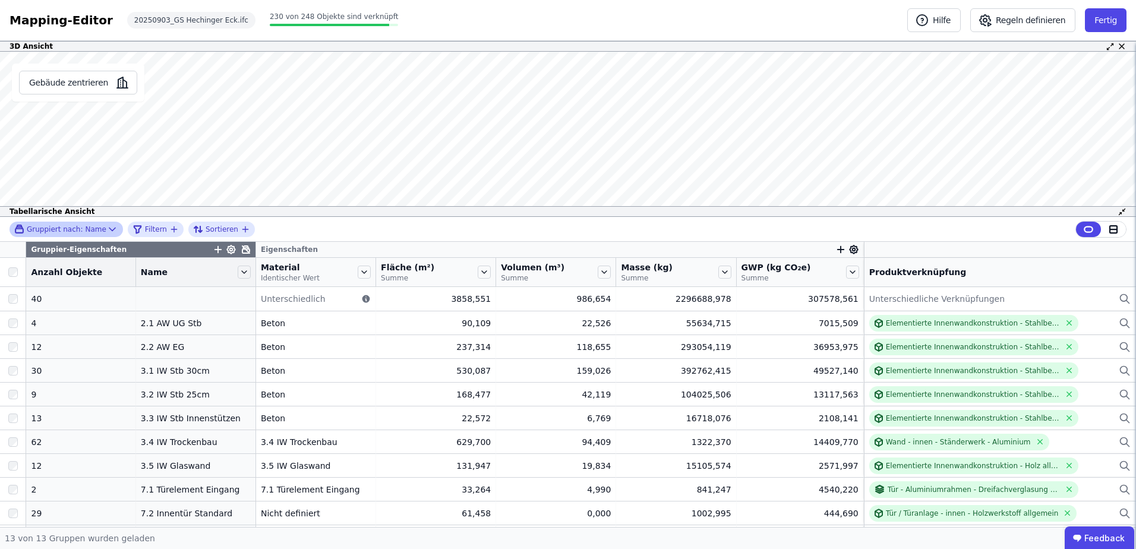
click at [68, 227] on span "Gruppiert nach:" at bounding box center [55, 230] width 56 height 10
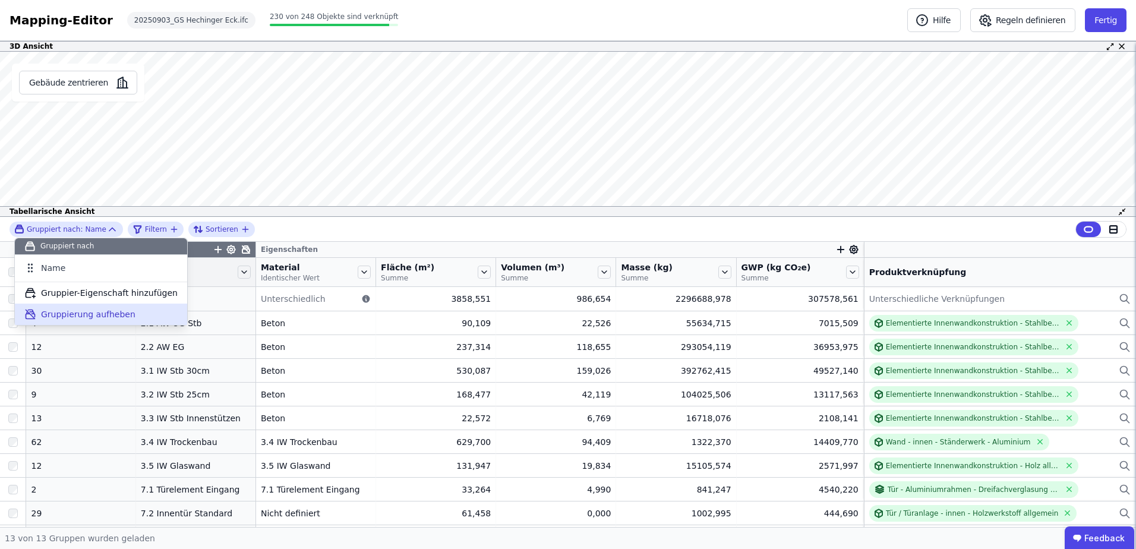
click at [71, 312] on span "Gruppierung aufheben" at bounding box center [88, 314] width 94 height 12
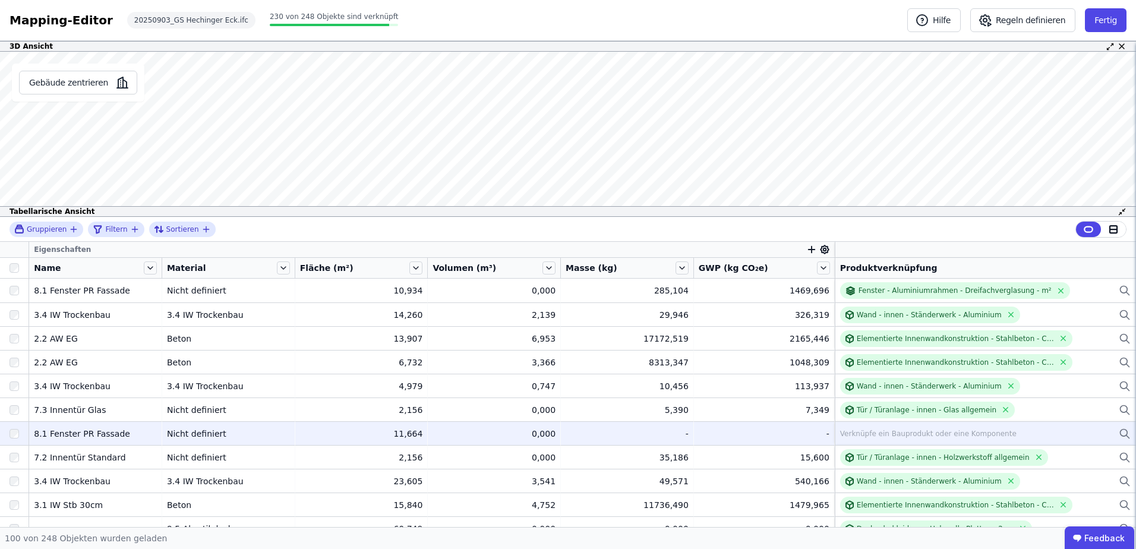
click at [866, 433] on div "Verknüpfe ein Bauprodukt oder eine Komponente" at bounding box center [928, 434] width 176 height 10
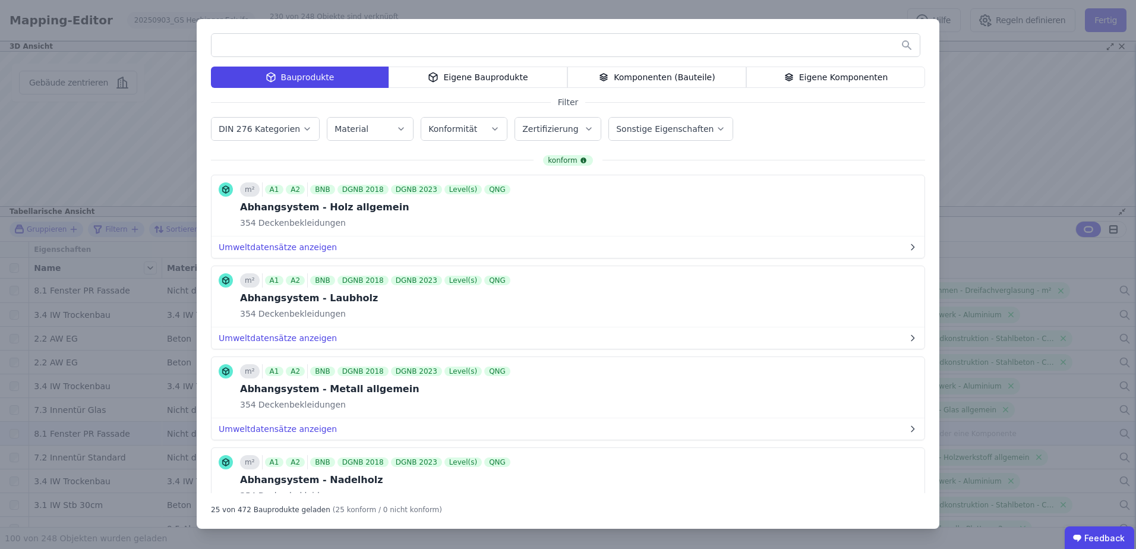
click at [486, 74] on div "Eigene Bauprodukte" at bounding box center [477, 77] width 179 height 21
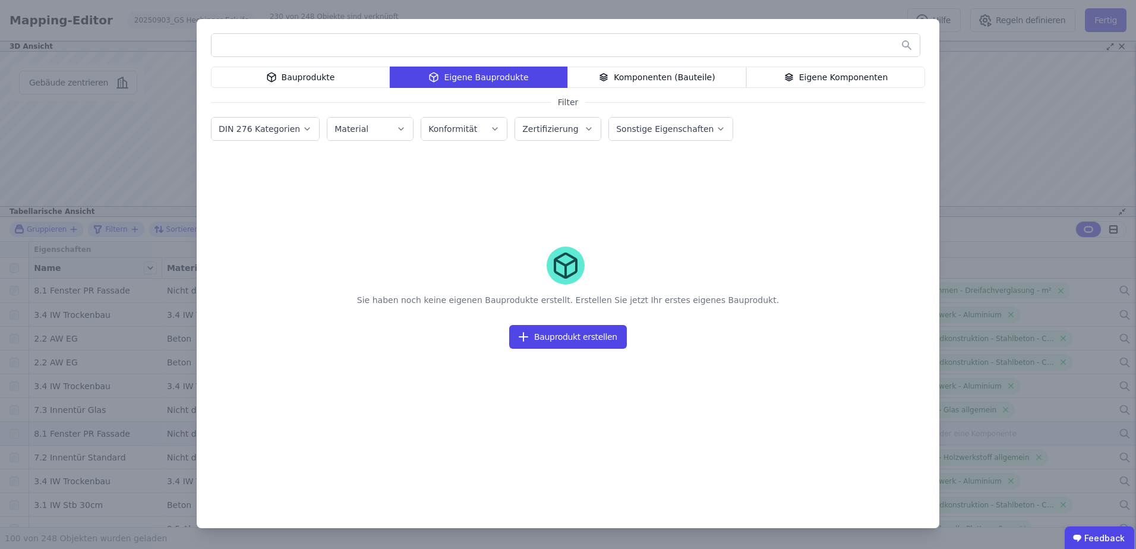
click at [638, 80] on div "Komponenten (Bauteile)" at bounding box center [656, 77] width 179 height 21
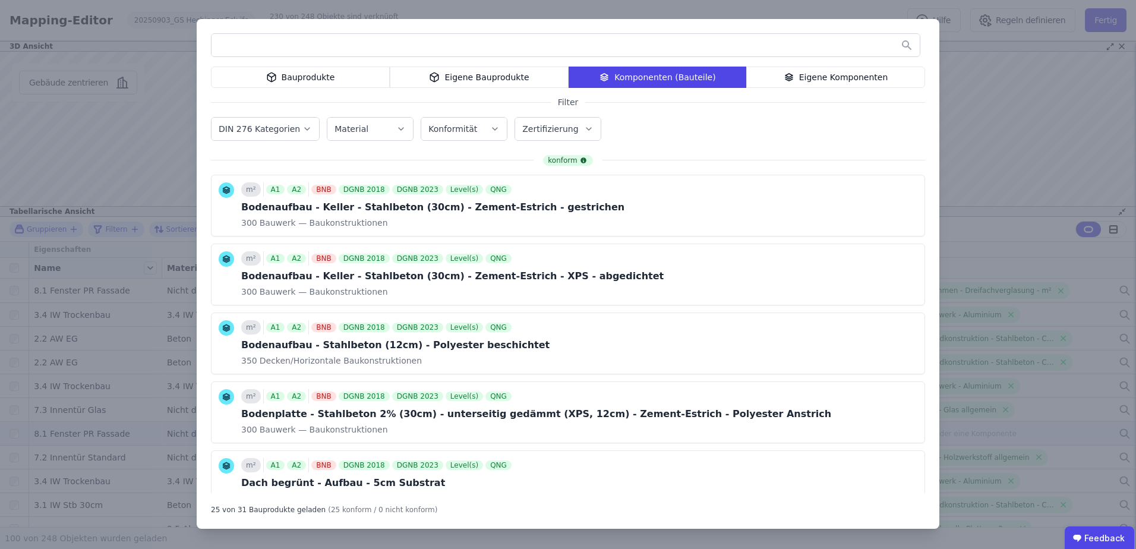
click at [792, 78] on icon at bounding box center [788, 78] width 7 height 2
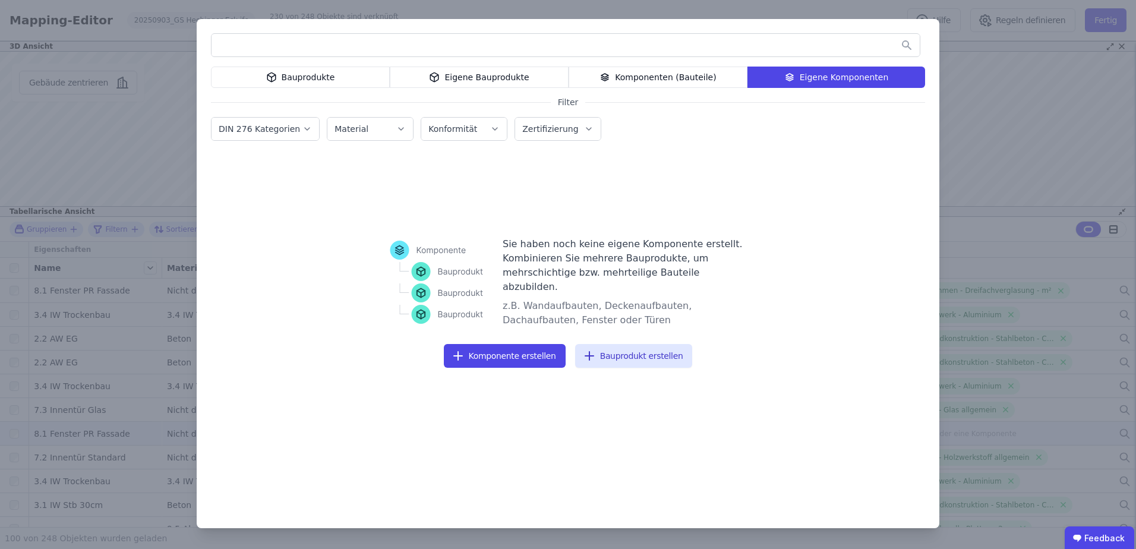
click at [314, 80] on div "Bauprodukte" at bounding box center [300, 77] width 179 height 21
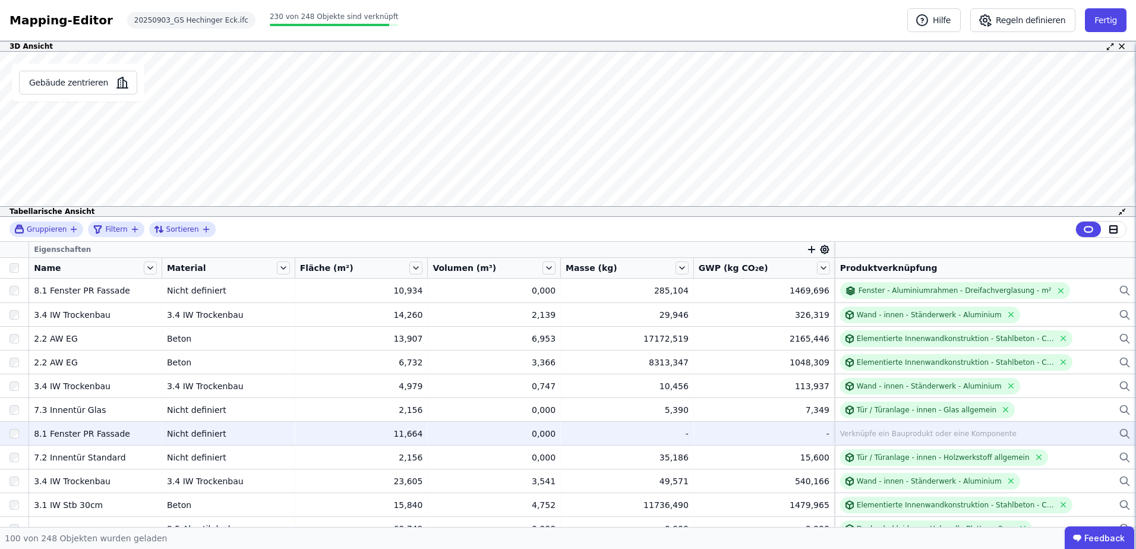
click at [861, 433] on div "Verknüpfe ein Bauprodukt oder eine Komponente" at bounding box center [928, 434] width 176 height 10
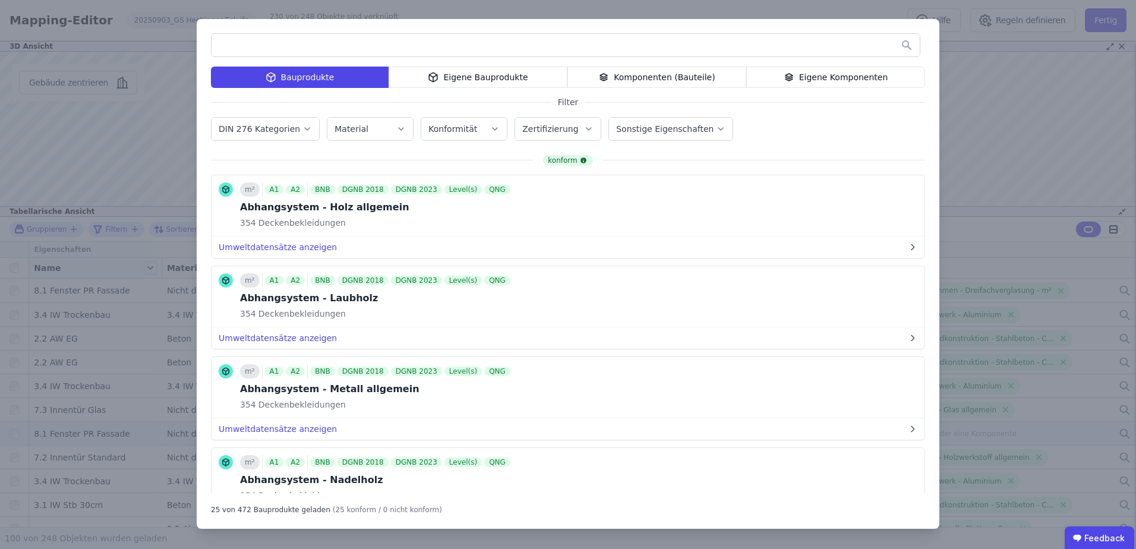
click at [280, 129] on label "DIN 276 Kategorien" at bounding box center [261, 129] width 84 height 10
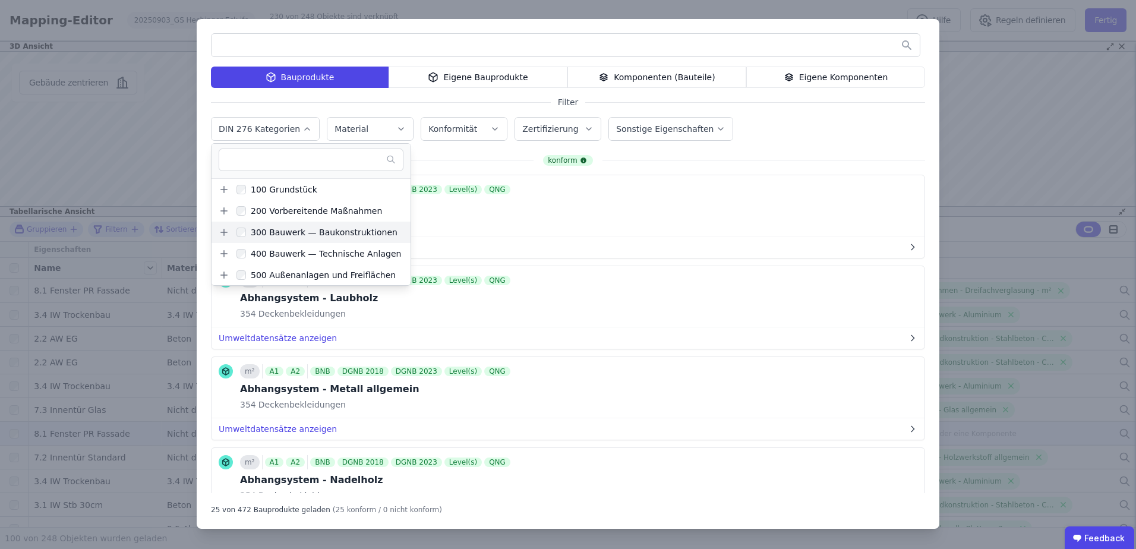
click at [222, 232] on icon at bounding box center [224, 232] width 7 height 0
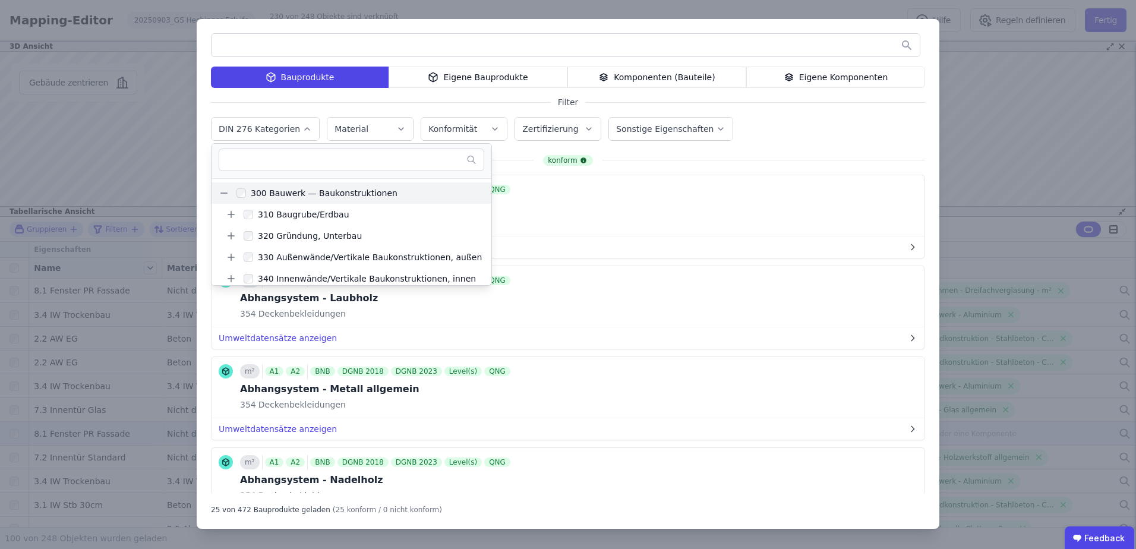
scroll to position [59, 0]
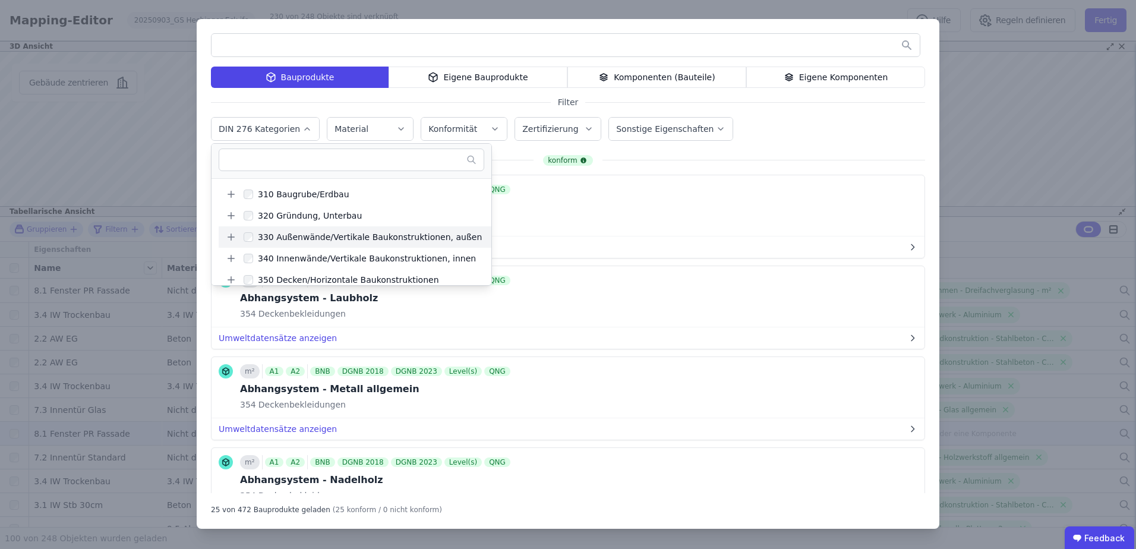
click at [229, 238] on icon at bounding box center [231, 237] width 11 height 11
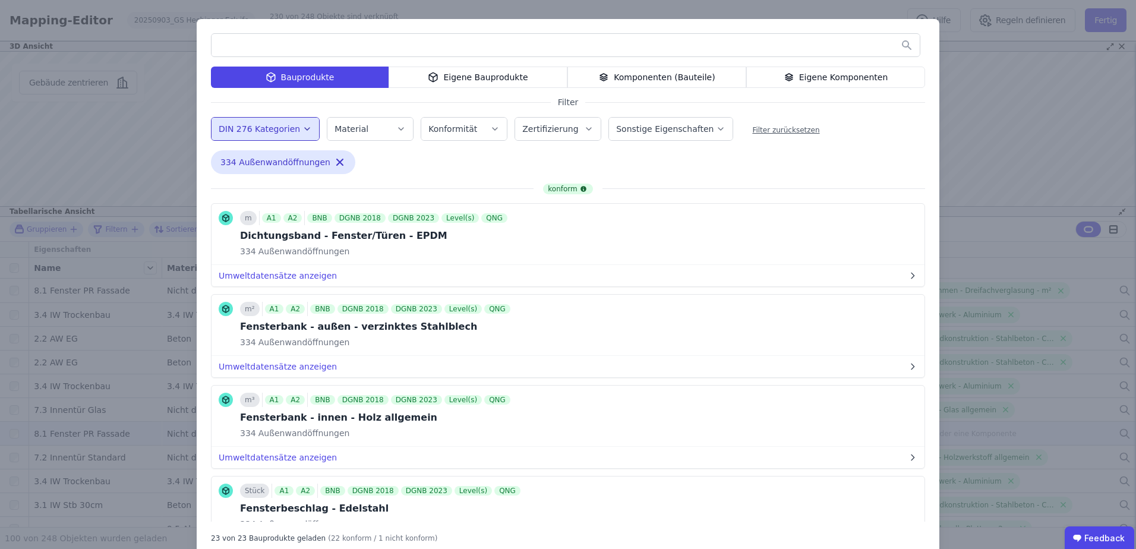
click at [596, 156] on div "Bauprodukte Eigene Bauprodukte Komponenten (Bauteile) Eigene Komponenten Filter…" at bounding box center [568, 288] width 742 height 538
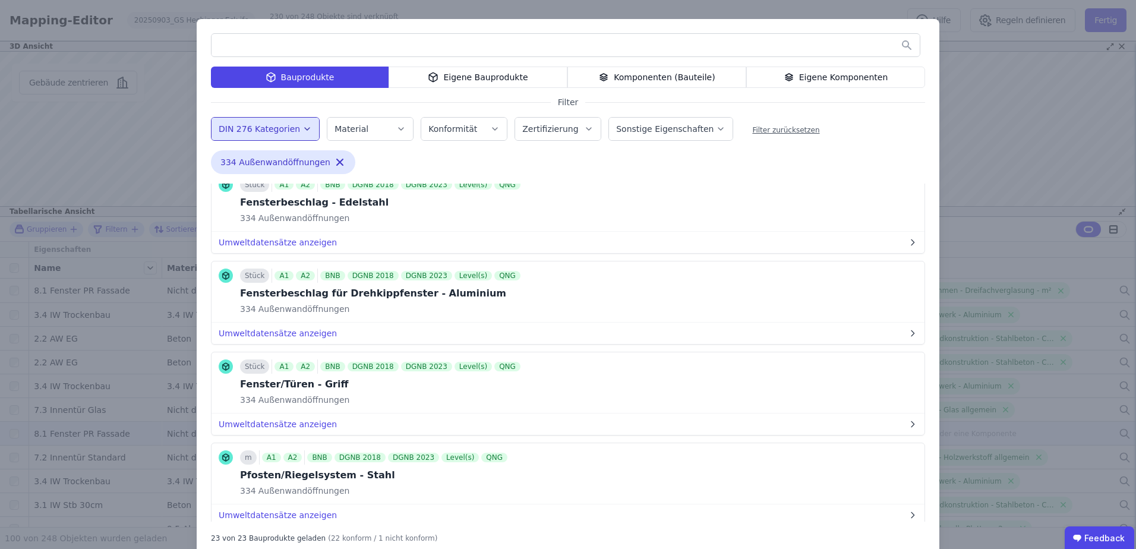
scroll to position [356, 0]
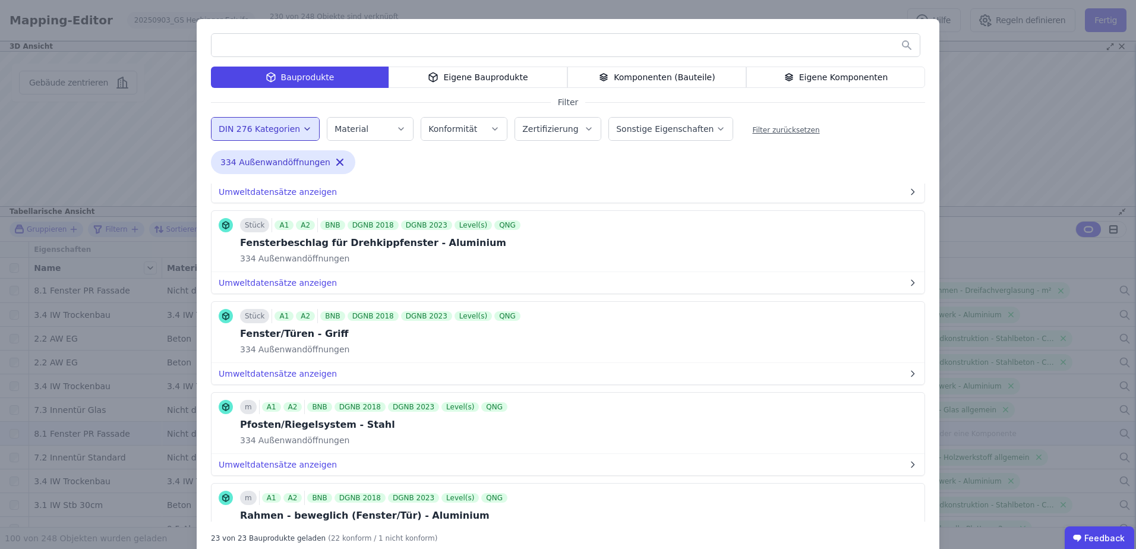
click at [0, 0] on button "Bauprodukt verknüpfen" at bounding box center [0, 0] width 0 height 0
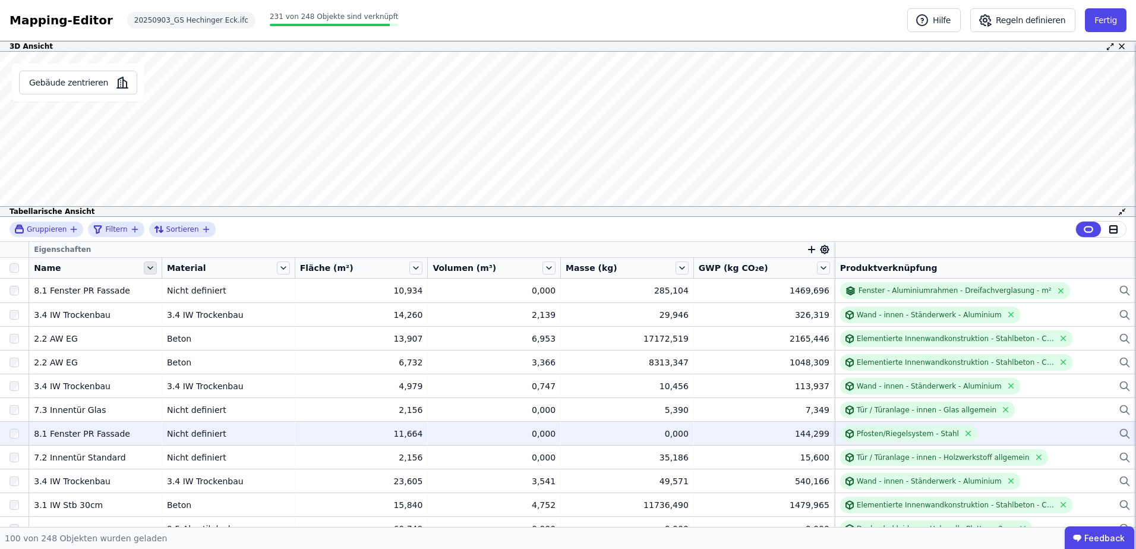
click at [152, 266] on icon at bounding box center [150, 267] width 13 height 13
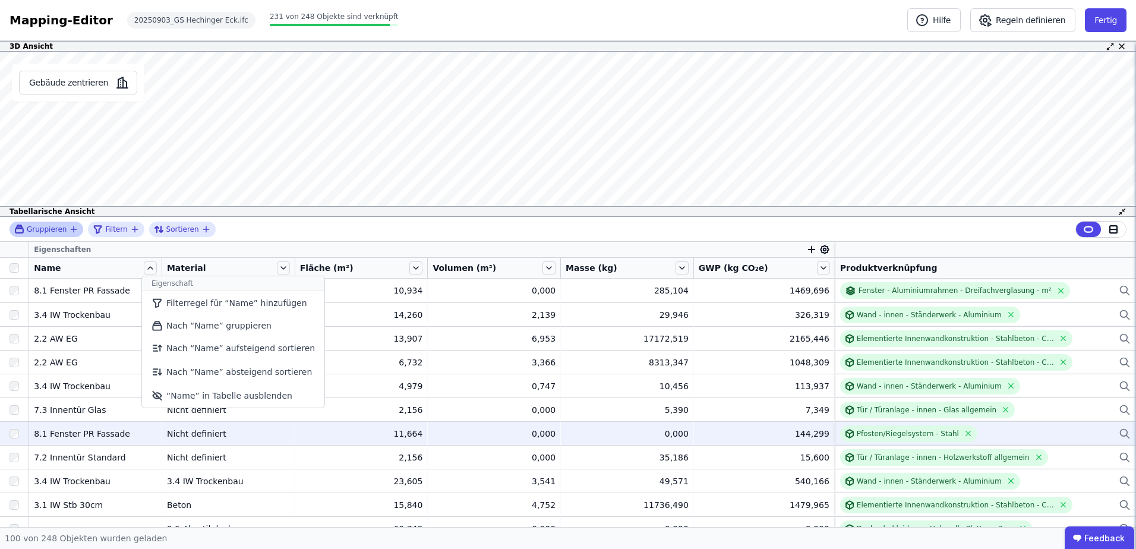
click at [59, 230] on span "Gruppieren" at bounding box center [47, 230] width 40 height 10
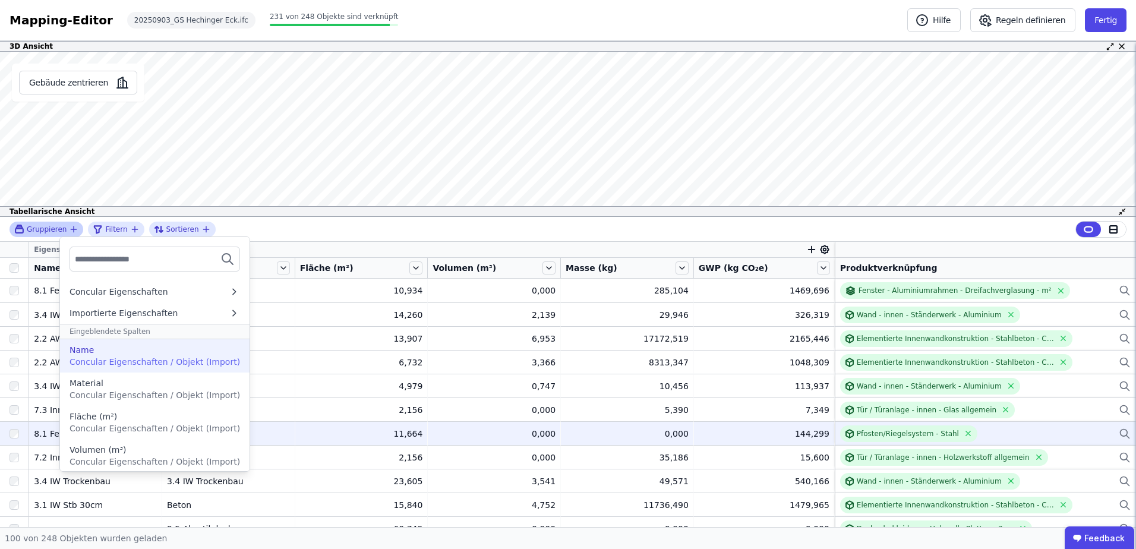
click at [90, 357] on span "Concular Eigenschaften / Objekt (Import)" at bounding box center [154, 362] width 170 height 10
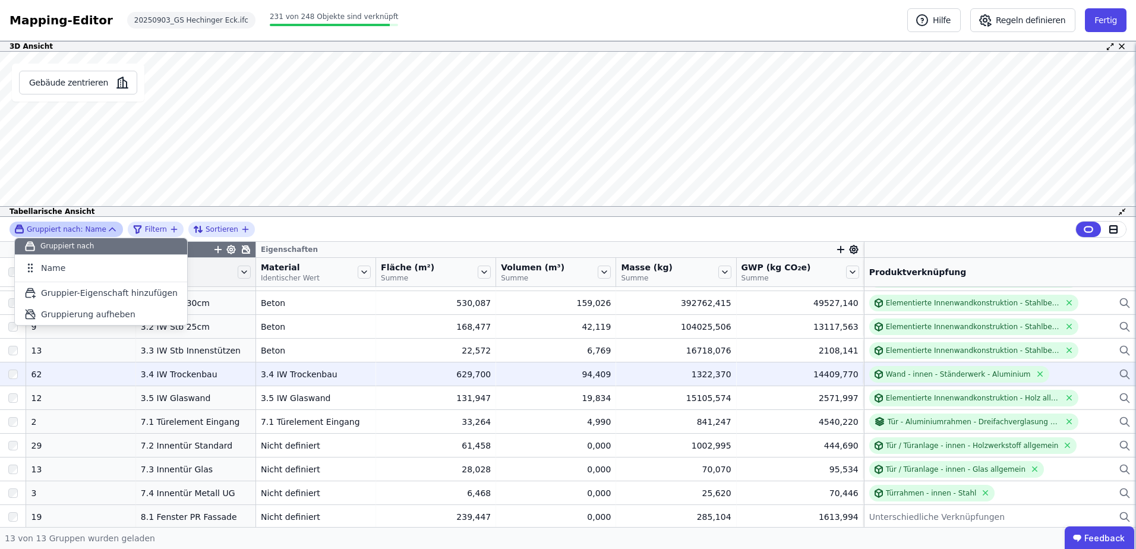
scroll to position [69, 0]
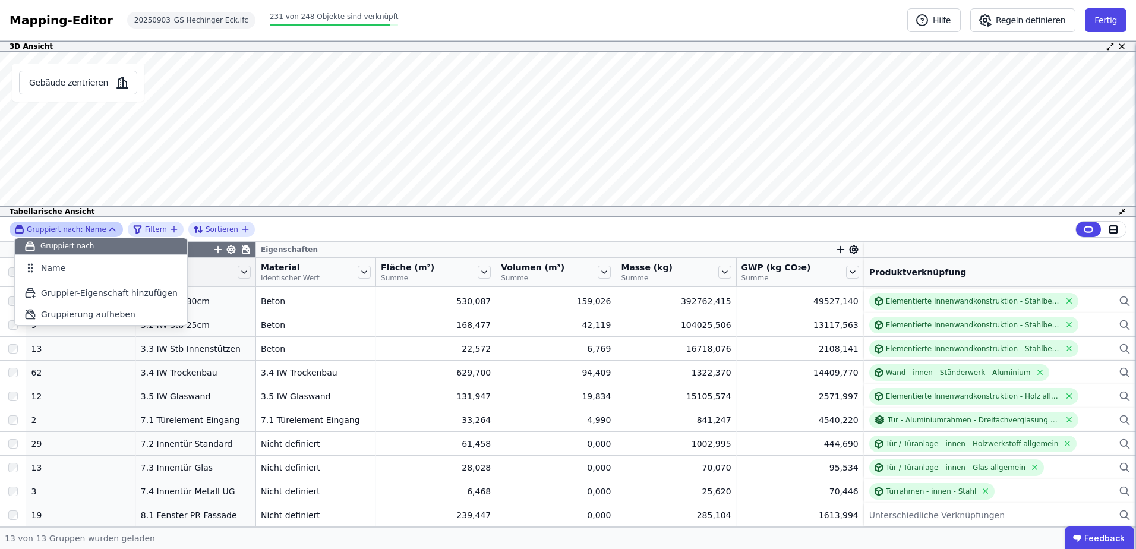
click at [399, 225] on div "Gruppiert nach: Name Gruppiert nach Name To pick up a draggable item, press the…" at bounding box center [568, 229] width 1136 height 25
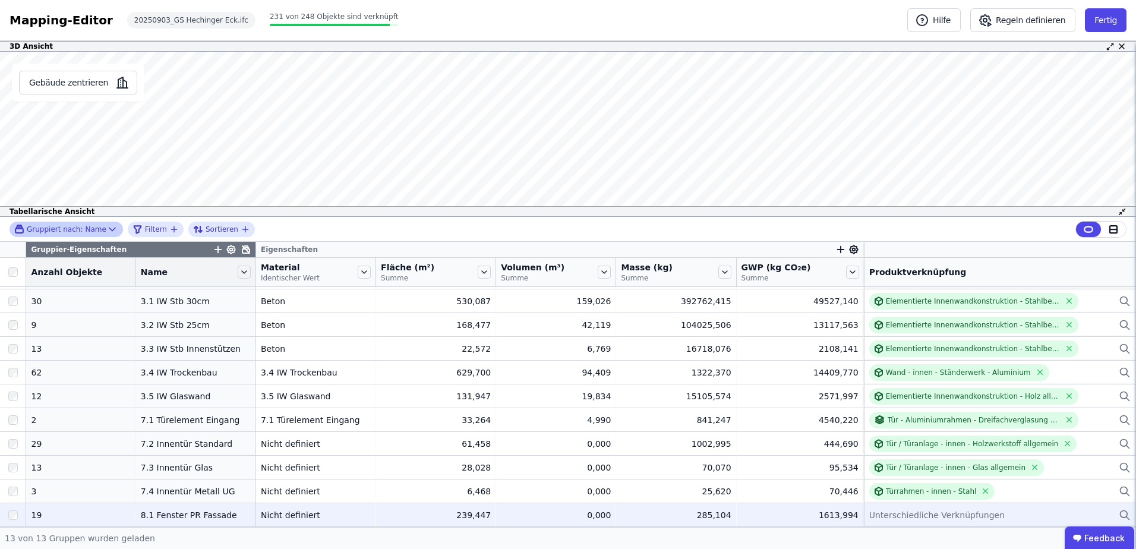
click at [892, 514] on span "Unterschiedliche Verknüpfungen" at bounding box center [936, 515] width 135 height 12
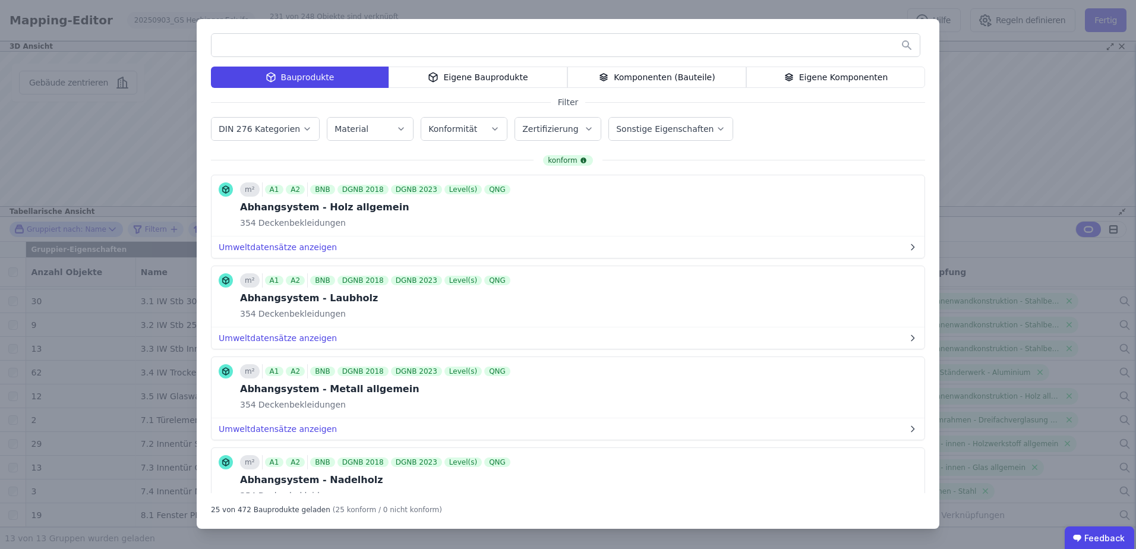
click at [288, 135] on button "DIN 276 Kategorien" at bounding box center [265, 129] width 108 height 23
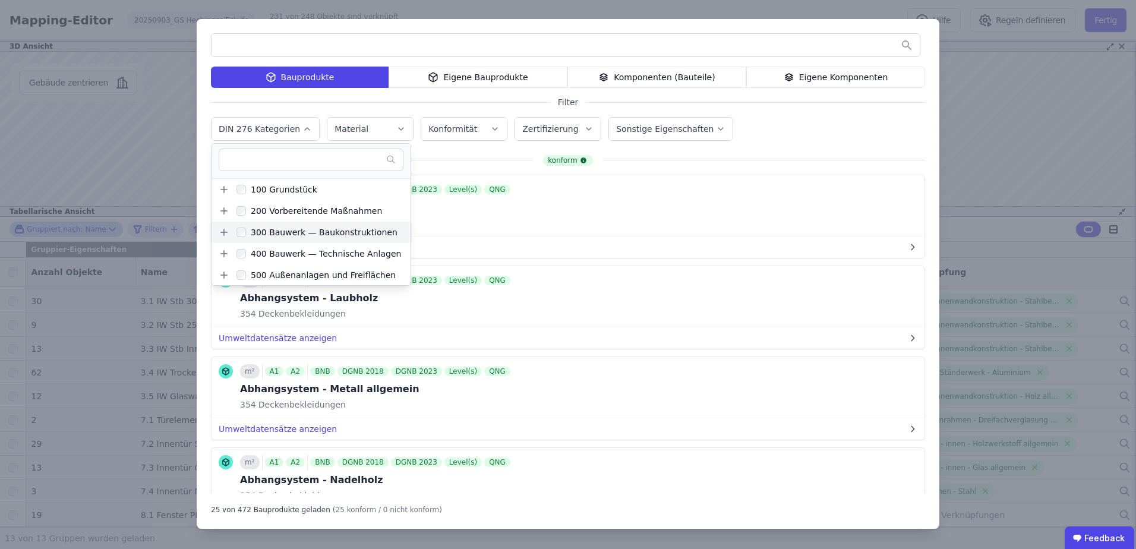
click at [225, 232] on icon at bounding box center [224, 232] width 7 height 0
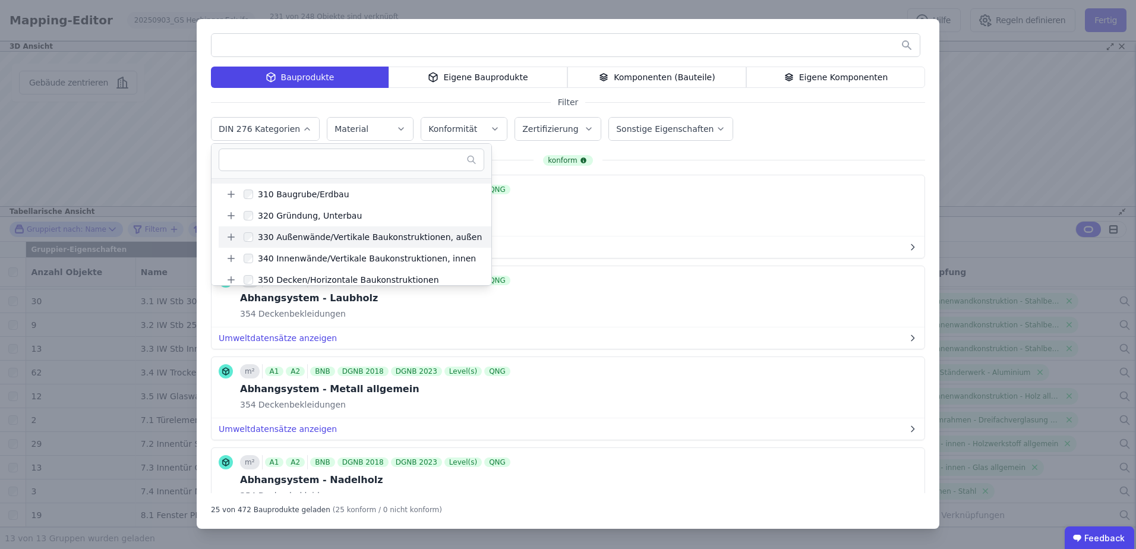
click at [232, 239] on icon at bounding box center [231, 237] width 11 height 11
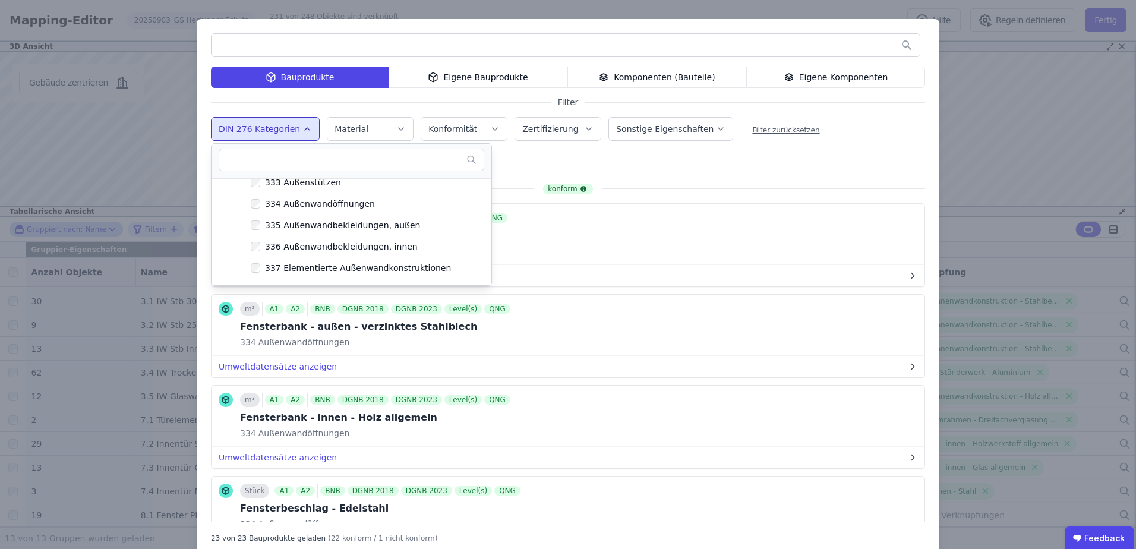
click at [680, 161] on div "Bauprodukte Eigene Bauprodukte Komponenten (Bauteile) Eigene Komponenten Filter…" at bounding box center [568, 288] width 742 height 538
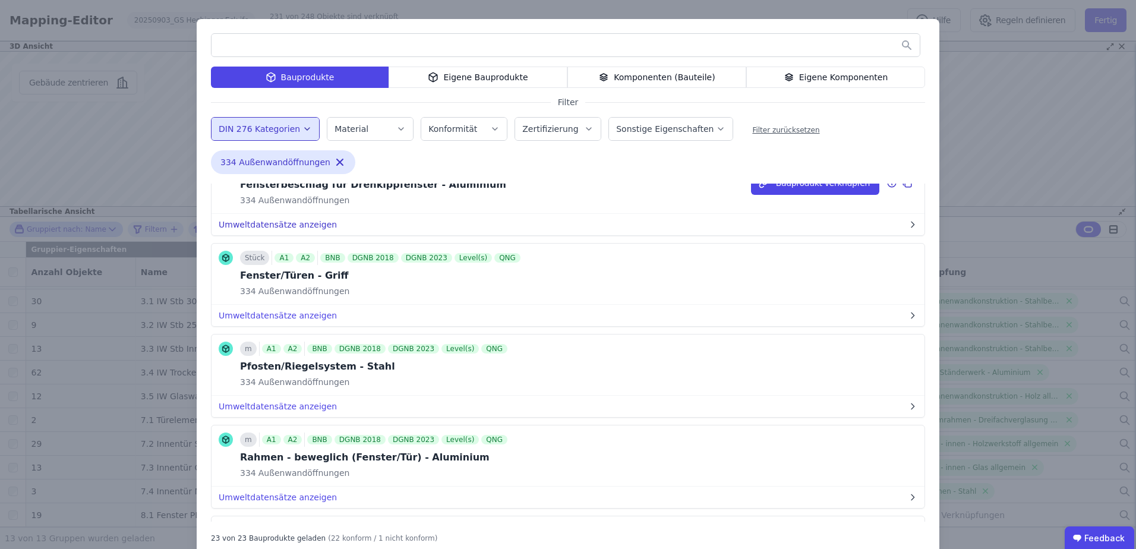
scroll to position [416, 0]
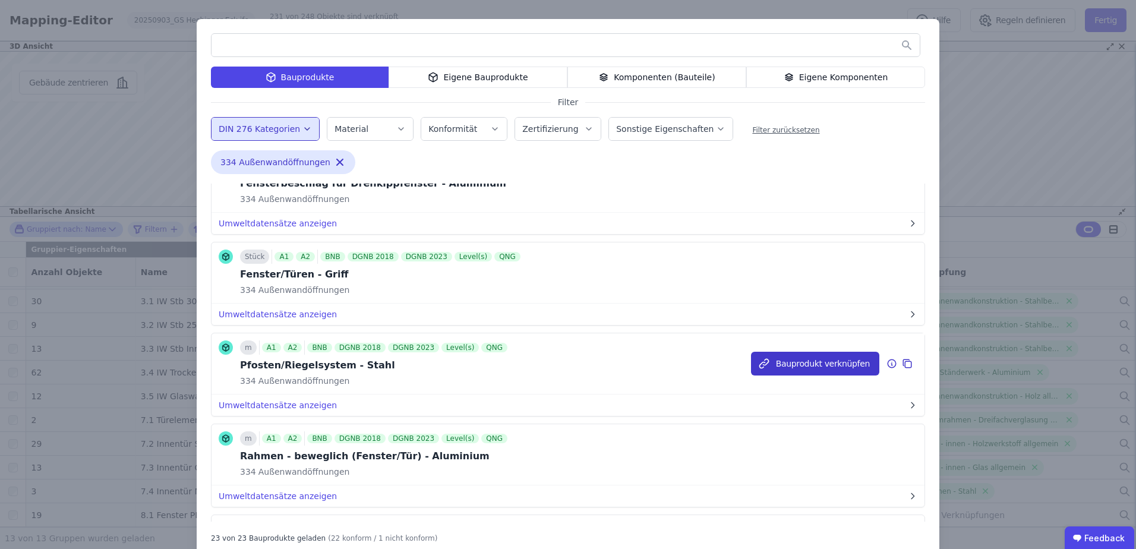
click at [802, 364] on button "Bauprodukt verknüpfen" at bounding box center [815, 364] width 128 height 24
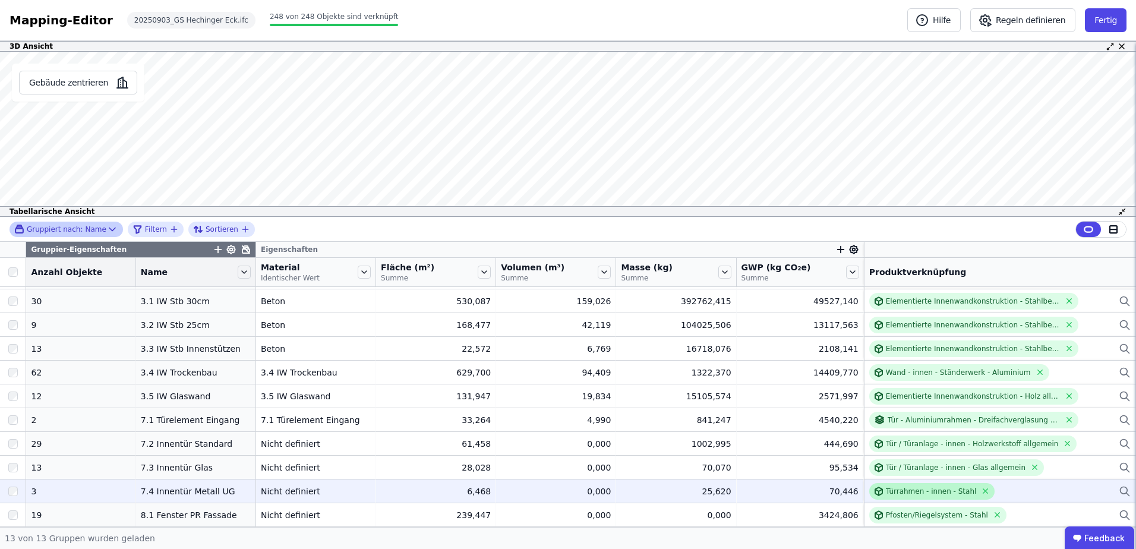
click at [887, 491] on div "Türrahmen - innen - Stahl" at bounding box center [931, 491] width 91 height 10
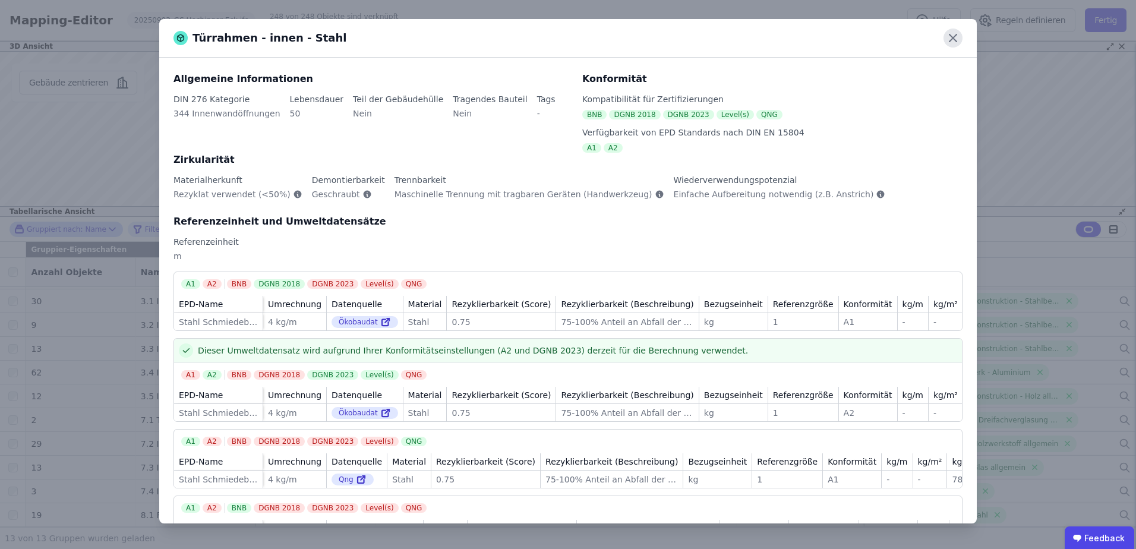
click at [955, 39] on icon at bounding box center [952, 38] width 19 height 19
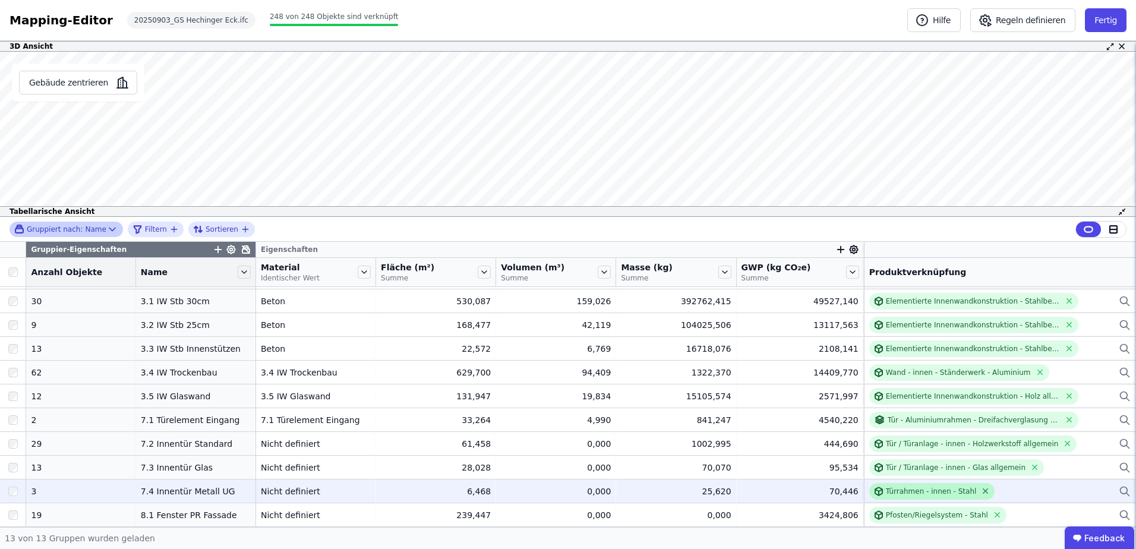
click at [981, 489] on icon at bounding box center [985, 490] width 9 height 9
click at [893, 491] on div "Verknüpfe ein Bauprodukt oder eine Komponente" at bounding box center [957, 491] width 176 height 10
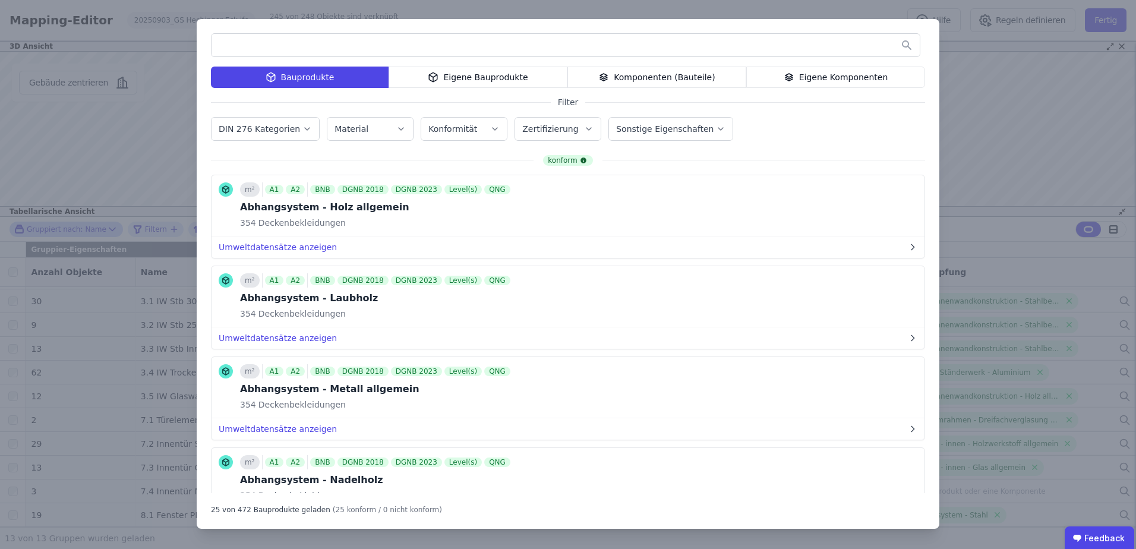
click at [263, 125] on label "DIN 276 Kategorien" at bounding box center [261, 129] width 84 height 10
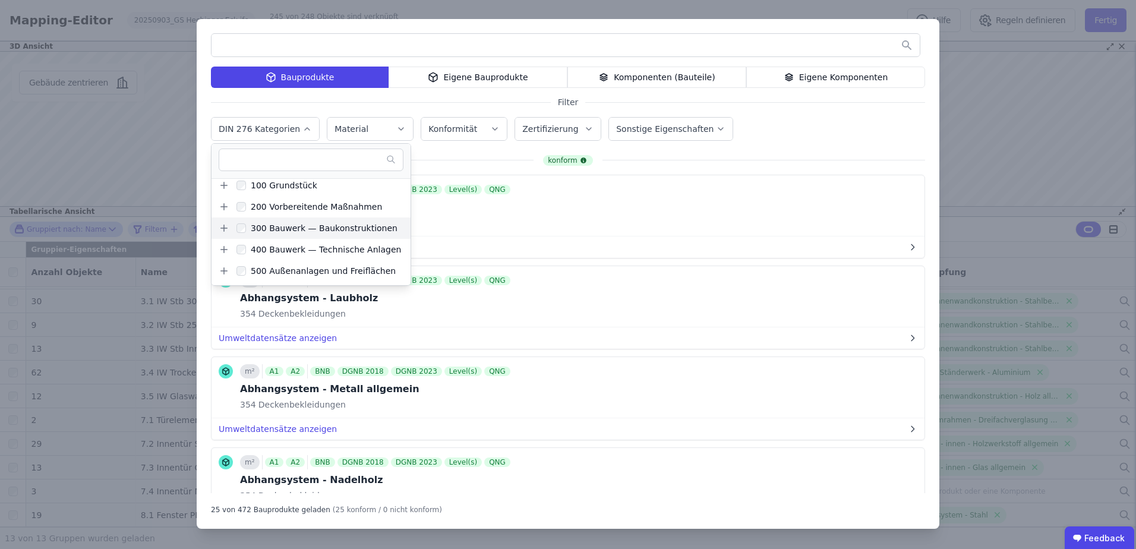
scroll to position [0, 0]
click at [220, 231] on icon at bounding box center [224, 232] width 11 height 11
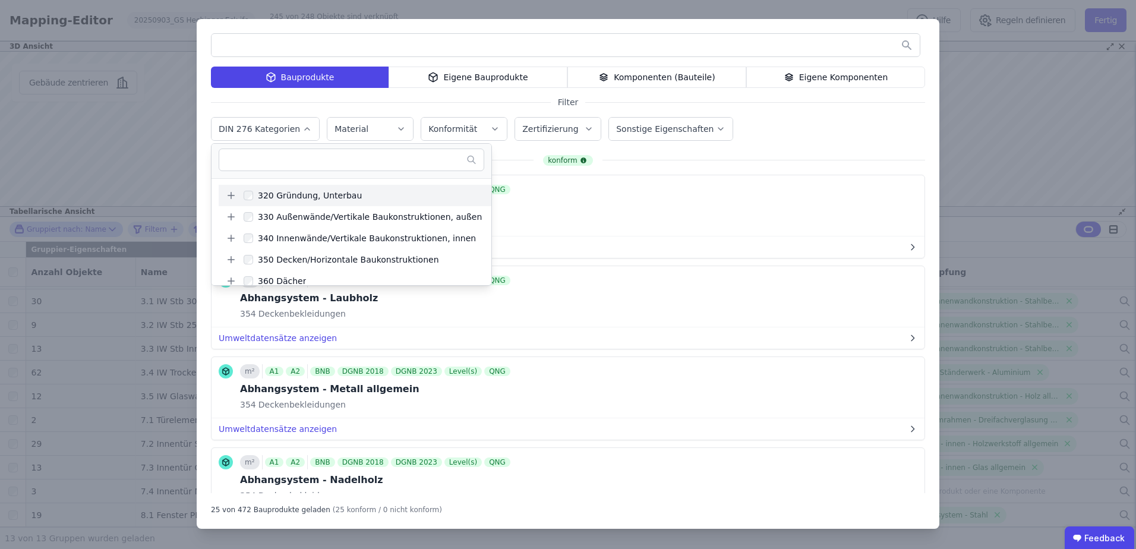
scroll to position [59, 0]
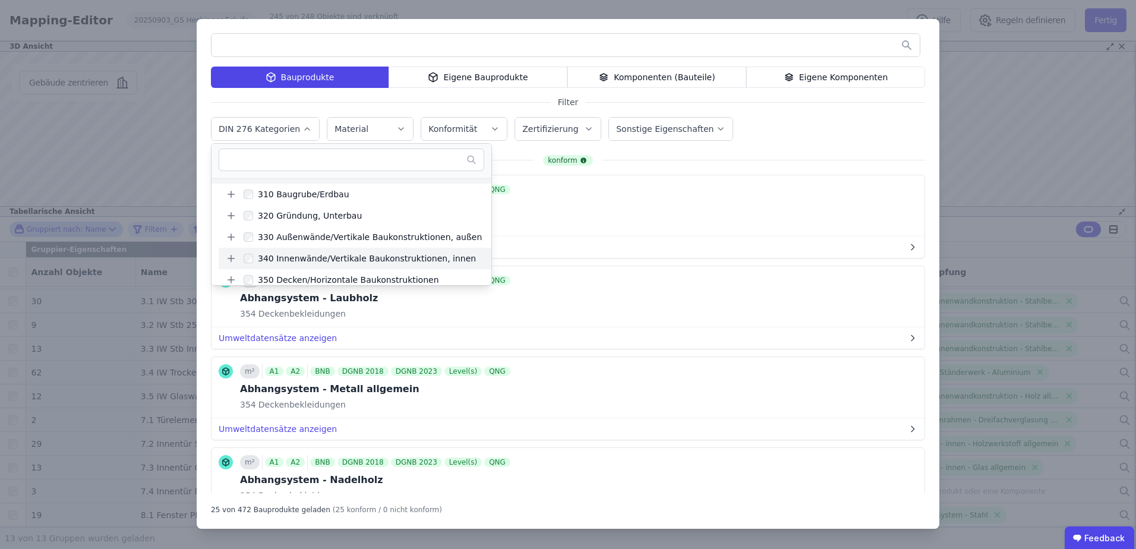
click at [229, 257] on icon at bounding box center [231, 258] width 11 height 11
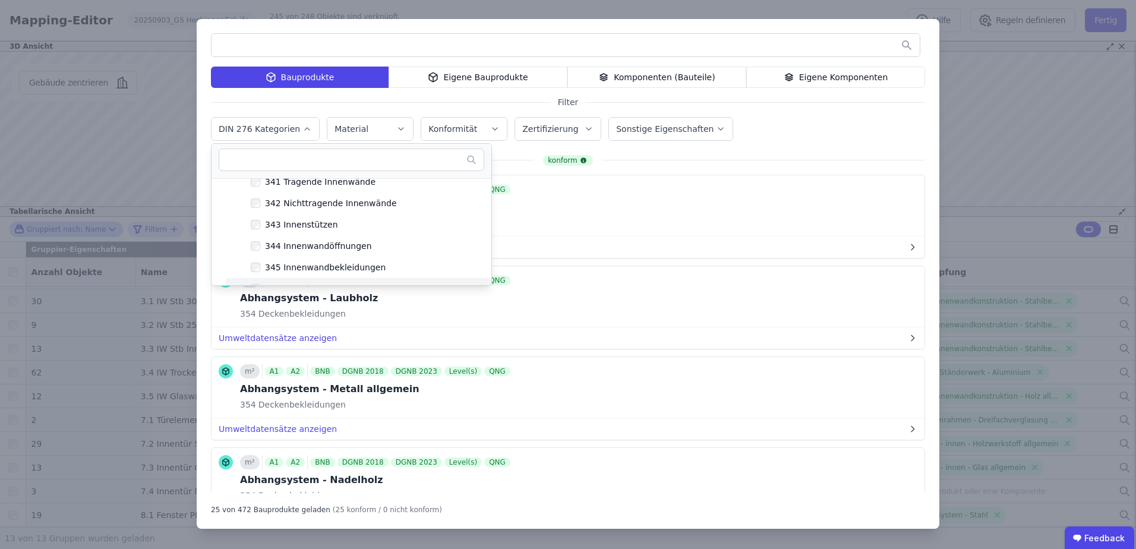
scroll to position [178, 0]
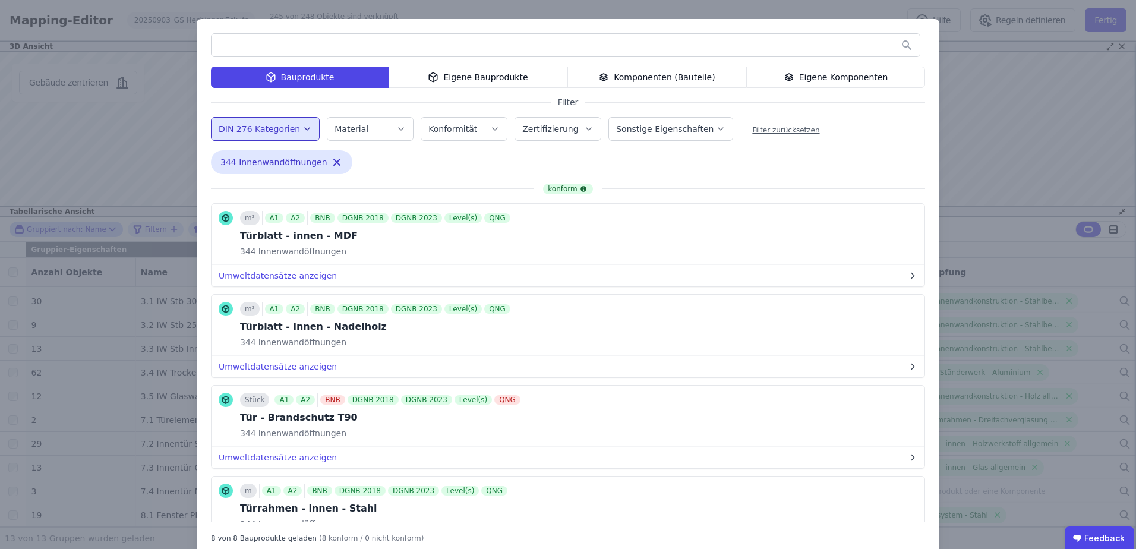
click at [715, 164] on div "Bauprodukte Eigene Bauprodukte Komponenten (Bauteile) Eigene Komponenten Filter…" at bounding box center [568, 288] width 742 height 538
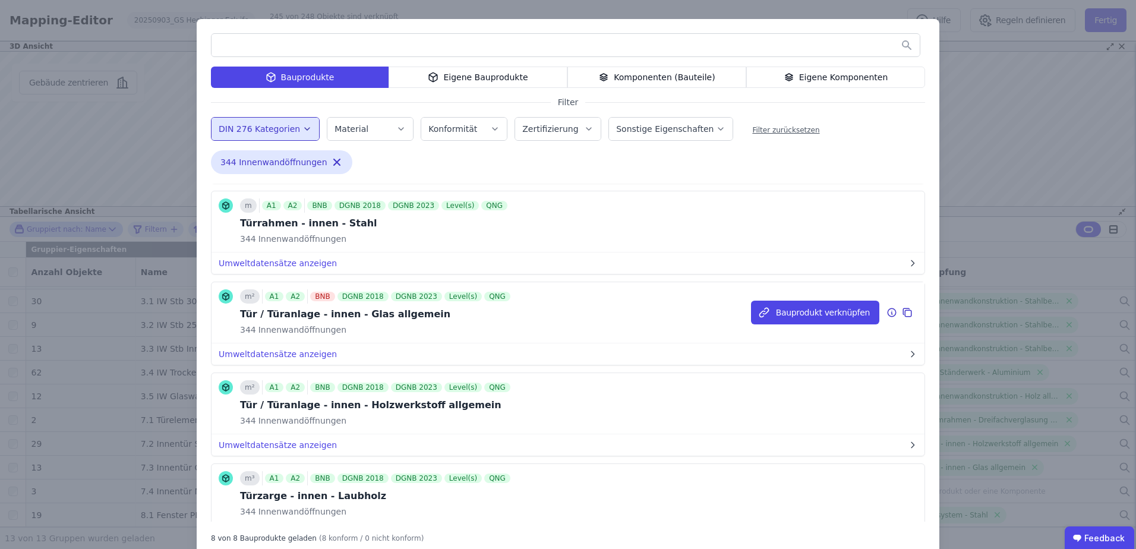
scroll to position [366, 0]
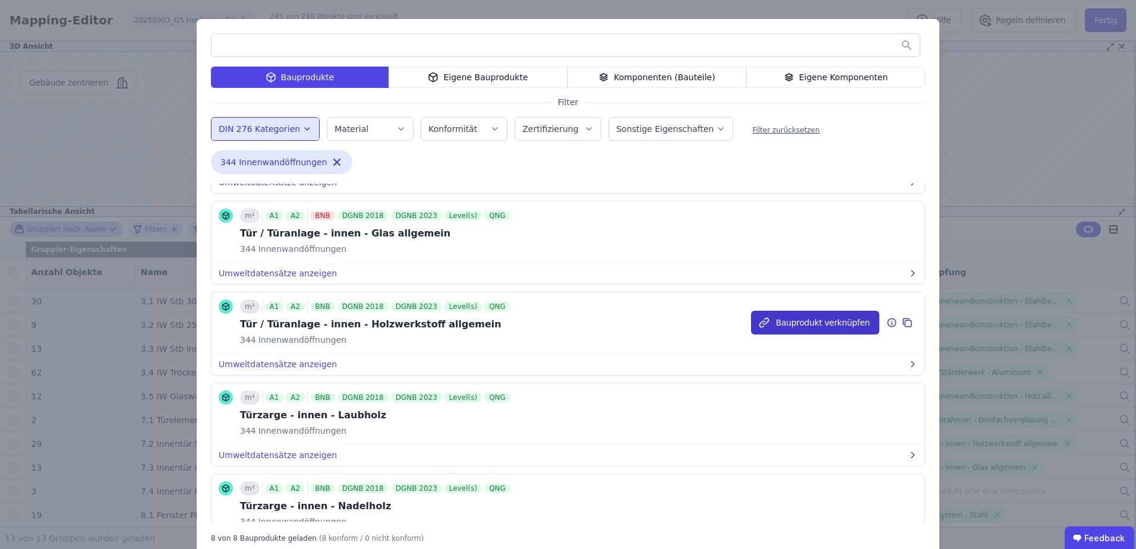
click at [798, 320] on button "Bauprodukt verknüpfen" at bounding box center [815, 323] width 128 height 24
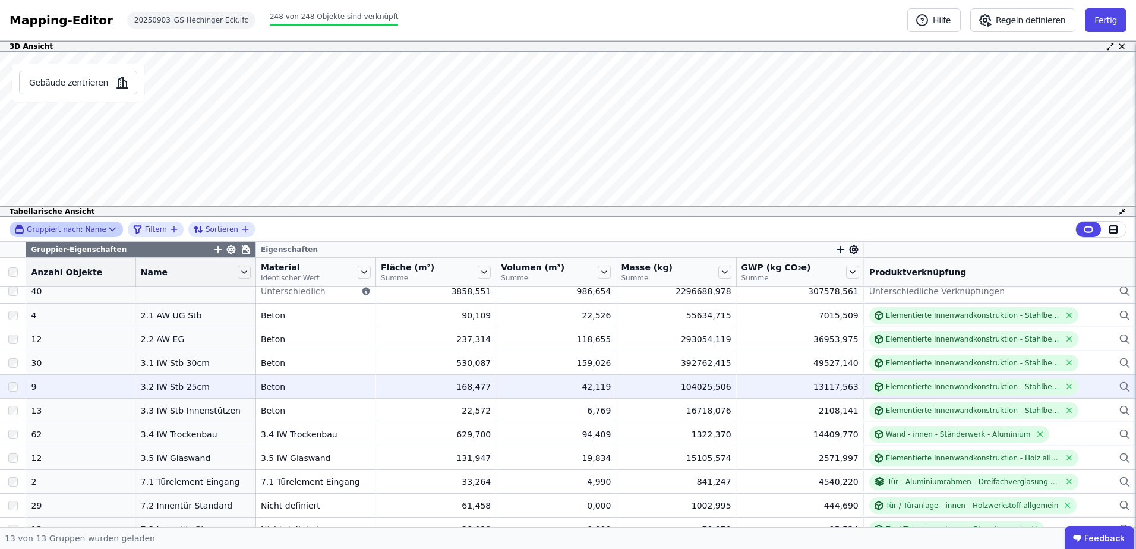
scroll to position [0, 0]
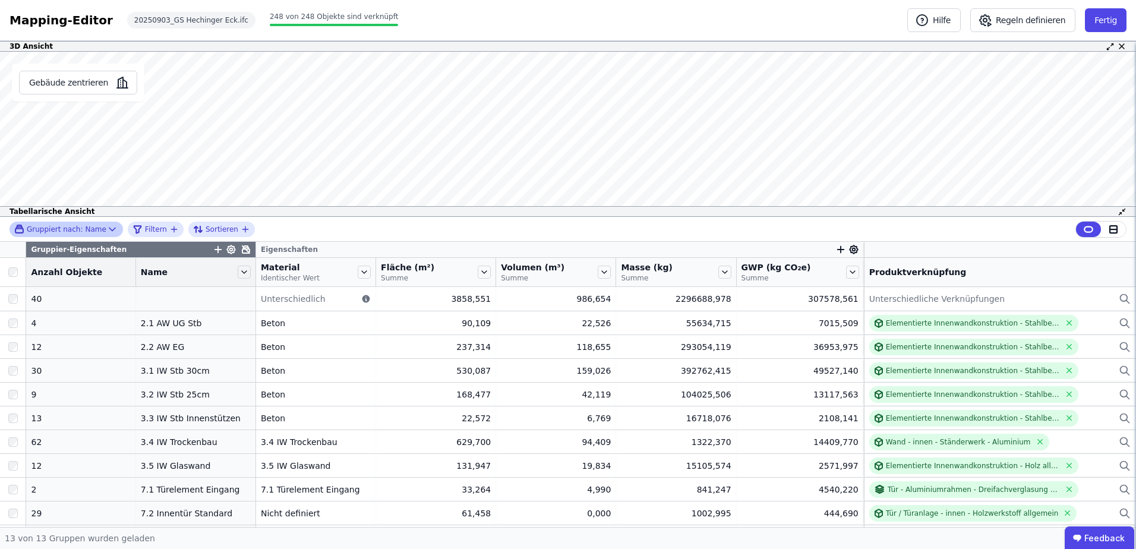
click at [70, 228] on span "Gruppiert nach:" at bounding box center [55, 230] width 56 height 10
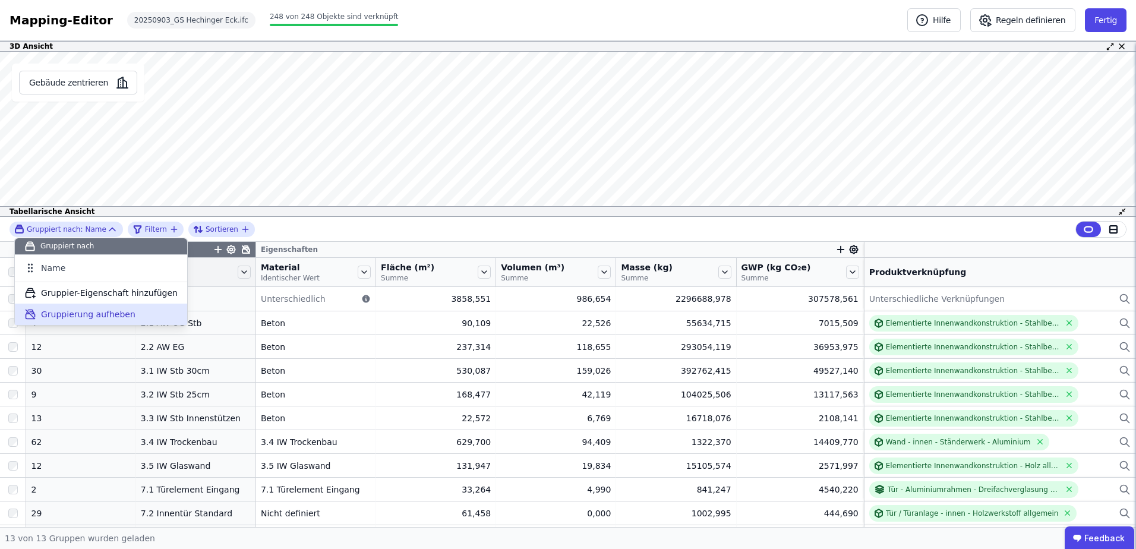
click at [68, 312] on span "Gruppierung aufheben" at bounding box center [88, 314] width 94 height 12
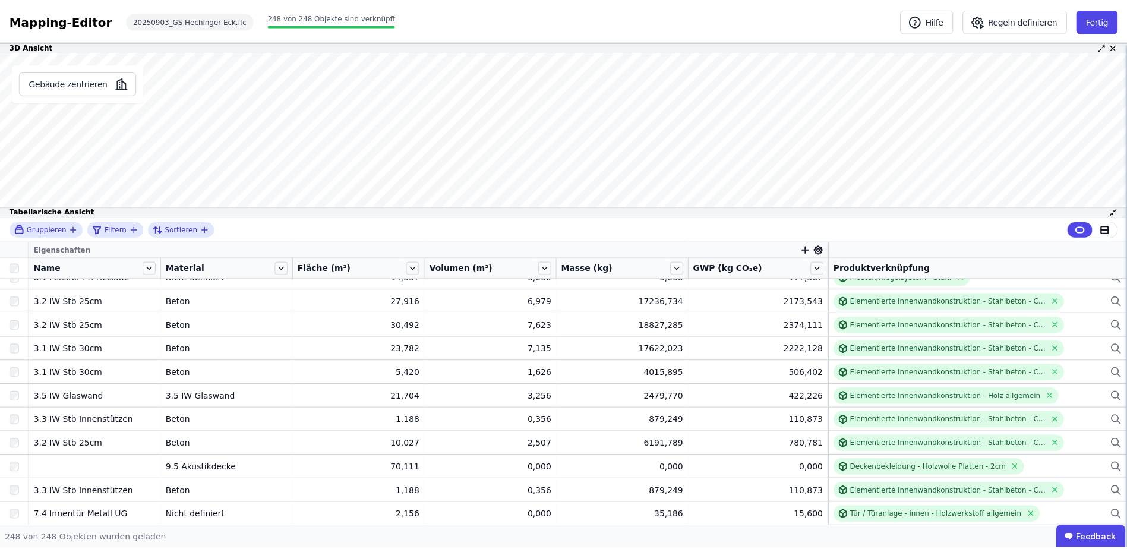
scroll to position [4635, 0]
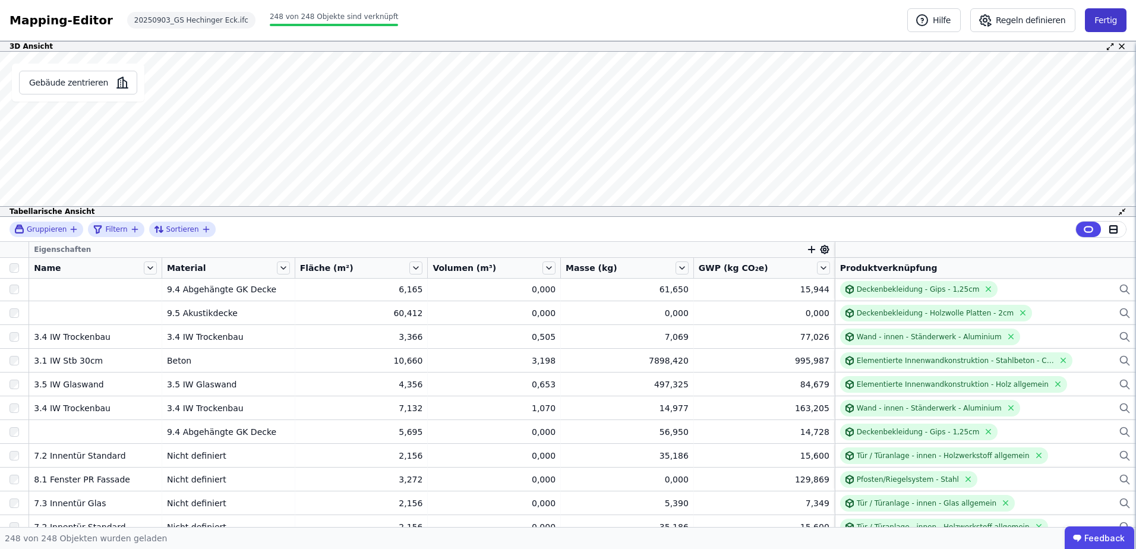
click at [1110, 21] on button "Fertig" at bounding box center [1106, 20] width 42 height 24
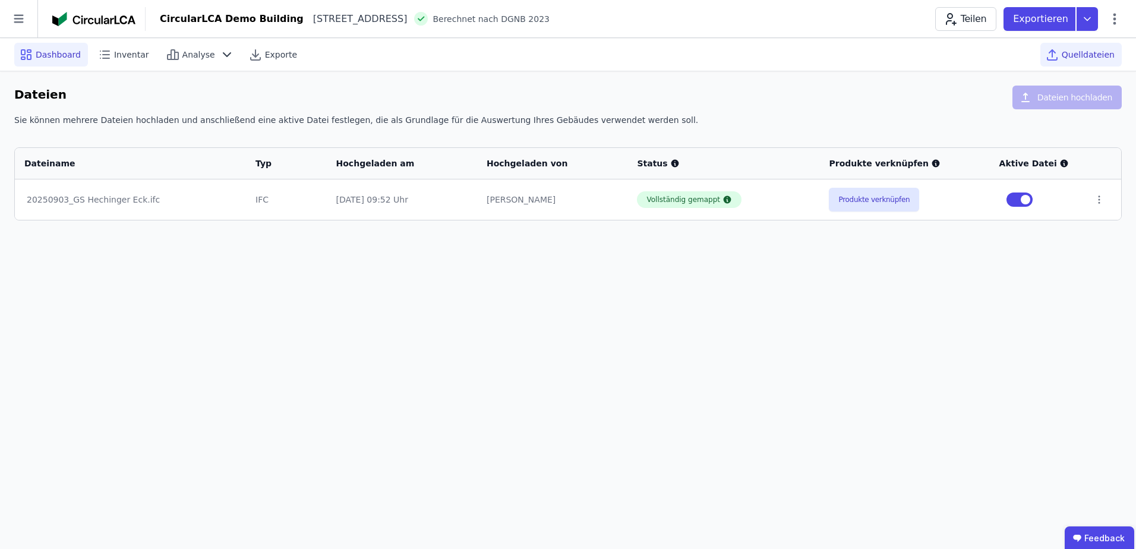
click at [51, 55] on span "Dashboard" at bounding box center [58, 55] width 45 height 12
select select "*"
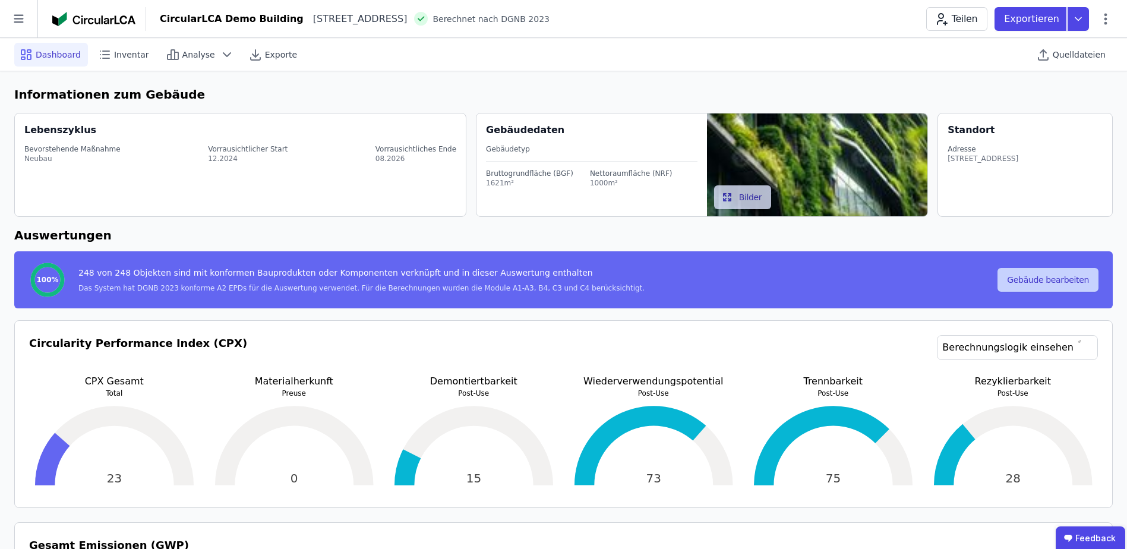
click at [1038, 280] on button "Gebäude bearbeiten" at bounding box center [1047, 280] width 101 height 24
select select "*"
select select "**********"
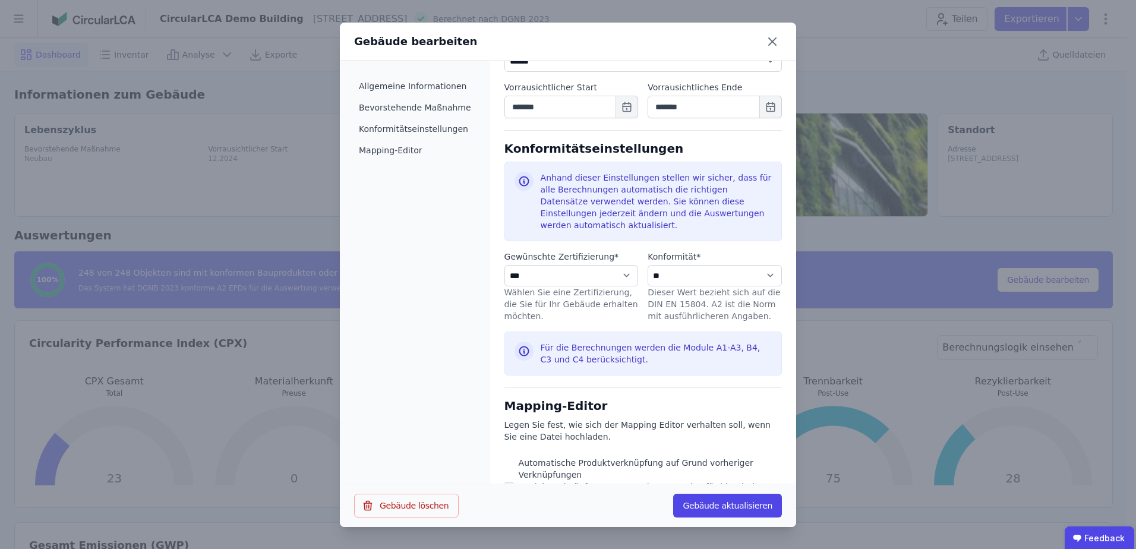
scroll to position [535, 0]
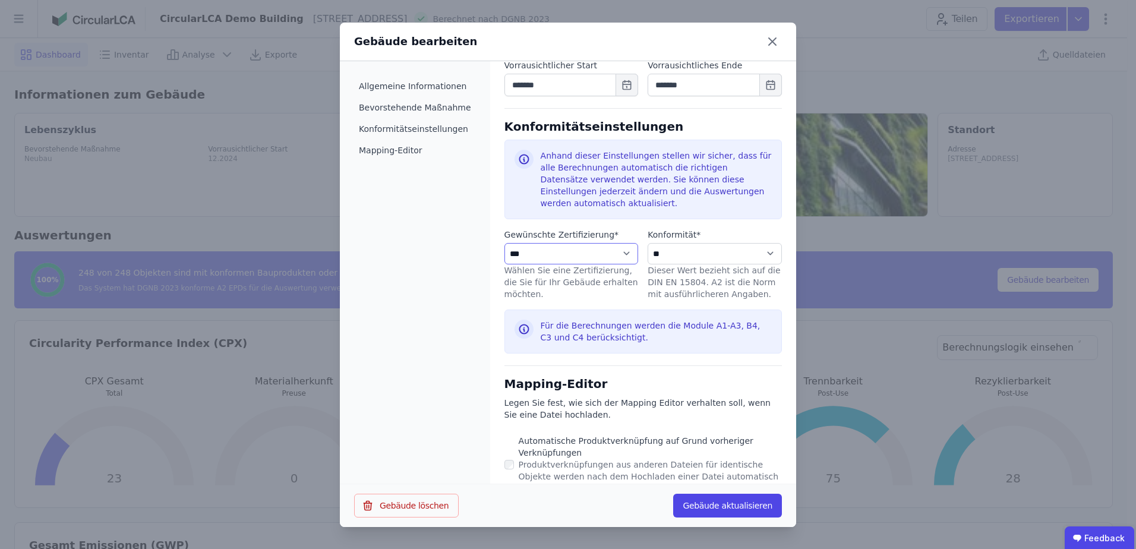
click at [620, 243] on select "**********" at bounding box center [571, 253] width 134 height 21
select select "**********"
click at [504, 243] on select "**********" at bounding box center [571, 253] width 134 height 21
select select "**********"
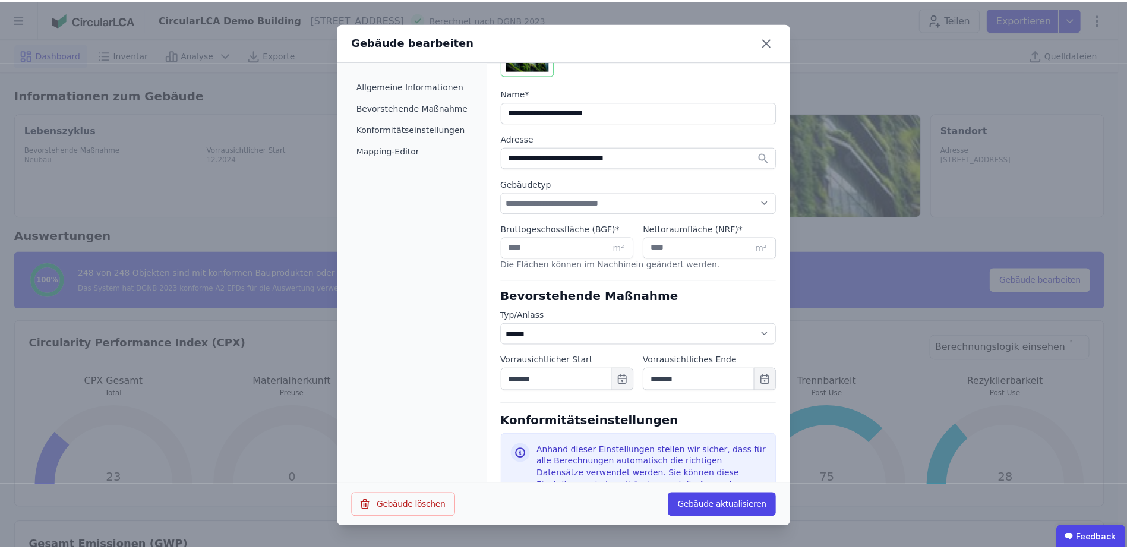
scroll to position [238, 0]
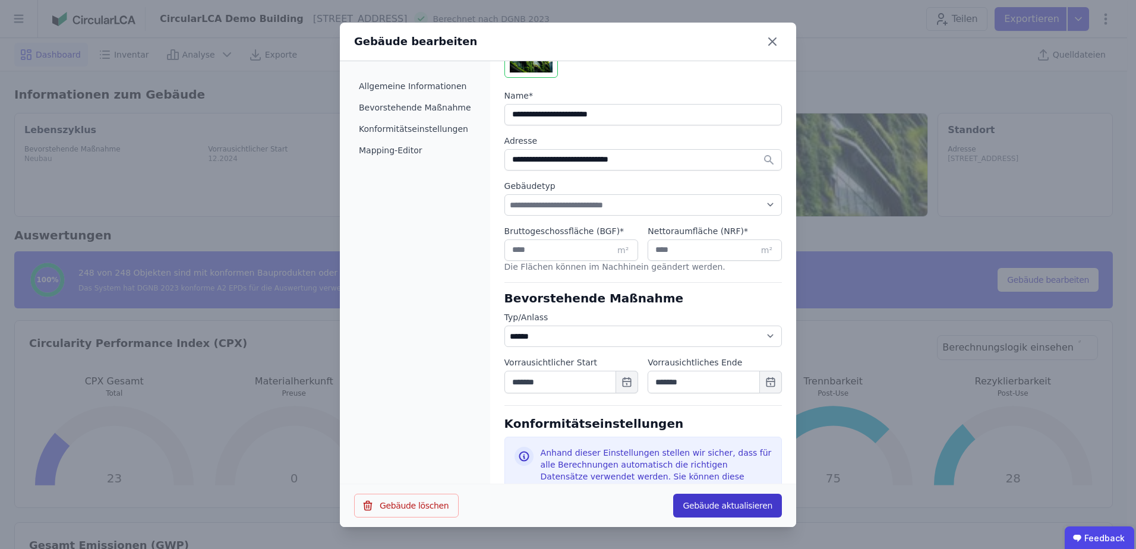
click at [737, 507] on button "Gebäude aktualisieren" at bounding box center [727, 506] width 109 height 24
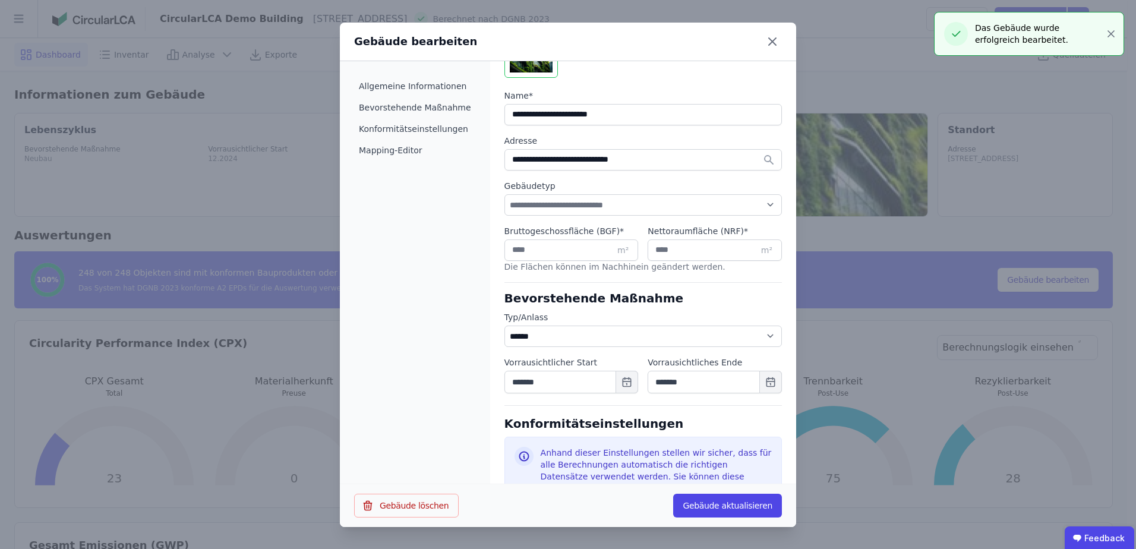
select select "*"
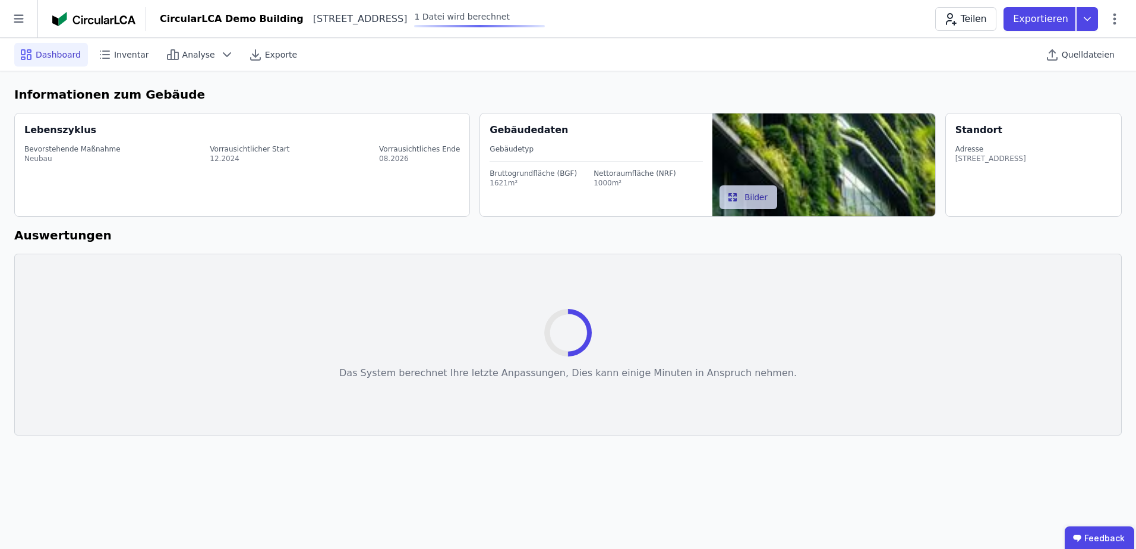
select select "*"
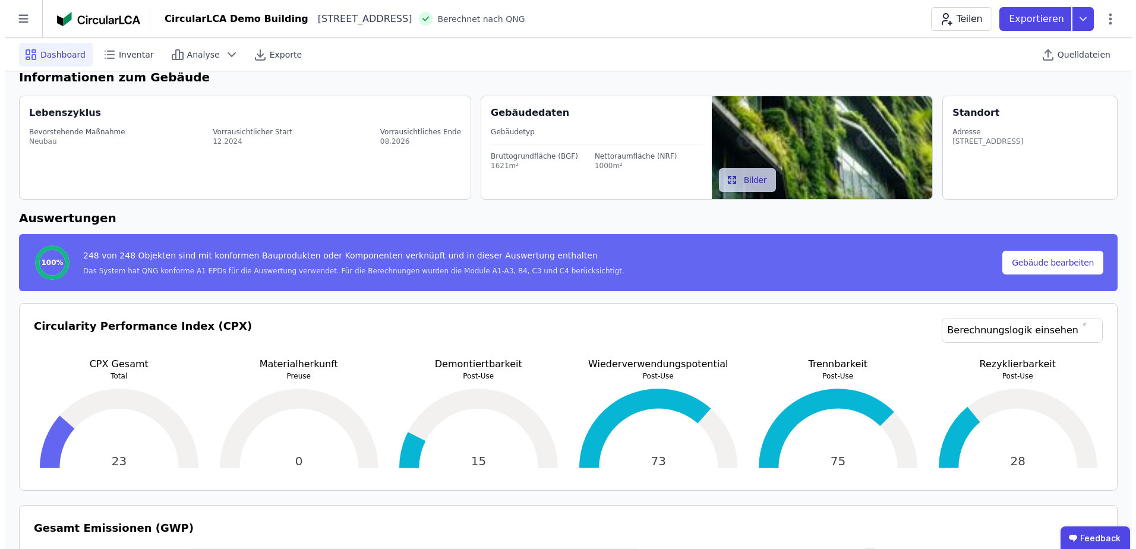
scroll to position [0, 0]
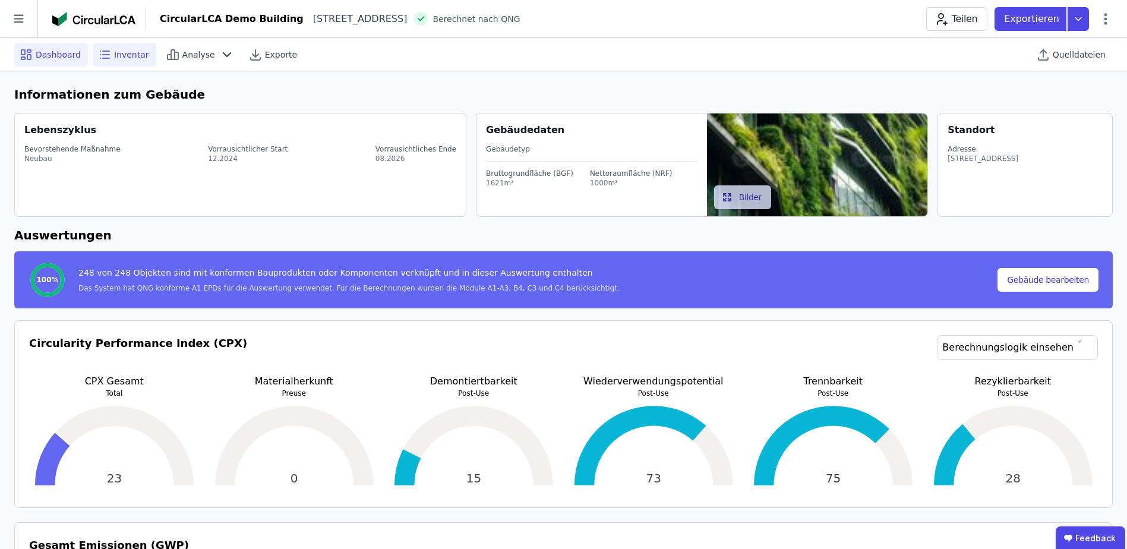
click at [120, 52] on span "Inventar" at bounding box center [131, 55] width 35 height 12
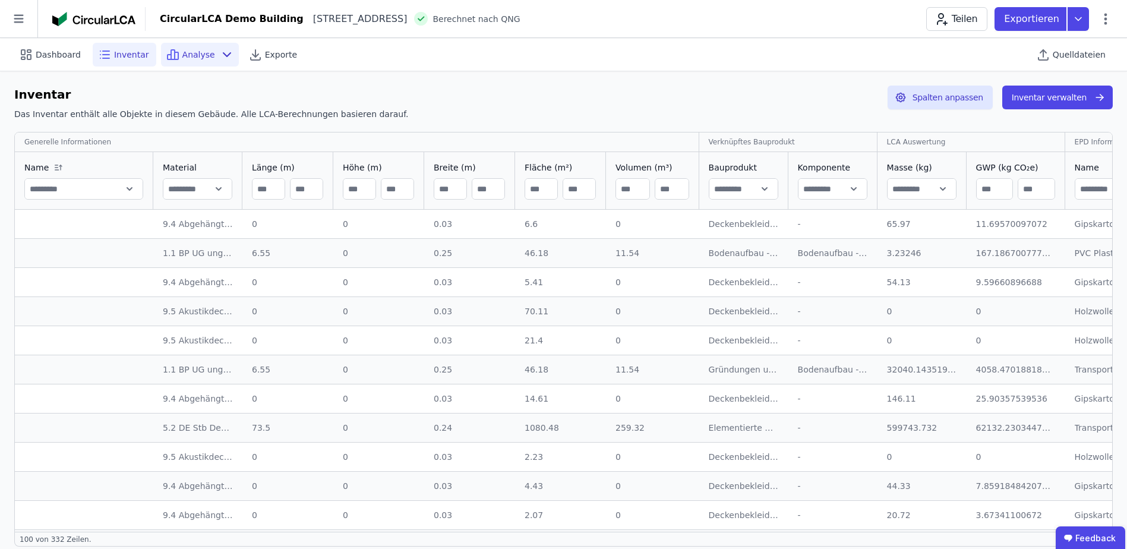
click at [187, 52] on span "Analyse" at bounding box center [198, 55] width 33 height 12
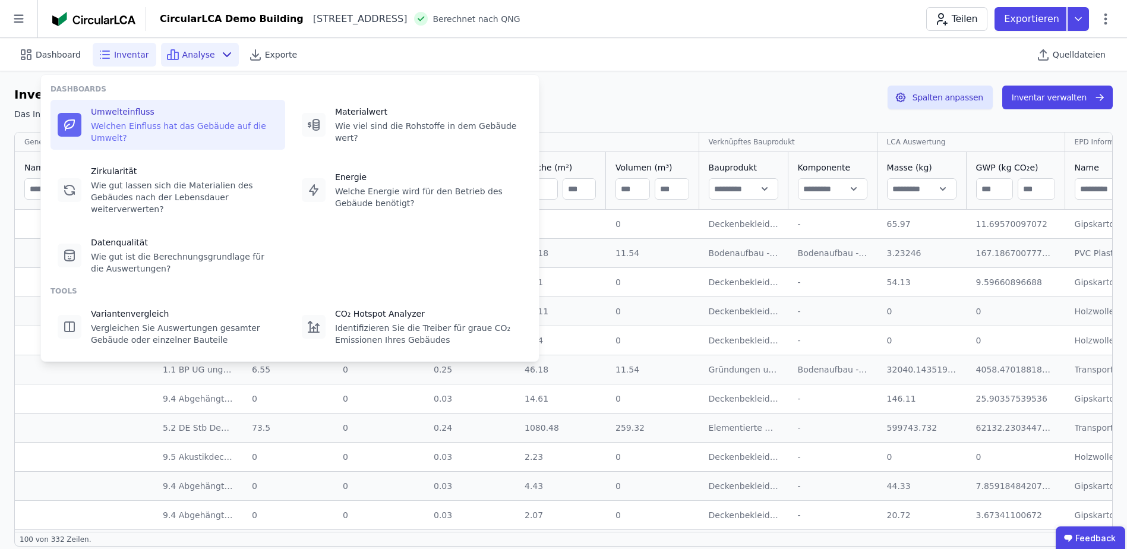
click at [150, 115] on div "Umwelteinfluss" at bounding box center [184, 112] width 187 height 12
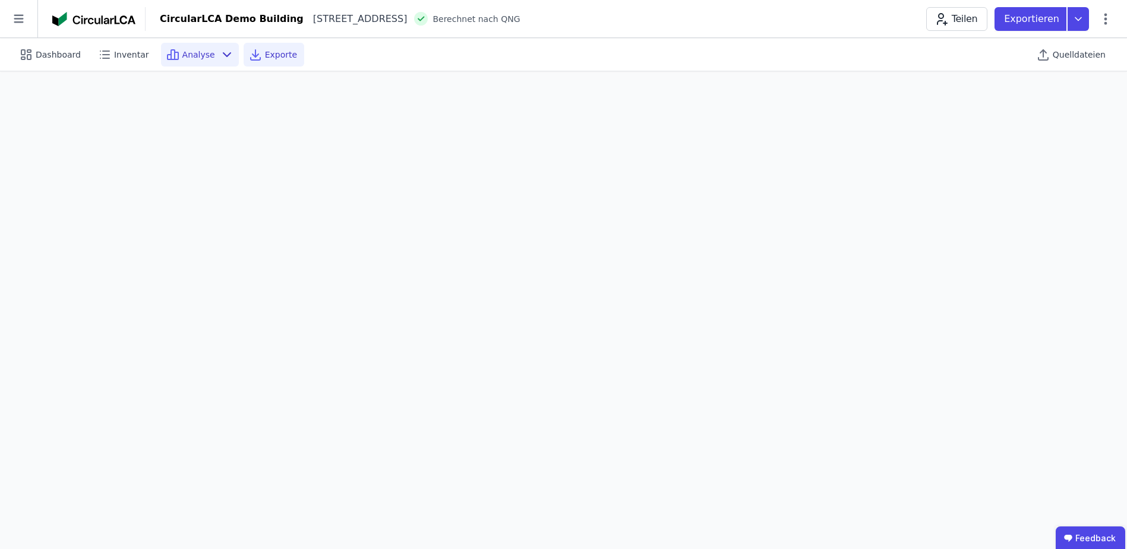
click at [268, 54] on span "Exporte" at bounding box center [281, 55] width 32 height 12
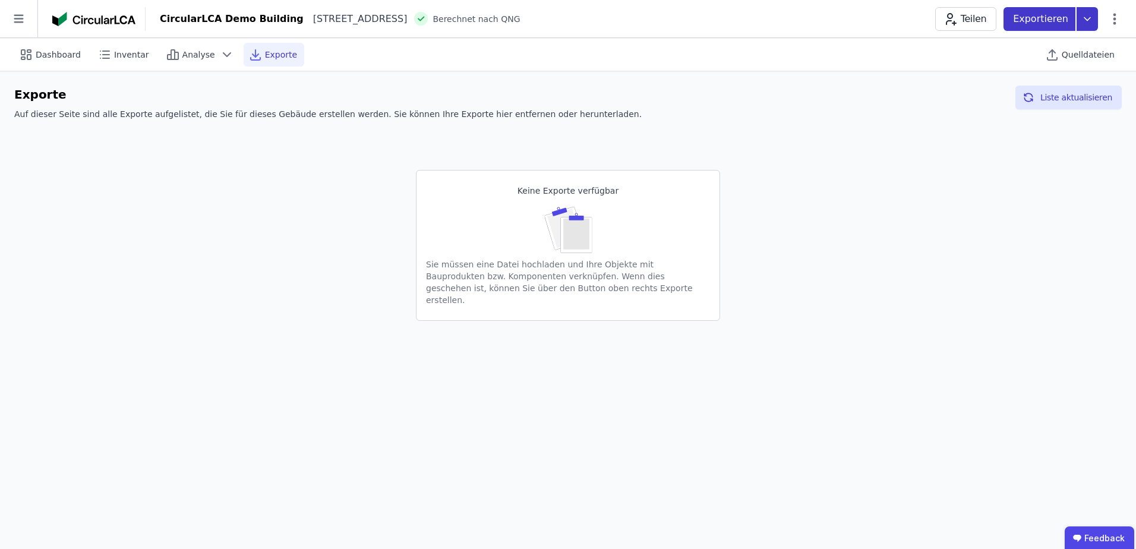
click at [1093, 23] on icon at bounding box center [1086, 19] width 21 height 24
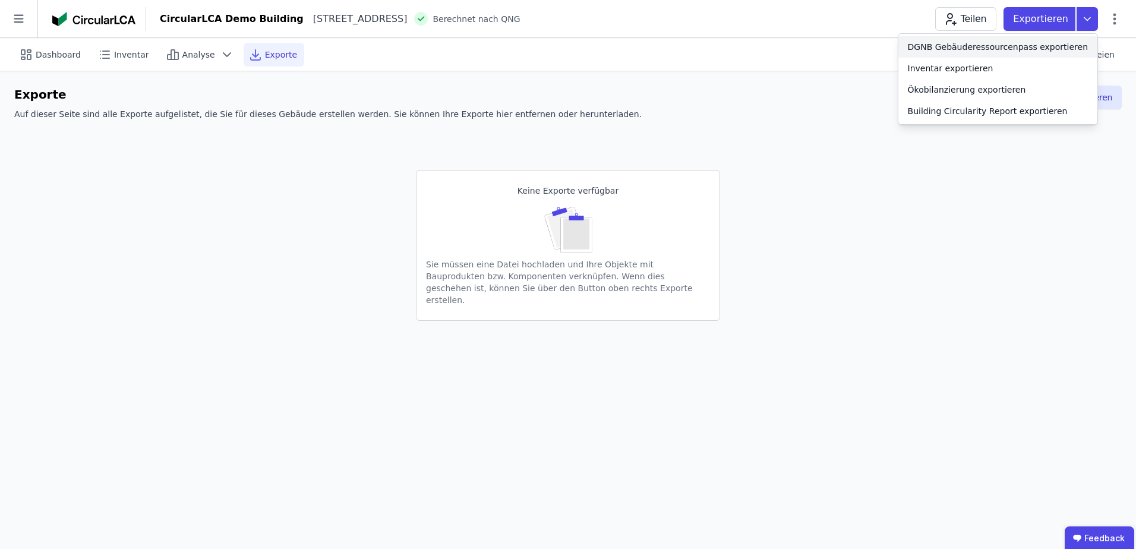
click at [1069, 45] on div "DGNB Gebäuderessourcenpass exportieren" at bounding box center [998, 47] width 180 height 12
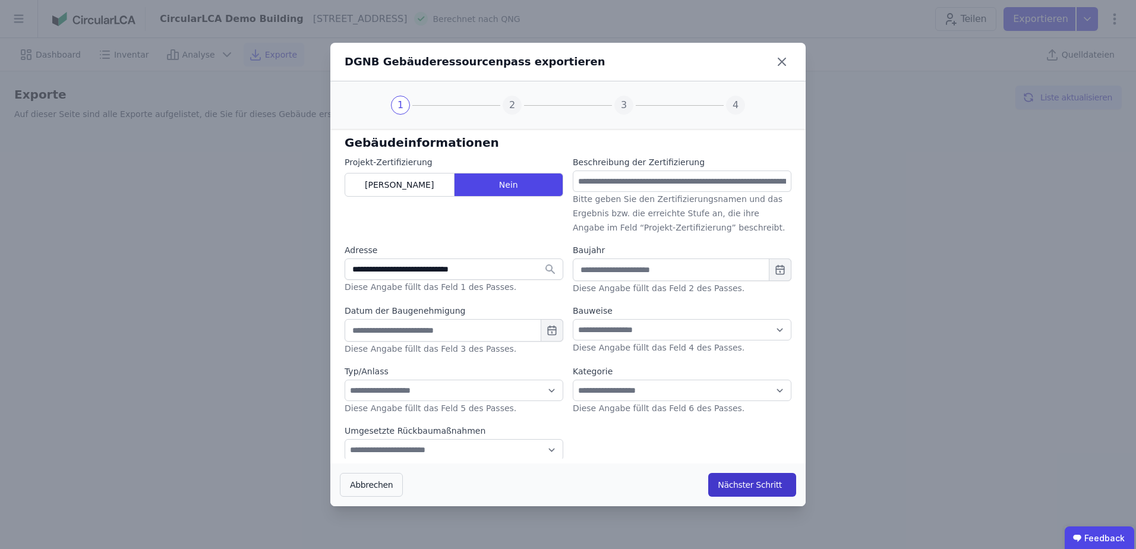
click at [737, 491] on button "Nächster Schritt" at bounding box center [752, 485] width 88 height 24
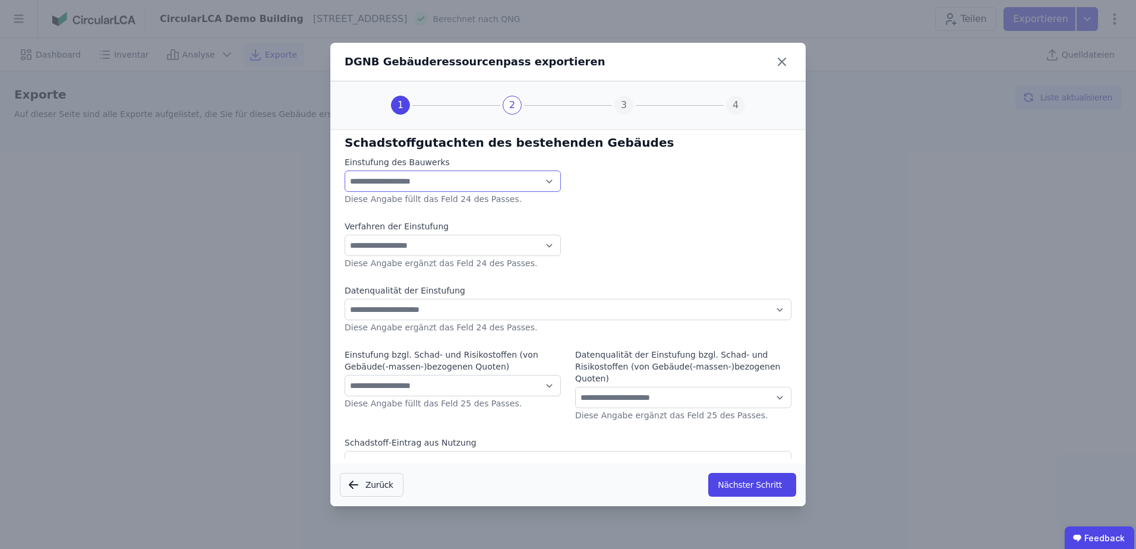
click at [504, 182] on select "**********" at bounding box center [453, 180] width 216 height 21
select select "*"
click at [345, 170] on select "**********" at bounding box center [453, 180] width 216 height 21
click at [447, 243] on select "**********" at bounding box center [453, 245] width 216 height 21
click at [447, 245] on select "**********" at bounding box center [453, 245] width 216 height 21
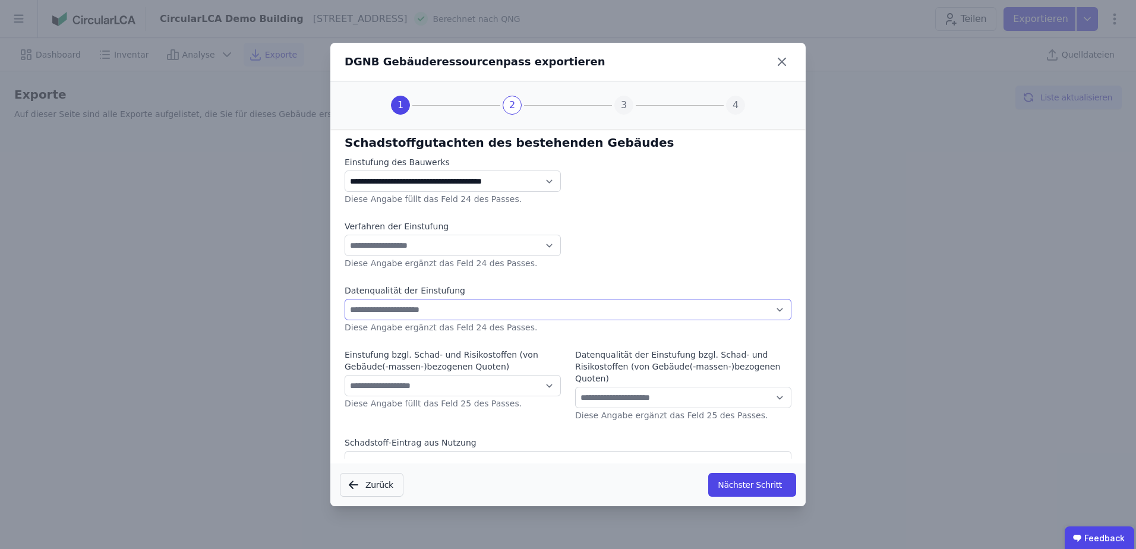
click at [447, 308] on select "**********" at bounding box center [568, 309] width 447 height 21
click at [445, 308] on select "**********" at bounding box center [568, 309] width 447 height 21
select select "*"
click at [345, 299] on select "**********" at bounding box center [568, 309] width 447 height 21
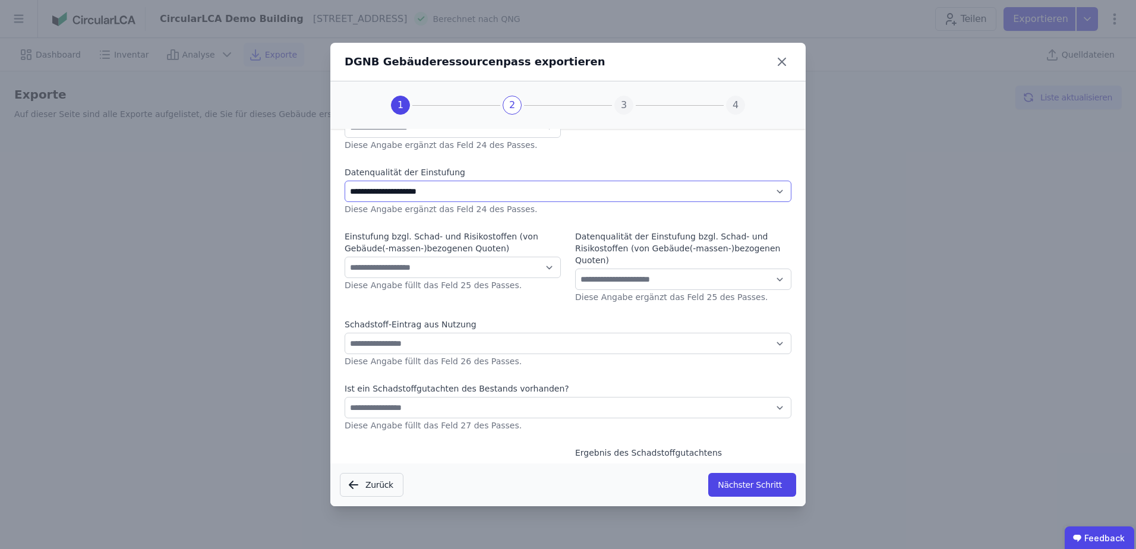
scroll to position [156, 0]
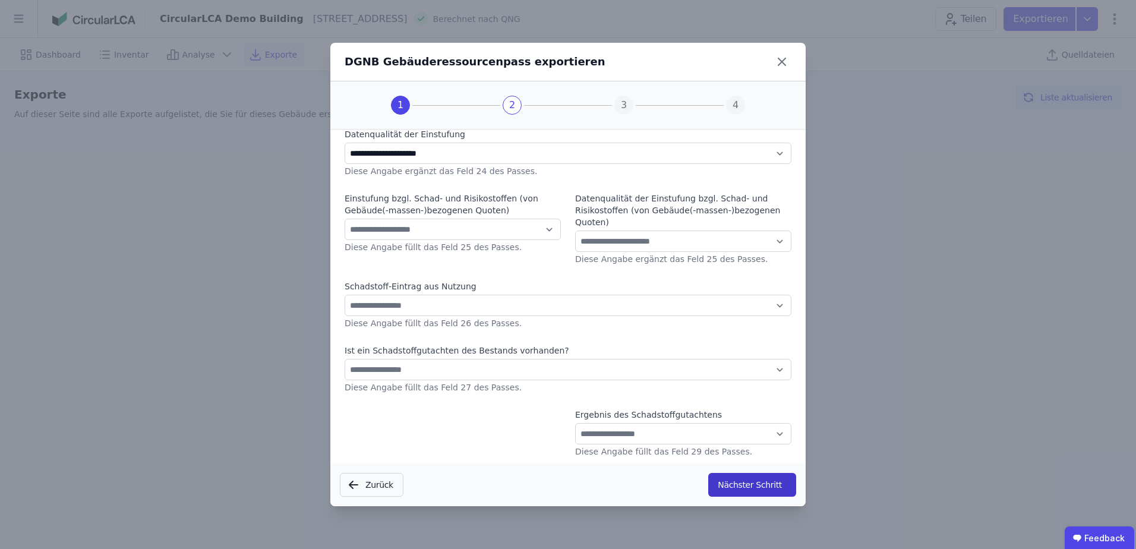
click at [747, 478] on button "Nächster Schritt" at bounding box center [752, 485] width 88 height 24
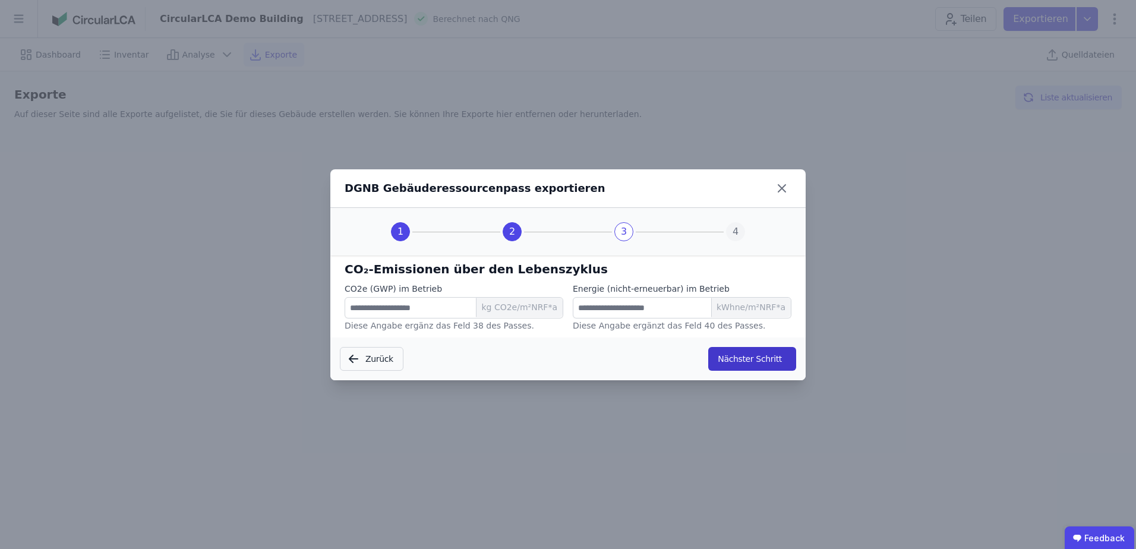
click at [742, 361] on button "Nächster Schritt" at bounding box center [752, 359] width 88 height 24
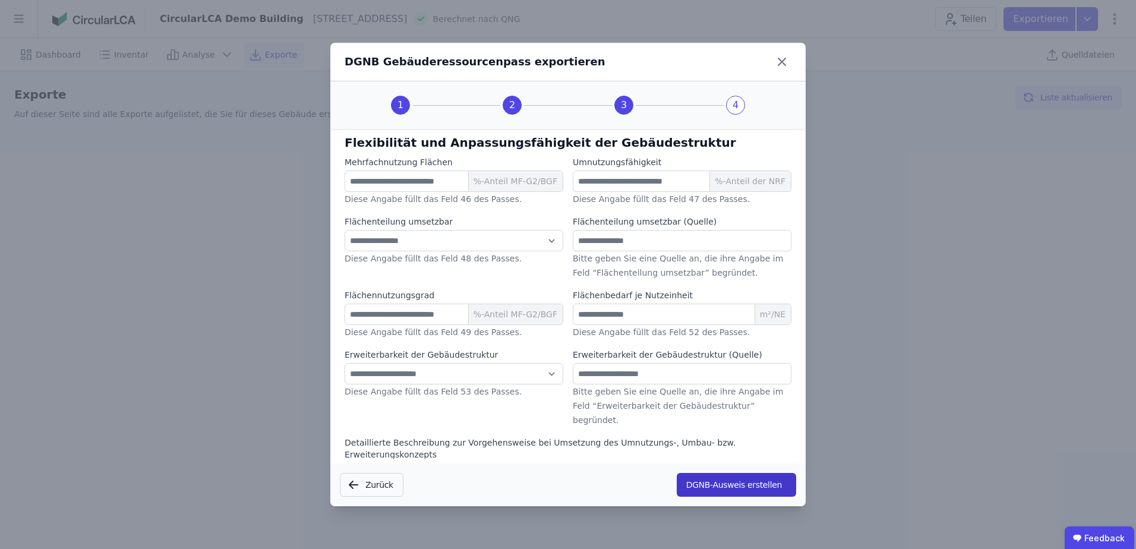
click at [738, 478] on button "DGNB-Ausweis erstellen" at bounding box center [736, 485] width 119 height 24
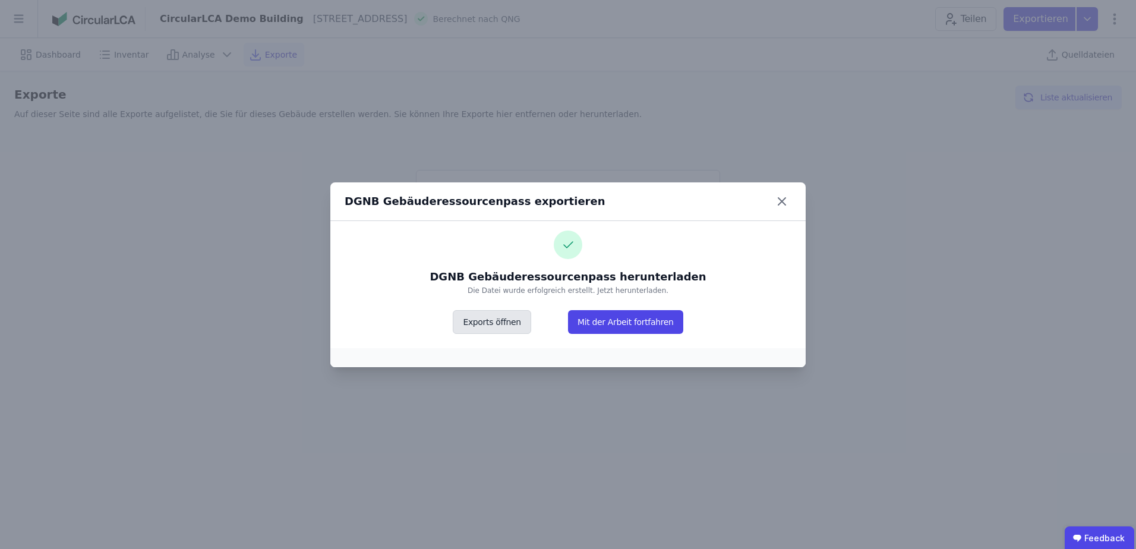
click at [495, 327] on button "Exports öffnen" at bounding box center [492, 322] width 78 height 24
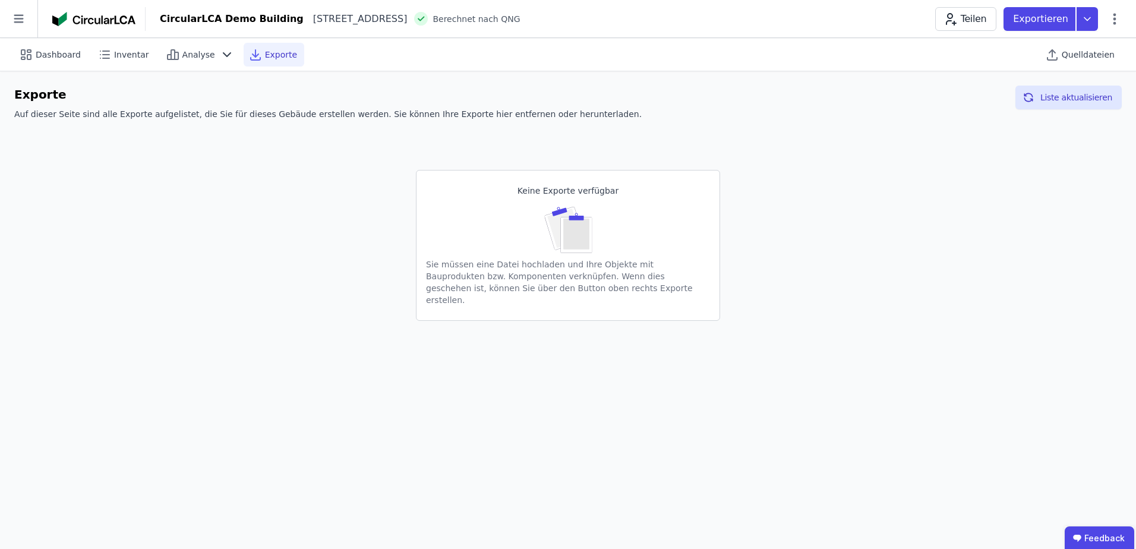
click at [266, 55] on span "Exporte" at bounding box center [281, 55] width 32 height 12
click at [1092, 18] on icon at bounding box center [1086, 19] width 21 height 24
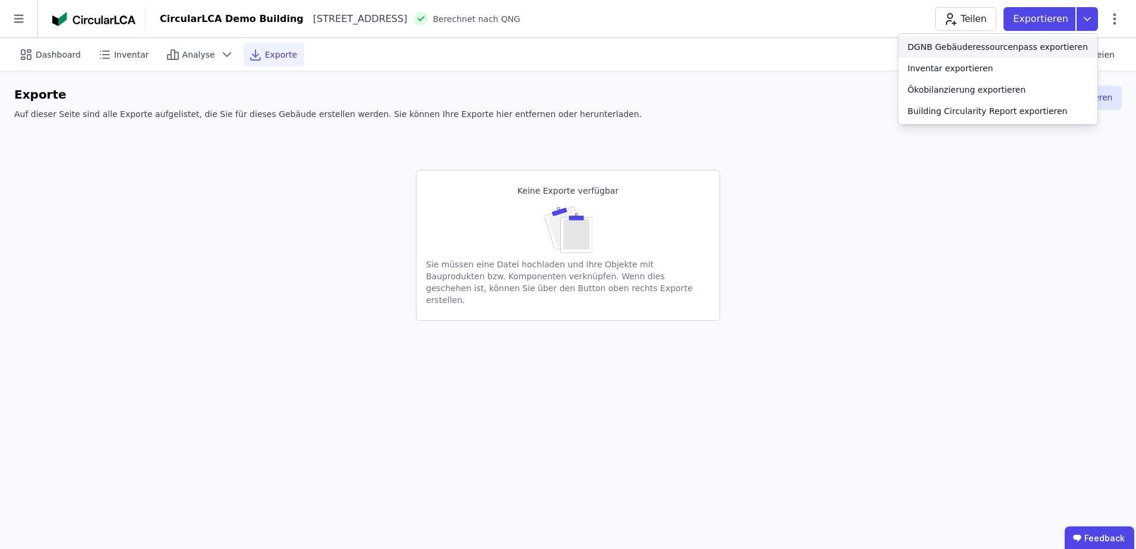
click at [982, 49] on div "DGNB Gebäuderessourcenpass exportieren" at bounding box center [998, 47] width 180 height 12
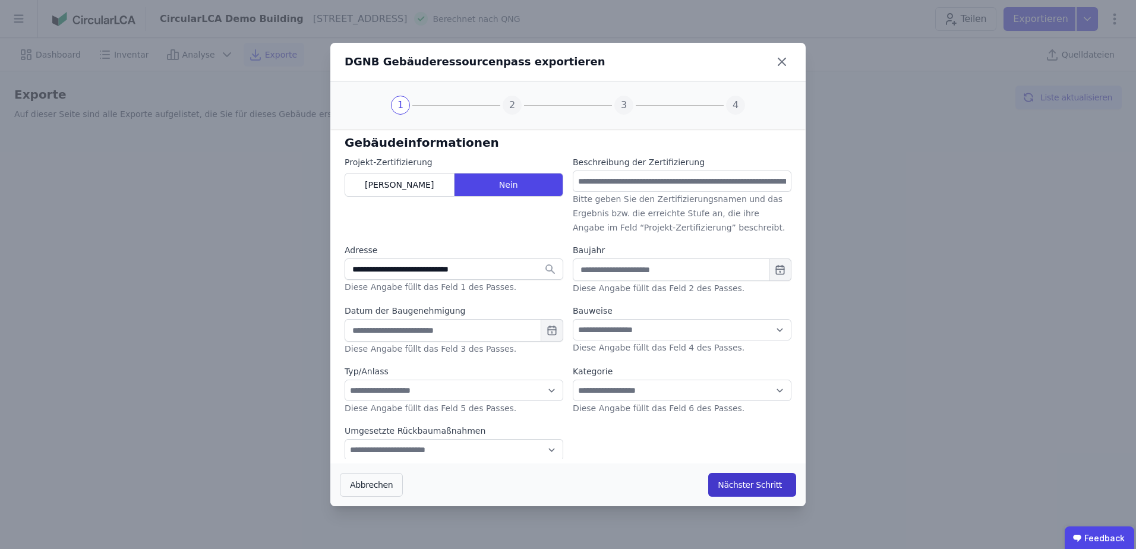
click at [735, 483] on button "Nächster Schritt" at bounding box center [752, 485] width 88 height 24
select select "*"
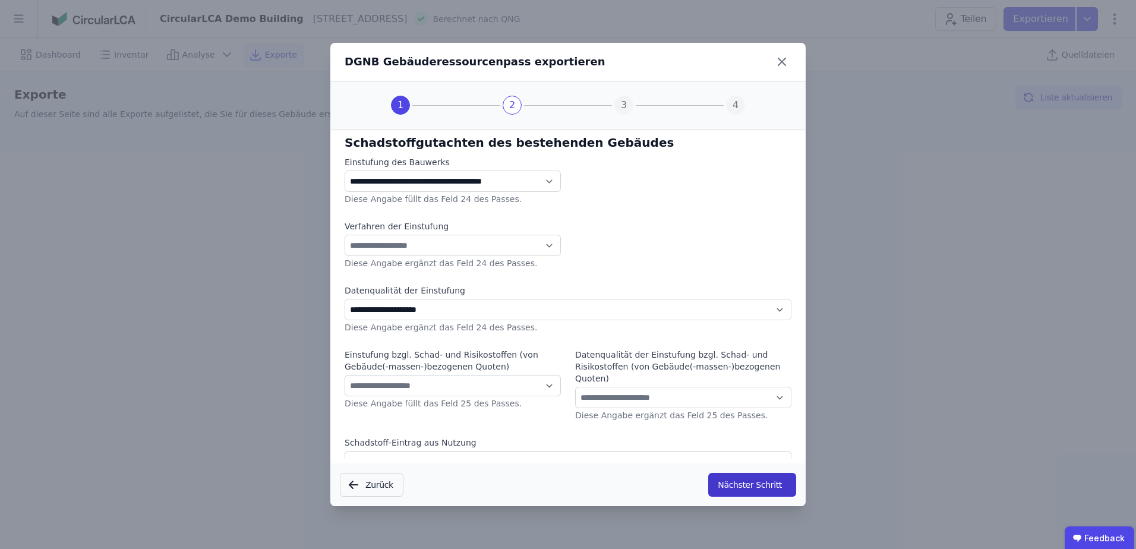
click at [735, 483] on button "Nächster Schritt" at bounding box center [752, 485] width 88 height 24
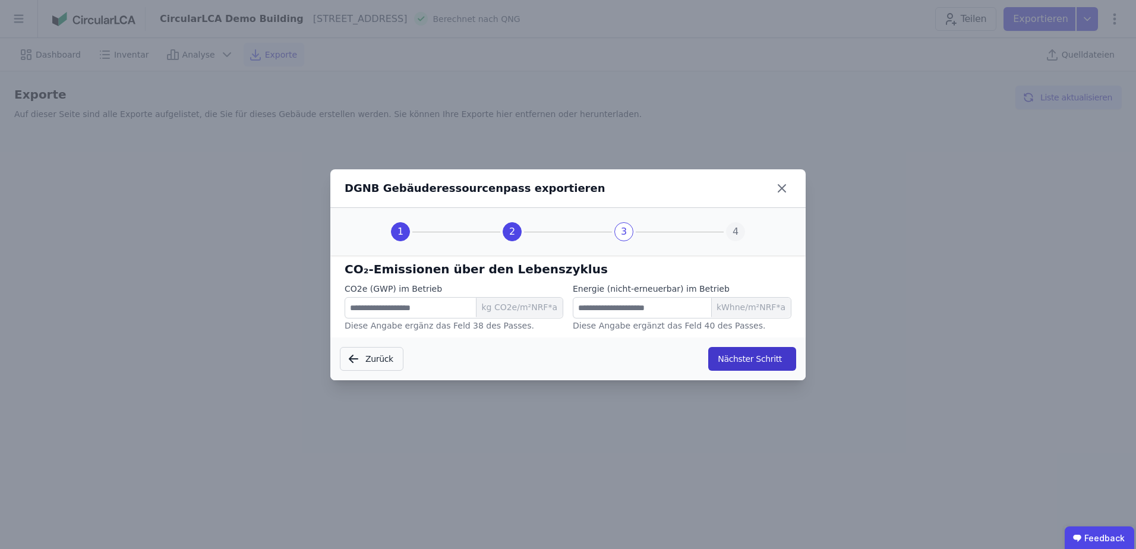
click at [747, 363] on button "Nächster Schritt" at bounding box center [752, 359] width 88 height 24
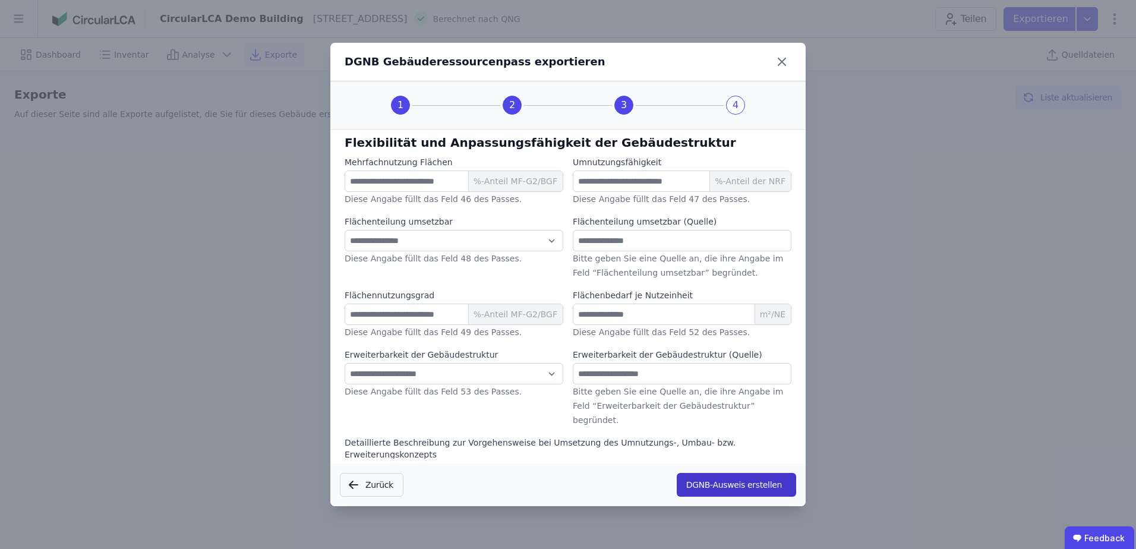
click at [723, 484] on button "DGNB-Ausweis erstellen" at bounding box center [736, 485] width 119 height 24
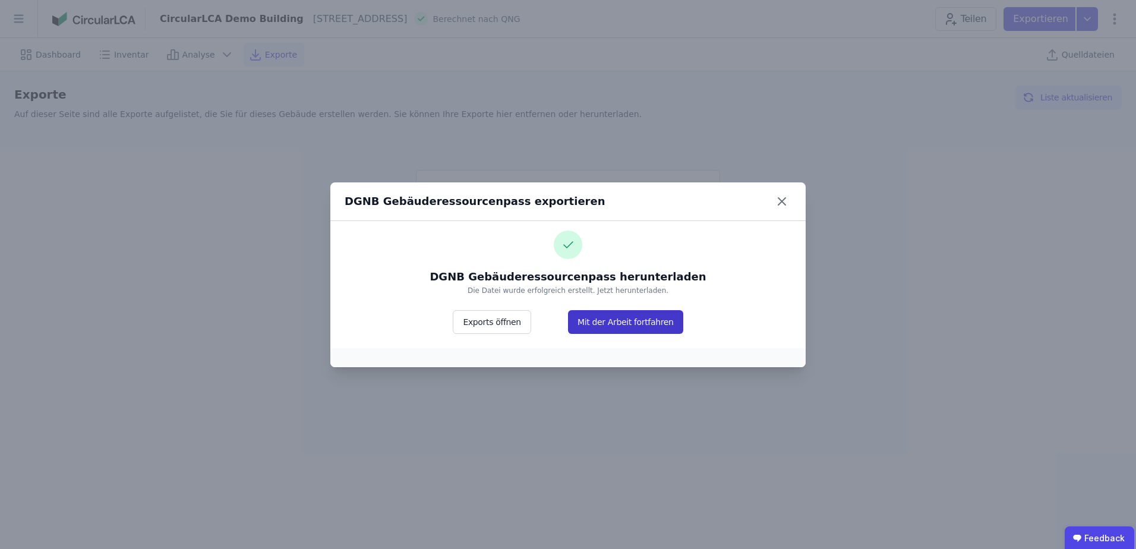
click at [621, 318] on button "Mit der Arbeit fortfahren" at bounding box center [625, 322] width 115 height 24
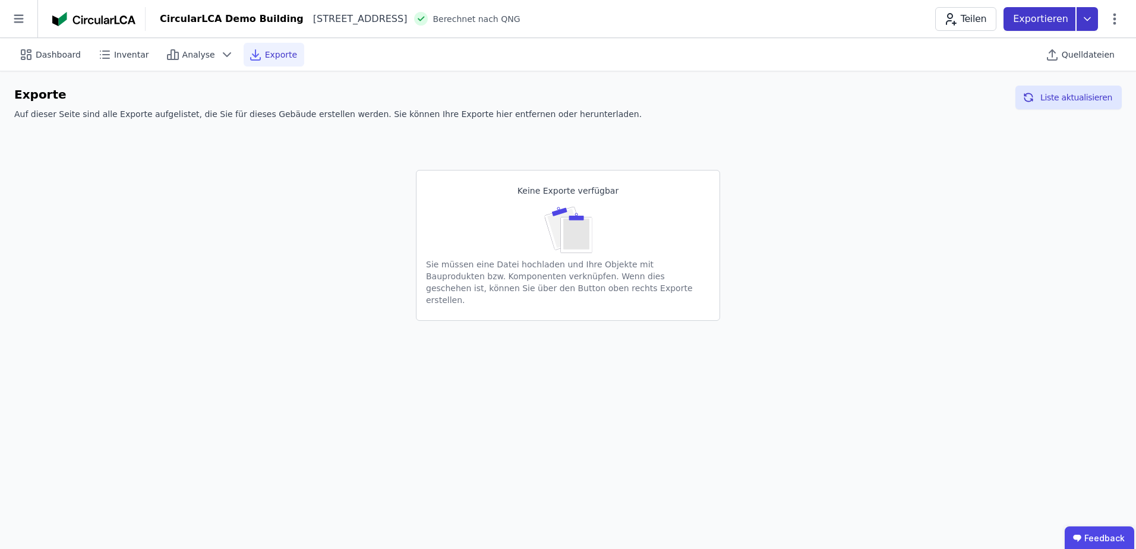
click at [1085, 18] on icon at bounding box center [1087, 18] width 6 height 3
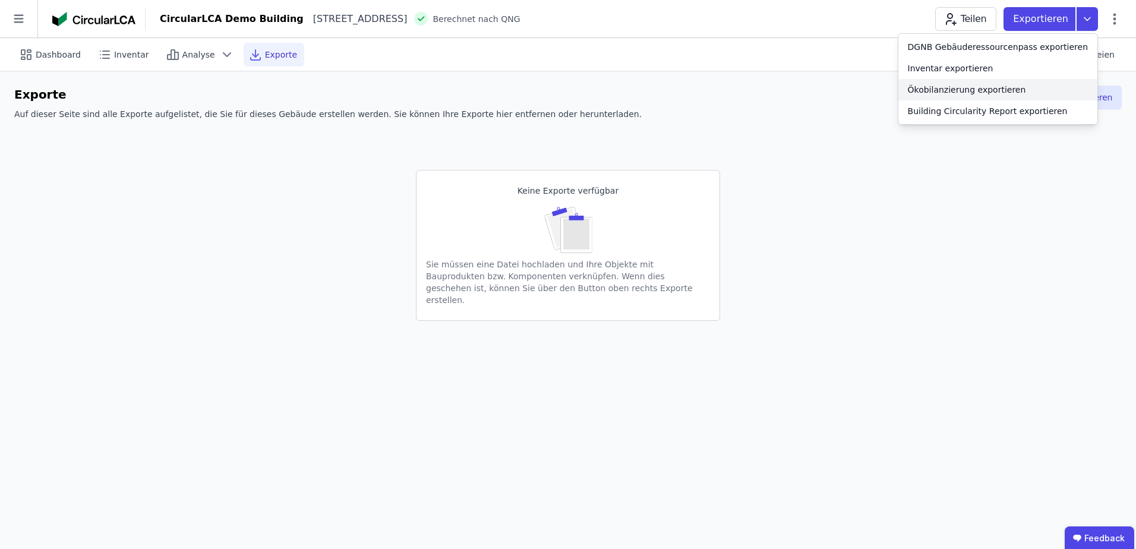
click at [1004, 90] on div "Ökobilanzierung exportieren" at bounding box center [967, 90] width 118 height 12
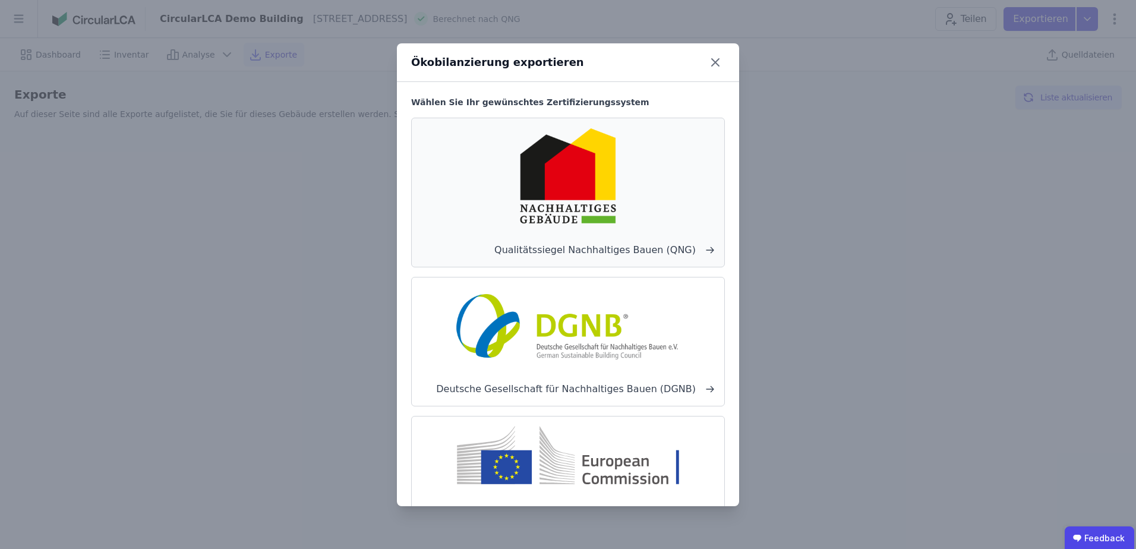
click at [553, 219] on img at bounding box center [568, 176] width 178 height 96
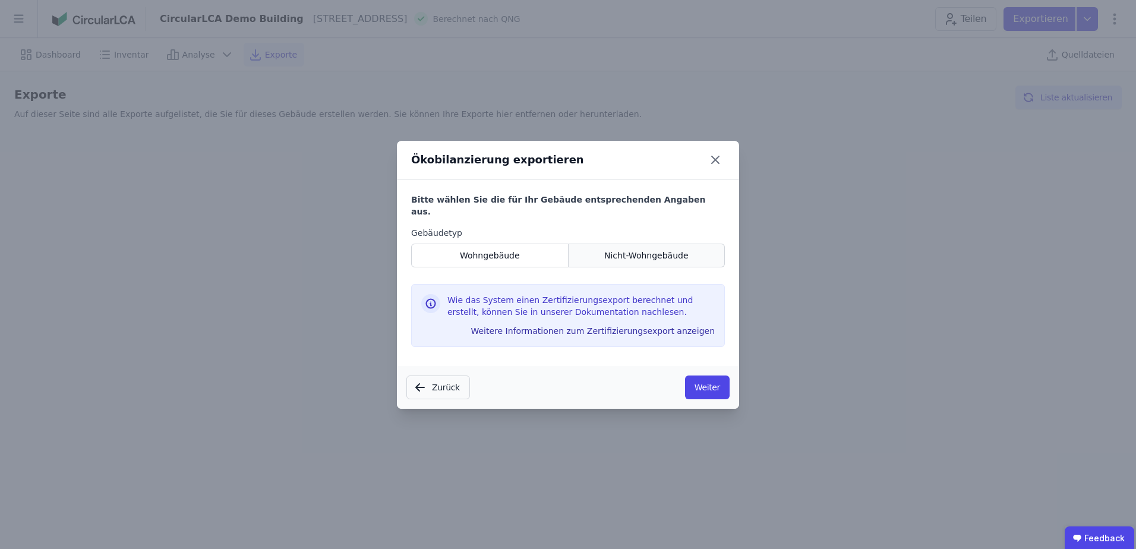
click at [628, 251] on span "Nicht-Wohngebäude" at bounding box center [646, 255] width 84 height 12
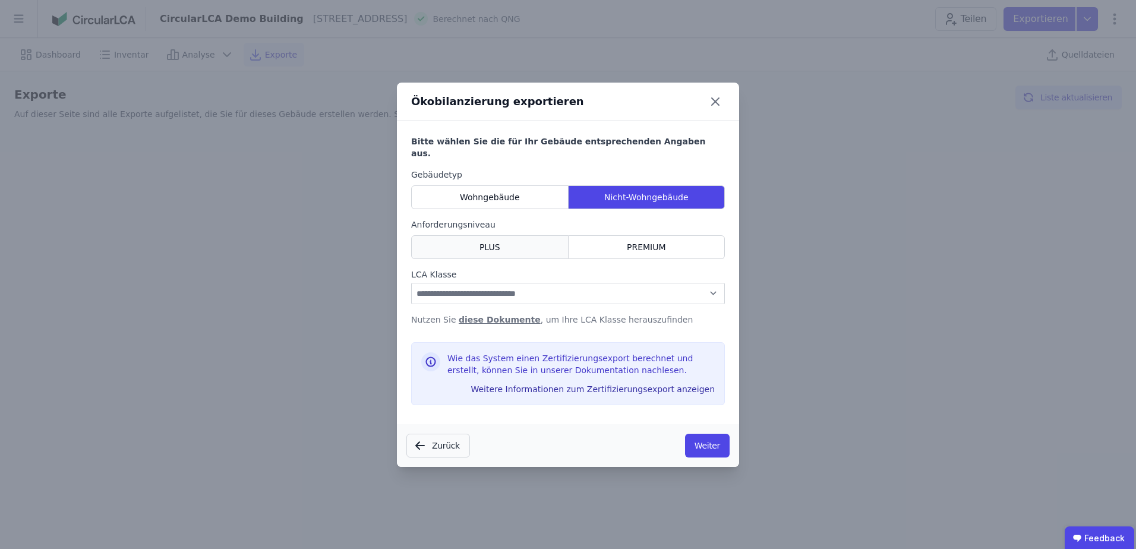
click at [524, 239] on div "PLUS" at bounding box center [489, 247] width 157 height 24
click at [531, 290] on select "**********" at bounding box center [568, 293] width 314 height 21
select select "*"
click at [411, 283] on select "**********" at bounding box center [568, 293] width 314 height 21
click at [707, 442] on button "Weiter" at bounding box center [707, 446] width 45 height 24
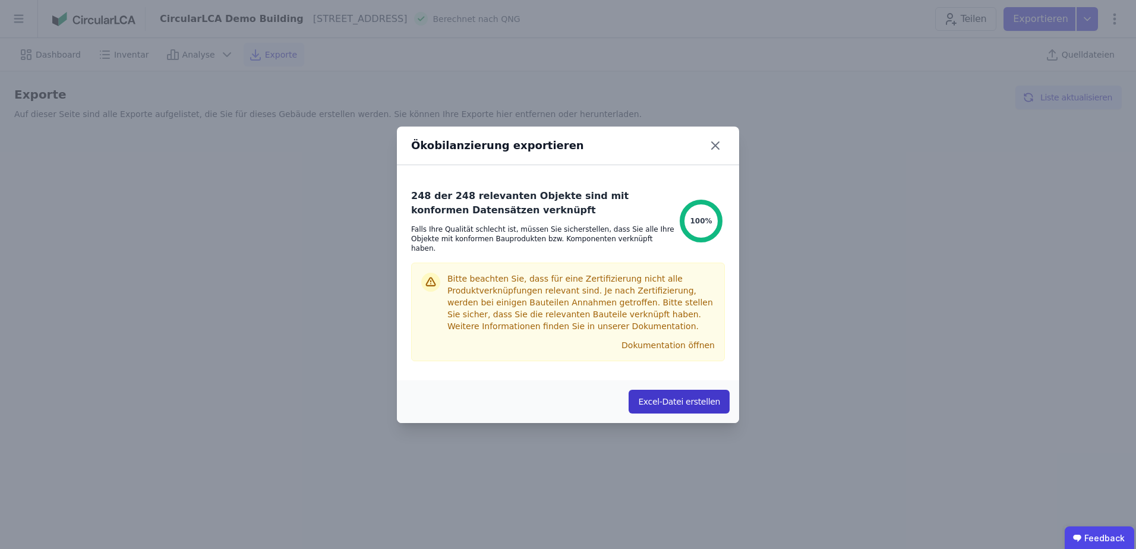
click at [666, 399] on button "Excel-Datei erstellen" at bounding box center [678, 402] width 101 height 24
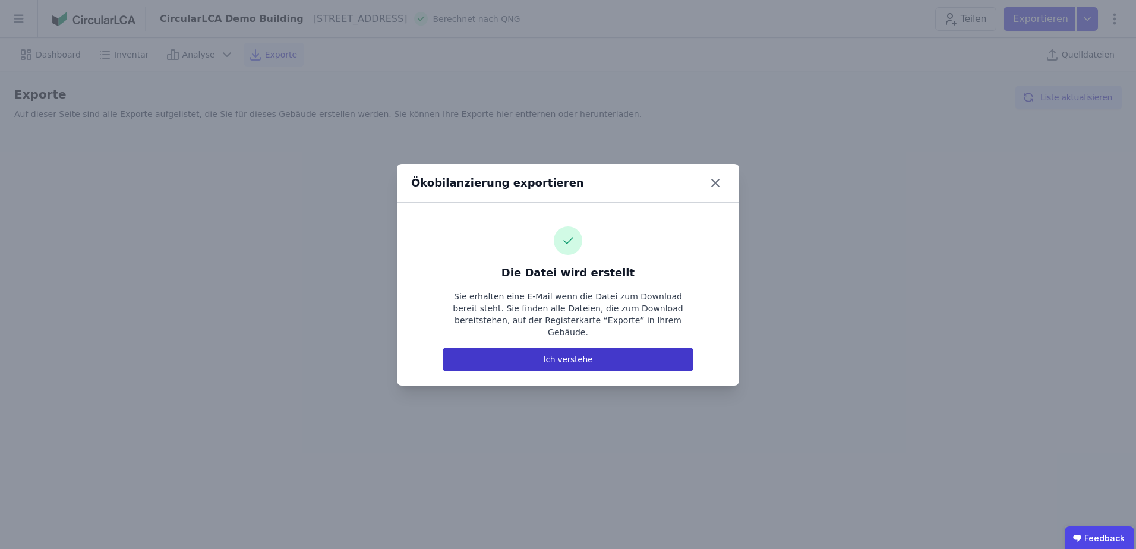
click at [623, 352] on button "Ich verstehe" at bounding box center [568, 359] width 251 height 24
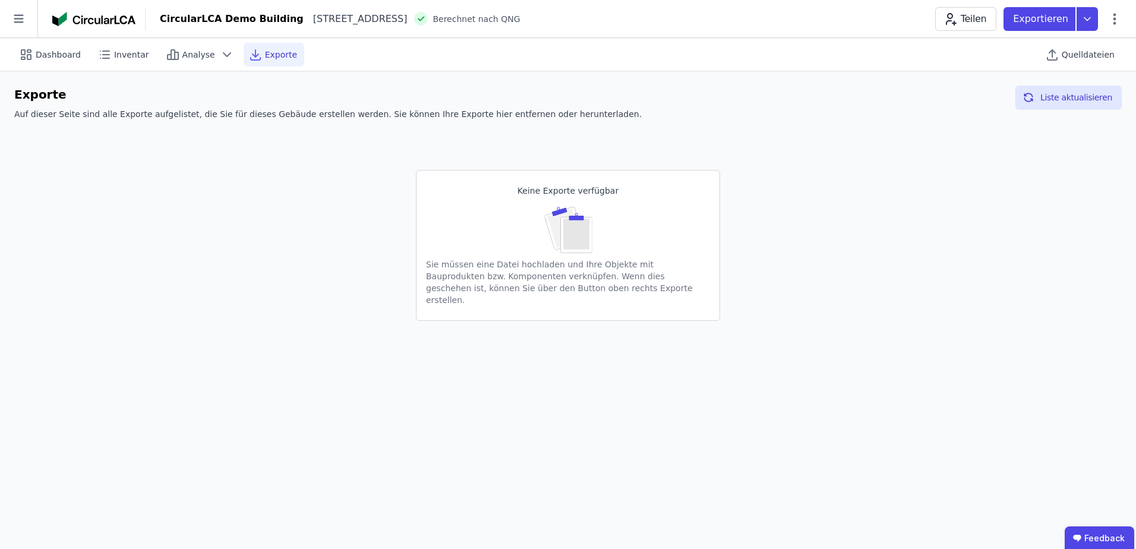
click at [561, 241] on img at bounding box center [568, 227] width 48 height 52
click at [1061, 99] on button "Liste aktualisieren" at bounding box center [1068, 98] width 106 height 24
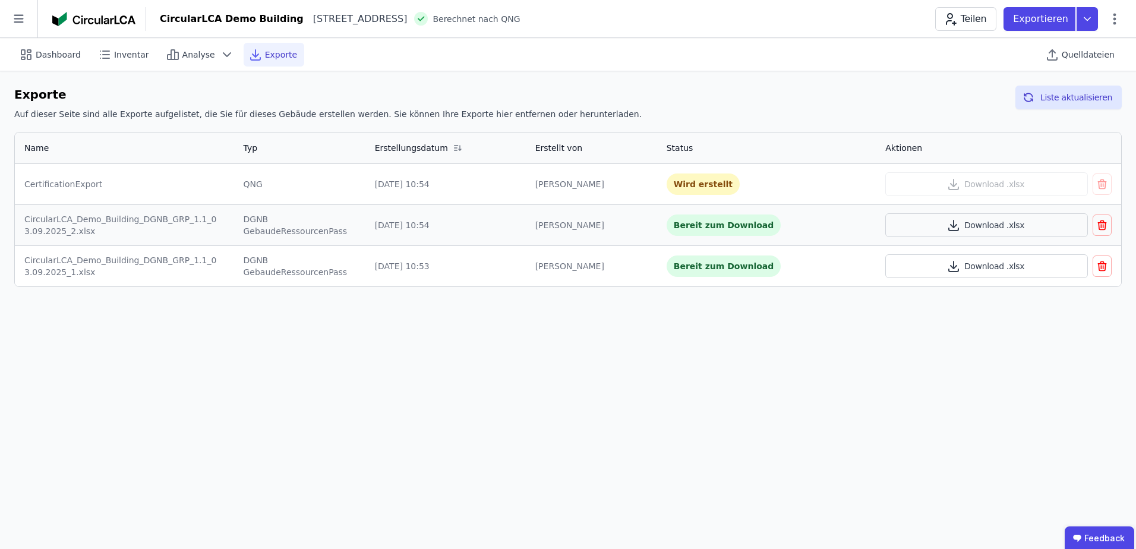
click at [1101, 268] on icon "button" at bounding box center [1101, 267] width 0 height 3
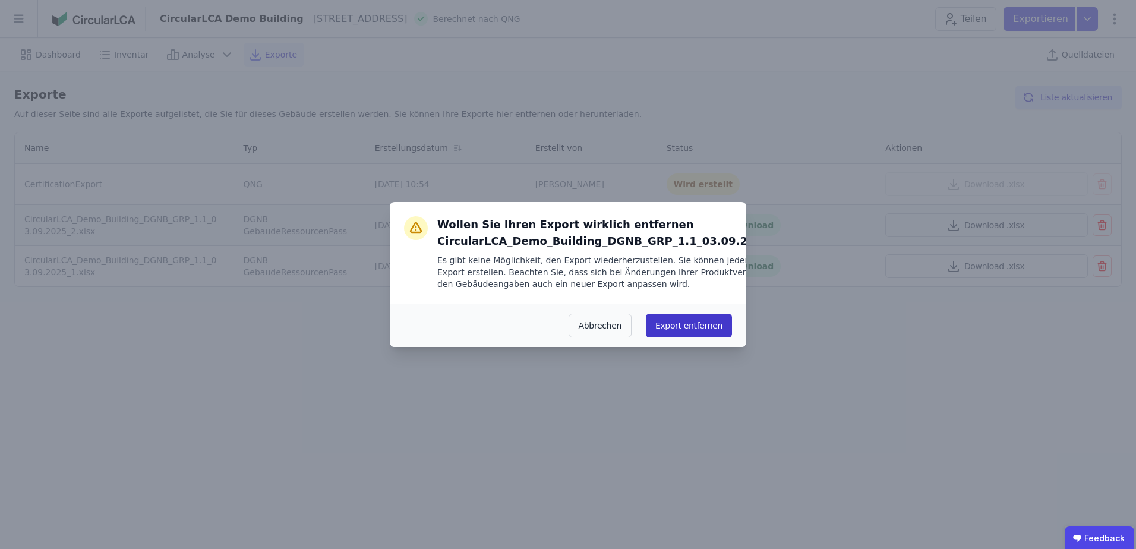
click at [691, 337] on button "Export entfernen" at bounding box center [689, 326] width 86 height 24
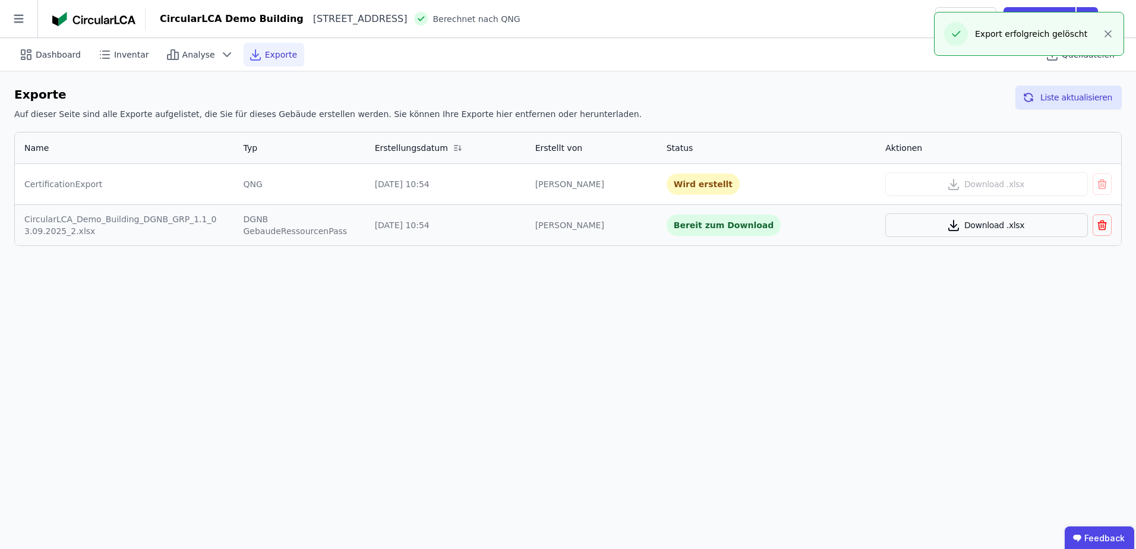
click at [949, 228] on icon "button" at bounding box center [953, 225] width 14 height 14
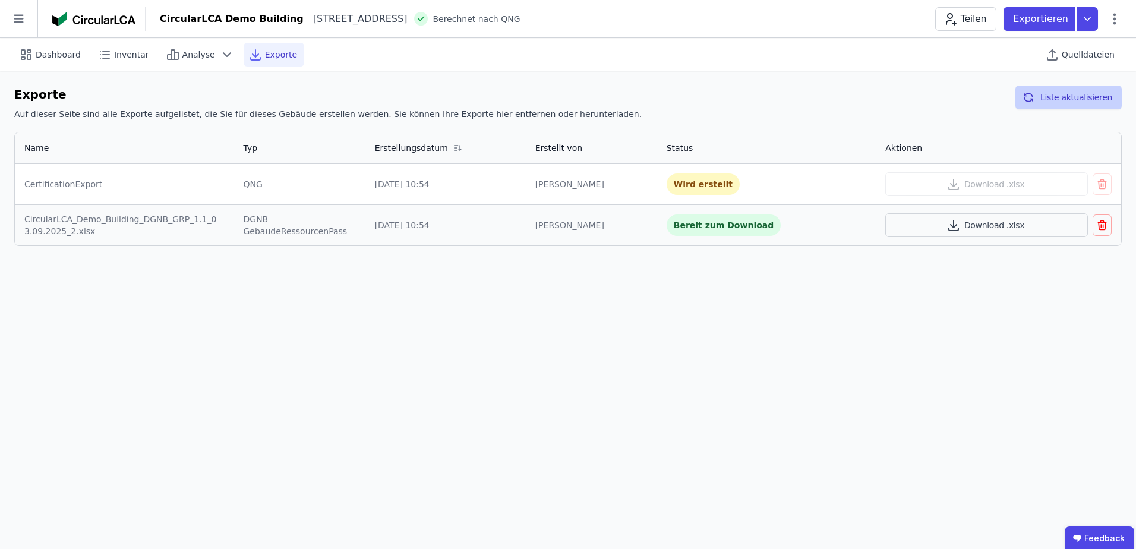
click at [1063, 93] on button "Liste aktualisieren" at bounding box center [1068, 98] width 106 height 24
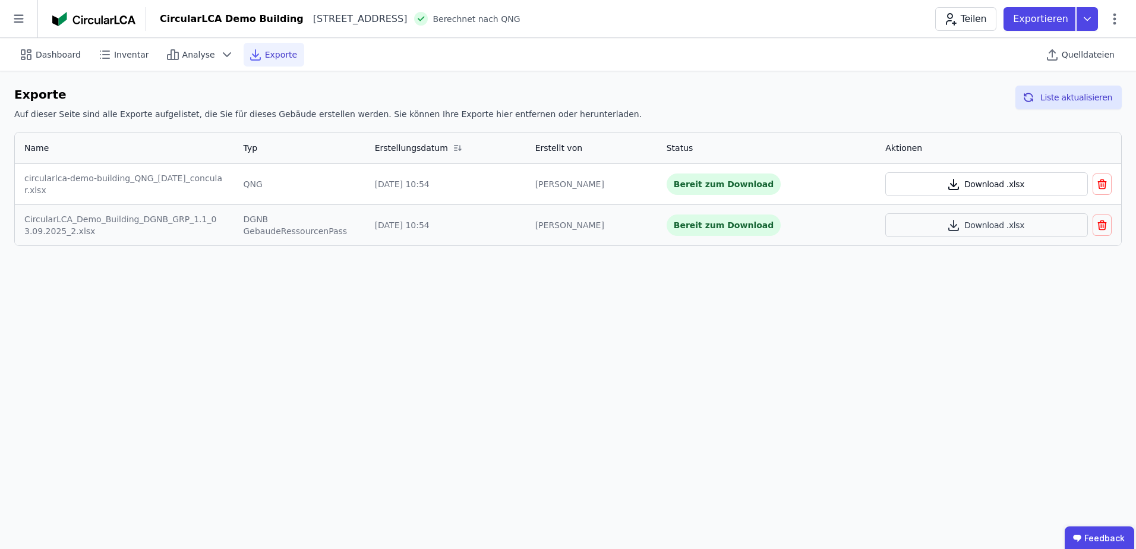
click at [985, 183] on button "Download .xlsx" at bounding box center [986, 184] width 203 height 24
click at [1089, 20] on icon at bounding box center [1086, 19] width 21 height 24
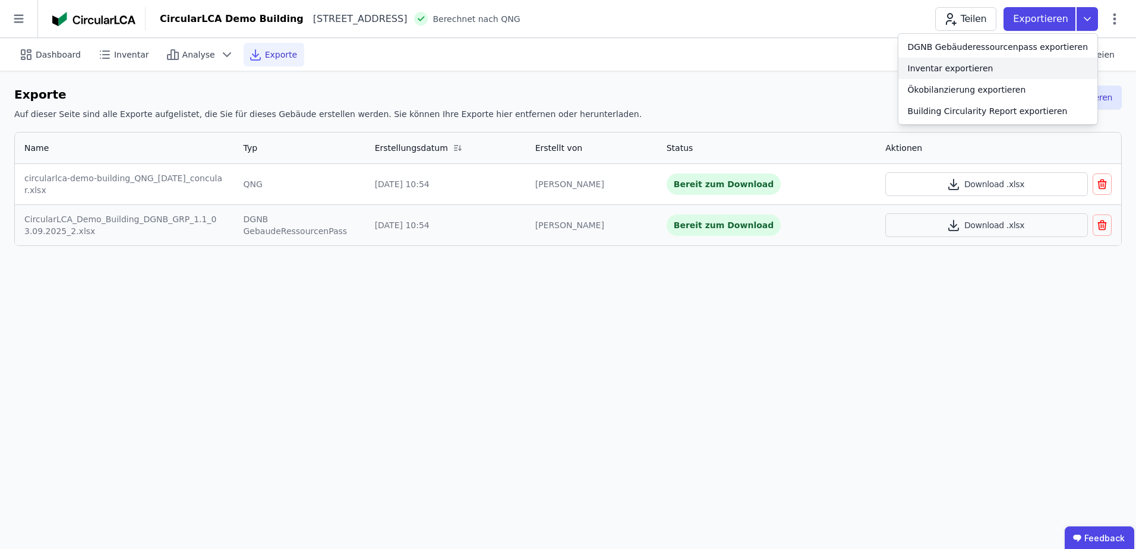
click at [958, 64] on div "Inventar exportieren" at bounding box center [951, 68] width 86 height 12
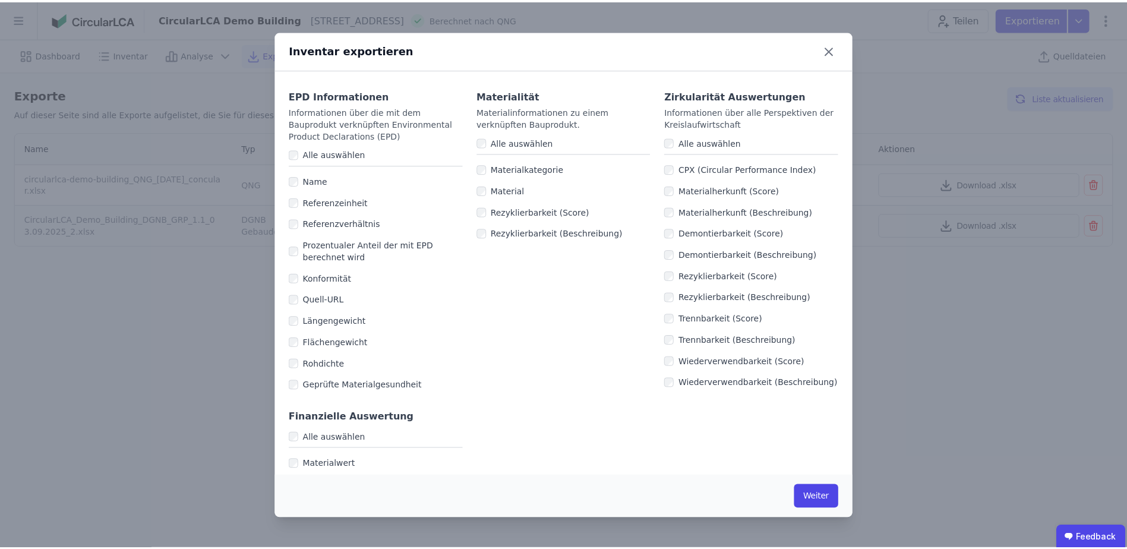
scroll to position [719, 0]
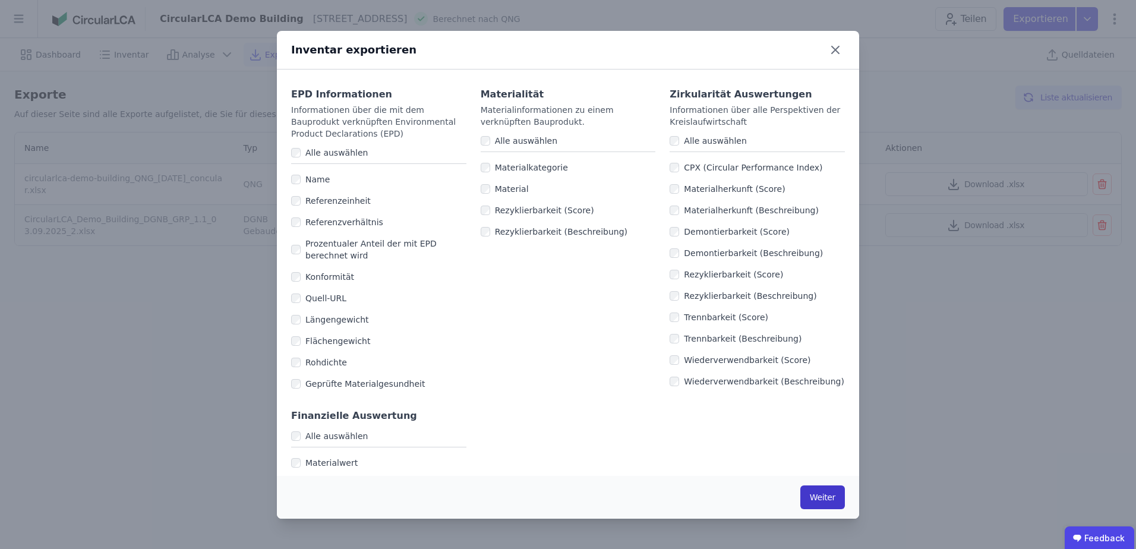
click at [813, 500] on button "Weiter" at bounding box center [822, 497] width 45 height 24
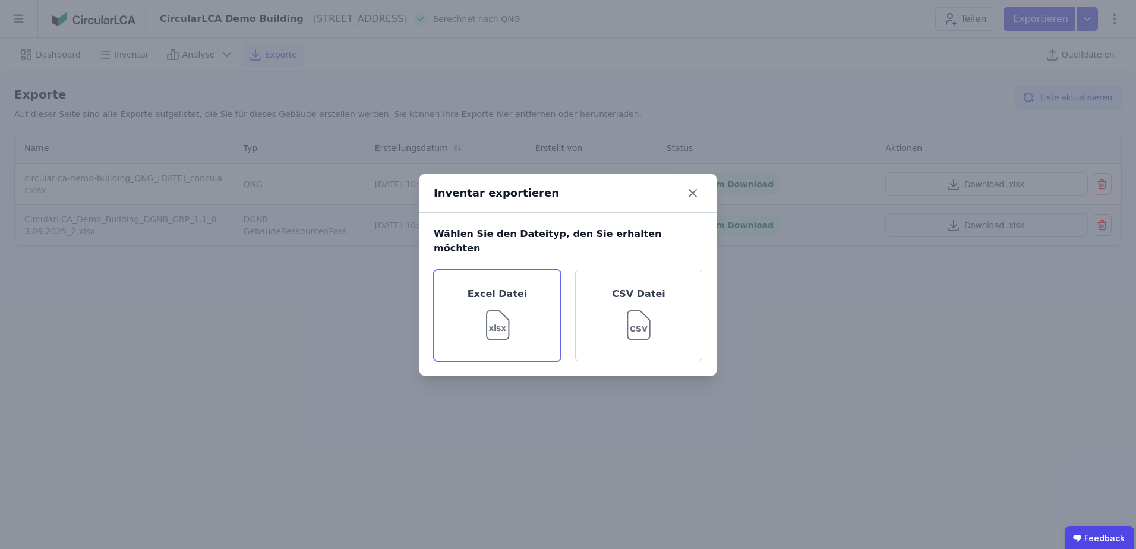
click at [498, 291] on div "Excel Datei" at bounding box center [497, 315] width 127 height 91
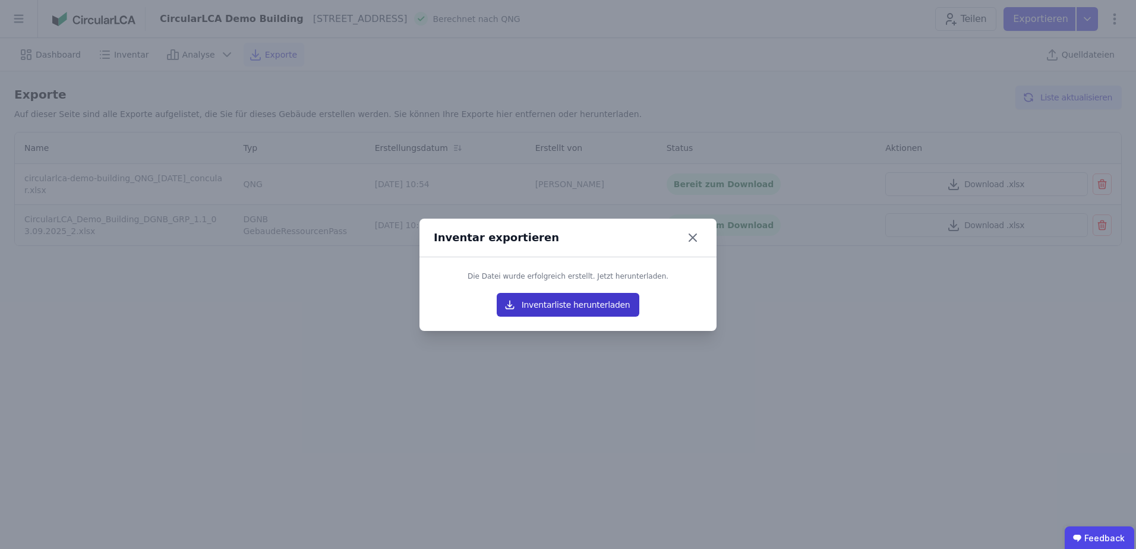
click at [540, 306] on button "Inventarliste herunterladen" at bounding box center [568, 305] width 143 height 24
click at [691, 238] on icon at bounding box center [692, 237] width 19 height 19
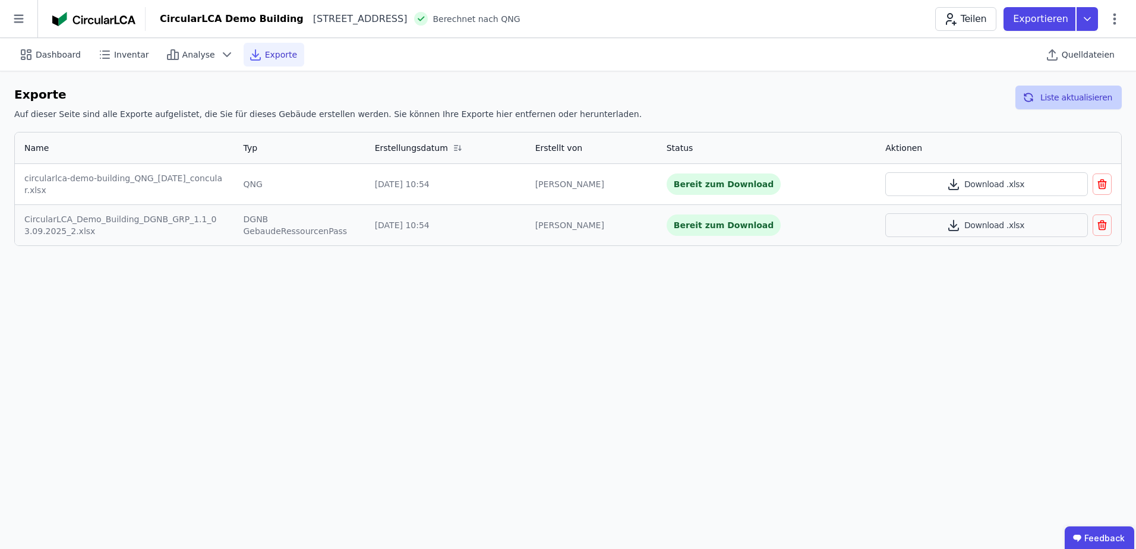
click at [1066, 100] on button "Liste aktualisieren" at bounding box center [1068, 98] width 106 height 24
click at [1092, 22] on icon at bounding box center [1086, 19] width 21 height 24
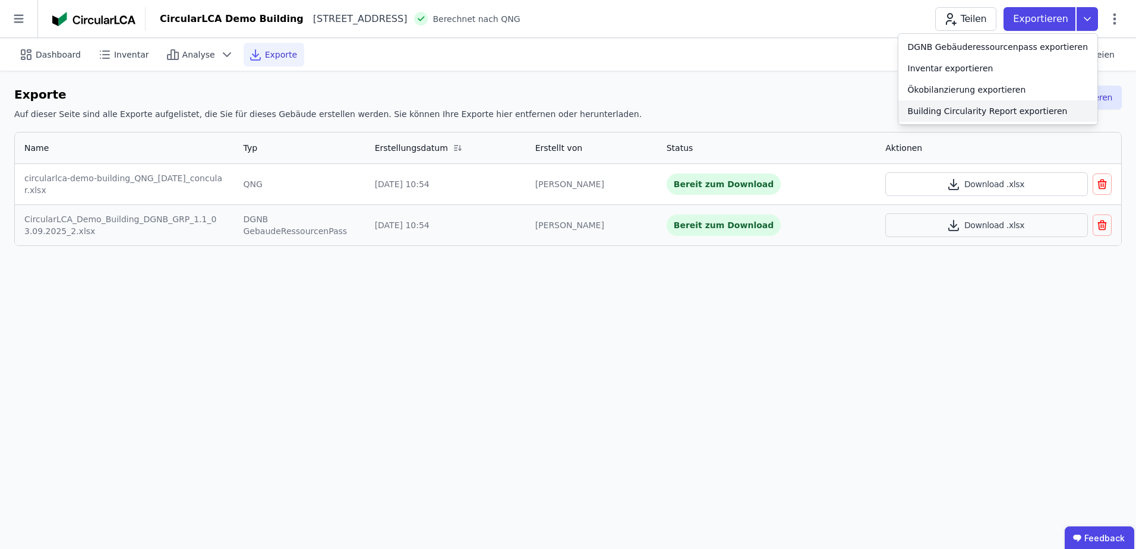
click at [971, 109] on div "Building Circularity Report exportieren" at bounding box center [988, 111] width 160 height 12
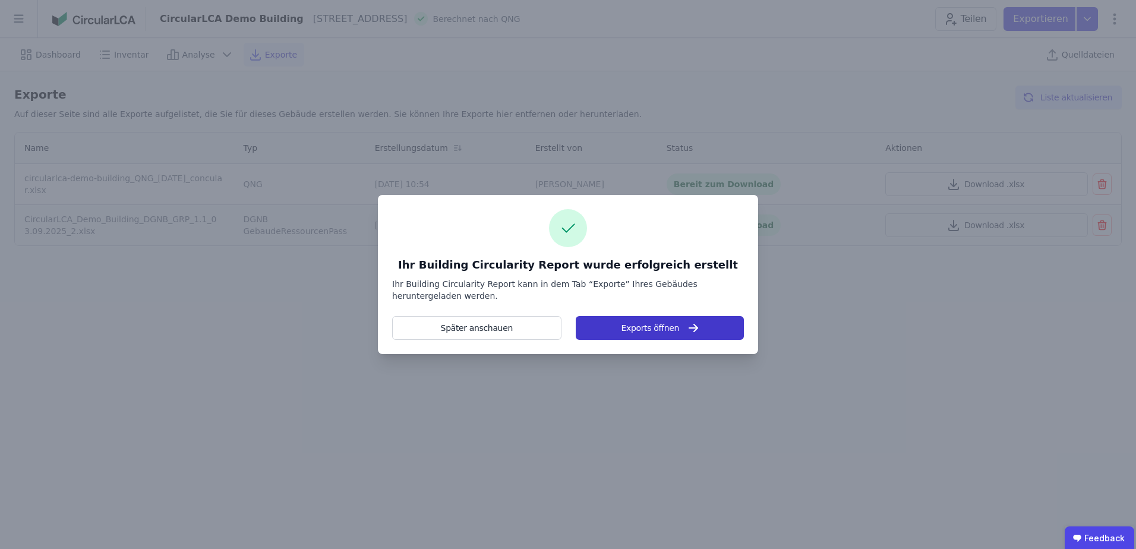
click at [634, 331] on button "Exports öffnen" at bounding box center [660, 328] width 168 height 24
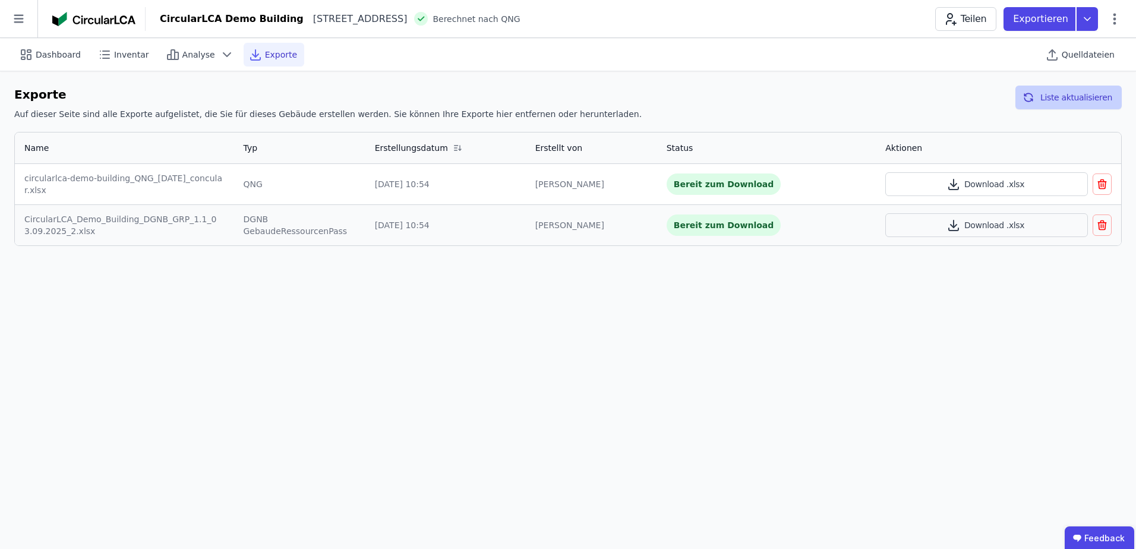
click at [1064, 93] on button "Liste aktualisieren" at bounding box center [1068, 98] width 106 height 24
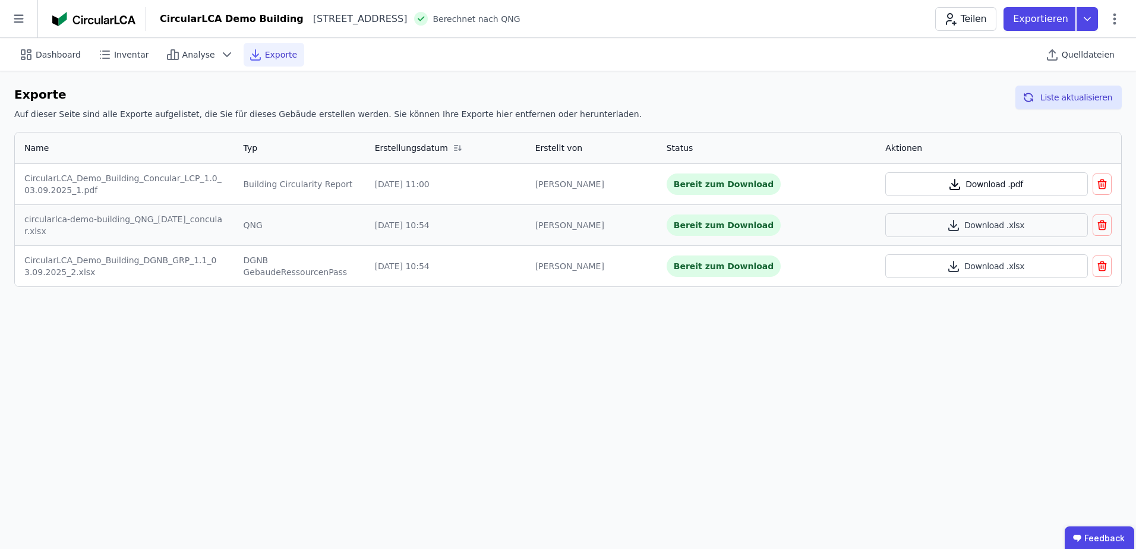
click at [967, 184] on button "Download .pdf" at bounding box center [986, 184] width 203 height 24
click at [186, 54] on span "Analyse" at bounding box center [198, 55] width 33 height 12
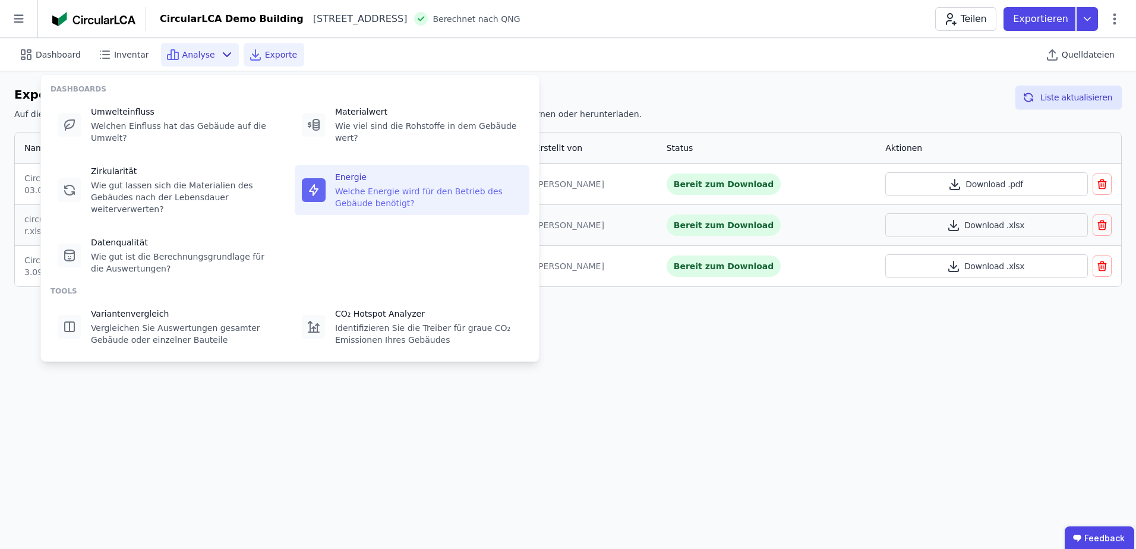
click at [341, 185] on div "Welche Energie wird für den Betrieb des Gebäude benötigt?" at bounding box center [428, 197] width 187 height 24
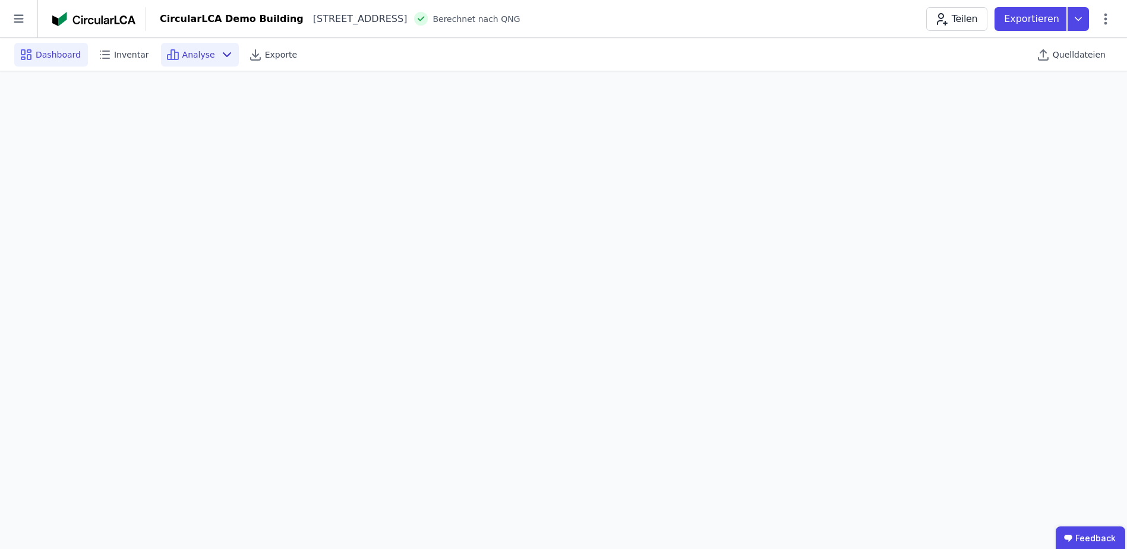
click at [58, 58] on span "Dashboard" at bounding box center [58, 55] width 45 height 12
select select "*"
